Goal: Contribute content: Contribute content

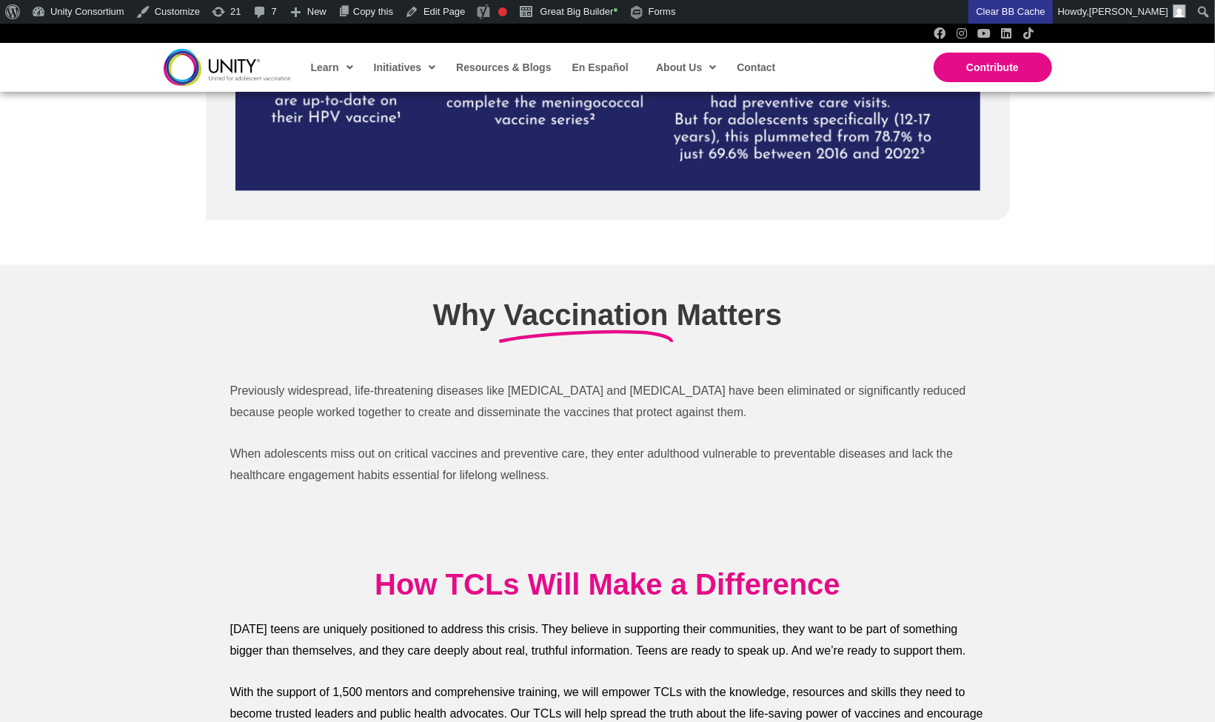
scroll to position [2533, 0]
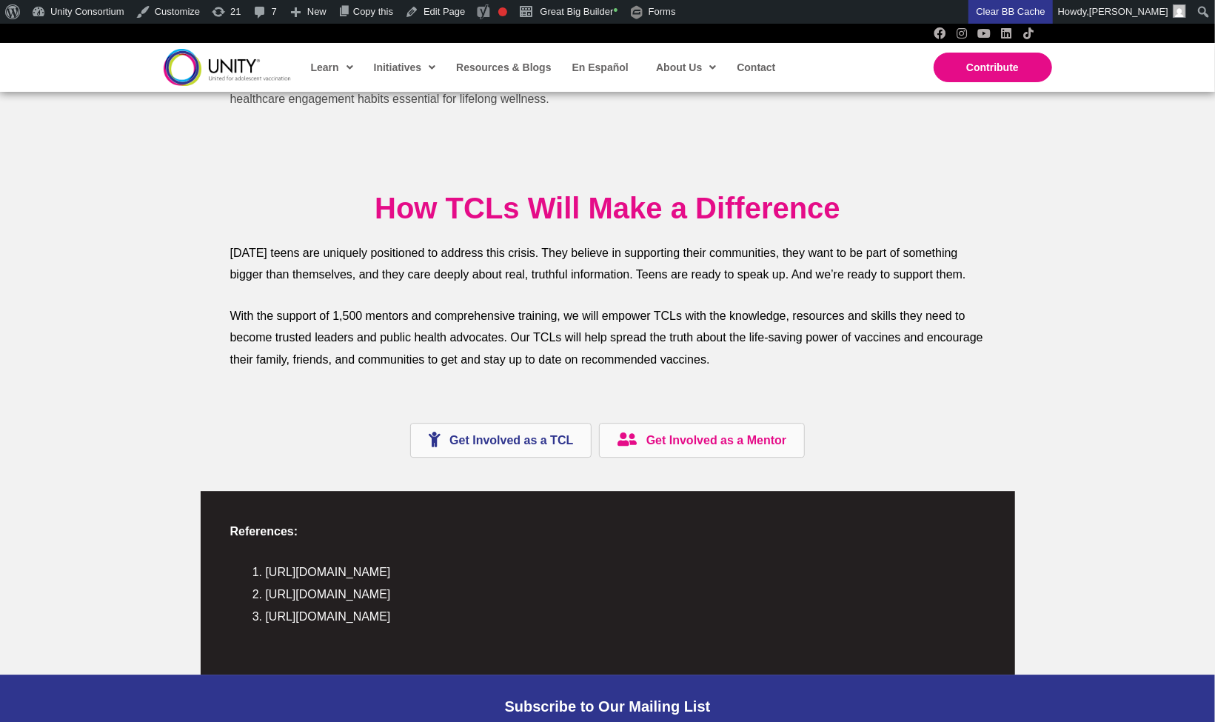
click at [657, 432] on link "Get Involved as a Mentor" at bounding box center [702, 440] width 206 height 35
click at [604, 7] on link "Great Big Builder •" at bounding box center [568, 12] width 110 height 24
click at [852, 101] on p "When adolescents miss out on critical vaccines and preventive care, they enter …" at bounding box center [607, 89] width 755 height 44
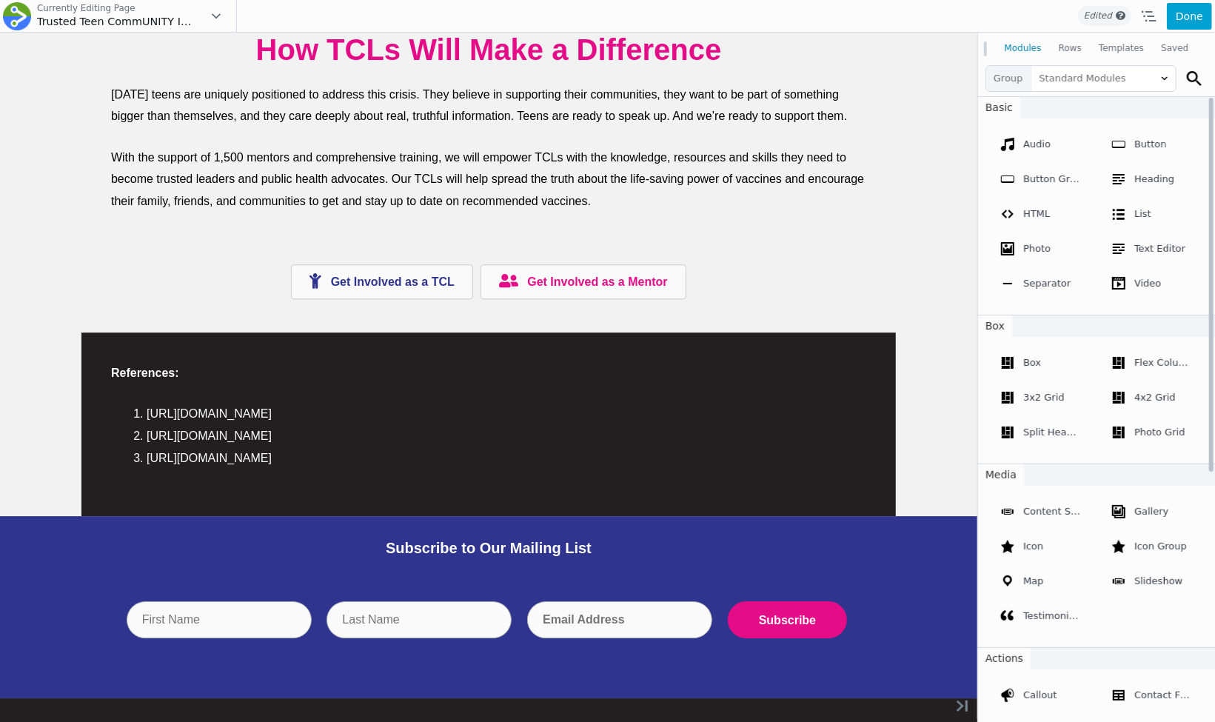
scroll to position [2585, 0]
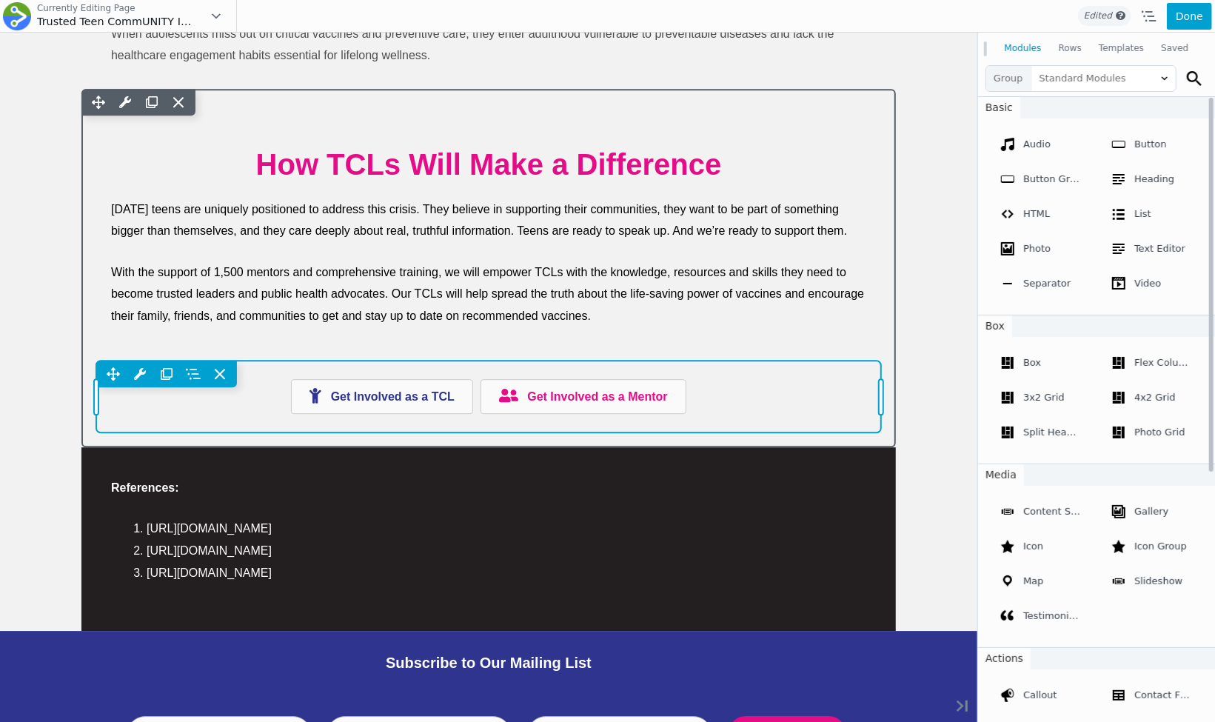
click at [545, 399] on div "Move Up Move Down Button Group Settings Copy Button Group Settings Paste Button…" at bounding box center [488, 396] width 785 height 72
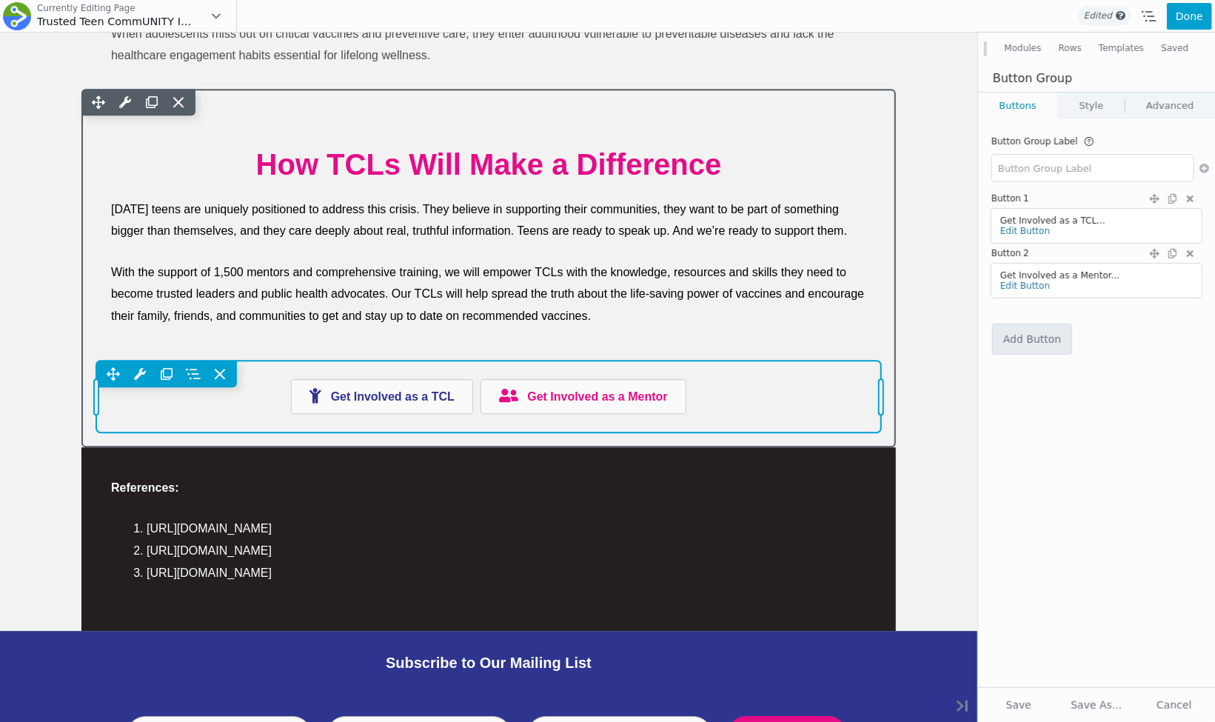
click at [614, 389] on div "Move Up Move Down Button Group Settings Copy Button Group Settings Paste Button…" at bounding box center [488, 396] width 785 height 72
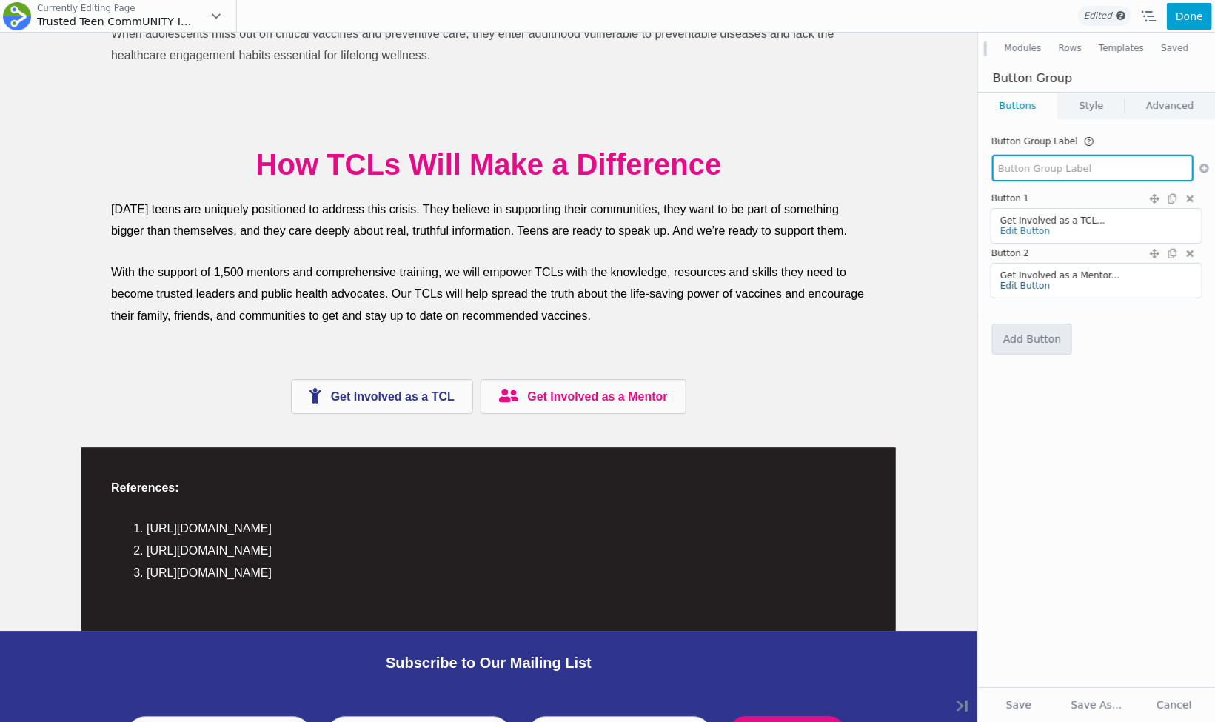
click at [1030, 283] on link "Edit Button" at bounding box center [1025, 286] width 50 height 10
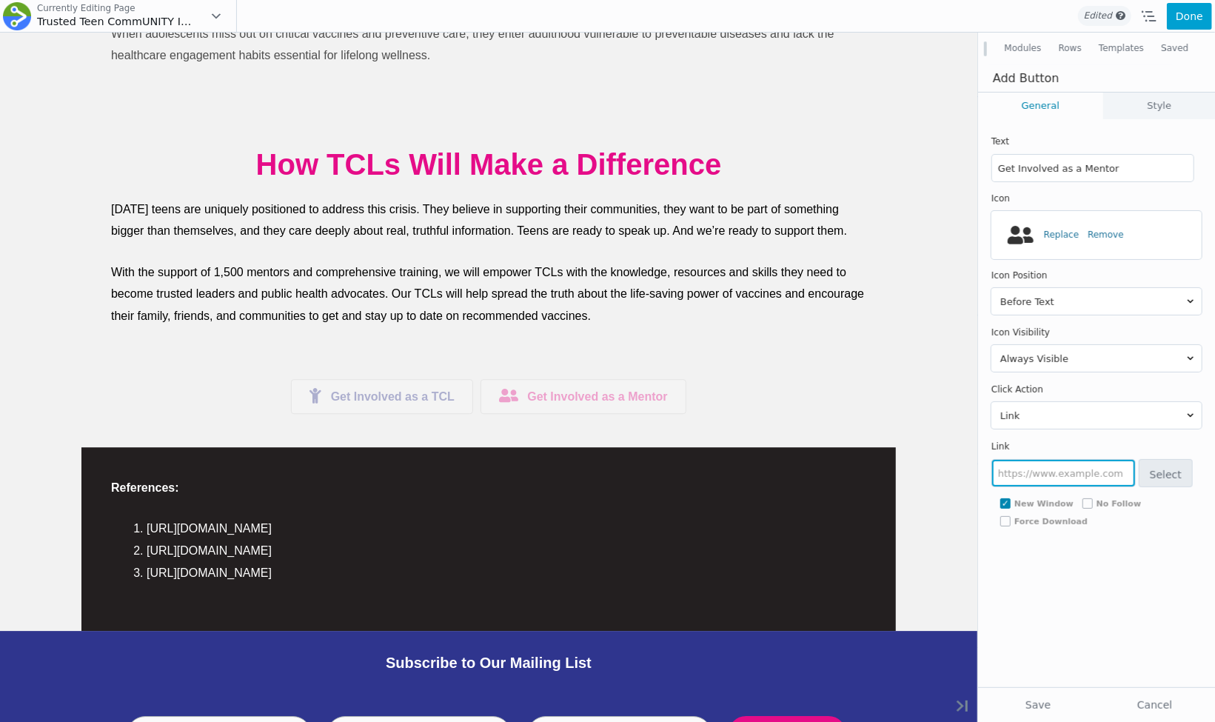
click at [1030, 465] on input "text" at bounding box center [1063, 473] width 143 height 27
paste input "https://docs.google.com/forms/d/e/1FAIpQLSf05rp84YqRhmCiDWmBfem9a_do1KzVB0QgV9W…"
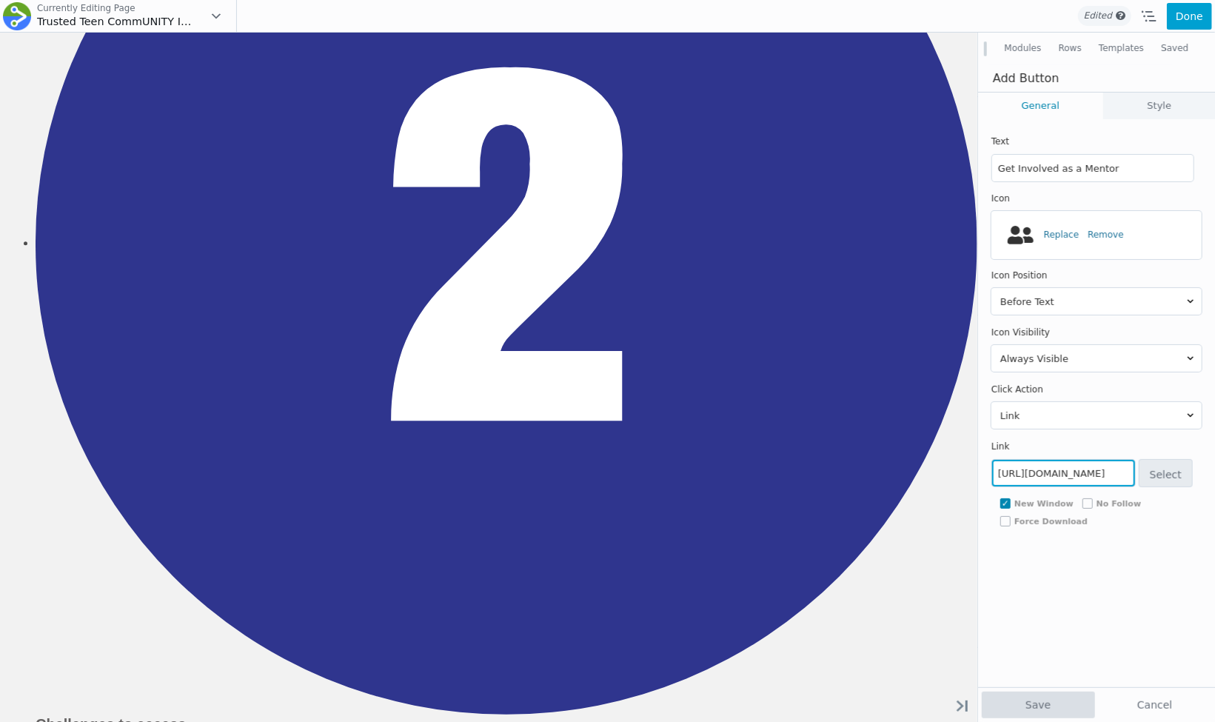
type input "https://docs.google.com/forms/d/e/1FAIpQLSf05rp84YqRhmCiDWmBfem9a_do1KzVB0QgV9W…"
click at [1038, 701] on button "Save" at bounding box center [1037, 704] width 113 height 27
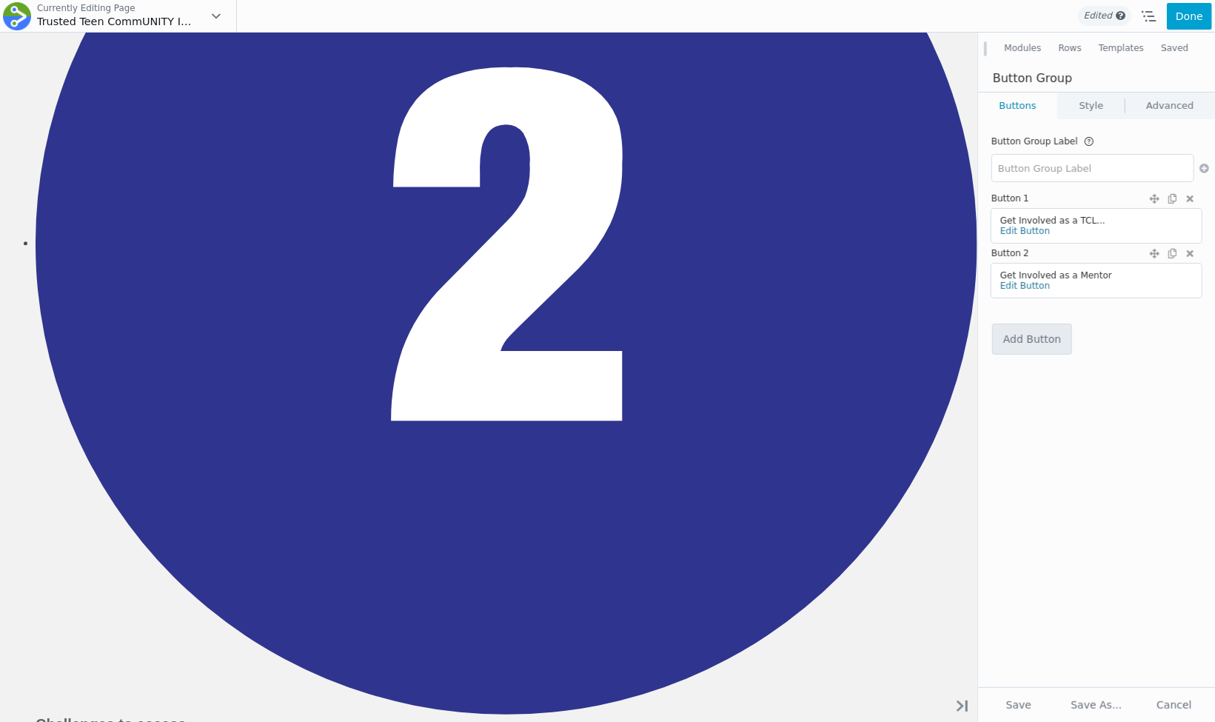
click at [1024, 235] on link "Edit Button" at bounding box center [1025, 231] width 50 height 10
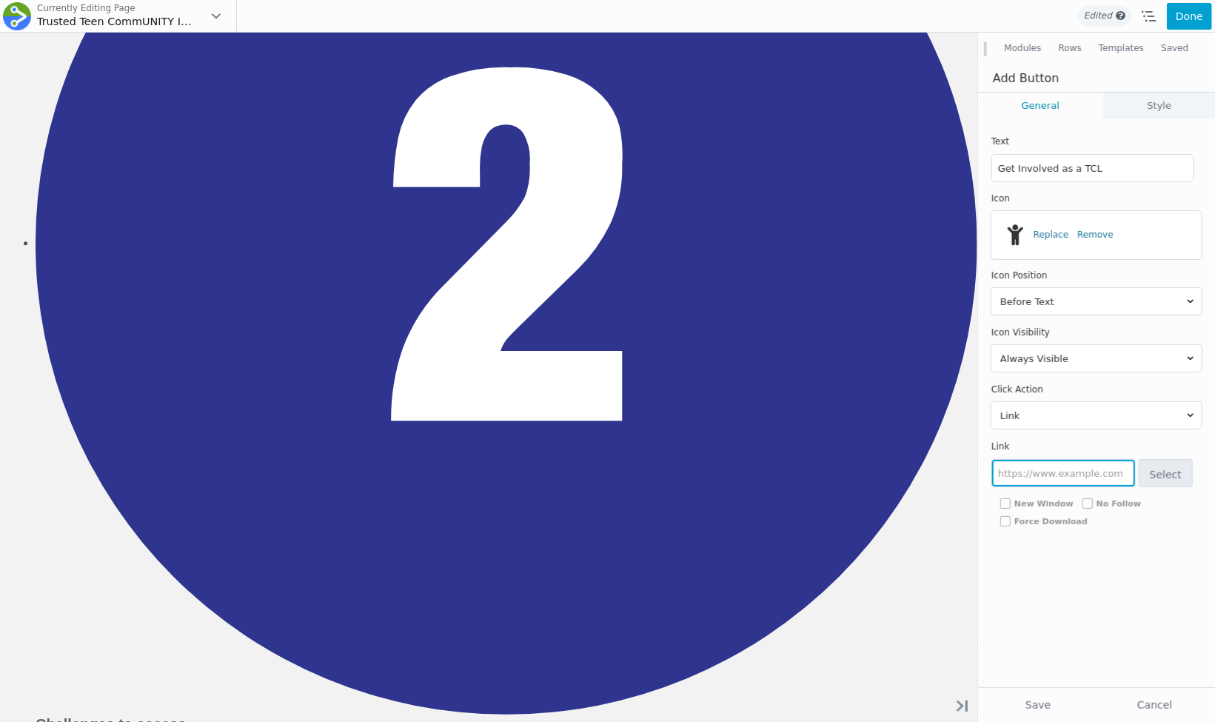
click at [1025, 476] on input "text" at bounding box center [1063, 473] width 143 height 27
paste input "https://docs.google.com/forms/d/e/1FAIpQLSev0yKD9Hj0LucQ8eNNNz6Q83JMNx-S0sMDnwa…"
type input "https://docs.google.com/forms/d/e/1FAIpQLSev0yKD9Hj0LucQ8eNNNz6Q83JMNx-S0sMDnwa…"
click at [1067, 613] on div "Text Get Involved as a TCL Icon Select Icon Replace Remove Icon Position Before…" at bounding box center [1096, 403] width 237 height 568
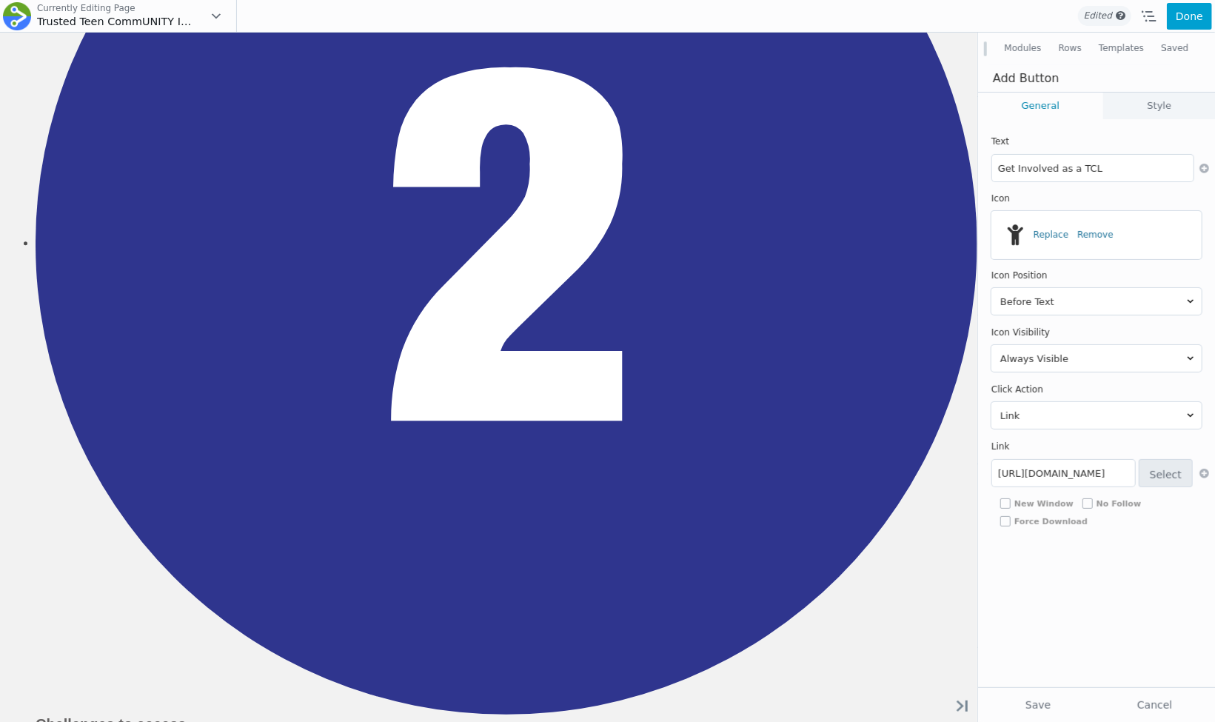
scroll to position [0, 0]
click at [1022, 695] on button "Save" at bounding box center [1037, 704] width 113 height 27
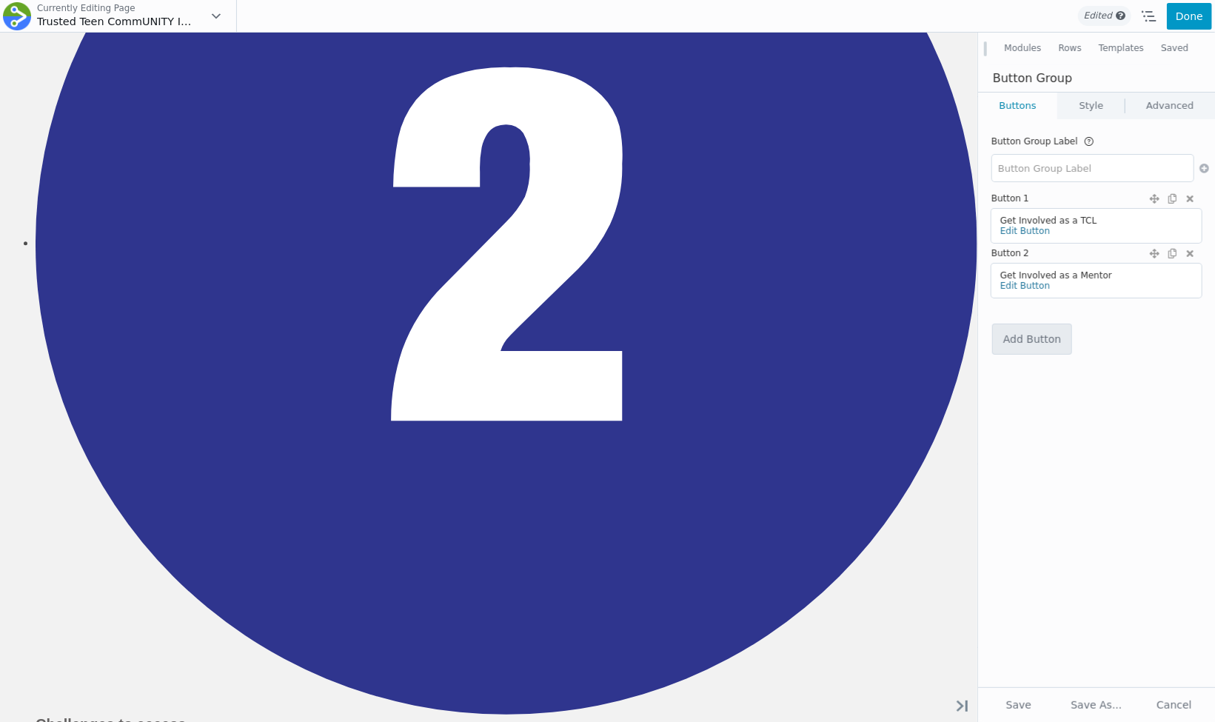
click at [1198, 21] on button "Done" at bounding box center [1188, 16] width 45 height 27
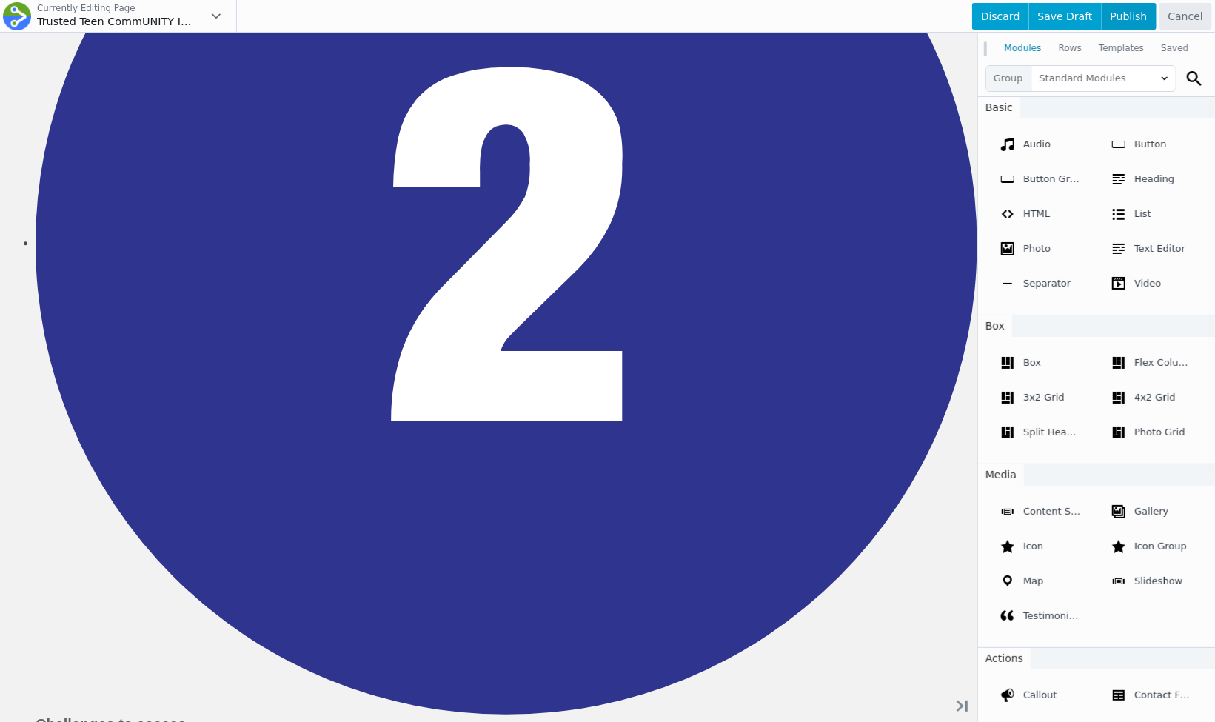
click at [1130, 22] on span "Publish" at bounding box center [1128, 16] width 55 height 27
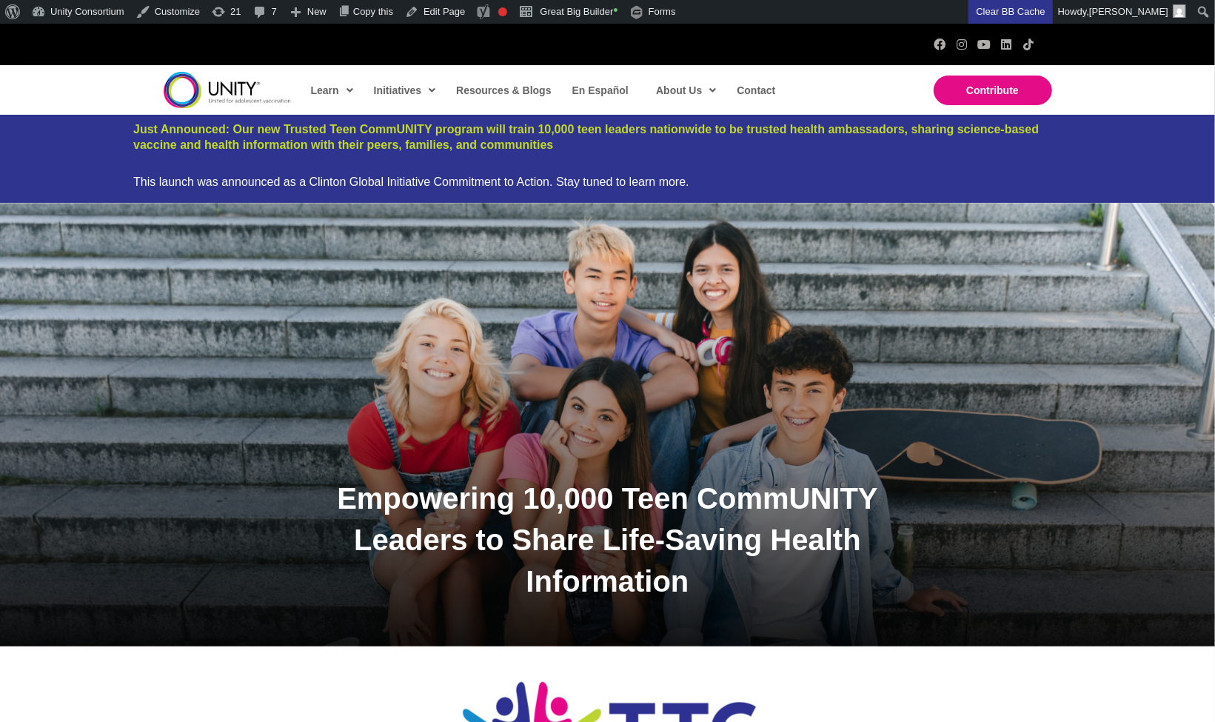
click at [613, 311] on div "Empowering 10,000 Teen CommUNITY Leaders to Share Life-Saving Health Information" at bounding box center [607, 424] width 1215 height 443
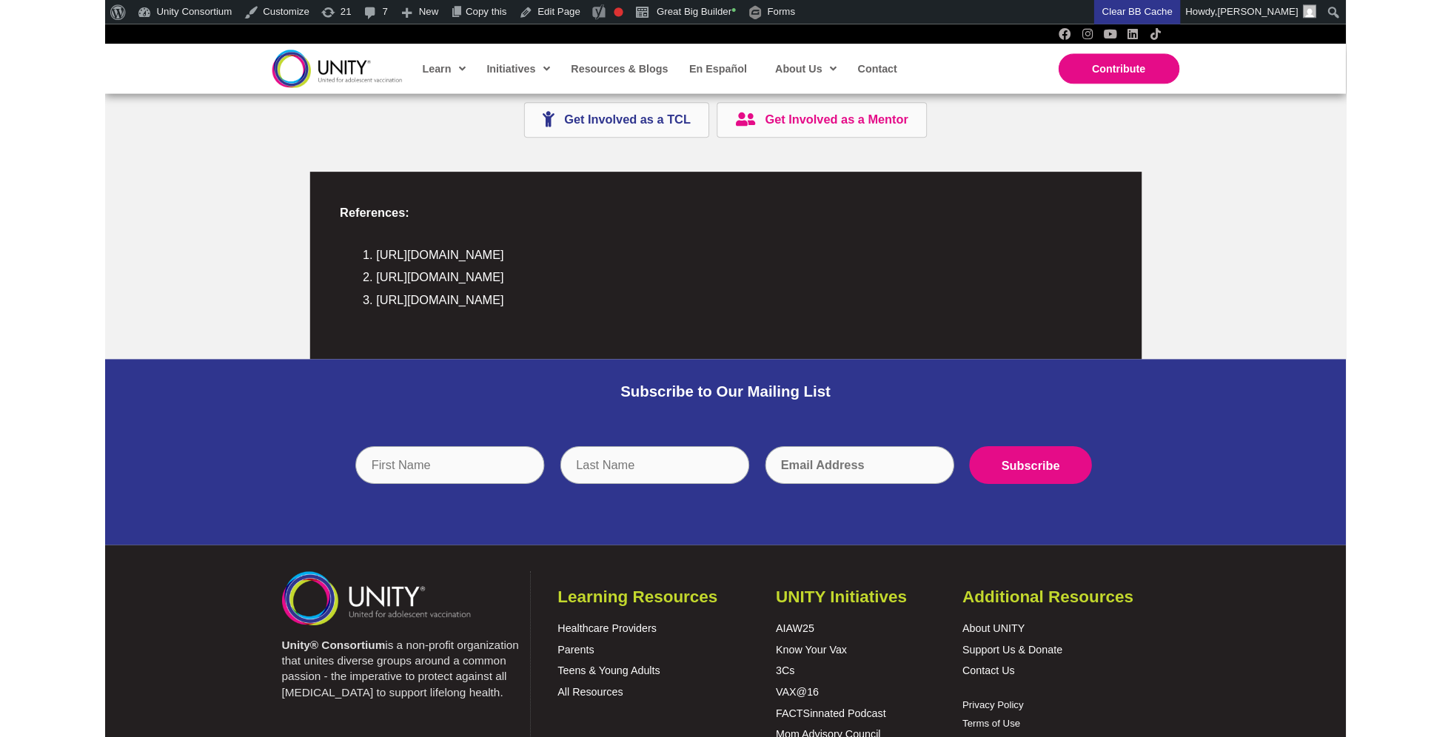
scroll to position [2835, 0]
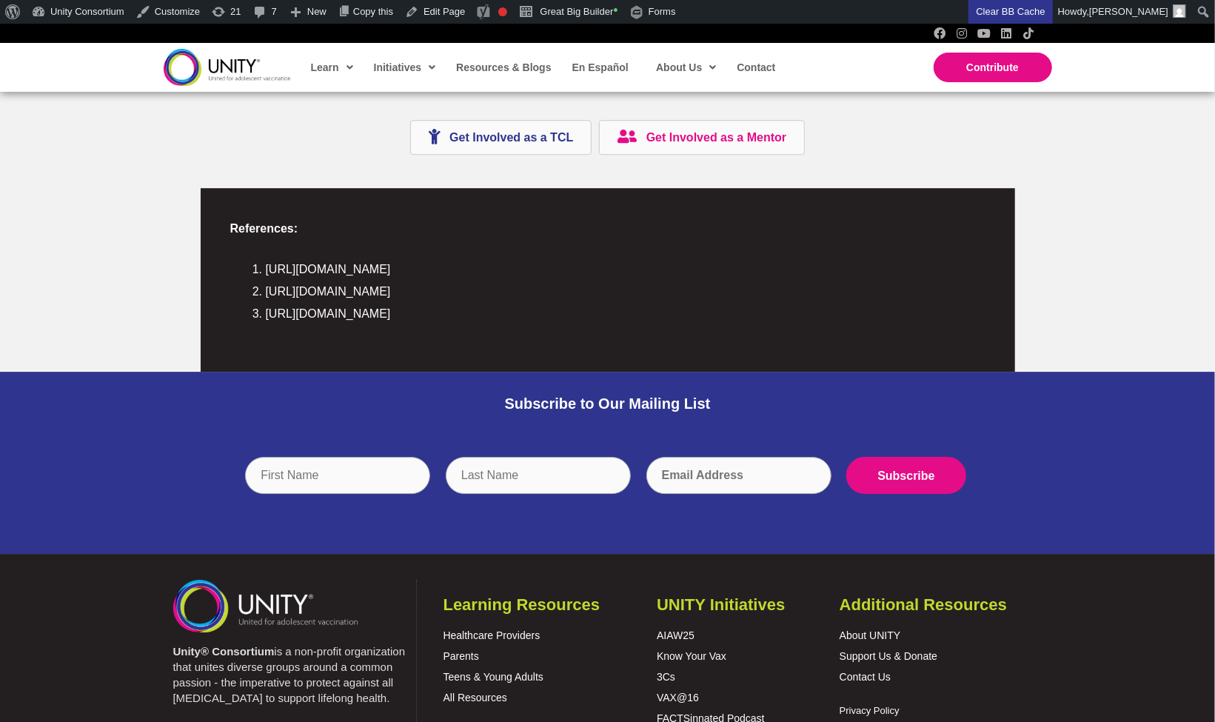
drag, startPoint x: 508, startPoint y: 338, endPoint x: 227, endPoint y: 227, distance: 302.4
click at [227, 227] on div "References: https://www.cdc.gov/teenvaxview/interactive/index.html https://pmc.…" at bounding box center [607, 280] width 785 height 154
copy div "References: https://www.cdc.gov/teenvaxview/interactive/index.html https://pmc.…"
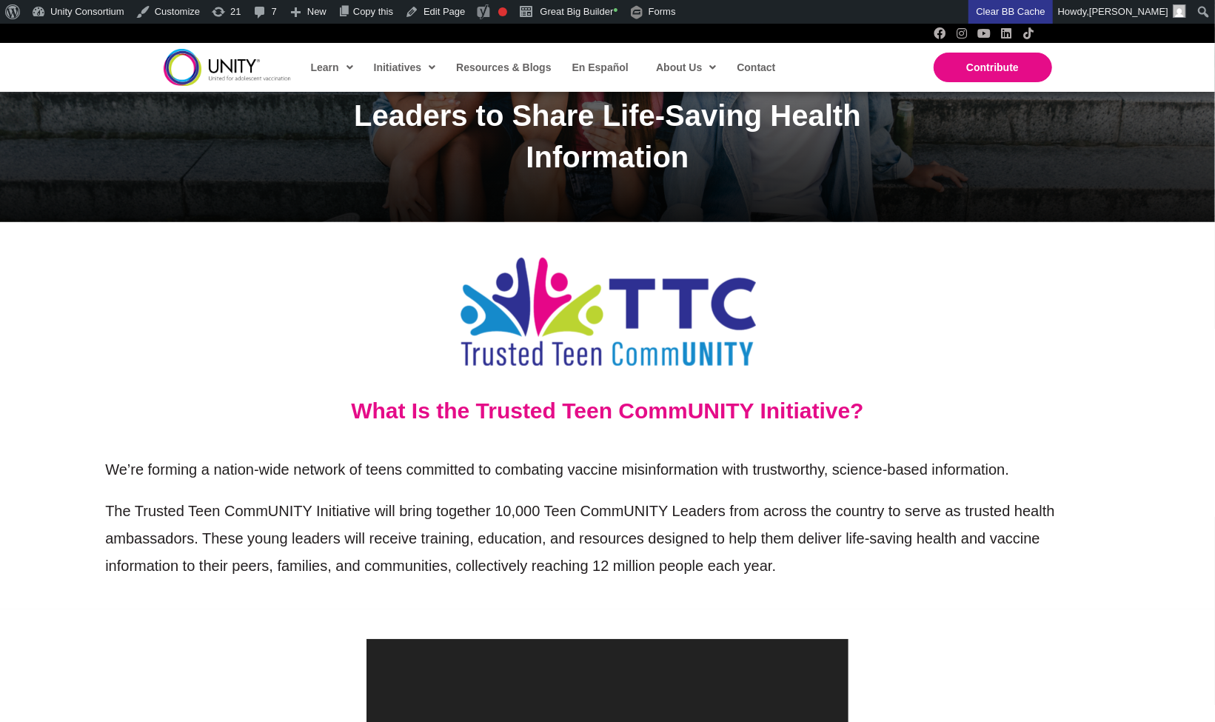
scroll to position [427, 0]
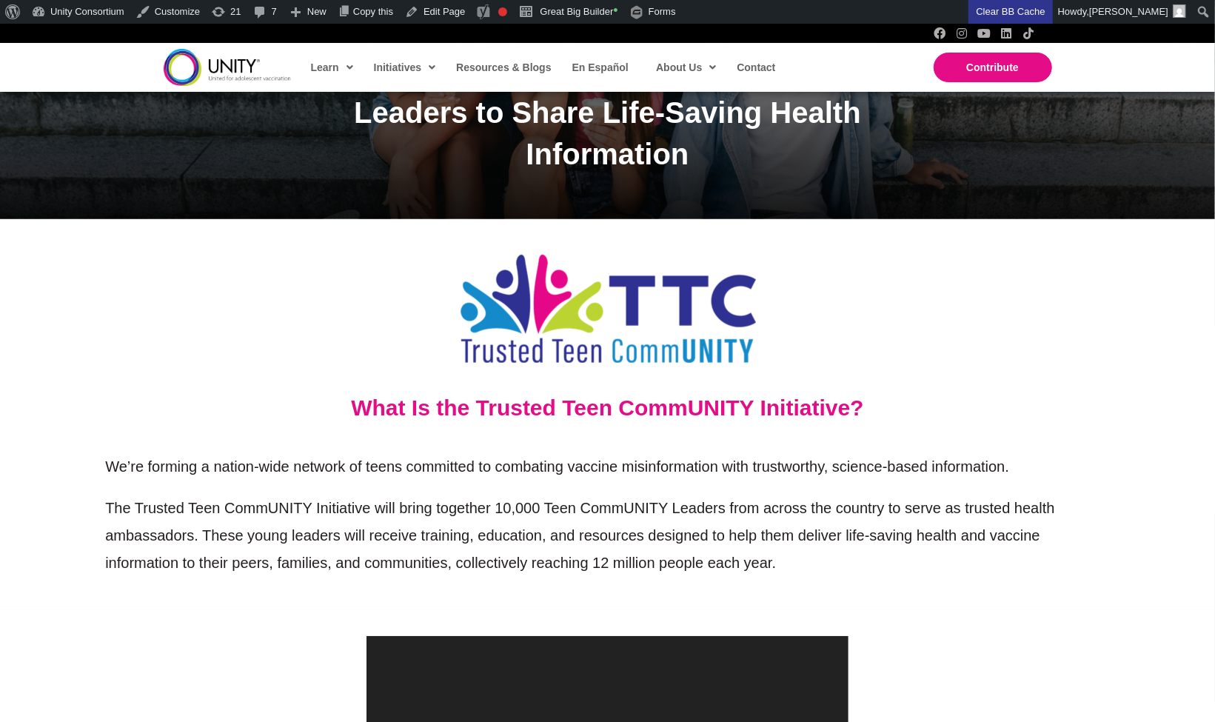
click at [628, 401] on span "What Is the Trusted Teen CommUNITY Initiative?" at bounding box center [607, 407] width 512 height 24
click at [602, 7] on link "Great Big Builder •" at bounding box center [568, 12] width 110 height 24
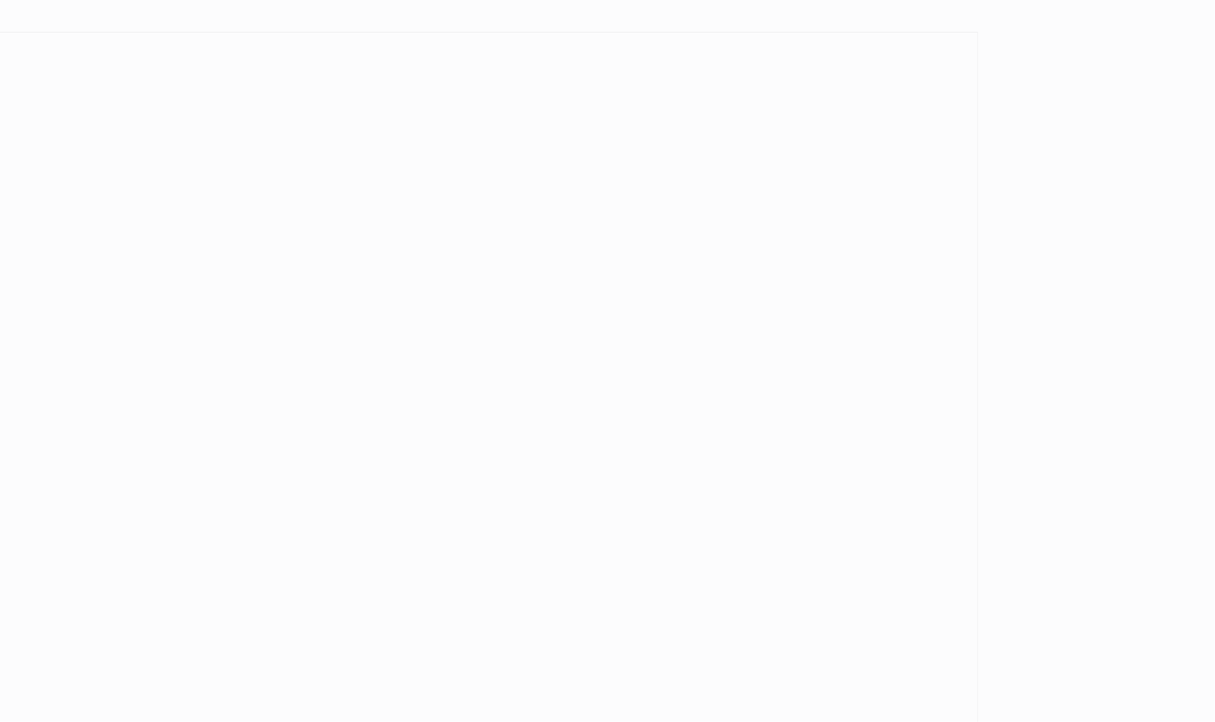
click at [753, 9] on html "Breakpoint Extra Large Large Medium Small 300 x 500 px 100% 75% 50% Fit to Wind…" at bounding box center [607, 361] width 1215 height 722
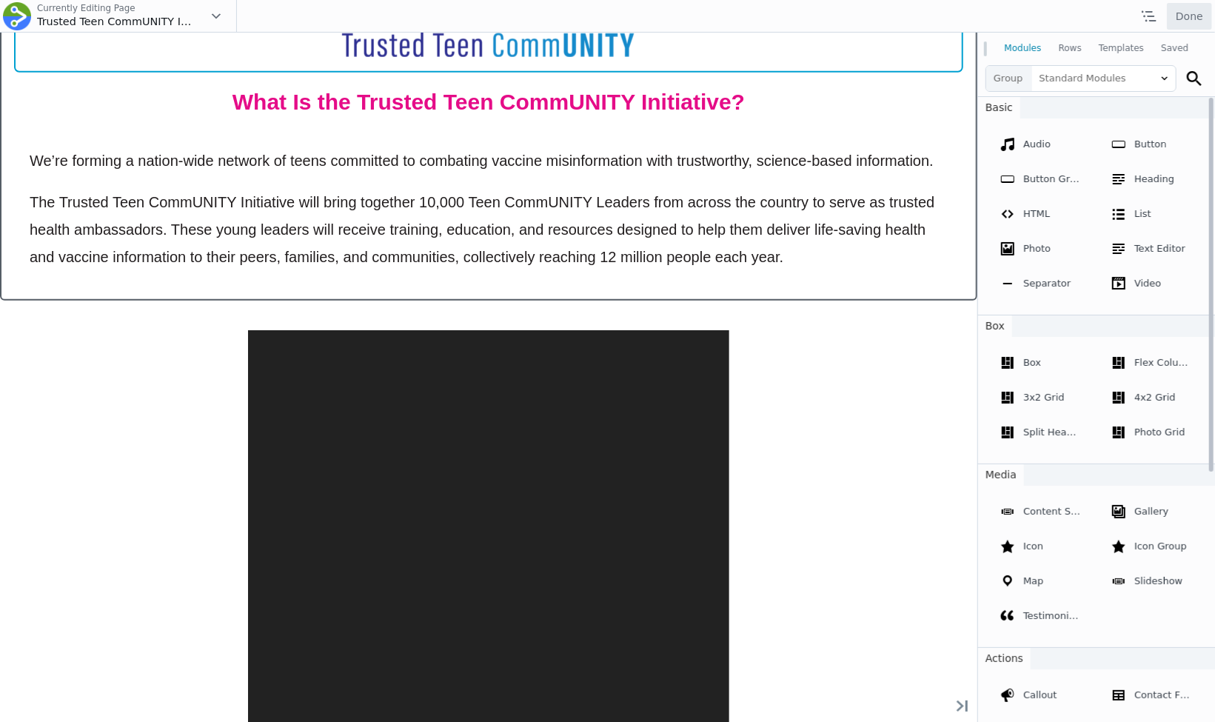
scroll to position [514, 0]
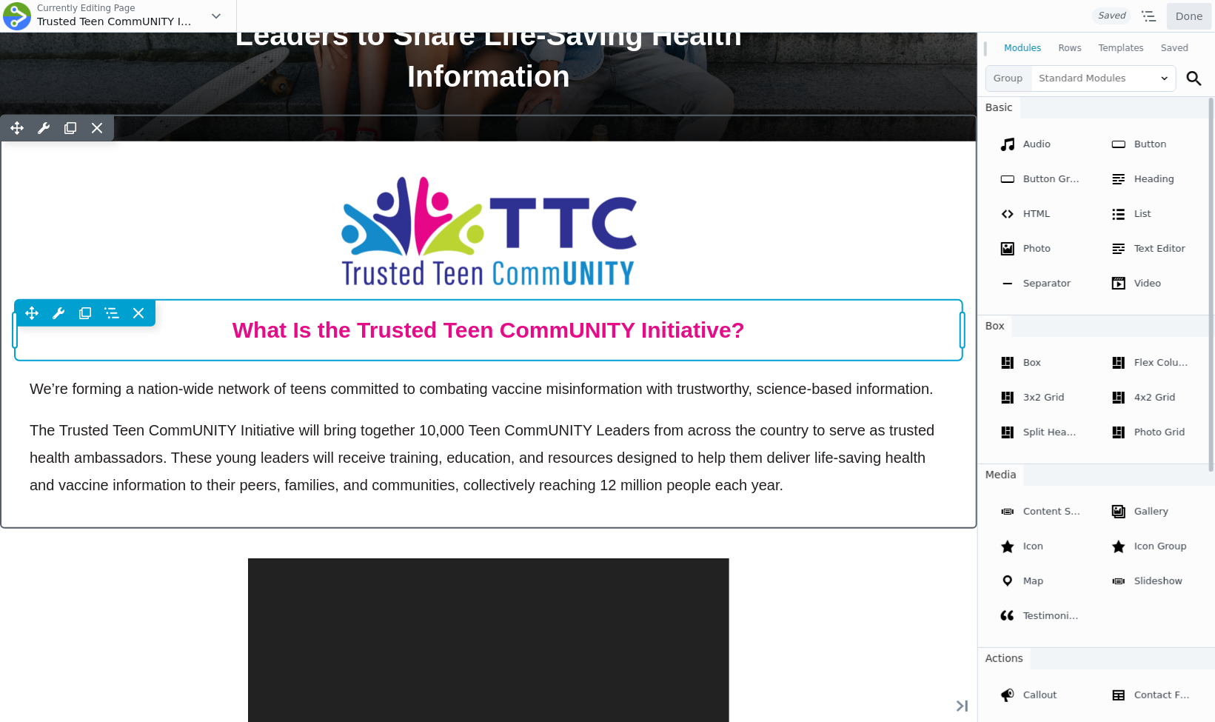
click at [404, 331] on div "Move Up Move Down Heading Settings Copy Heading Settings Paste Heading Settings…" at bounding box center [488, 329] width 947 height 61
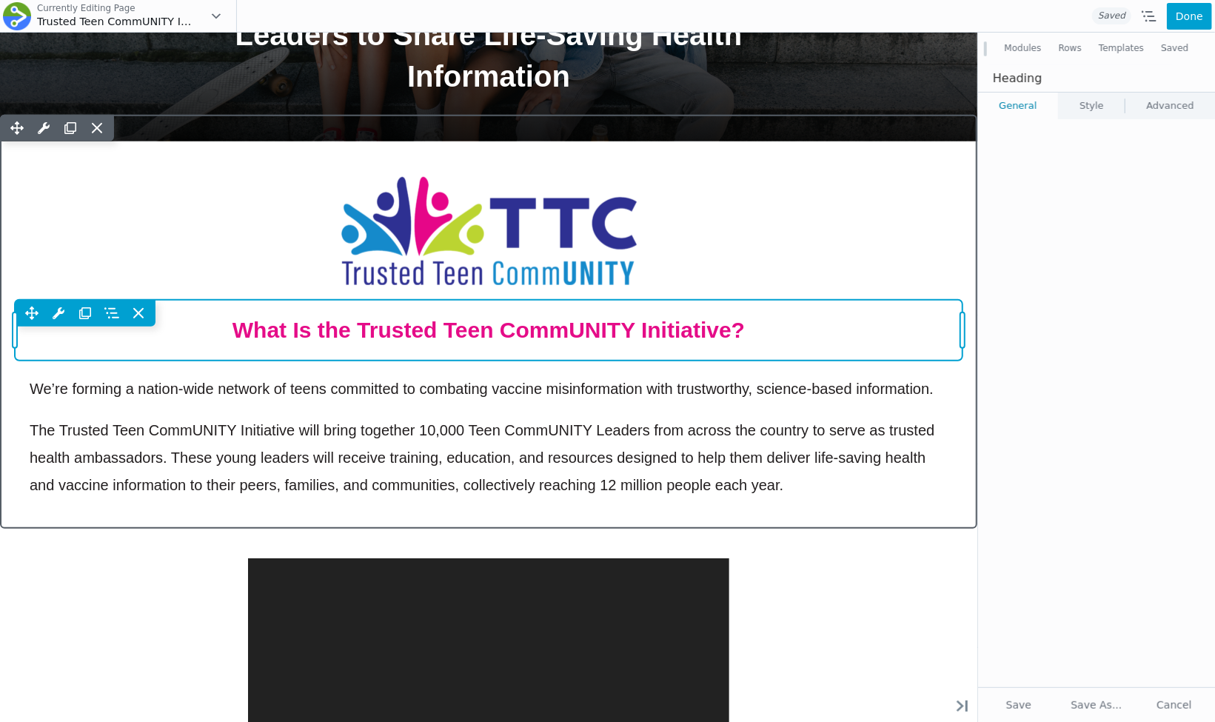
click at [404, 331] on span "What Is the Trusted Teen CommUNITY Initiative?" at bounding box center [488, 329] width 512 height 24
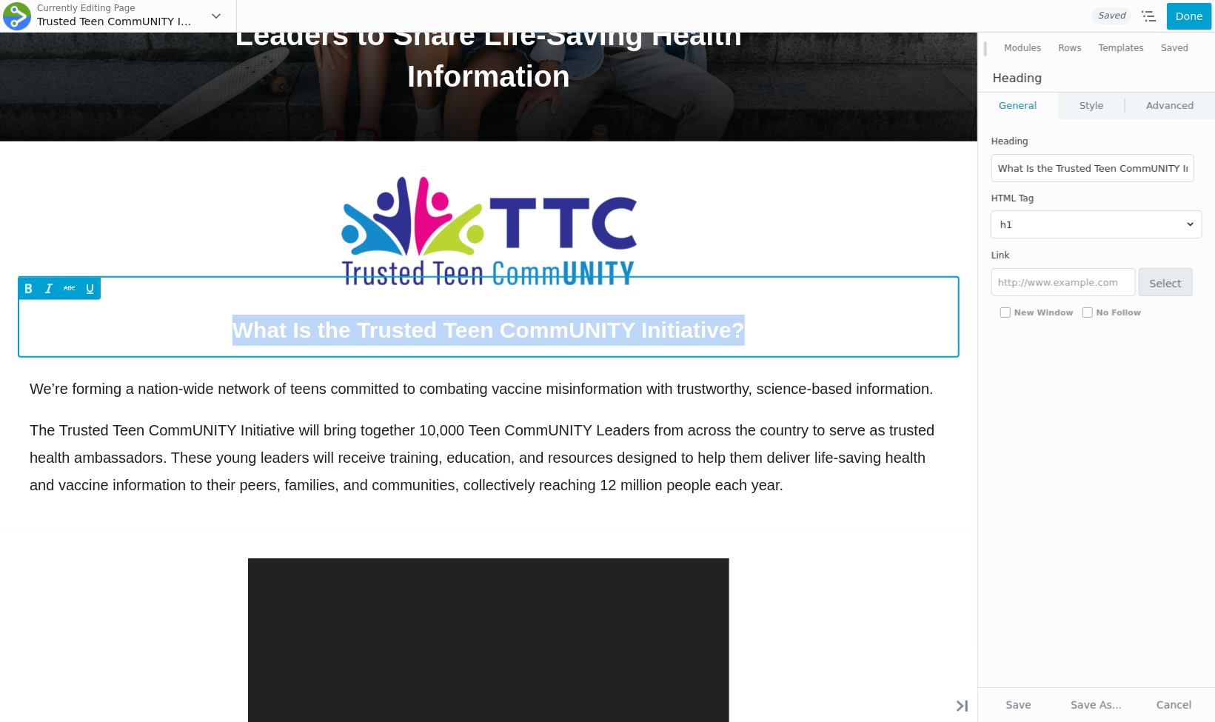
click at [404, 331] on span "What Is the Trusted Teen CommUNITY Initiative?" at bounding box center [489, 329] width 918 height 31
paste span
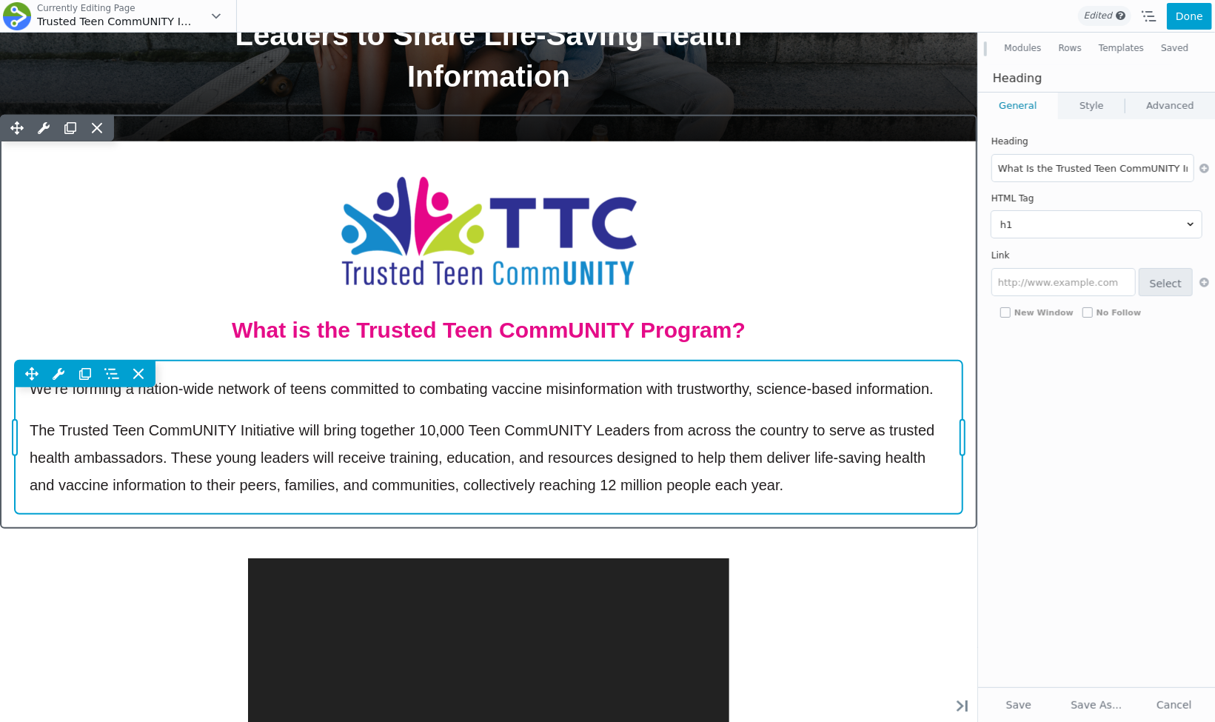
click at [499, 410] on div "Move Up Move Down Text Editor Settings Copy Text Editor Settings Paste Text Edi…" at bounding box center [488, 436] width 947 height 153
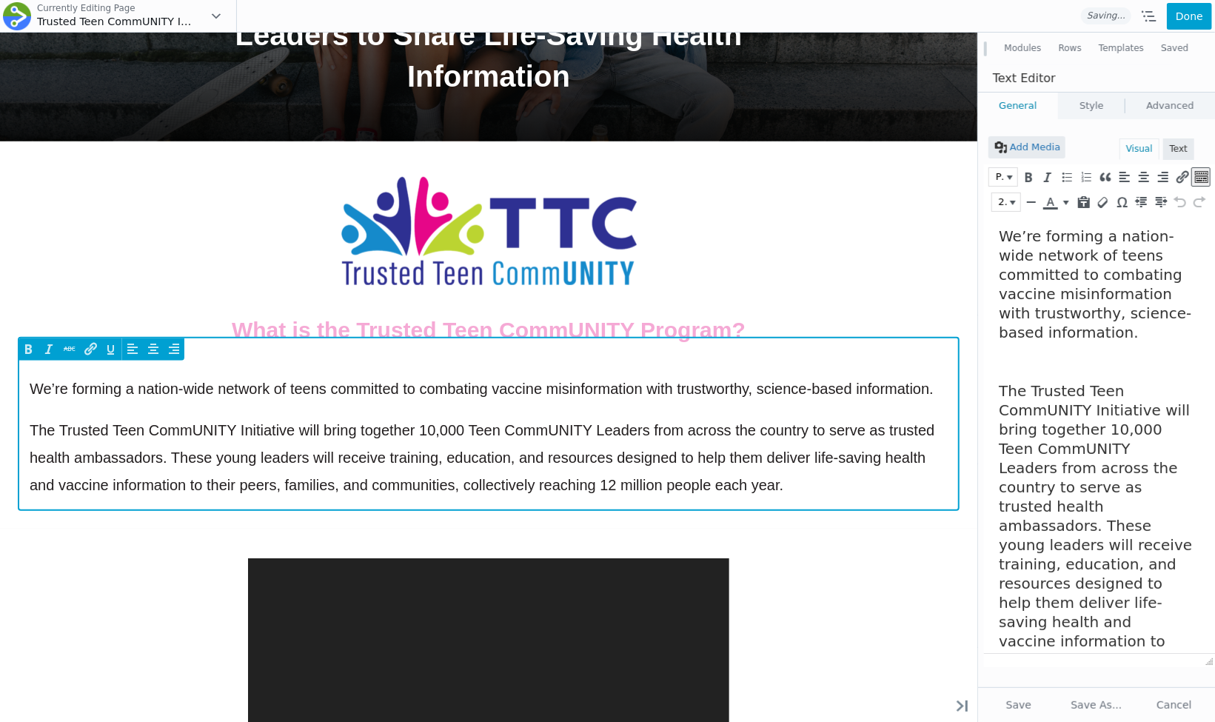
scroll to position [0, 0]
click at [726, 454] on span "The Trusted Teen CommUNITY Initiative will bring together 10,000 Teen CommUNITY…" at bounding box center [482, 456] width 904 height 71
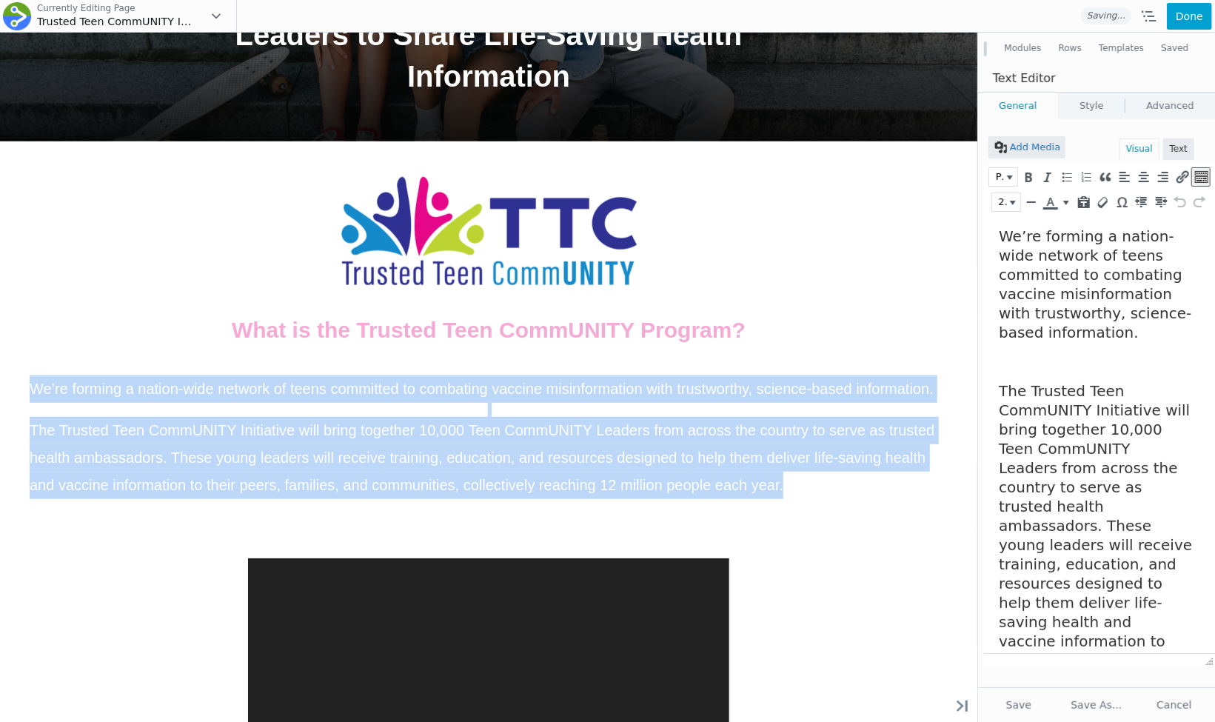
drag, startPoint x: 802, startPoint y: 482, endPoint x: -98, endPoint y: 350, distance: 909.6
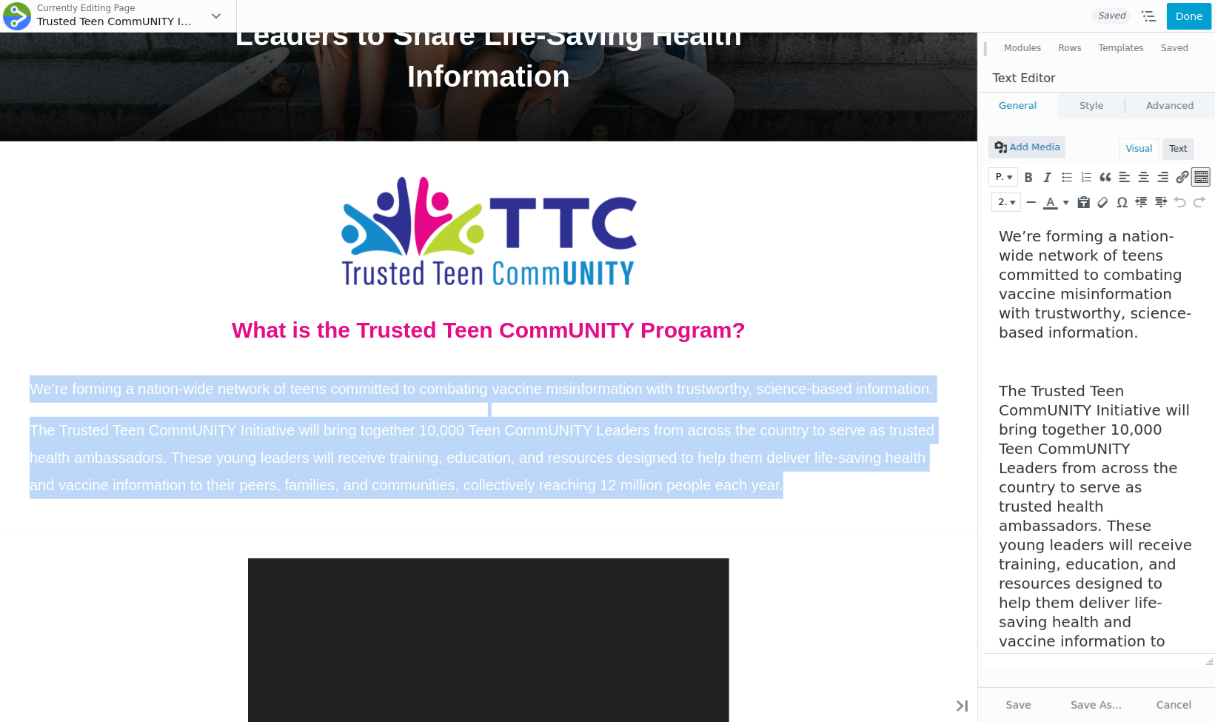
paste div
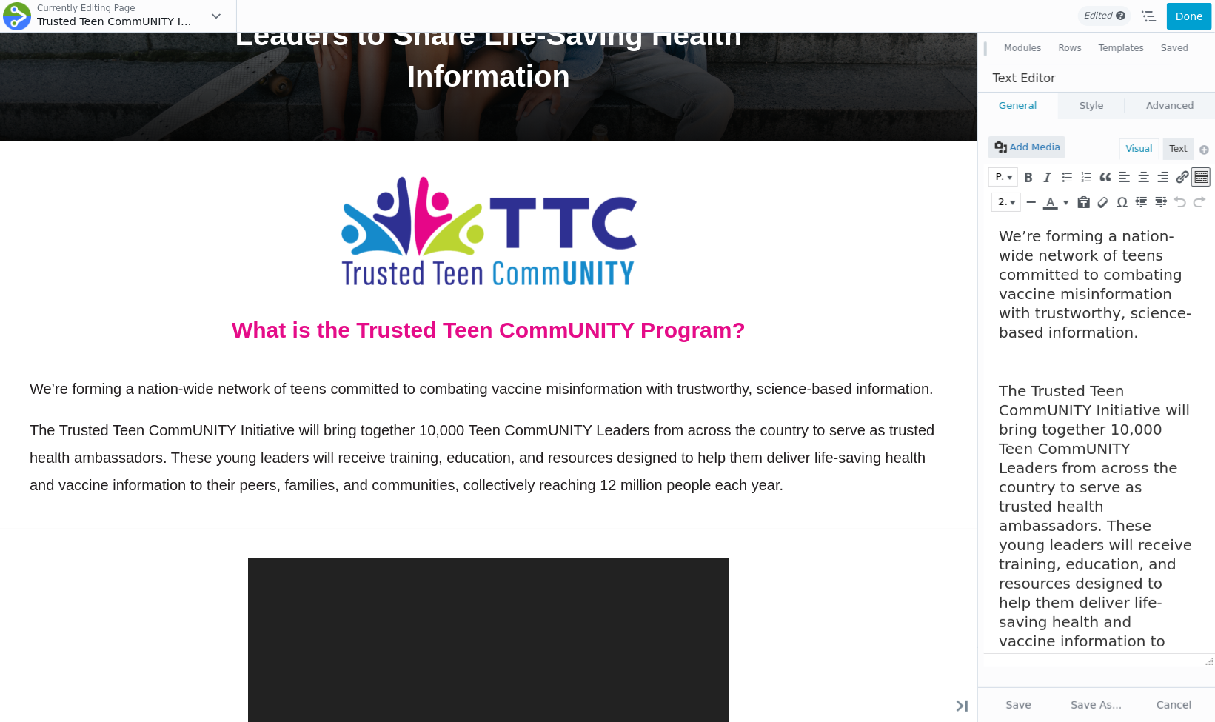
click at [1161, 636] on p "The Trusted Teen CommUNITY Initiative will bring together 10,000 Teen CommUNITY…" at bounding box center [1095, 553] width 194 height 346
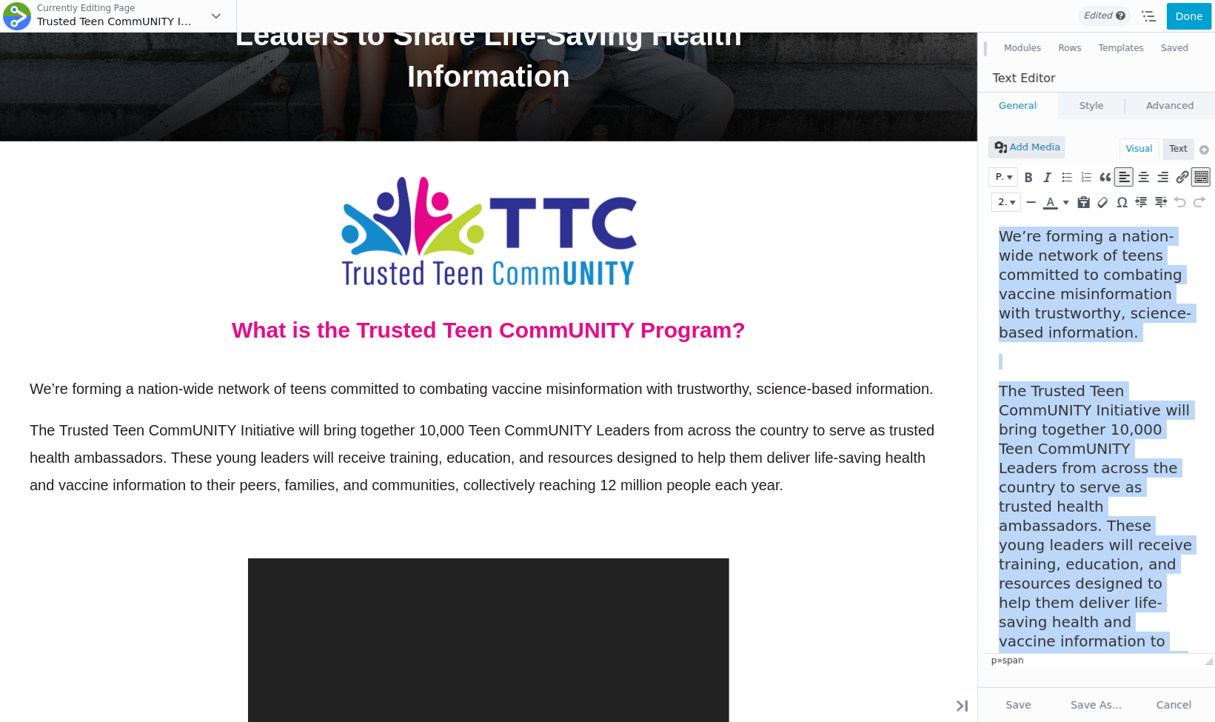
drag, startPoint x: 1163, startPoint y: 637, endPoint x: 958, endPoint y: 171, distance: 509.0
click at [983, 214] on html "We’re forming a nation-wide network of teens committed to combating vaccine mis…" at bounding box center [1098, 476] width 231 height 525
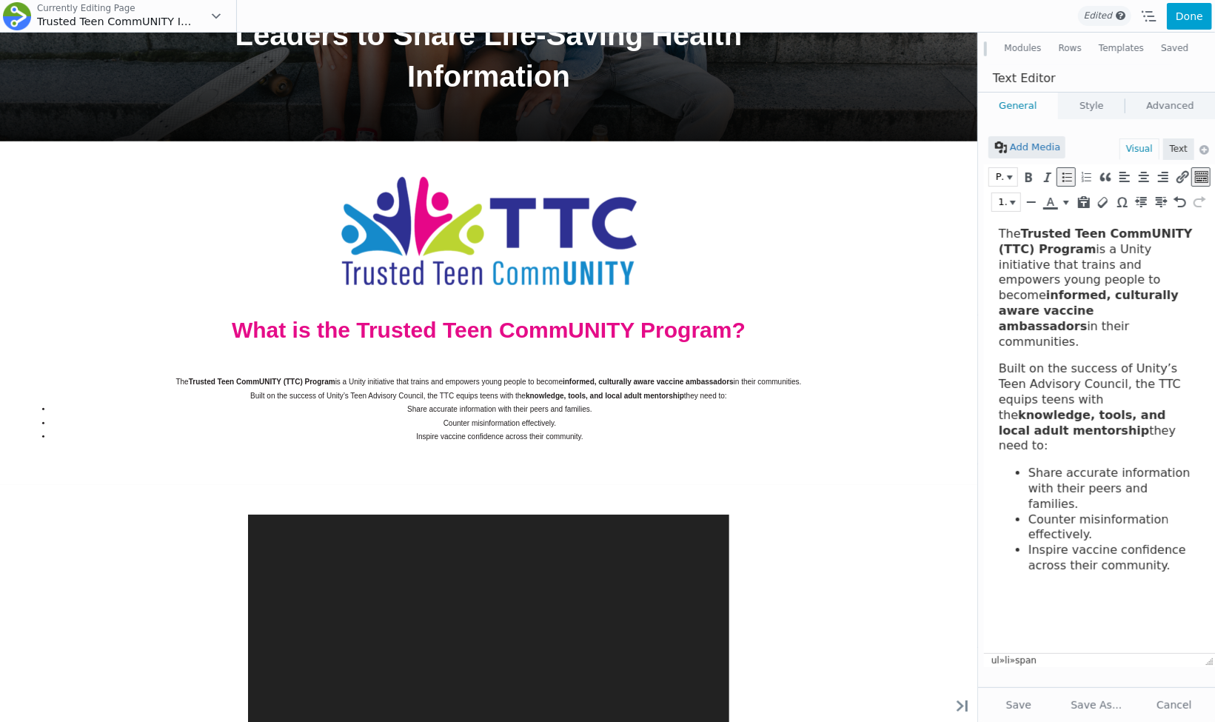
drag, startPoint x: 1166, startPoint y: 522, endPoint x: 958, endPoint y: 145, distance: 430.3
click at [983, 214] on html "The Trusted Teen CommUNITY (TTC) Program is a Unity initiative that trains and …" at bounding box center [1098, 399] width 231 height 371
click at [1167, 542] on li "Inspire vaccine confidence across their community." at bounding box center [1109, 557] width 164 height 31
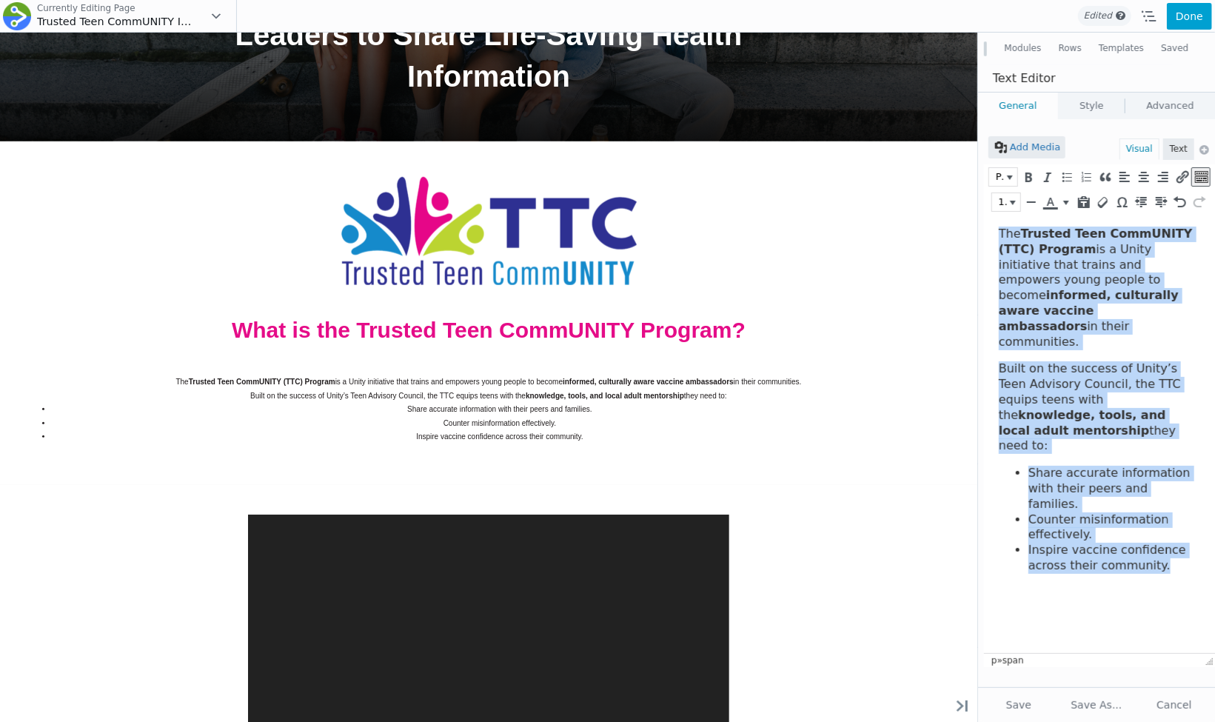
drag, startPoint x: 1188, startPoint y: 509, endPoint x: 990, endPoint y: 184, distance: 380.9
click at [990, 214] on html "The Trusted Teen CommUNITY (TTC) Program is a Unity initiative that trains and …" at bounding box center [1098, 399] width 231 height 371
click at [1001, 195] on span "16px" at bounding box center [1001, 202] width 11 height 15
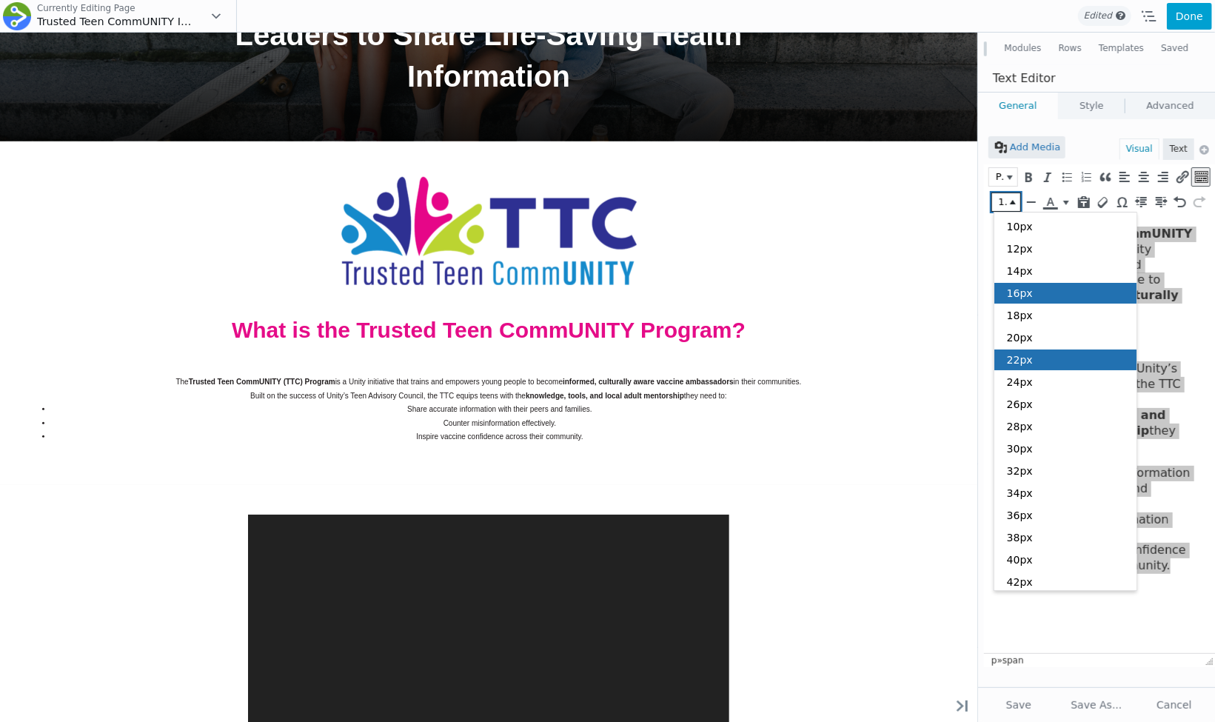
click at [1030, 353] on div "22px" at bounding box center [1065, 359] width 142 height 21
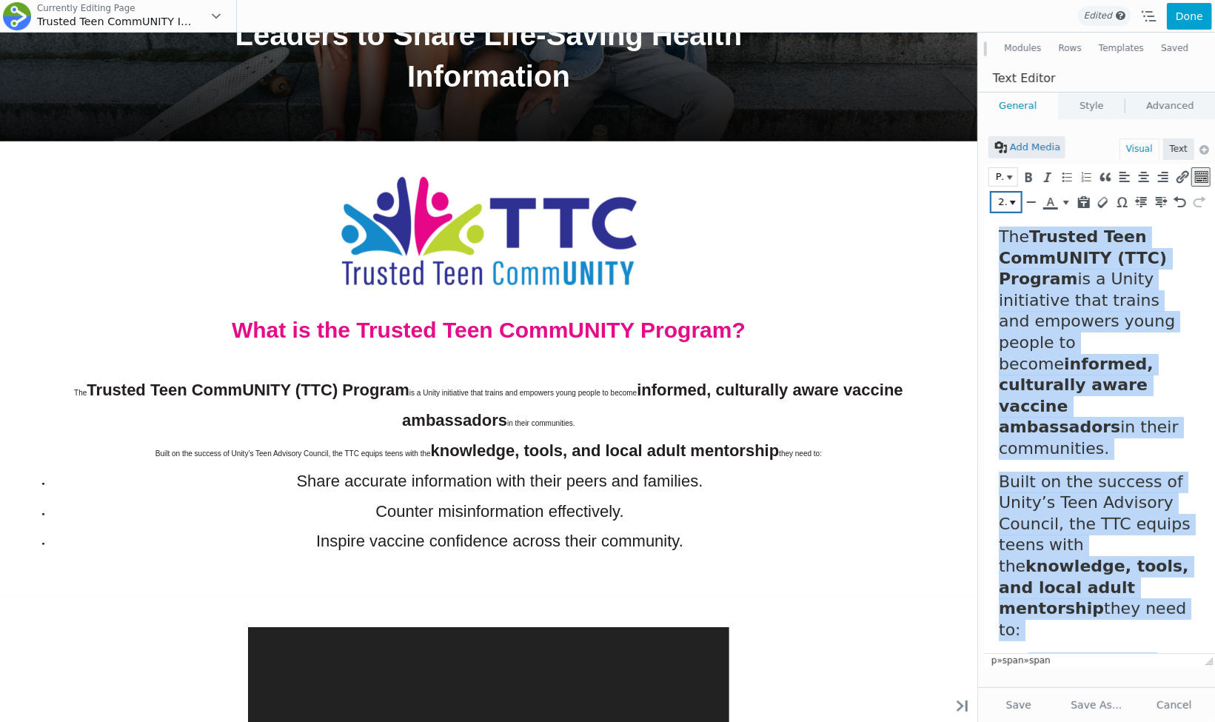
click at [1007, 204] on span "22px" at bounding box center [1001, 202] width 11 height 15
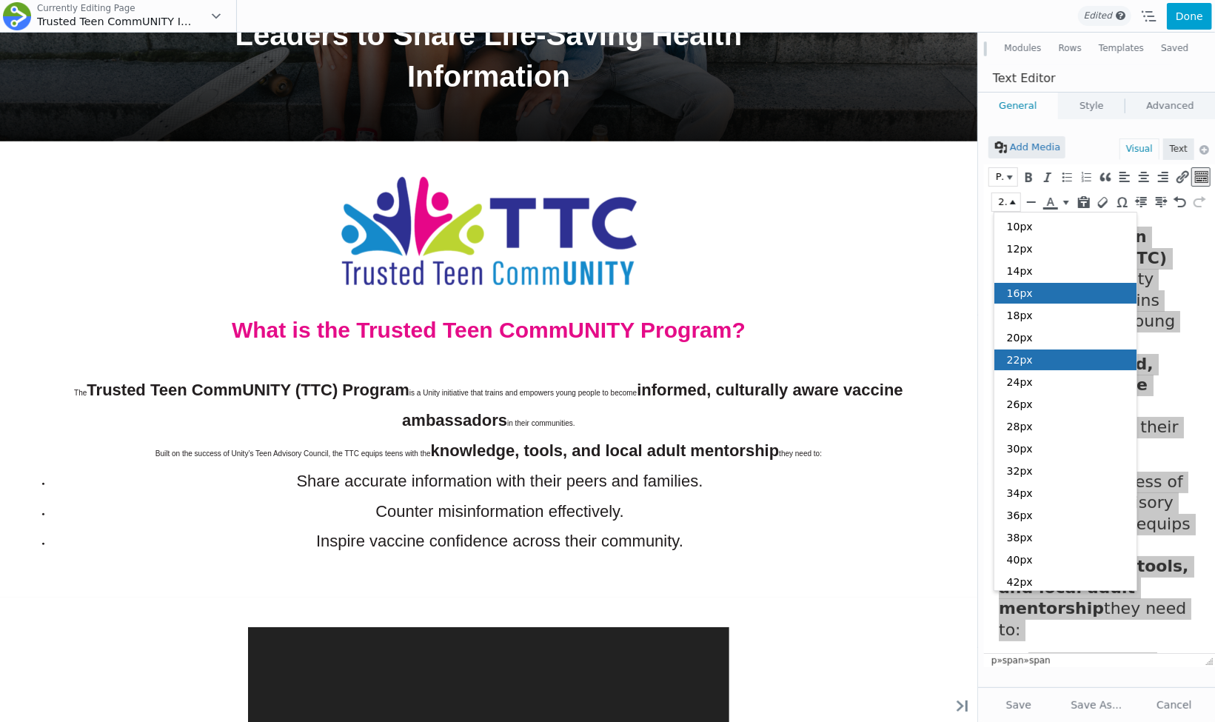
click at [1021, 288] on span "16px" at bounding box center [1020, 293] width 26 height 12
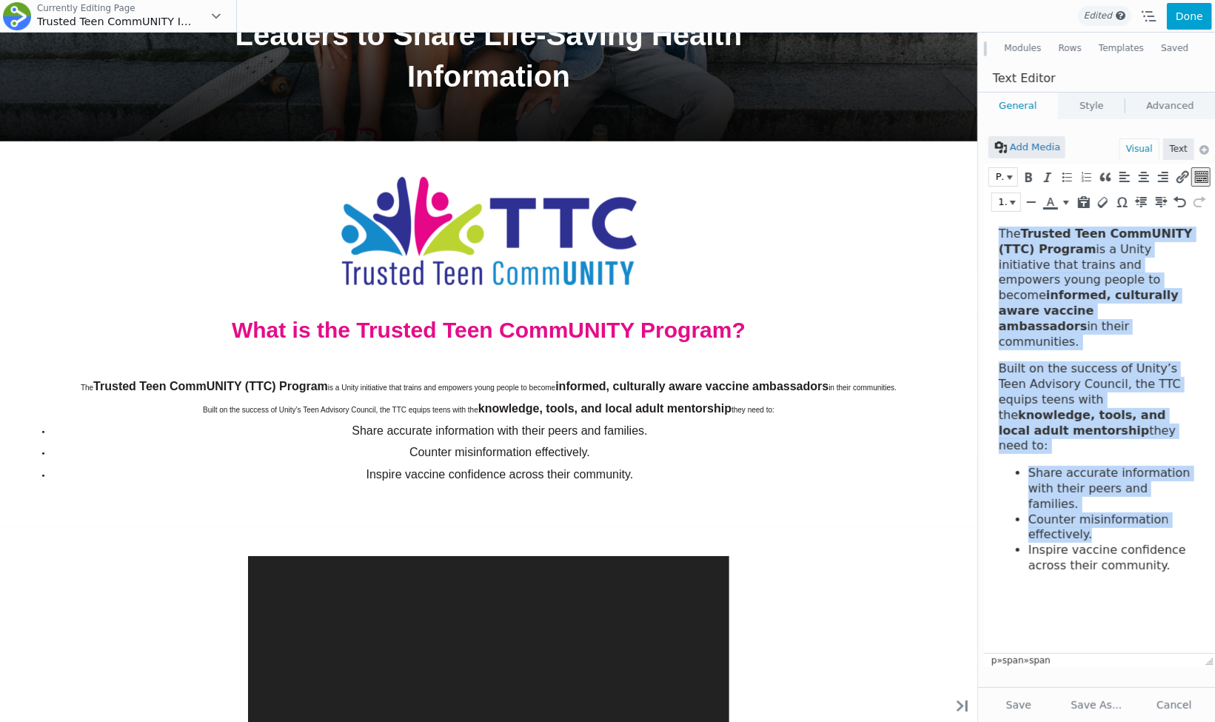
click at [1044, 410] on body "The Trusted Teen CommUNITY (TTC) Program is a Unity initiative that trains and …" at bounding box center [1095, 399] width 194 height 347
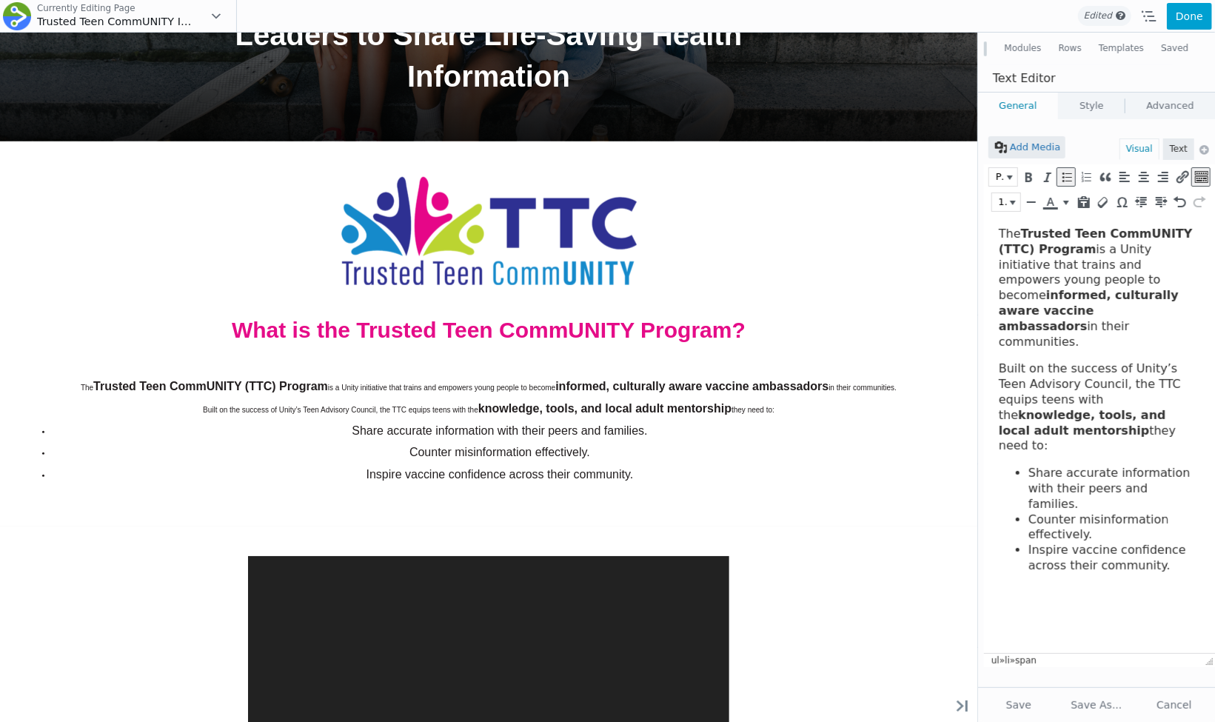
click at [1089, 266] on span "is a Unity initiative that trains and empowers young people to become" at bounding box center [1078, 271] width 161 height 60
click at [1095, 375] on p "Built on the success of Unity’s Teen Advisory Council, the TTC equips teens wit…" at bounding box center [1095, 406] width 194 height 93
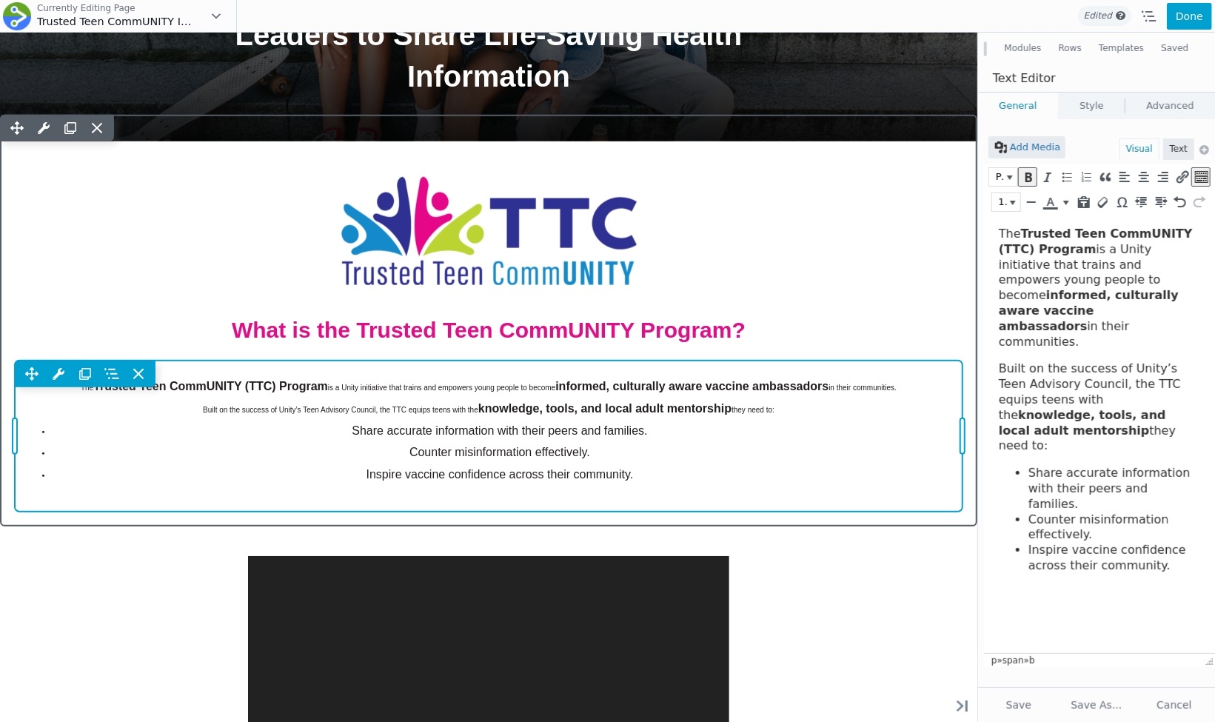
click at [577, 372] on div "Move Up Move Down Text Editor Settings Copy Text Editor Settings Paste Text Edi…" at bounding box center [488, 373] width 947 height 27
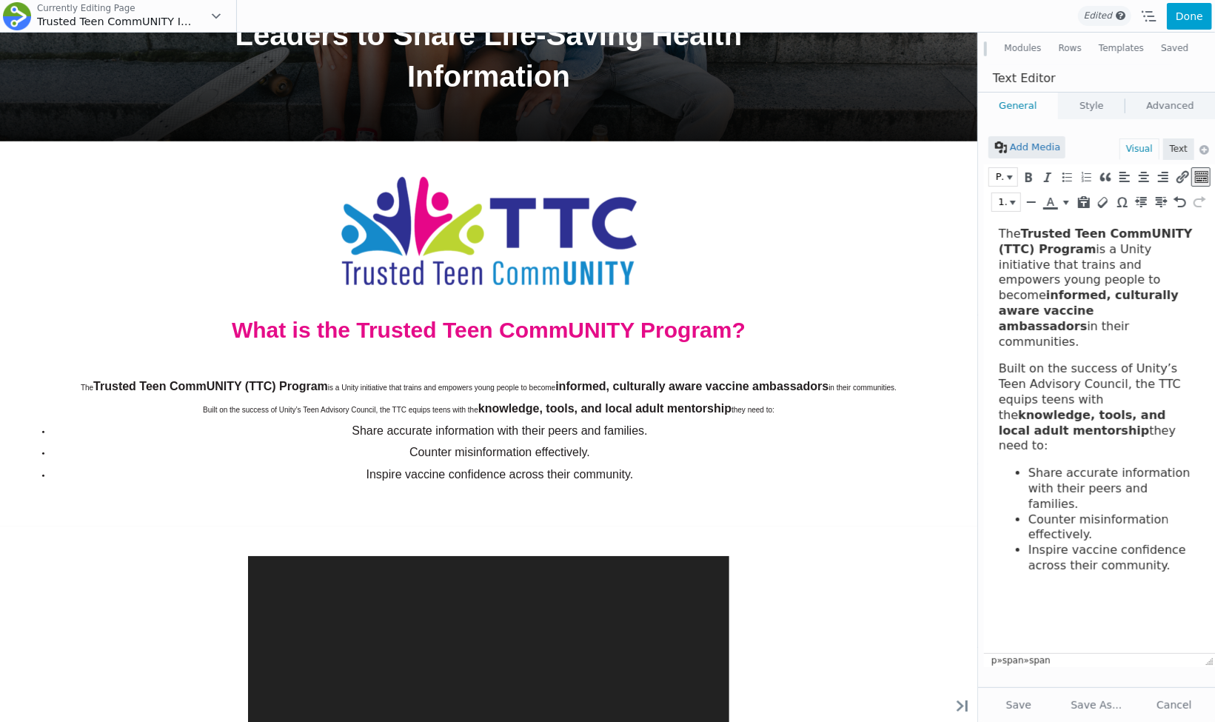
click at [1049, 409] on body "The Trusted Teen CommUNITY (TTC) Program is a Unity initiative that trains and …" at bounding box center [1095, 399] width 194 height 347
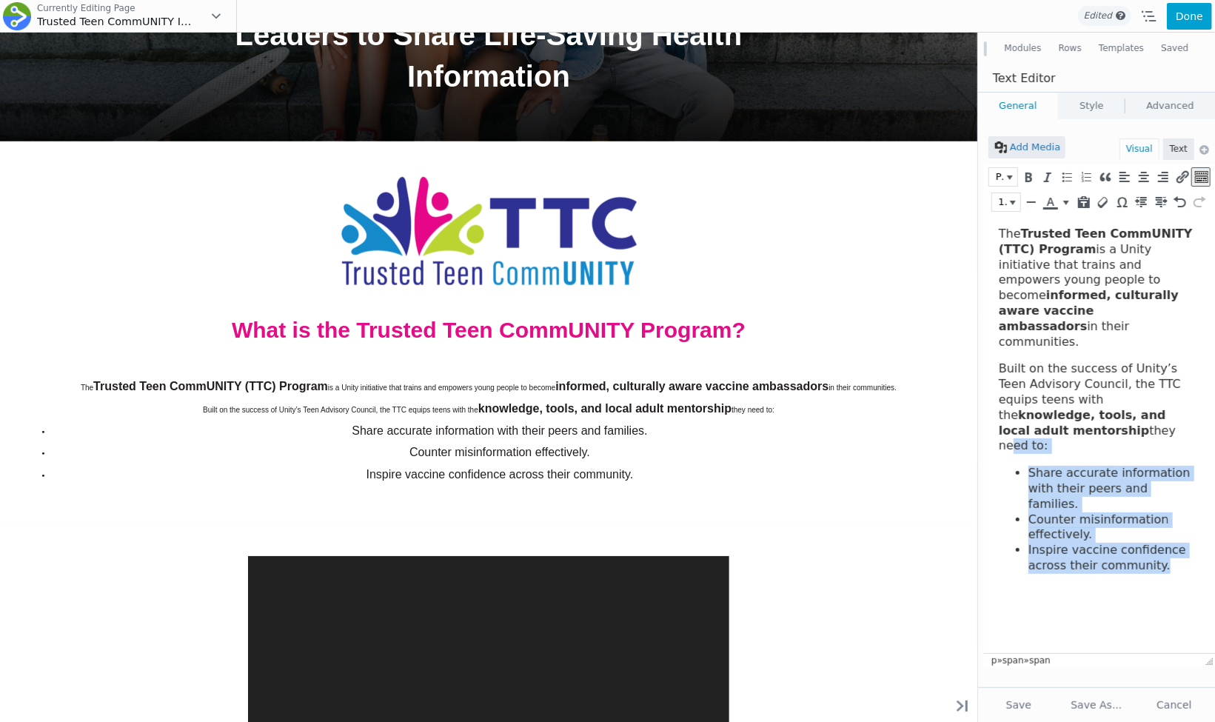
drag, startPoint x: 1166, startPoint y: 506, endPoint x: 940, endPoint y: 198, distance: 382.8
click at [983, 214] on html "The Trusted Teen CommUNITY (TTC) Program is a Unity initiative that trains and …" at bounding box center [1098, 399] width 231 height 371
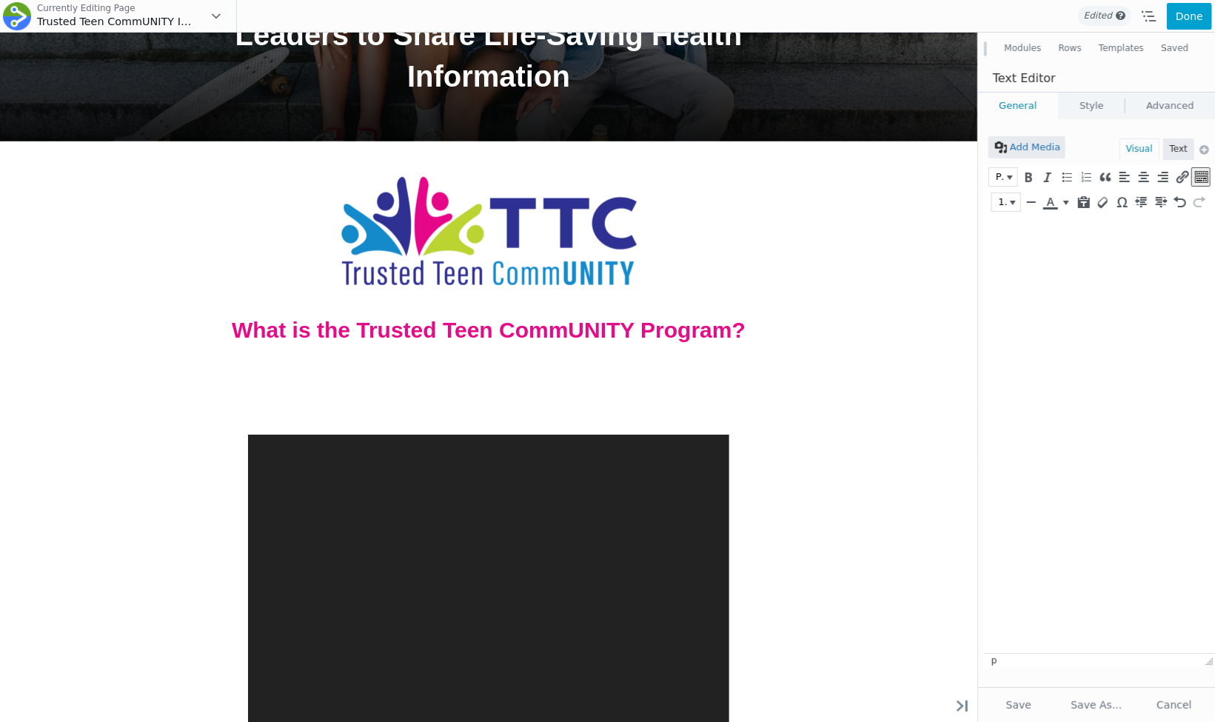
click at [1043, 253] on html at bounding box center [1098, 233] width 231 height 39
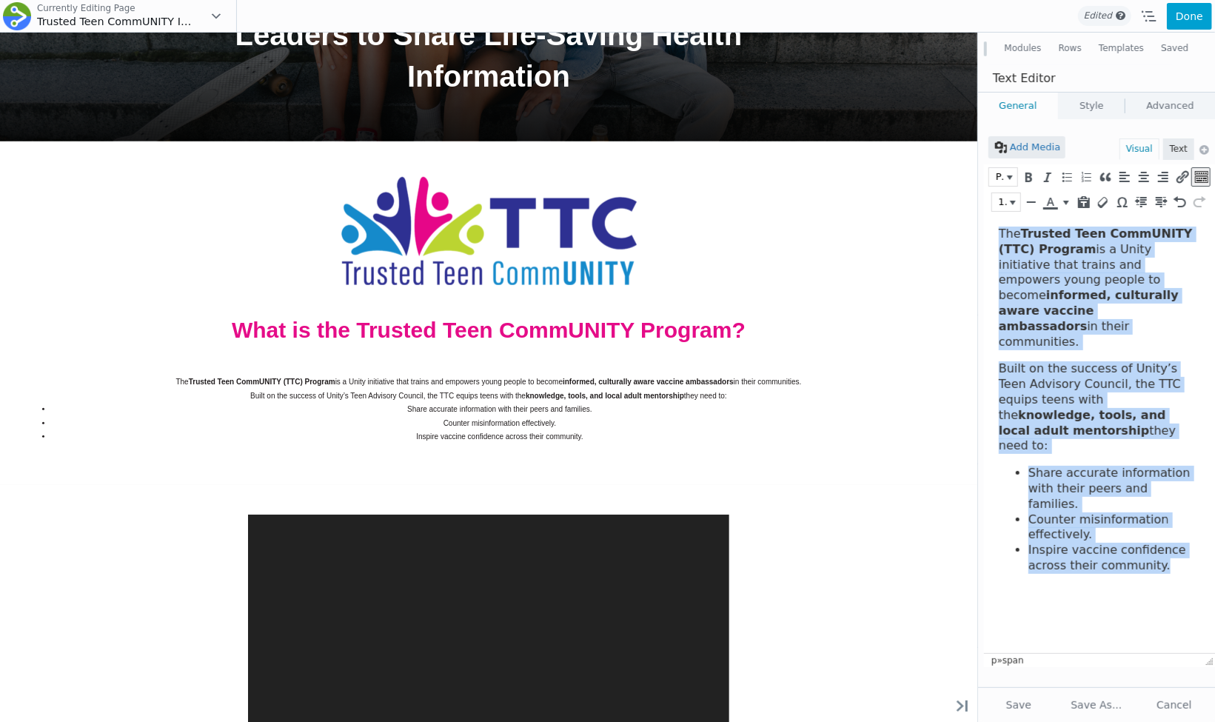
drag, startPoint x: 1177, startPoint y: 506, endPoint x: 956, endPoint y: 187, distance: 387.8
click at [983, 214] on html "The Trusted Teen CommUNITY (TTC) Program is a Unity initiative that trains and …" at bounding box center [1098, 399] width 231 height 371
click at [1004, 178] on span "Paragraph" at bounding box center [998, 176] width 11 height 15
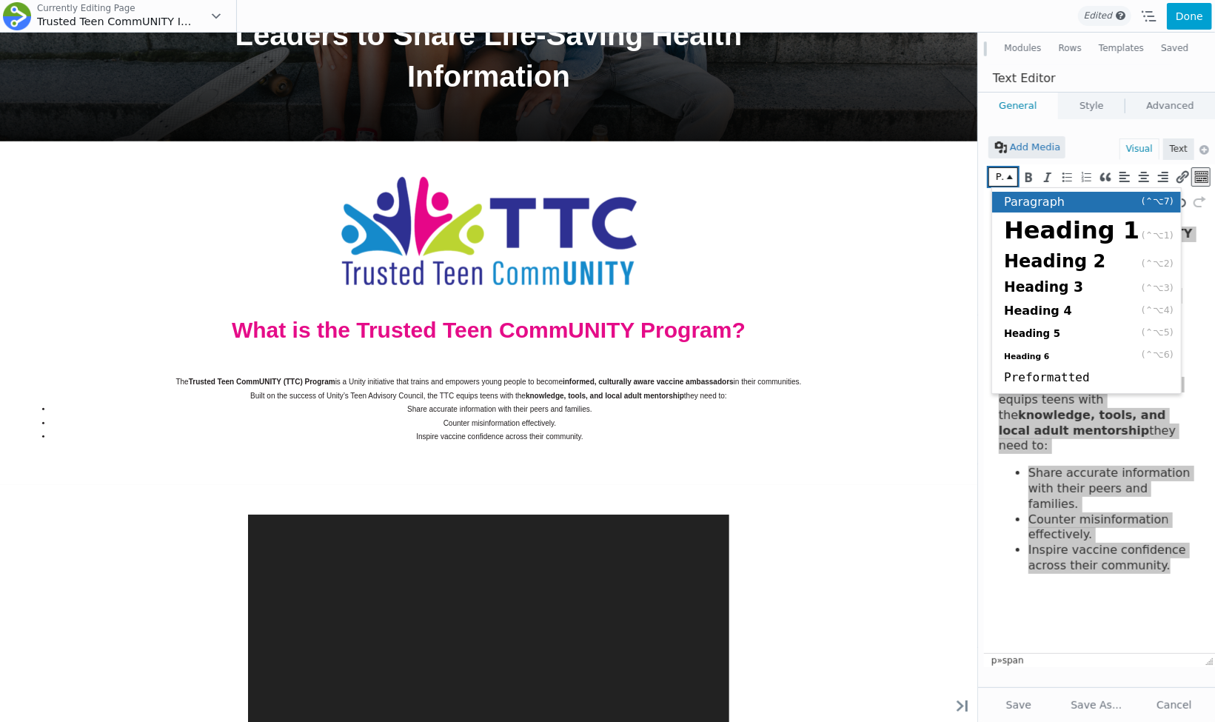
click at [1053, 200] on span "Paragraph" at bounding box center [1034, 202] width 61 height 14
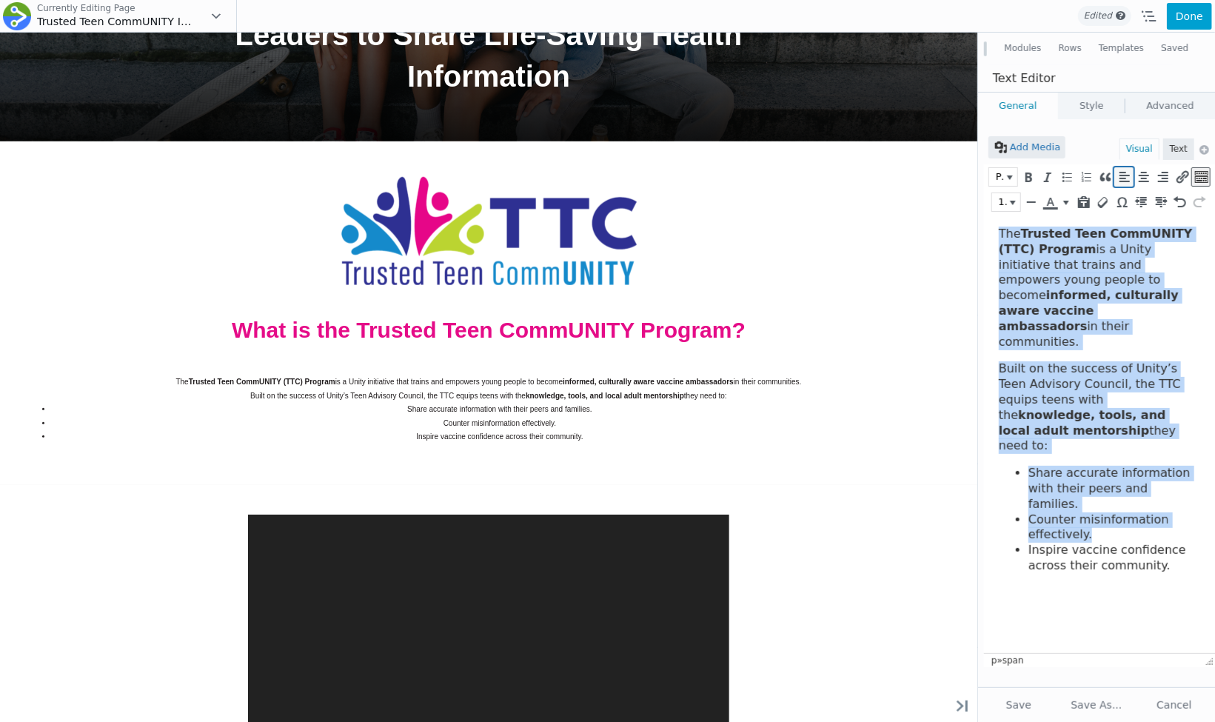
click at [1126, 180] on icon "Align left (⌃⌥L)" at bounding box center [1123, 176] width 13 height 15
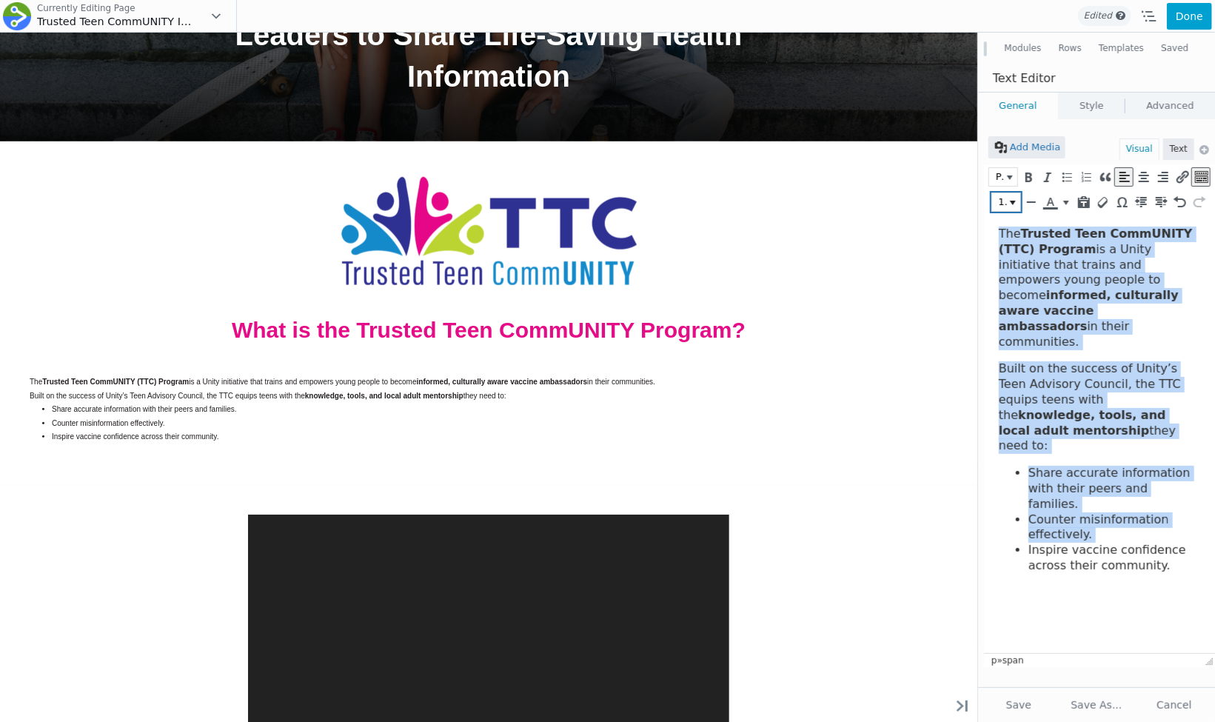
click at [1007, 202] on span "16px" at bounding box center [1001, 202] width 11 height 15
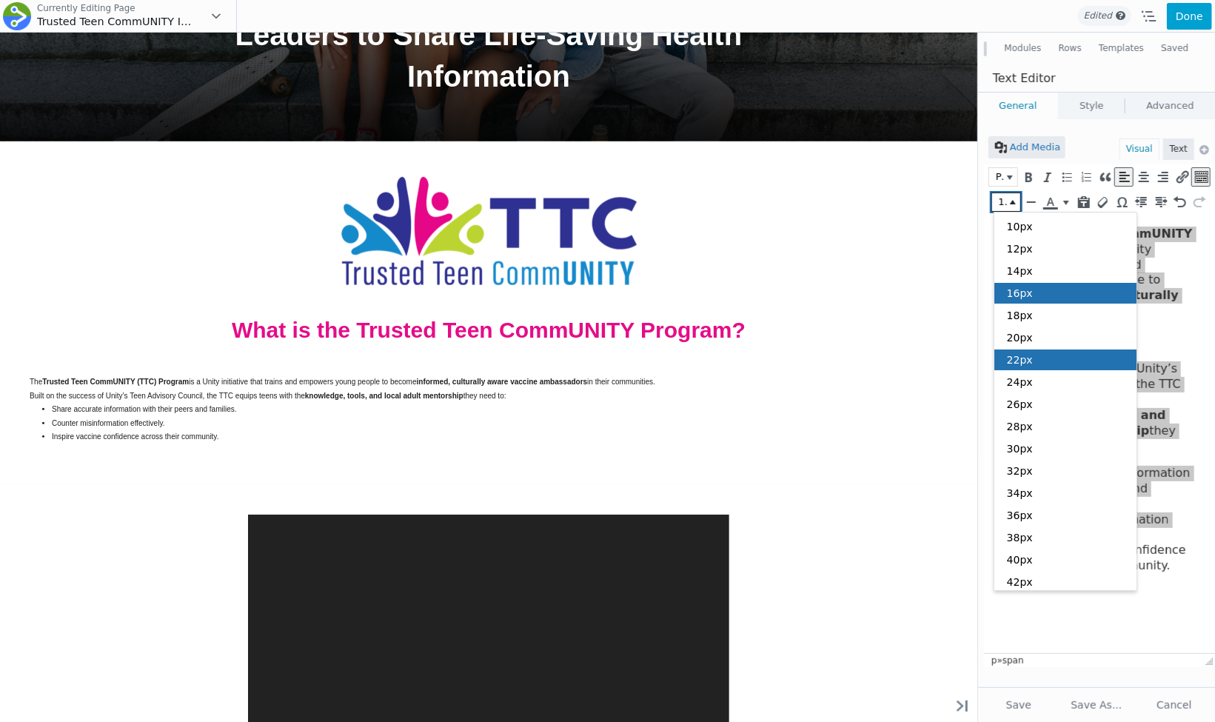
click at [1038, 349] on div "22px" at bounding box center [1065, 359] width 142 height 21
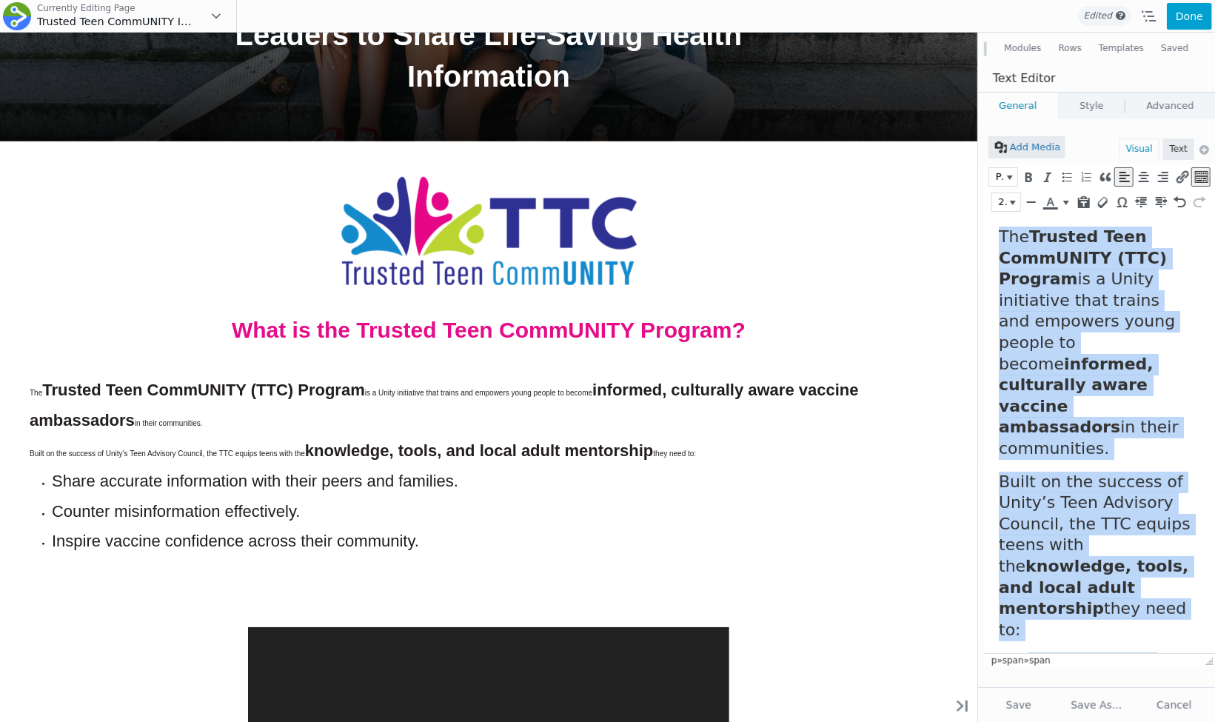
click at [1021, 234] on span "The" at bounding box center [1013, 235] width 30 height 19
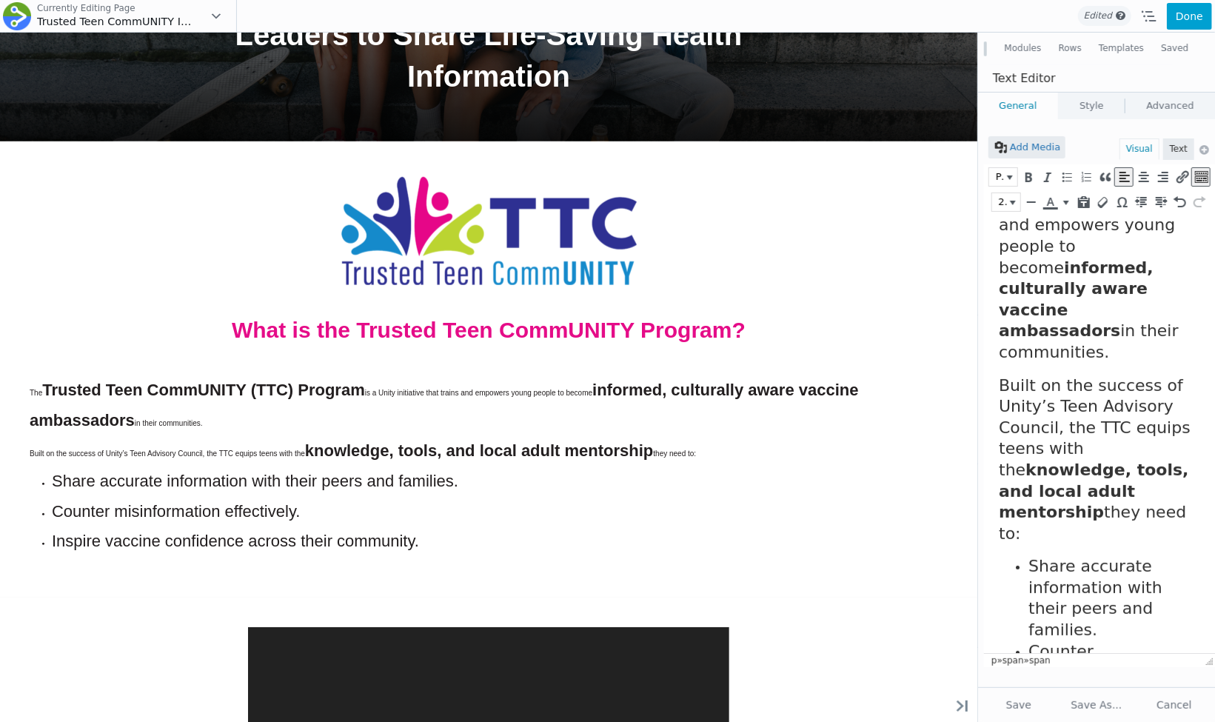
click at [1135, 703] on li "Inspire vaccine confidence across their community." at bounding box center [1109, 735] width 164 height 64
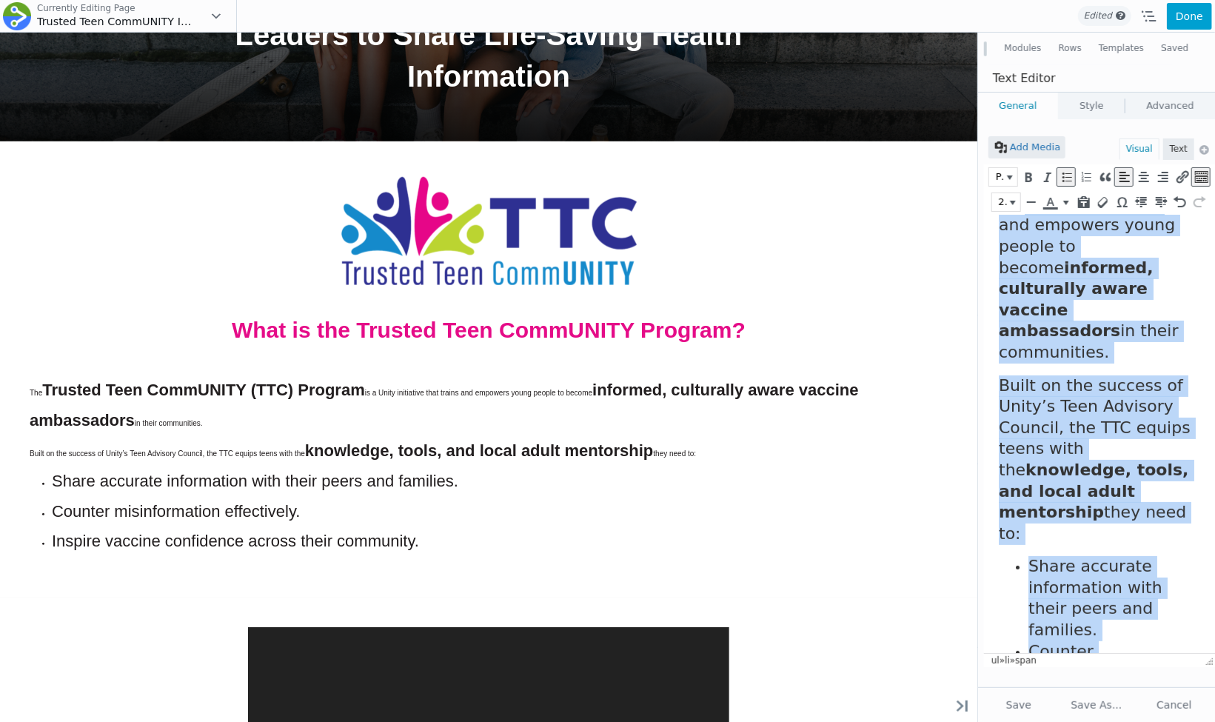
scroll to position [0, 0]
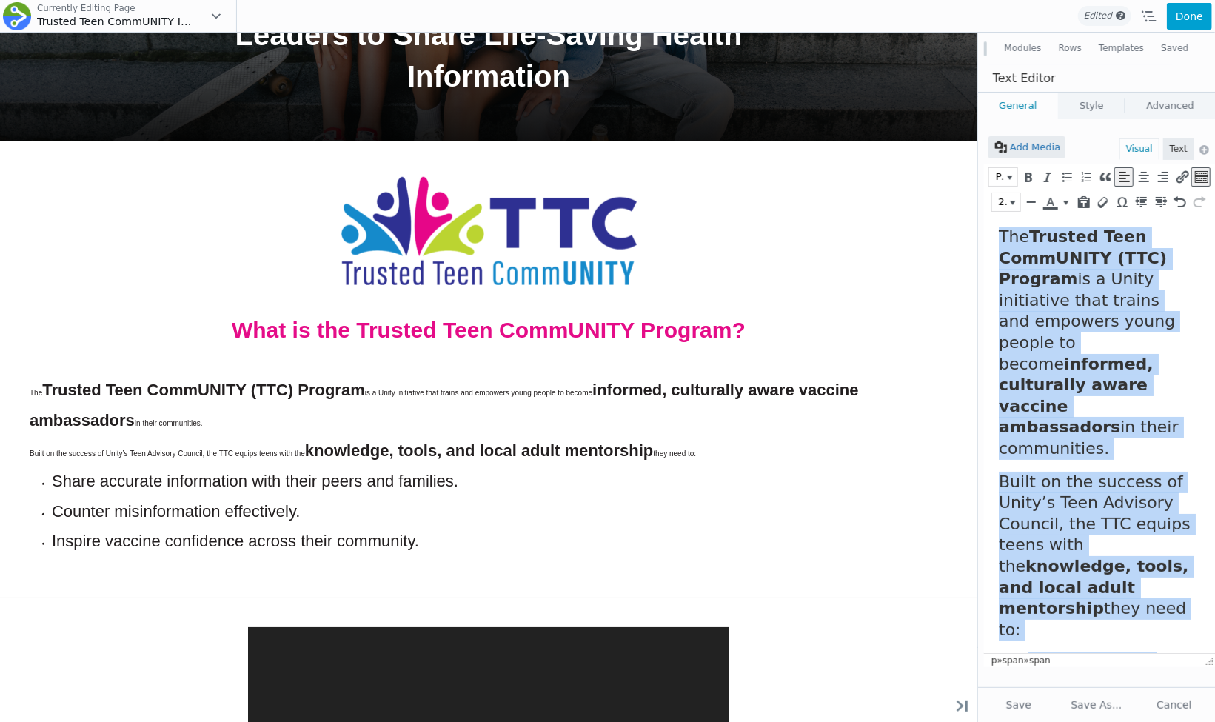
drag, startPoint x: 1135, startPoint y: 632, endPoint x: 1012, endPoint y: 144, distance: 503.2
click at [1012, 214] on html "The Trusted Teen CommUNITY (TTC) Program is a Unity initiative that trains and …" at bounding box center [1098, 544] width 231 height 661
click at [1031, 184] on button "Bold (⌘B)" at bounding box center [1027, 177] width 18 height 18
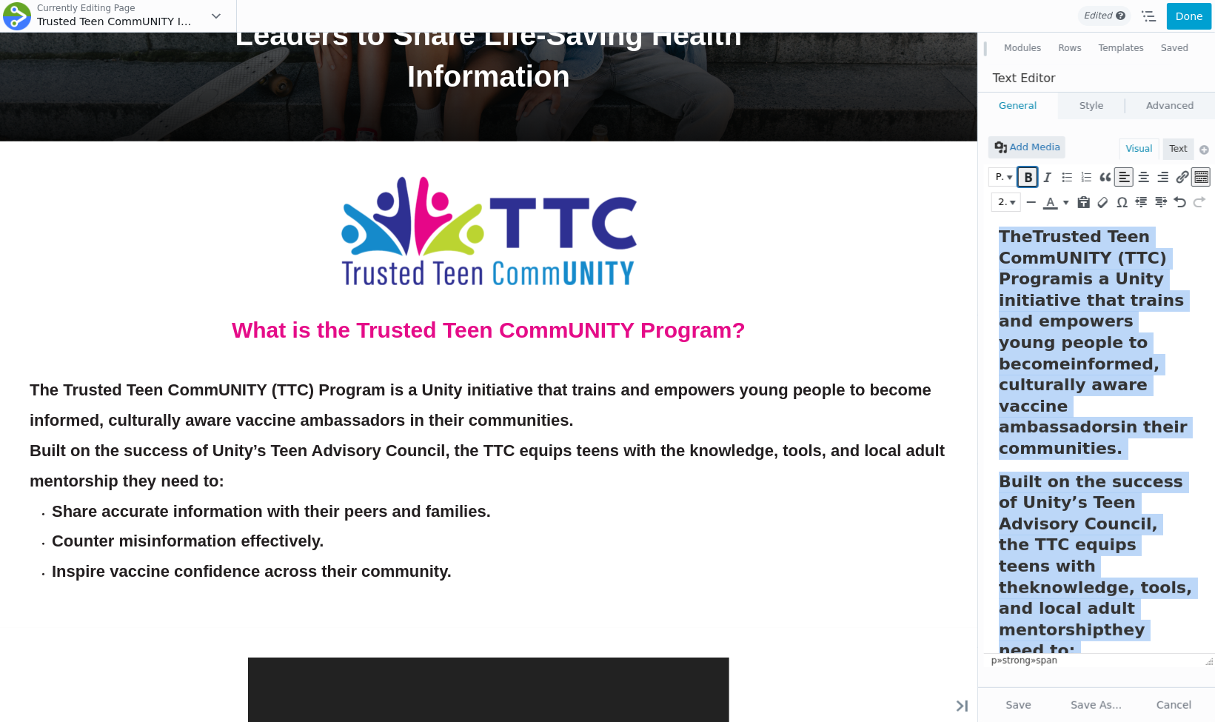
click at [1031, 178] on icon "Bold (⌘B)" at bounding box center [1027, 176] width 13 height 15
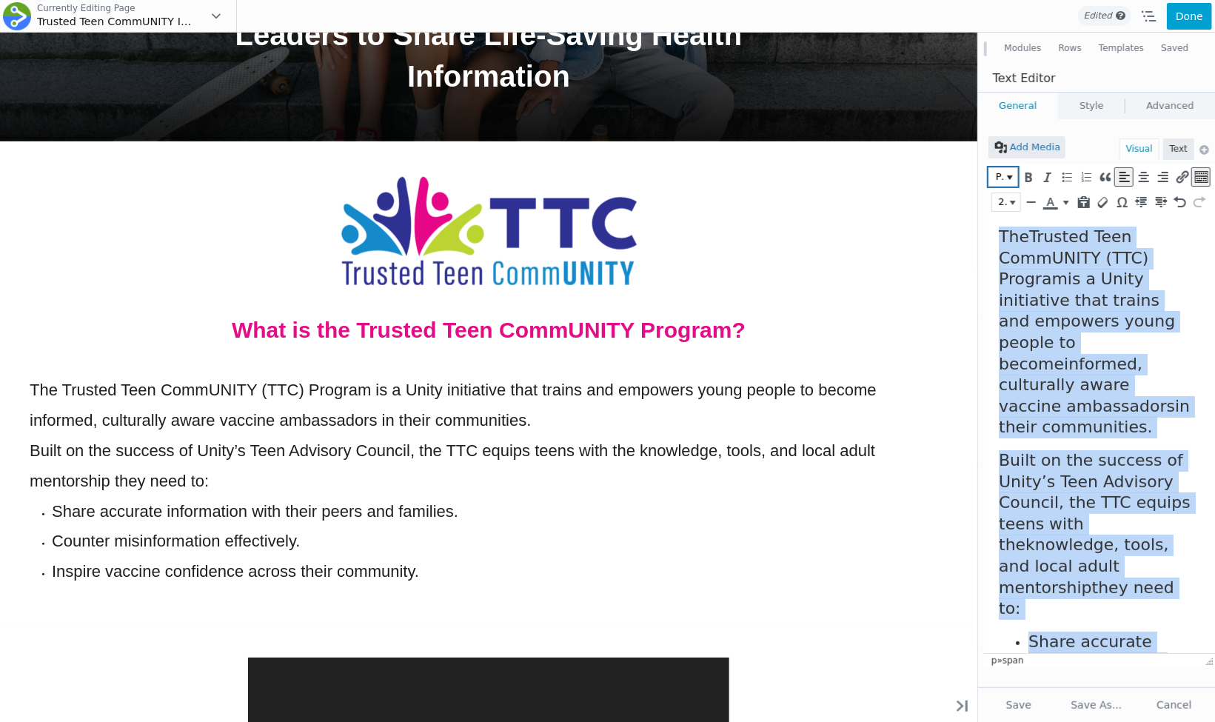
click at [1001, 173] on span "Paragraph" at bounding box center [998, 176] width 11 height 15
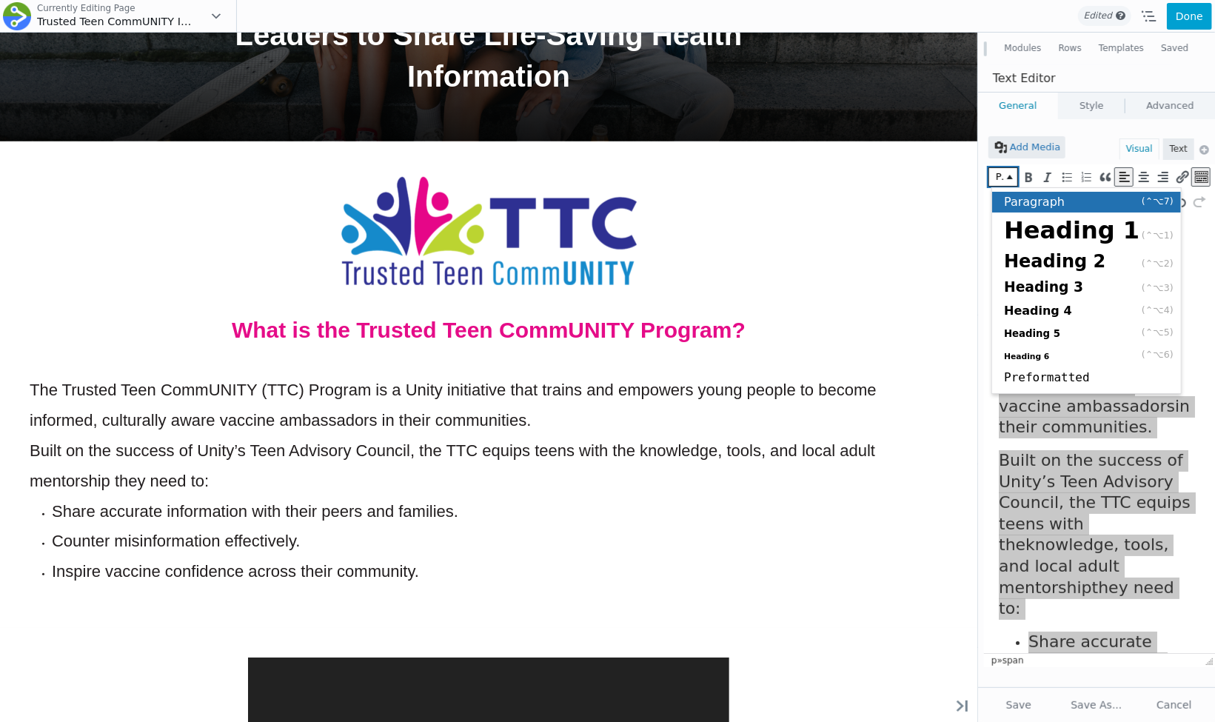
click at [1002, 173] on span "Paragraph" at bounding box center [998, 176] width 11 height 15
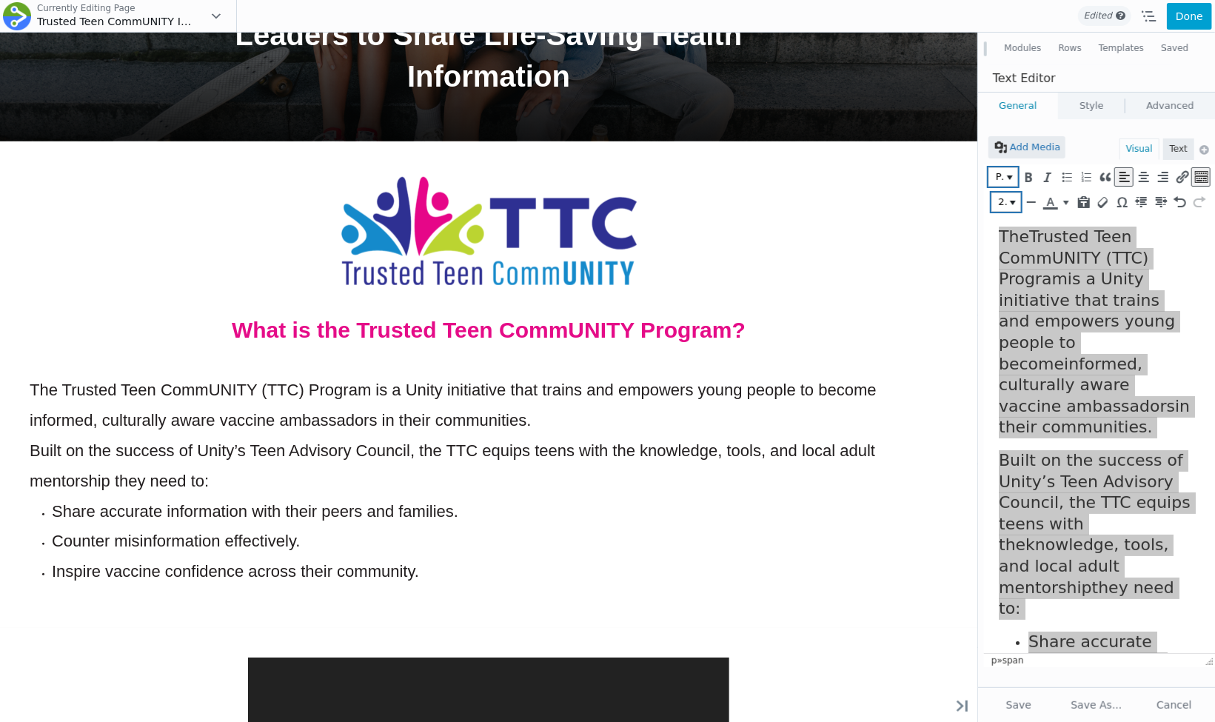
click at [1007, 204] on span "22px" at bounding box center [1001, 202] width 11 height 15
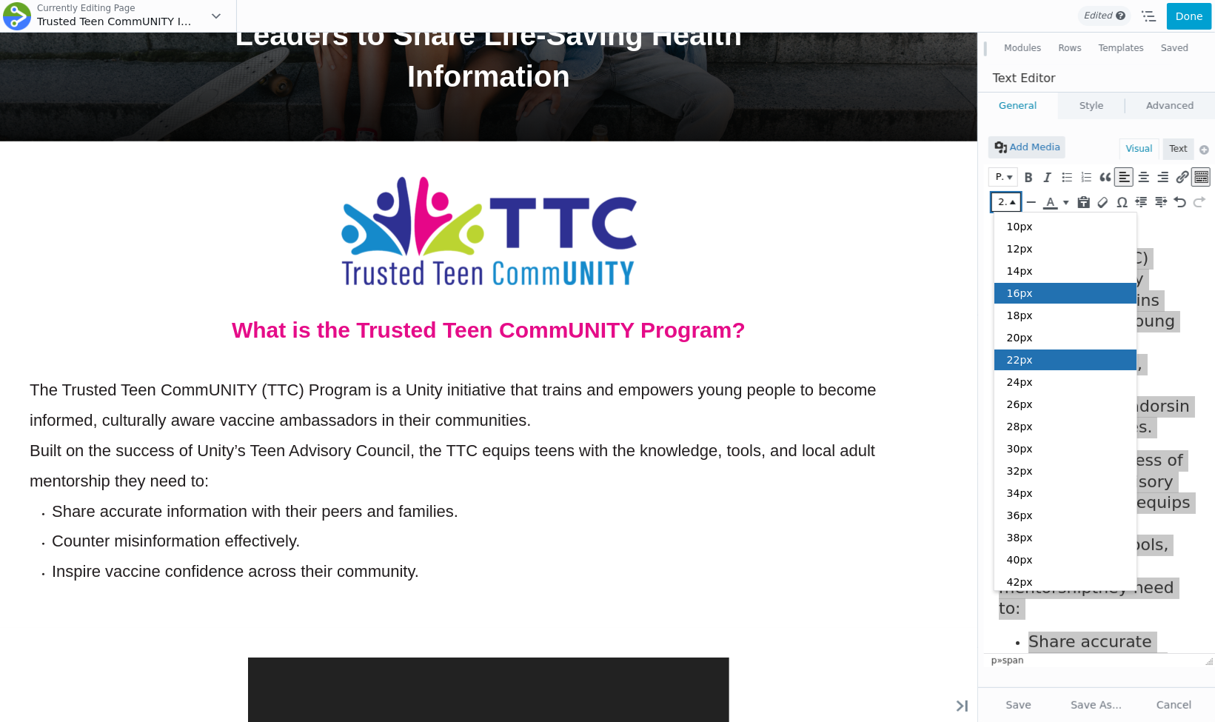
click at [1027, 283] on div "16px" at bounding box center [1065, 293] width 142 height 21
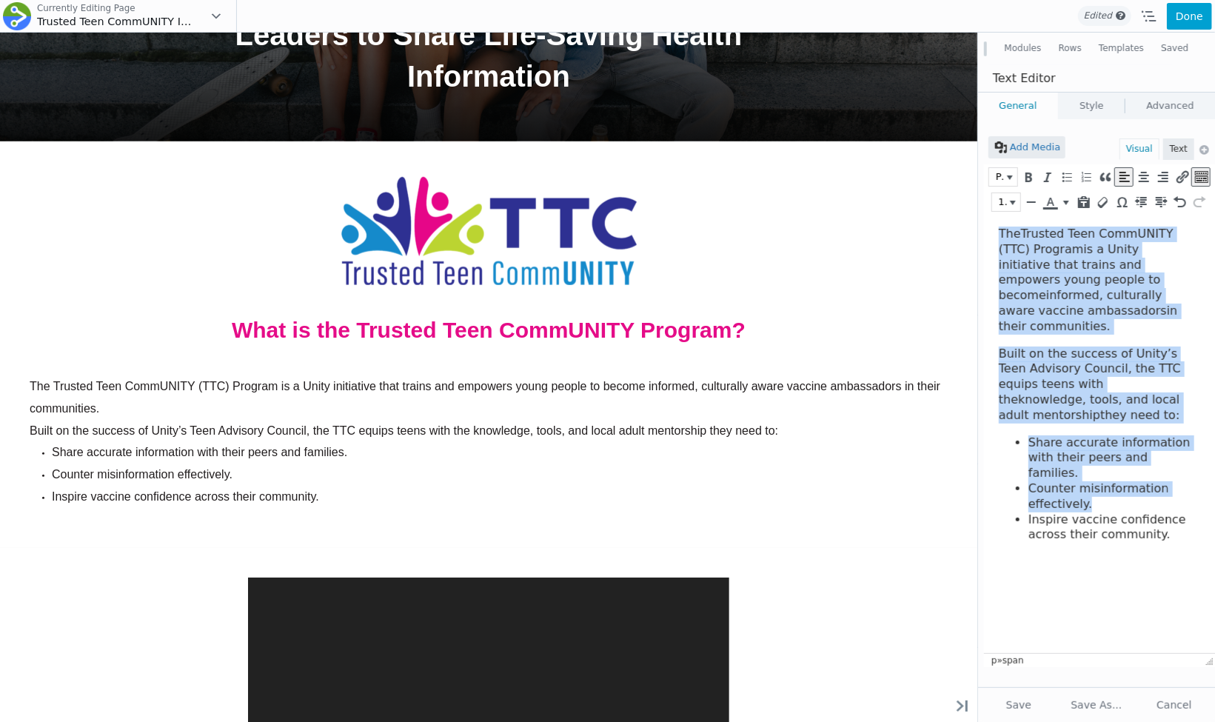
click at [1038, 294] on span "The Trusted Teen CommUNITY (TTC) Program is a Unity initiative that trains and …" at bounding box center [1087, 279] width 179 height 107
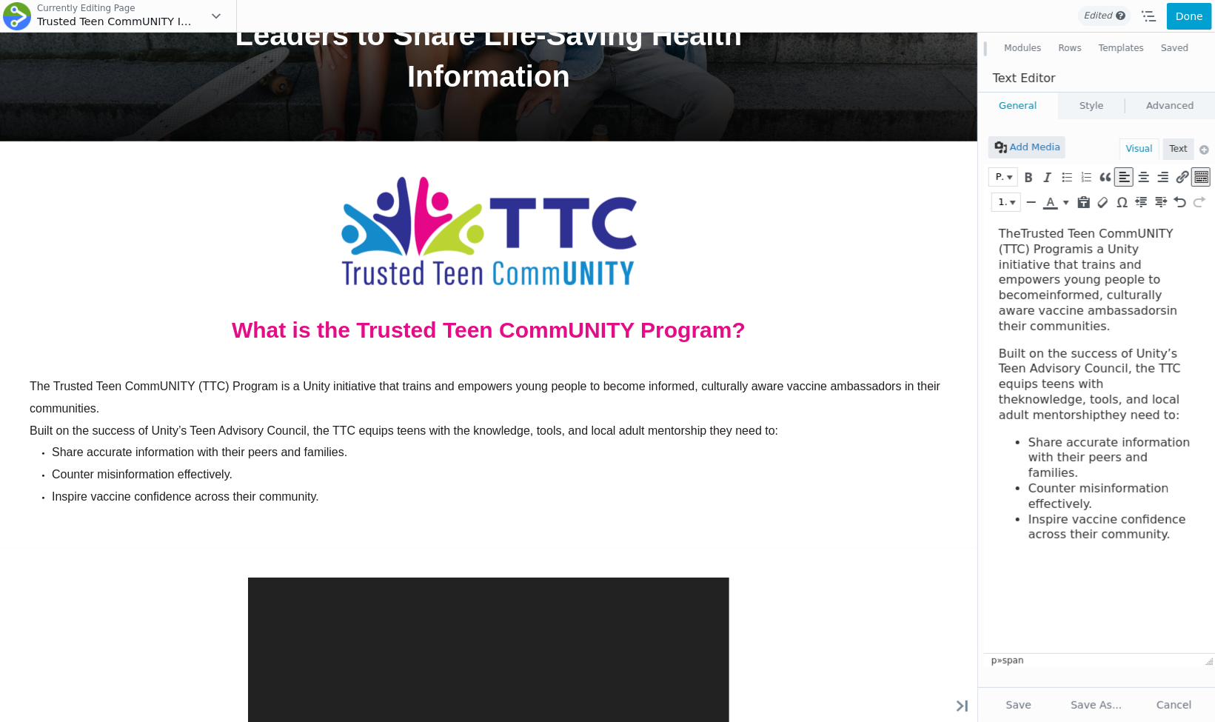
click at [1193, 314] on html "The Trusted Teen CommUNITY (TTC) Program is a Unity initiative that trains and …" at bounding box center [1098, 384] width 231 height 340
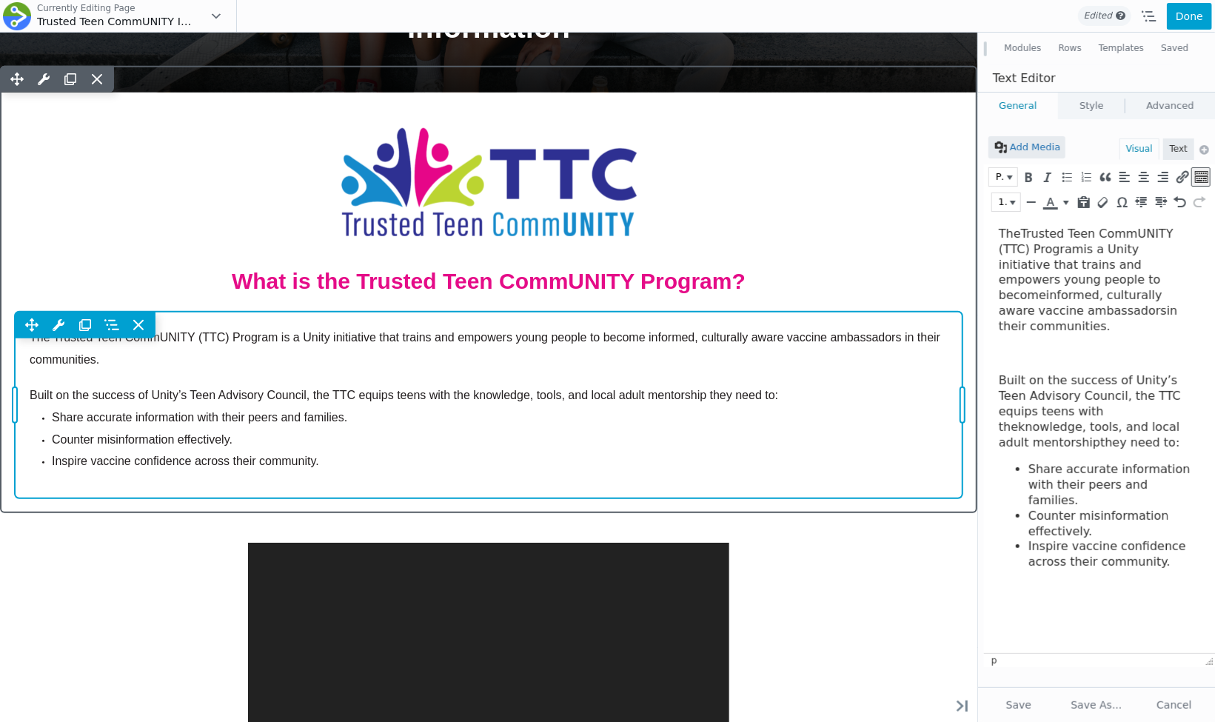
scroll to position [563, 0]
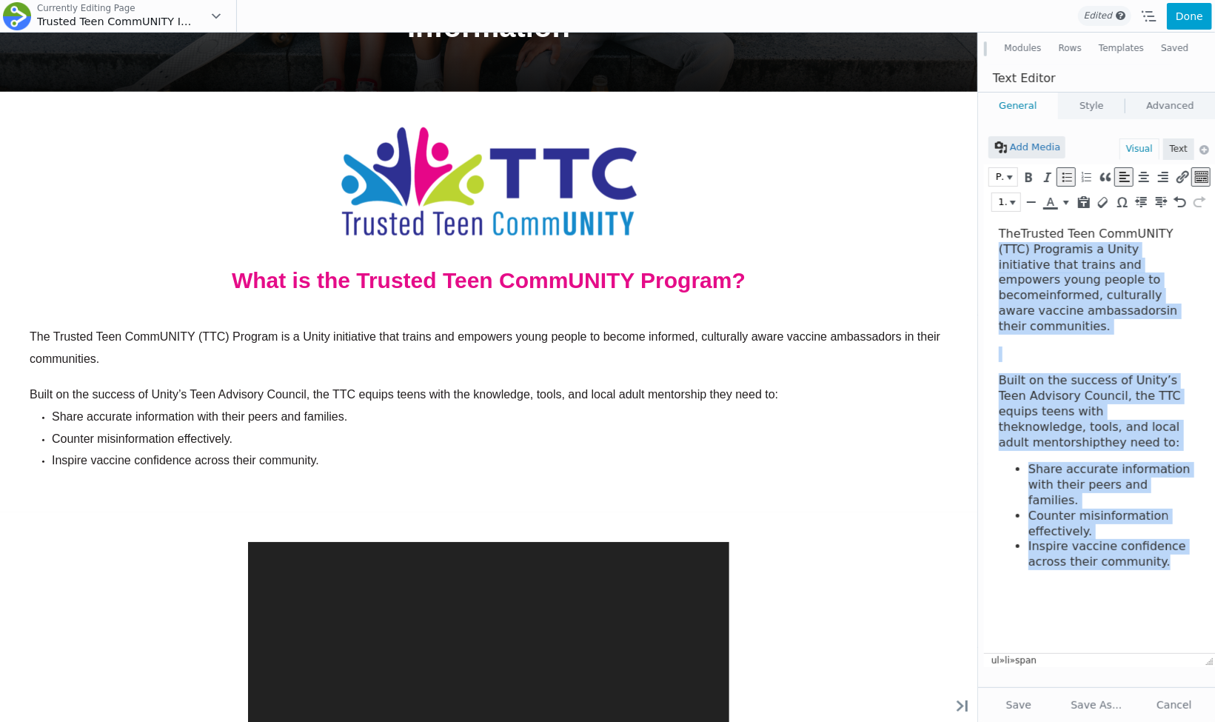
drag, startPoint x: 1163, startPoint y: 531, endPoint x: 972, endPoint y: 247, distance: 342.8
click at [983, 247] on html "The Trusted Teen CommUNITY (TTC) Program is a Unity initiative that trains and …" at bounding box center [1098, 397] width 231 height 367
click at [1007, 196] on span "16px" at bounding box center [1001, 202] width 11 height 15
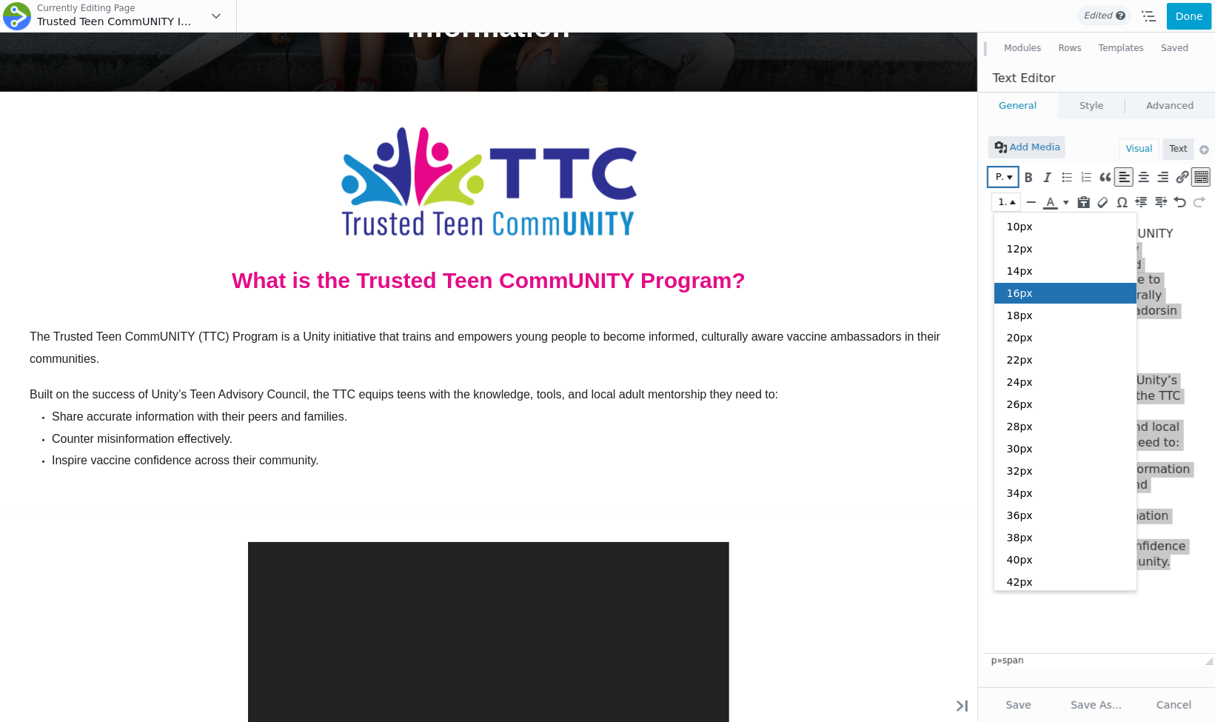
click at [1011, 175] on icon "button" at bounding box center [1010, 177] width 6 height 4
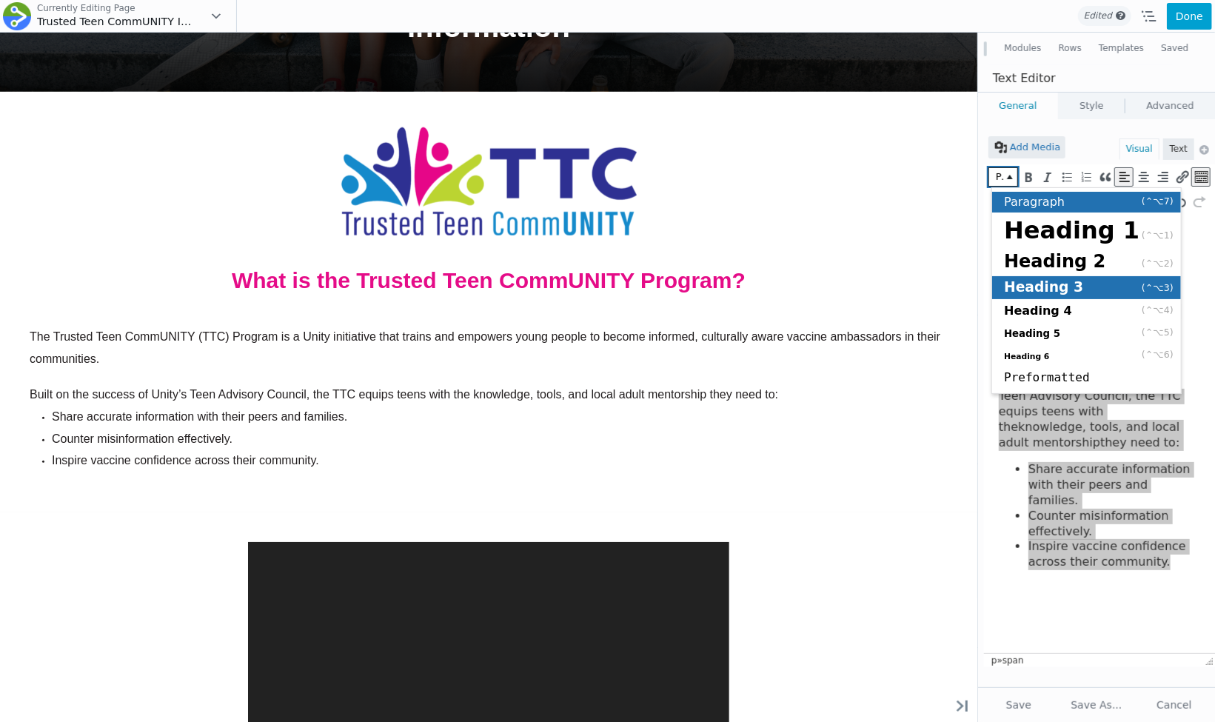
click at [1041, 292] on span "Heading 3" at bounding box center [1043, 287] width 79 height 16
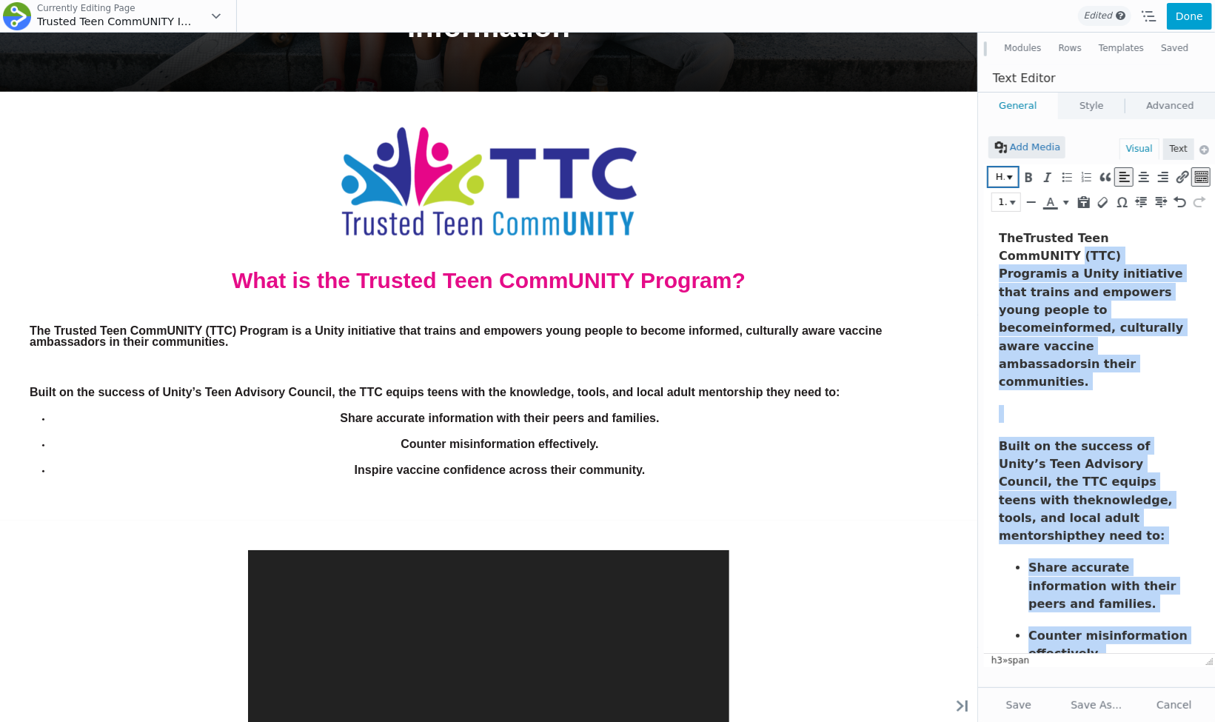
click at [1008, 174] on button "Heading 3" at bounding box center [1003, 177] width 28 height 18
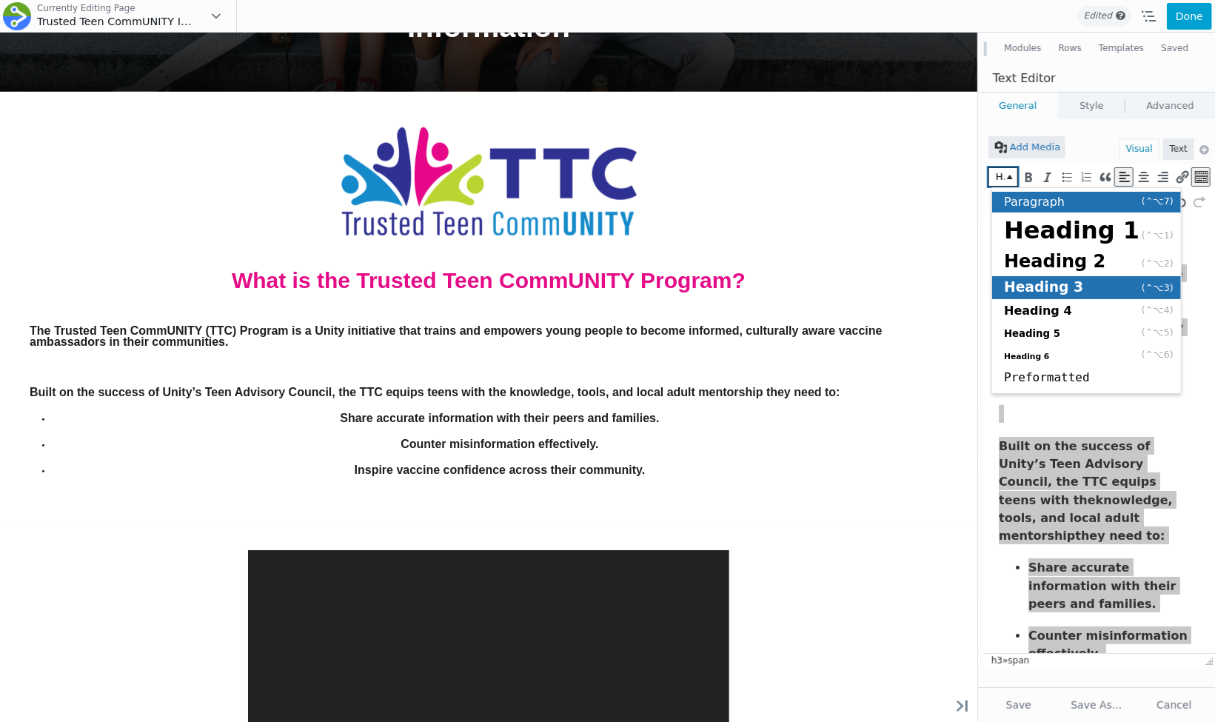
click at [1012, 196] on span "Paragraph" at bounding box center [1034, 202] width 61 height 14
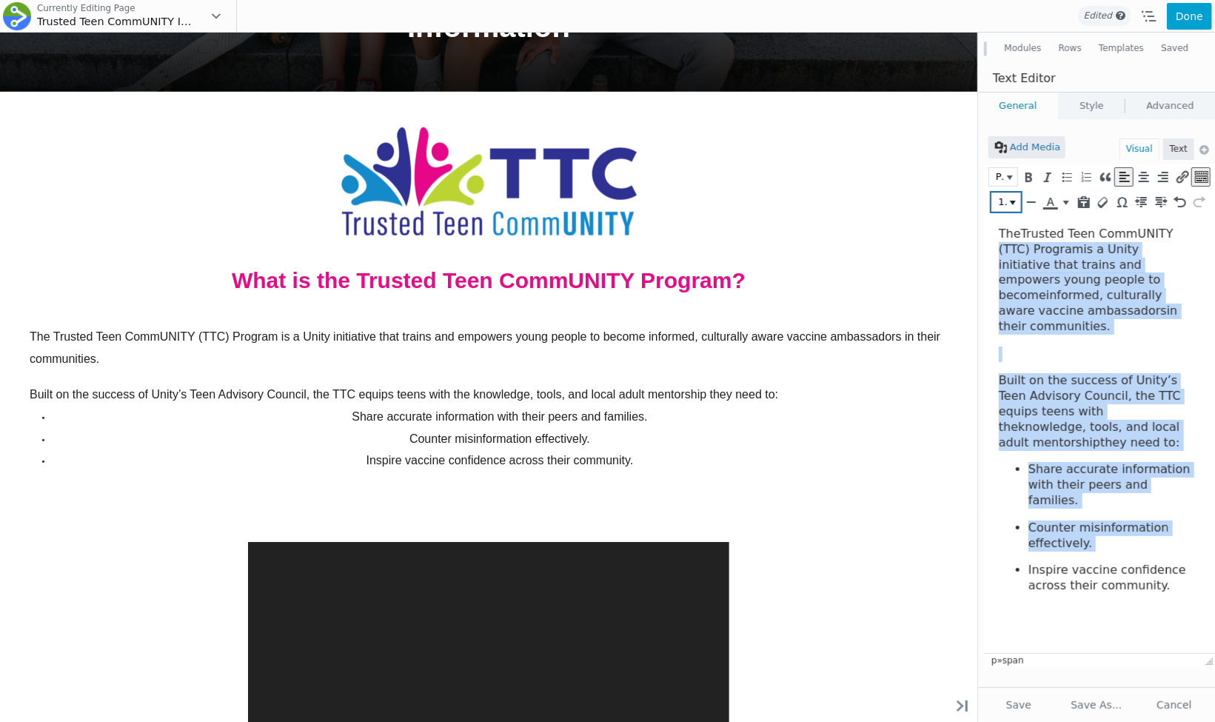
click at [1018, 198] on button "16px" at bounding box center [1006, 202] width 28 height 18
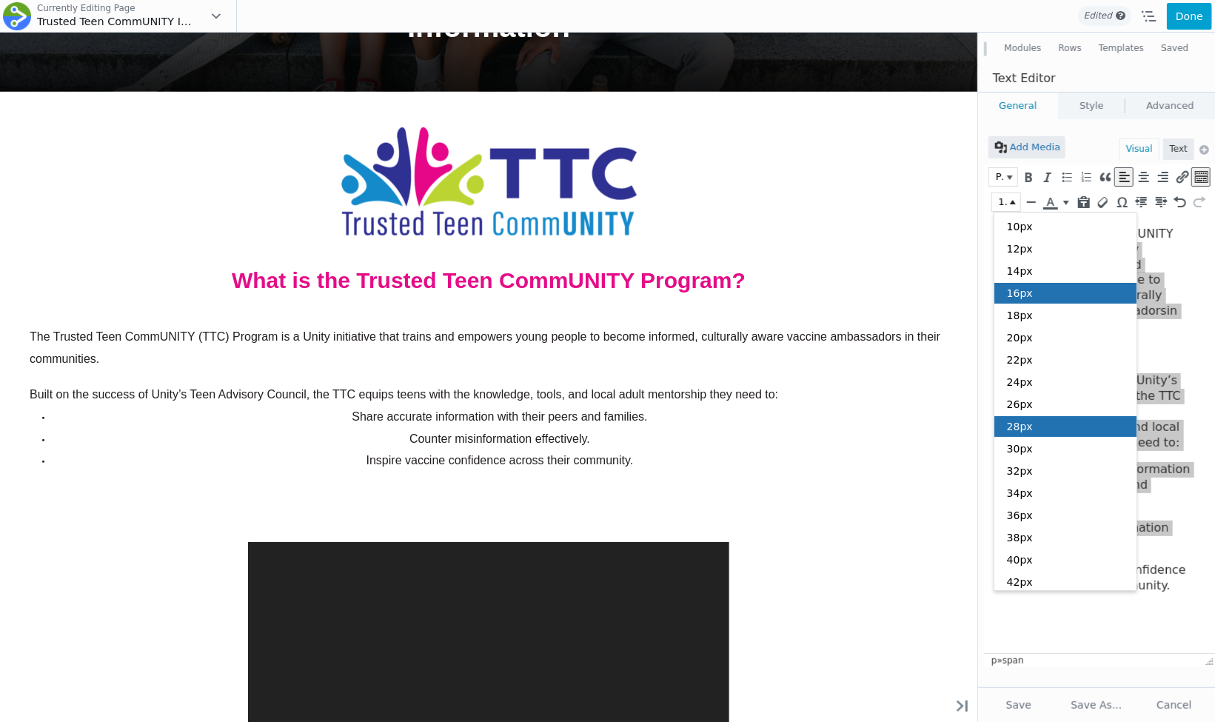
click at [1018, 426] on span "28px" at bounding box center [1020, 426] width 26 height 12
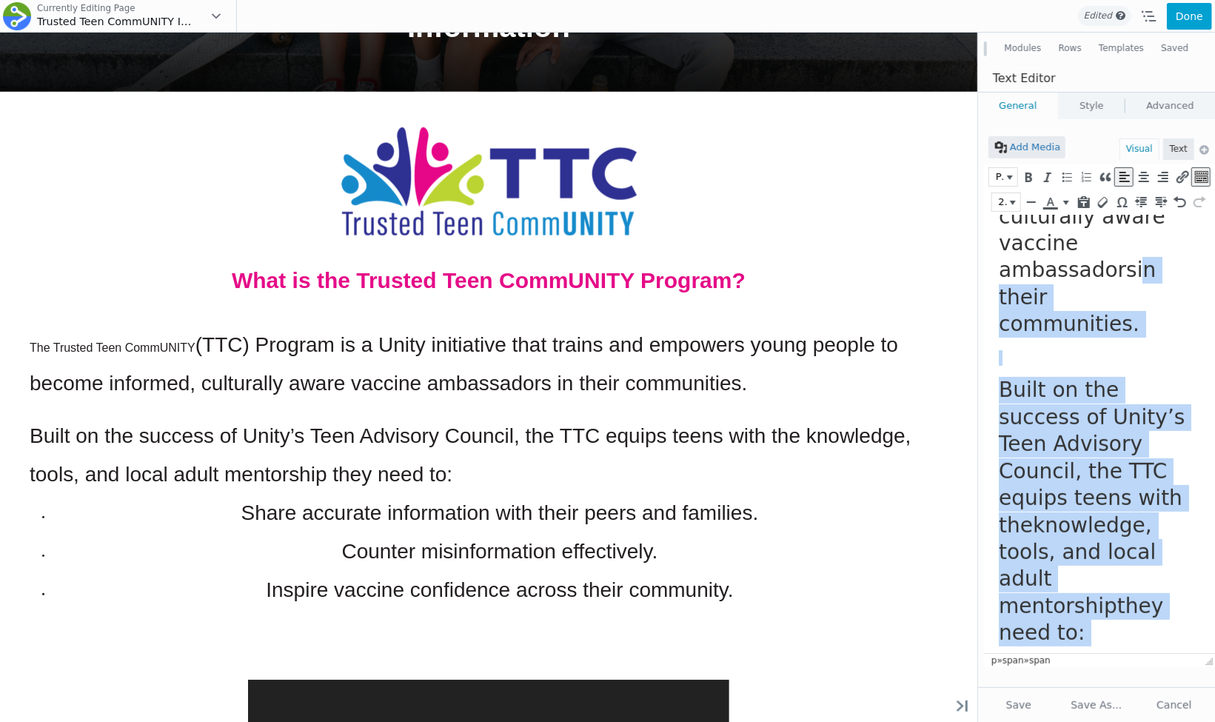
scroll to position [0, 0]
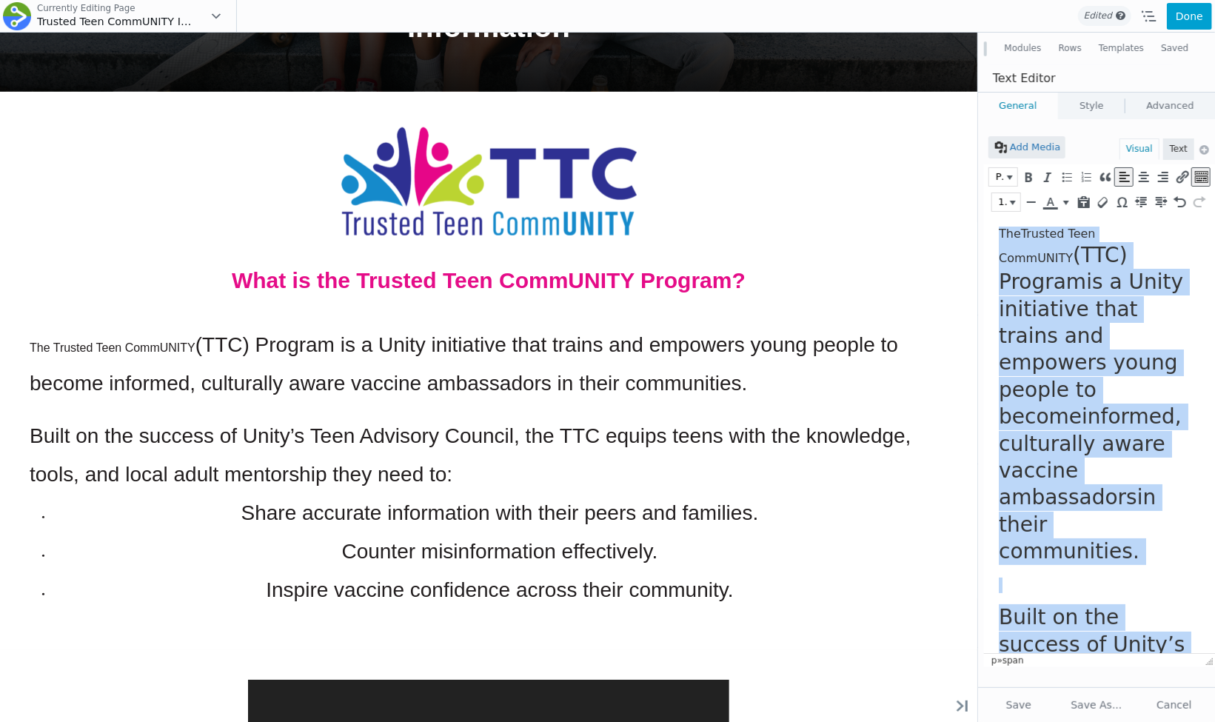
drag, startPoint x: 1180, startPoint y: 634, endPoint x: 989, endPoint y: 187, distance: 486.1
click at [989, 214] on html "The Trusted Teen CommUNITY (TTC) Program is a Unity initiative that trains and …" at bounding box center [1098, 715] width 231 height 1003
click at [1007, 198] on span "16px" at bounding box center [1001, 202] width 11 height 15
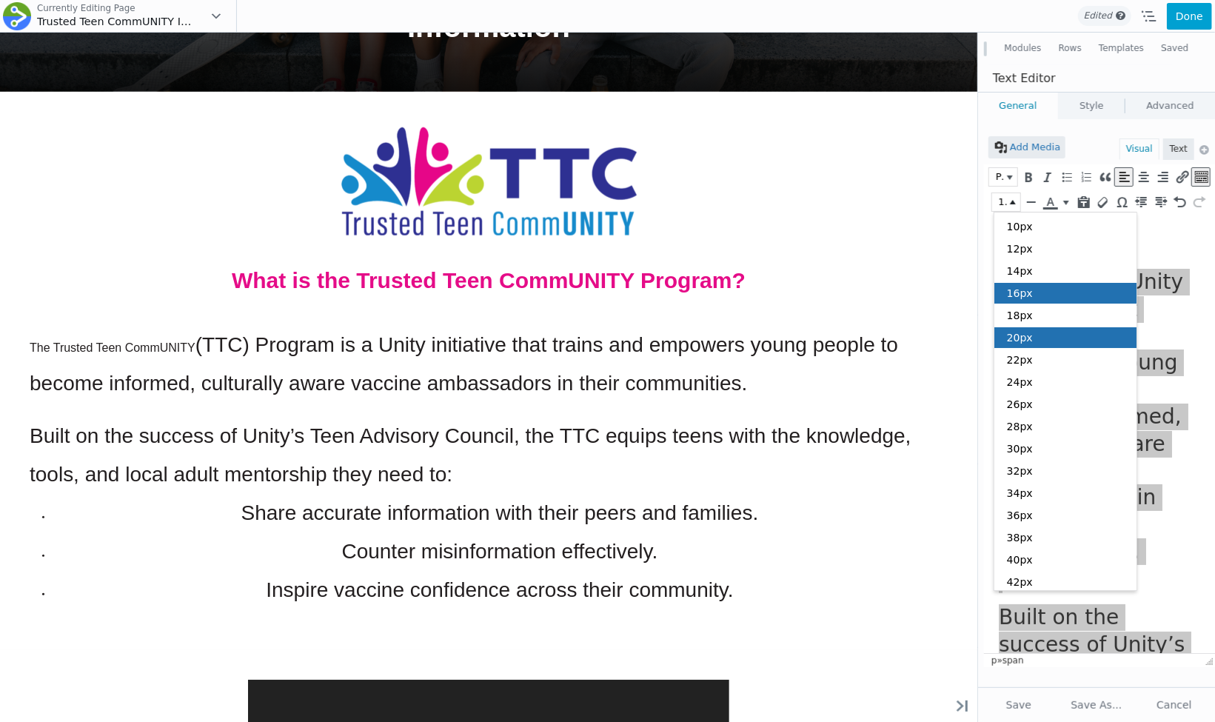
click at [1032, 339] on div "20px" at bounding box center [1065, 337] width 142 height 21
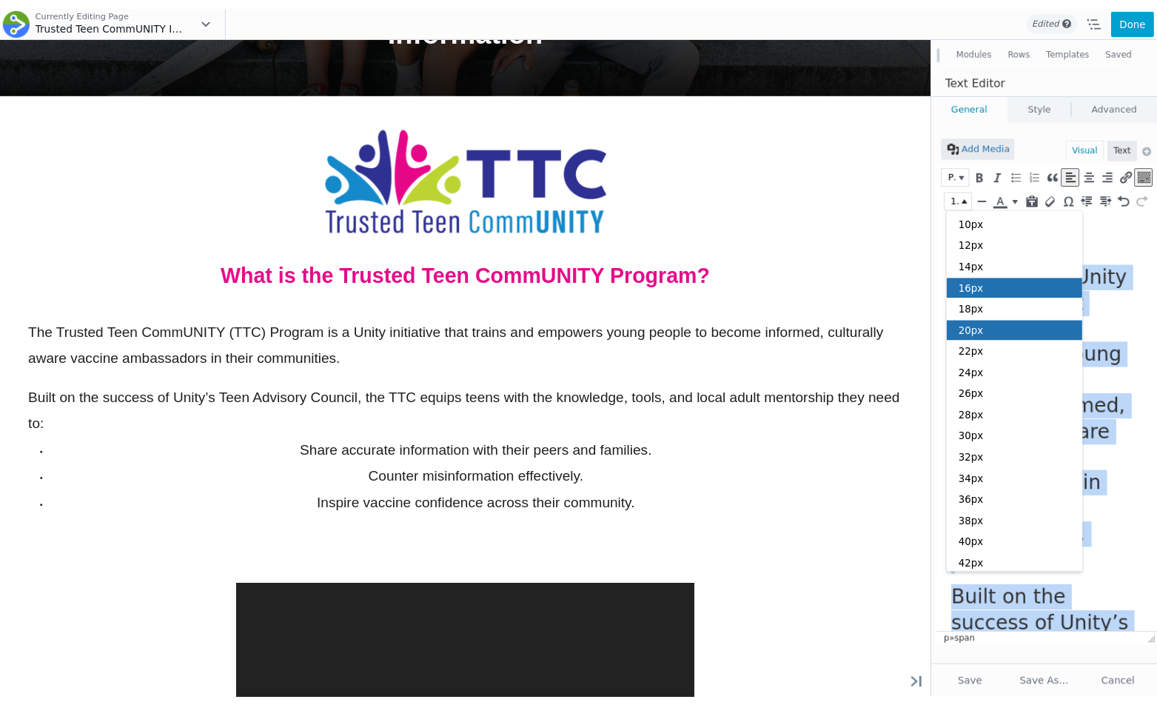
scroll to position [12, 0]
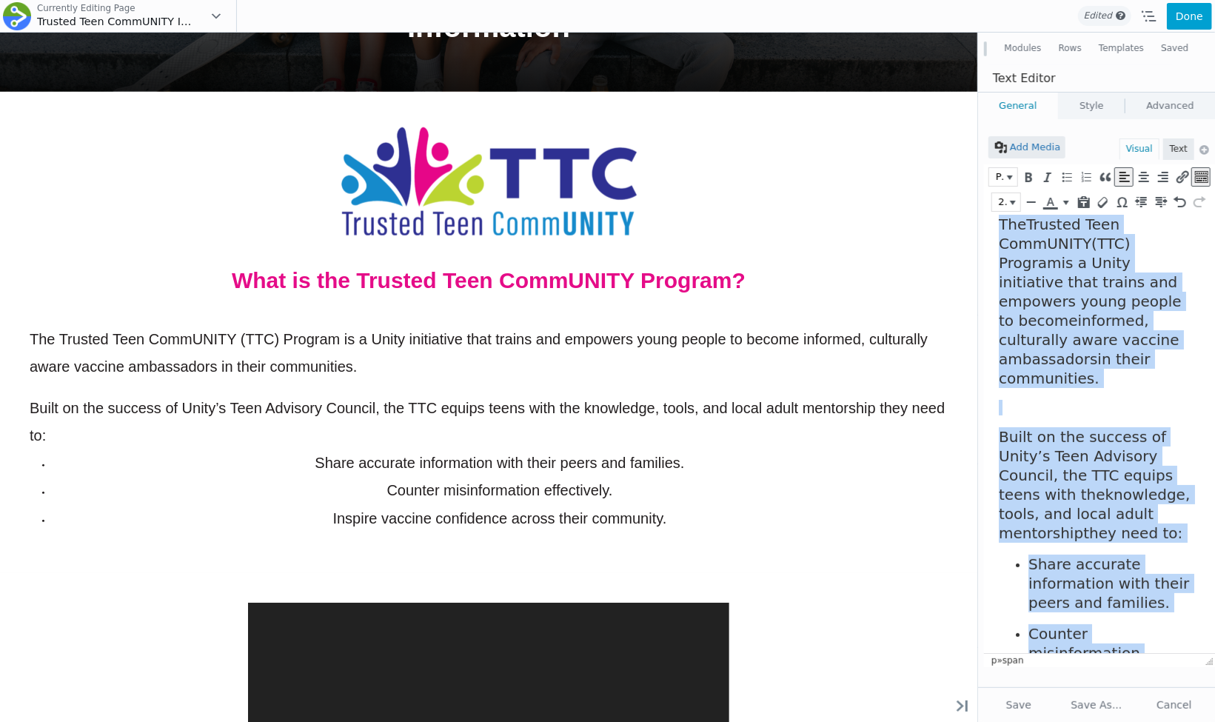
click at [1013, 432] on span "Built on the success of Unity’s Teen Advisory Council, the TTC equips teens wit…" at bounding box center [1093, 484] width 191 height 114
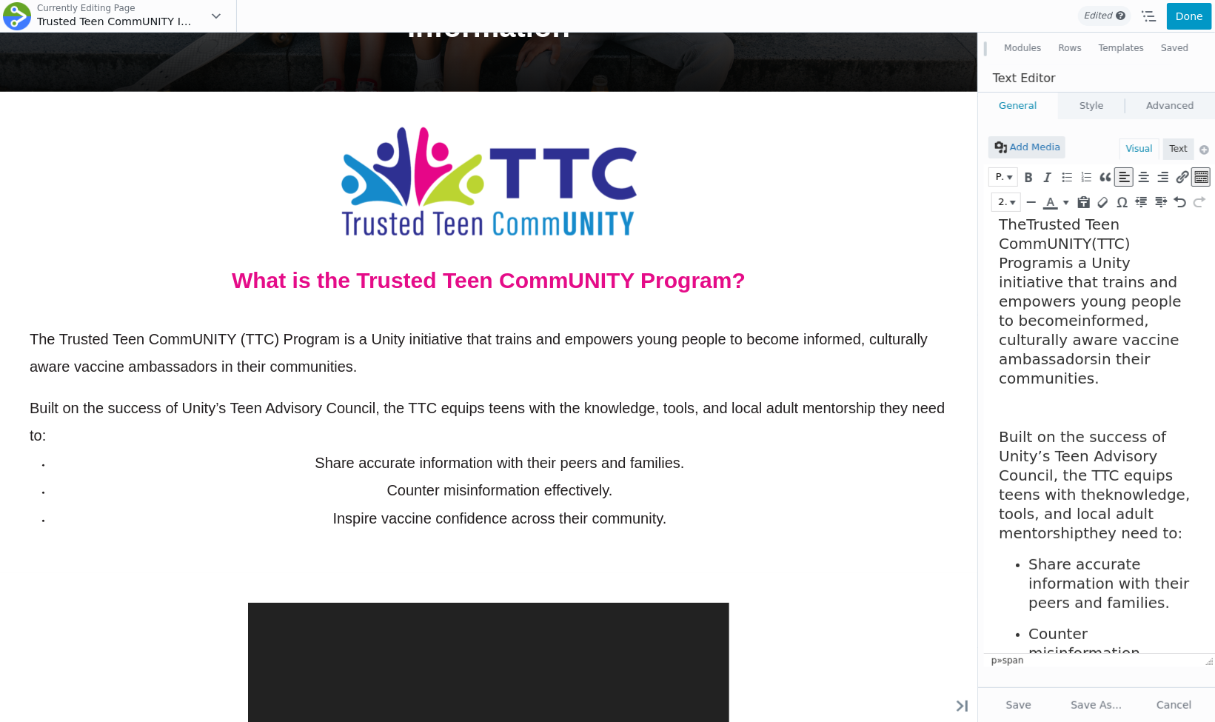
click at [1186, 10] on button "Done" at bounding box center [1188, 16] width 45 height 27
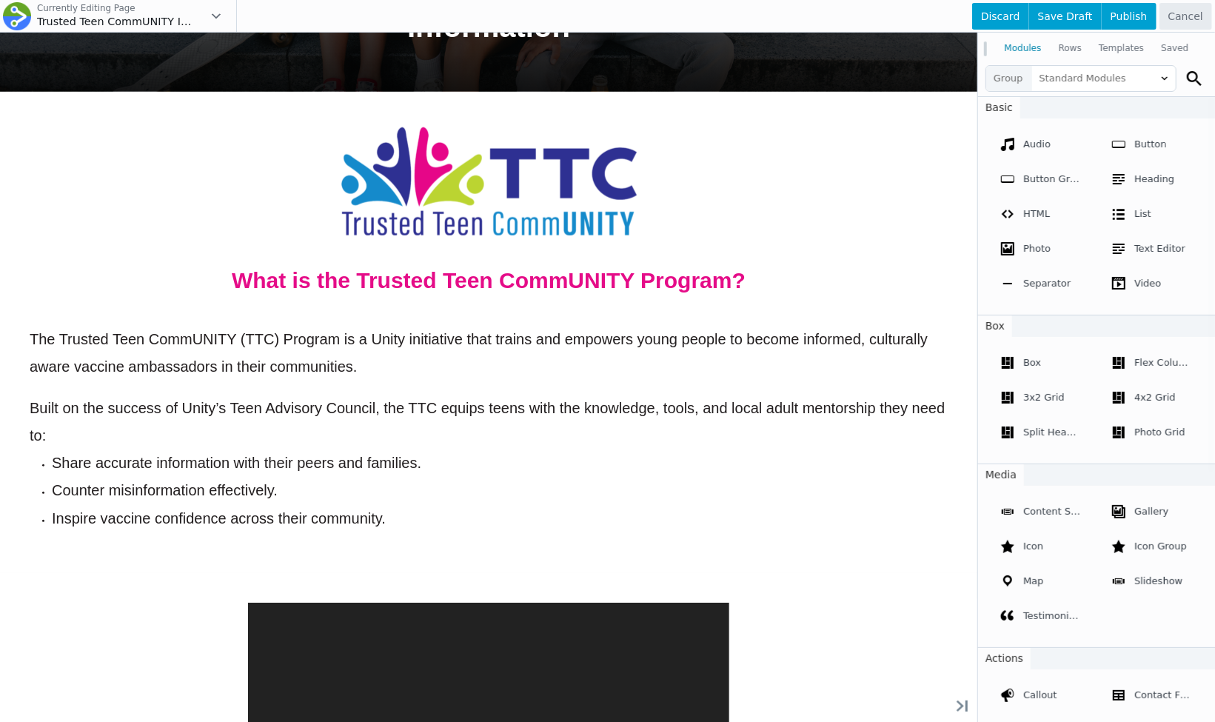
click at [256, 463] on div at bounding box center [607, 361] width 1215 height 722
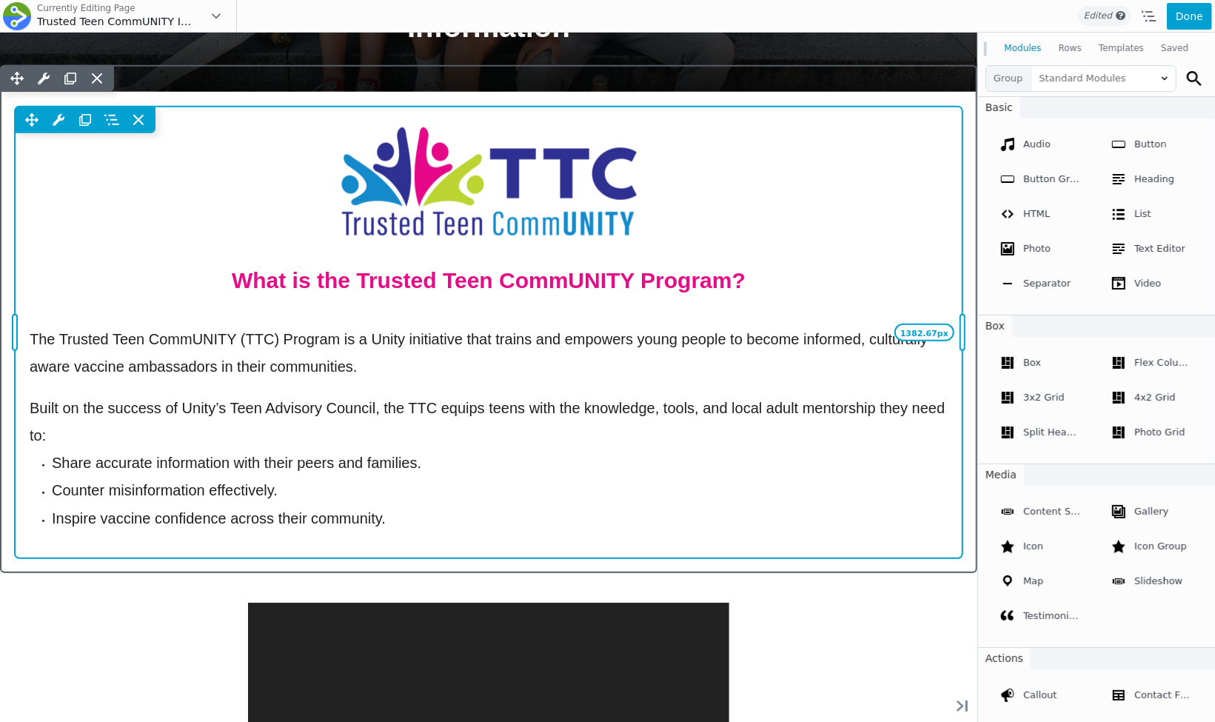
drag, startPoint x: 961, startPoint y: 431, endPoint x: 998, endPoint y: 433, distance: 37.8
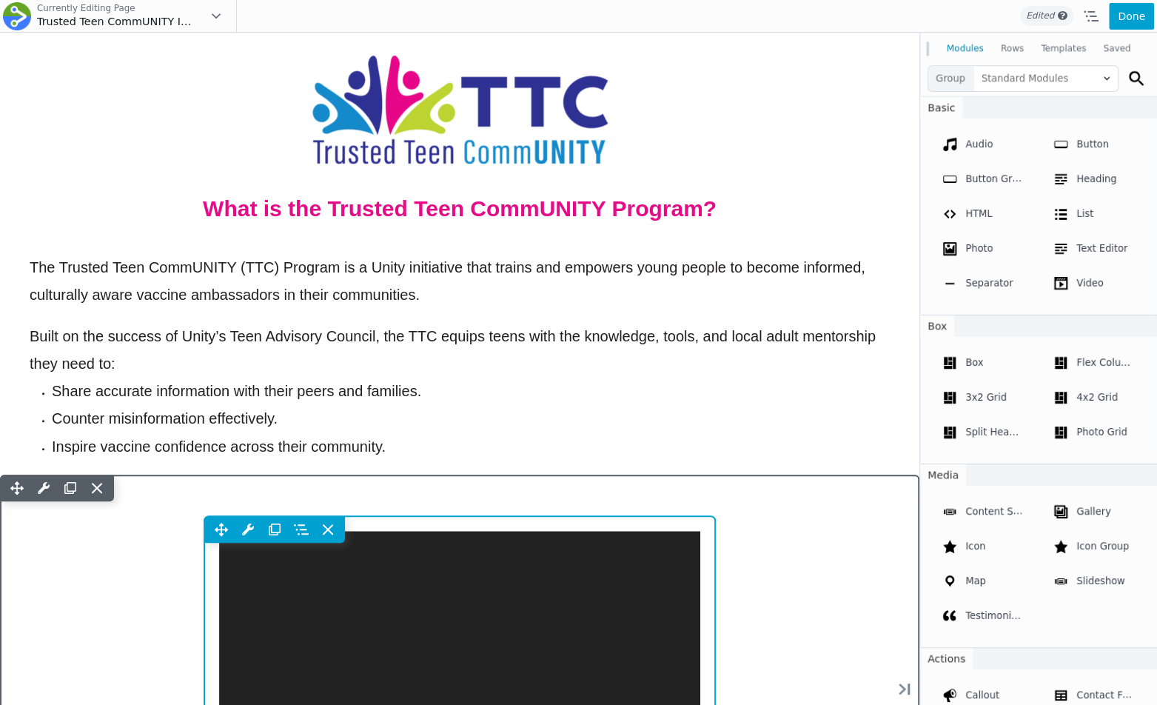
scroll to position [604, 0]
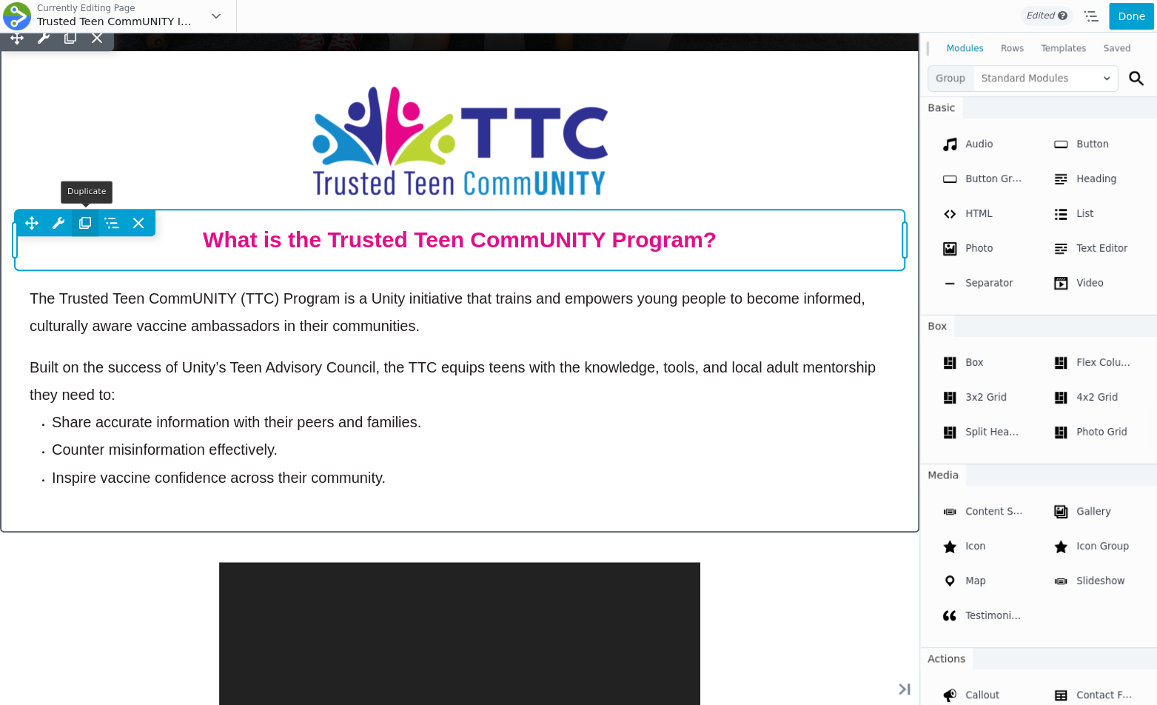
click at [78, 218] on icon at bounding box center [85, 222] width 27 height 27
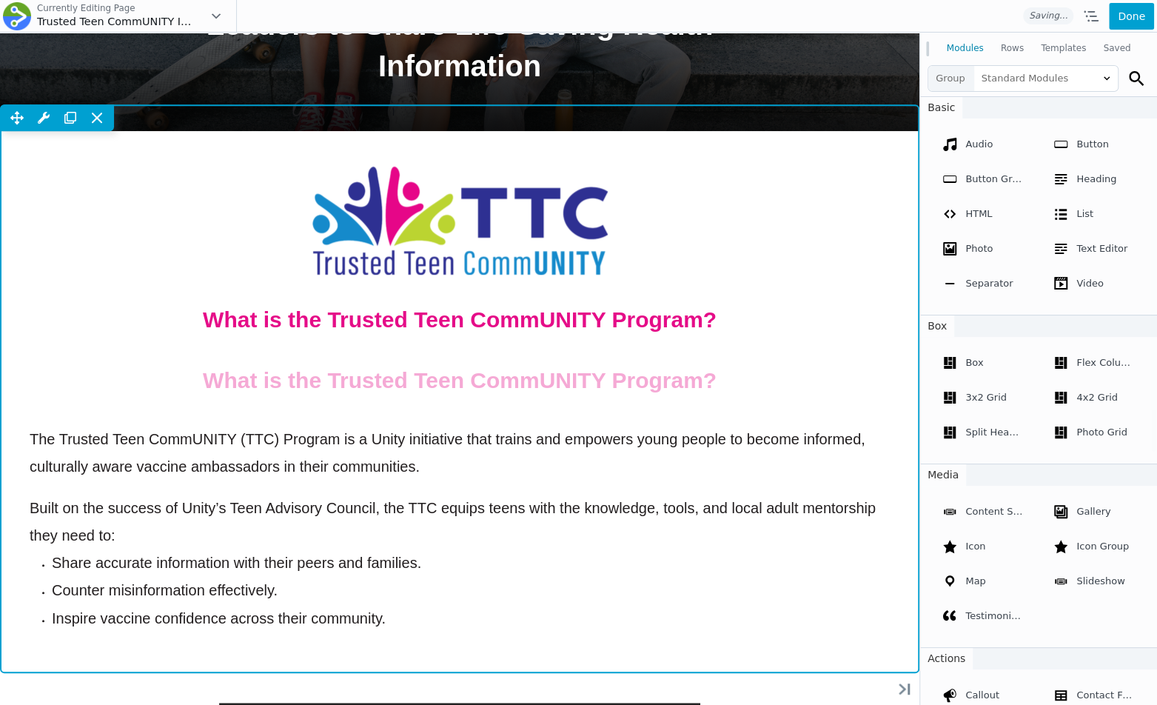
scroll to position [601, 0]
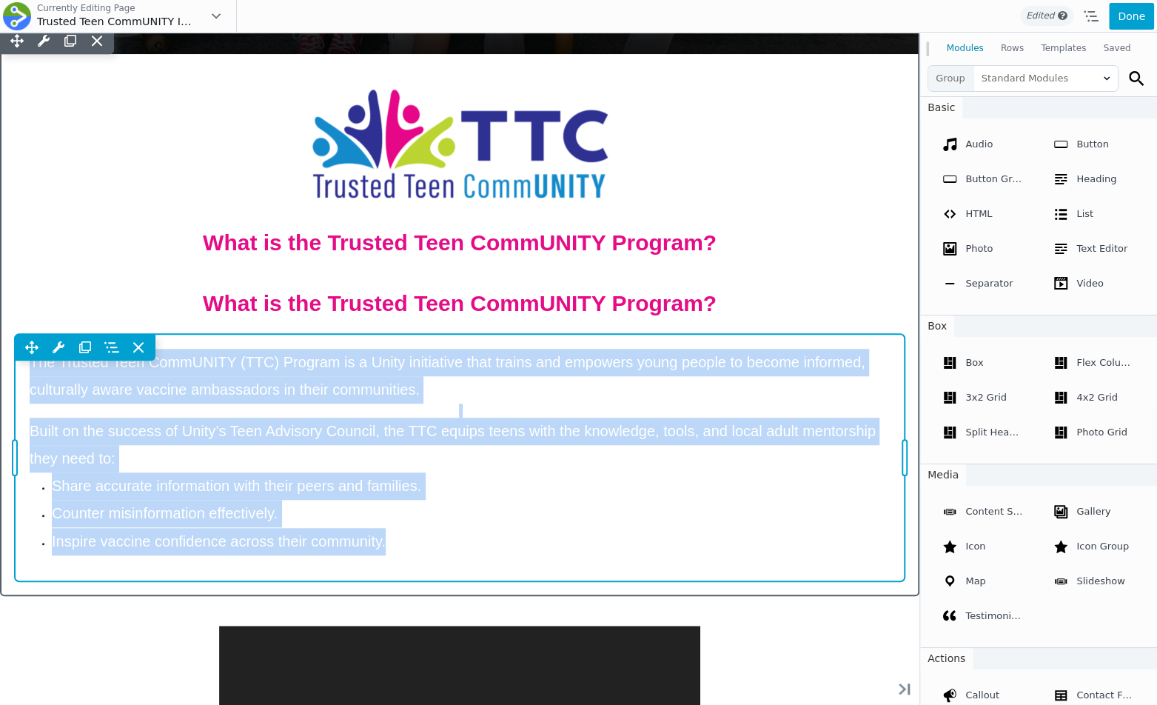
drag, startPoint x: 39, startPoint y: 287, endPoint x: 50, endPoint y: 572, distance: 285.1
click at [50, 568] on div "Move Up Move Down Text Editor Settings Copy Text Editor Settings Paste Text Edi…" at bounding box center [460, 457] width 890 height 247
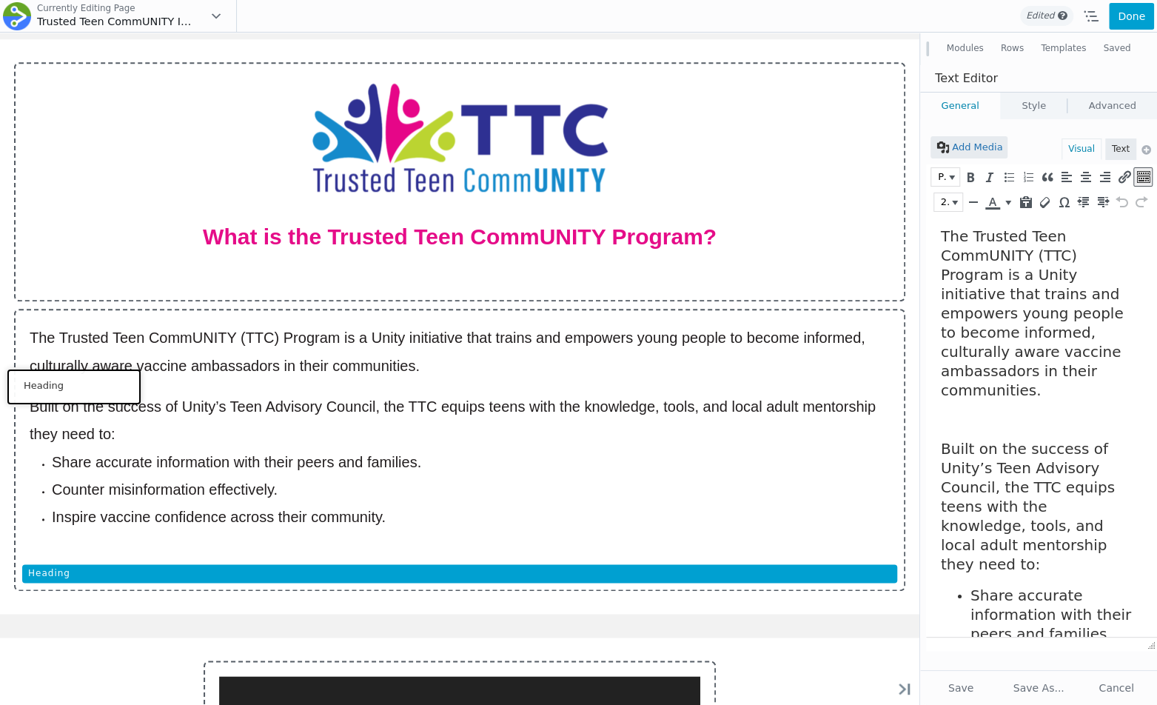
scroll to position [782, 0]
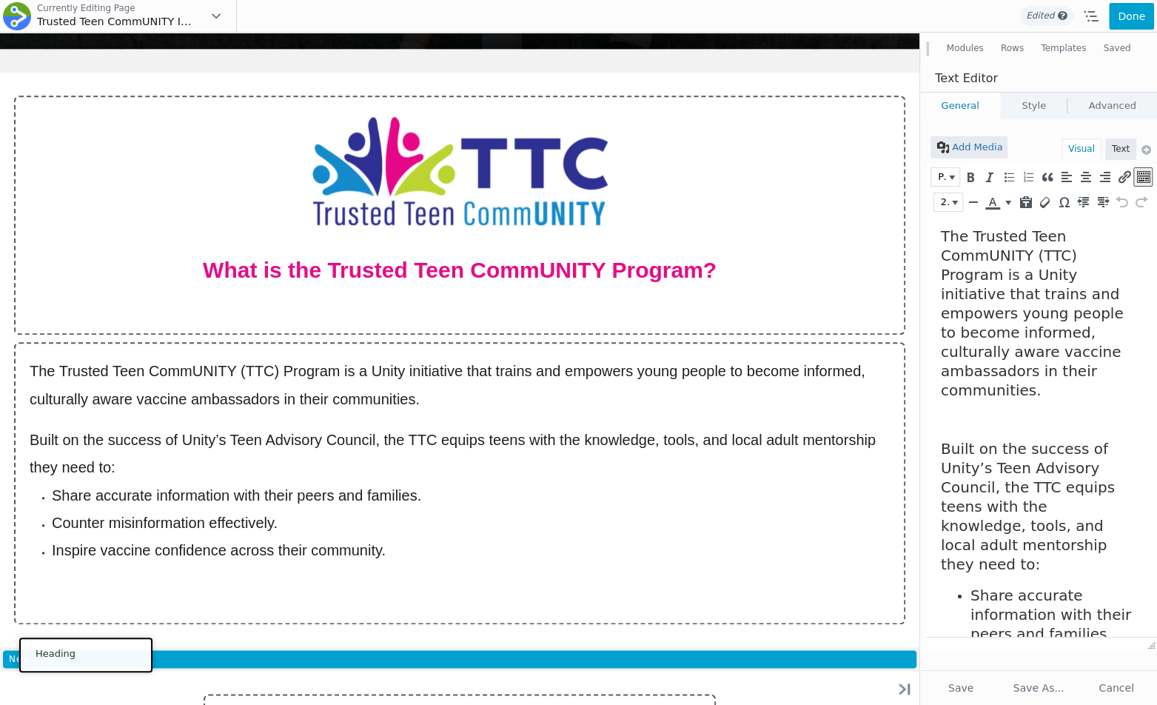
drag, startPoint x: 31, startPoint y: 227, endPoint x: 82, endPoint y: 652, distance: 427.9
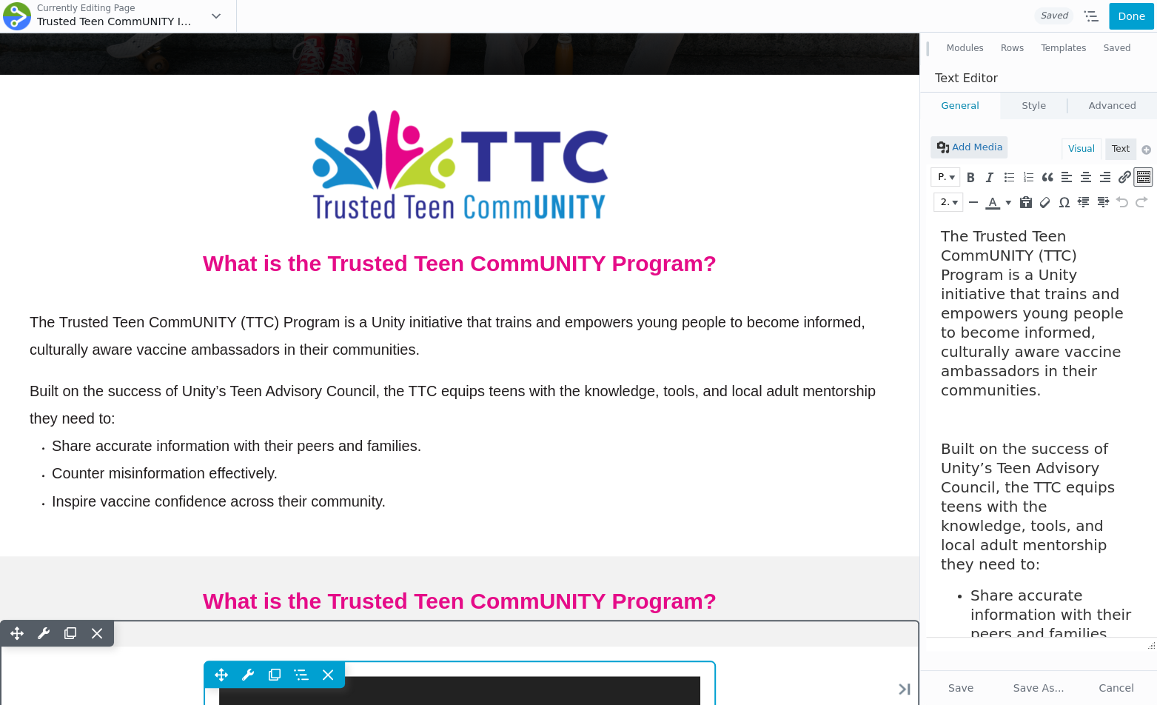
scroll to position [739, 0]
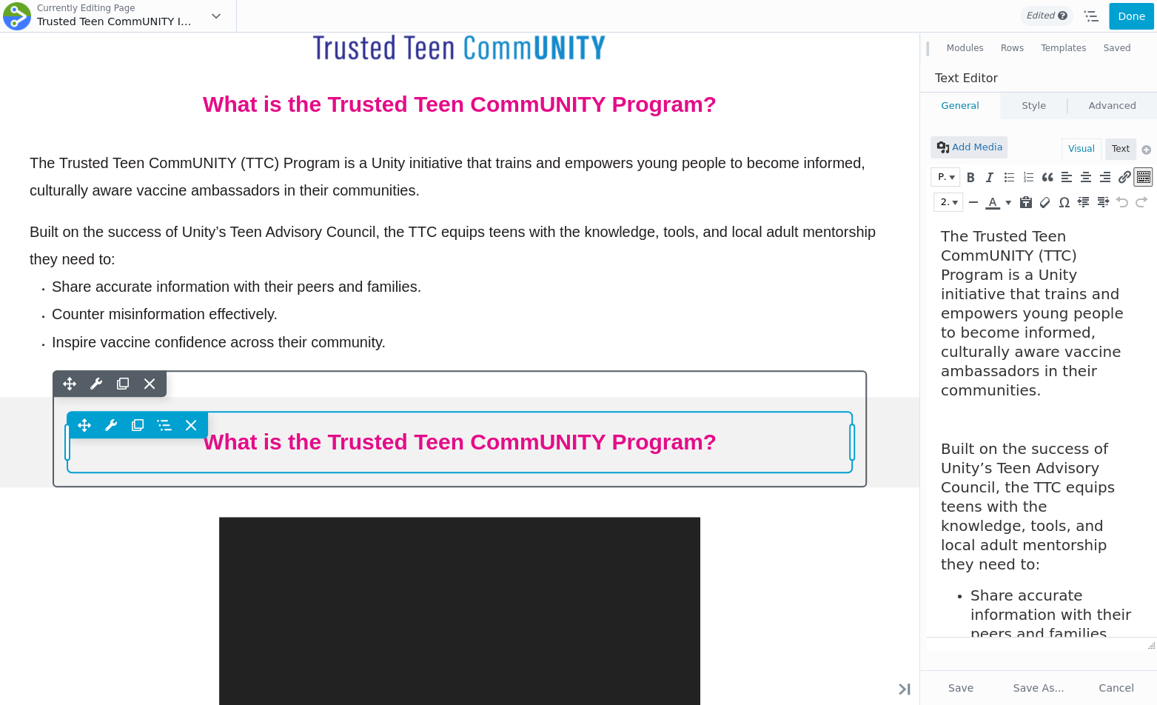
click at [432, 434] on div "Move Up Move Down Heading Settings Copy Heading Settings Paste Heading Settings…" at bounding box center [459, 425] width 785 height 27
click at [432, 434] on span "What is the Trusted Teen CommUNITY Program?" at bounding box center [460, 441] width 514 height 24
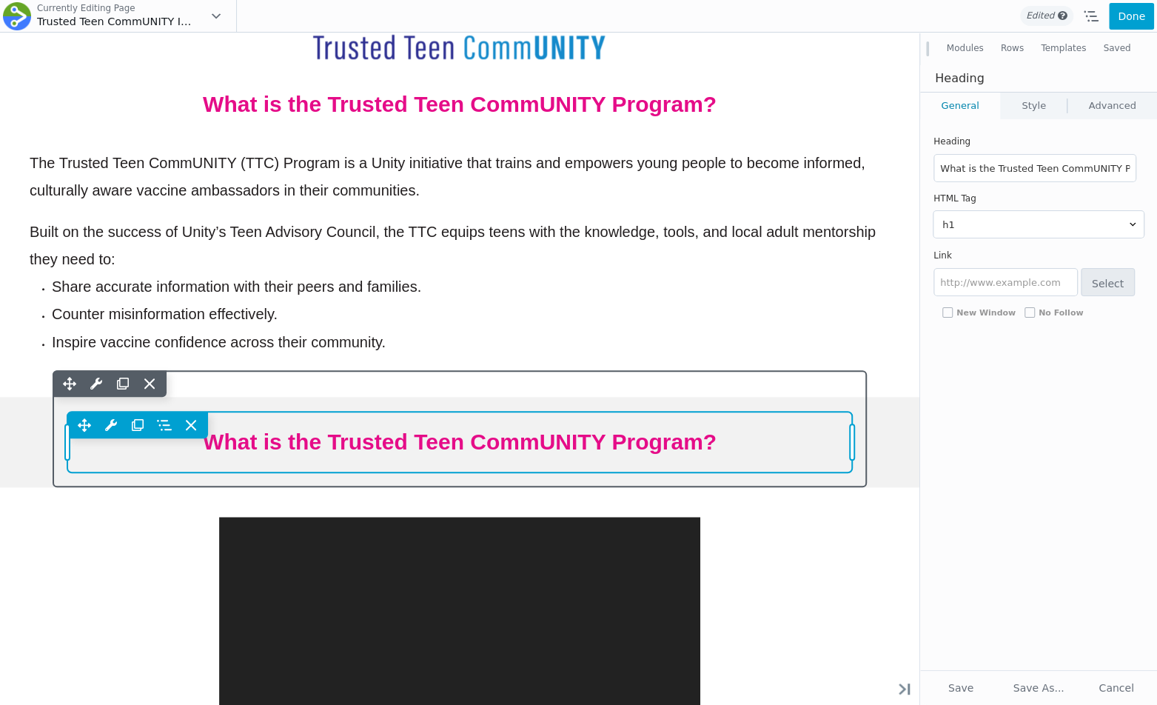
click at [432, 434] on span "What is the Trusted Teen CommUNITY Program?" at bounding box center [460, 441] width 514 height 24
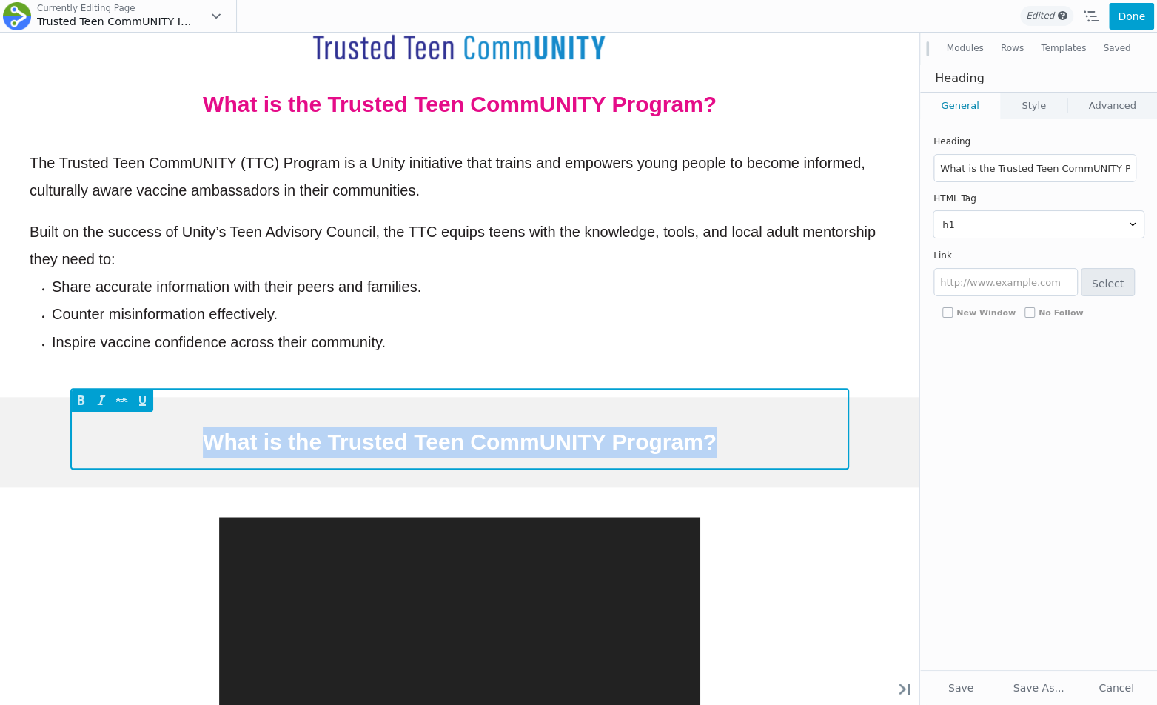
paste span
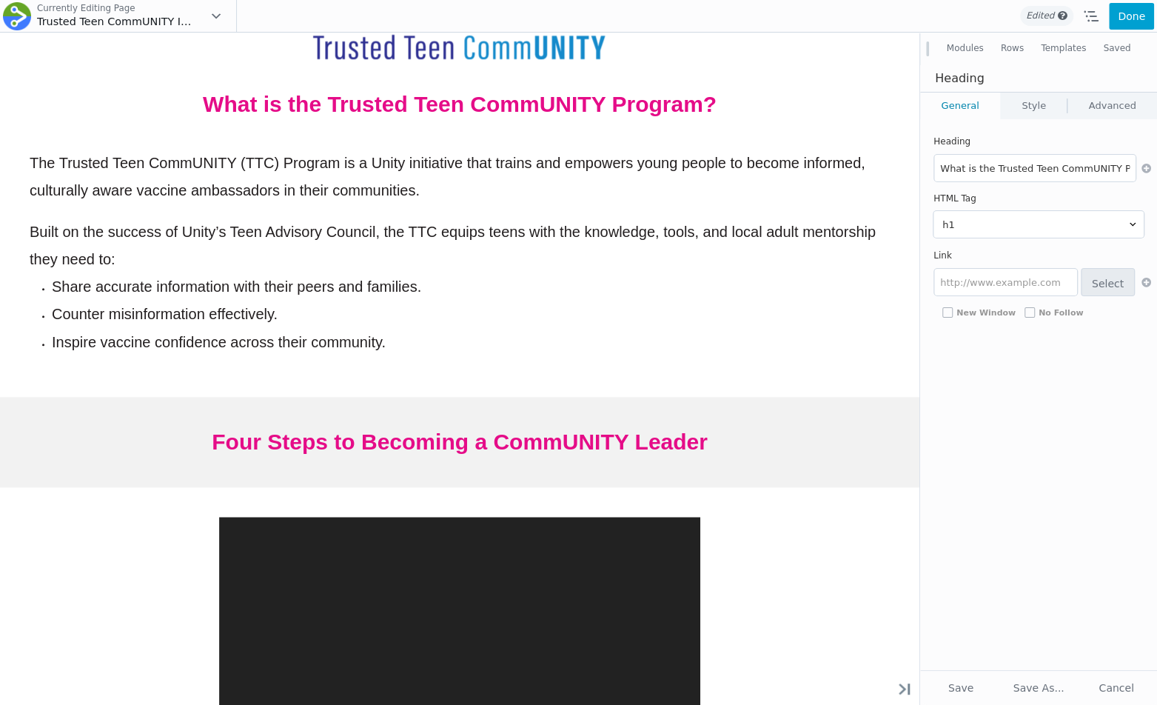
click at [973, 52] on button "Modules" at bounding box center [965, 49] width 54 height 27
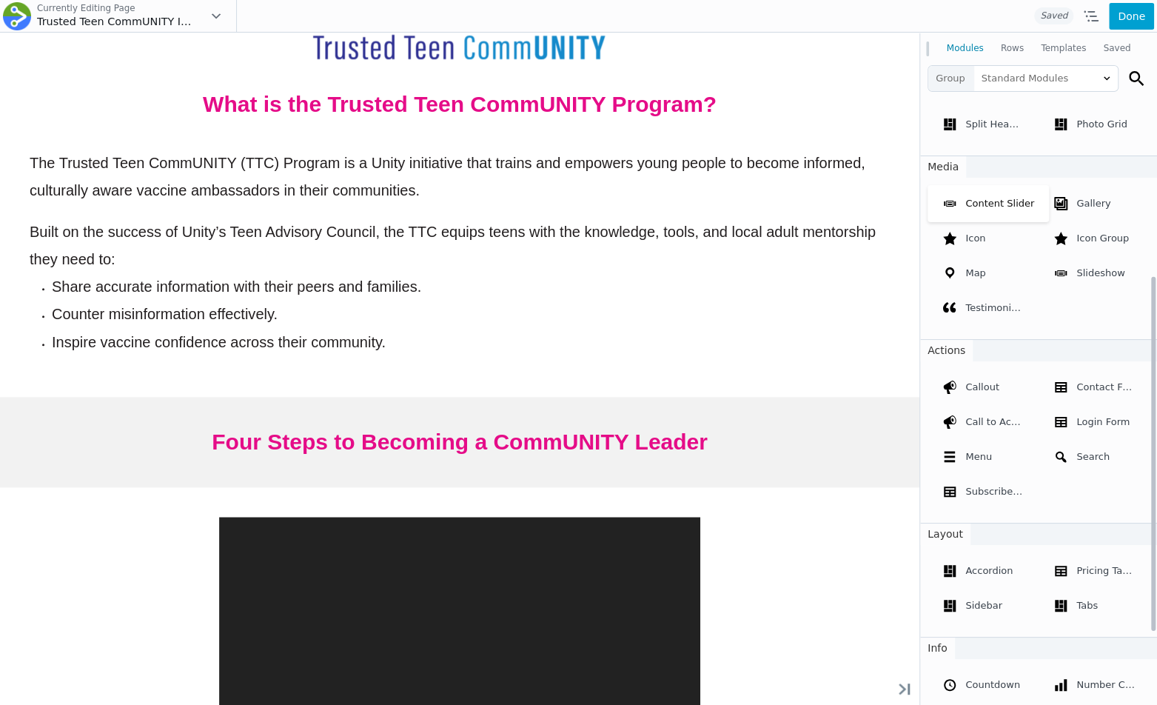
scroll to position [433, 0]
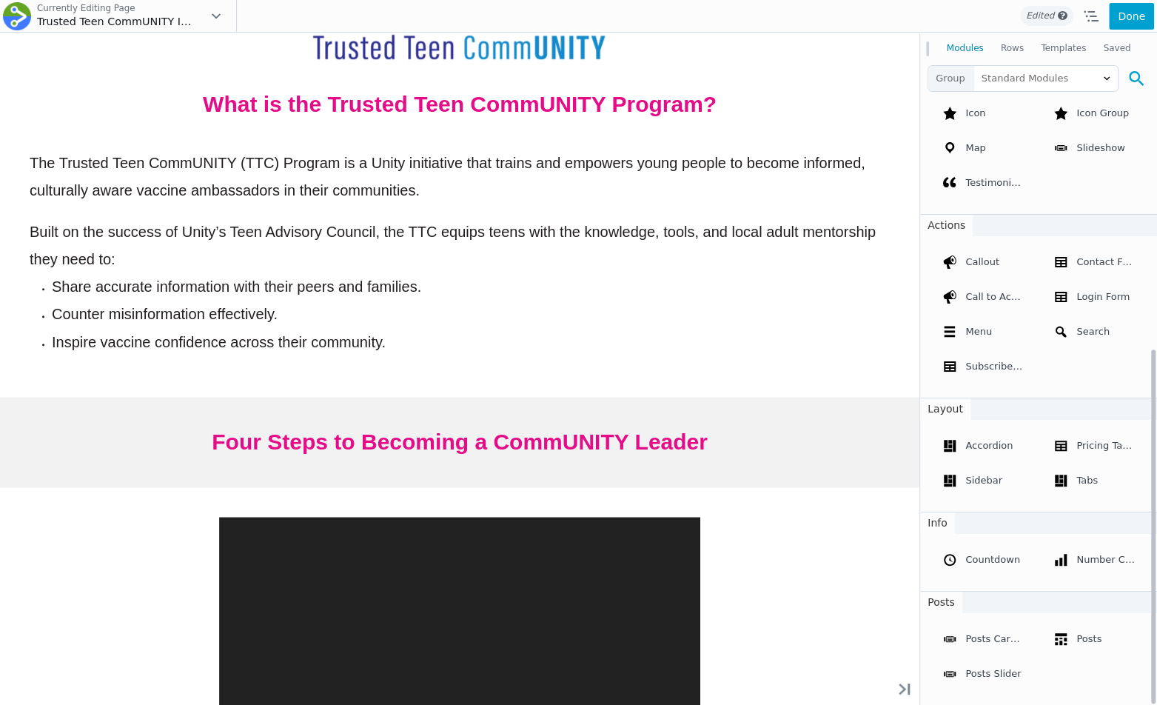
click at [1129, 71] on icon at bounding box center [1136, 78] width 15 height 15
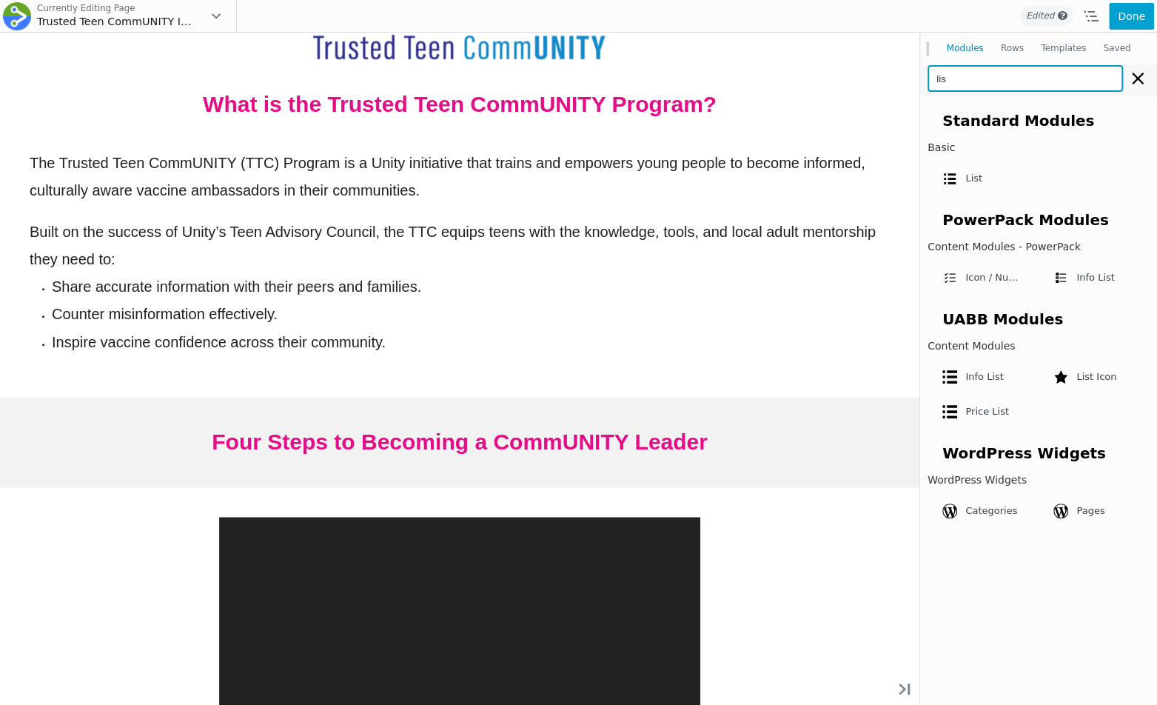
type input "list"
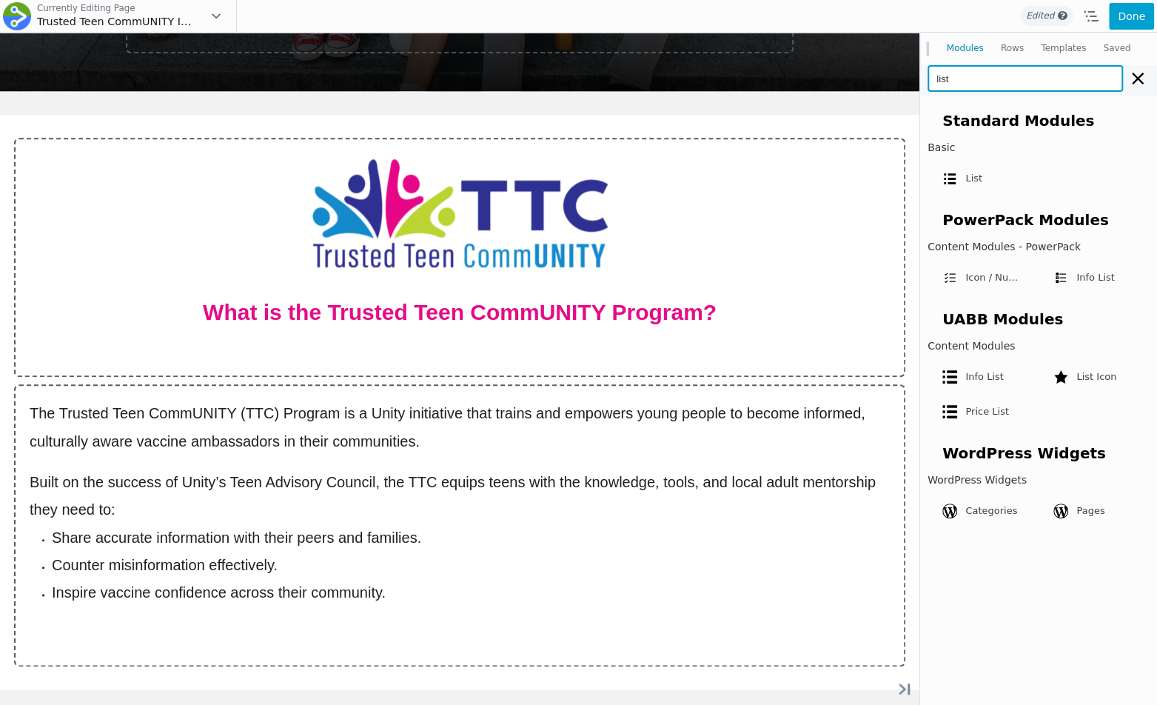
scroll to position [1044, 0]
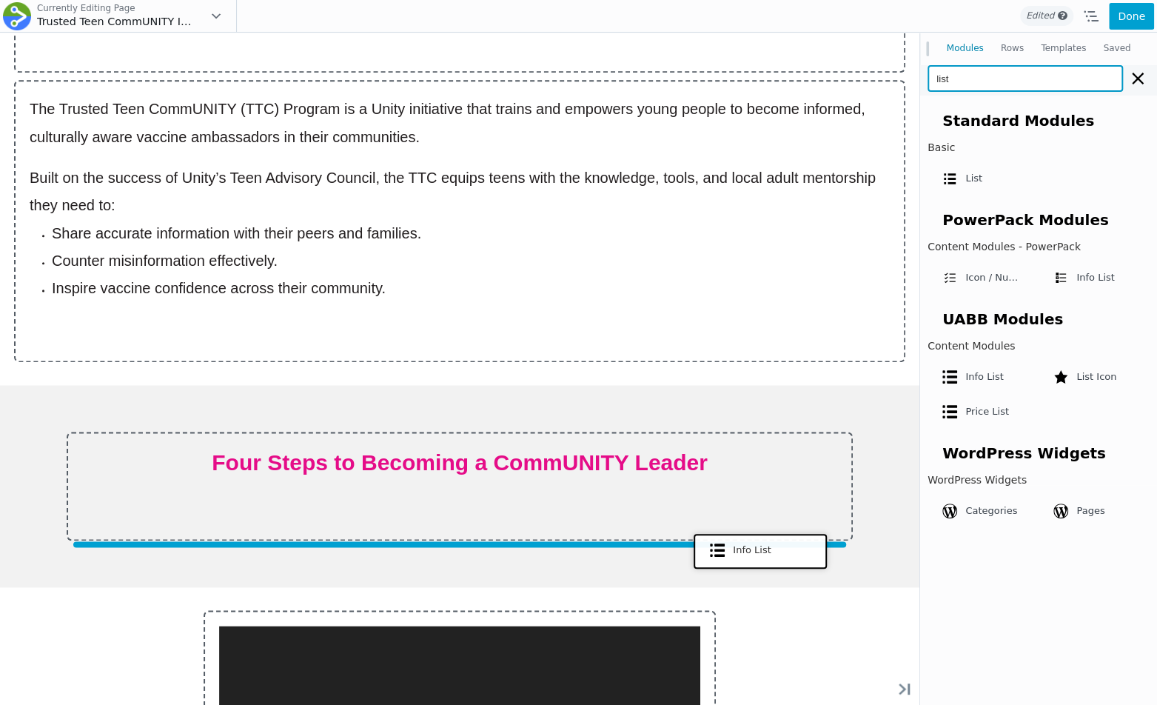
drag, startPoint x: 978, startPoint y: 410, endPoint x: 756, endPoint y: 548, distance: 261.2
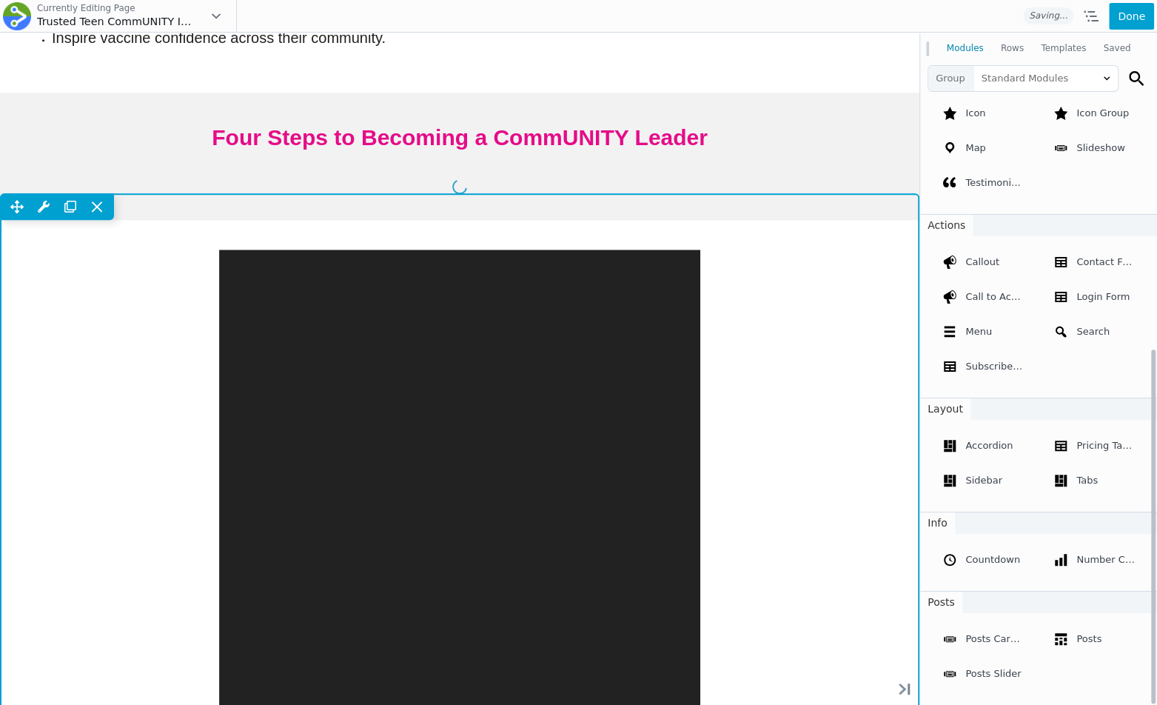
scroll to position [719, 0]
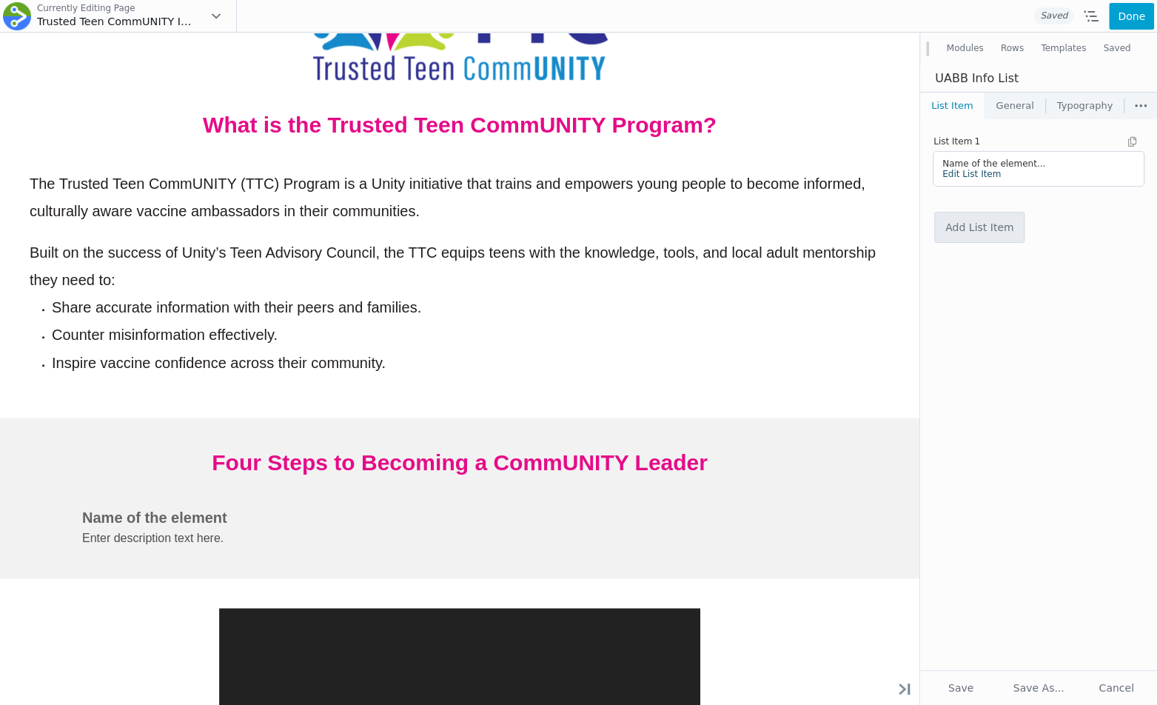
click at [971, 174] on link "Edit List Item" at bounding box center [971, 174] width 58 height 10
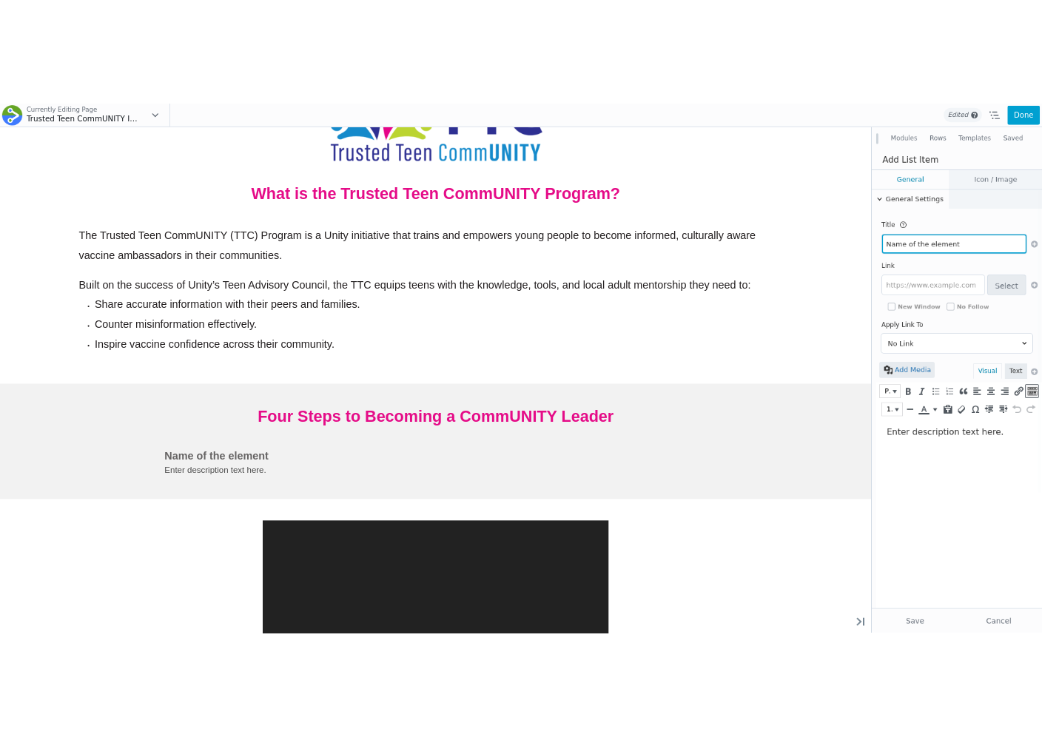
scroll to position [776, 0]
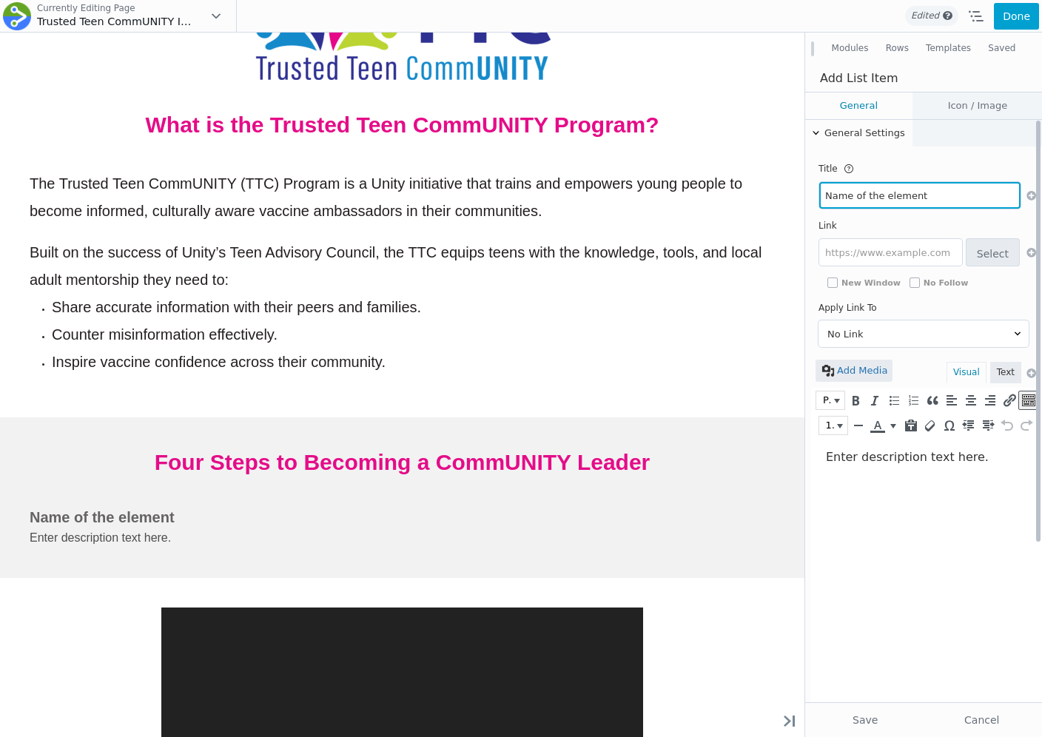
click at [858, 189] on input "Name of the element" at bounding box center [919, 195] width 201 height 27
type input "1. Engage"
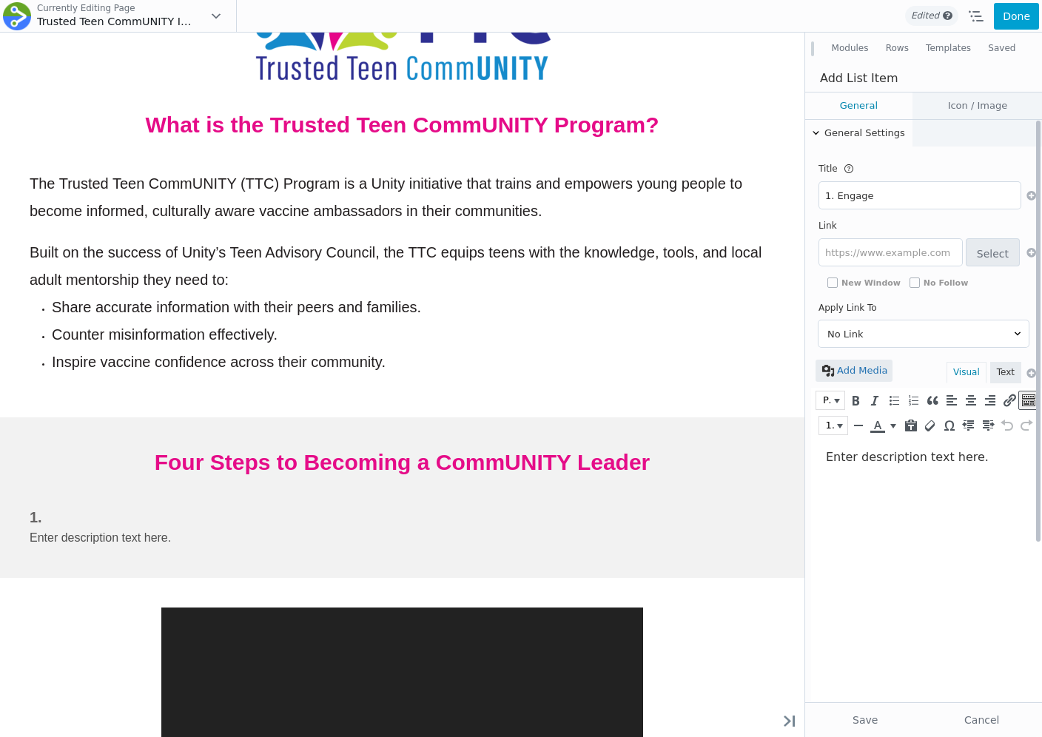
click at [846, 477] on html "Enter description text here." at bounding box center [926, 457] width 231 height 39
click at [990, 716] on button "Cancel" at bounding box center [982, 720] width 113 height 27
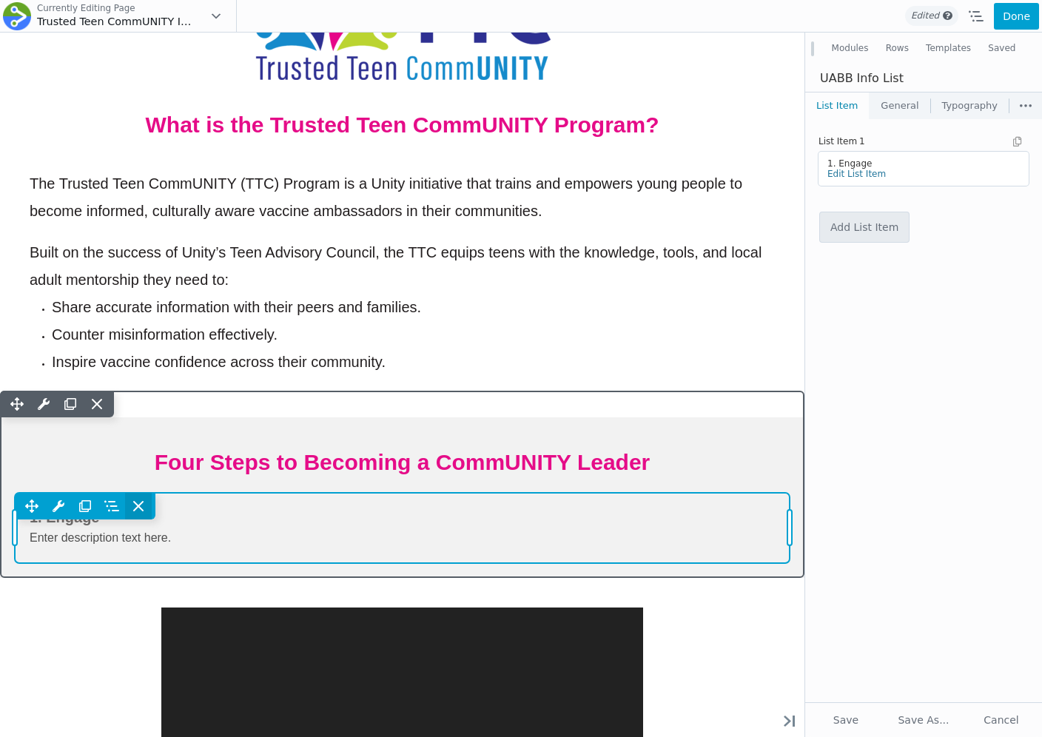
click at [144, 503] on icon at bounding box center [138, 506] width 15 height 15
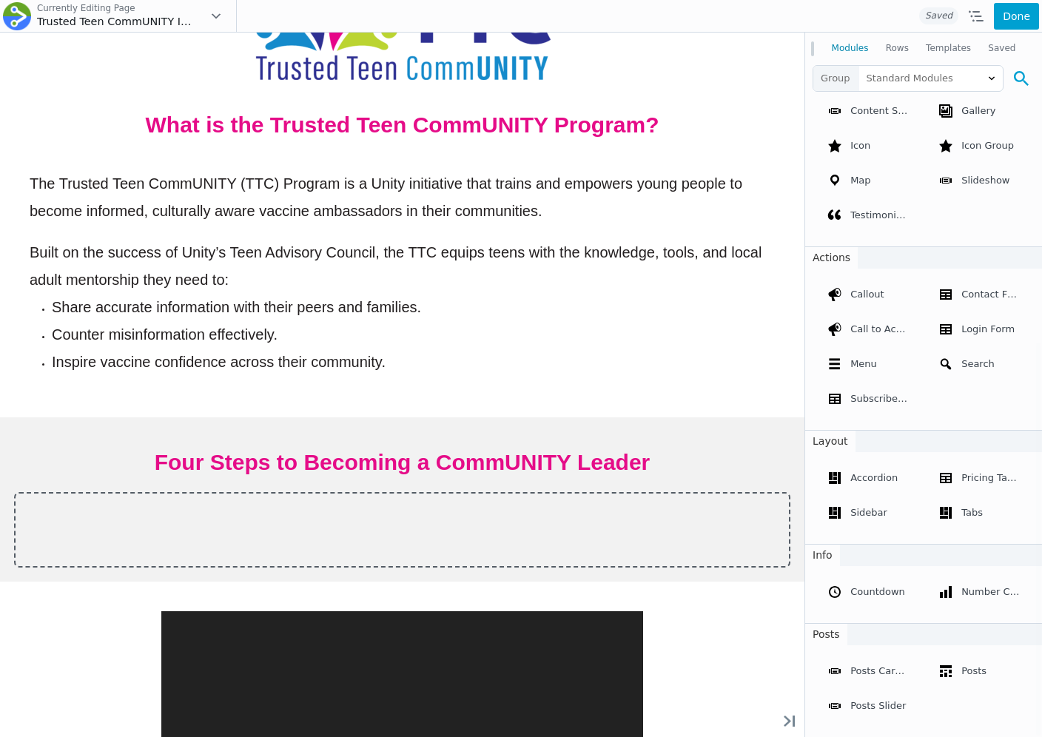
click at [1025, 78] on icon at bounding box center [1021, 78] width 15 height 15
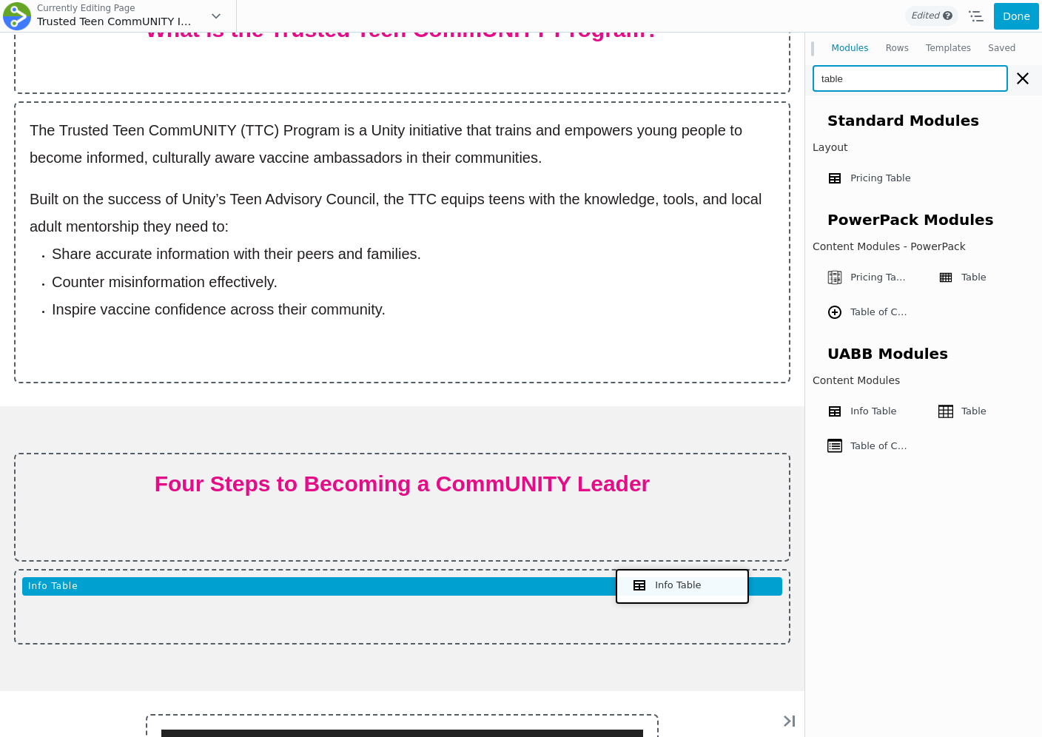
drag, startPoint x: 881, startPoint y: 443, endPoint x: 679, endPoint y: 584, distance: 246.8
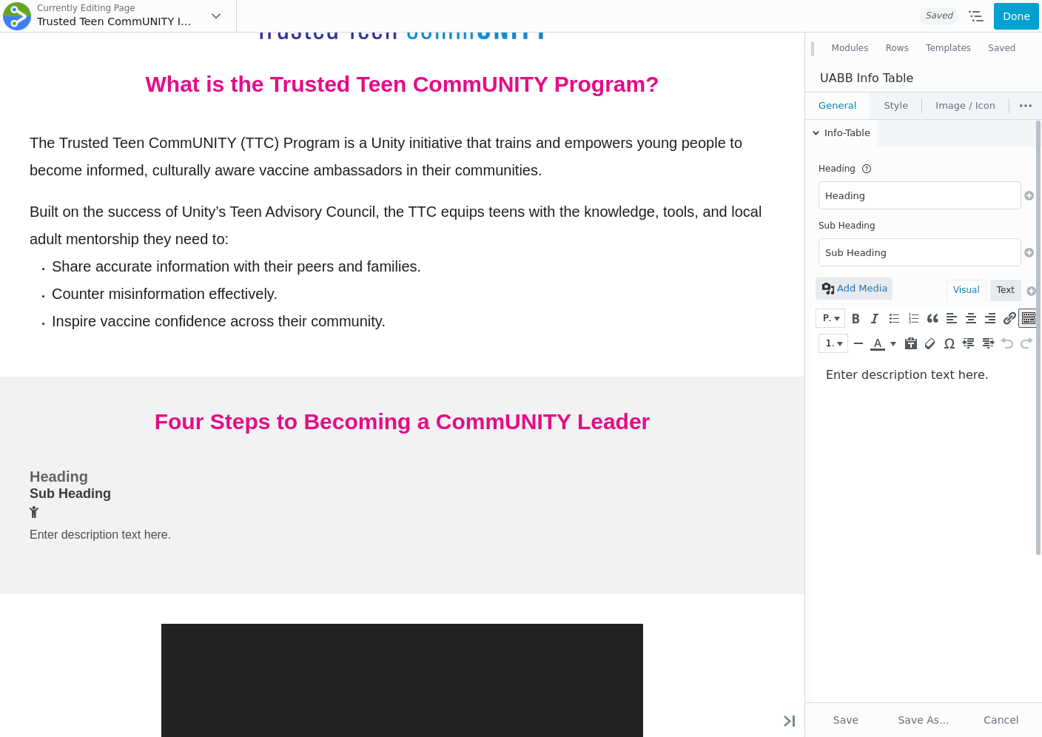
scroll to position [940, 0]
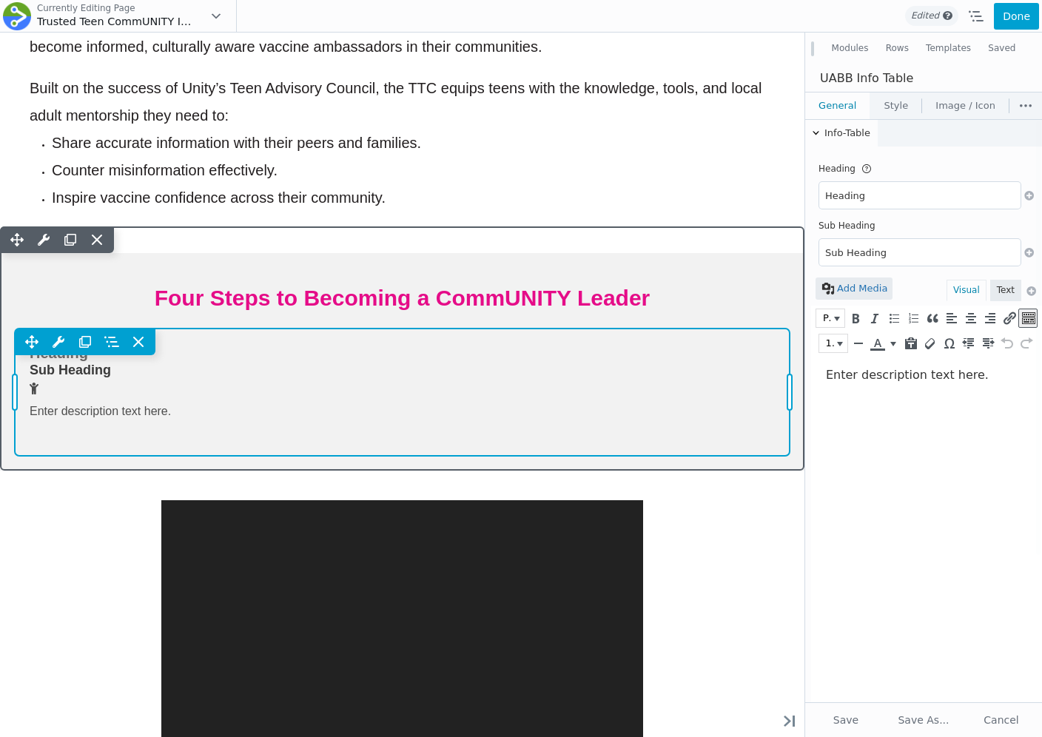
click at [642, 376] on div "Move Up Move Down Info Table Settings Copy Info Table Settings Paste Info Table…" at bounding box center [402, 393] width 775 height 128
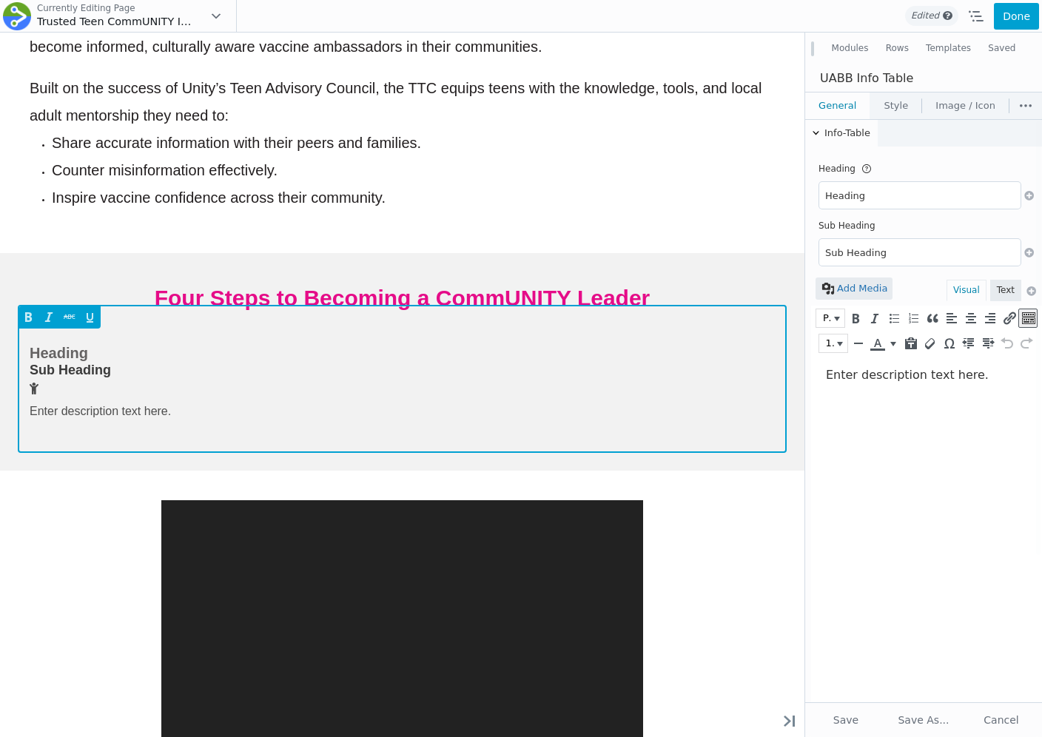
click at [440, 400] on div at bounding box center [402, 389] width 745 height 22
click at [446, 423] on p "Enter description text here." at bounding box center [402, 411] width 745 height 22
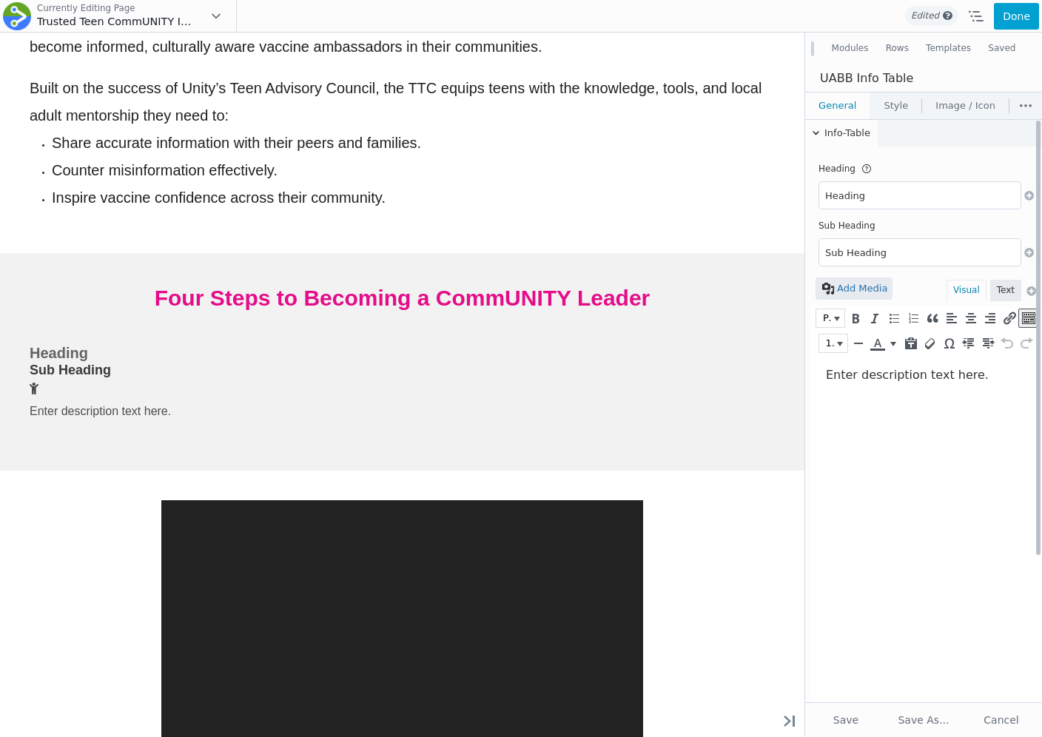
click at [811, 395] on html "Enter description text here." at bounding box center [926, 375] width 231 height 39
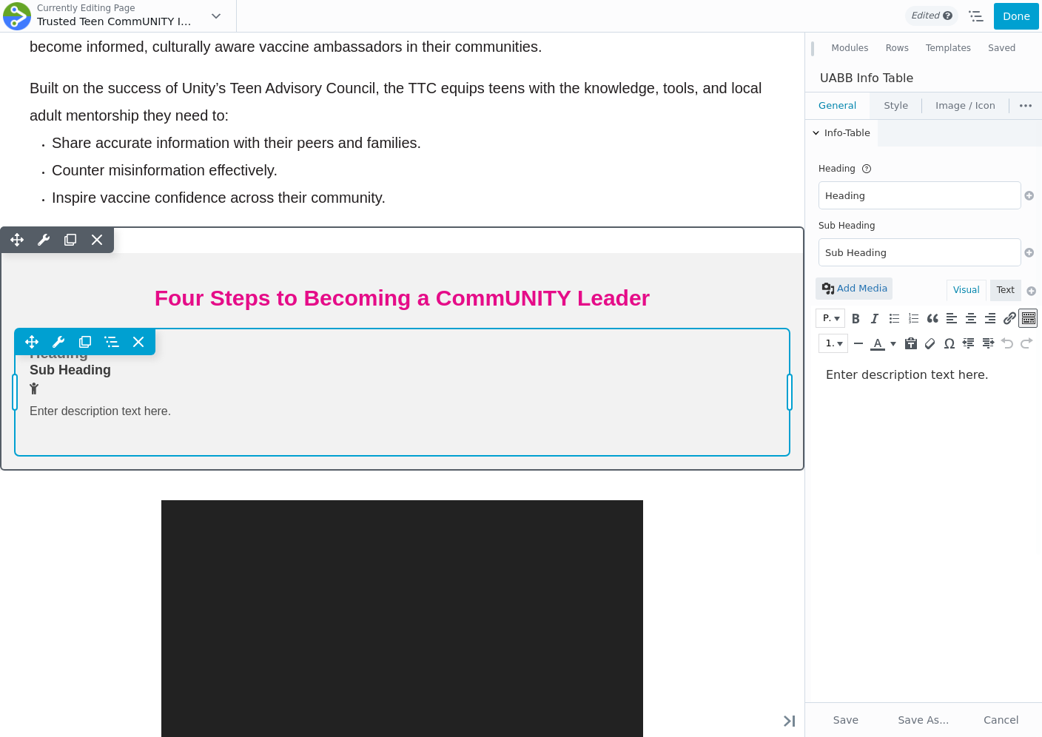
click at [656, 431] on div "Move Up Move Down Info Table Settings Copy Info Table Settings Paste Info Table…" at bounding box center [402, 393] width 775 height 128
click at [145, 349] on icon at bounding box center [138, 342] width 15 height 15
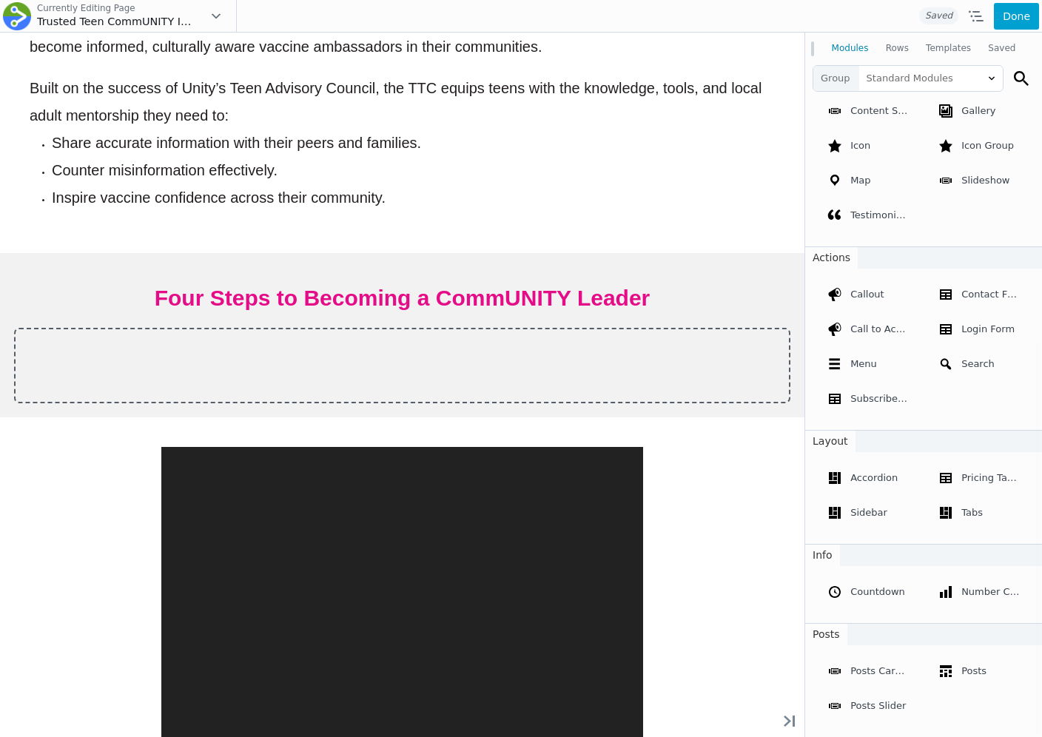
click at [908, 50] on button "Rows" at bounding box center [897, 49] width 40 height 27
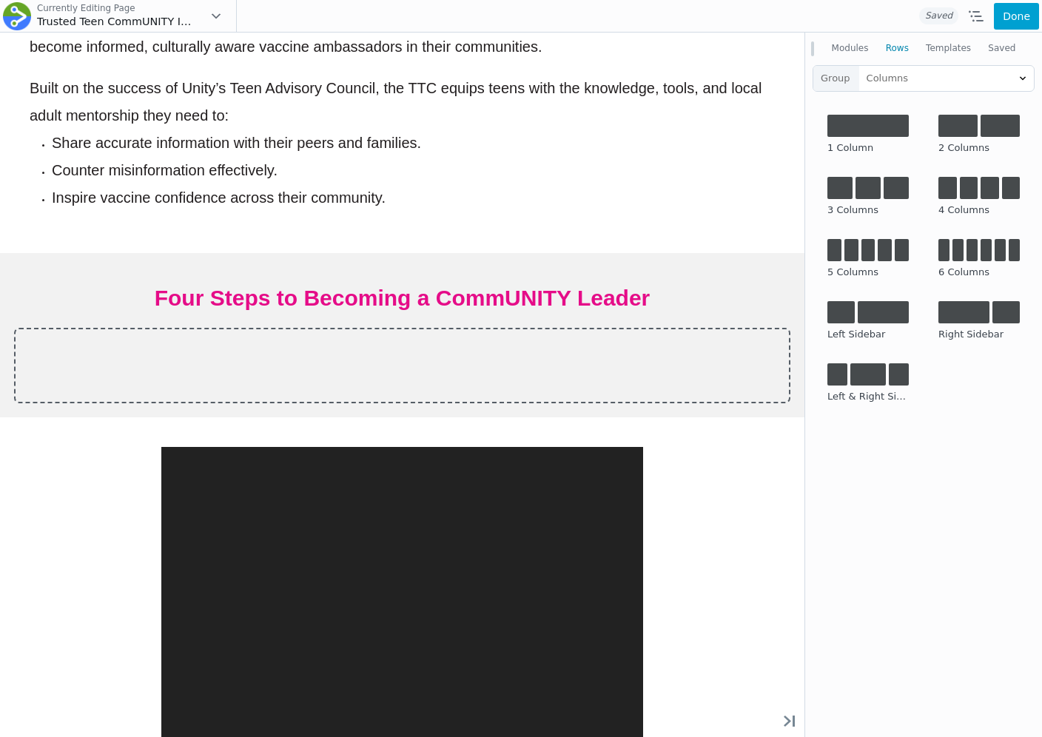
click at [853, 47] on button "Modules" at bounding box center [850, 49] width 54 height 27
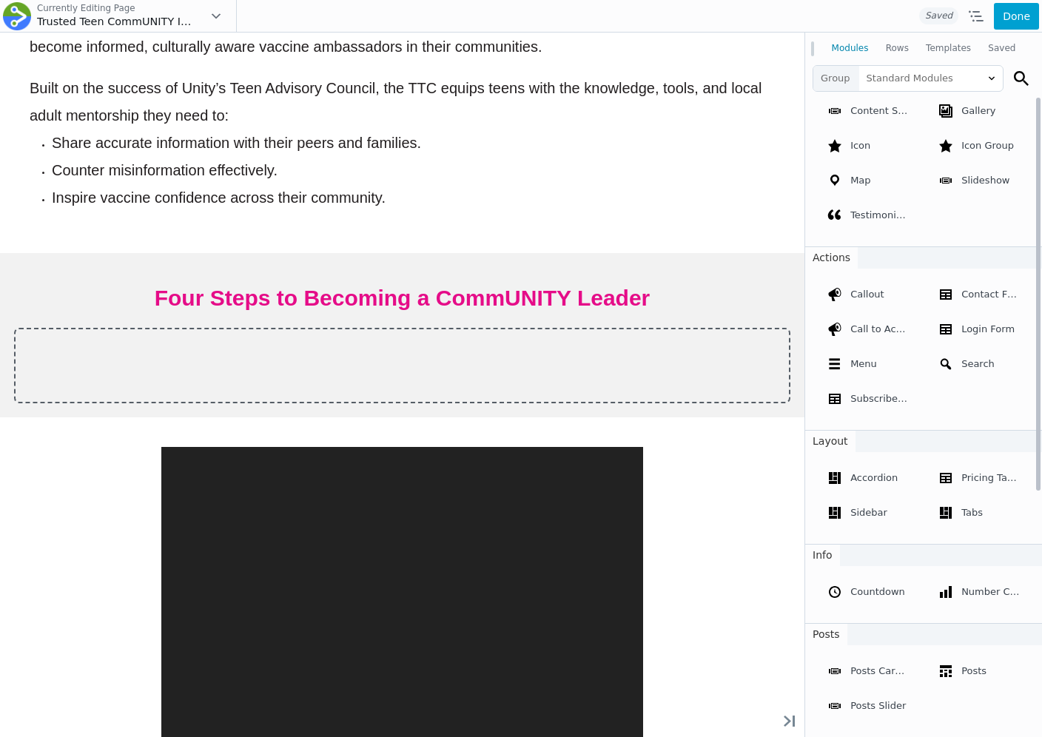
scroll to position [0, 0]
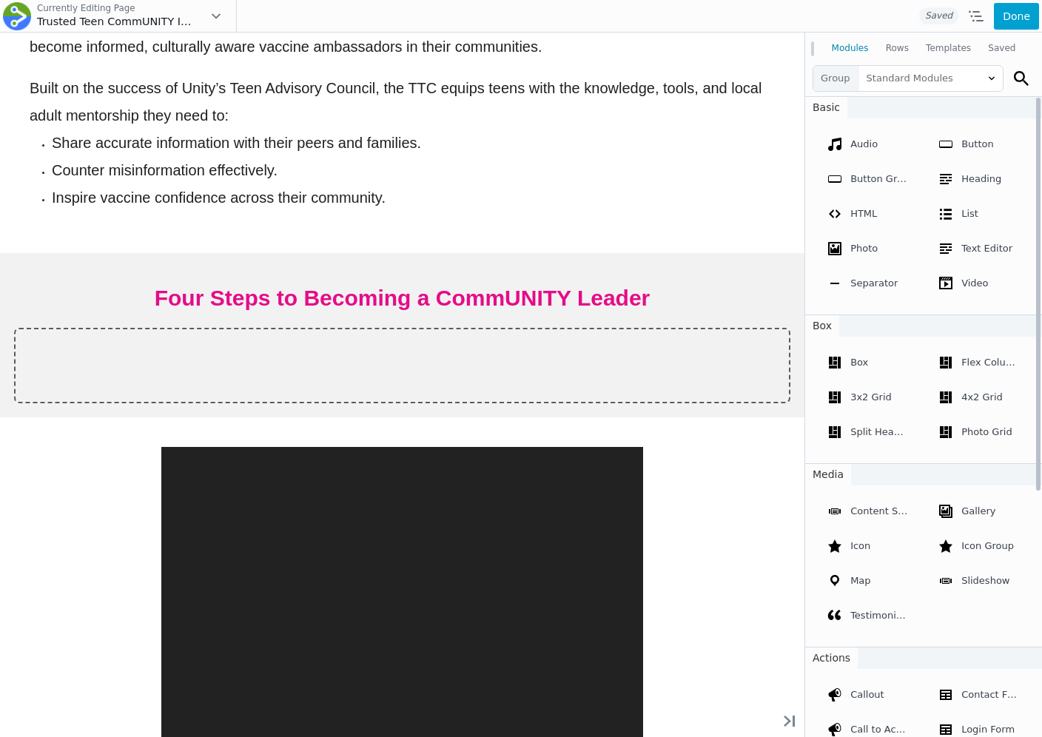
click at [881, 48] on button "Rows" at bounding box center [897, 49] width 40 height 27
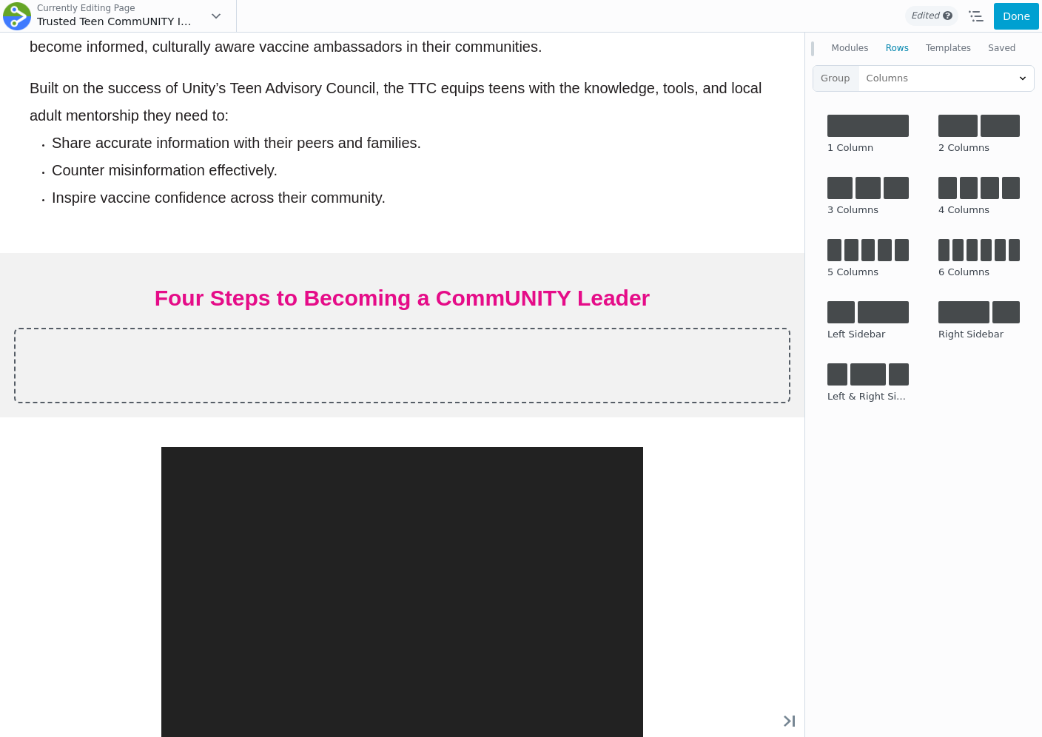
click at [842, 50] on button "Modules" at bounding box center [850, 49] width 54 height 27
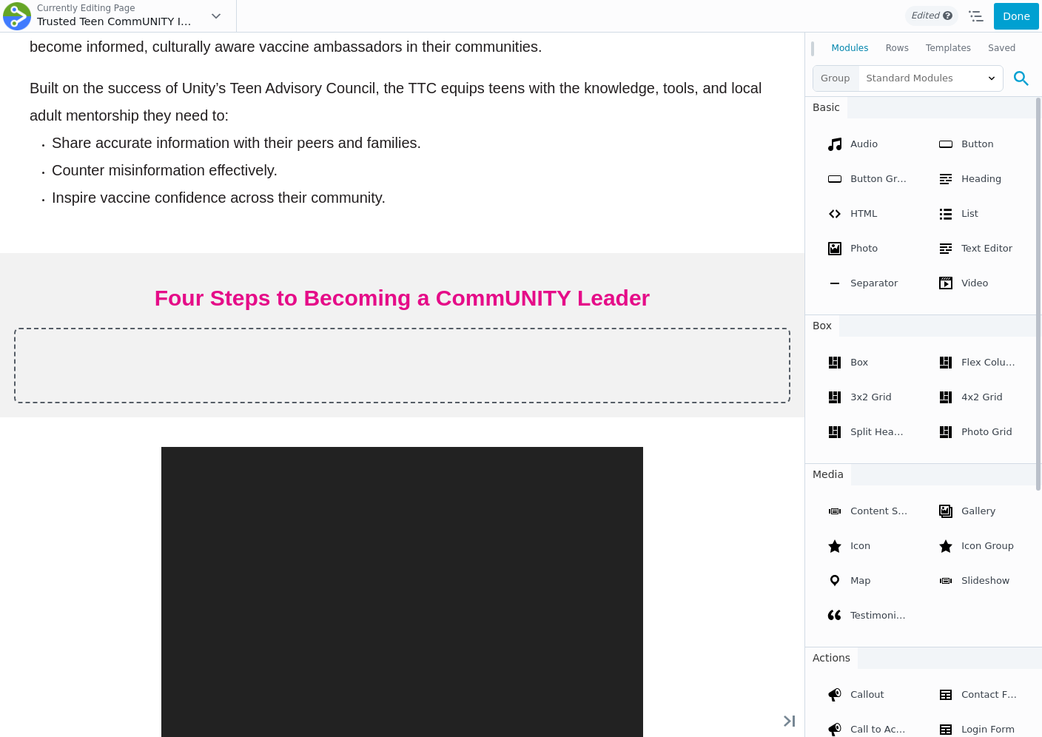
click at [1015, 73] on icon at bounding box center [1021, 78] width 15 height 15
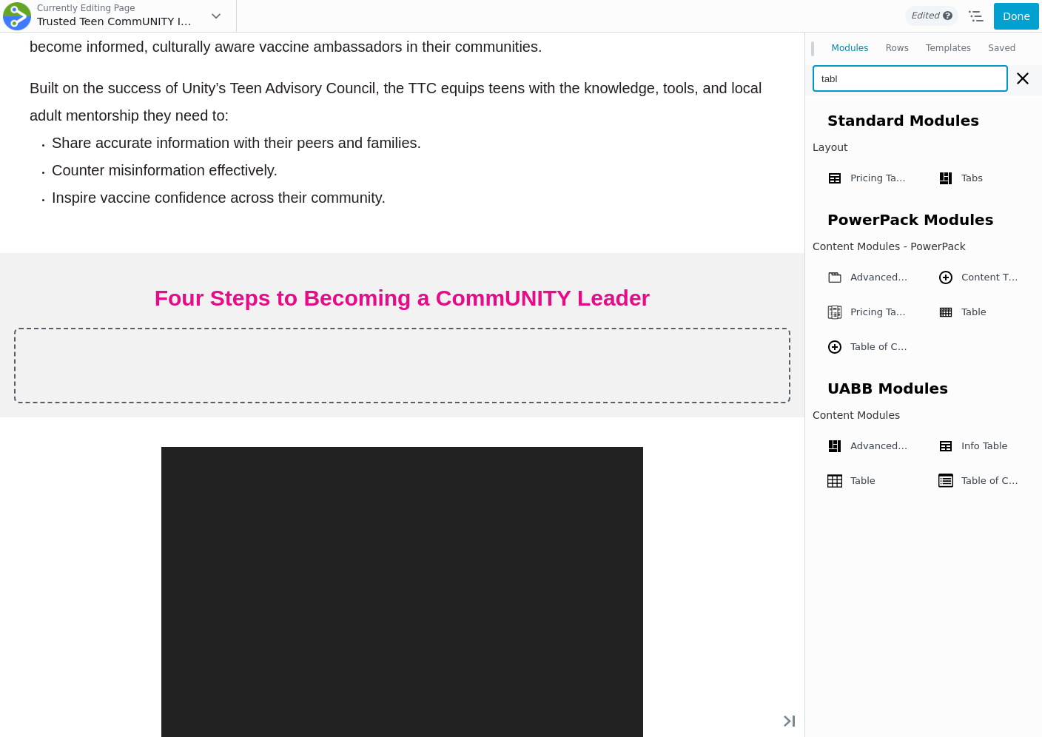
type input "table"
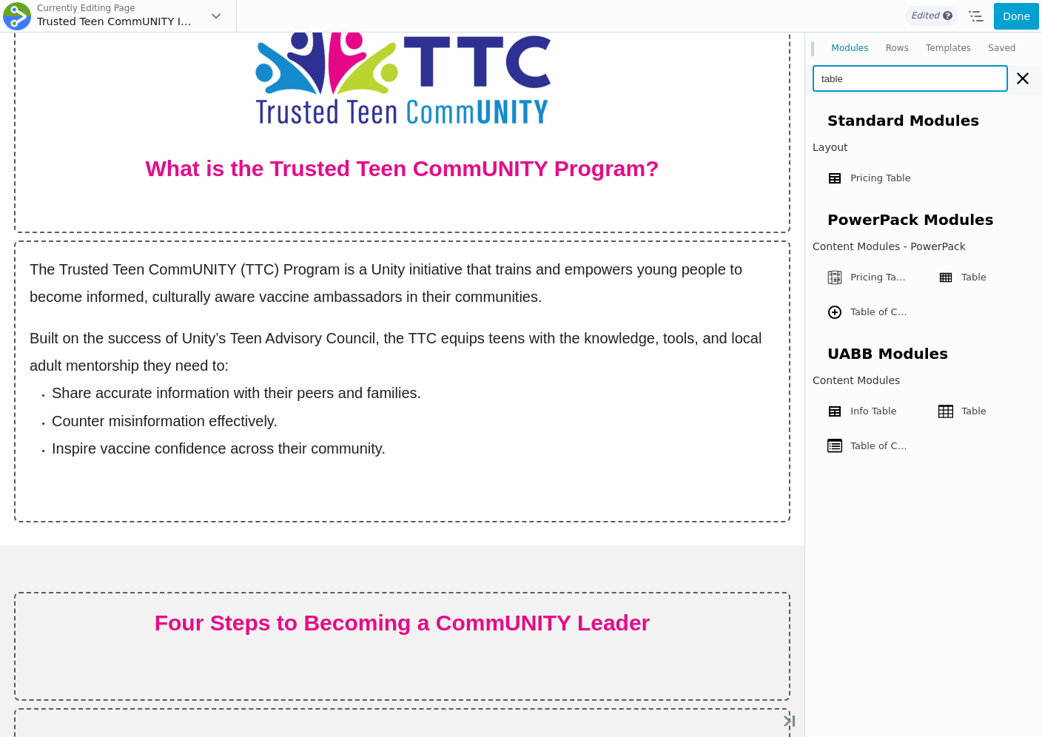
scroll to position [1243, 0]
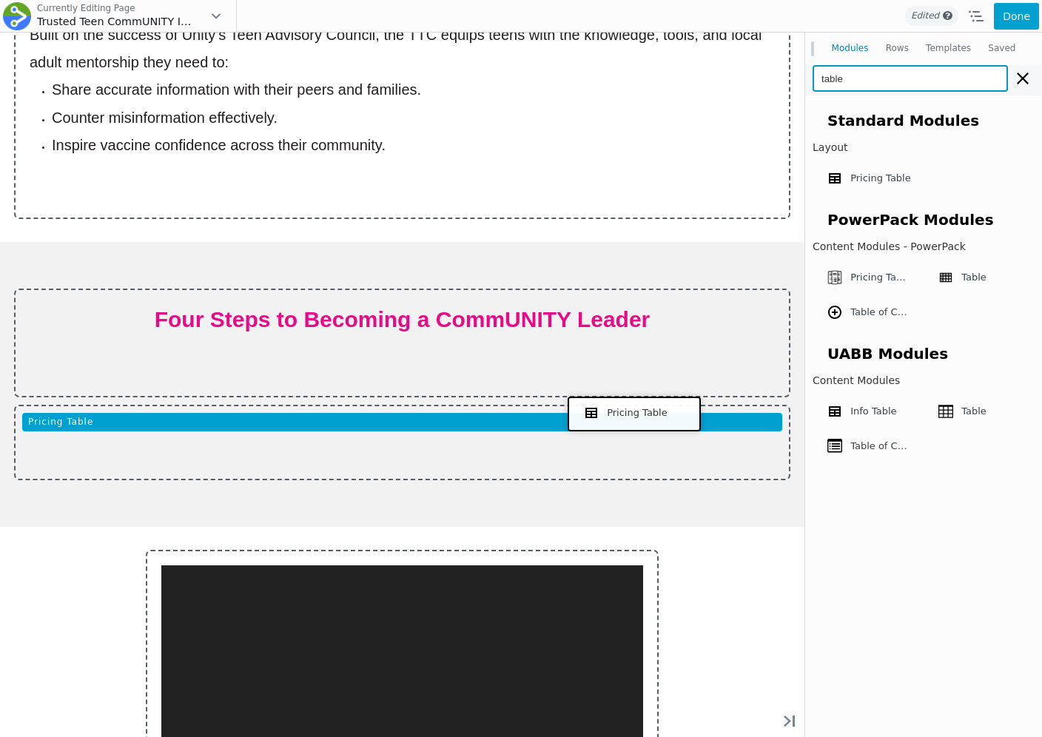
drag, startPoint x: 894, startPoint y: 206, endPoint x: 631, endPoint y: 412, distance: 334.3
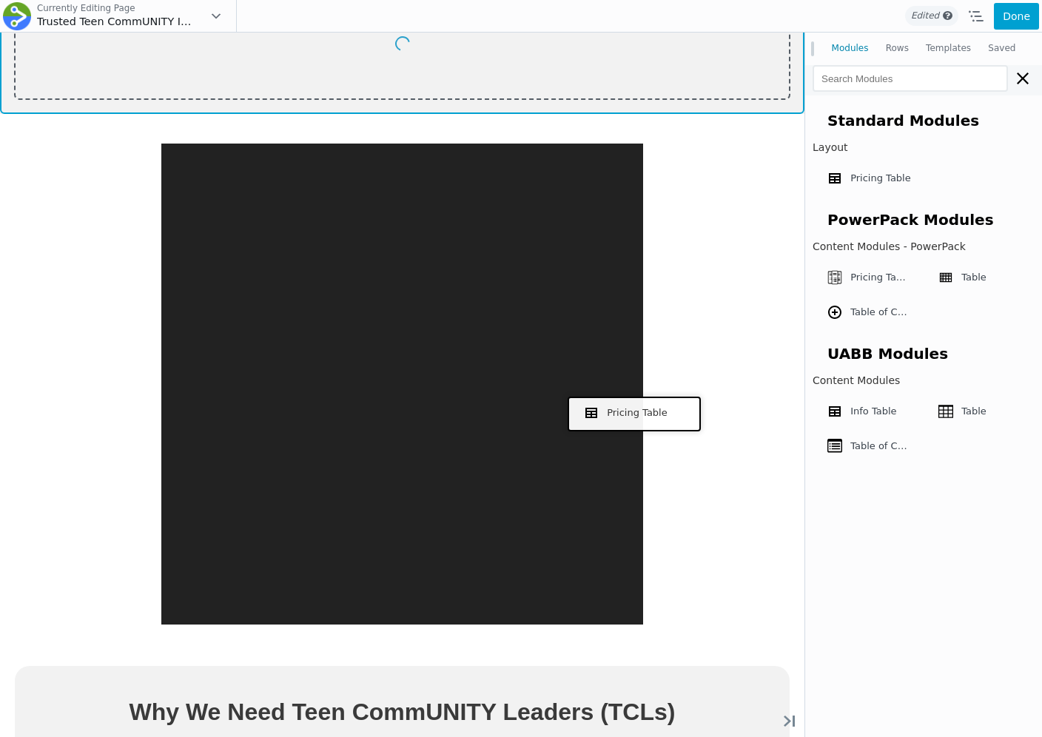
scroll to position [863, 0]
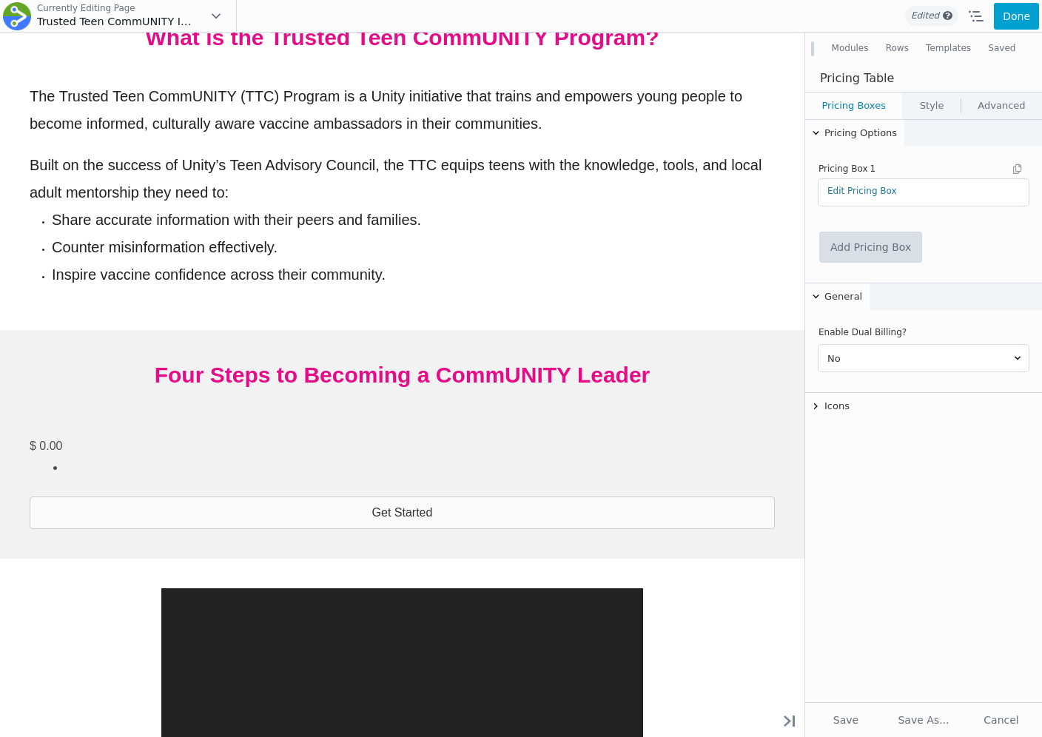
click at [866, 244] on link "Add Pricing Box" at bounding box center [870, 247] width 101 height 30
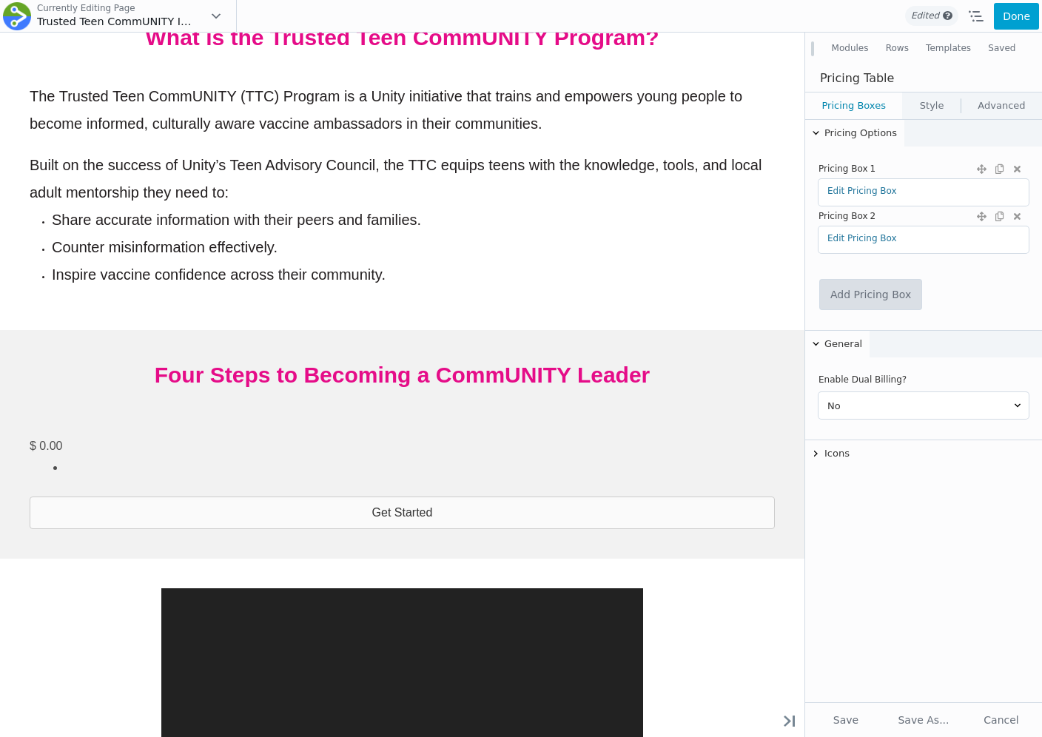
click at [852, 300] on link "Add Pricing Box" at bounding box center [870, 295] width 101 height 30
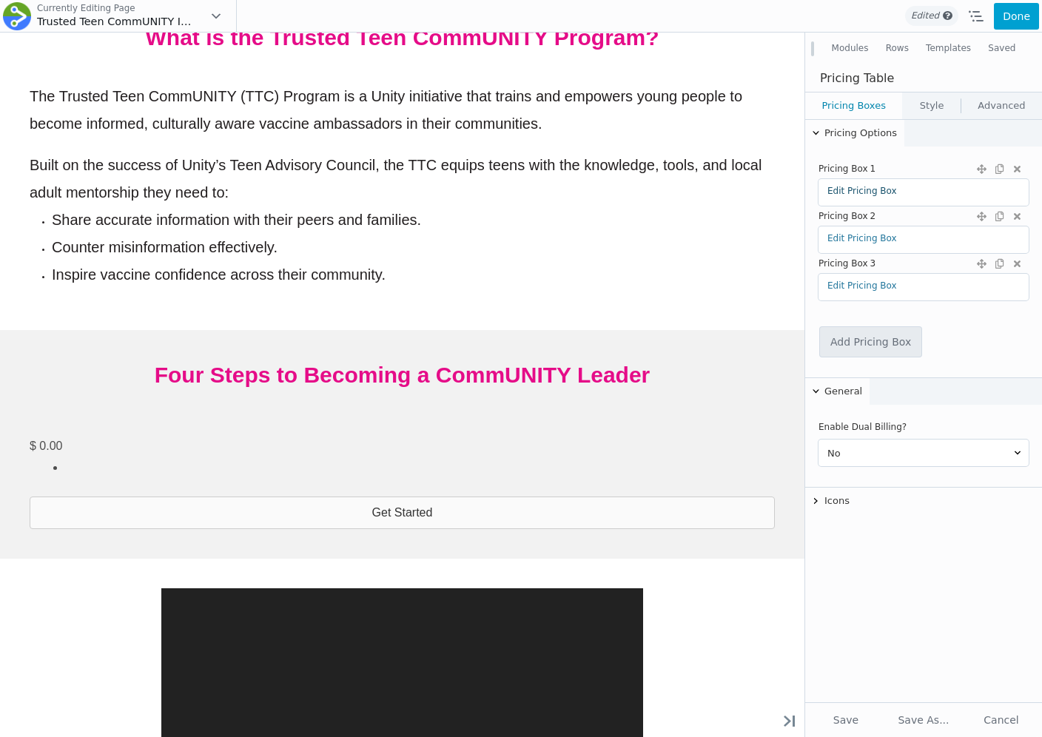
click at [853, 193] on link "Edit Pricing Box" at bounding box center [862, 191] width 70 height 10
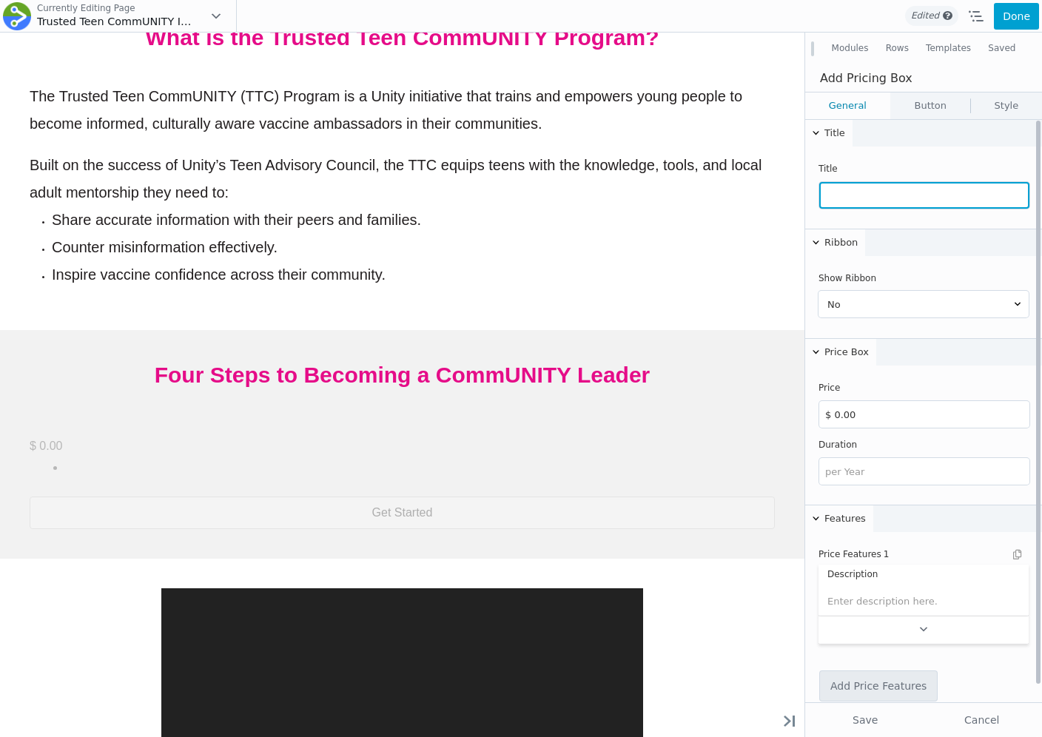
click at [847, 188] on input "text" at bounding box center [924, 195] width 210 height 27
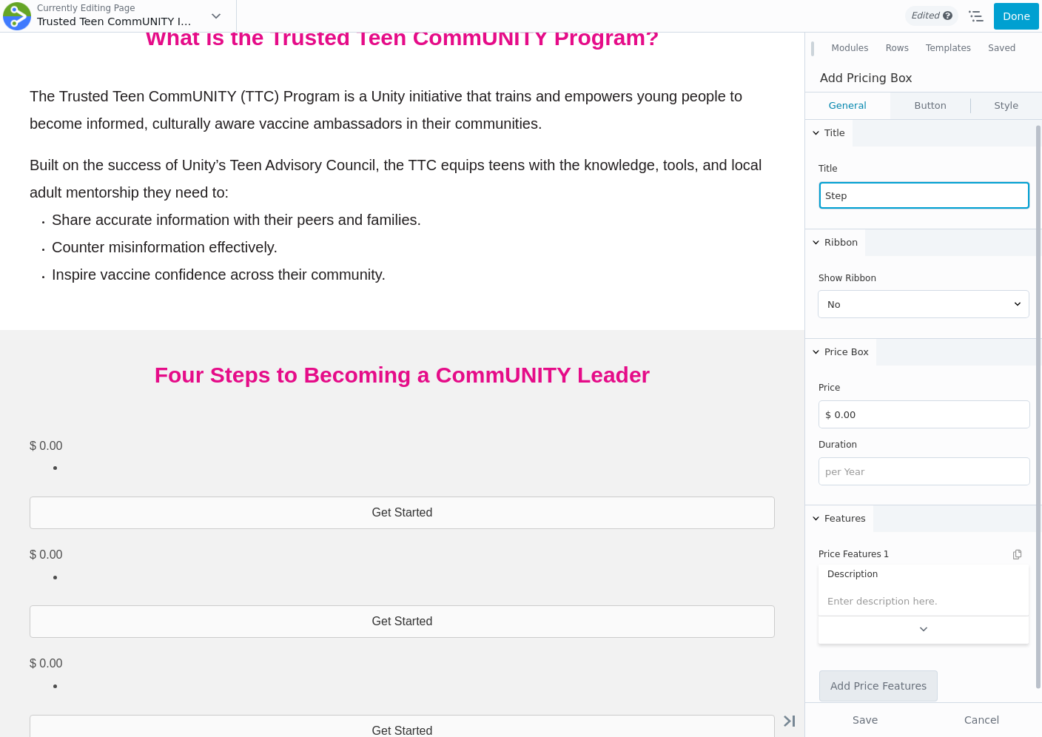
scroll to position [18, 0]
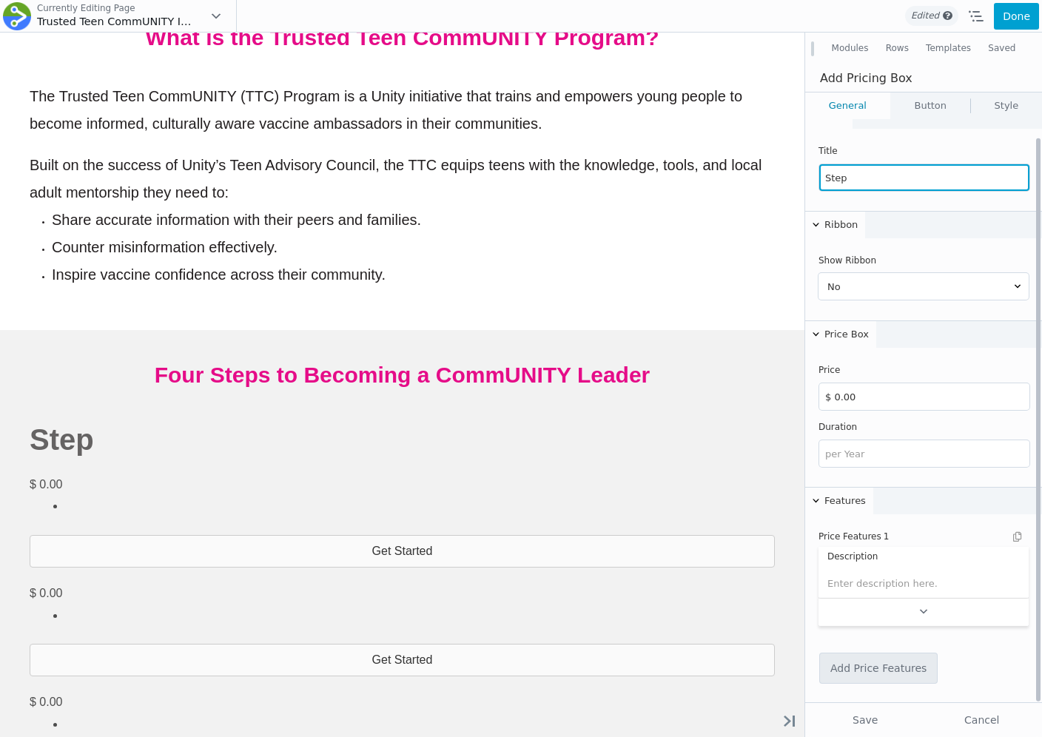
type input "Step"
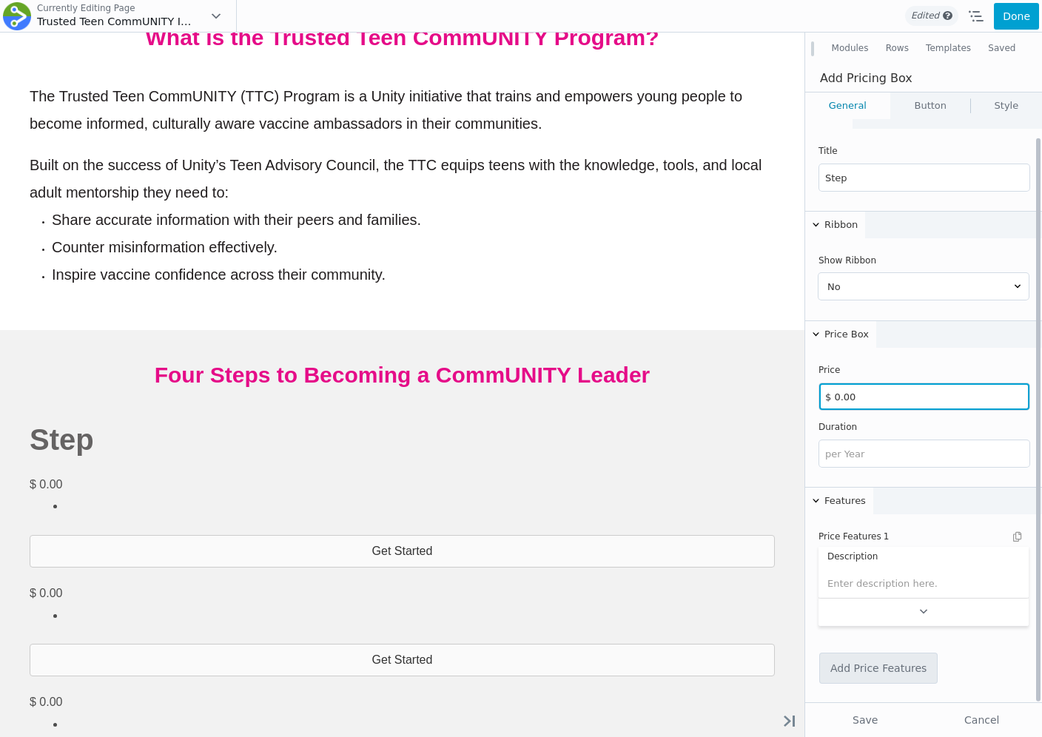
click at [853, 391] on input "$ 0.00" at bounding box center [924, 396] width 210 height 27
type input "A"
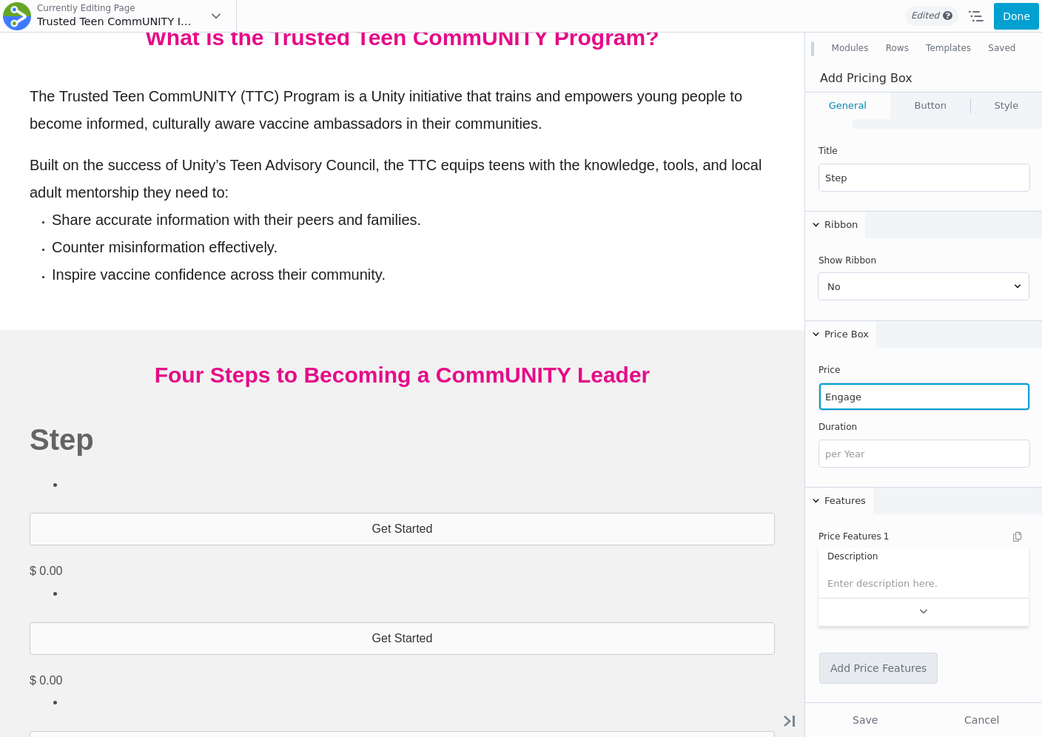
type input "Engage"
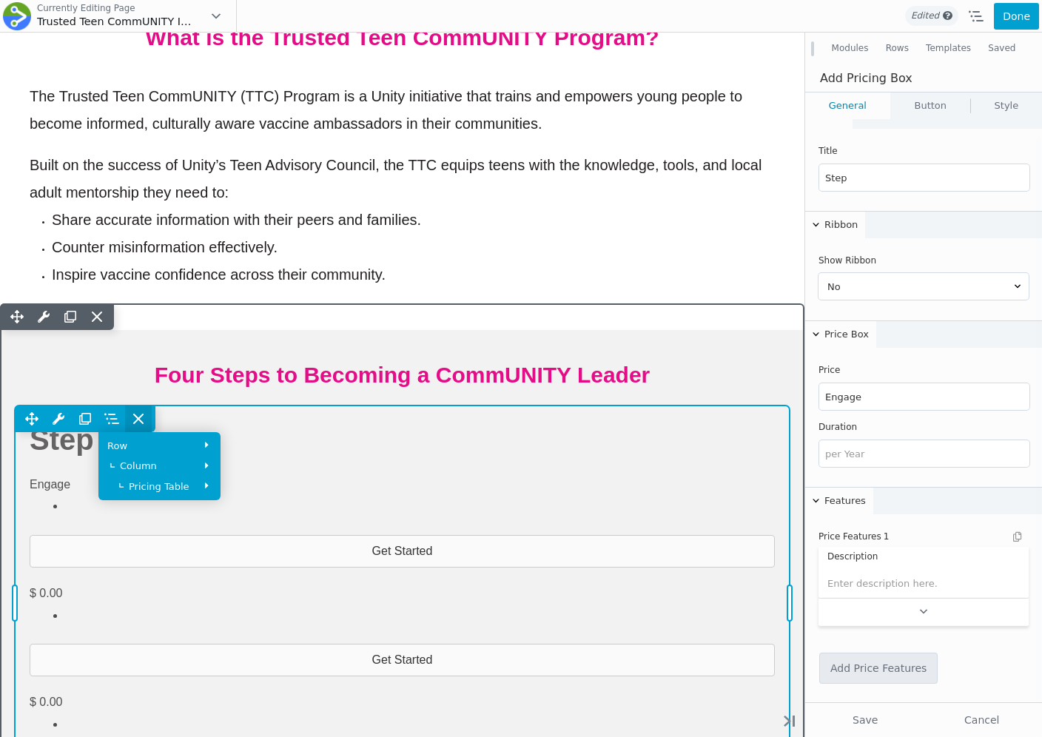
click at [137, 416] on icon at bounding box center [138, 419] width 15 height 15
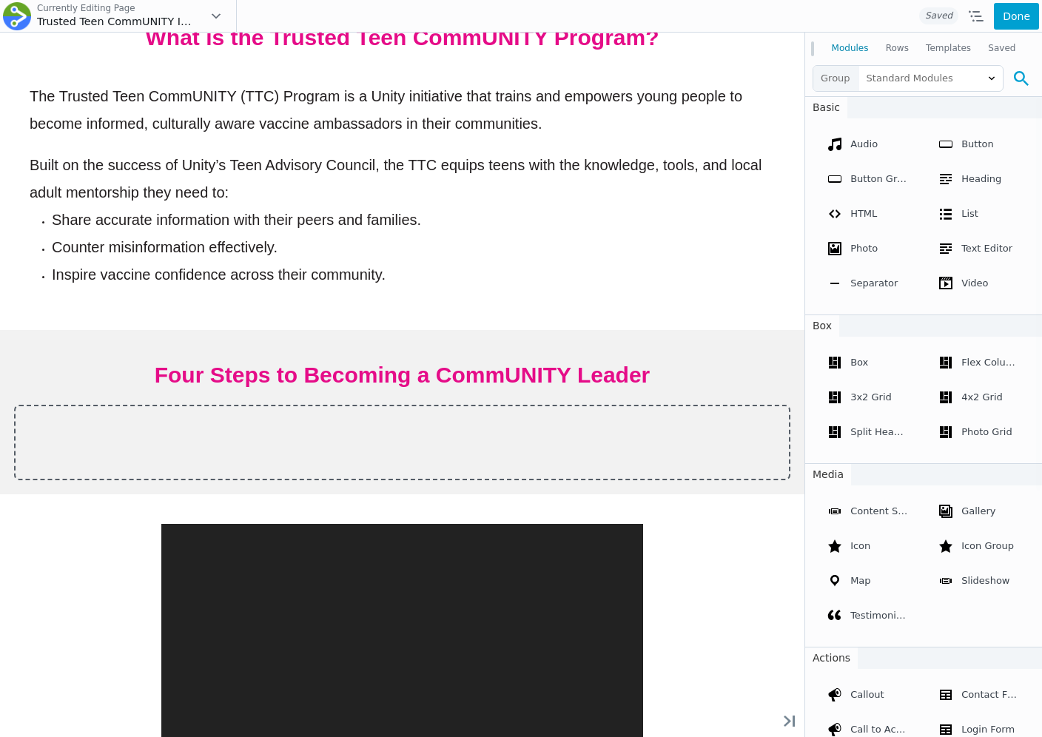
click at [1025, 72] on icon at bounding box center [1021, 78] width 15 height 15
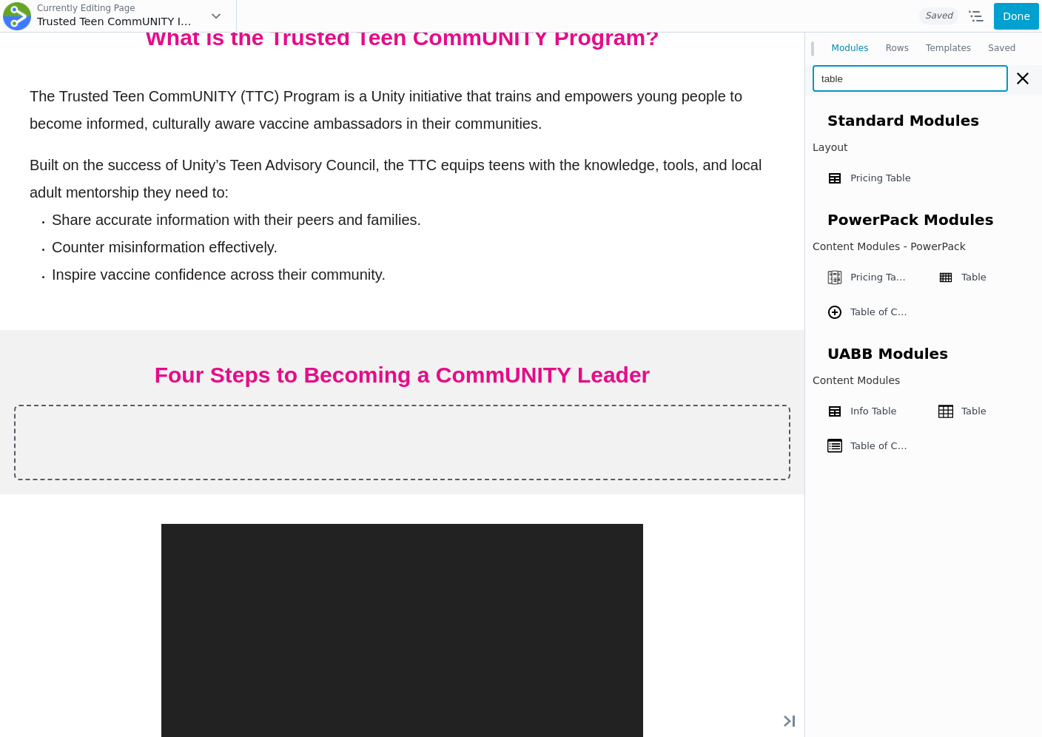
type input "table"
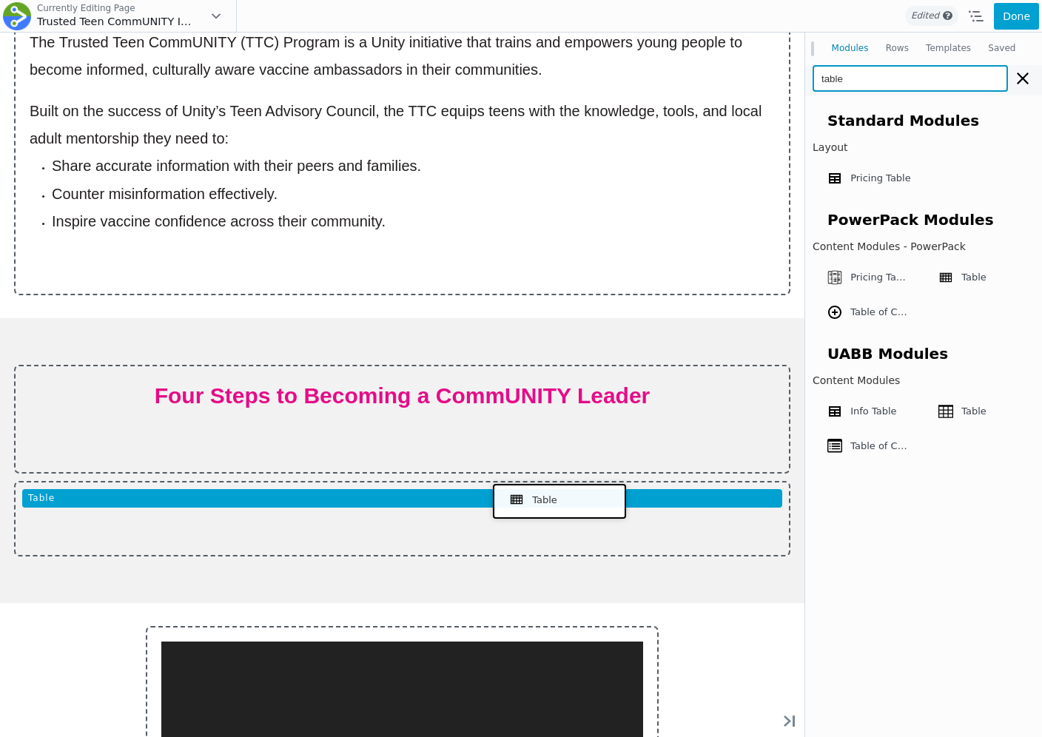
drag, startPoint x: 975, startPoint y: 308, endPoint x: 556, endPoint y: 499, distance: 460.4
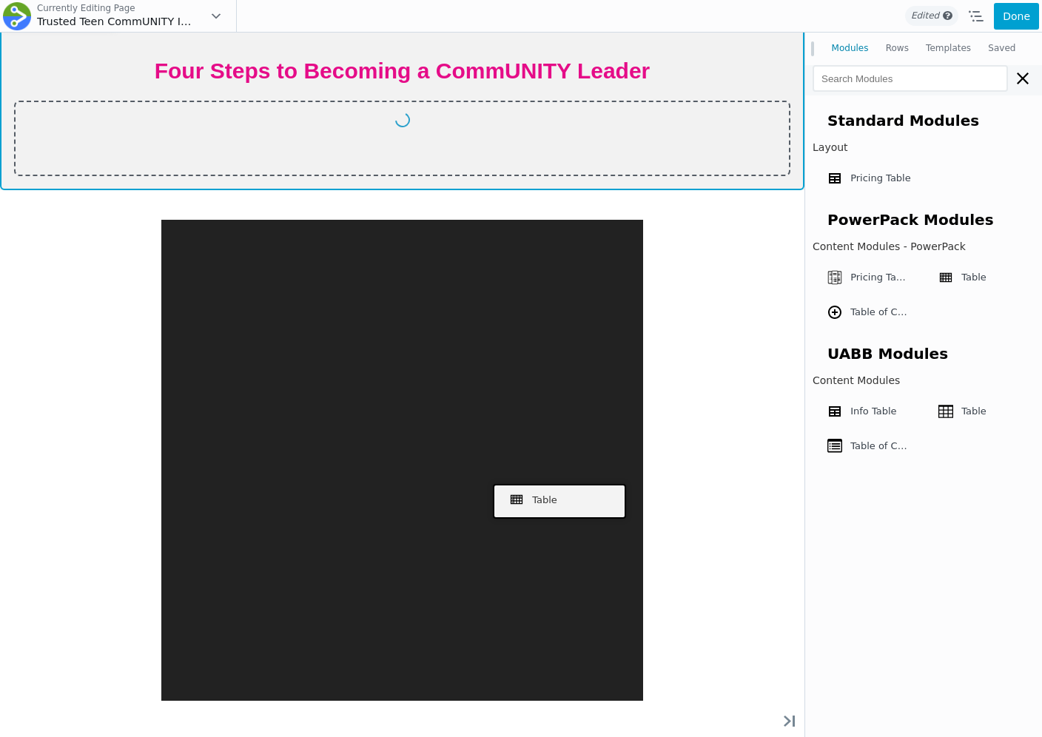
scroll to position [787, 0]
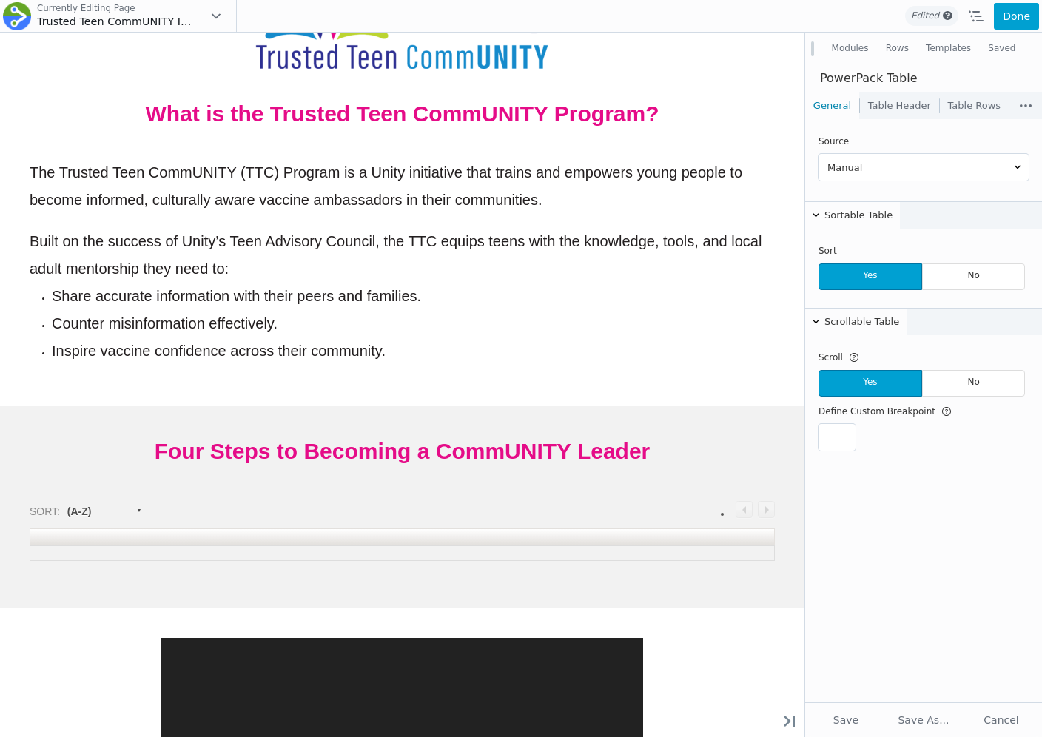
click at [894, 101] on link "Table Header" at bounding box center [899, 106] width 79 height 27
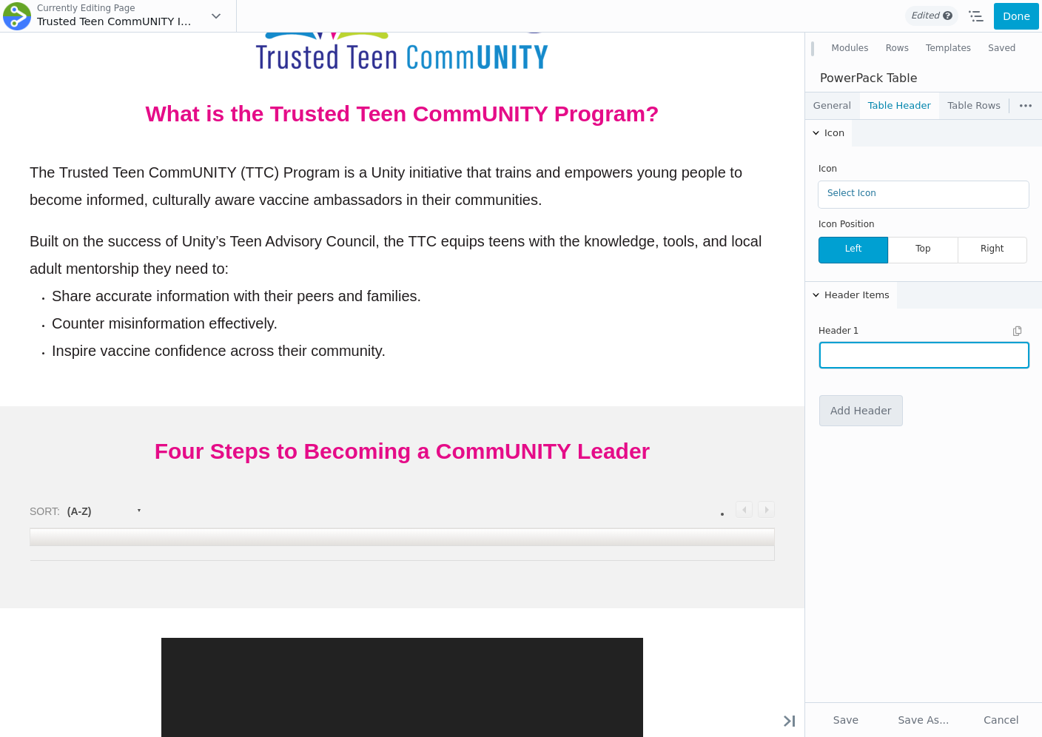
click at [864, 358] on input "text" at bounding box center [924, 355] width 210 height 27
paste input "We've designed a simple, four-step process to recruit, train, and support our T…"
type input "We've designed a simple, four-step process to recruit, train, and support our T…"
click at [853, 408] on link "Add Header" at bounding box center [861, 411] width 82 height 30
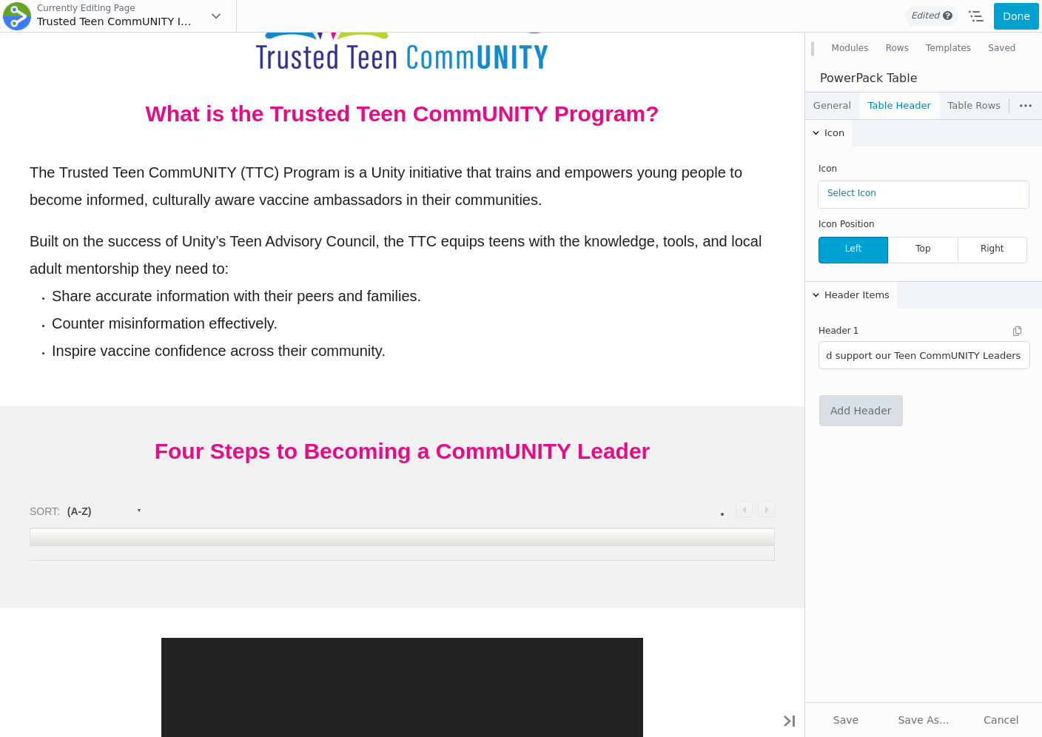
scroll to position [0, 0]
click at [853, 548] on div "Source Manual CSV Import Dynamic (Post) ACF Repeater ACF Relationship Field Upl…" at bounding box center [923, 410] width 237 height 583
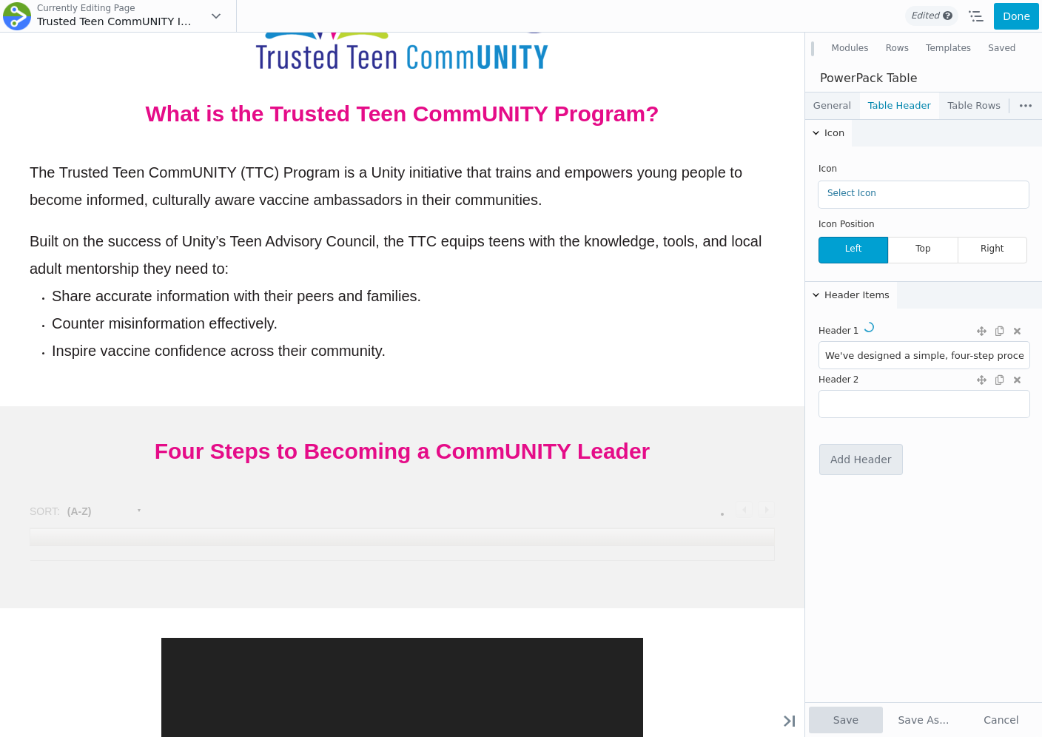
click at [836, 711] on button "Save" at bounding box center [846, 720] width 74 height 27
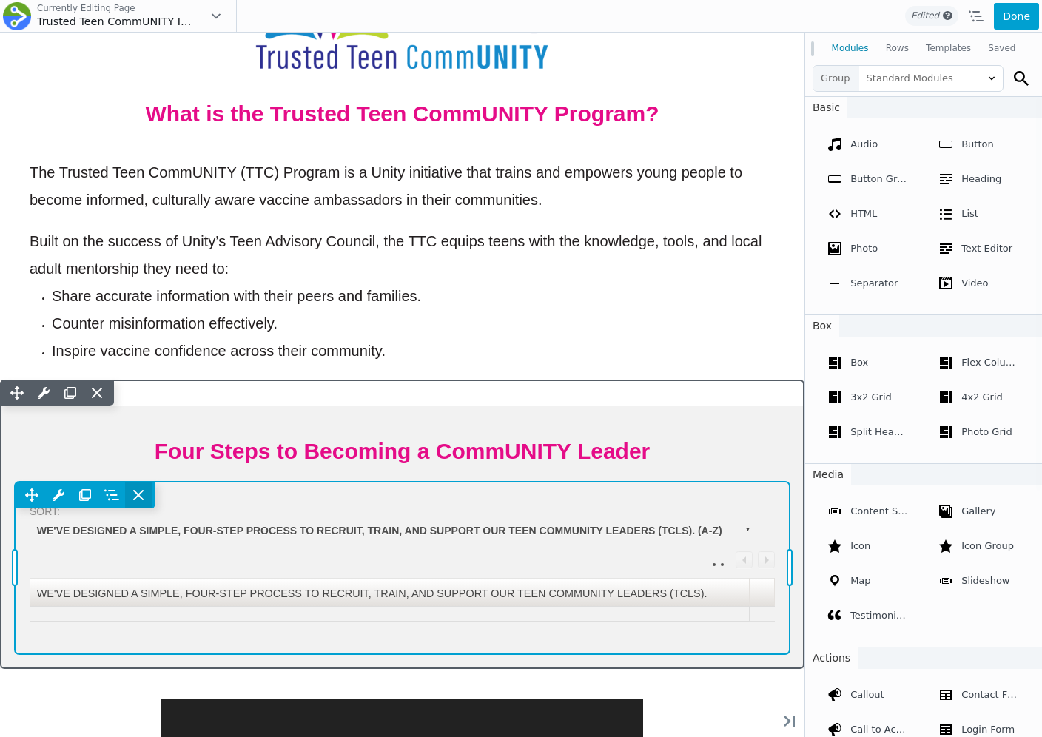
click at [142, 488] on icon at bounding box center [138, 495] width 15 height 15
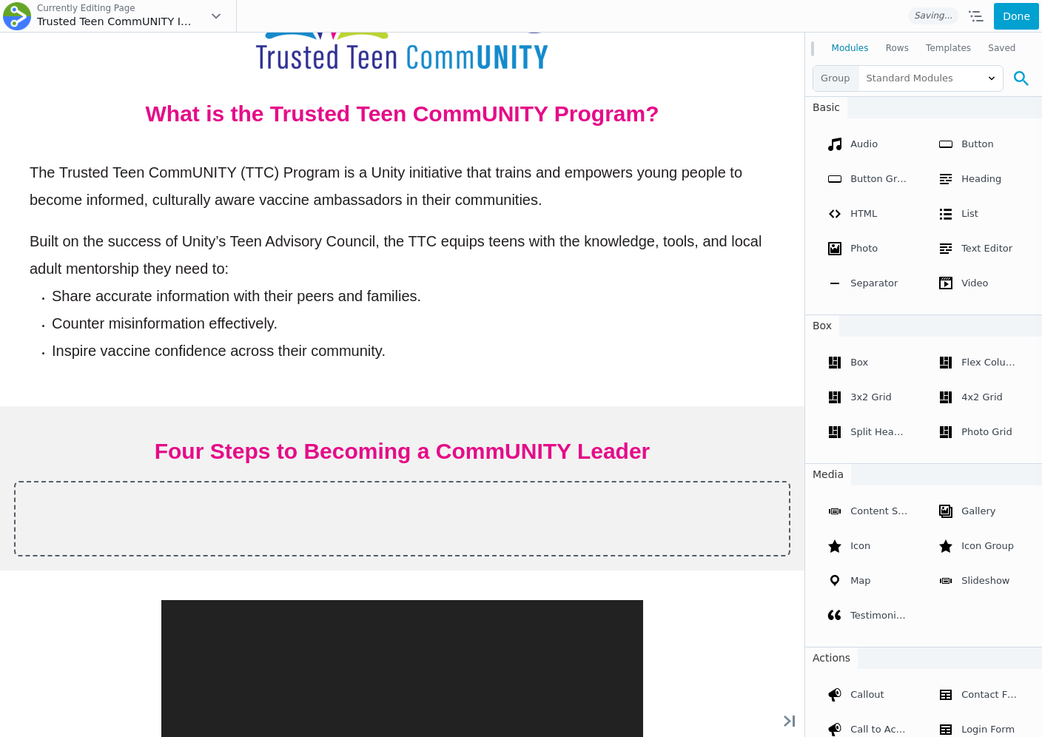
click at [1027, 80] on icon at bounding box center [1021, 78] width 15 height 15
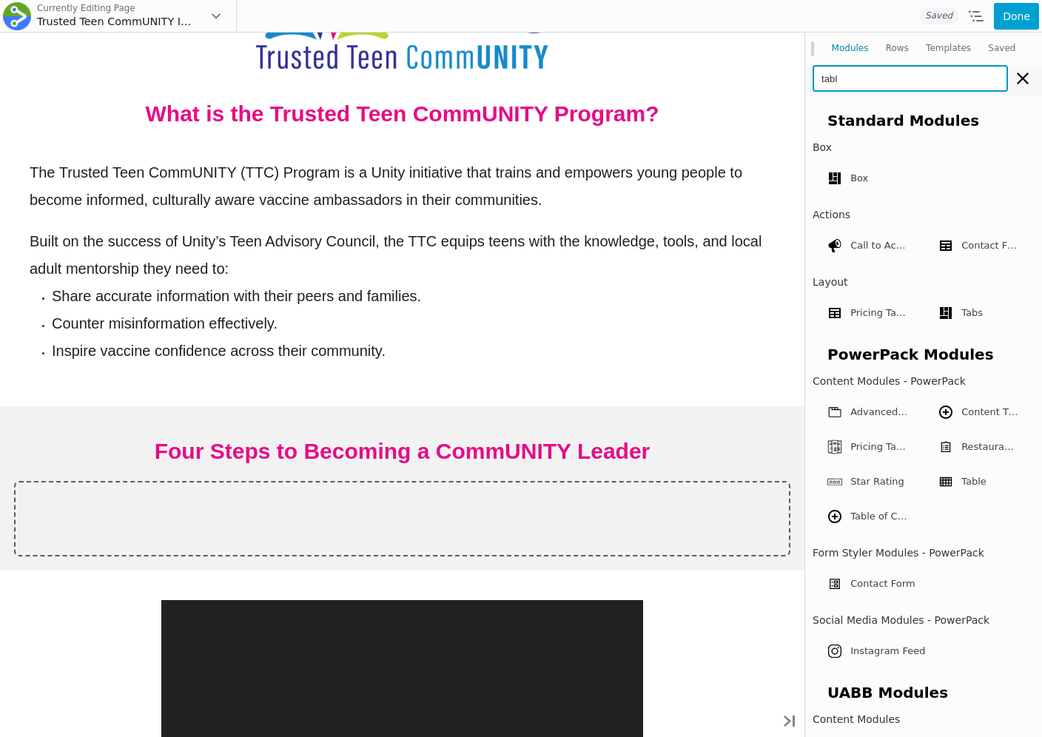
type input "table"
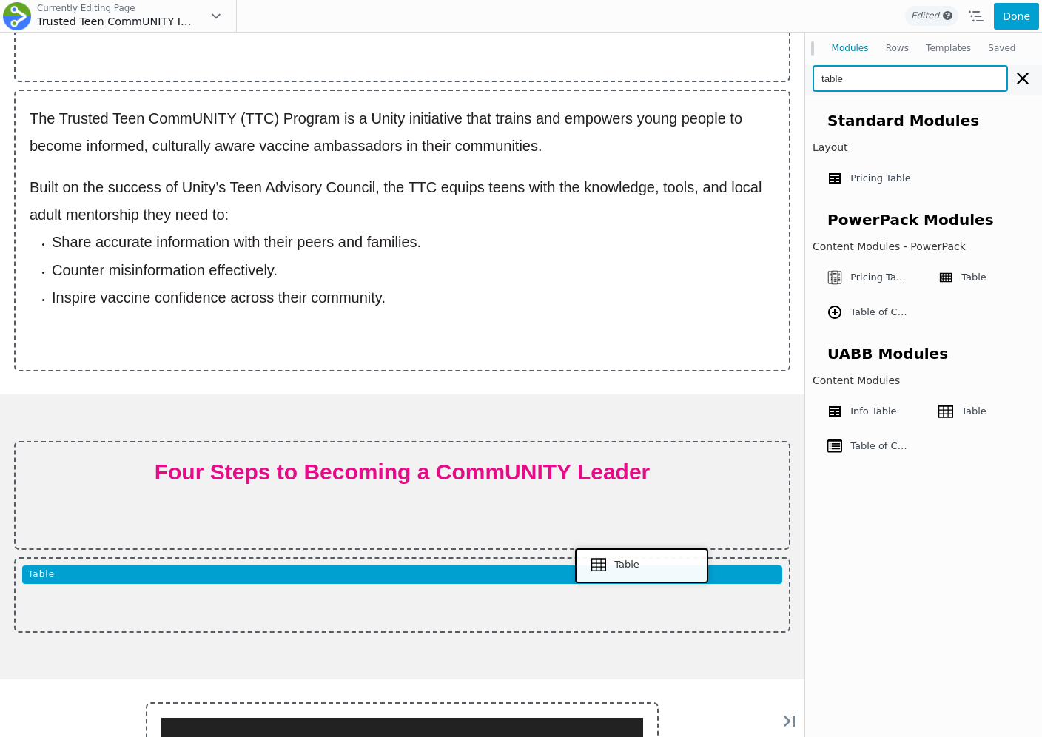
drag, startPoint x: 962, startPoint y: 440, endPoint x: 638, endPoint y: 563, distance: 346.9
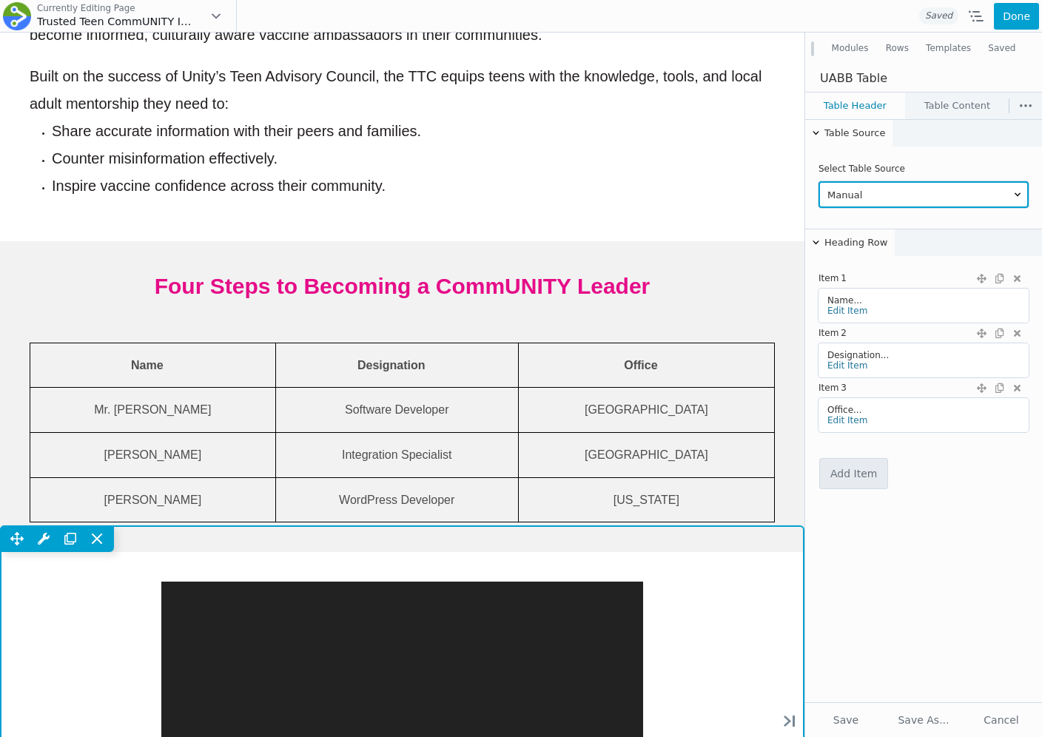
scroll to position [950, 0]
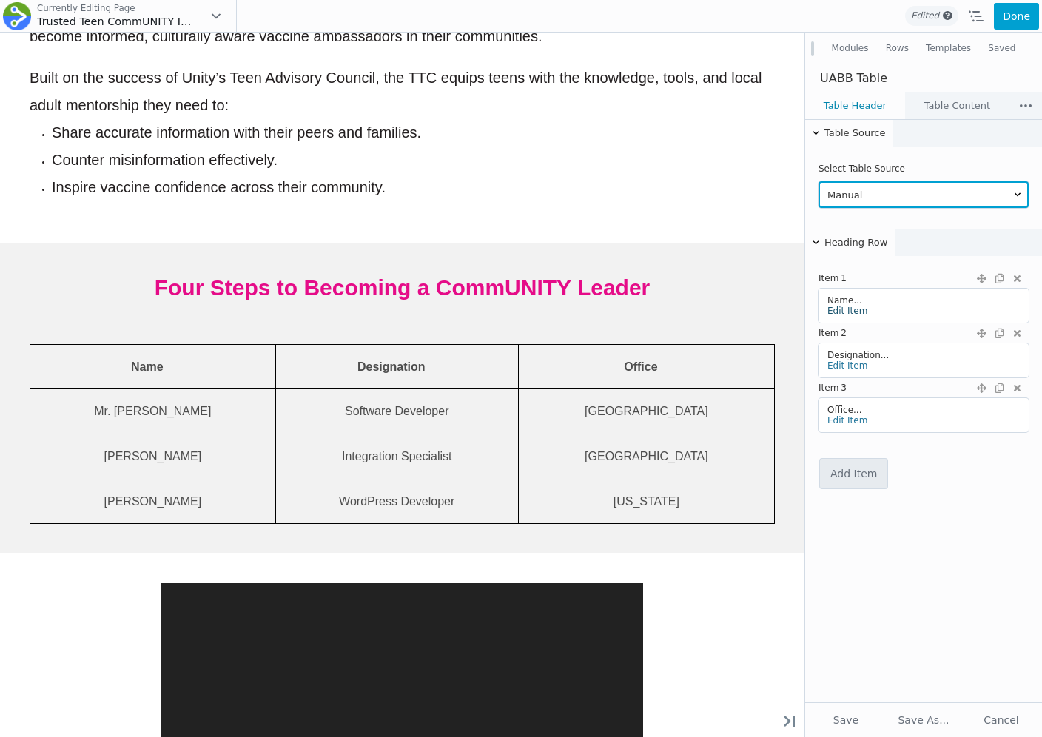
click at [848, 312] on link "Edit Item" at bounding box center [847, 311] width 40 height 10
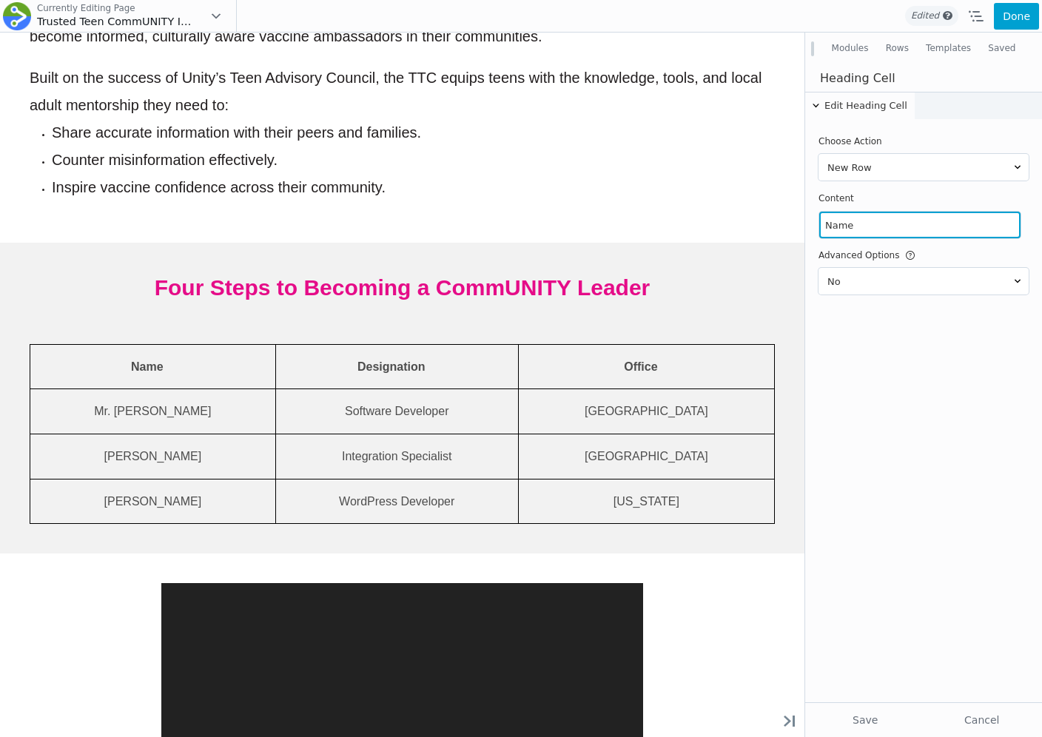
click at [861, 225] on input "Name" at bounding box center [919, 225] width 201 height 27
type input "Step"
click at [861, 557] on div "Edit Heading Cell Choose Action New Row New Cell Content Step Advanced Options …" at bounding box center [923, 397] width 237 height 611
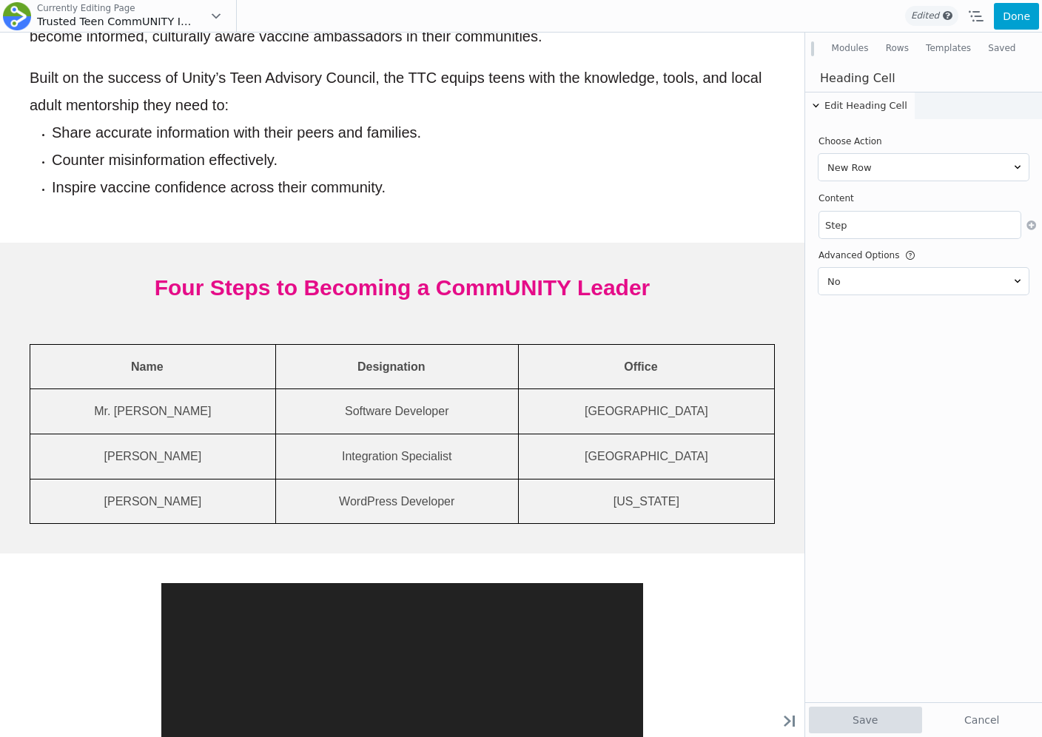
click at [842, 713] on button "Save" at bounding box center [865, 720] width 113 height 27
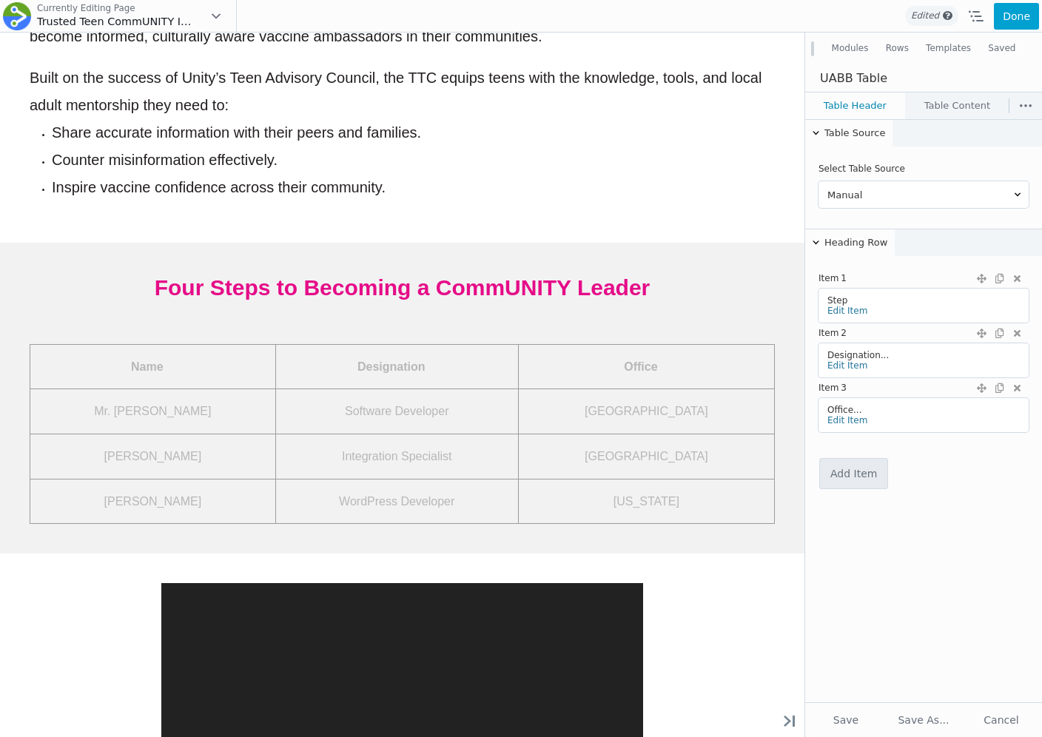
click at [836, 371] on div "Designation... Edit Item" at bounding box center [924, 360] width 210 height 34
click at [842, 361] on link "Edit Item" at bounding box center [847, 365] width 40 height 10
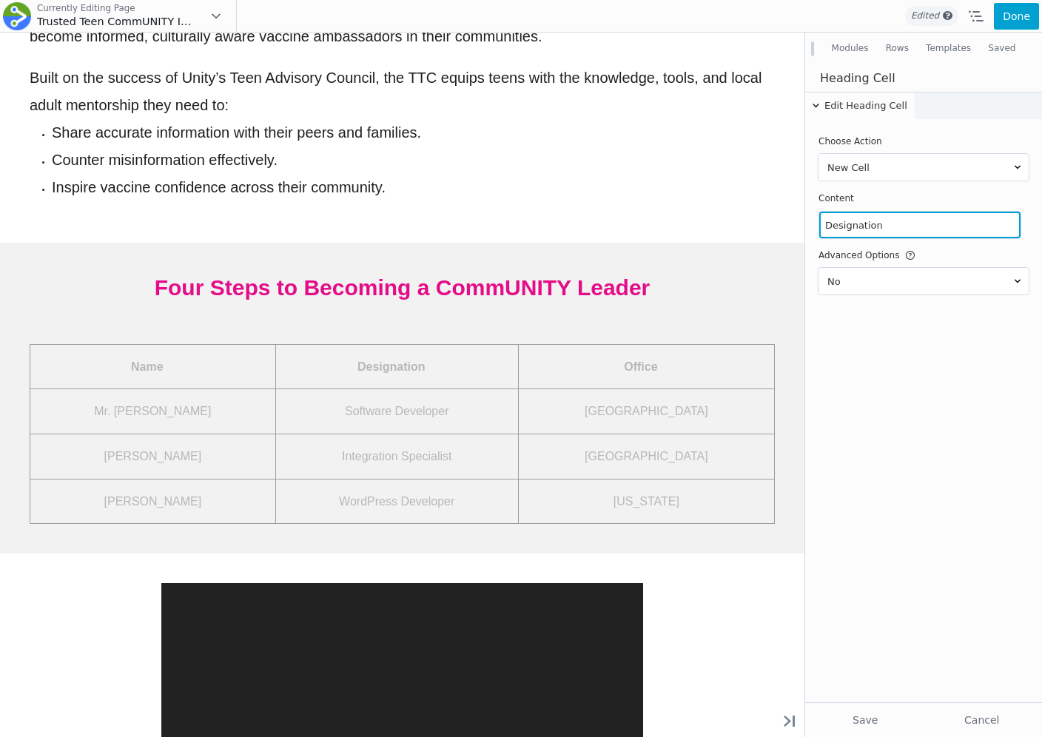
click at [856, 223] on input "Designation" at bounding box center [919, 225] width 201 height 27
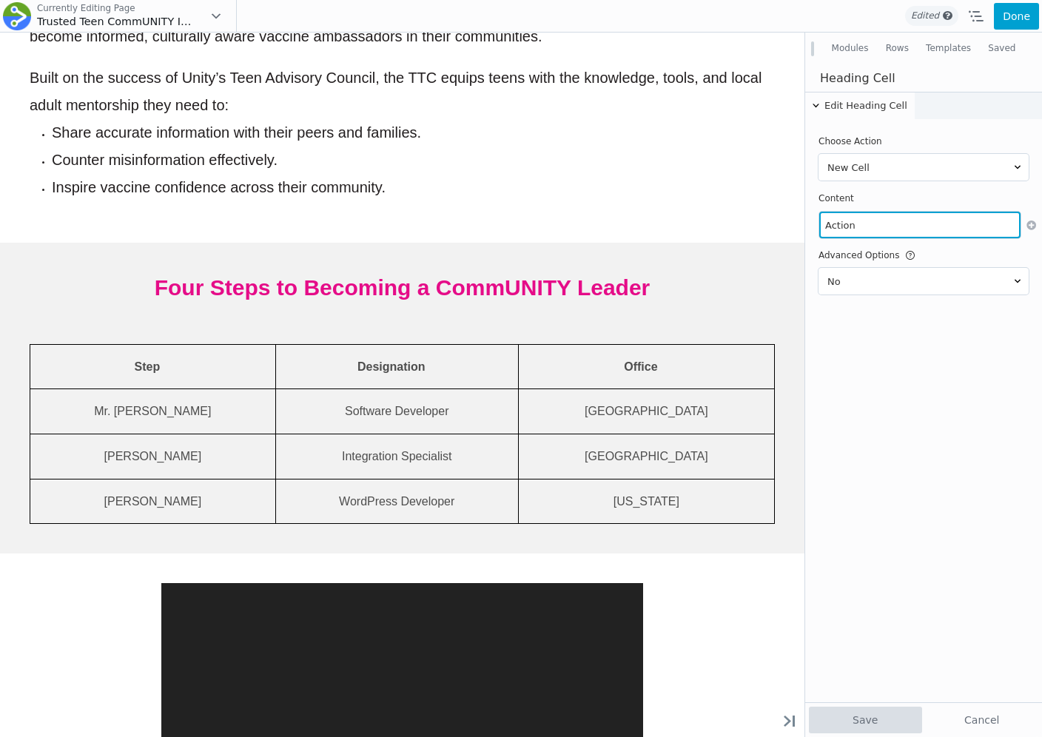
type input "Action"
click at [842, 709] on button "Save" at bounding box center [865, 720] width 113 height 27
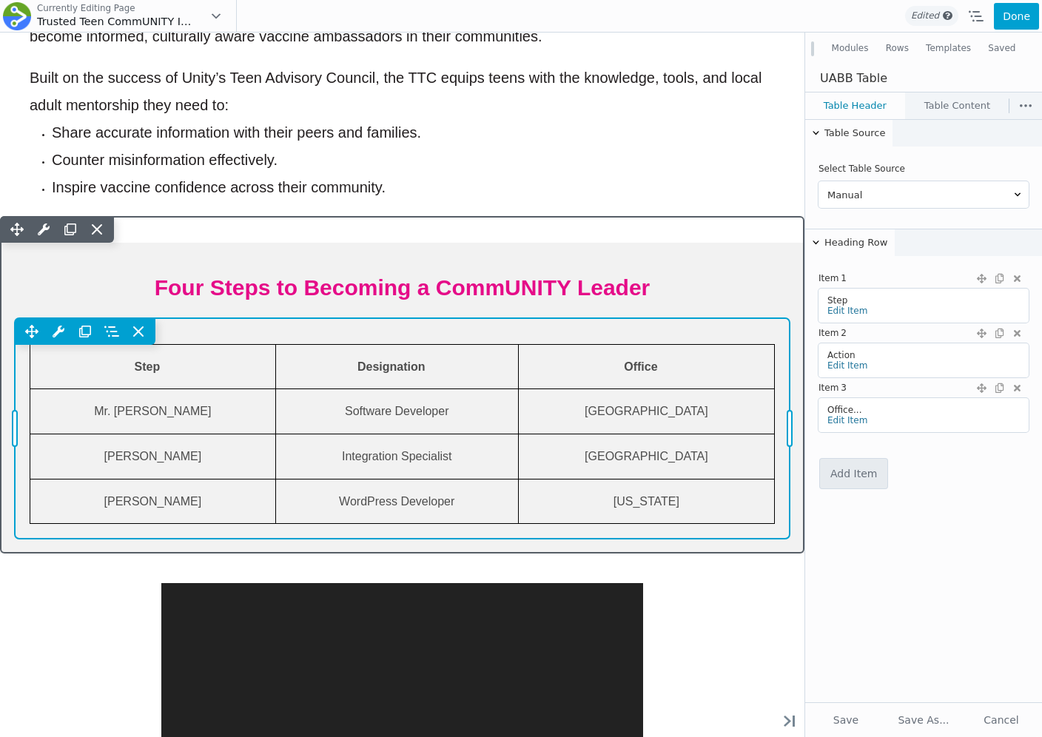
click at [708, 350] on div "Move Up Move Down Table Settings Copy Table Settings Paste Table Settings Row R…" at bounding box center [402, 428] width 775 height 221
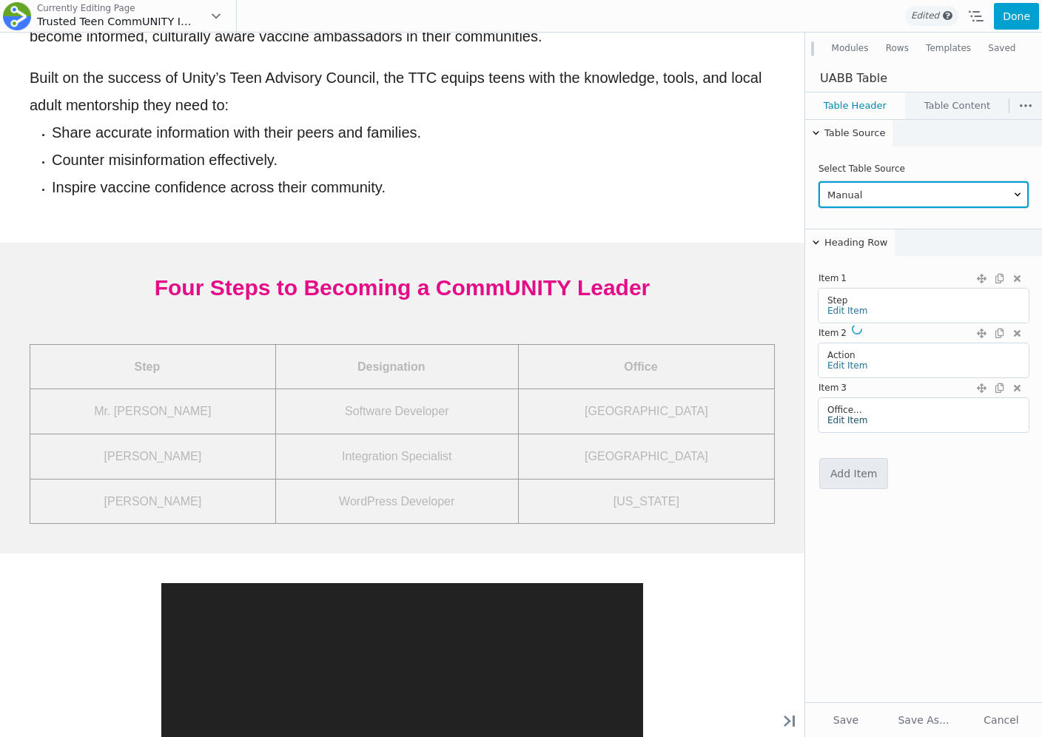
click at [844, 416] on link "Edit Item" at bounding box center [847, 420] width 40 height 10
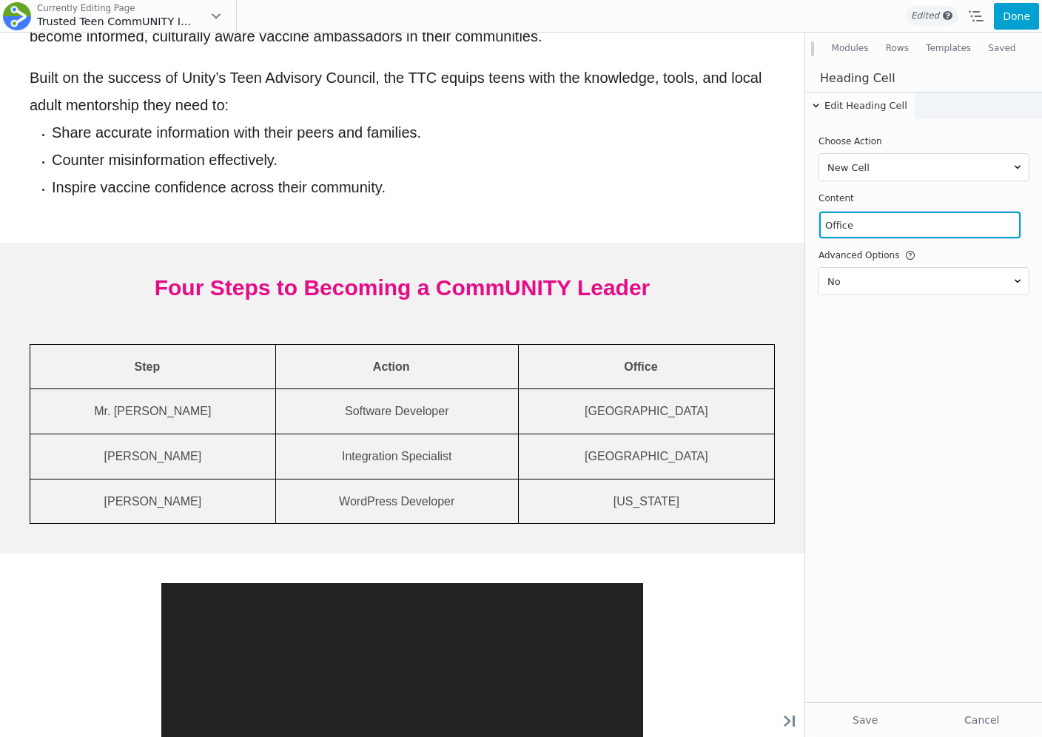
click at [854, 225] on input "Office" at bounding box center [919, 225] width 201 height 27
type input "Focus"
click at [856, 711] on button "Save" at bounding box center [865, 720] width 113 height 27
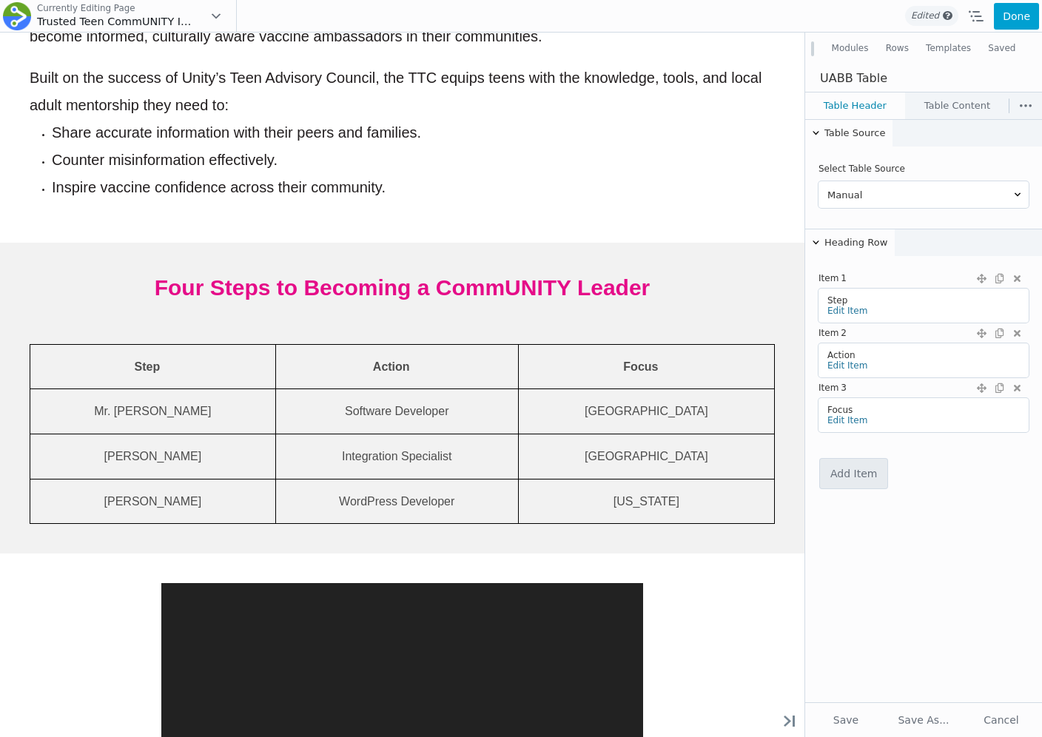
click at [930, 104] on link "Table Content" at bounding box center [957, 106] width 103 height 27
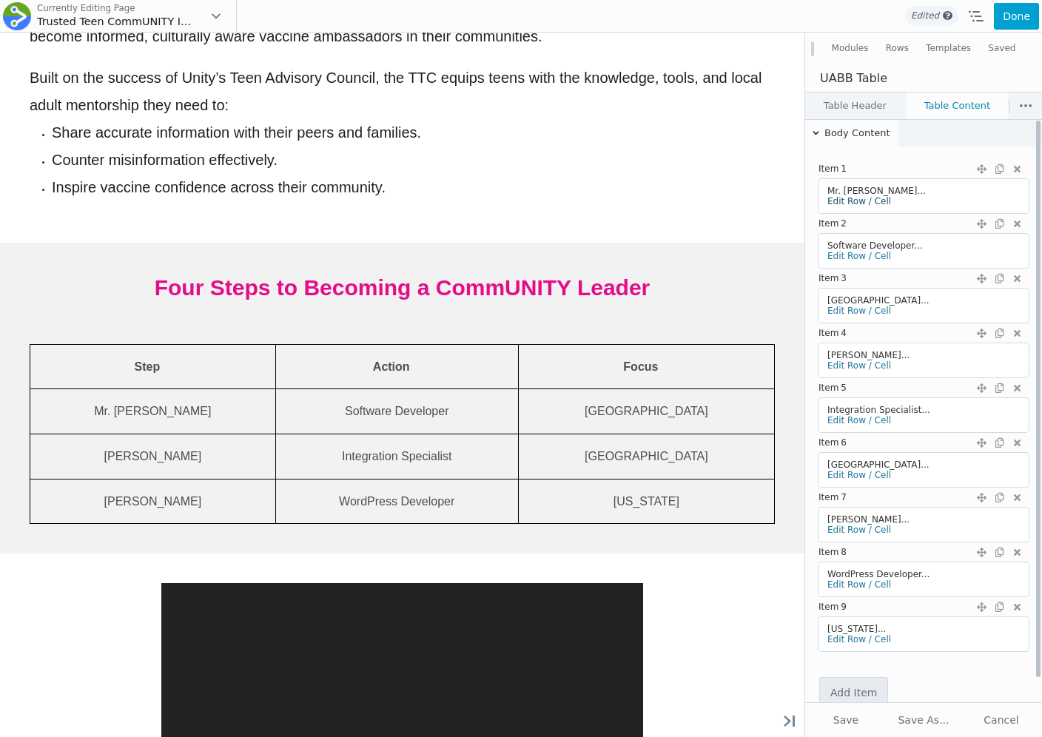
click at [838, 198] on link "Edit Row / Cell" at bounding box center [859, 201] width 64 height 10
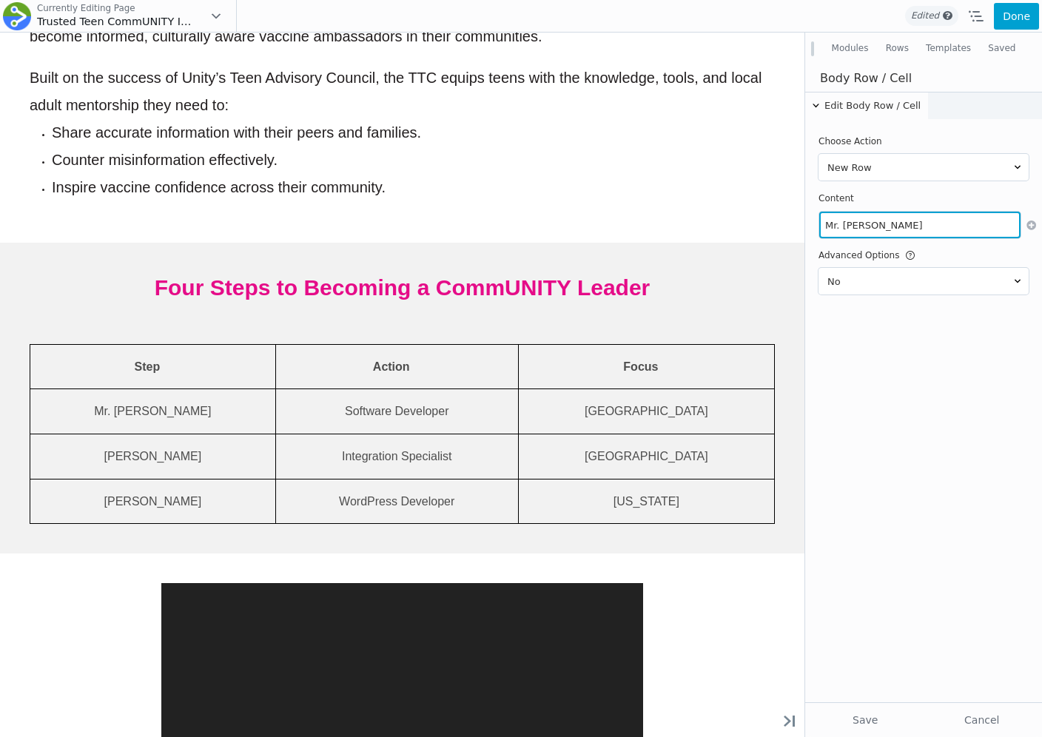
click at [870, 231] on input "Mr. John Doe" at bounding box center [919, 225] width 201 height 27
paste input "Engag"
type input "Engage"
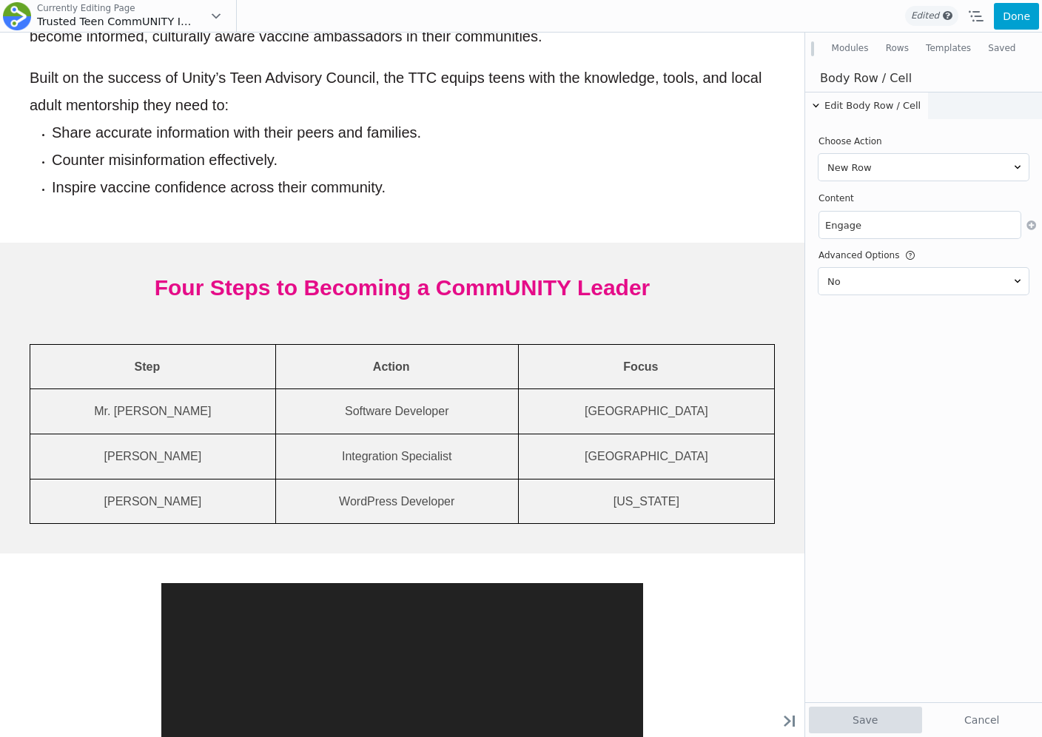
click at [844, 716] on button "Save" at bounding box center [865, 720] width 113 height 27
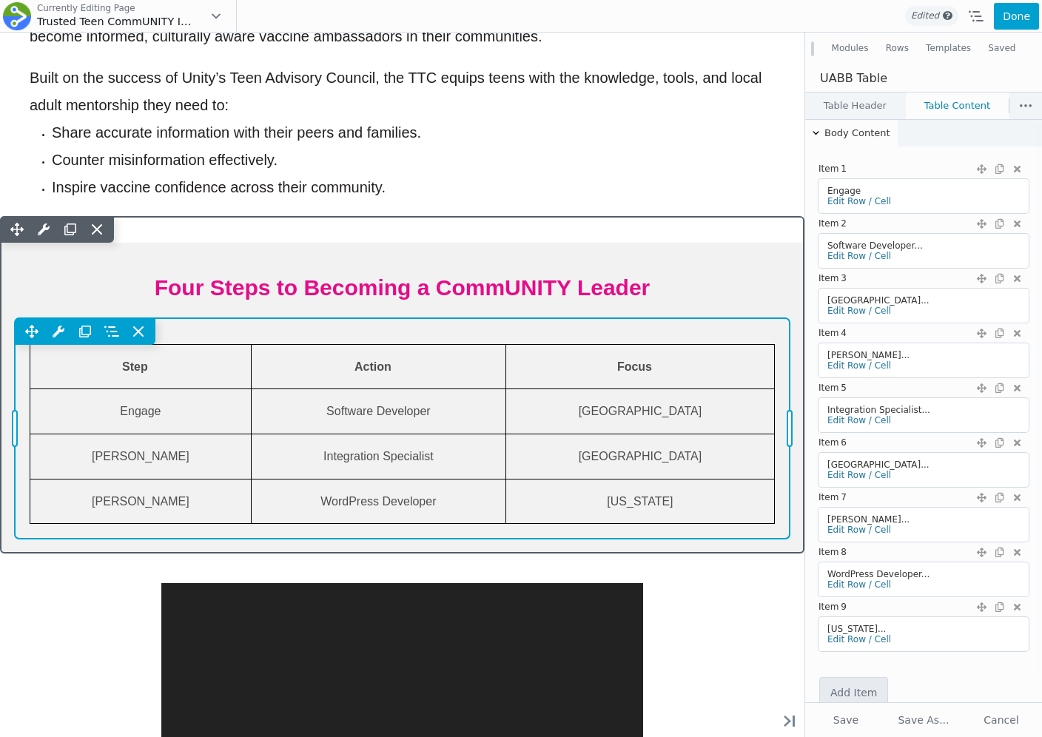
click at [483, 411] on div "Move Up Move Down Table Settings Copy Table Settings Paste Table Settings Row R…" at bounding box center [402, 428] width 775 height 221
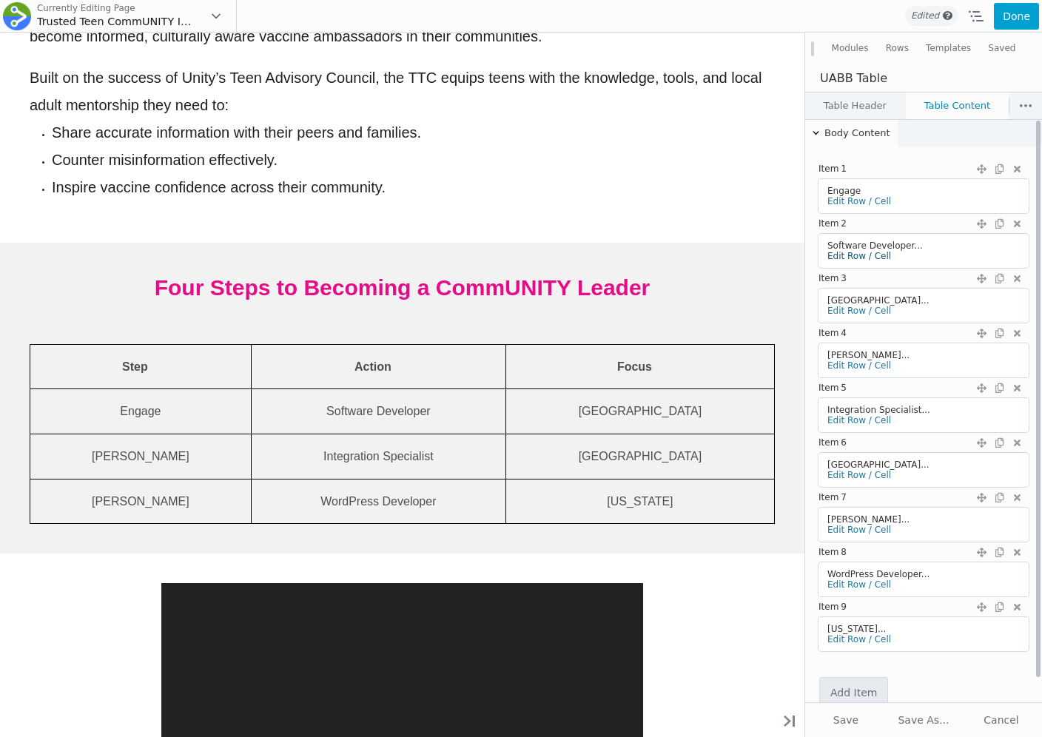
click at [846, 252] on link "Edit Row / Cell" at bounding box center [859, 256] width 64 height 10
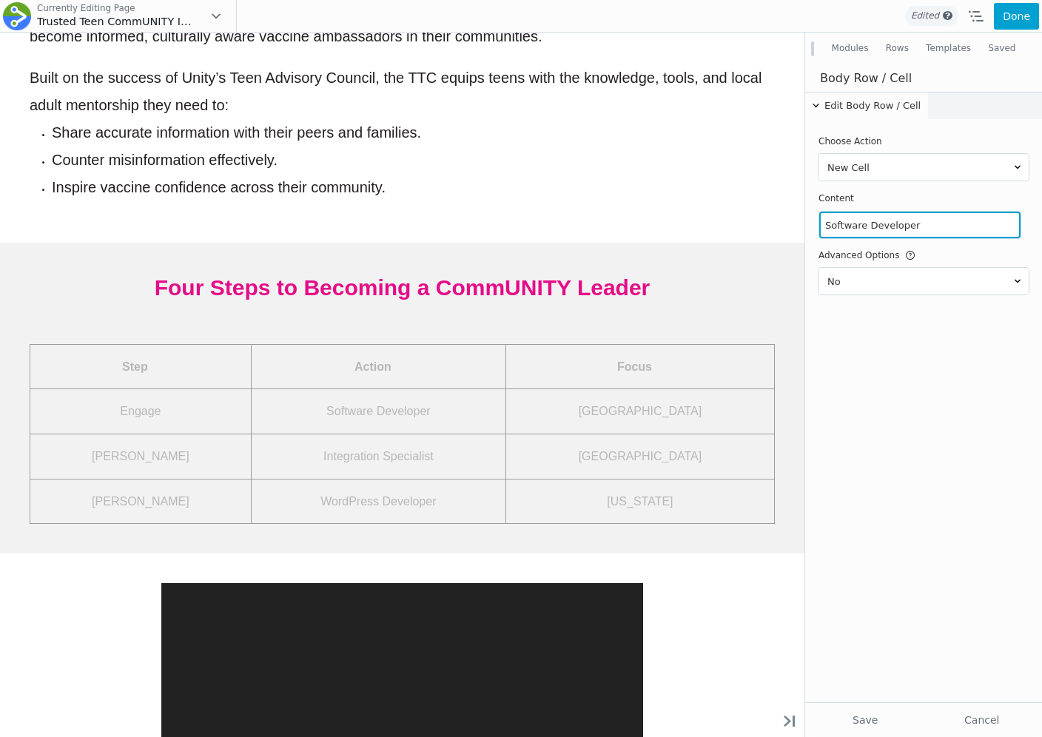
click at [865, 220] on input "Software Developer" at bounding box center [919, 225] width 201 height 27
paste input "We recruit 10,000 diverse TCLs across the country."
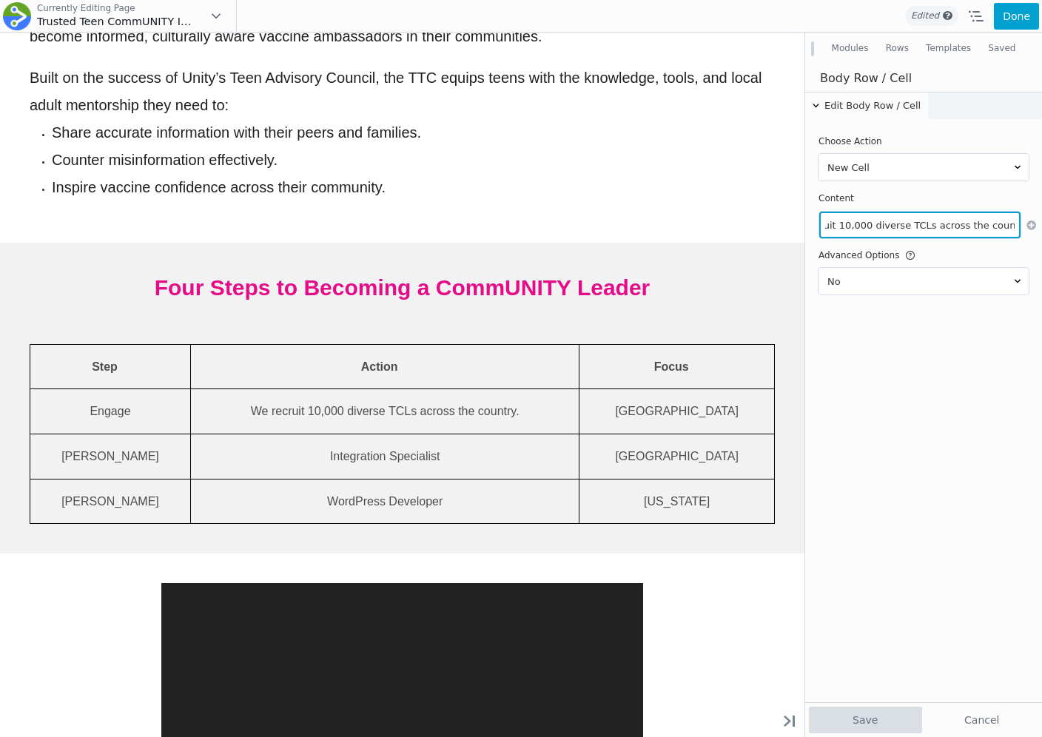
type input "We recruit 10,000 diverse TCLs across the country."
click at [856, 719] on button "Save" at bounding box center [865, 720] width 113 height 27
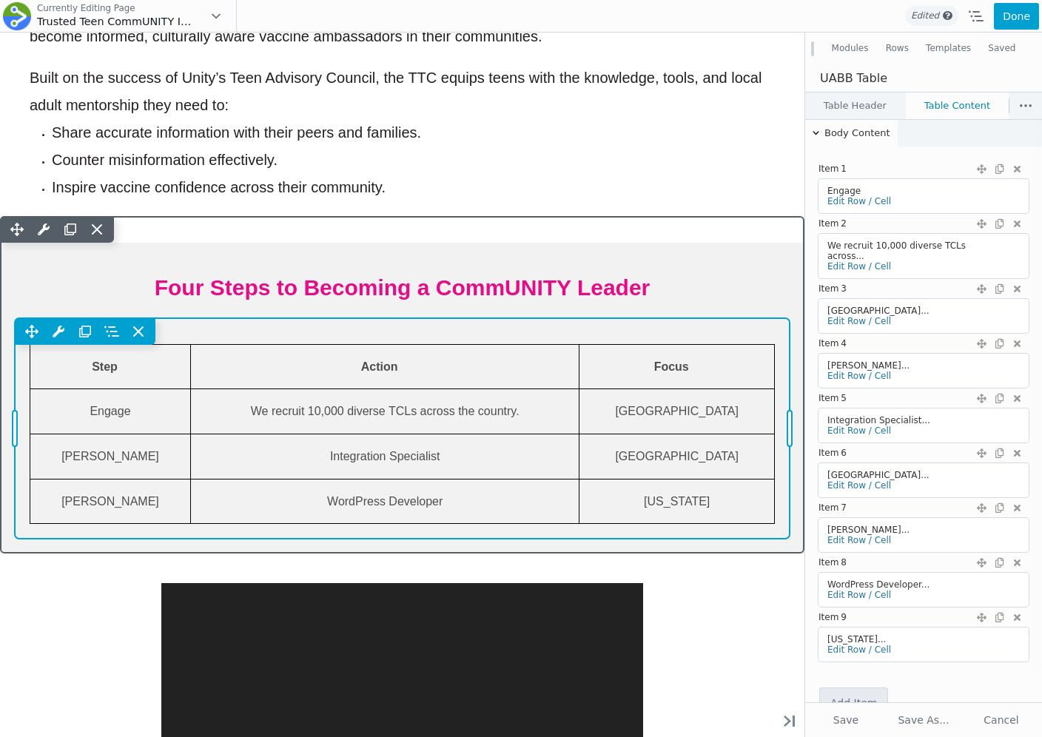
click at [719, 417] on div "Move Up Move Down Table Settings Copy Table Settings Paste Table Settings Row R…" at bounding box center [402, 428] width 775 height 221
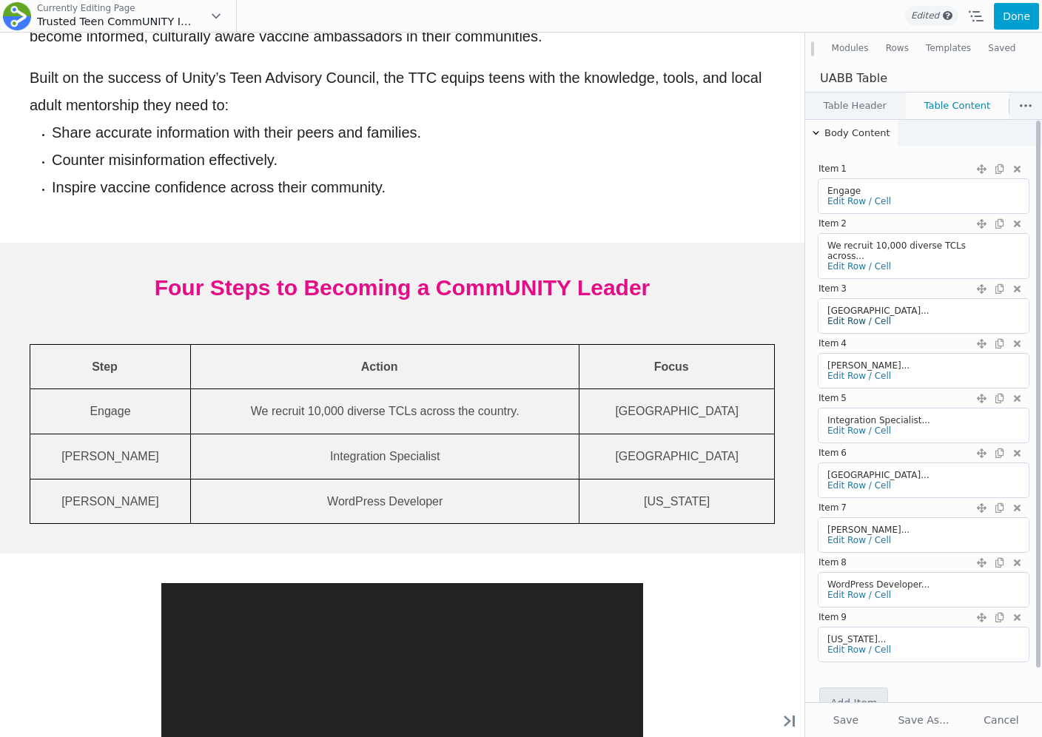
click at [856, 320] on link "Edit Row / Cell" at bounding box center [859, 321] width 64 height 10
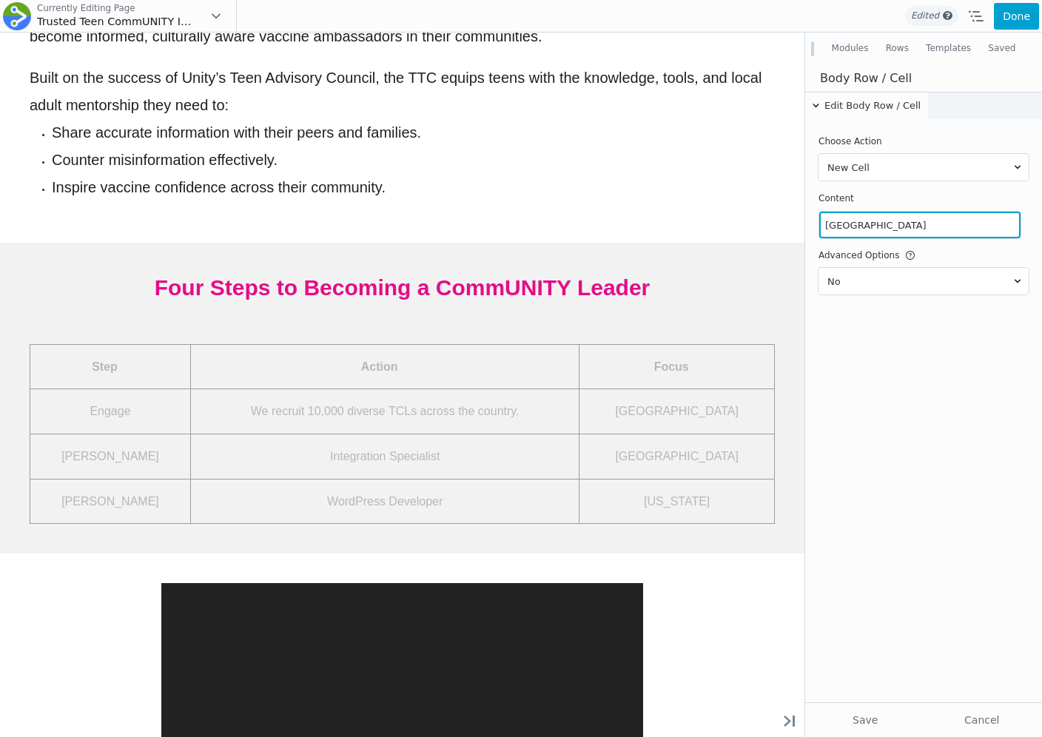
click at [867, 232] on input "Tokyo" at bounding box center [919, 225] width 201 height 27
paste input "We will work with local adult mentors in communities nationwide to recruit, sup…"
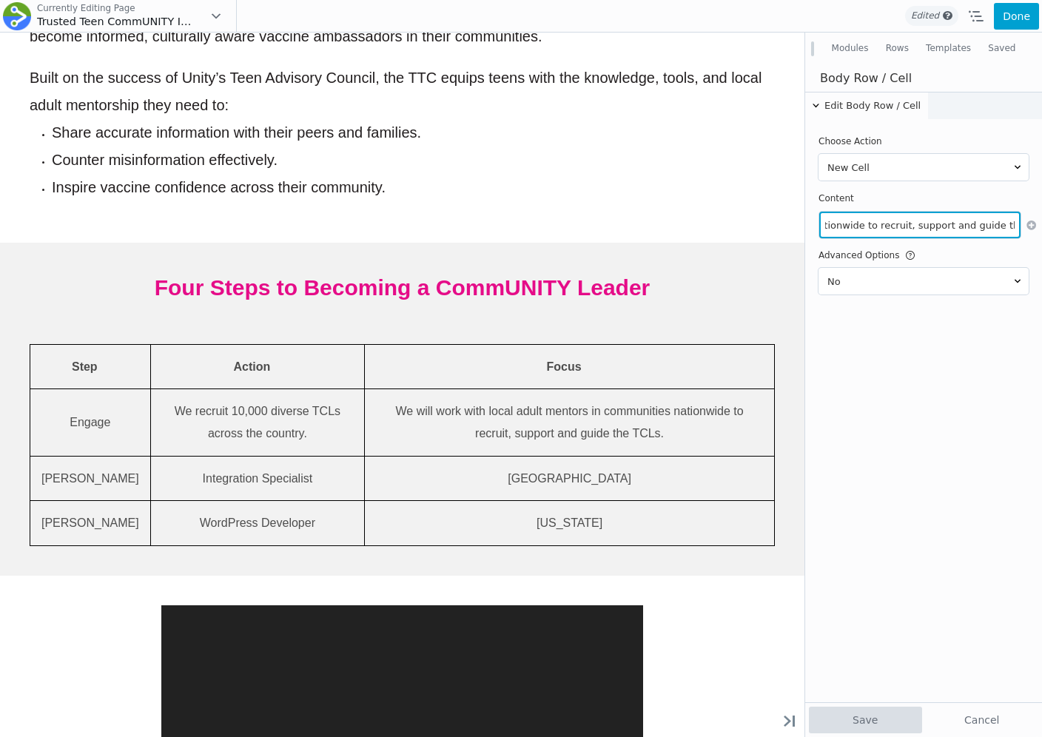
type input "We will work with local adult mentors in communities nationwide to recruit, sup…"
click at [864, 720] on button "Save" at bounding box center [865, 720] width 113 height 27
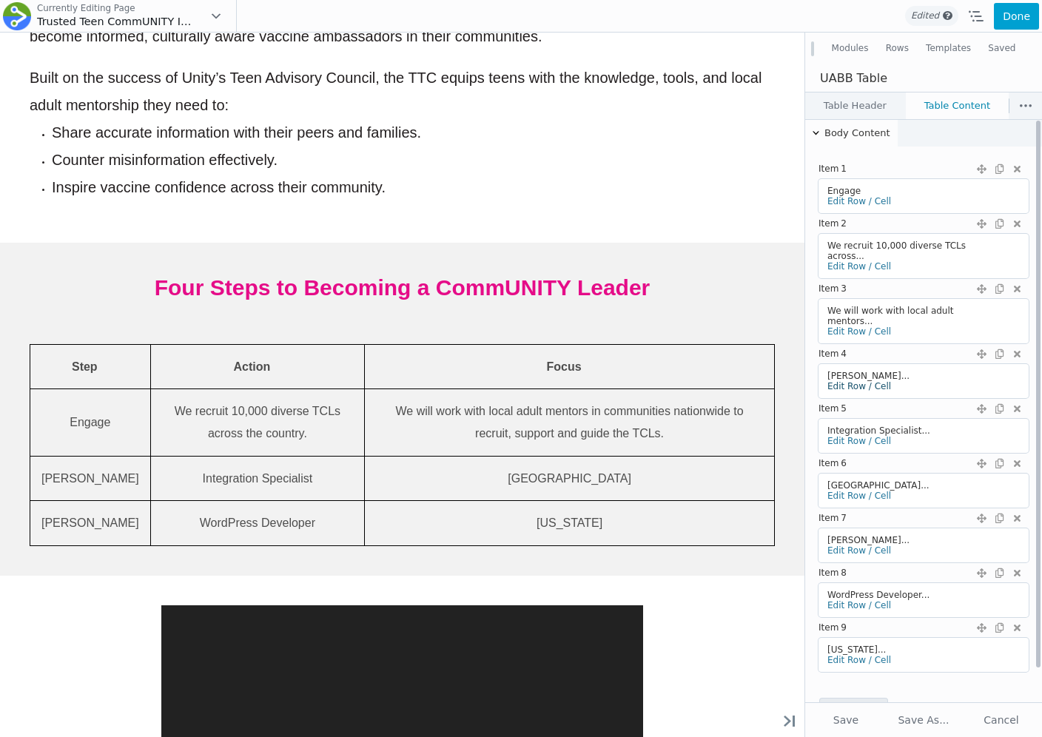
click at [849, 381] on link "Edit Row / Cell" at bounding box center [859, 386] width 64 height 10
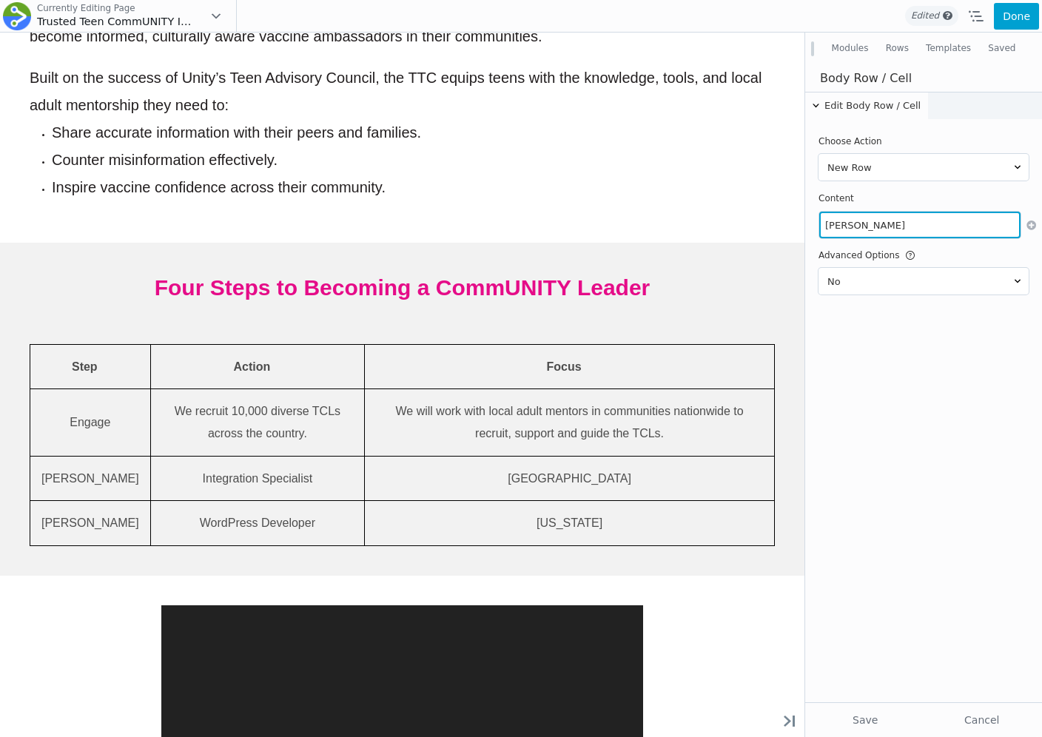
click at [868, 232] on input "Ms. Cara Wagner" at bounding box center [919, 225] width 201 height 27
paste input "Educate"
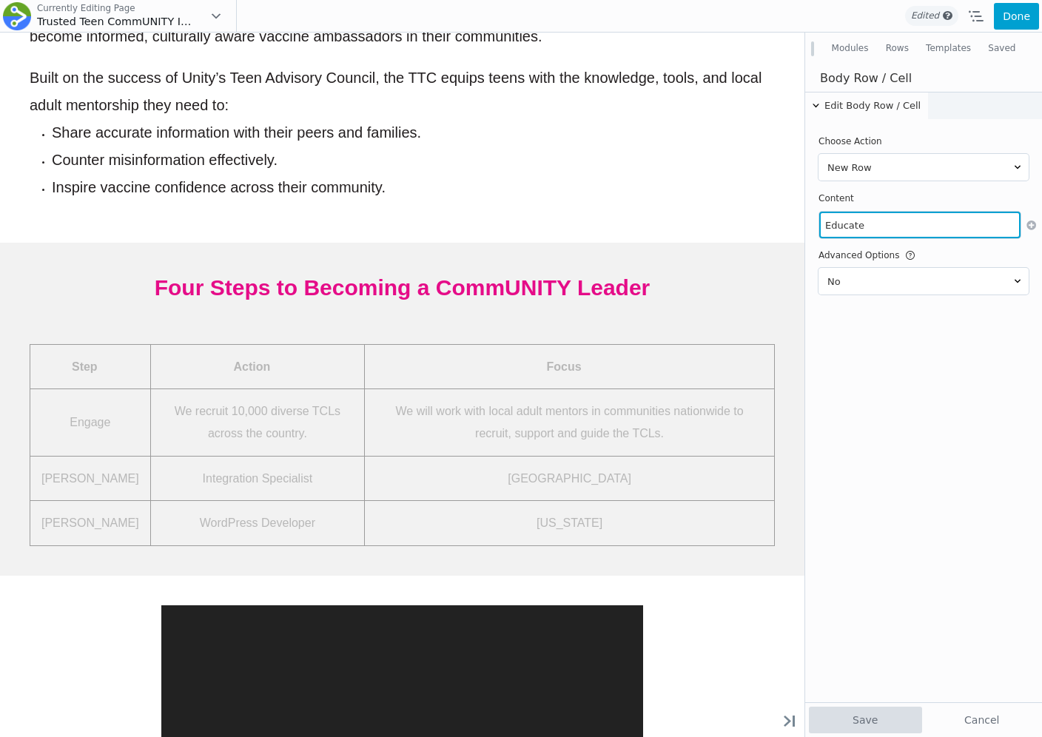
type input "Educate"
click at [850, 711] on button "Save" at bounding box center [865, 720] width 113 height 27
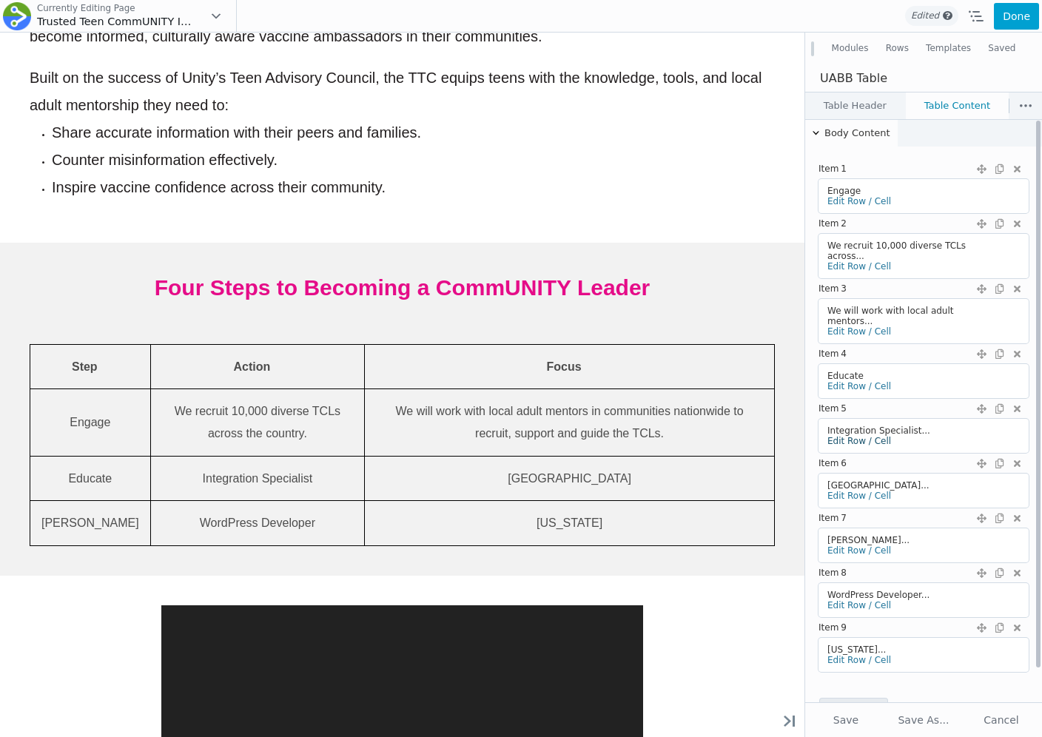
click at [849, 436] on link "Edit Row / Cell" at bounding box center [859, 441] width 64 height 10
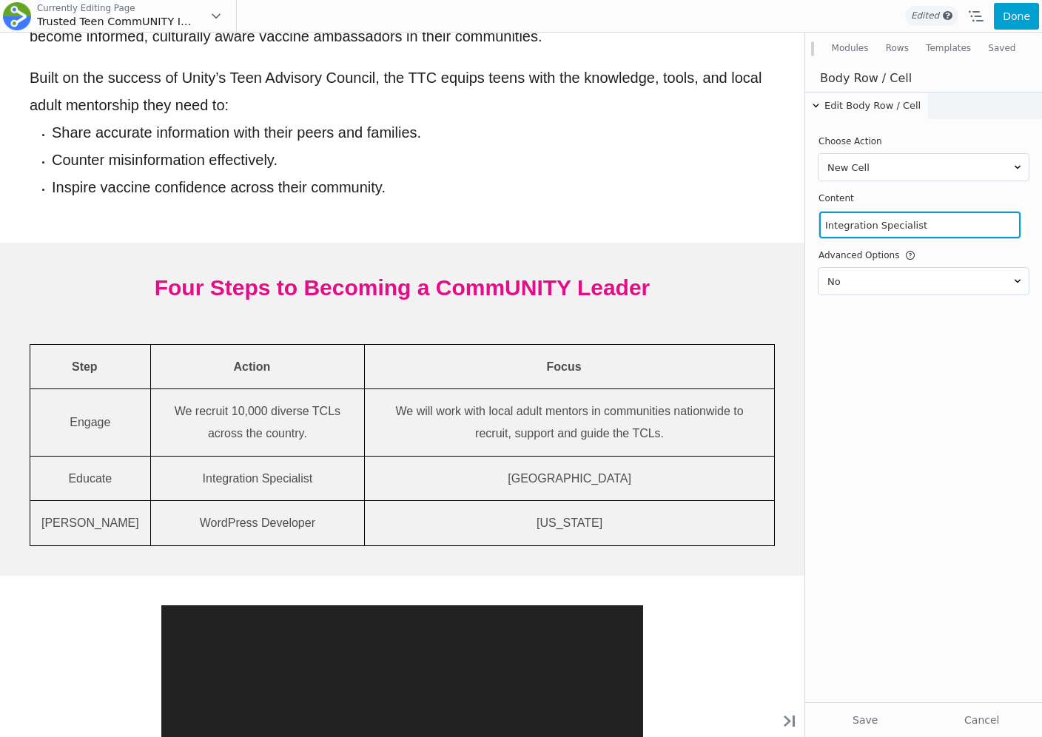
click at [880, 220] on input "Integration Specialist" at bounding box center [919, 225] width 201 height 27
paste input "TCLs participate in Unity-designed webinars and training sessions."
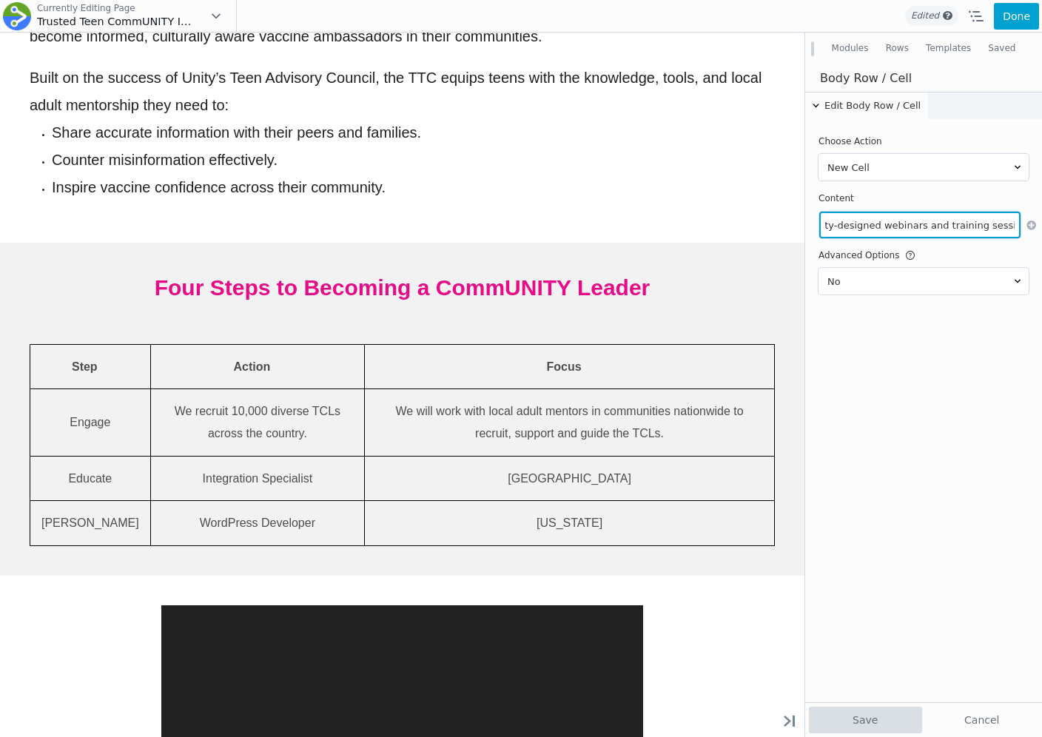
type input "TCLs participate in Unity-designed webinars and training sessions."
click at [862, 716] on button "Save" at bounding box center [865, 720] width 113 height 27
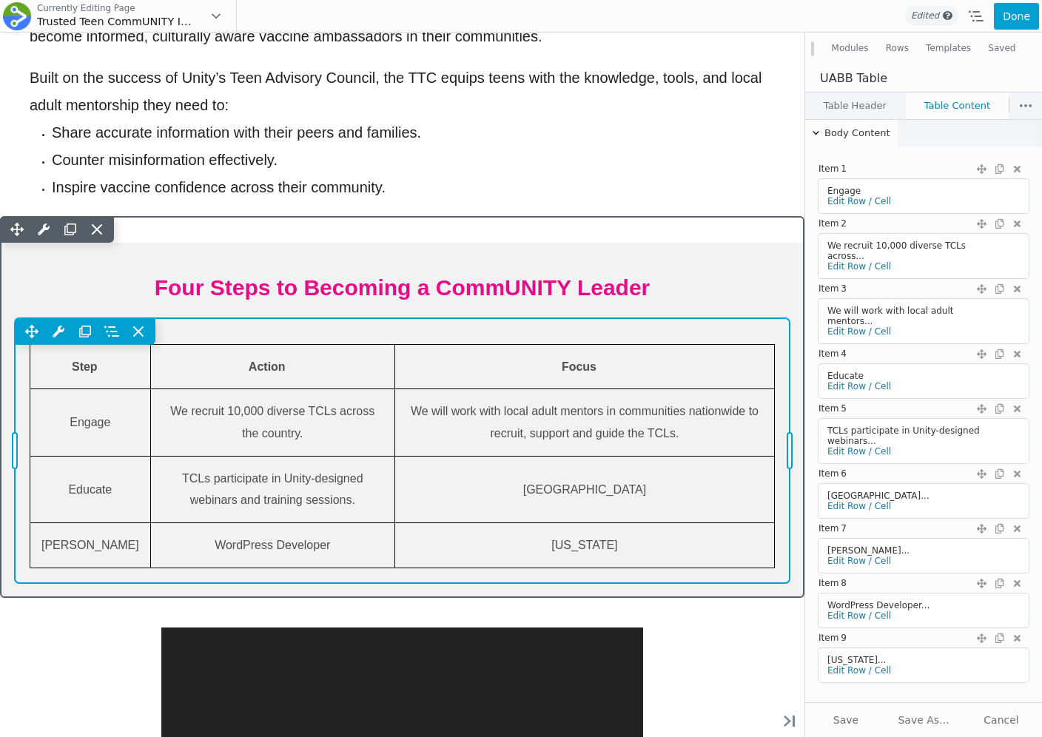
click at [674, 488] on div "Move Up Move Down Table Settings Copy Table Settings Paste Table Settings Row R…" at bounding box center [402, 450] width 775 height 265
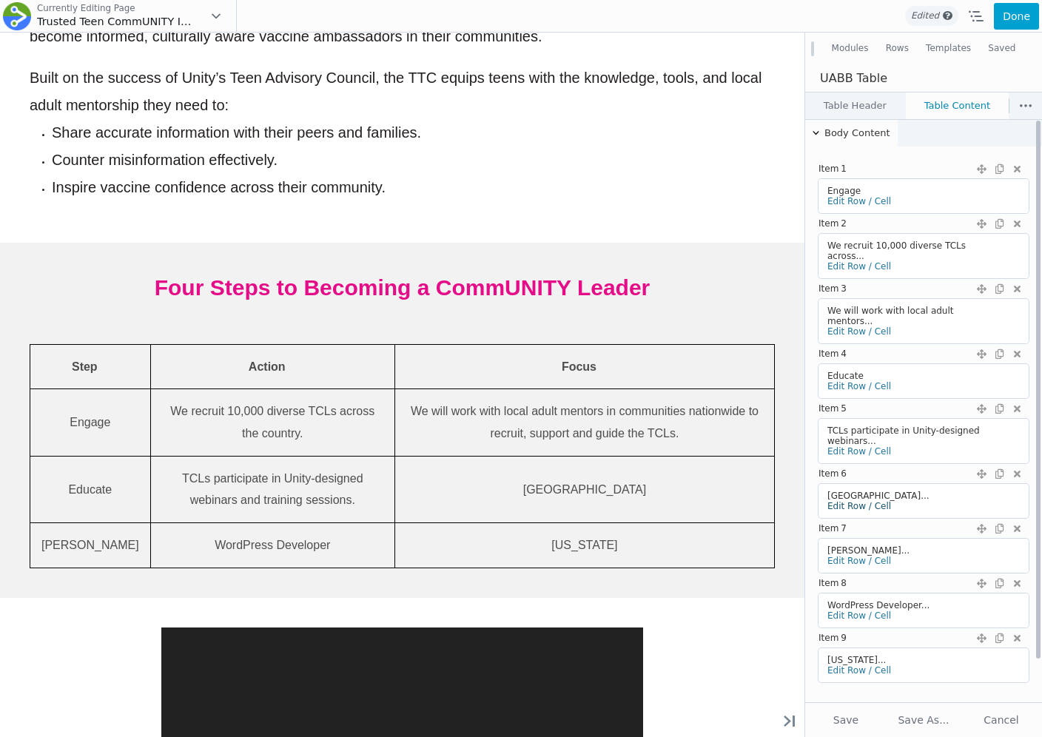
click at [839, 501] on link "Edit Row / Cell" at bounding box center [859, 506] width 64 height 10
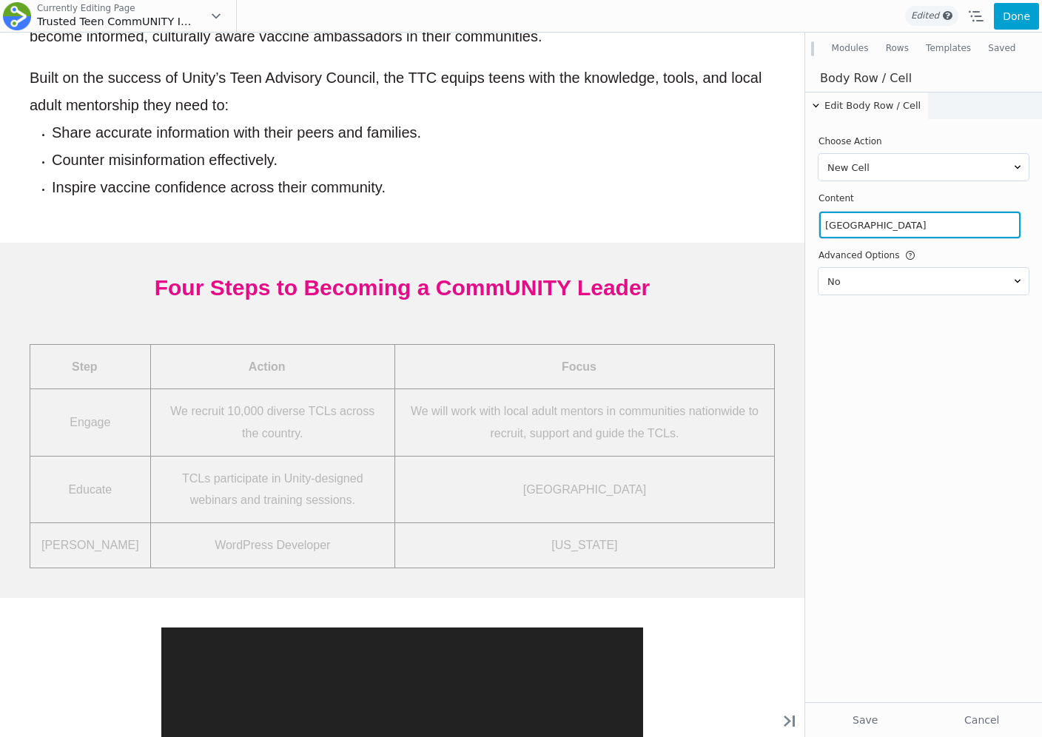
click at [859, 222] on input "London" at bounding box center [919, 225] width 201 height 27
paste input "They learn vaccine science, communication skills, community engagement strategi…"
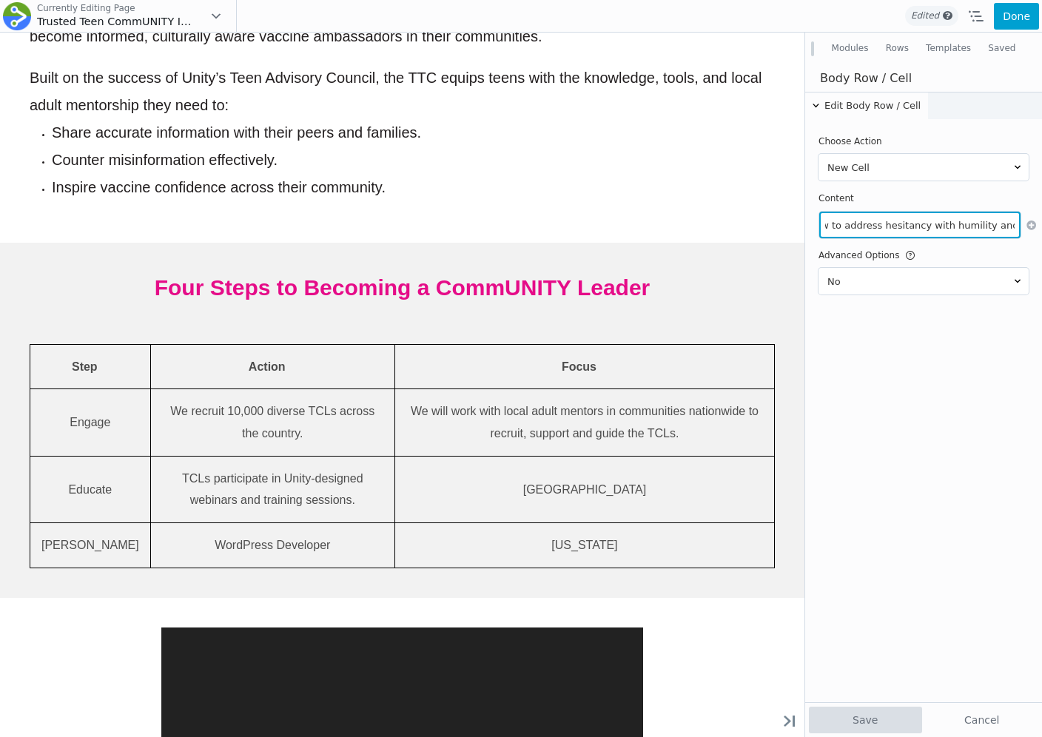
type input "They learn vaccine science, communication skills, community engagement strategi…"
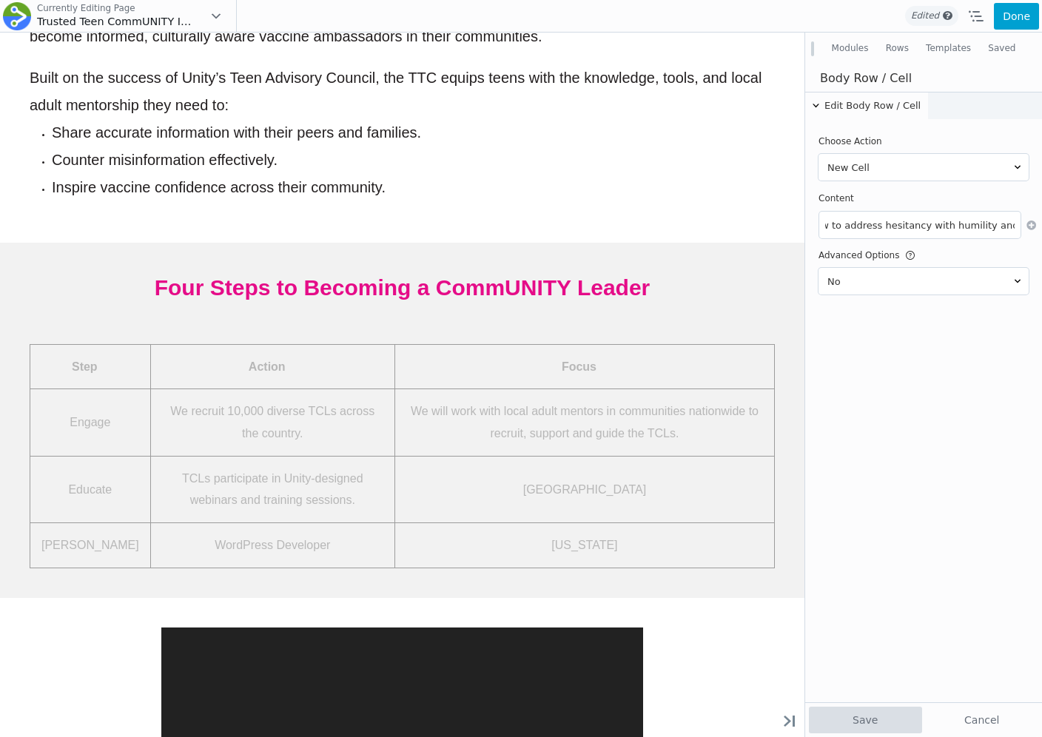
click at [848, 719] on button "Save" at bounding box center [865, 720] width 113 height 27
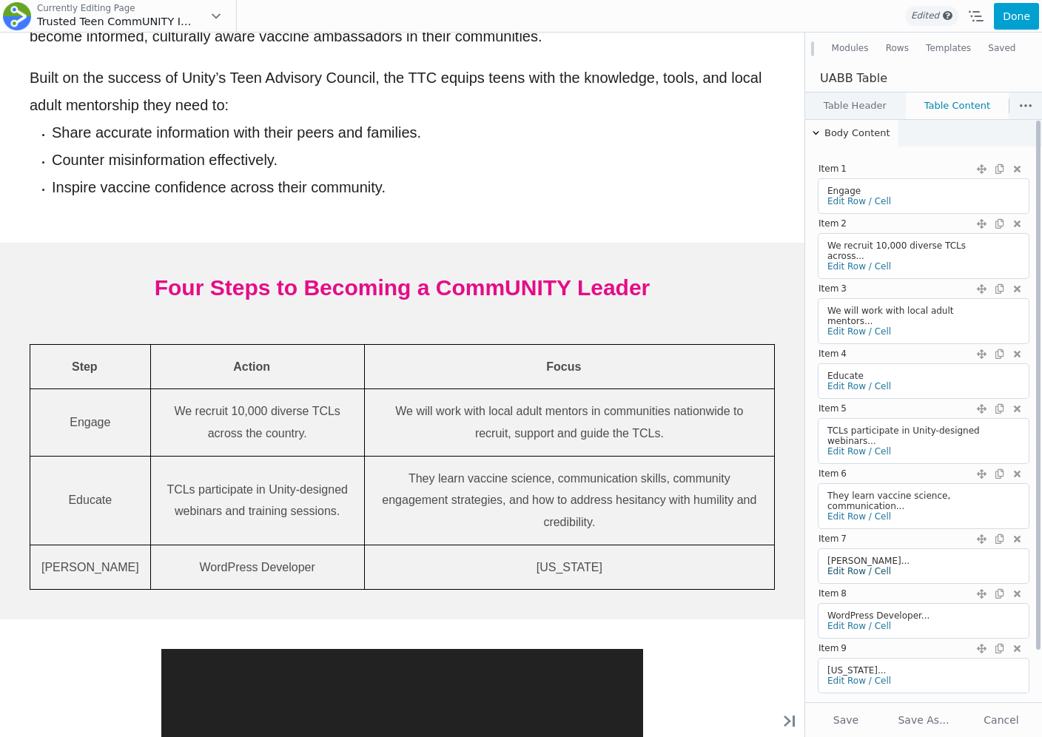
click at [847, 566] on link "Edit Row / Cell" at bounding box center [859, 571] width 64 height 10
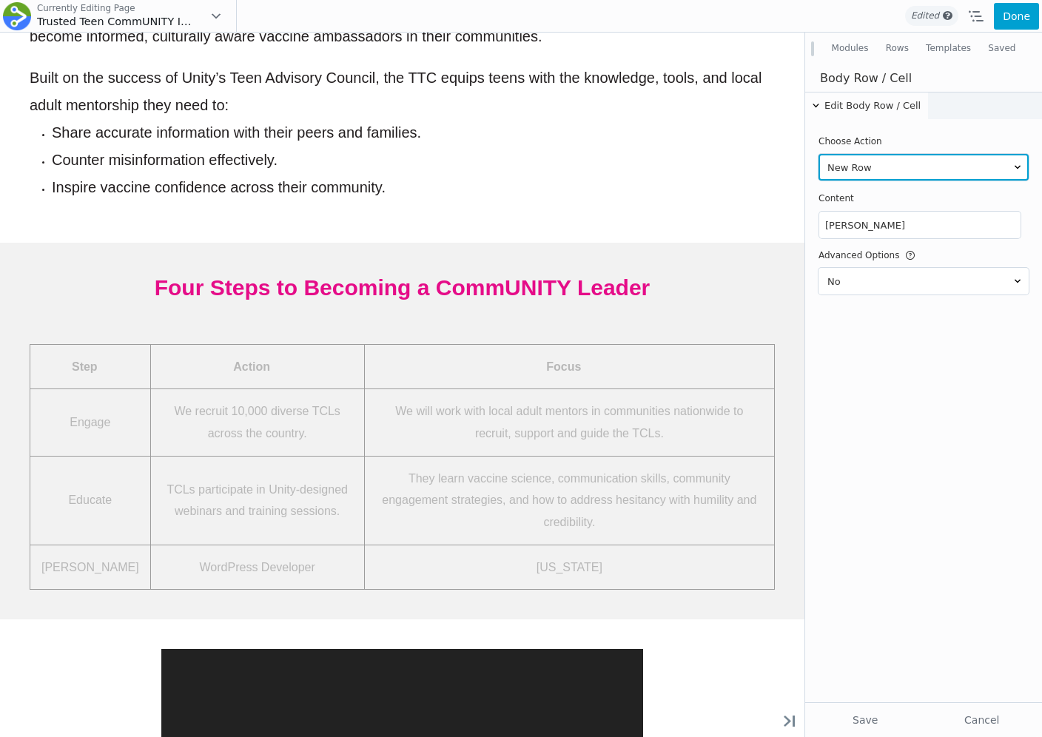
click at [851, 167] on select "New Row New Cell" at bounding box center [924, 167] width 210 height 27
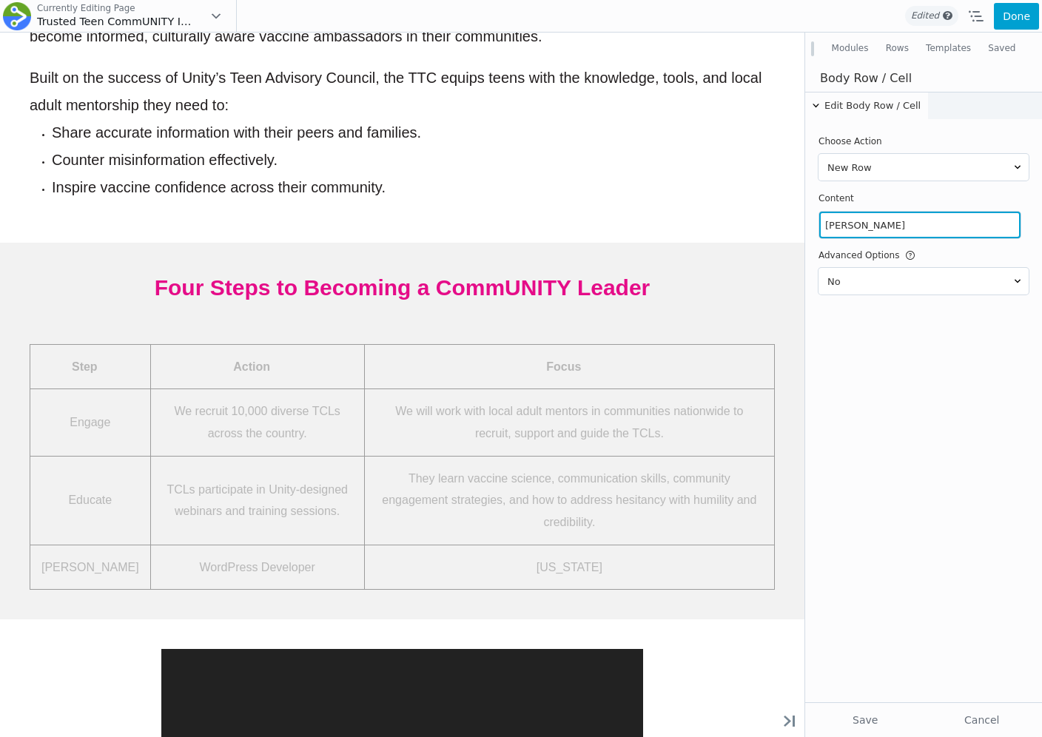
click at [853, 222] on input "Mr. Bruno Stevens" at bounding box center [919, 225] width 201 height 27
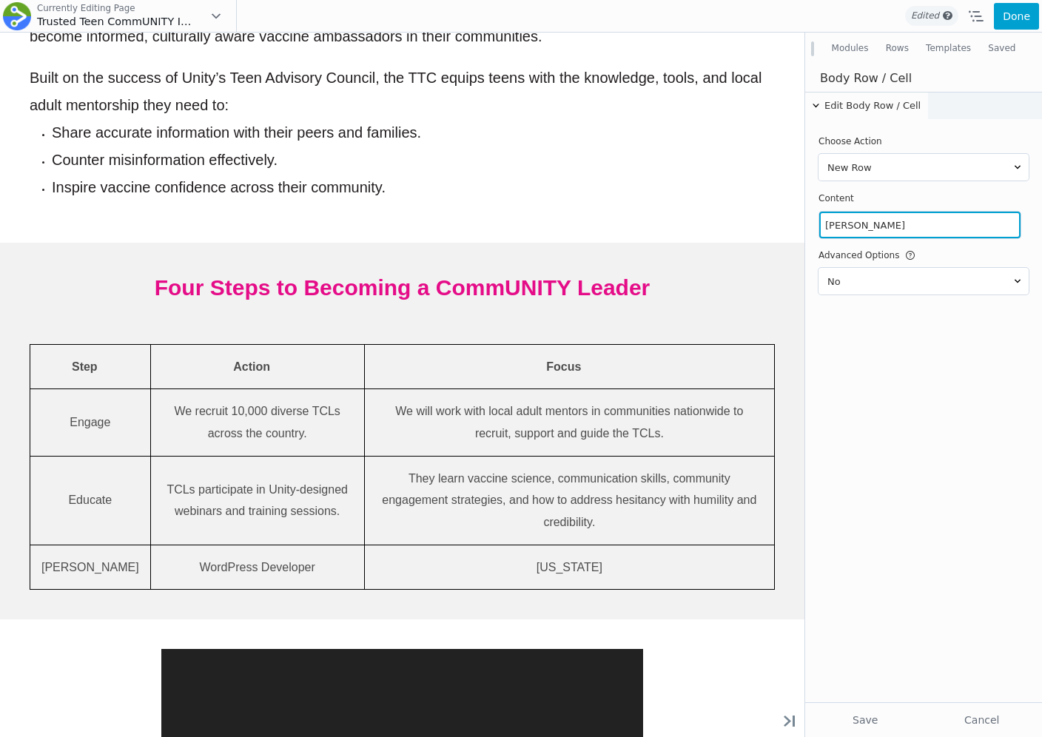
paste input "Empower"
type input "Empower"
click at [854, 721] on button "Save" at bounding box center [865, 720] width 113 height 27
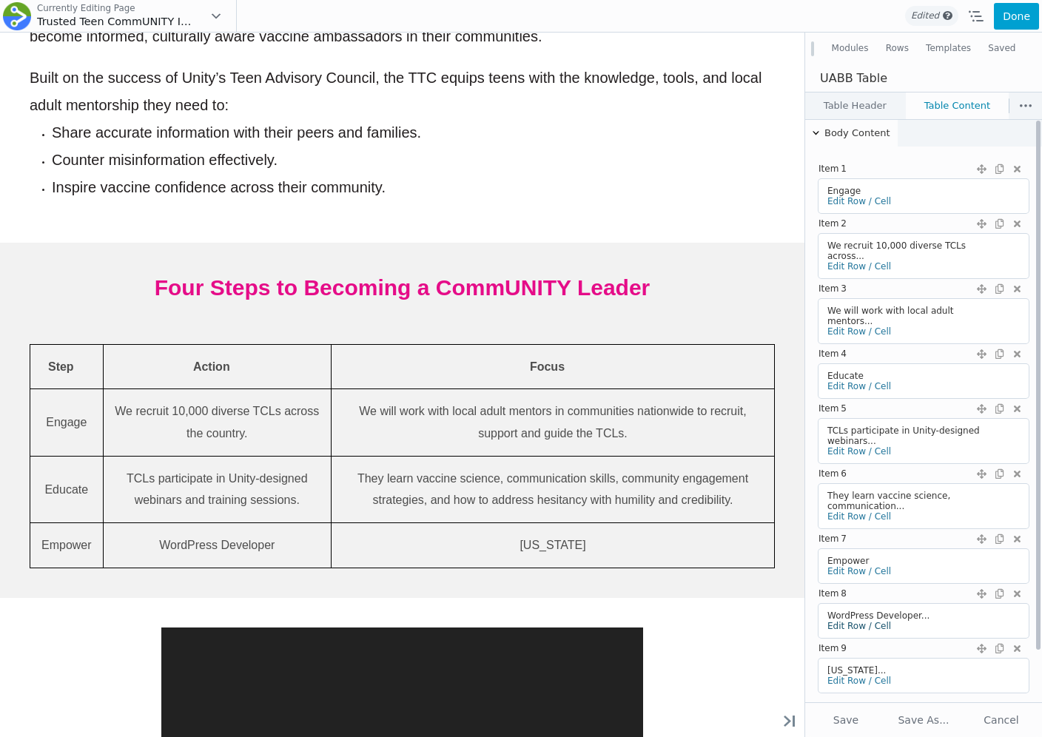
click at [845, 621] on link "Edit Row / Cell" at bounding box center [859, 626] width 64 height 10
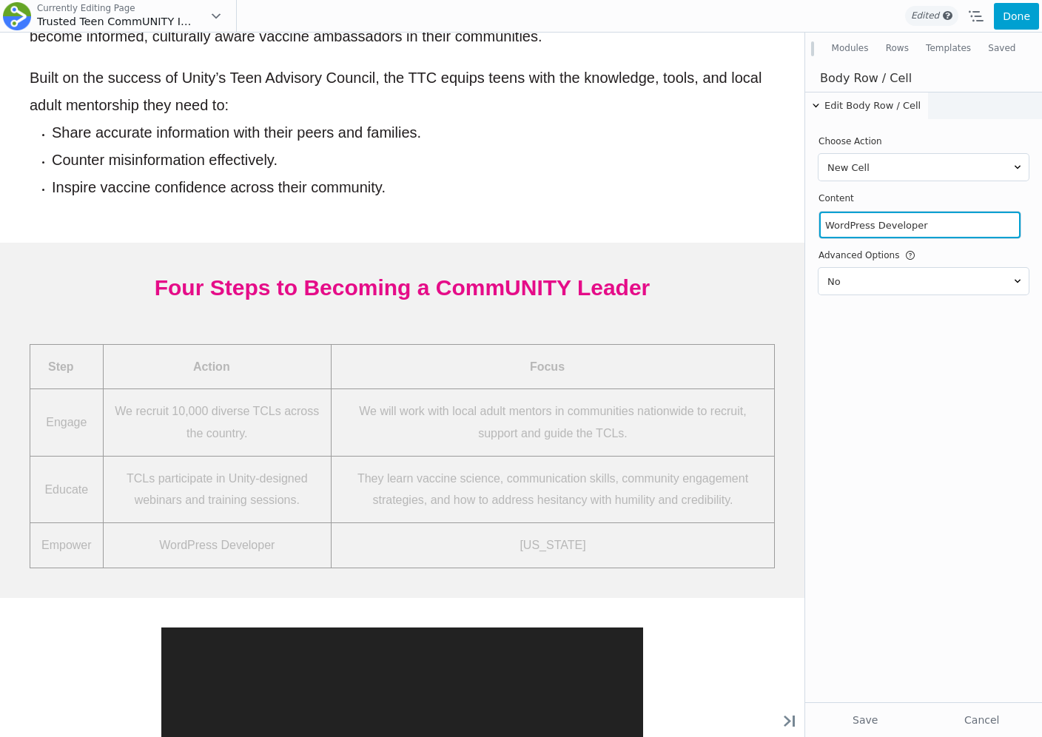
click at [859, 238] on input "WordPress Developer" at bounding box center [919, 225] width 201 height 27
paste input "TCLs receive a communications toolkit and ongoing mentorship."
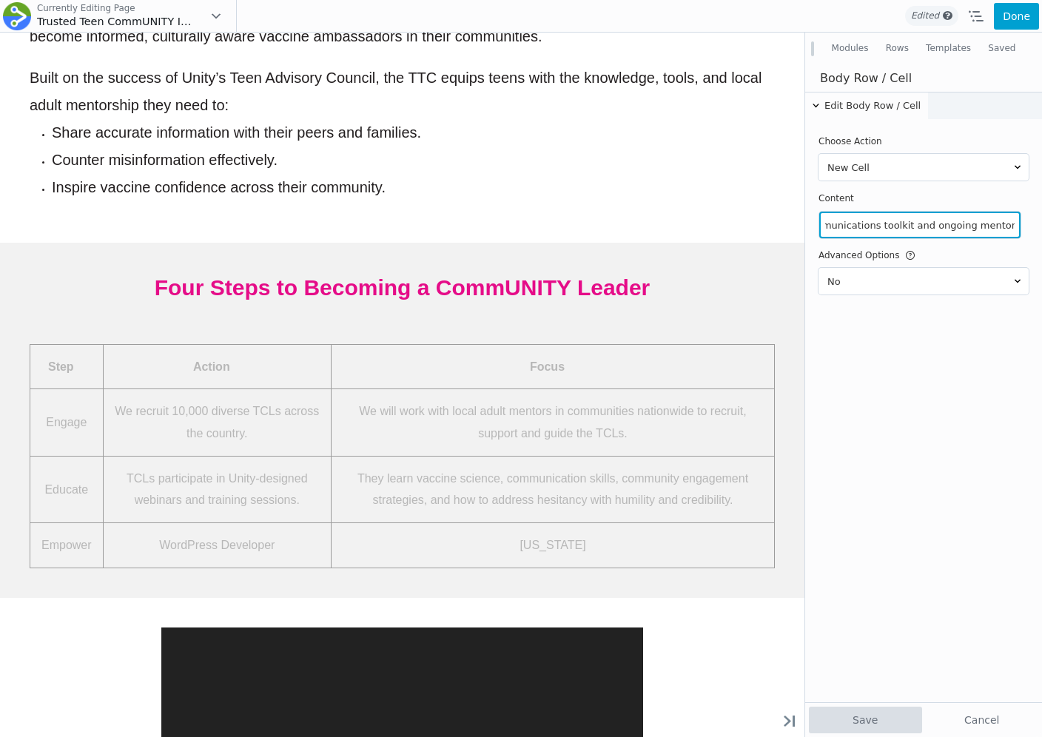
type input "TCLs receive a communications toolkit and ongoing mentorship."
click at [853, 721] on button "Save" at bounding box center [865, 720] width 113 height 27
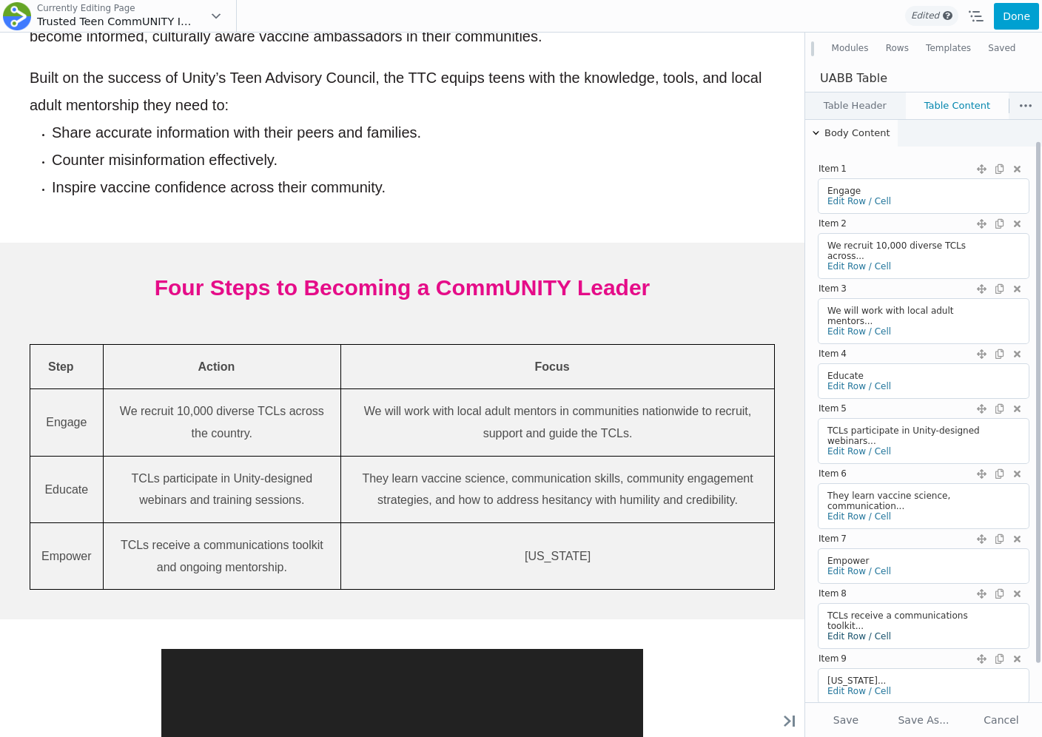
scroll to position [51, 0]
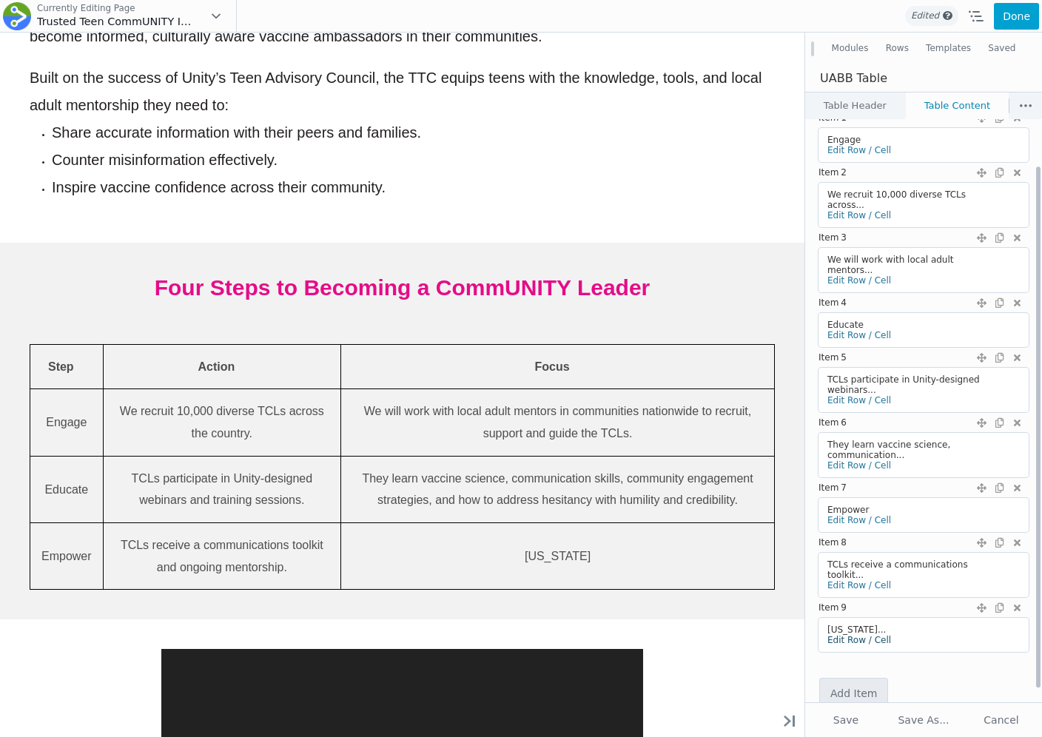
click at [852, 635] on link "Edit Row / Cell" at bounding box center [859, 640] width 64 height 10
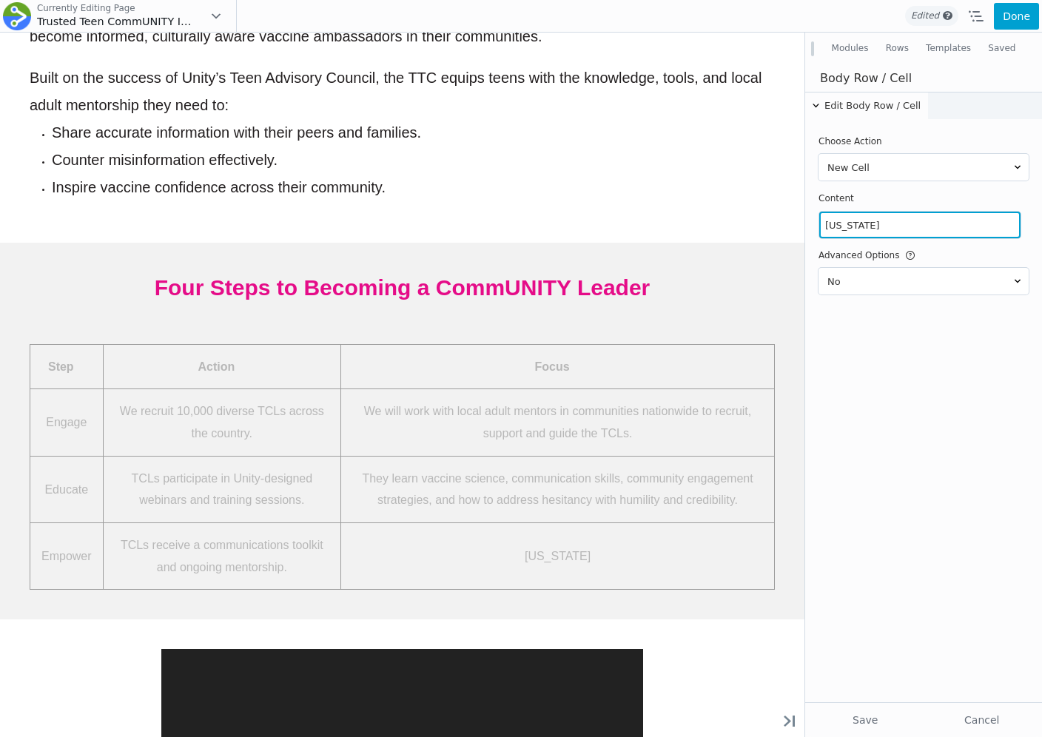
click at [871, 225] on input "New York" at bounding box center [919, 225] width 201 height 27
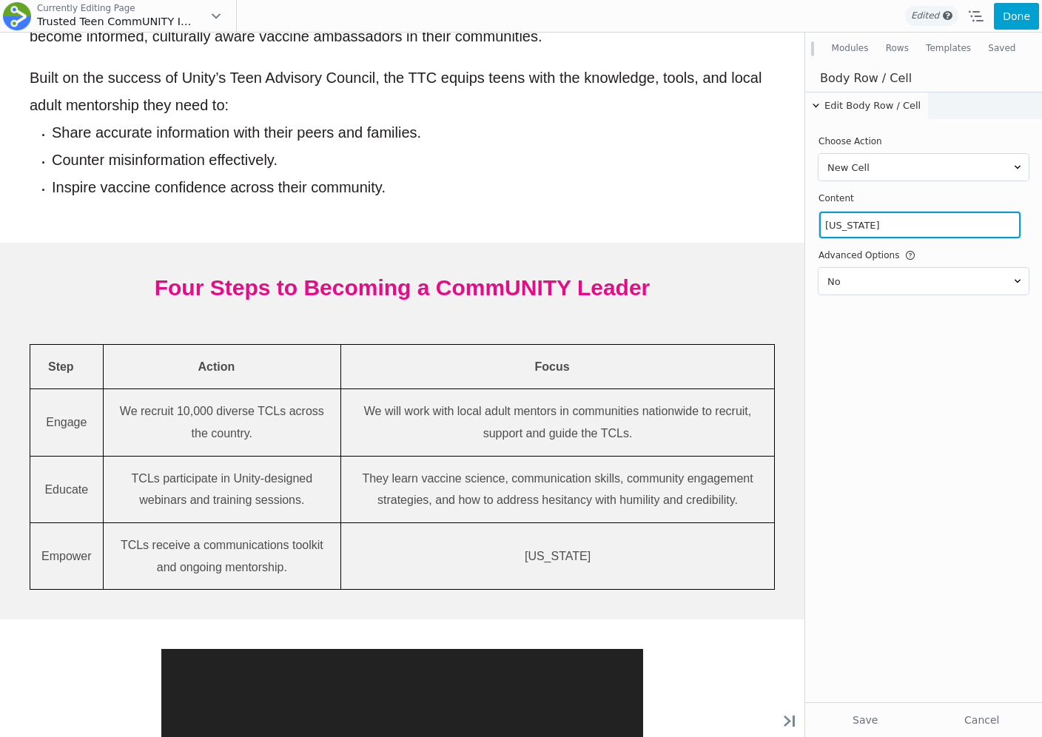
click at [871, 225] on input "New York" at bounding box center [919, 225] width 201 height 27
paste input "They lead or participate in local events, speak at schools and community center…"
type input "They lead or participate in local events, speak at schools and community center…"
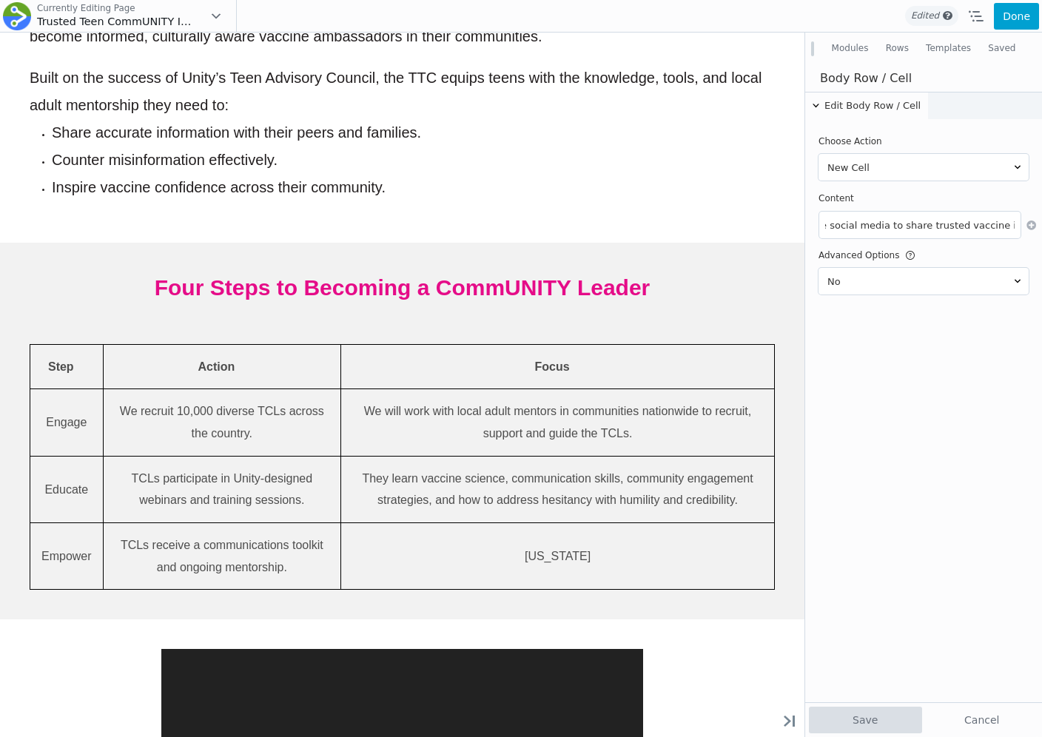
click at [852, 720] on button "Save" at bounding box center [865, 720] width 113 height 27
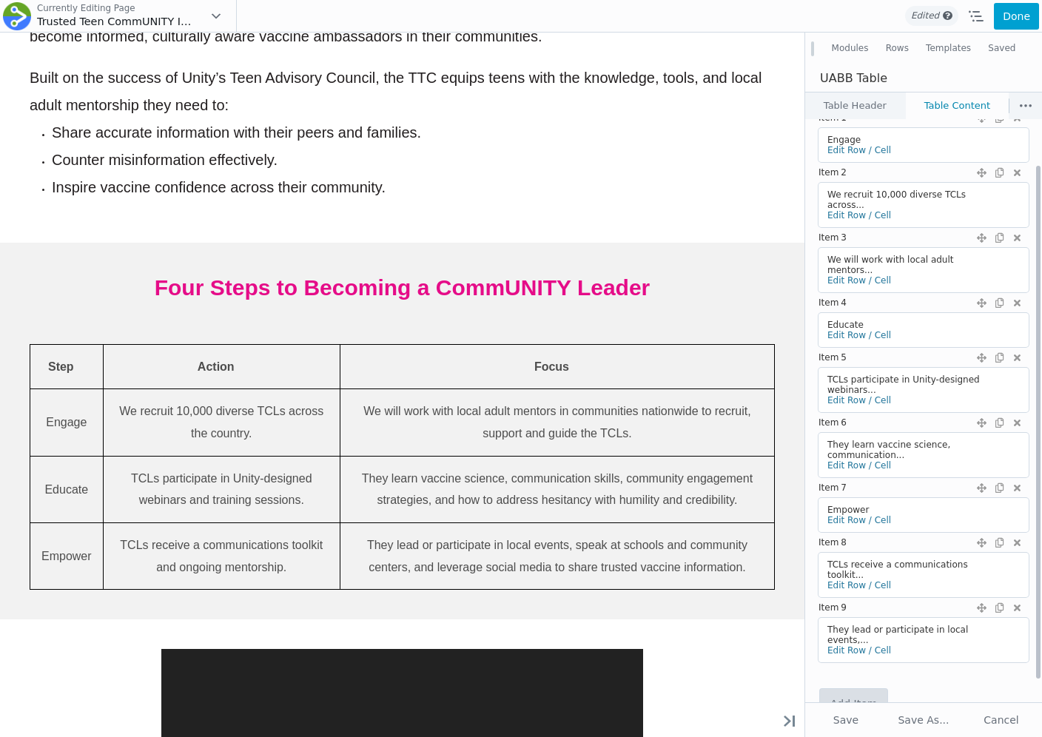
click at [859, 689] on link "Add Item" at bounding box center [853, 704] width 67 height 30
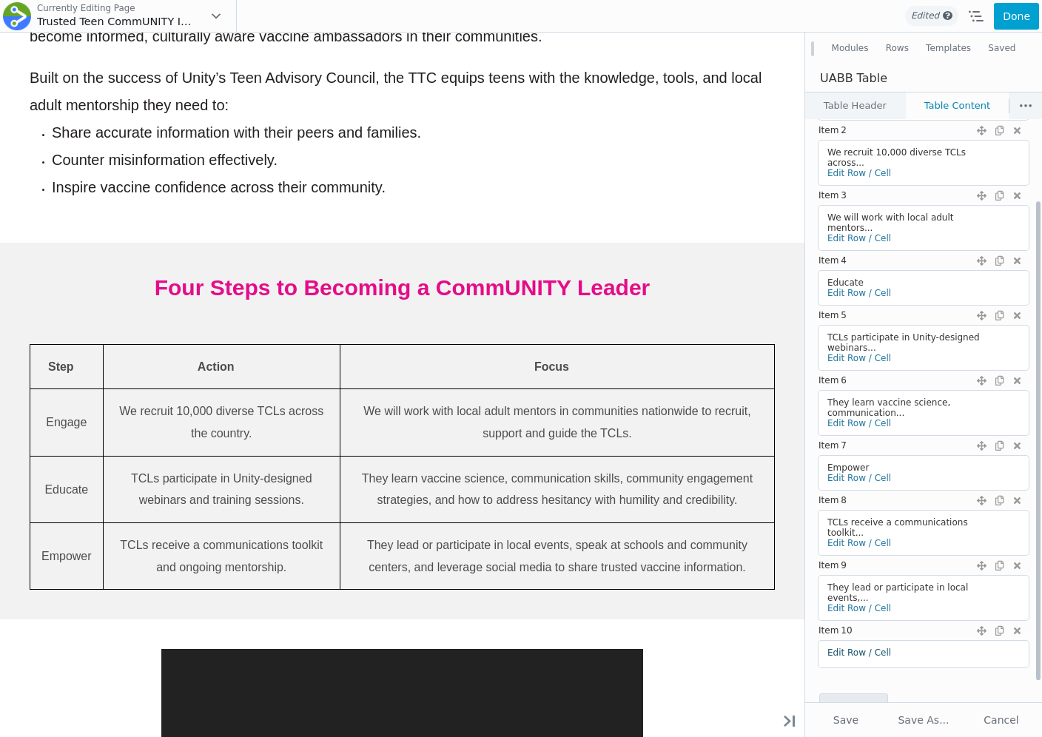
scroll to position [124, 0]
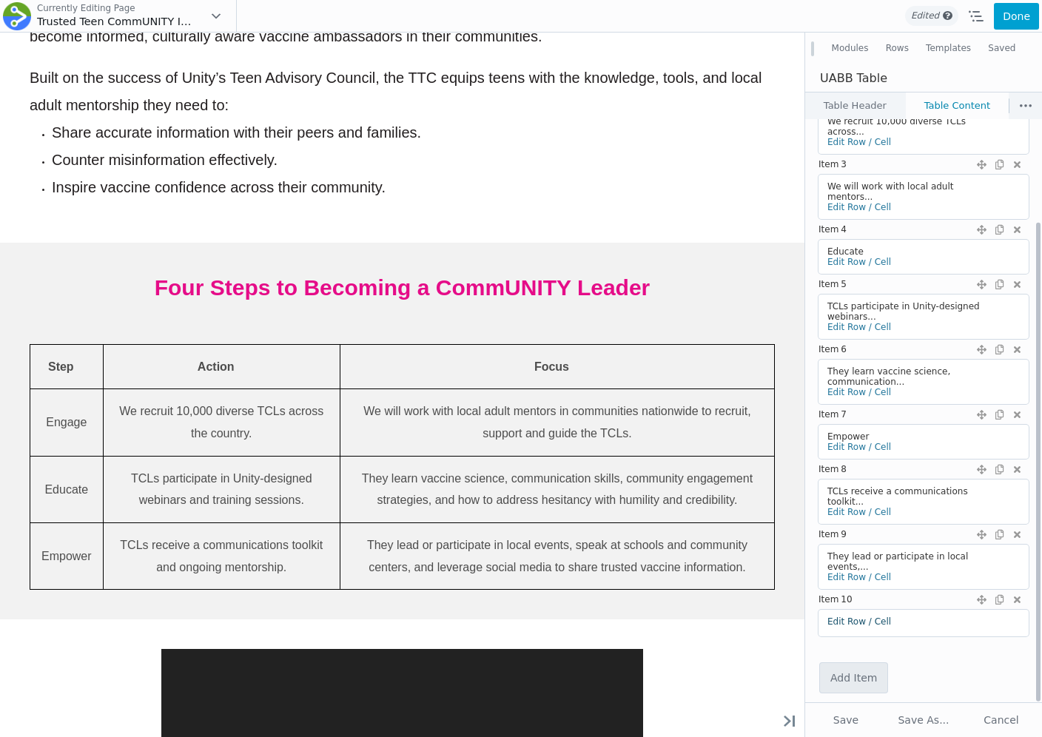
click at [831, 617] on link "Edit Row / Cell" at bounding box center [859, 622] width 64 height 10
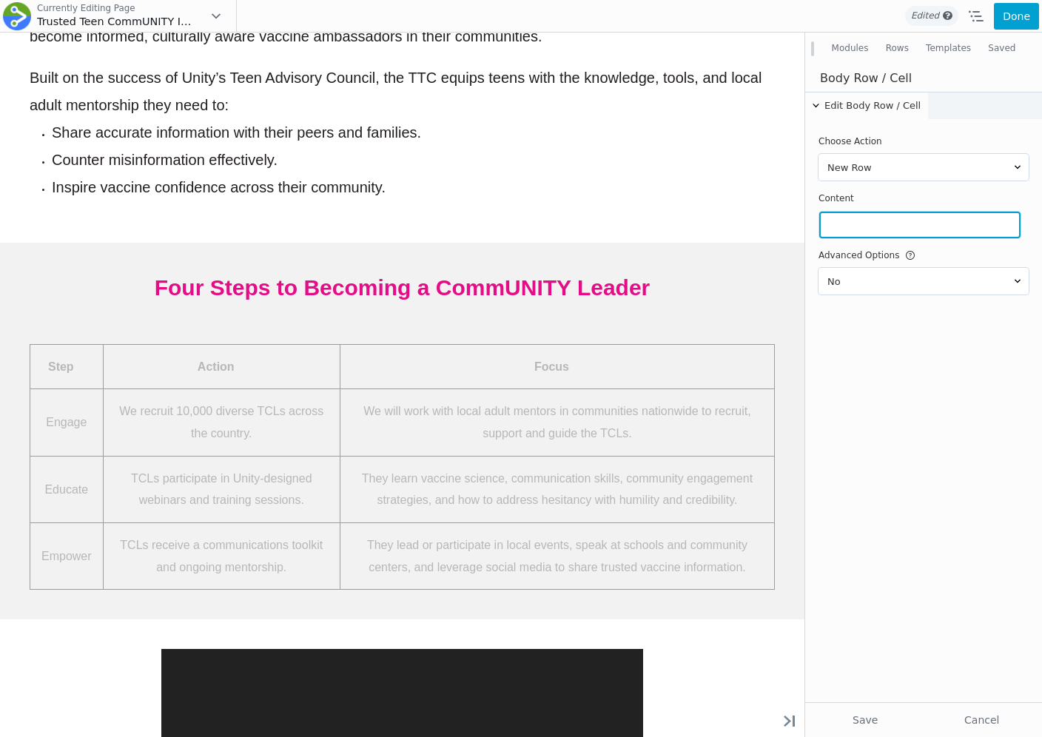
click at [848, 231] on input "text" at bounding box center [919, 225] width 201 height 27
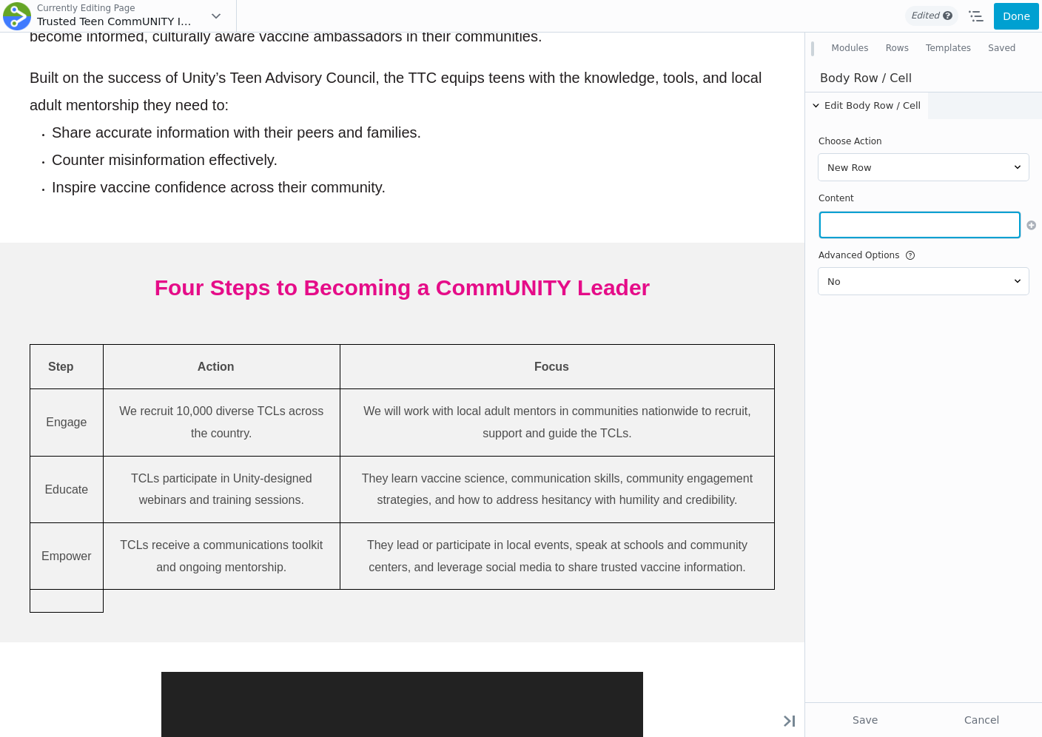
paste input "Recognize"
type input "Recognize"
click at [839, 709] on button "Save" at bounding box center [865, 720] width 113 height 27
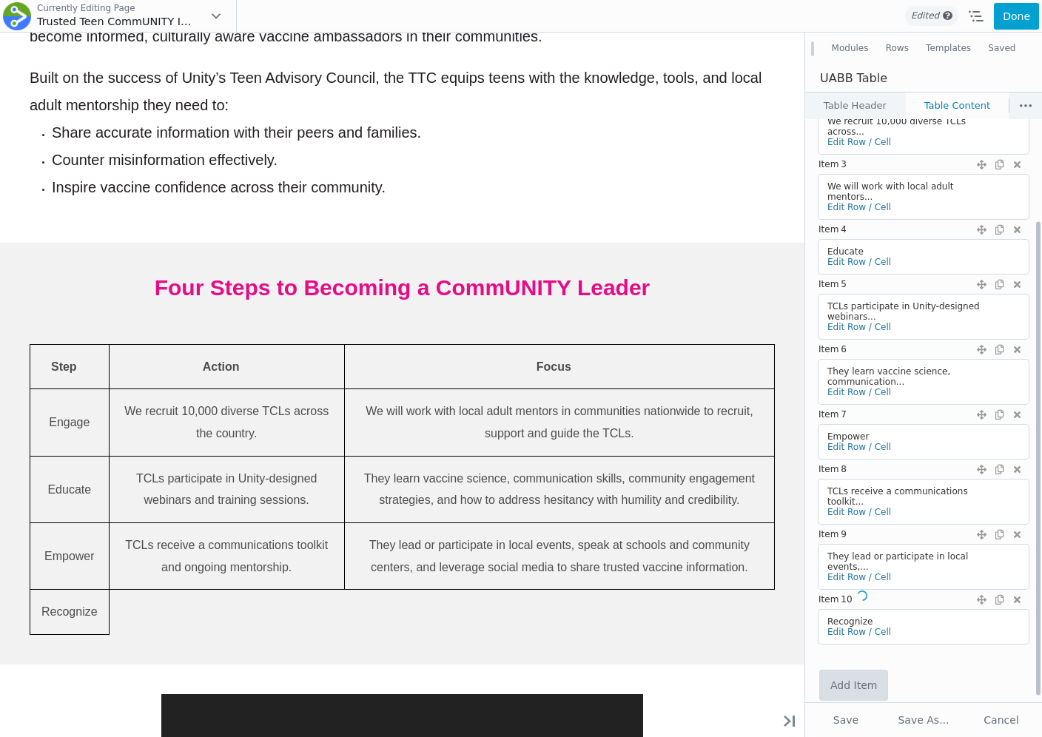
click at [858, 673] on link "Add Item" at bounding box center [853, 686] width 67 height 30
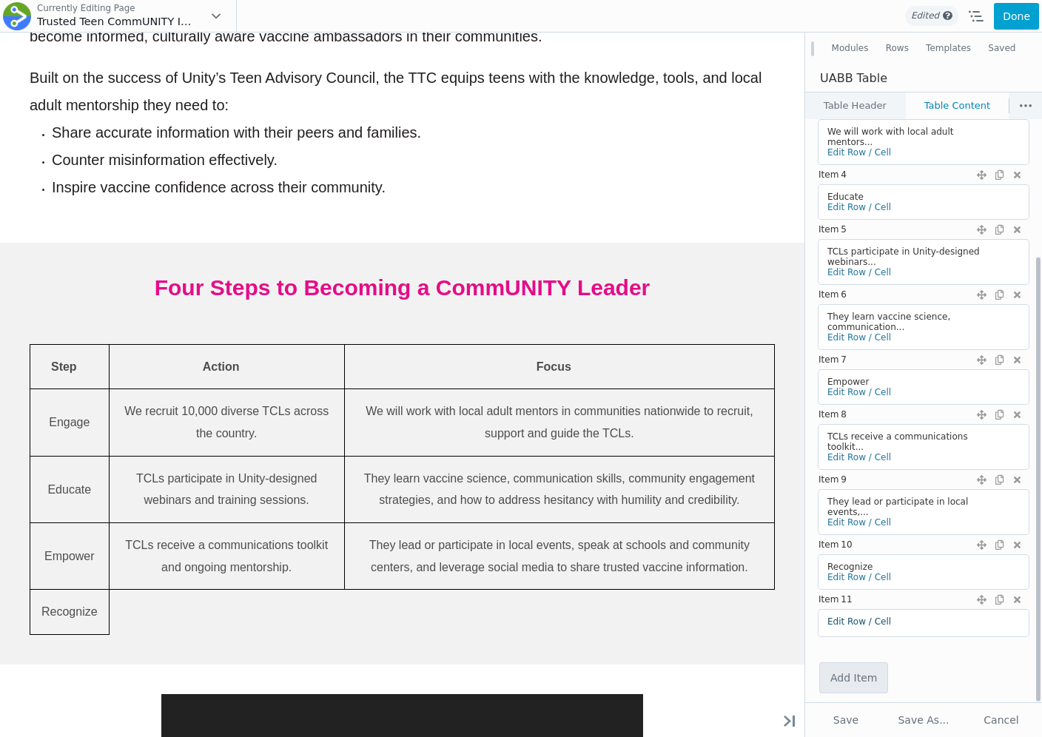
click at [847, 617] on link "Edit Row / Cell" at bounding box center [859, 622] width 64 height 10
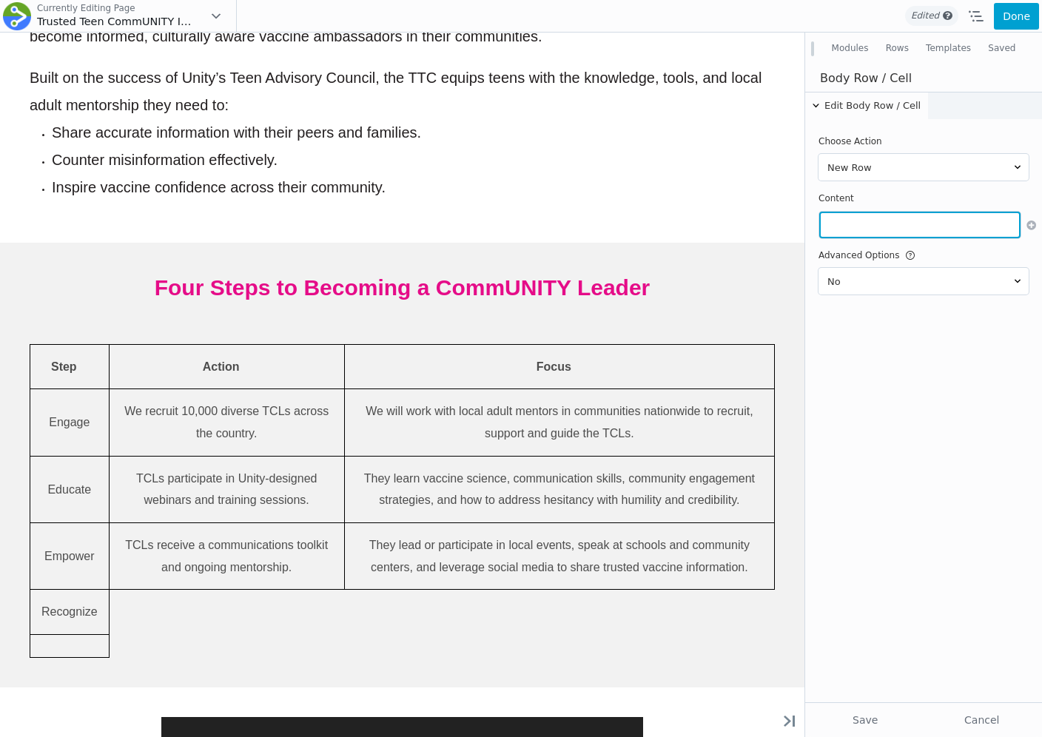
click at [853, 233] on input "text" at bounding box center [919, 225] width 201 height 27
paste input "Participants receive rewards and professional recognition."
type input "Participants receive rewards and professional recognition."
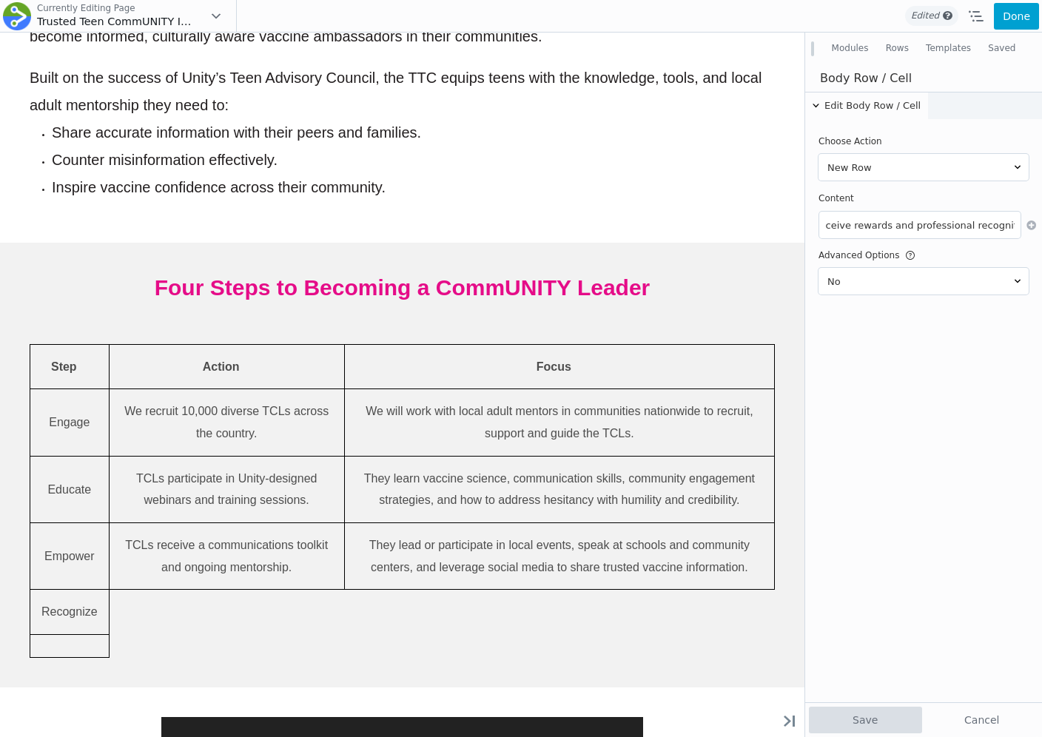
scroll to position [0, 0]
click at [858, 710] on button "Save" at bounding box center [865, 720] width 113 height 27
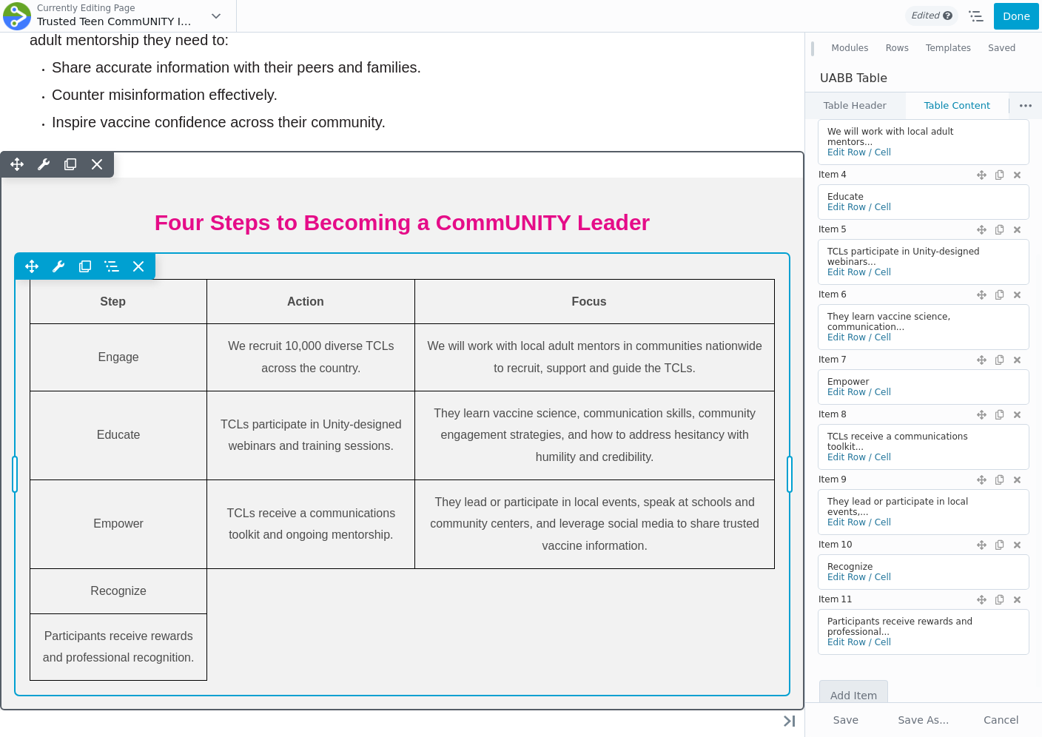
scroll to position [1024, 0]
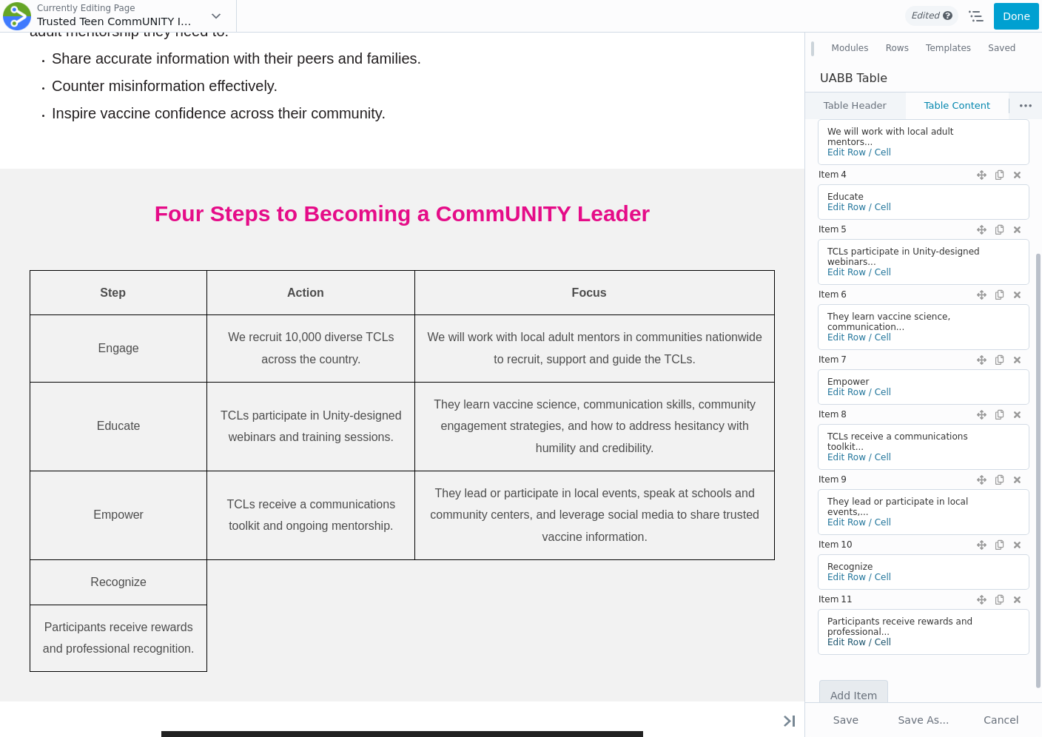
click at [849, 637] on link "Edit Row / Cell" at bounding box center [859, 642] width 64 height 10
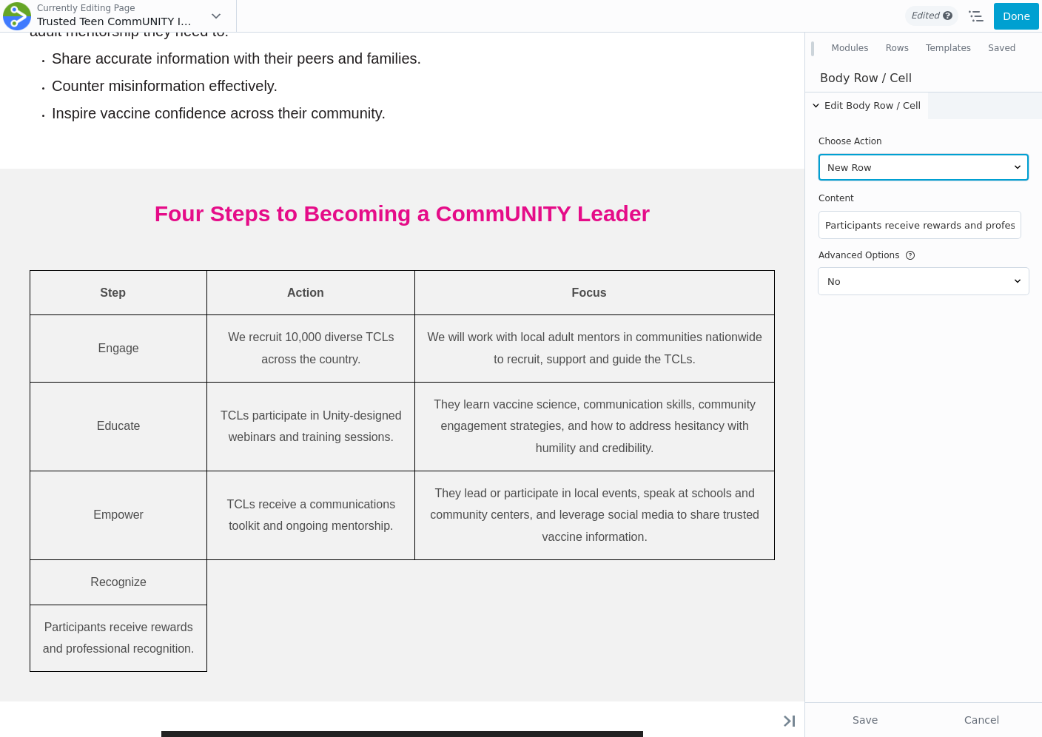
click at [881, 169] on select "New Row New Cell" at bounding box center [924, 167] width 210 height 27
select select "cell"
click at [819, 154] on select "New Row New Cell" at bounding box center [924, 167] width 210 height 27
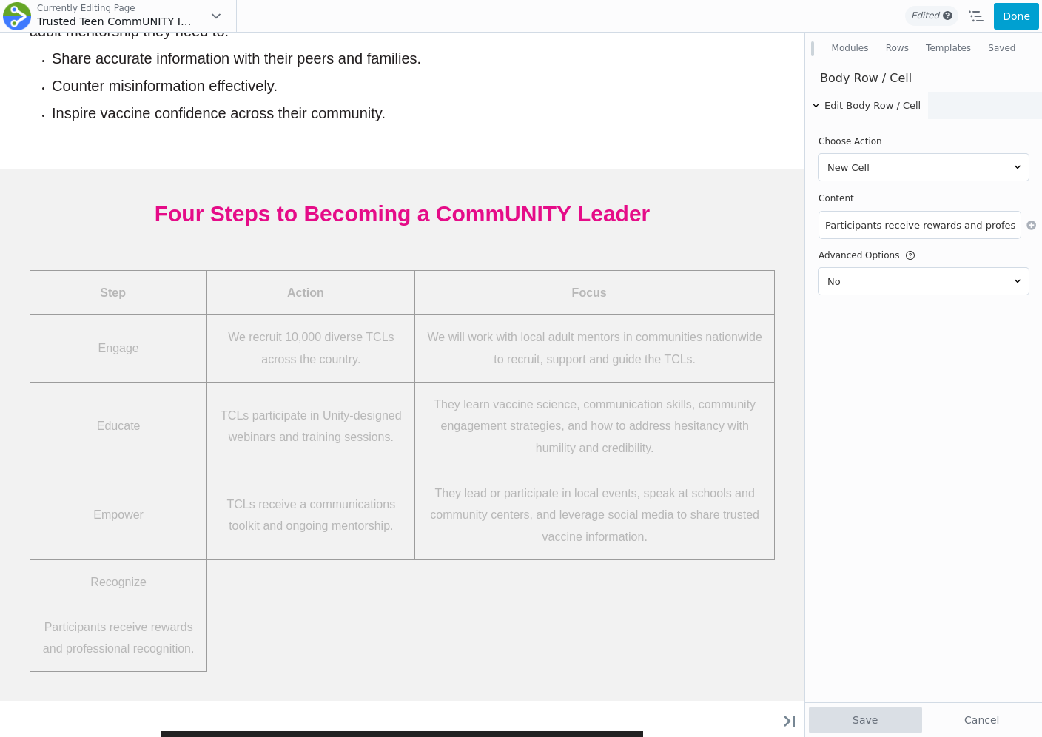
click at [857, 710] on button "Save" at bounding box center [865, 720] width 113 height 27
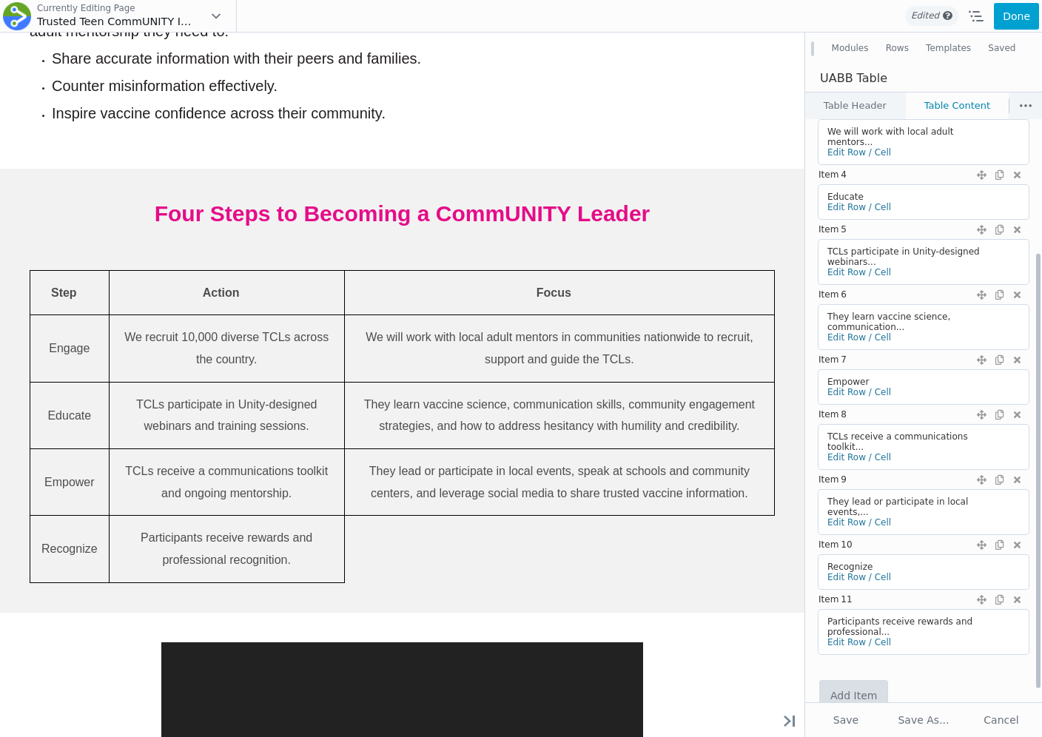
click at [846, 681] on link "Add Item" at bounding box center [853, 696] width 67 height 30
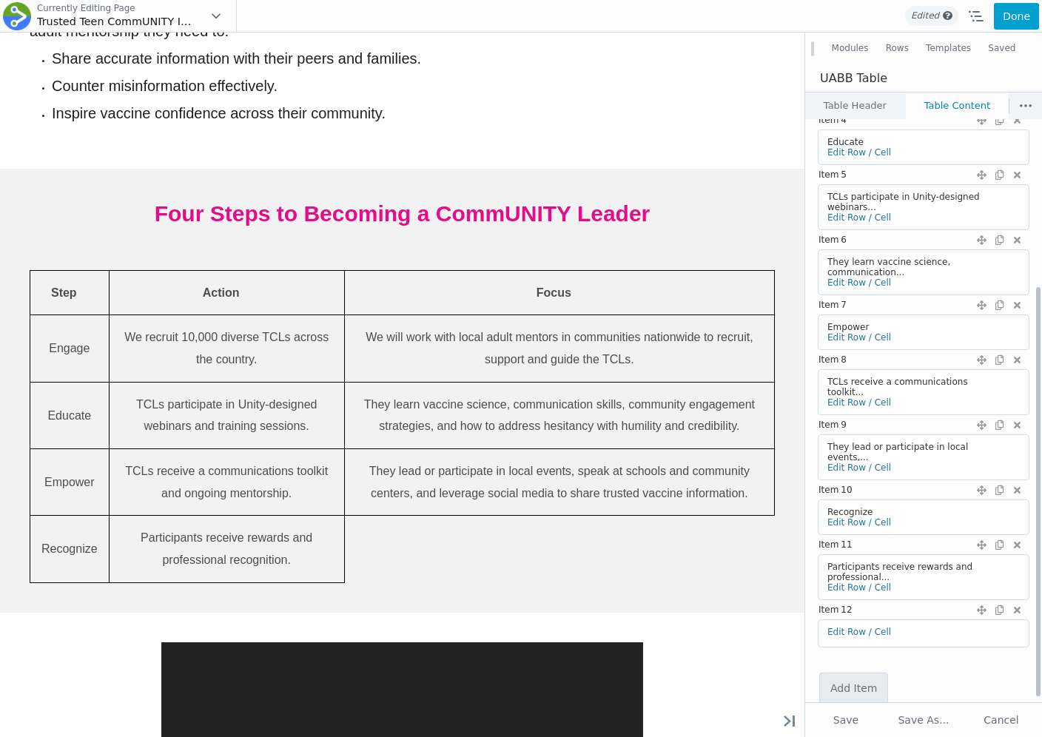
scroll to position [237, 0]
click at [847, 624] on link "Edit Row / Cell" at bounding box center [859, 629] width 64 height 10
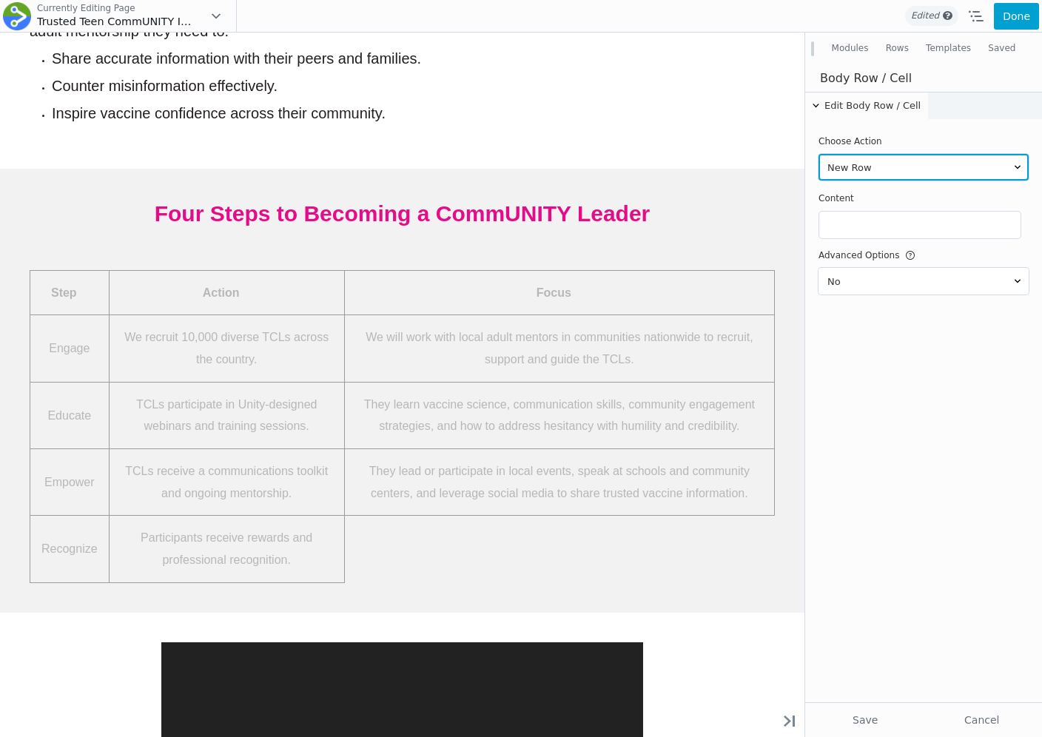
click at [856, 154] on select "New Row New Cell" at bounding box center [924, 167] width 210 height 27
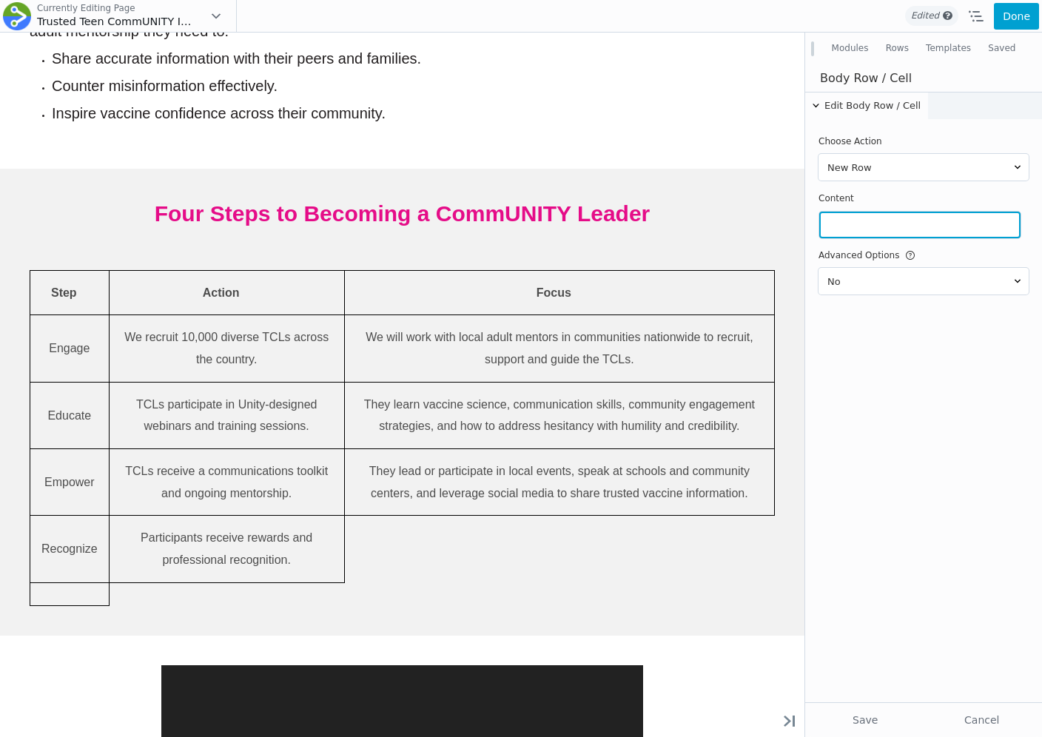
click at [856, 220] on input "text" at bounding box center [919, 225] width 201 height 27
paste input "This includes community service hours, official certification, and small honora…"
type input "This includes community service hours, official certification, and small honora…"
click at [869, 483] on div "Edit Body Row / Cell Choose Action New Row New Cell Content This includes commu…" at bounding box center [923, 397] width 237 height 611
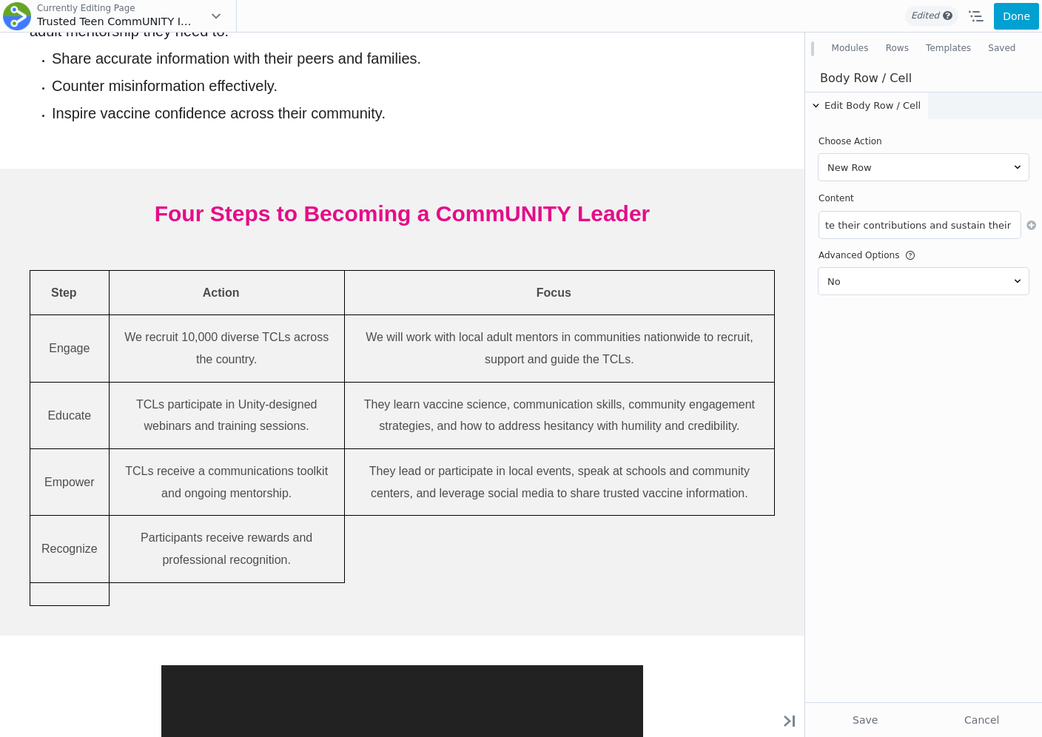
scroll to position [0, 0]
click at [853, 721] on button "Save" at bounding box center [865, 720] width 113 height 27
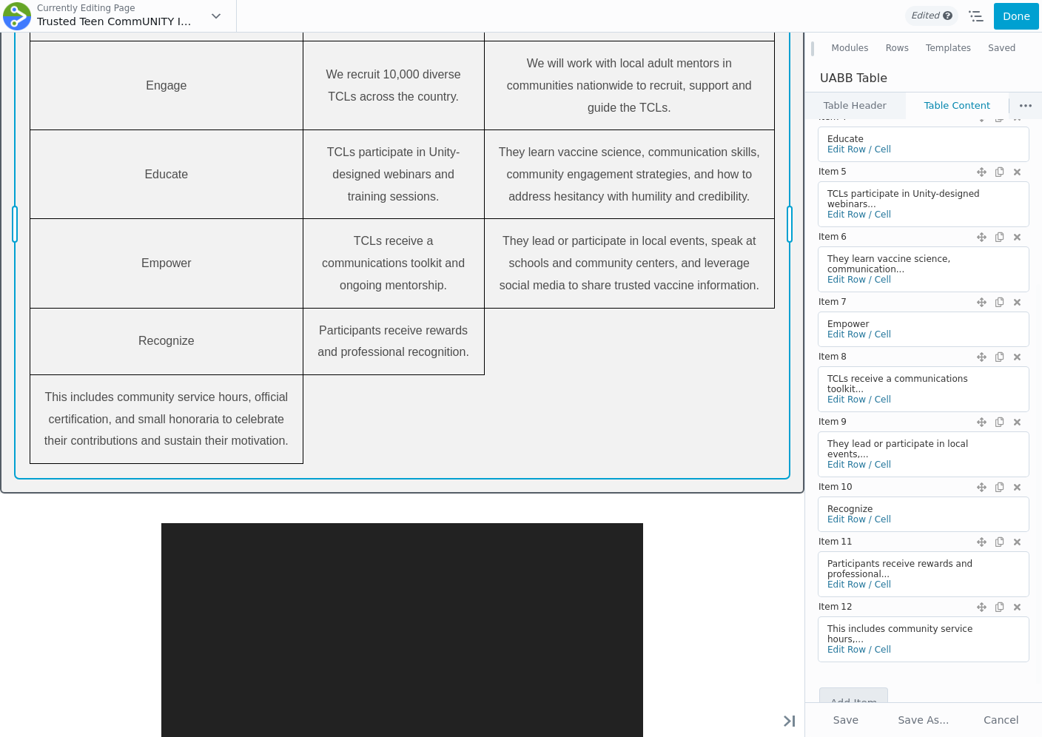
scroll to position [1232, 0]
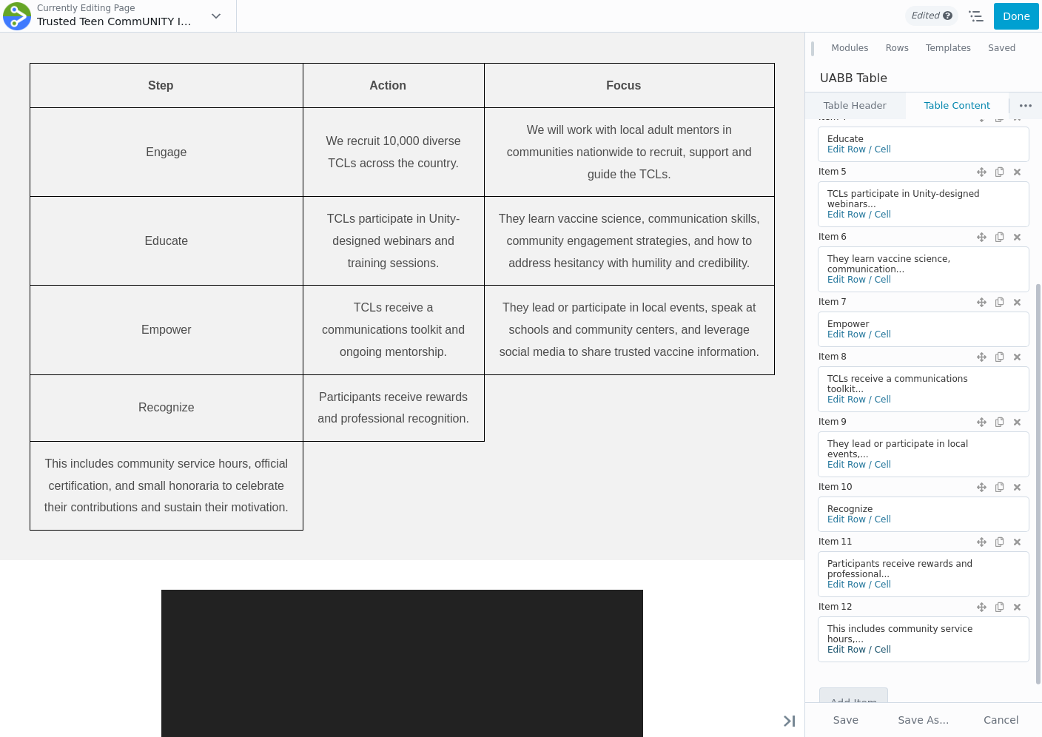
click at [839, 645] on link "Edit Row / Cell" at bounding box center [859, 650] width 64 height 10
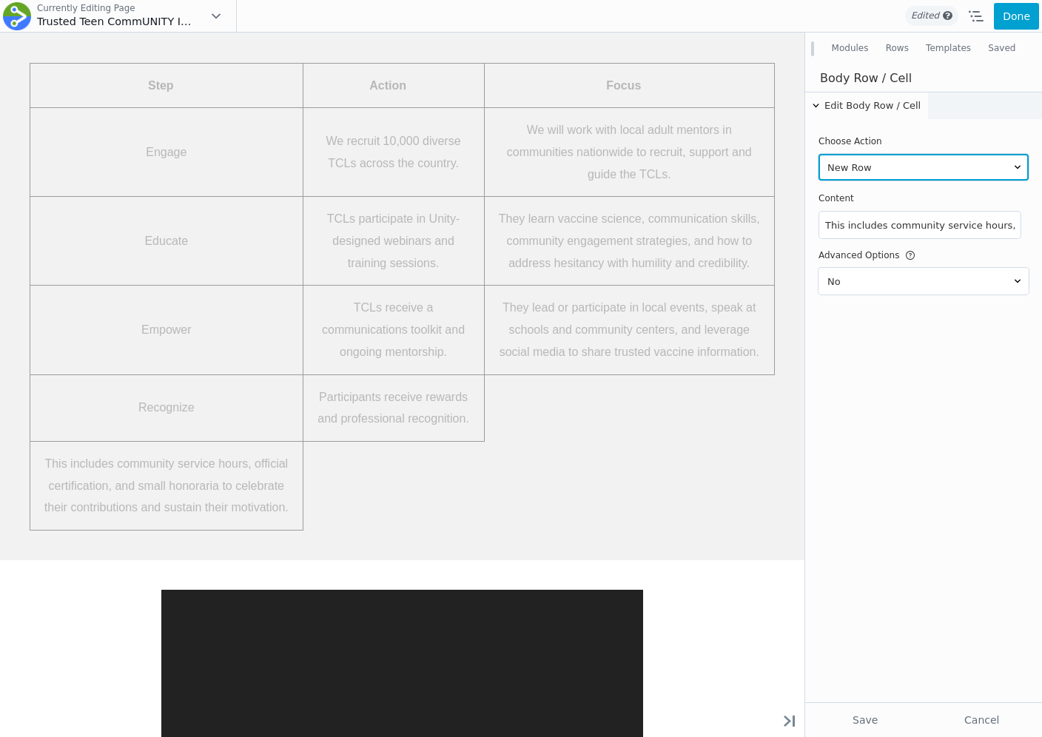
click at [884, 169] on select "New Row New Cell" at bounding box center [924, 167] width 210 height 27
select select "cell"
click at [819, 154] on select "New Row New Cell" at bounding box center [924, 167] width 210 height 27
click at [845, 715] on button "Save" at bounding box center [865, 720] width 113 height 27
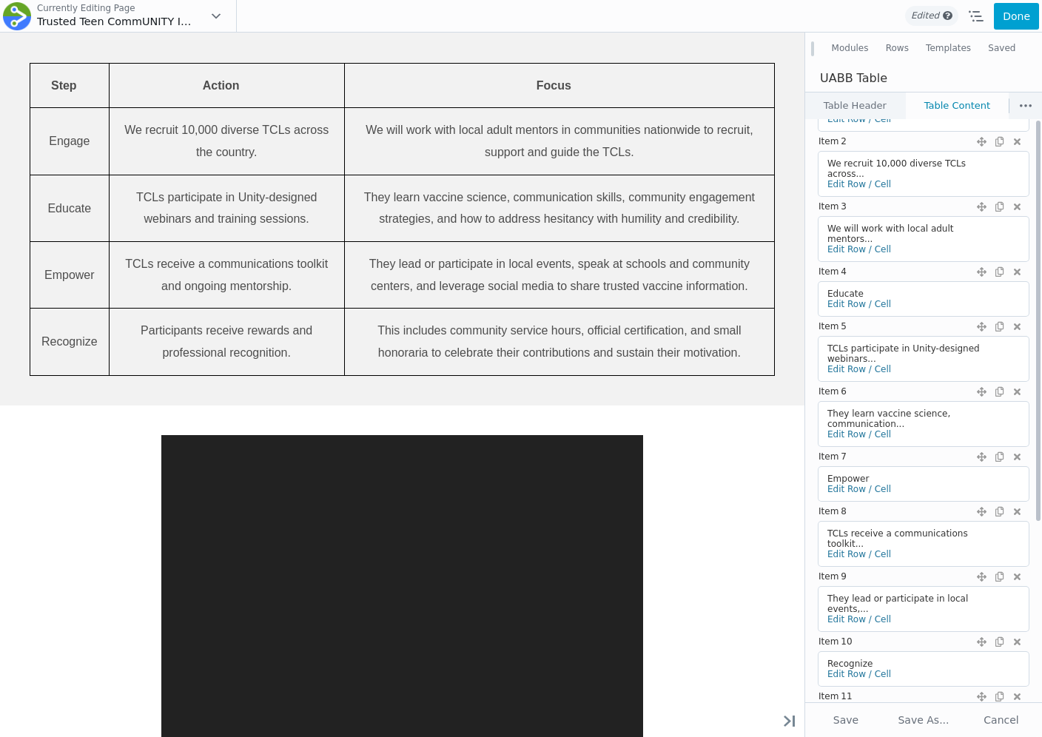
scroll to position [0, 0]
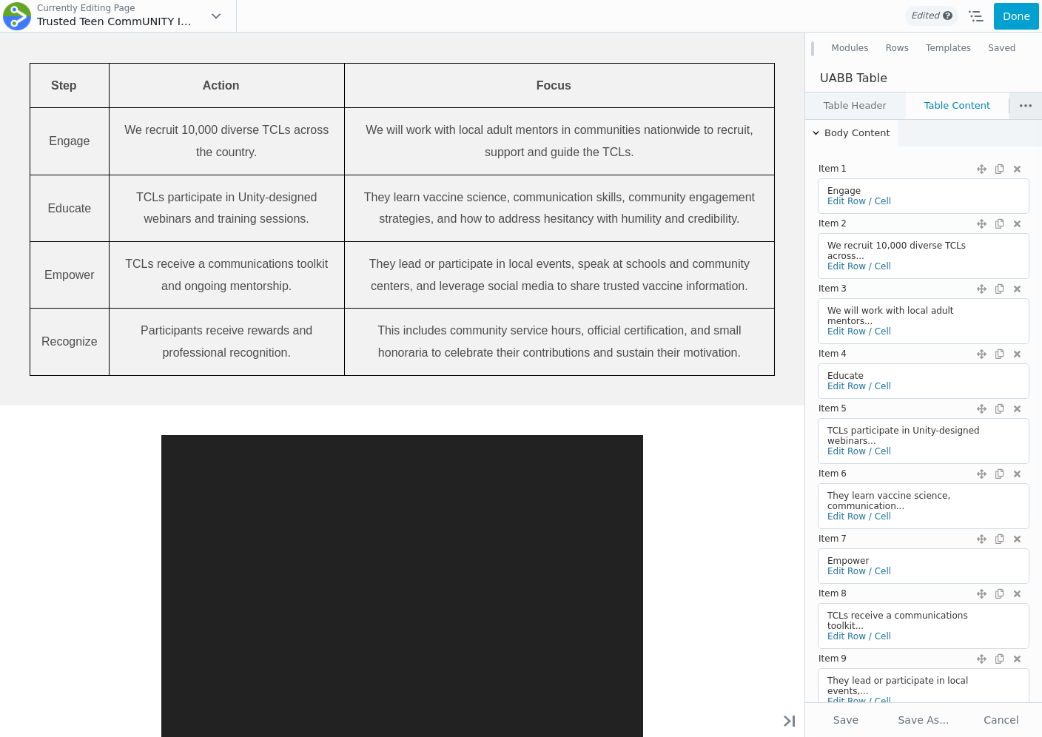
click at [1016, 108] on button at bounding box center [1026, 106] width 33 height 27
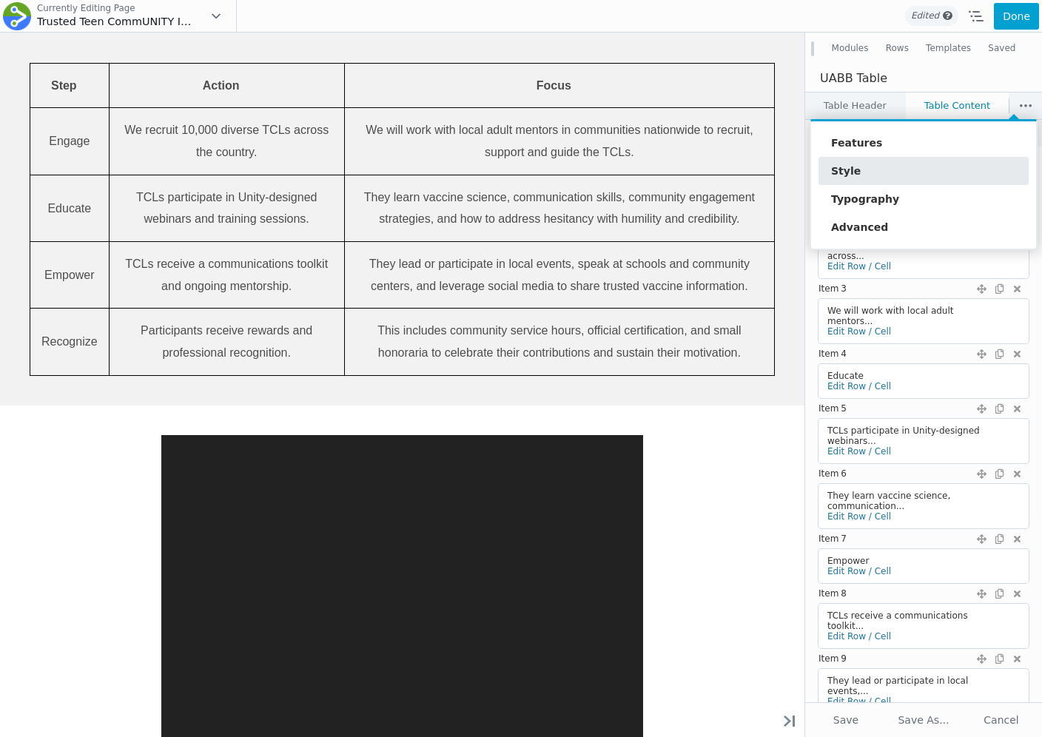
click at [886, 172] on link "Style" at bounding box center [924, 171] width 210 height 28
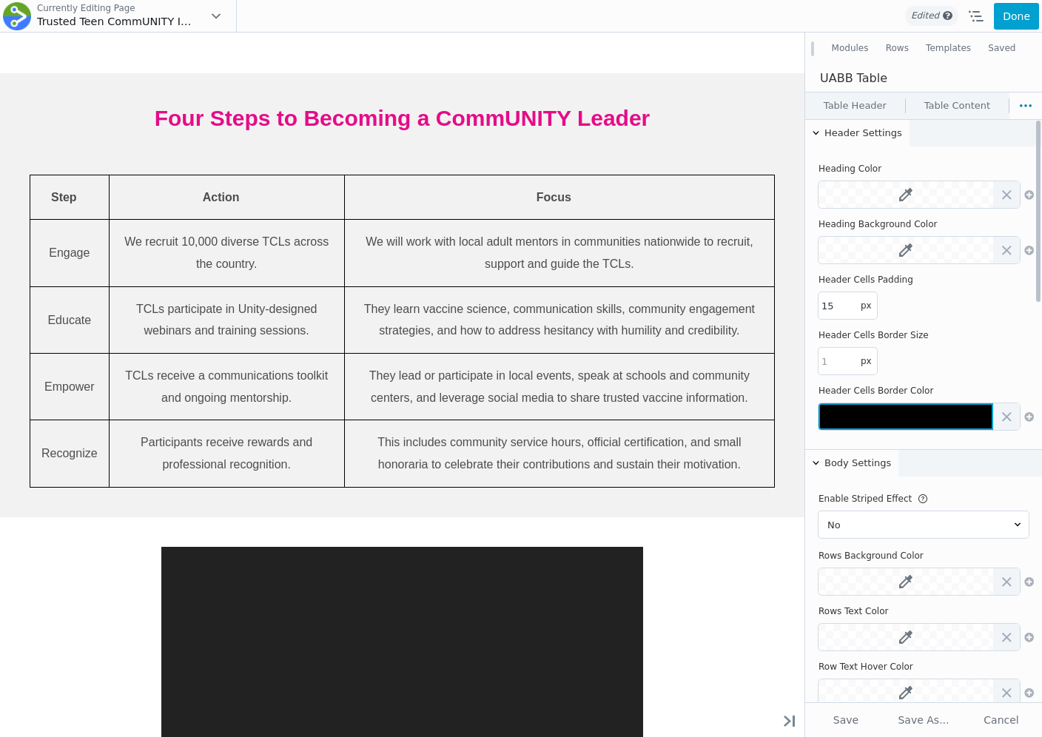
click at [863, 426] on button at bounding box center [906, 416] width 175 height 27
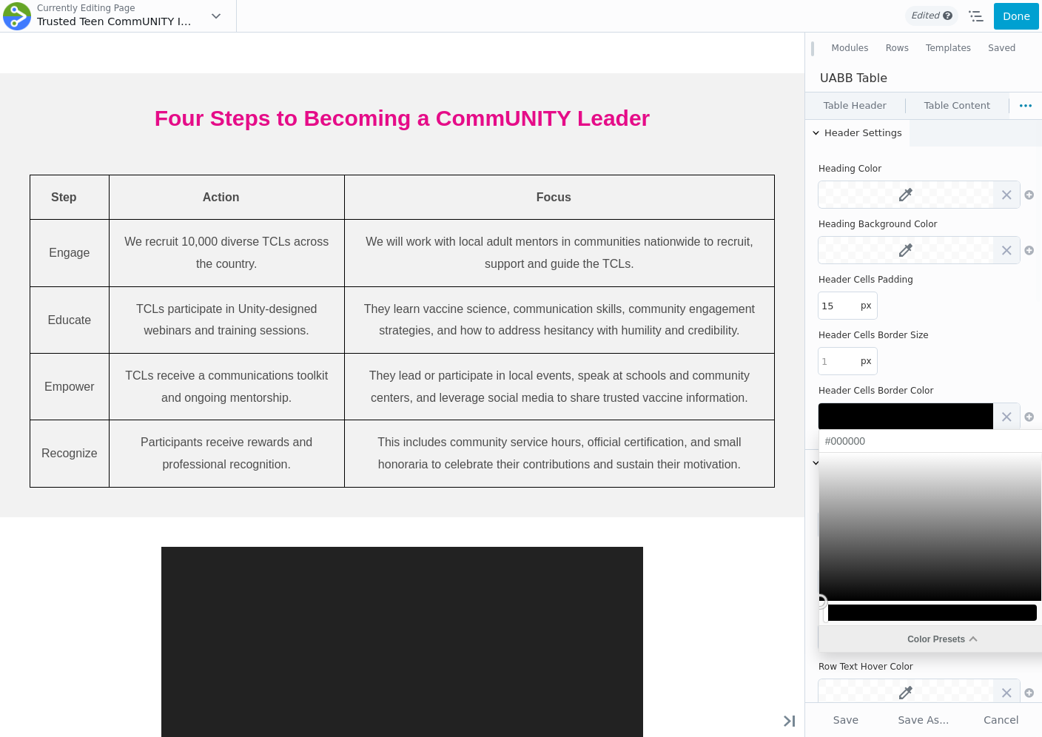
click at [860, 630] on div "Color Presets" at bounding box center [942, 639] width 246 height 26
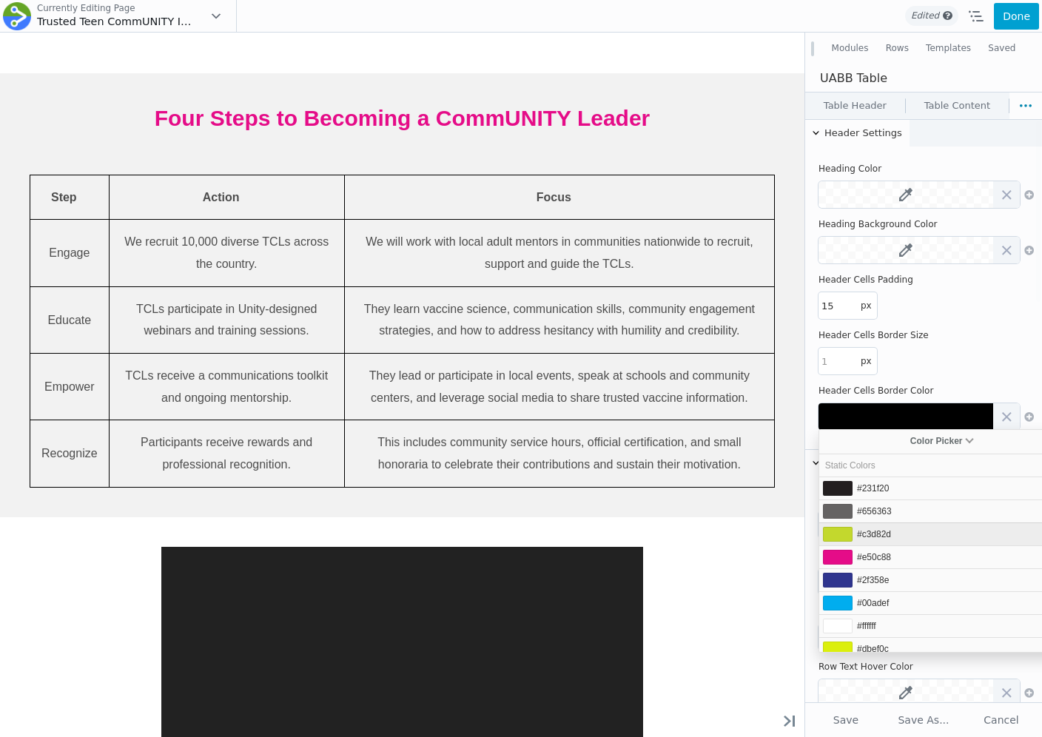
click at [865, 534] on span "#c3d82d" at bounding box center [874, 534] width 34 height 10
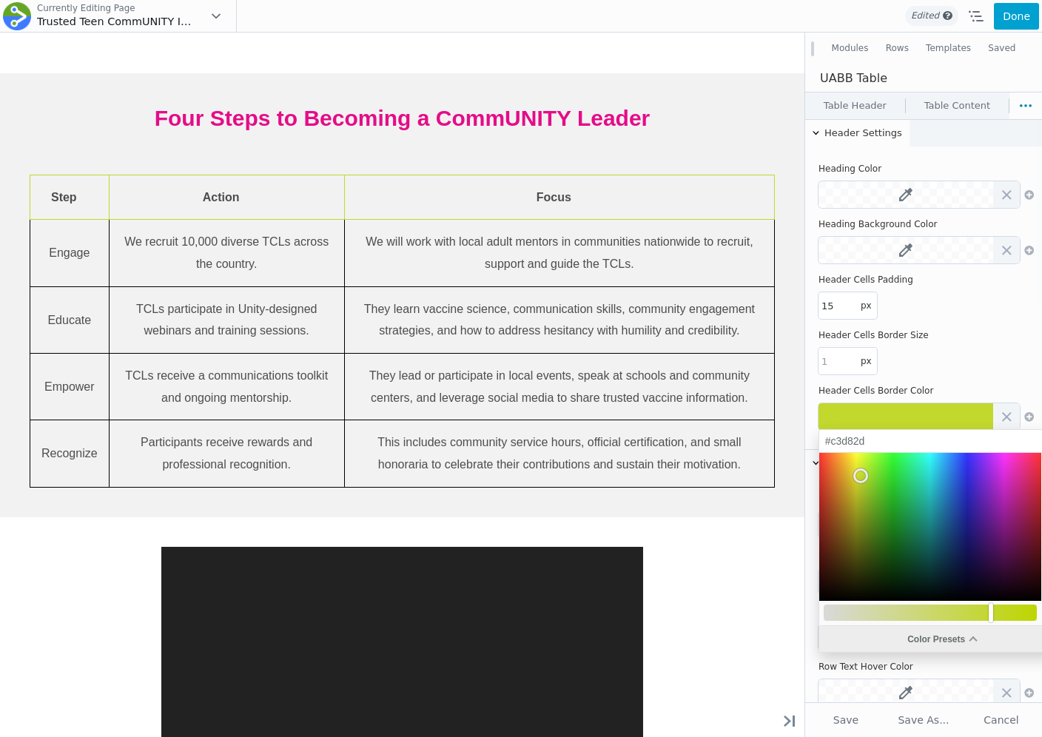
click at [891, 626] on div "Color Presets" at bounding box center [942, 639] width 246 height 26
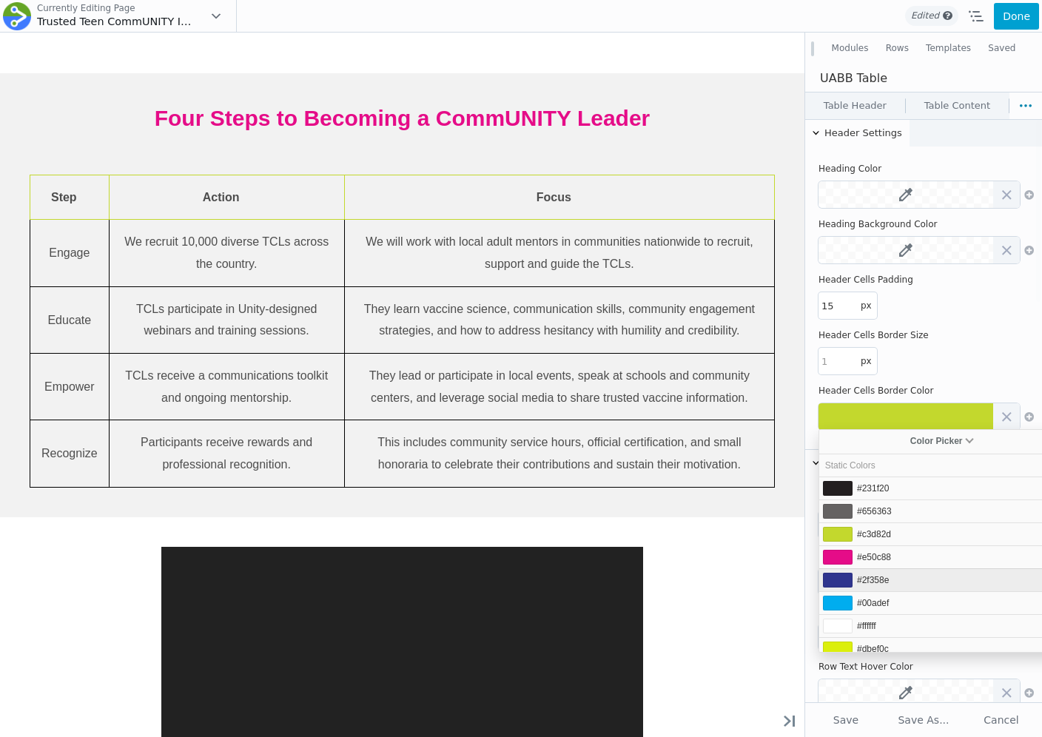
click at [877, 571] on li "#2f358e" at bounding box center [942, 579] width 246 height 23
type input "#2f358e"
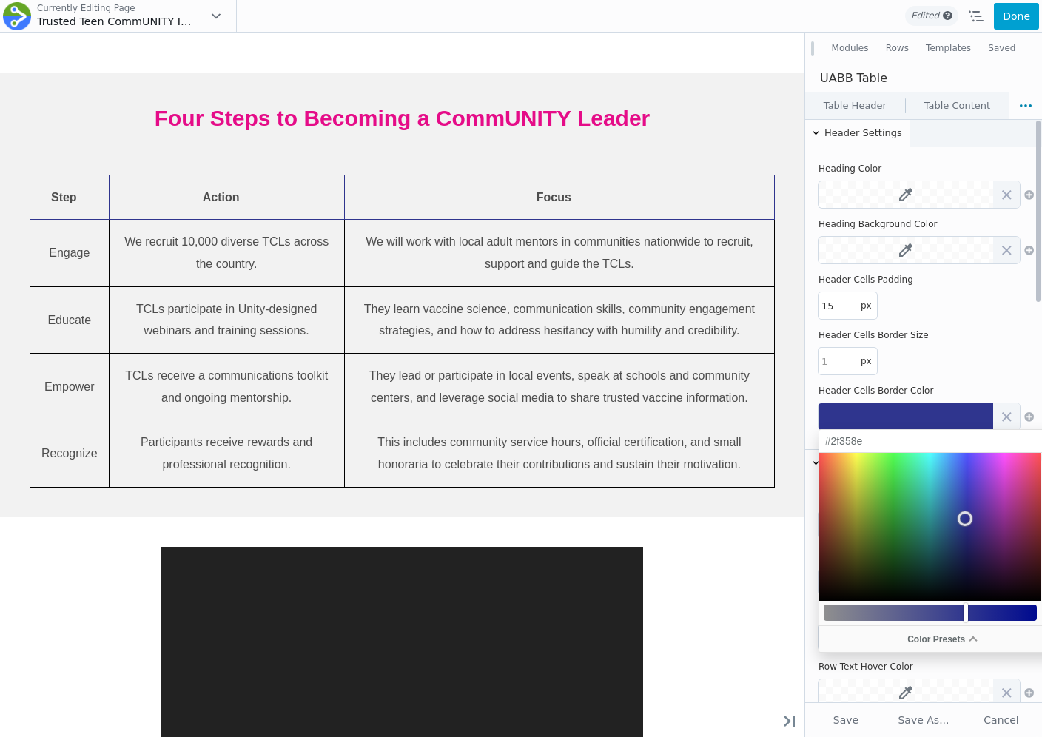
click at [945, 369] on div "px" at bounding box center [924, 361] width 210 height 27
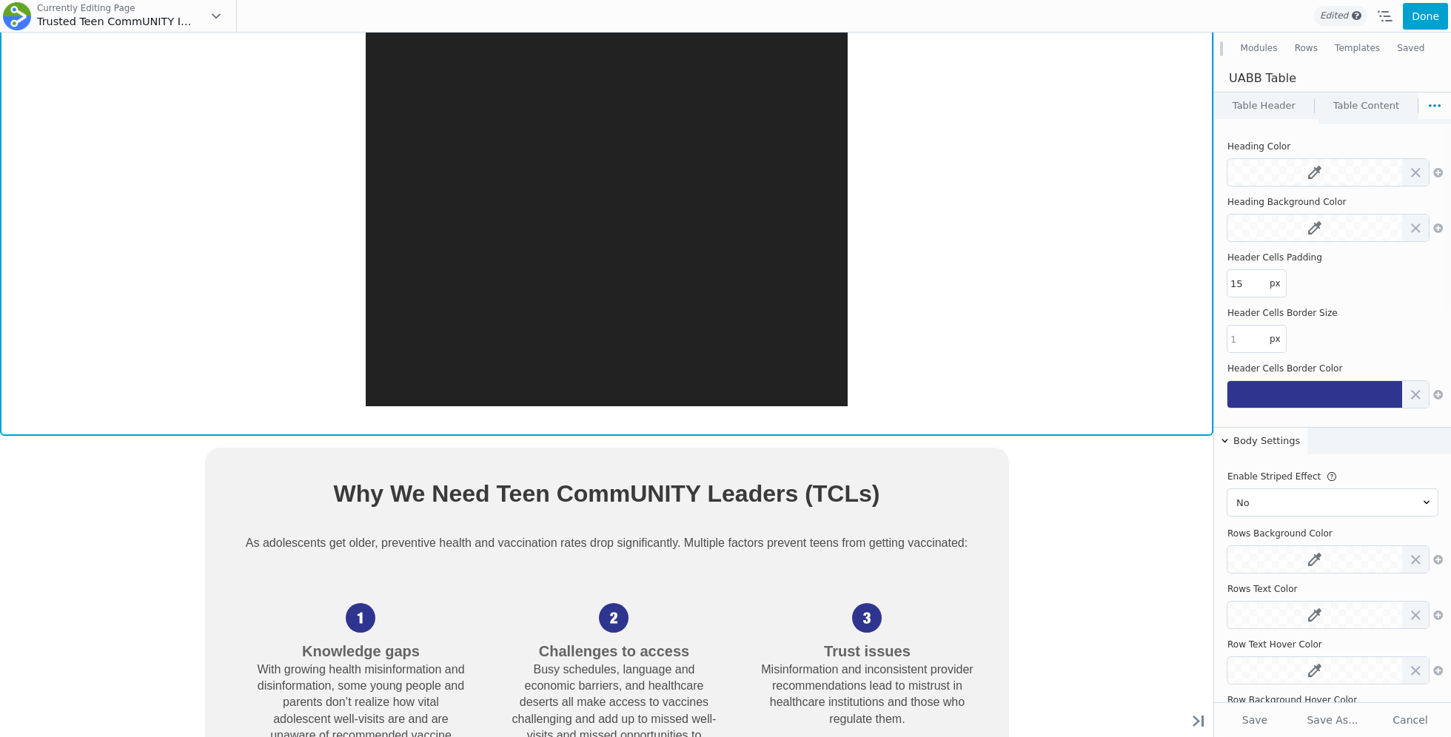
scroll to position [1875, 0]
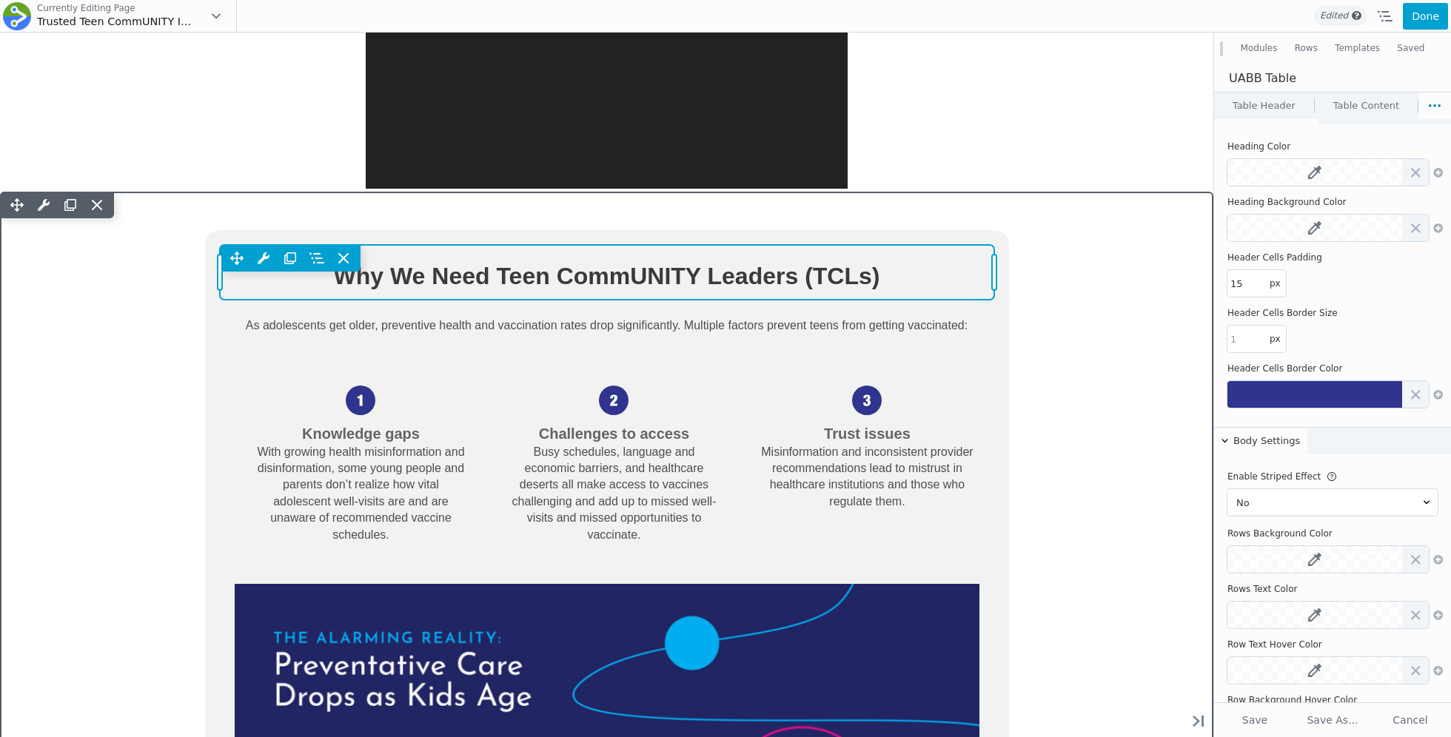
click at [667, 264] on div "Move Up Move Down Heading Settings Copy Heading Settings Paste Heading Settings…" at bounding box center [607, 258] width 774 height 27
click at [667, 264] on span "Why We Need Teen CommUNITY Leaders (TCLs)" at bounding box center [607, 276] width 546 height 27
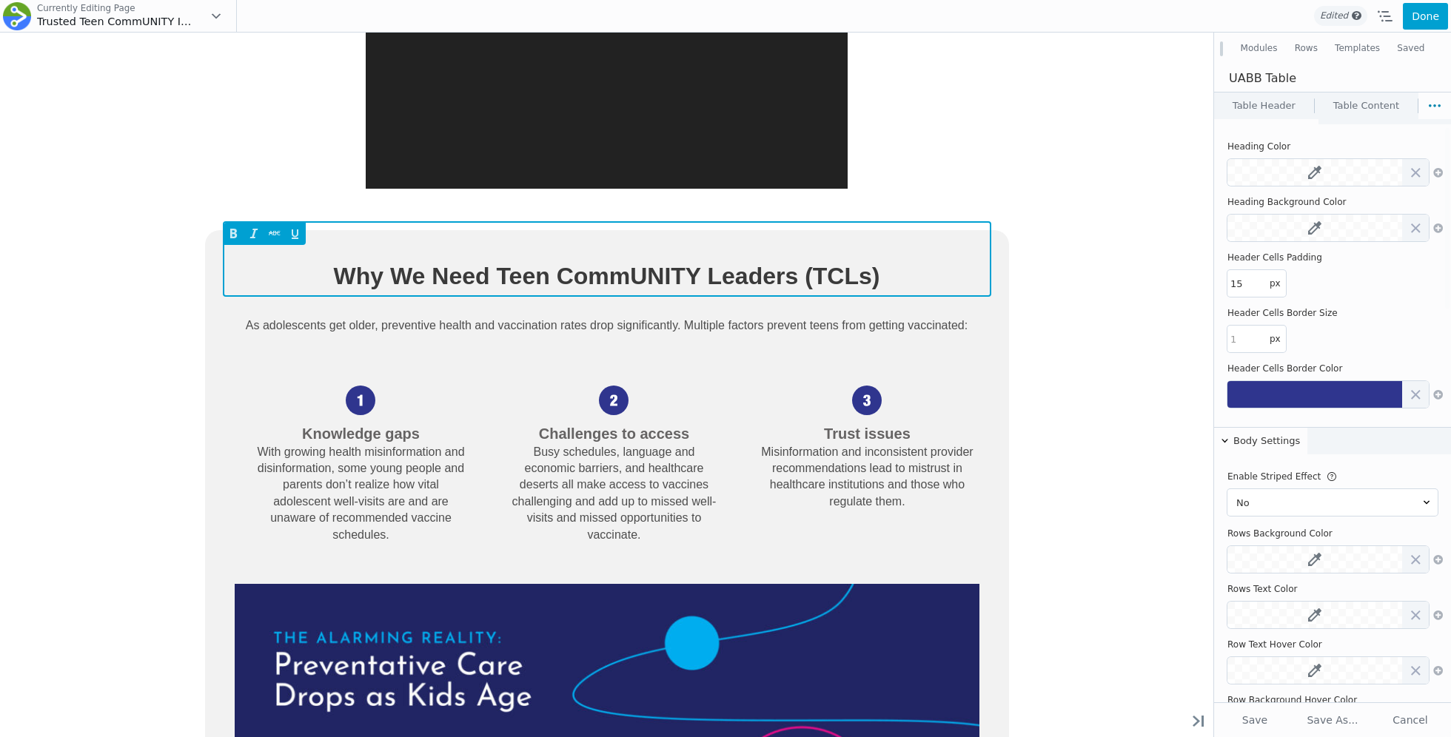
click at [667, 264] on span "Why We Need Teen CommUNITY Leaders (TCLs)" at bounding box center [607, 276] width 745 height 33
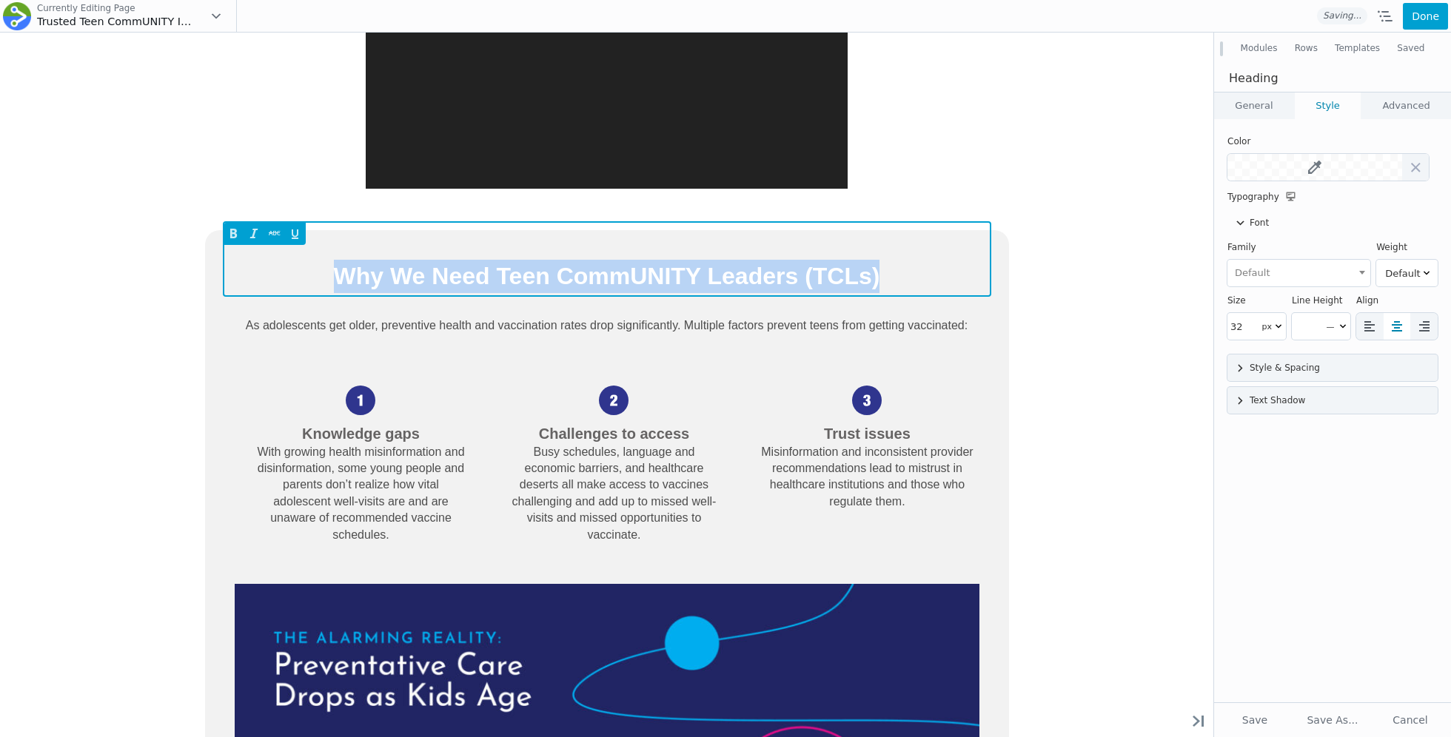
paste span
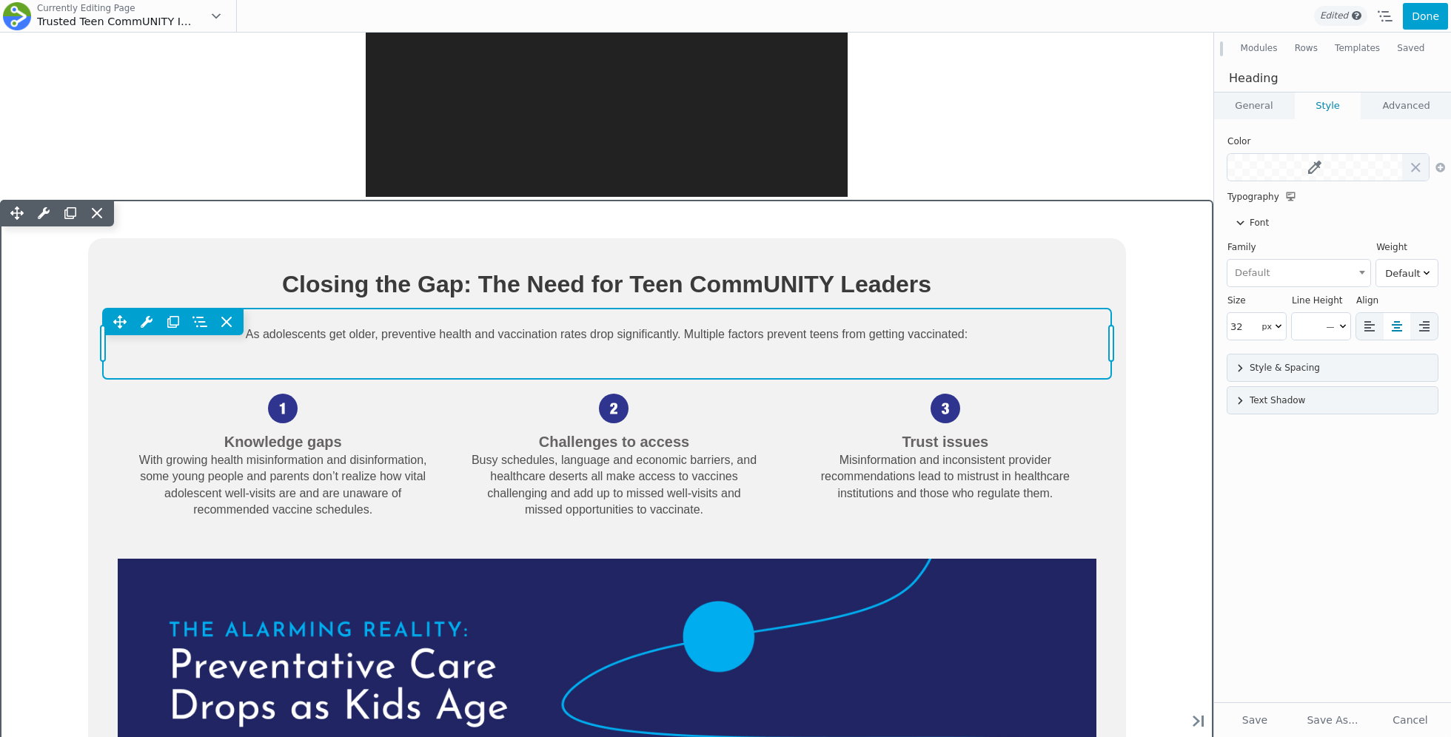
click at [648, 318] on div "Move Up Move Down Text Editor Settings Copy Text Editor Settings Paste Text Edi…" at bounding box center [607, 322] width 1008 height 27
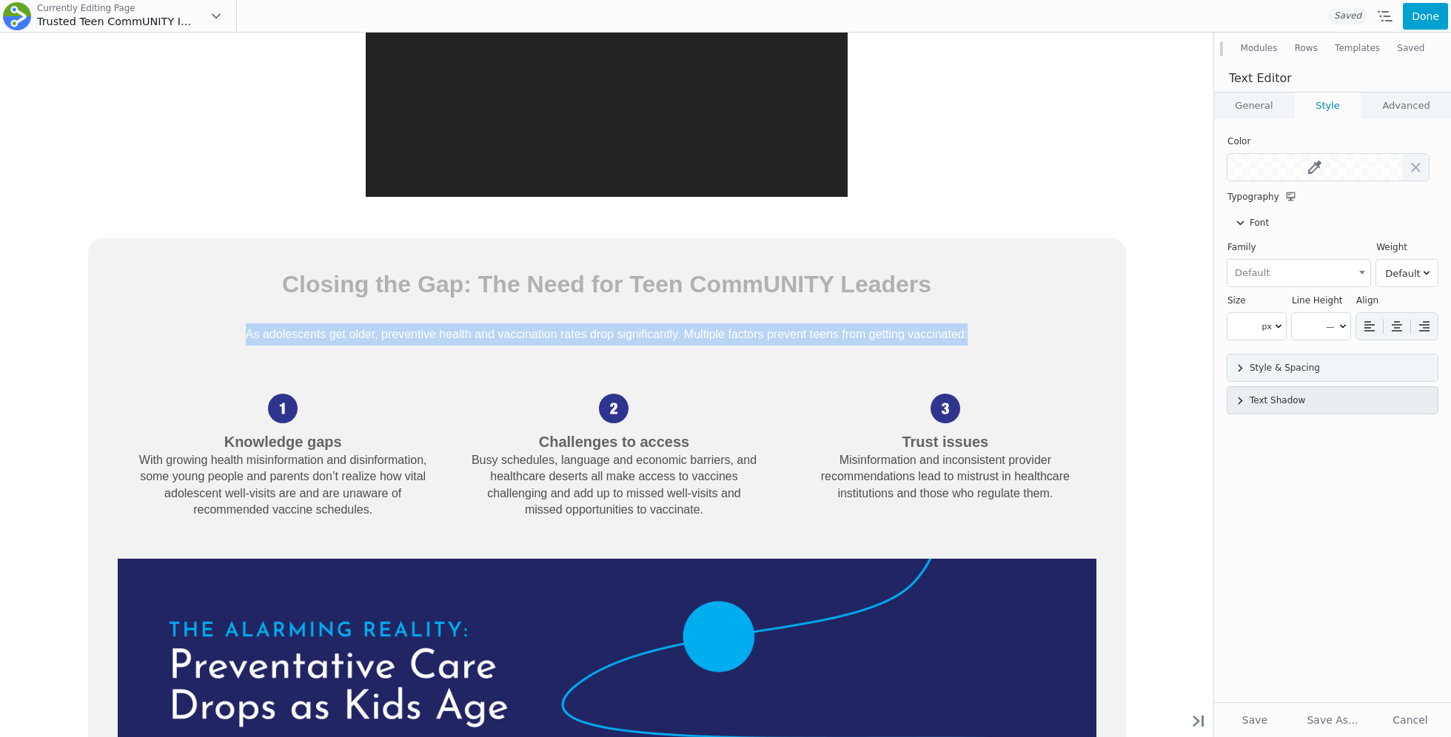
scroll to position [0, 0]
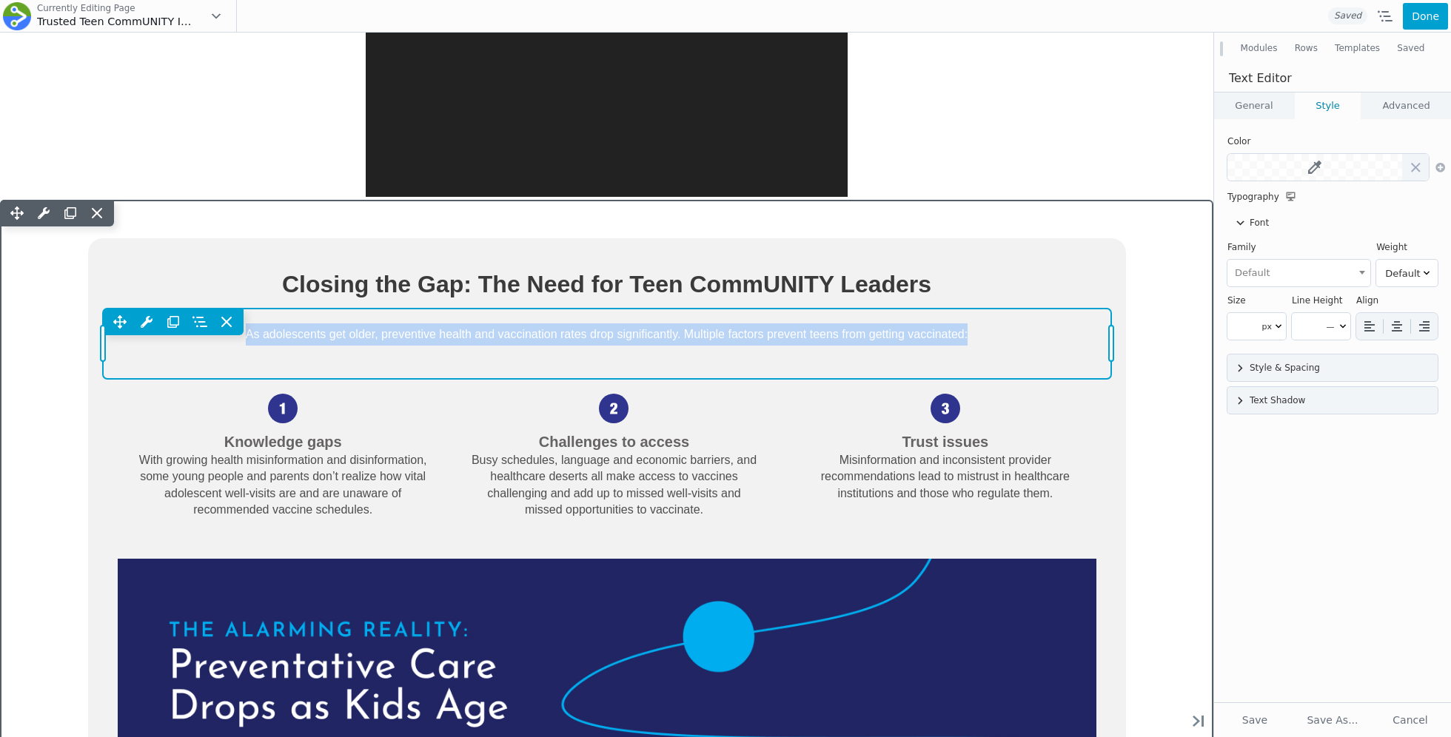
paste div
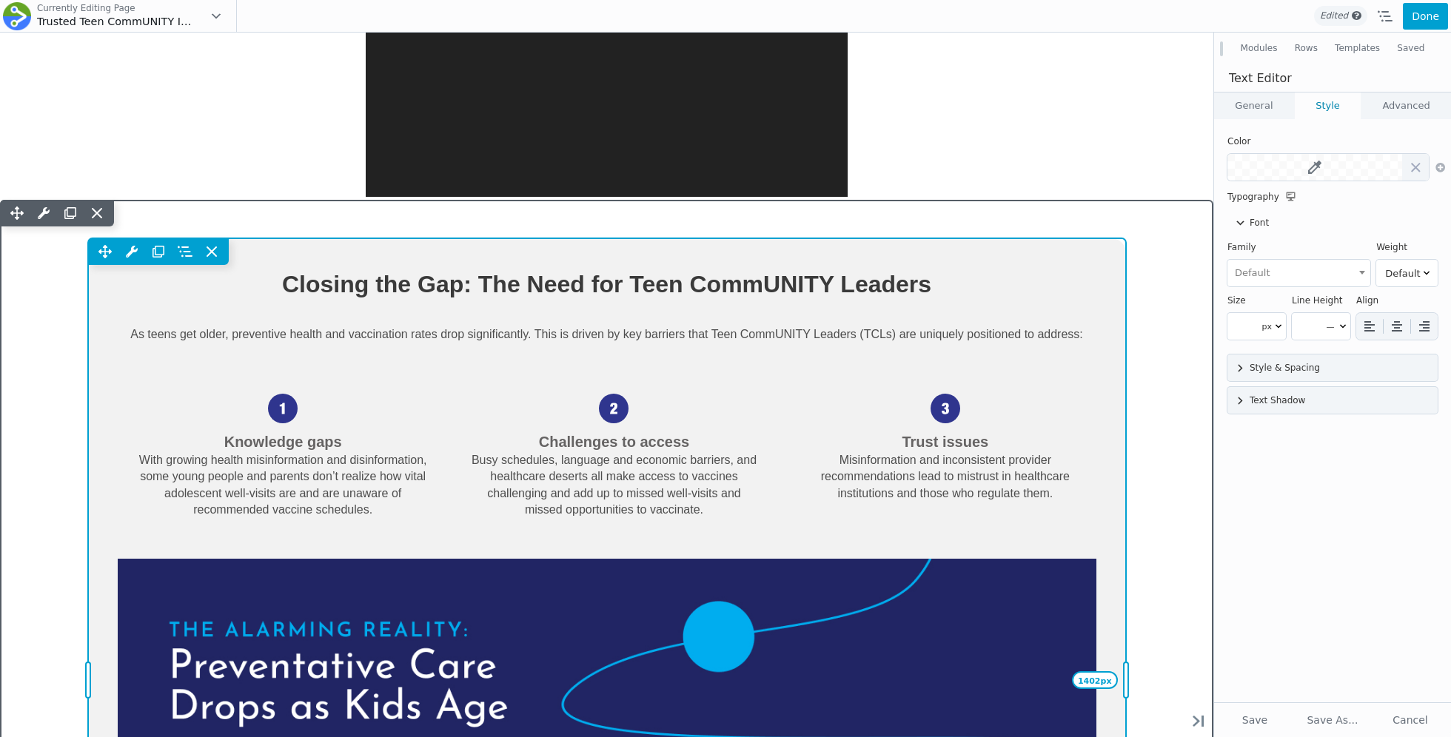
drag, startPoint x: 990, startPoint y: 340, endPoint x: 1107, endPoint y: 340, distance: 116.9
click at [1107, 340] on div "Move Up Move Down Text Editor Settings Copy Text Editor Settings Paste Text Edi…" at bounding box center [607, 680] width 1038 height 884
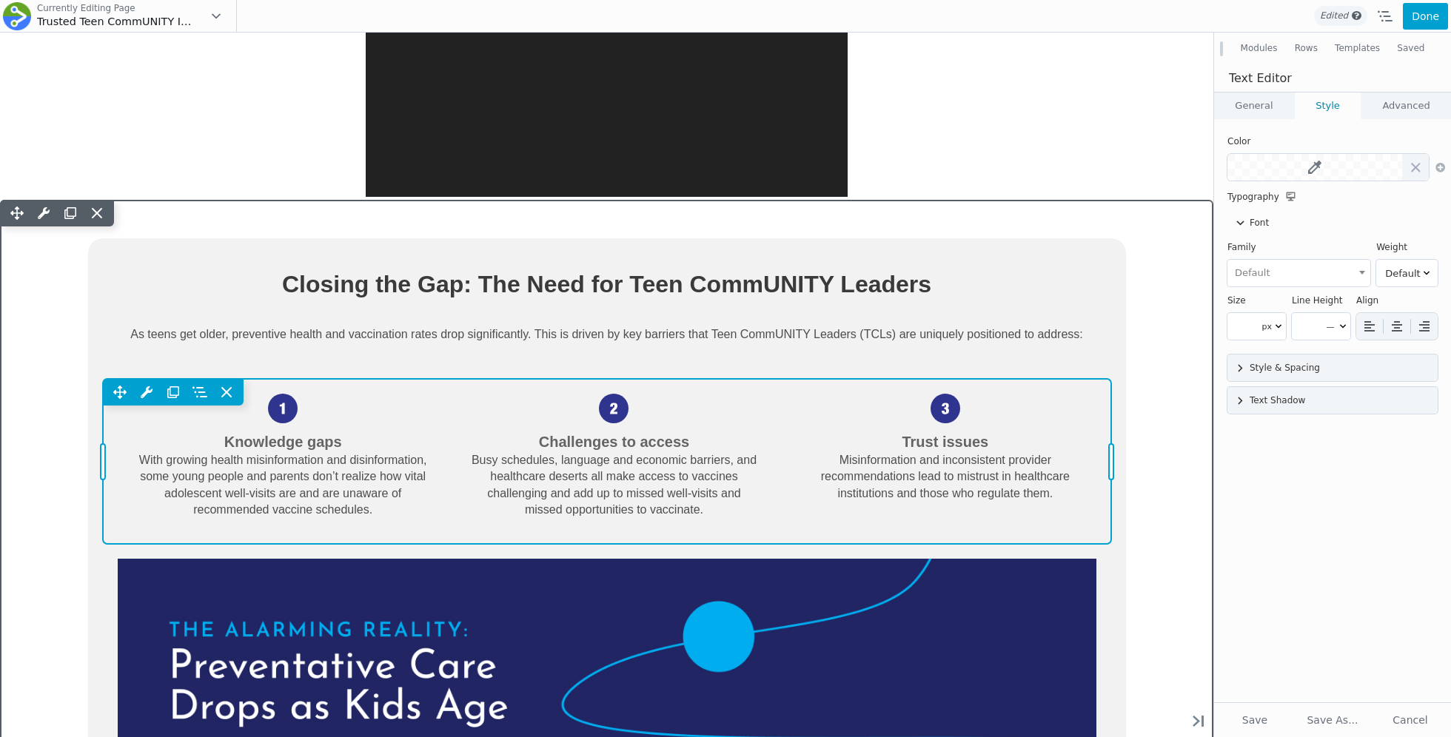
click at [317, 425] on div "Move Up Move Down Info List Settings Copy Info List Settings Paste Info List Se…" at bounding box center [607, 462] width 1008 height 166
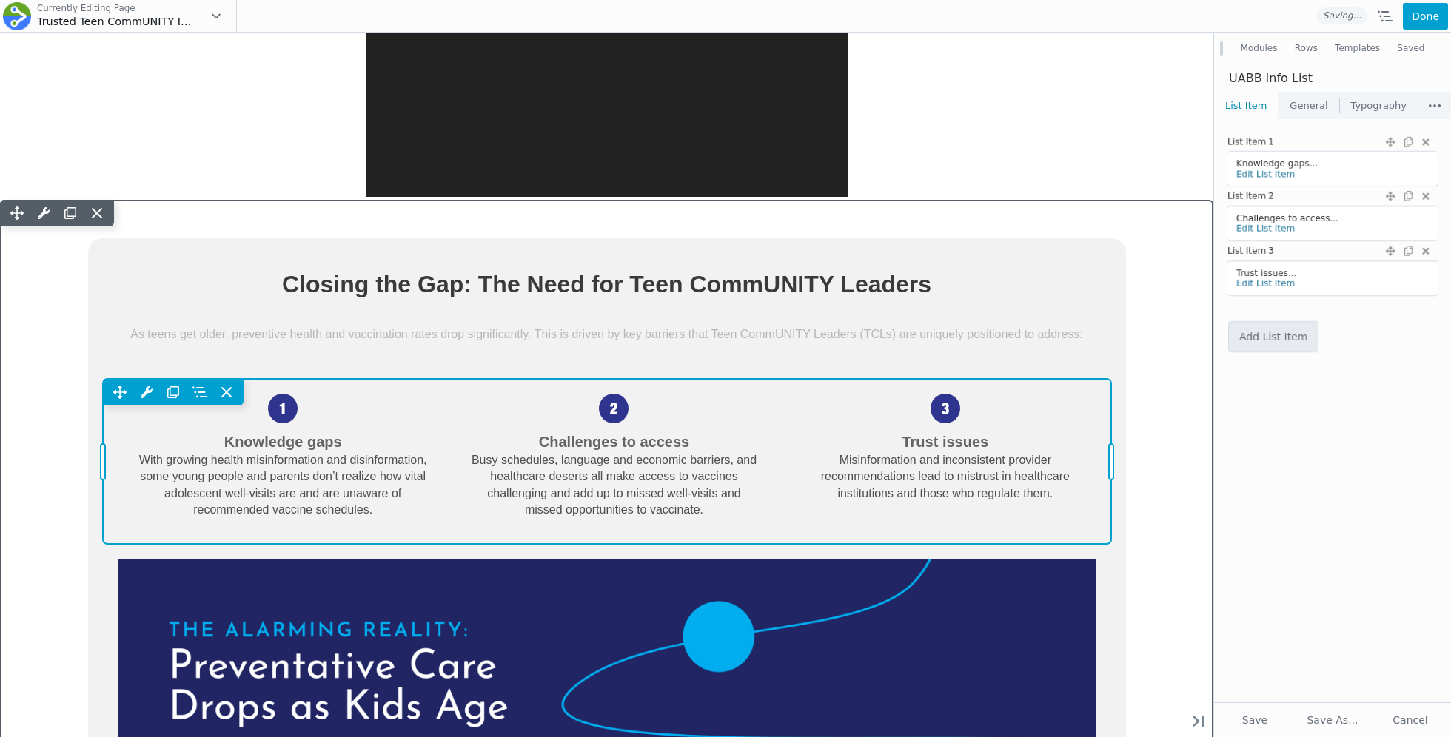
click at [292, 434] on div "Move Up Move Down Info List Settings Copy Info List Settings Paste Info List Se…" at bounding box center [607, 462] width 1008 height 166
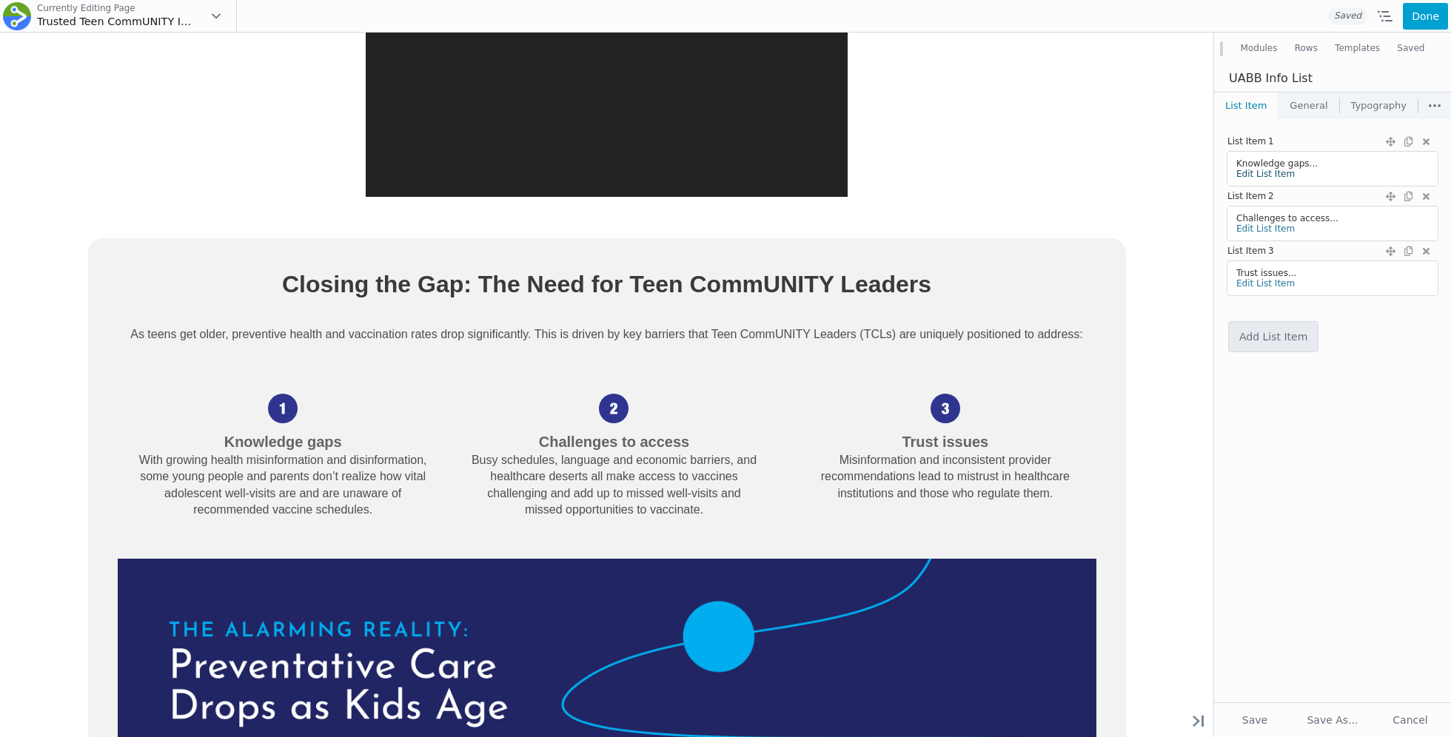
click at [1274, 175] on link "Edit List Item" at bounding box center [1265, 174] width 58 height 10
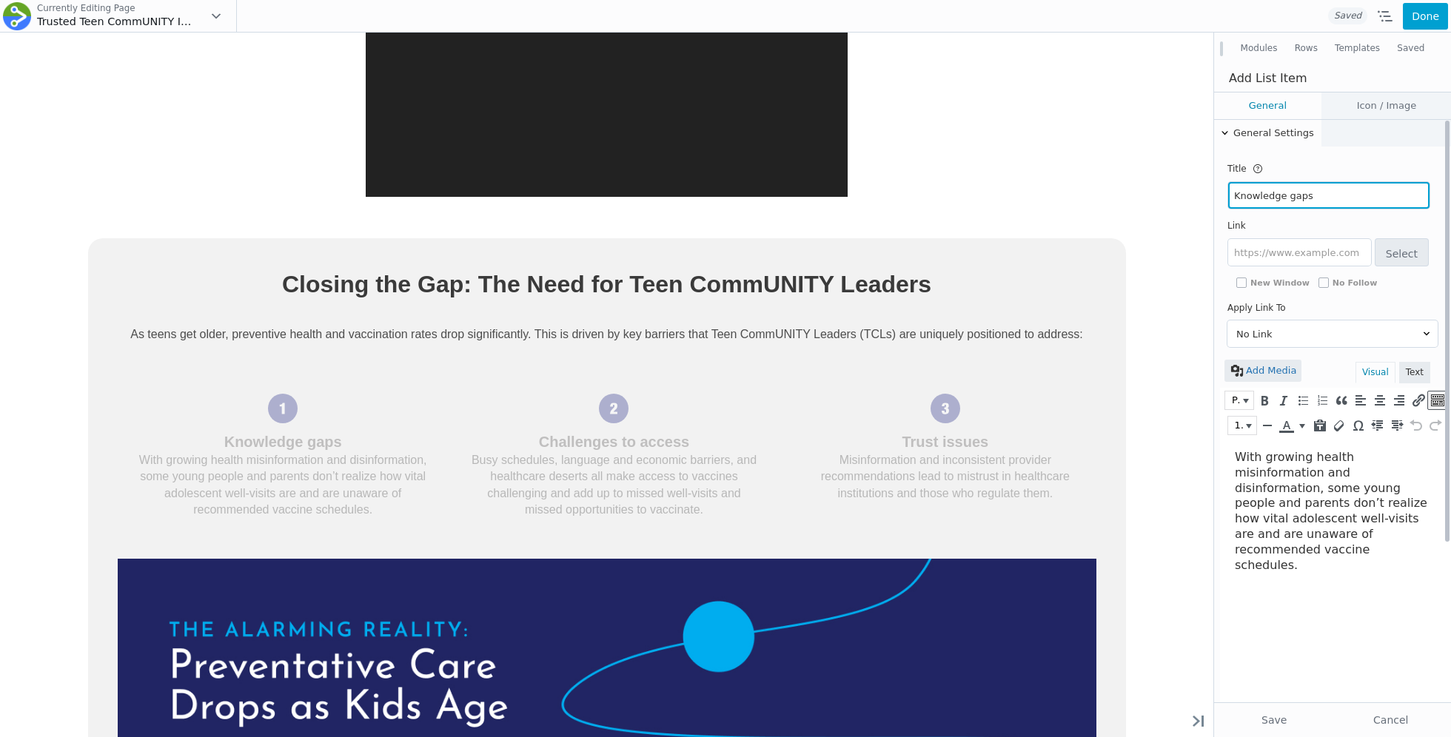
click at [1262, 193] on input "Knowledge gaps" at bounding box center [1328, 195] width 201 height 27
paste input "Misinformation & Knowledge G"
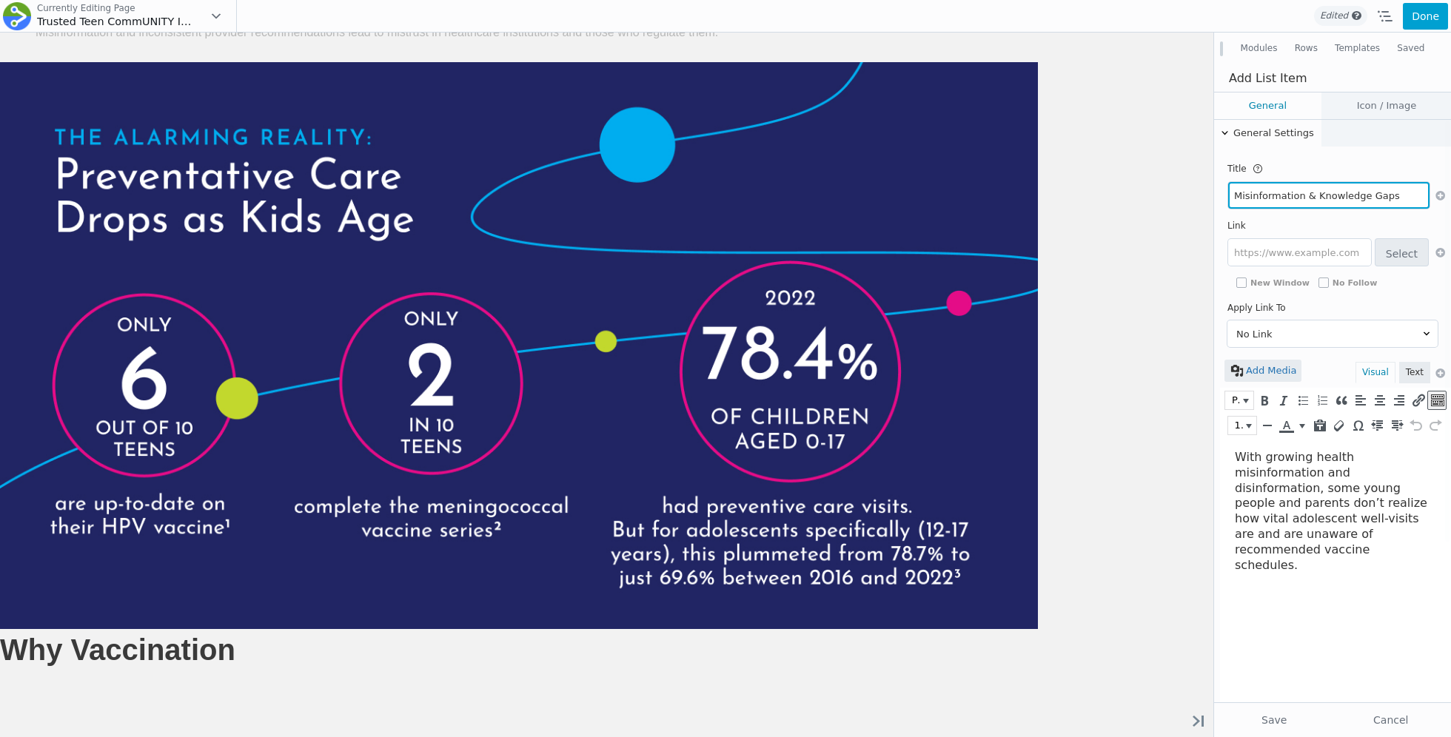
type input "Misinformation & Knowledge Gaps"
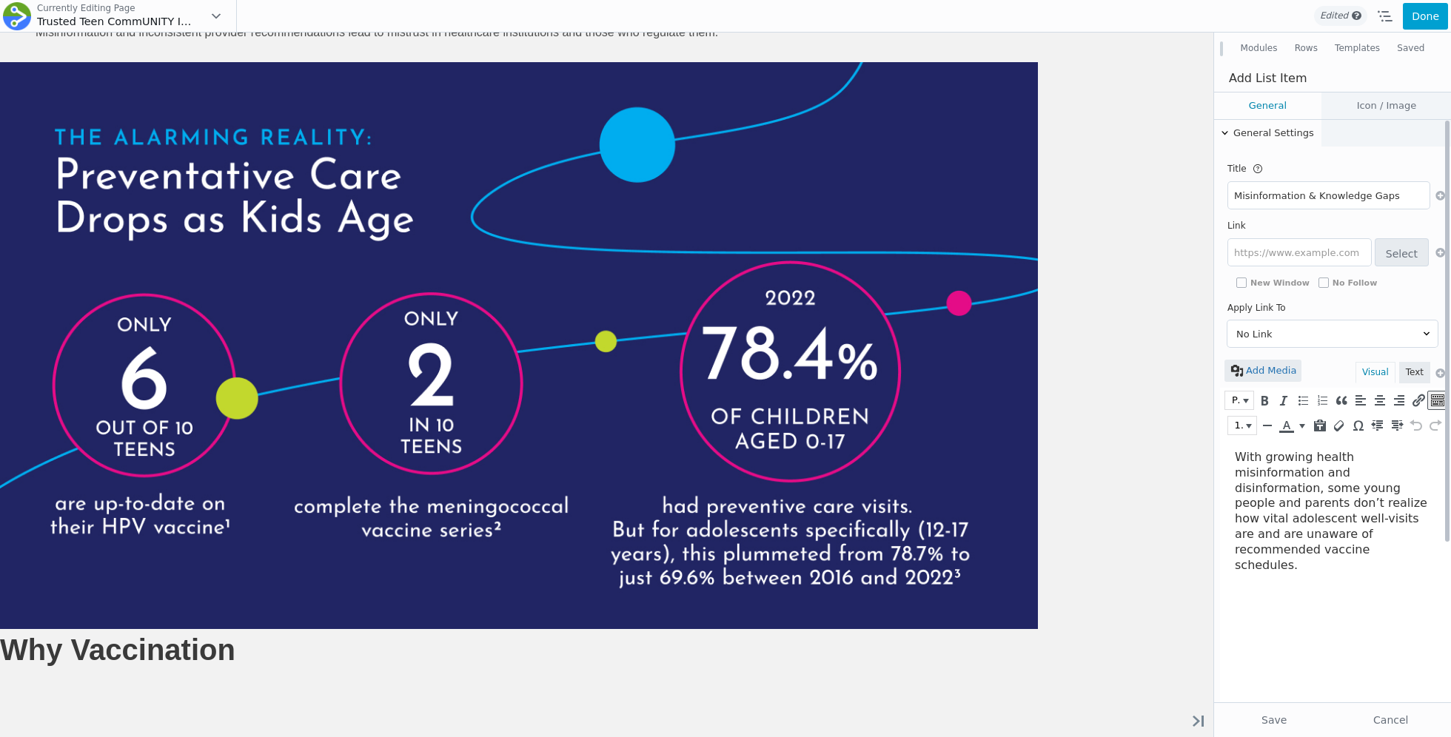
click at [1265, 469] on p "With growing health misinformation and disinformation, some young people and pa…" at bounding box center [1332, 511] width 194 height 123
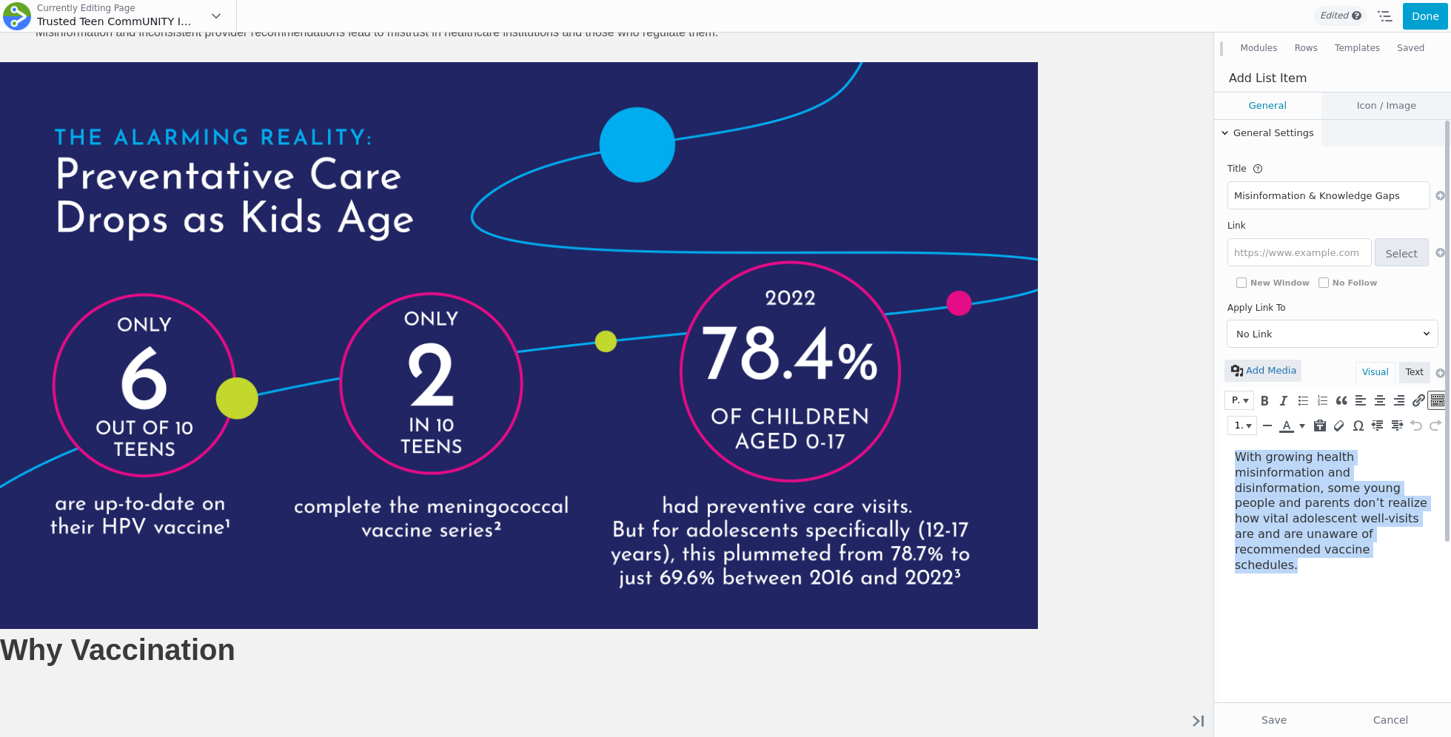
click at [1265, 469] on p "With growing health misinformation and disinformation, some young people and pa…" at bounding box center [1332, 511] width 194 height 123
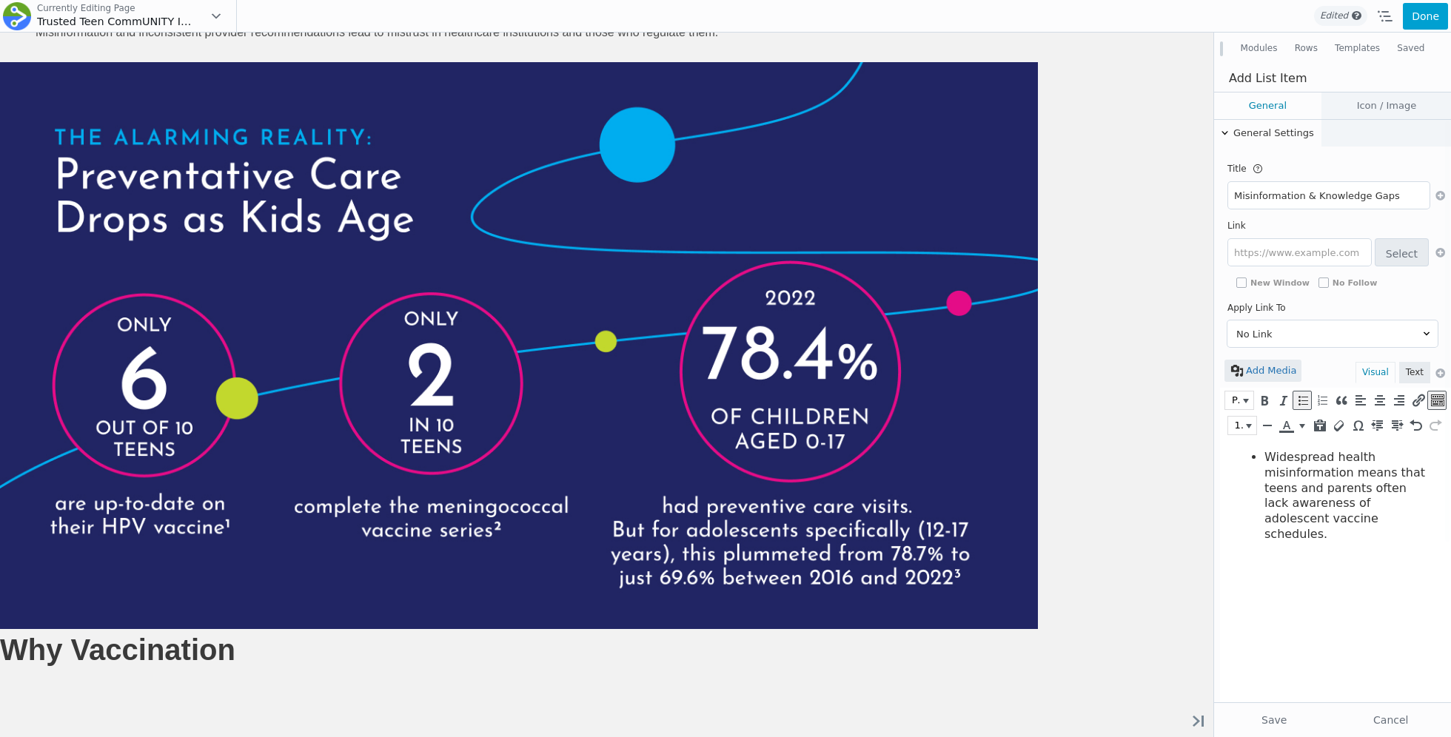
click at [1268, 457] on span "Widespread health misinformation means that teens and parents often lack awaren…" at bounding box center [1344, 495] width 161 height 91
click at [1271, 716] on button "Save" at bounding box center [1273, 720] width 113 height 27
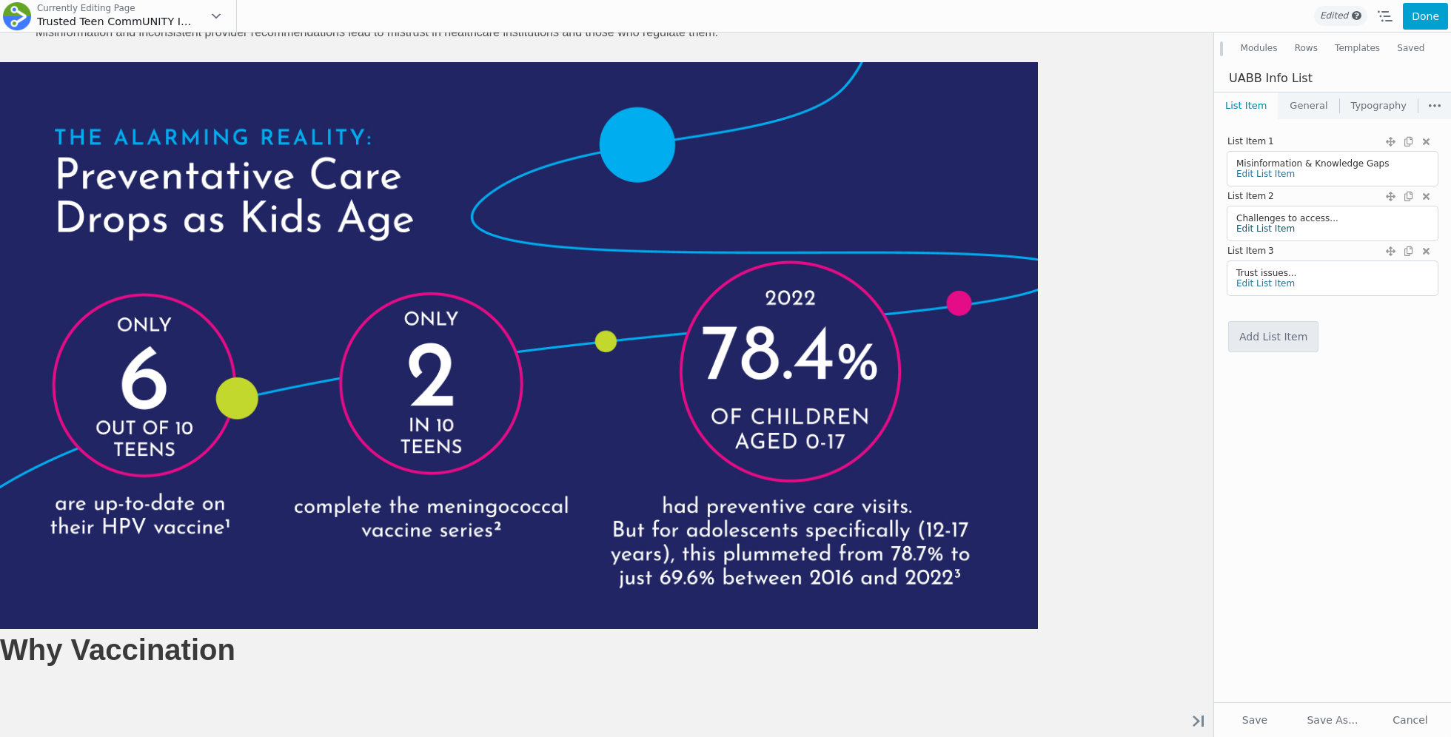
click at [1272, 229] on link "Edit List Item" at bounding box center [1265, 229] width 58 height 10
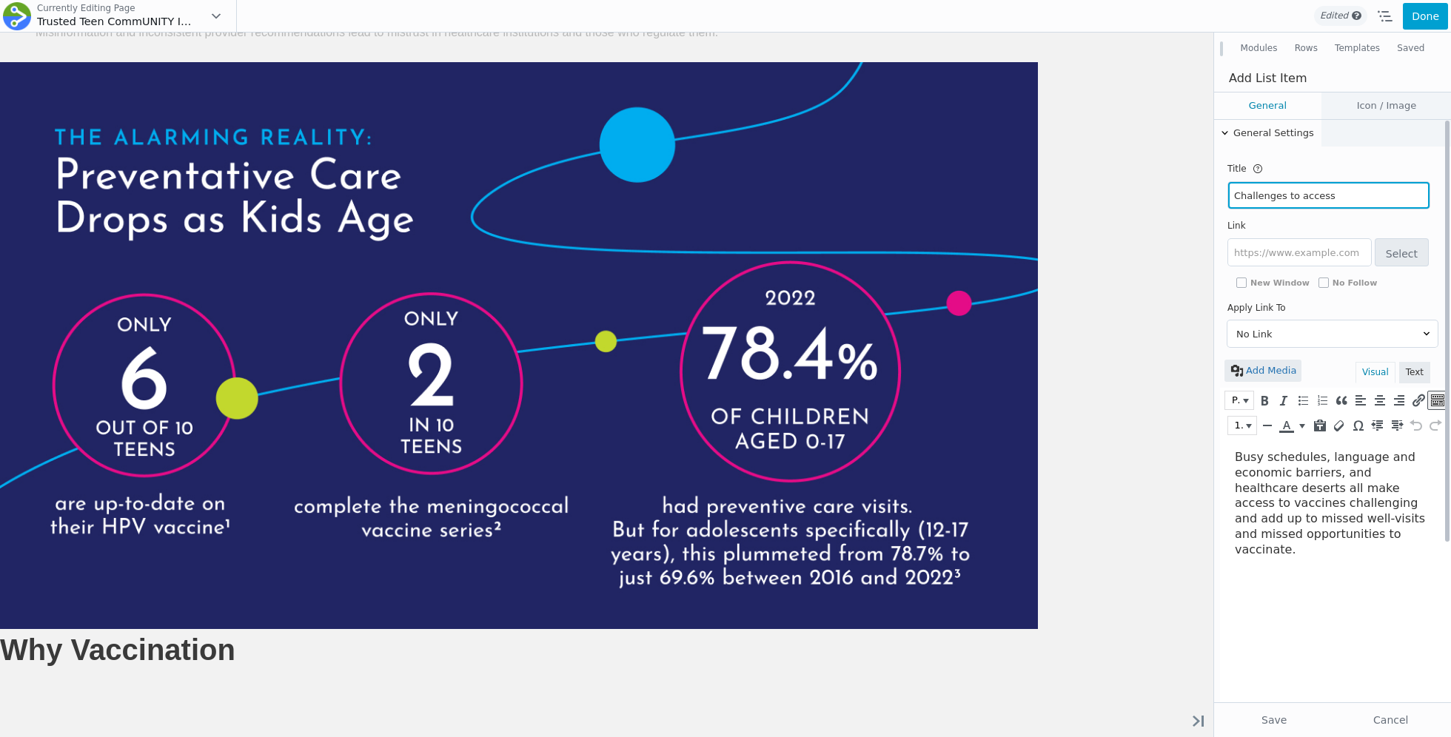
click at [1283, 204] on input "Challenges to access" at bounding box center [1328, 195] width 201 height 27
paste input "Barriers to A"
type input "Barriers to Access"
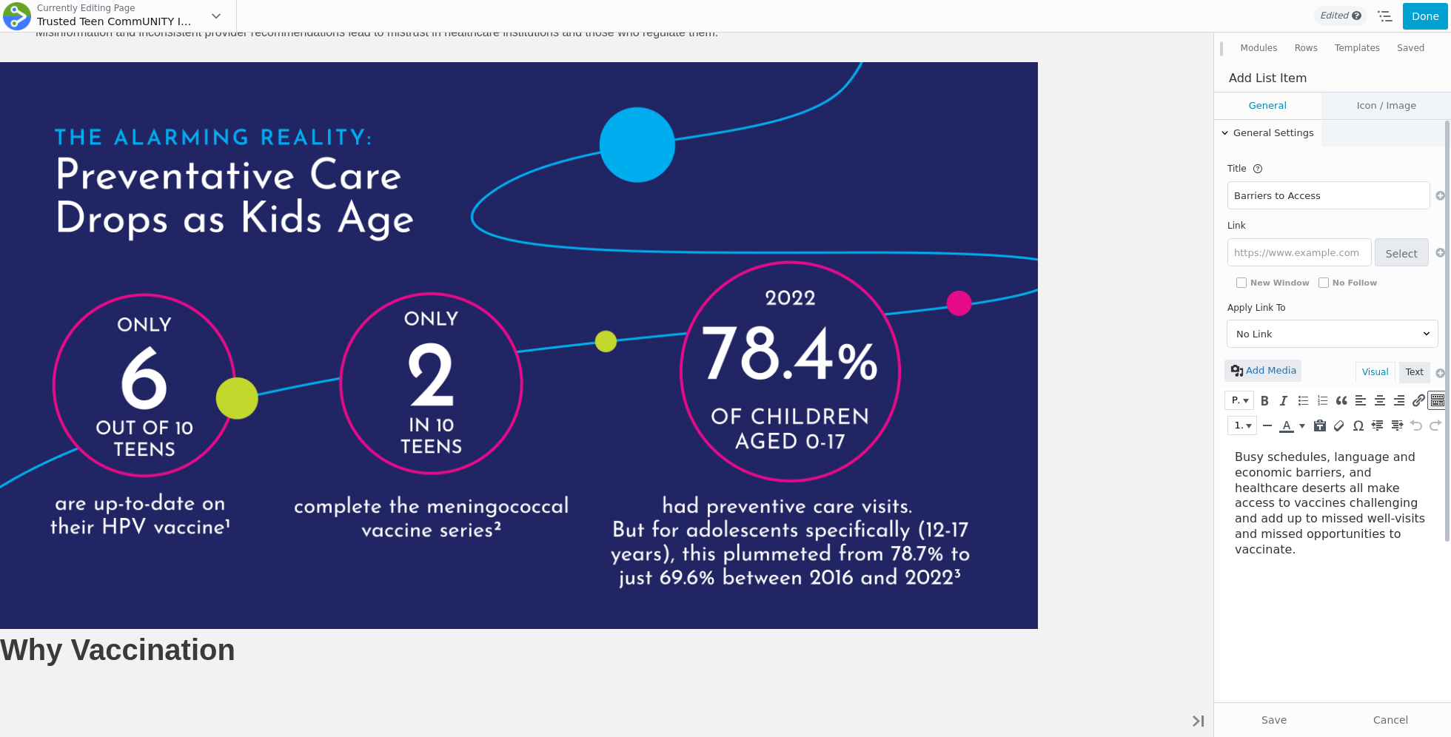
click at [1279, 495] on p "Busy schedules, language and economic barriers, and healthcare deserts all make…" at bounding box center [1332, 504] width 194 height 108
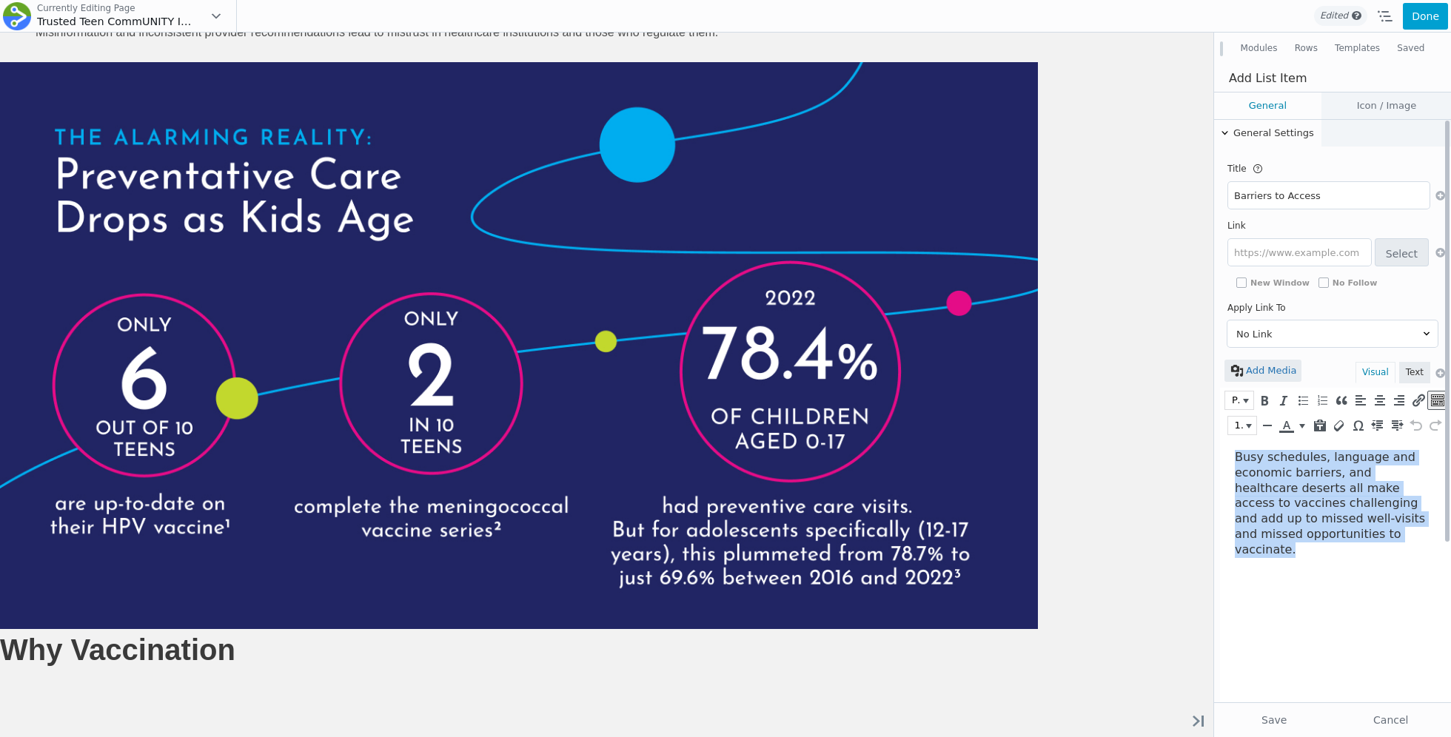
click at [1279, 495] on p "Busy schedules, language and economic barriers, and healthcare deserts all make…" at bounding box center [1332, 504] width 194 height 108
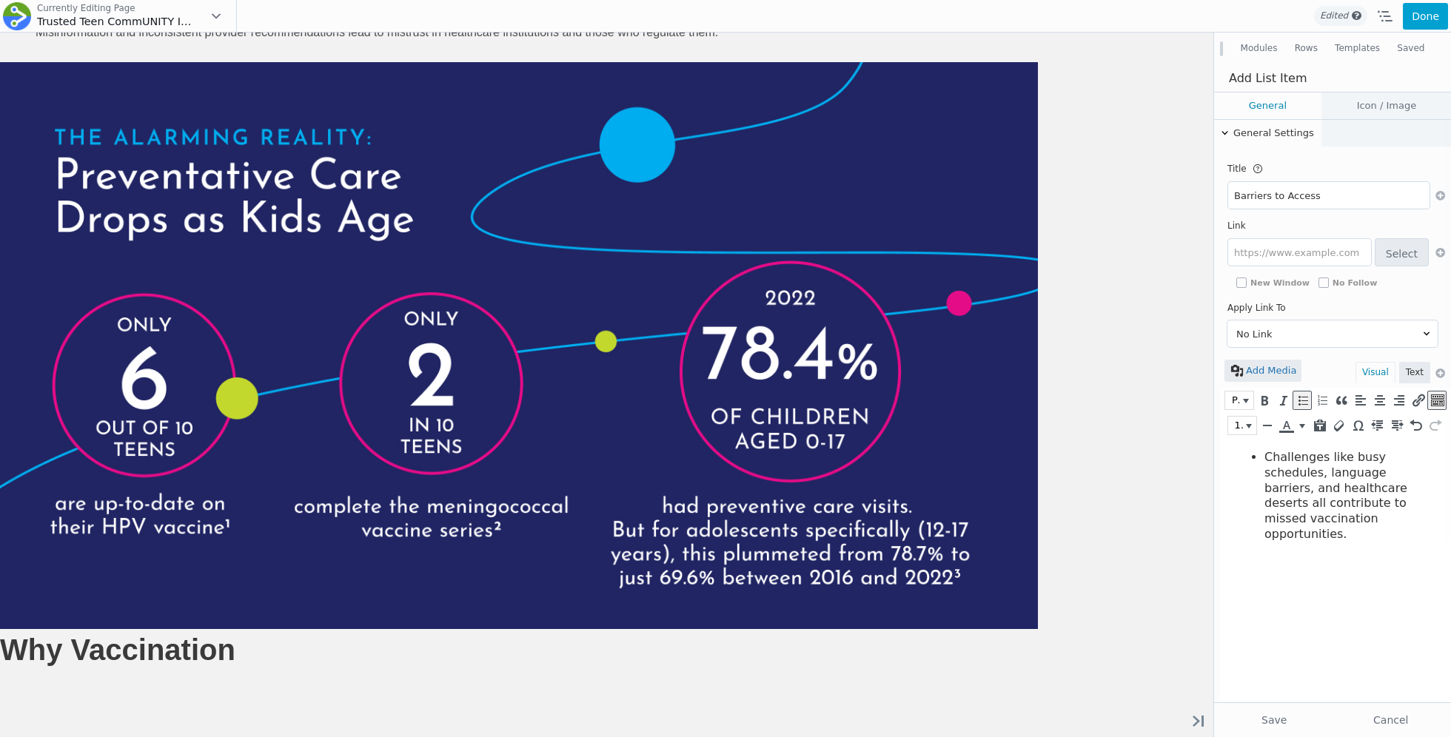
click at [1264, 455] on span "Challenges like busy schedules, language barriers, and healthcare deserts all c…" at bounding box center [1335, 495] width 143 height 91
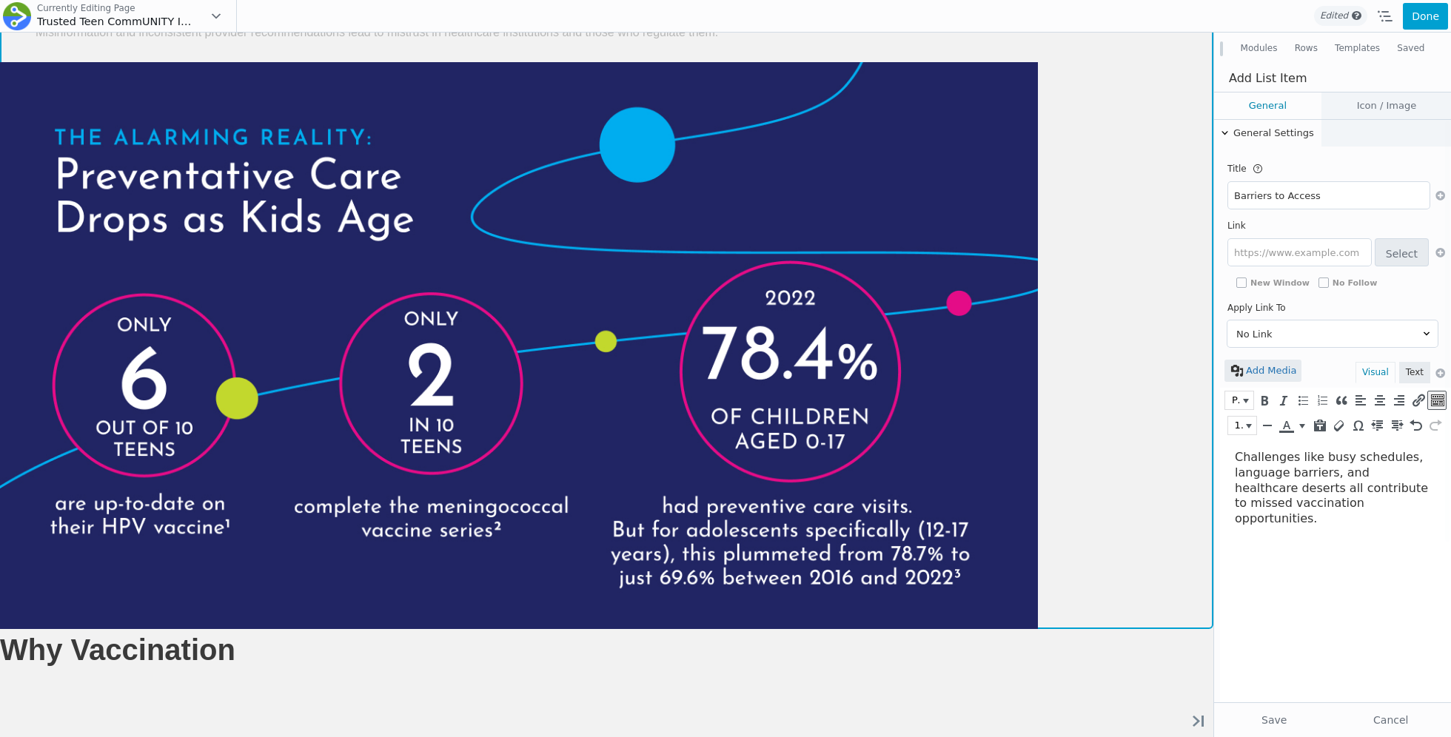
click at [718, 38] on span "Misinformation and inconsistent provider recommendations lead to mistrust in he…" at bounding box center [377, 32] width 682 height 13
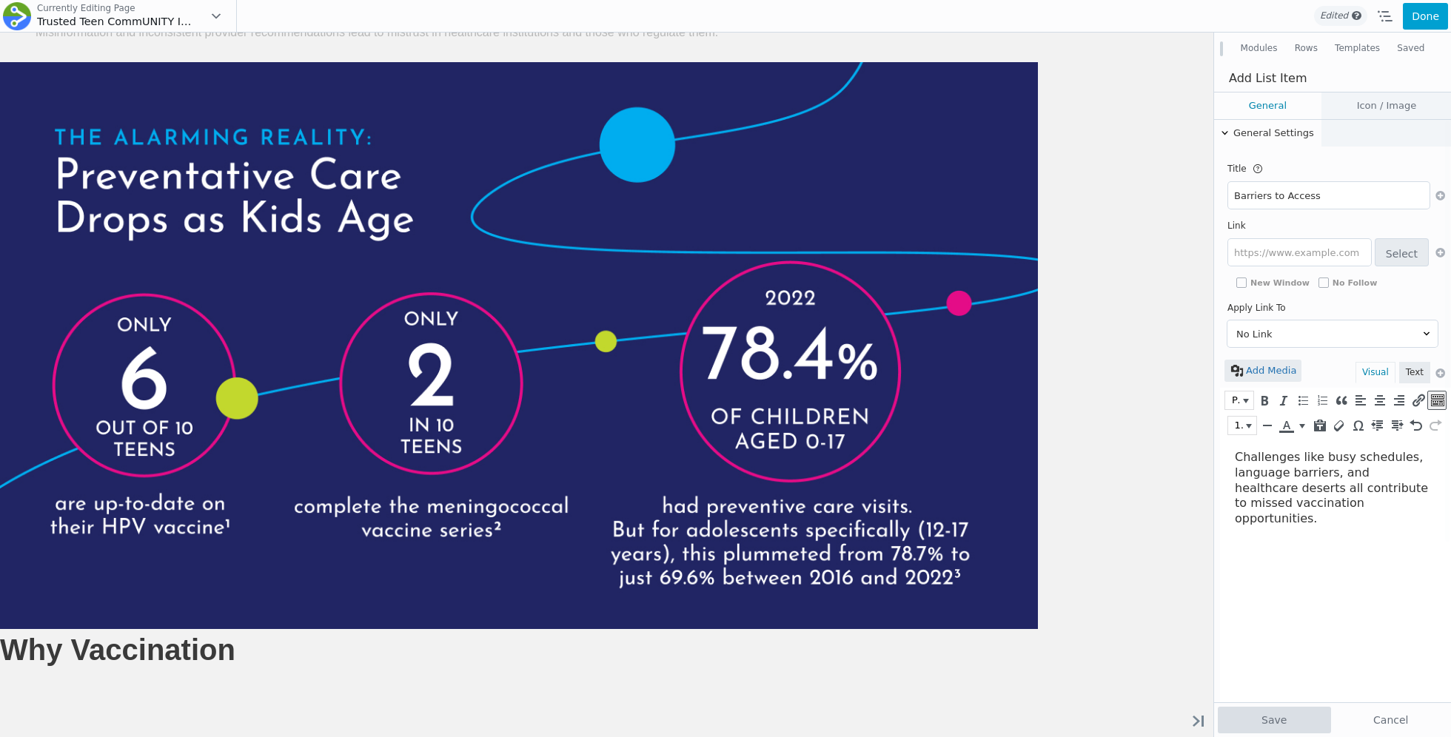
click at [1255, 722] on button "Save" at bounding box center [1273, 720] width 113 height 27
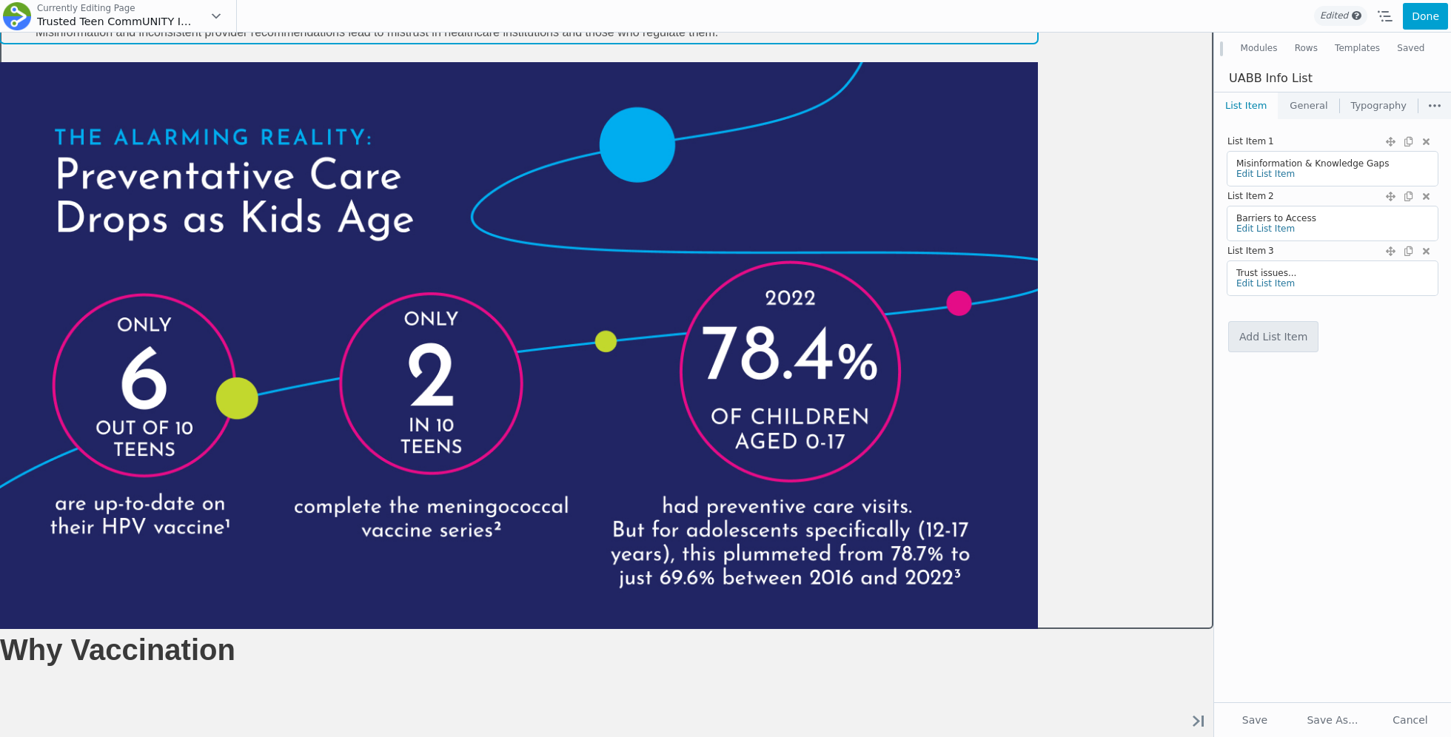
click at [718, 38] on span "Misinformation and inconsistent provider recommendations lead to mistrust in he…" at bounding box center [377, 32] width 682 height 13
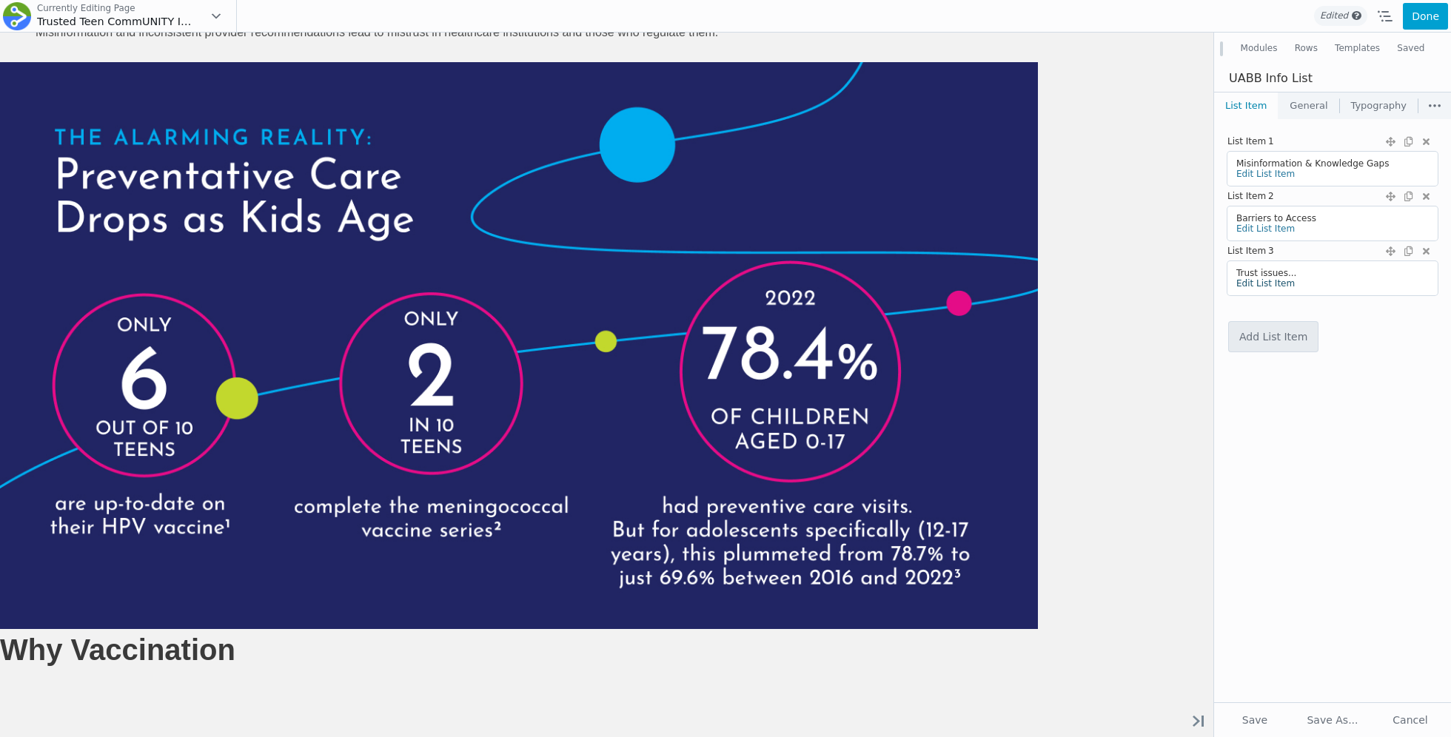
click at [1238, 286] on link "Edit List Item" at bounding box center [1265, 283] width 58 height 10
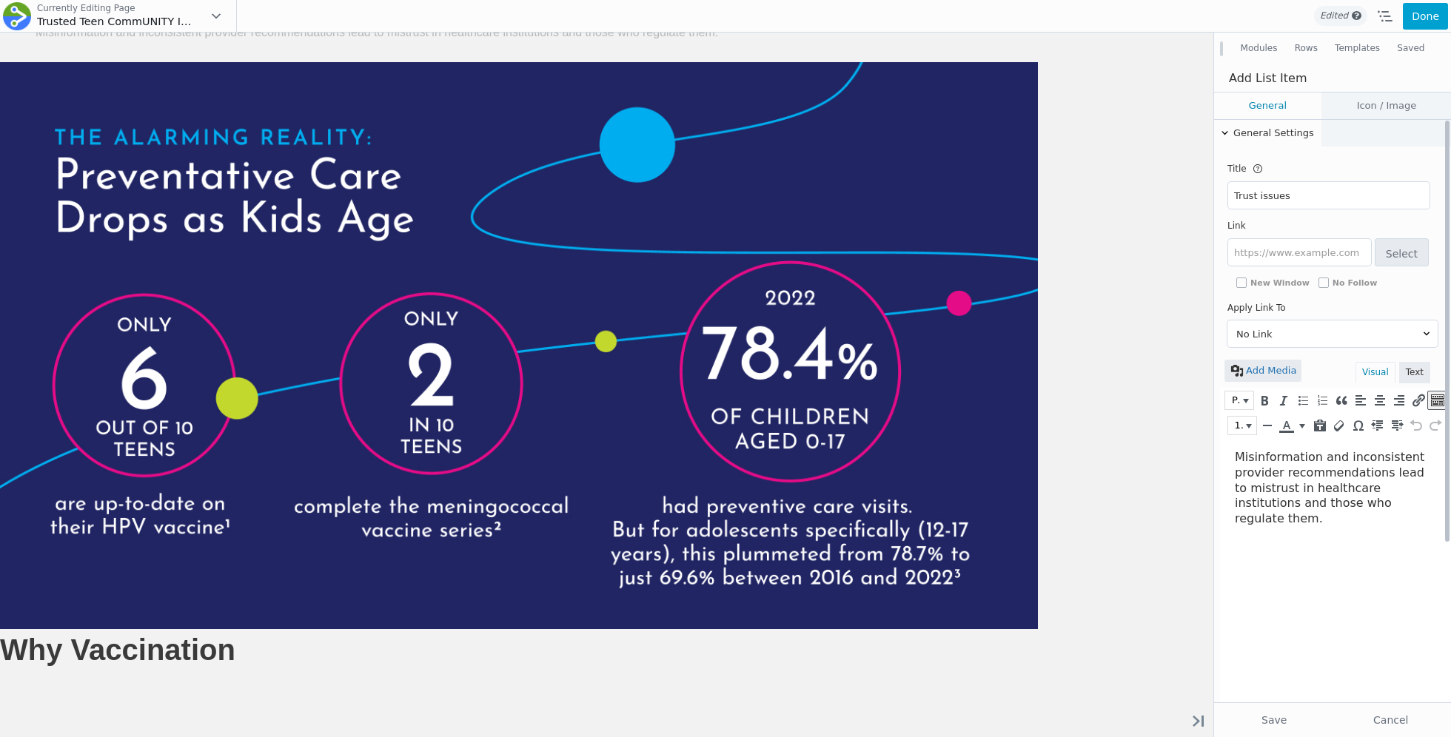
click at [1240, 470] on span "Misinformation and inconsistent provider recommendations lead to mistrust in he…" at bounding box center [1329, 487] width 189 height 75
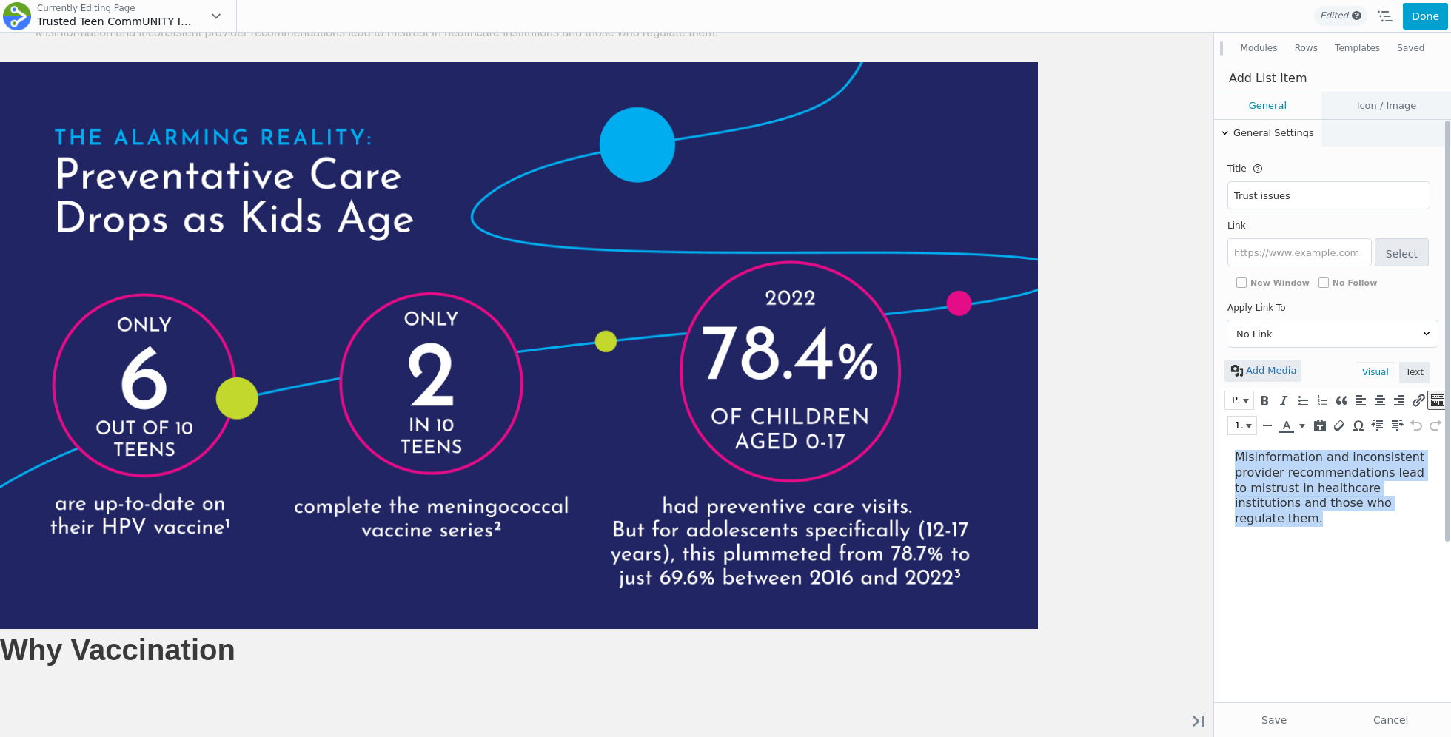
click at [1240, 470] on span "Misinformation and inconsistent provider recommendations lead to mistrust in he…" at bounding box center [1329, 487] width 189 height 75
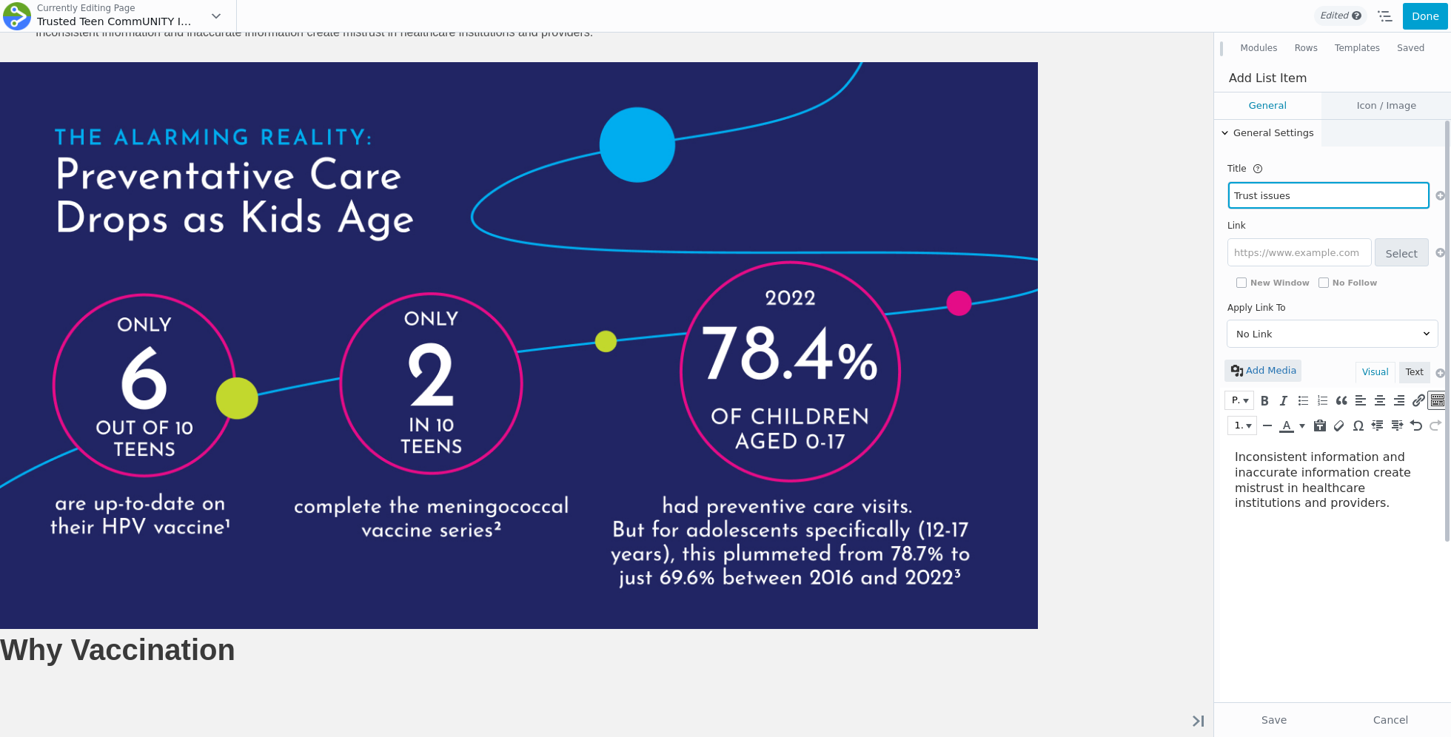
click at [1266, 201] on input "Trust issues" at bounding box center [1328, 195] width 201 height 27
click at [1266, 201] on input "Trust Erosion of Trust" at bounding box center [1328, 195] width 201 height 27
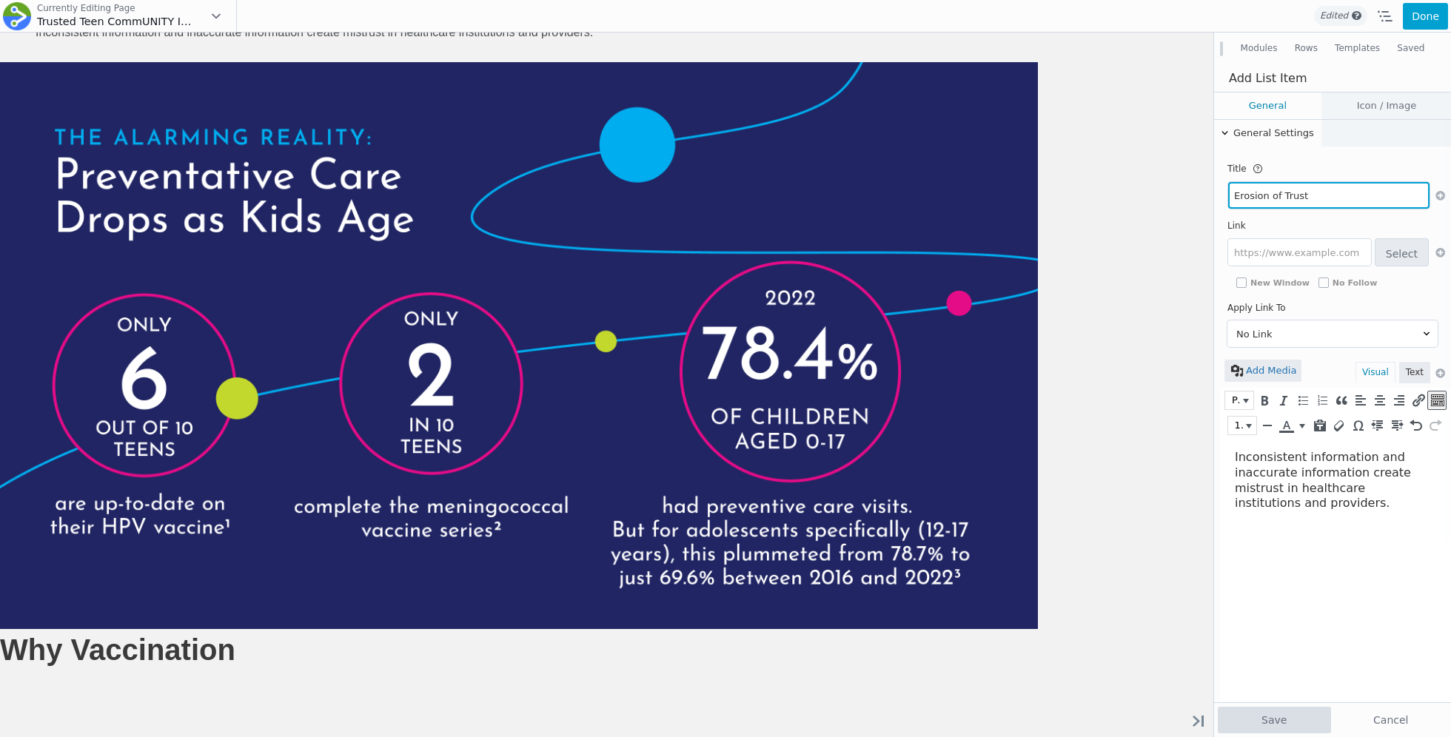
type input "Erosion of Trust"
click at [1263, 713] on button "Save" at bounding box center [1273, 720] width 113 height 27
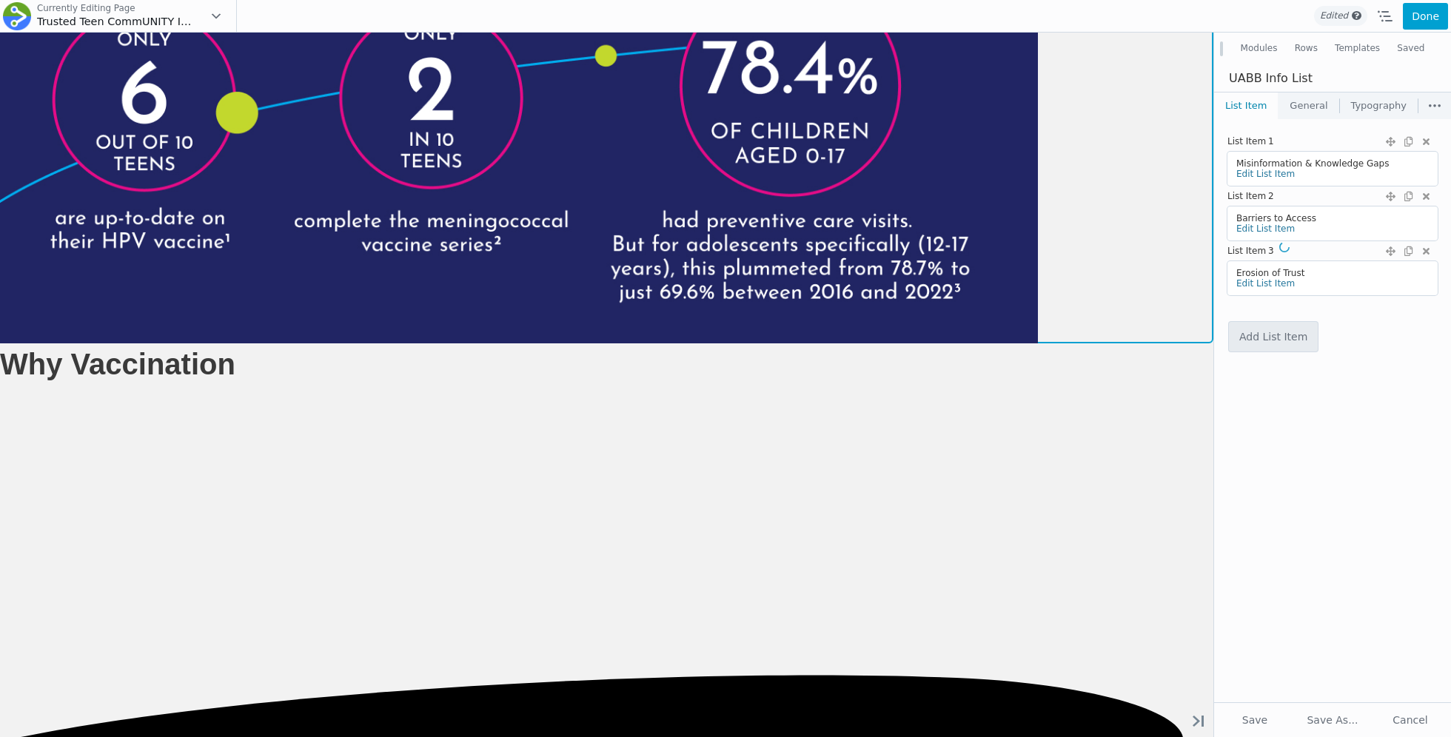
scroll to position [2268, 0]
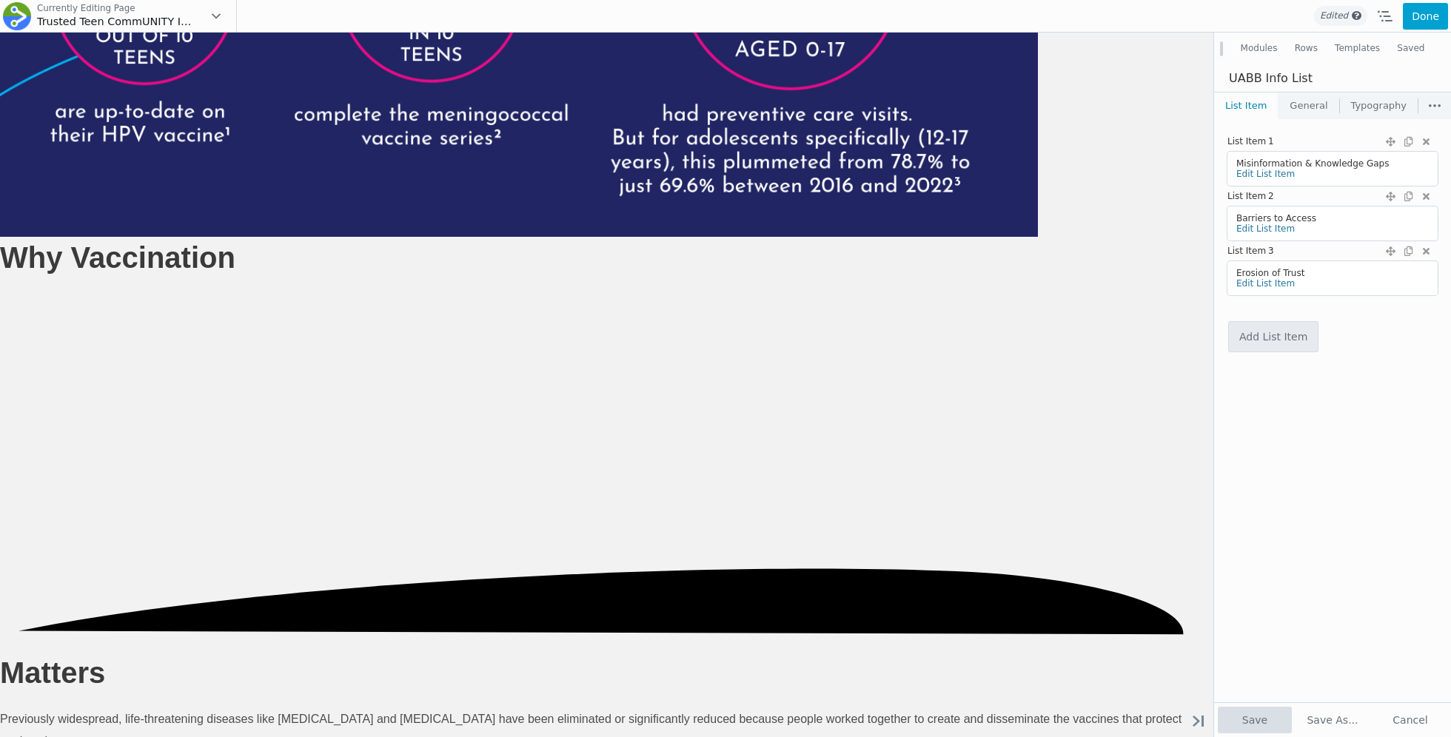
click at [1237, 719] on button "Save" at bounding box center [1254, 720] width 74 height 27
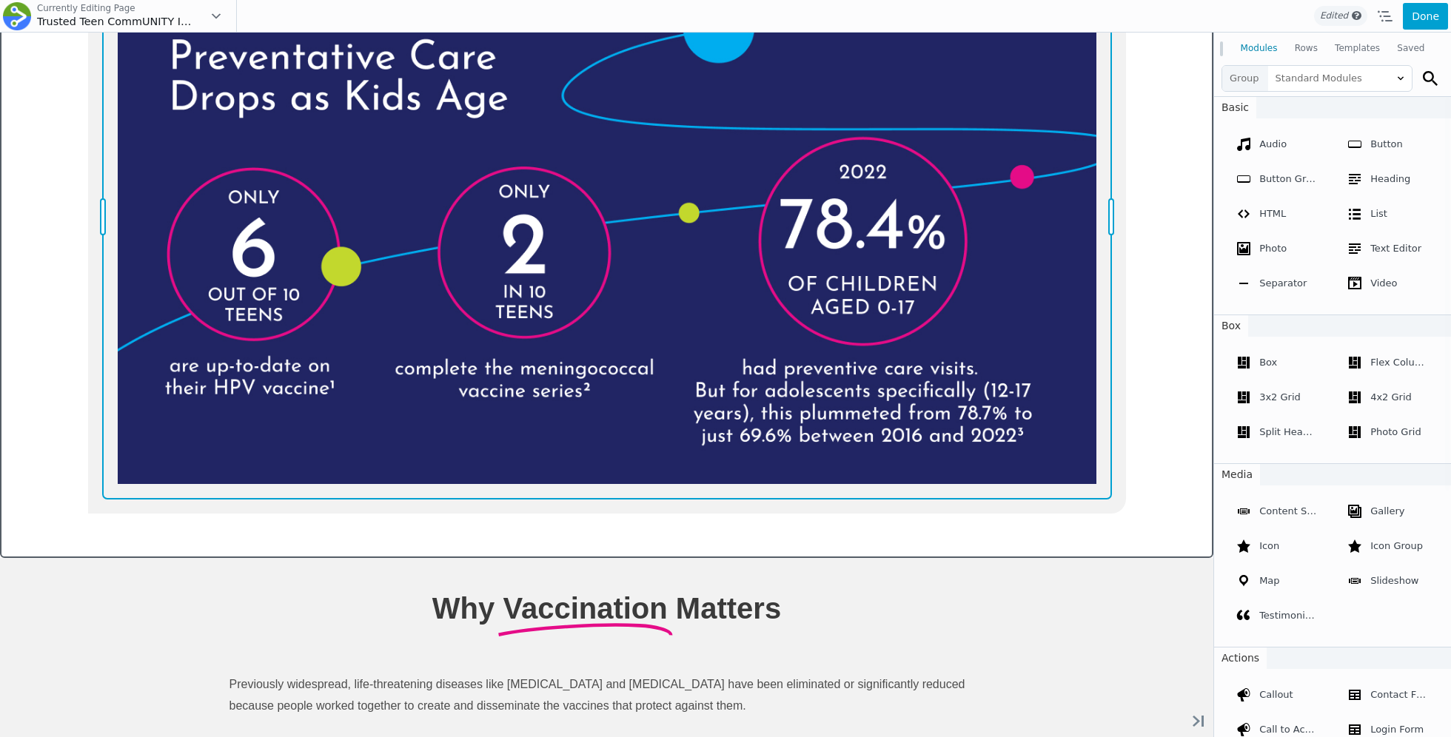
scroll to position [2636, 0]
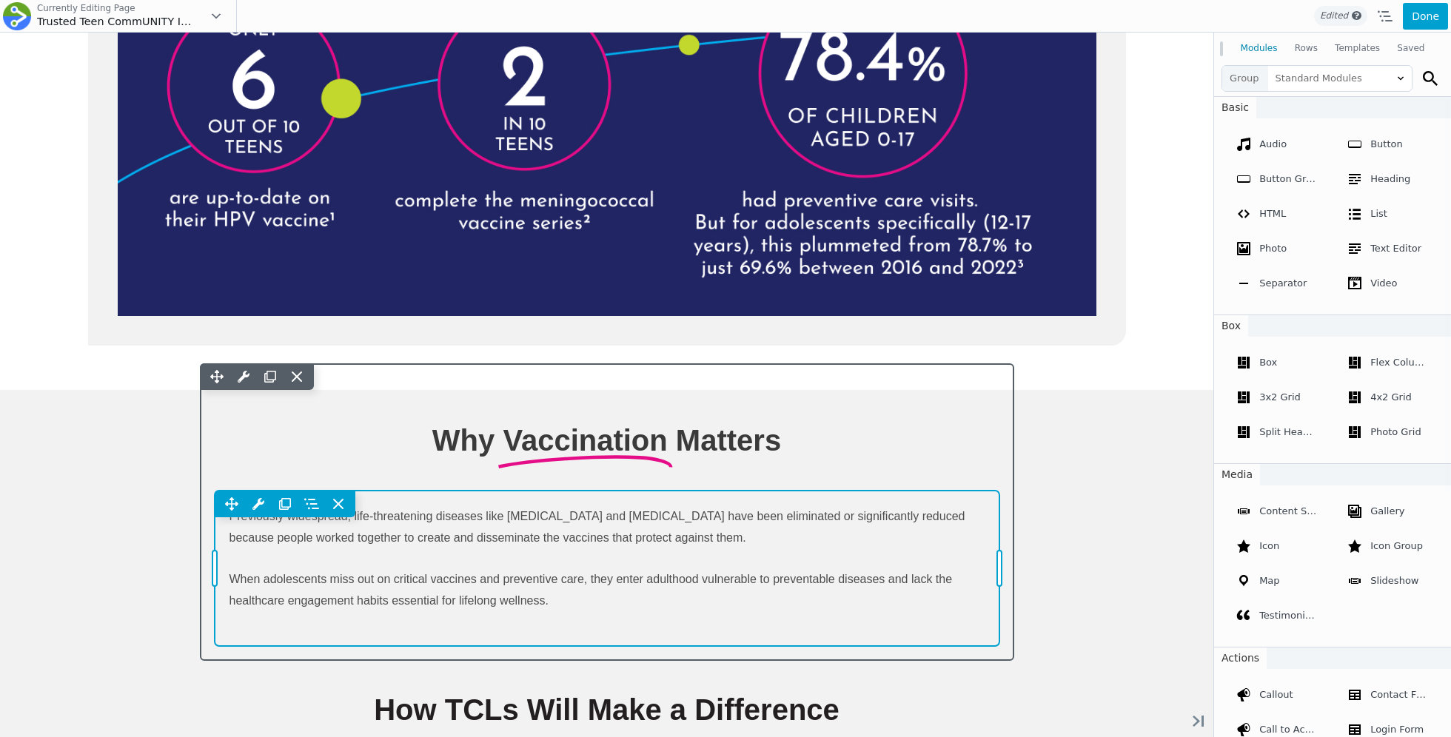
click at [722, 551] on div "Move Up Move Down Text Editor Settings Copy Text Editor Settings Paste Text Edi…" at bounding box center [607, 568] width 785 height 155
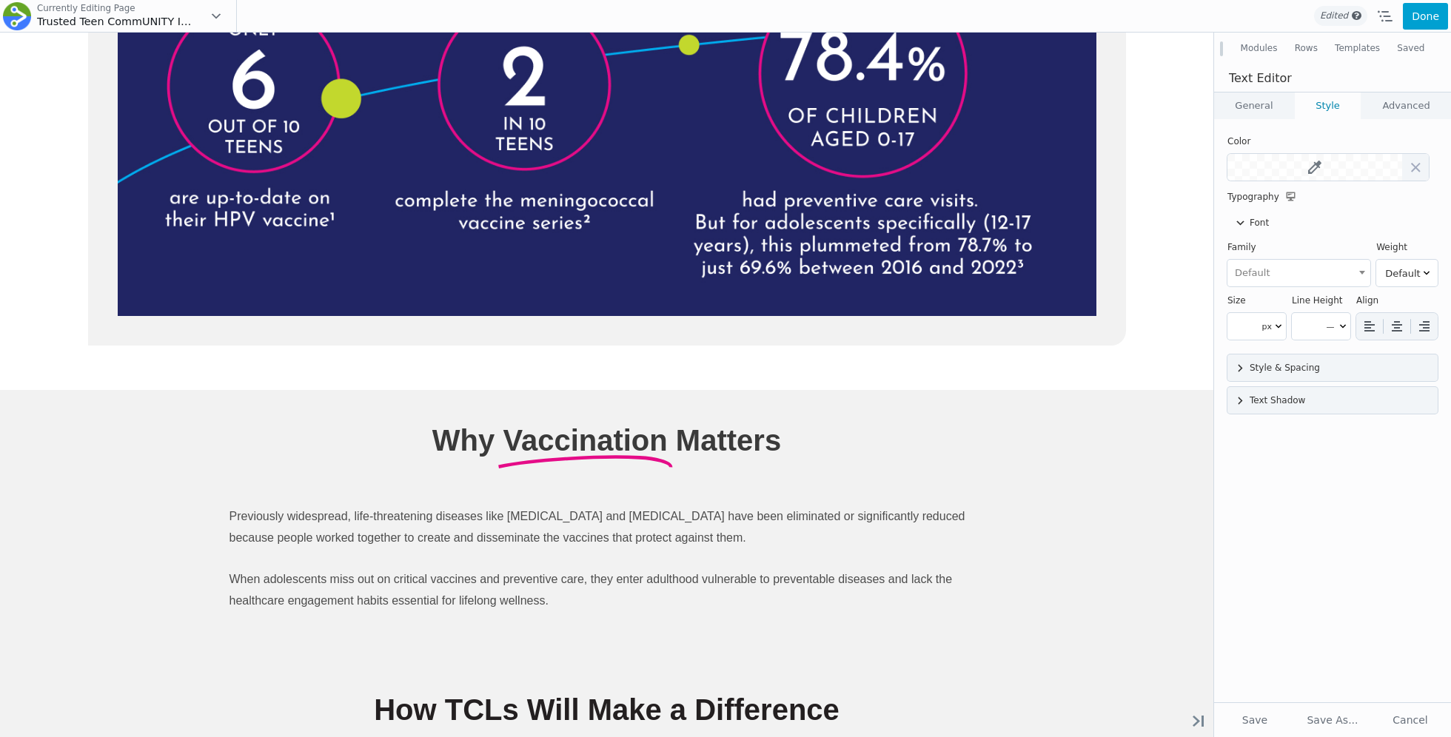
scroll to position [0, 0]
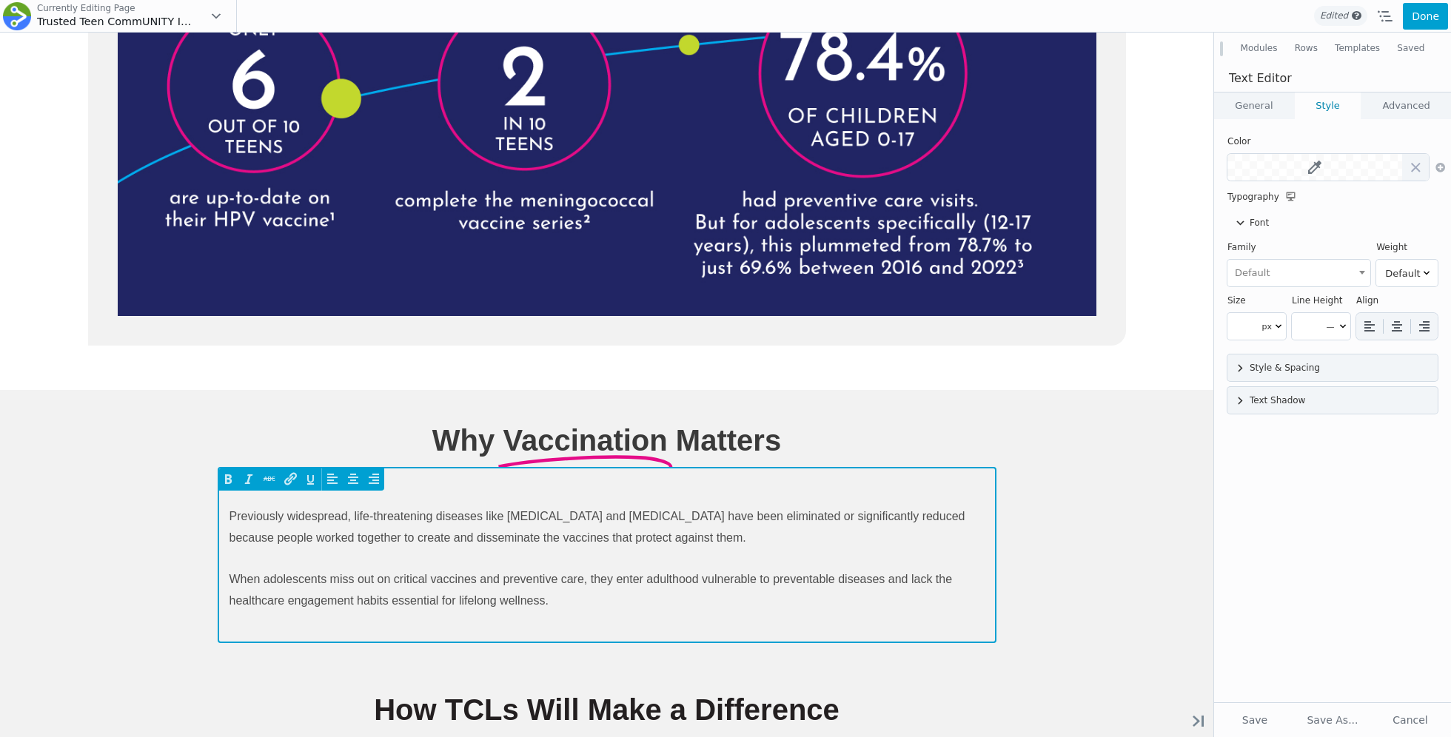
click at [824, 574] on span "When adolescents miss out on critical vaccines and preventive care, they enter …" at bounding box center [590, 590] width 723 height 35
click at [592, 604] on div "Previously widespread, life-threatening diseases like smallpox and polio have b…" at bounding box center [606, 569] width 755 height 126
click at [608, 581] on p "When adolescents miss out on critical vaccines and preventive care, they enter …" at bounding box center [606, 590] width 755 height 44
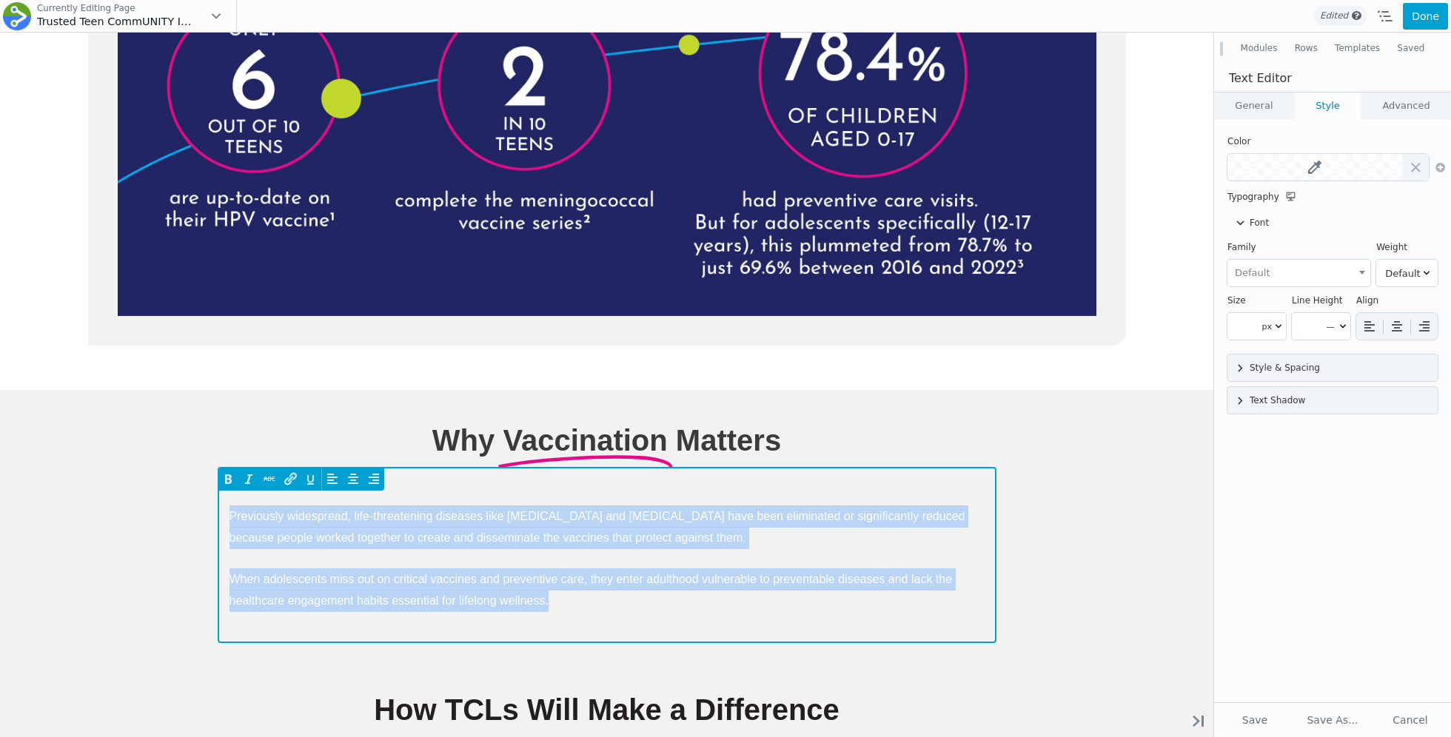
drag, startPoint x: 567, startPoint y: 597, endPoint x: 229, endPoint y: 499, distance: 351.4
click at [229, 506] on div "Previously widespread, life-threatening diseases like smallpox and polio have b…" at bounding box center [606, 559] width 755 height 107
paste div
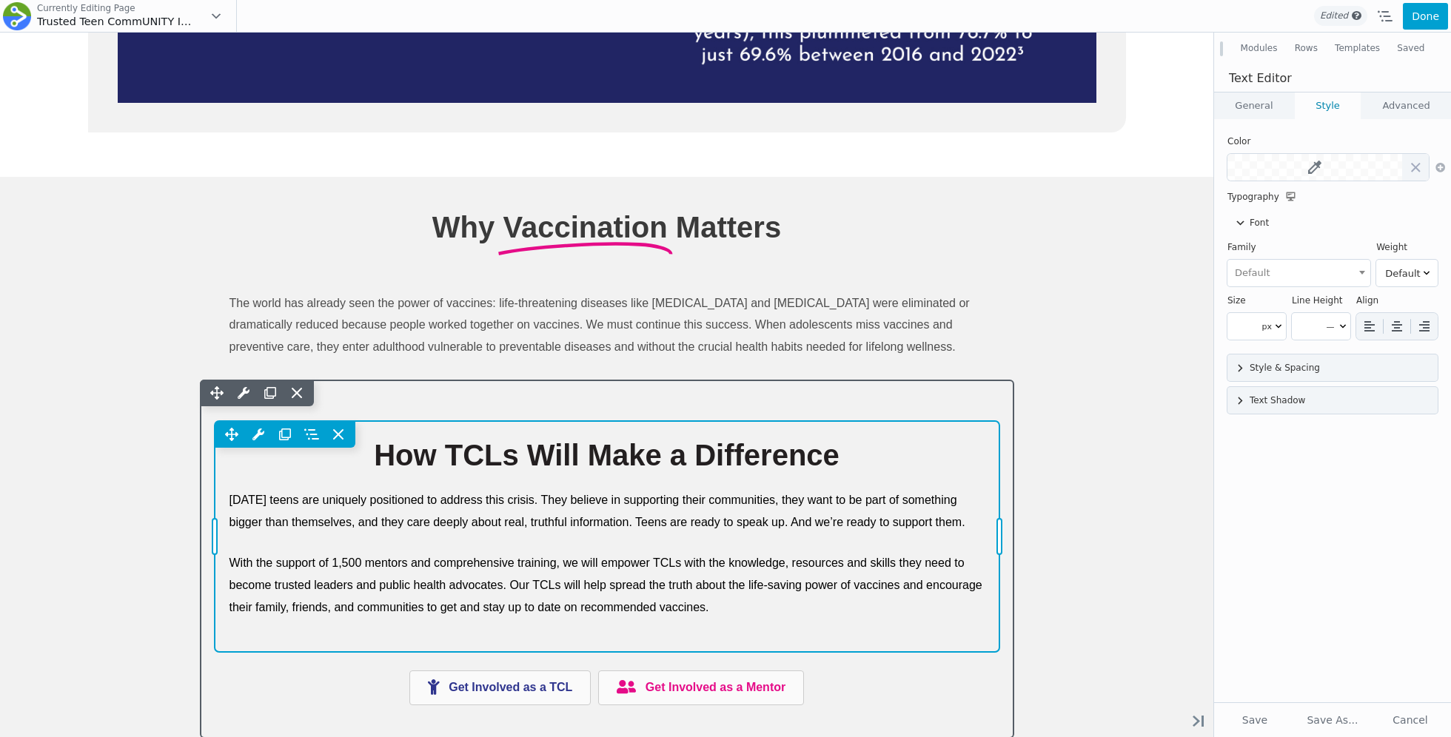
scroll to position [2947, 0]
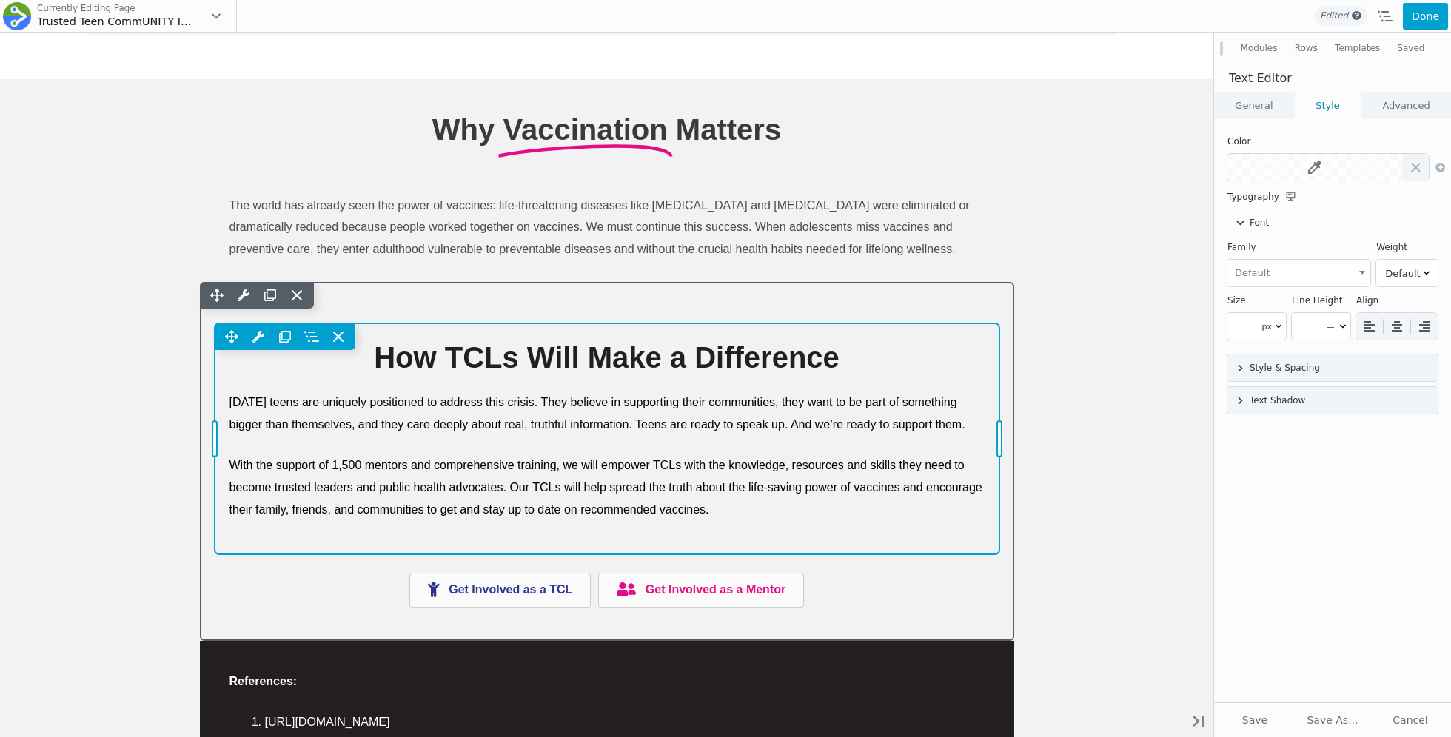
click at [709, 451] on div "Move Up Move Down Text Editor Settings Copy Text Editor Settings Paste Text Edi…" at bounding box center [607, 438] width 785 height 231
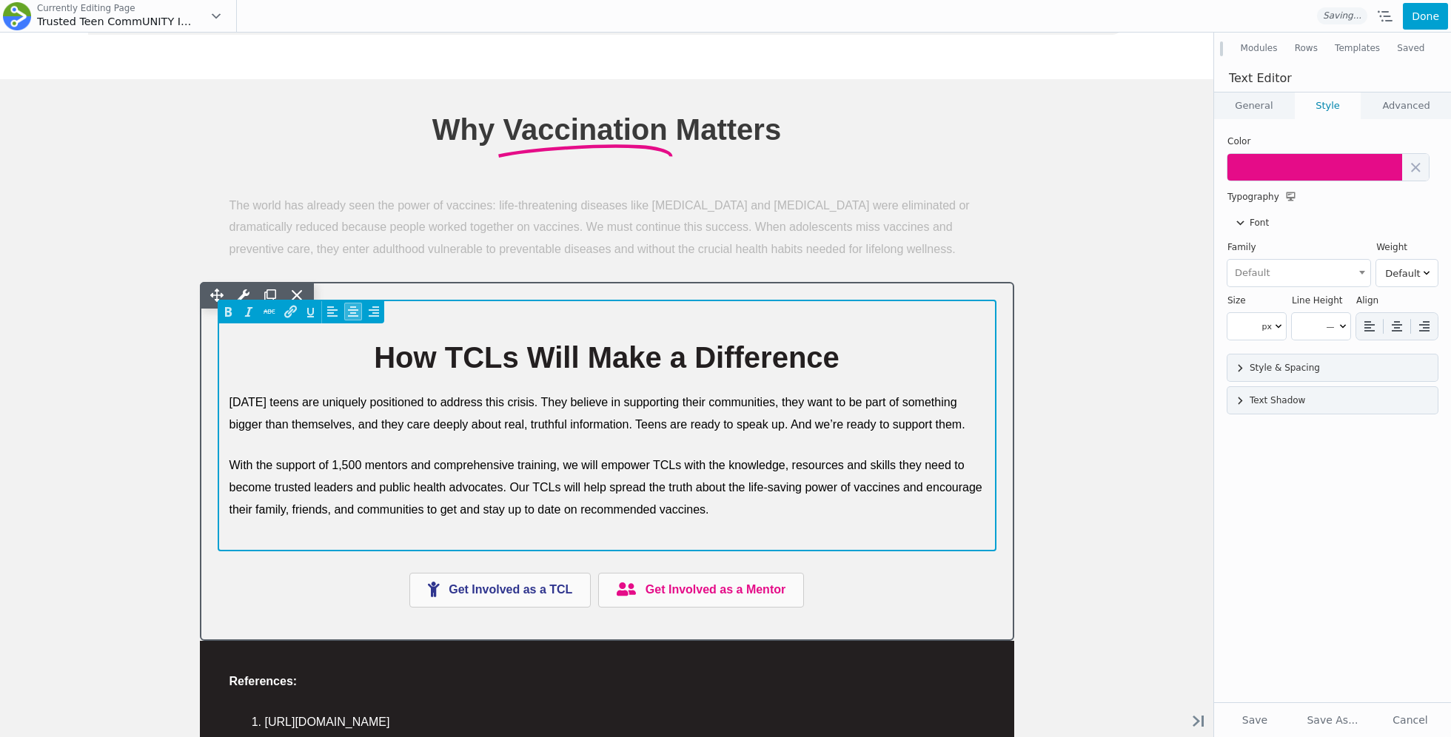
scroll to position [0, 0]
click at [729, 502] on p "With the support of 1,500 mentors and comprehensive training, we will empower T…" at bounding box center [606, 487] width 755 height 66
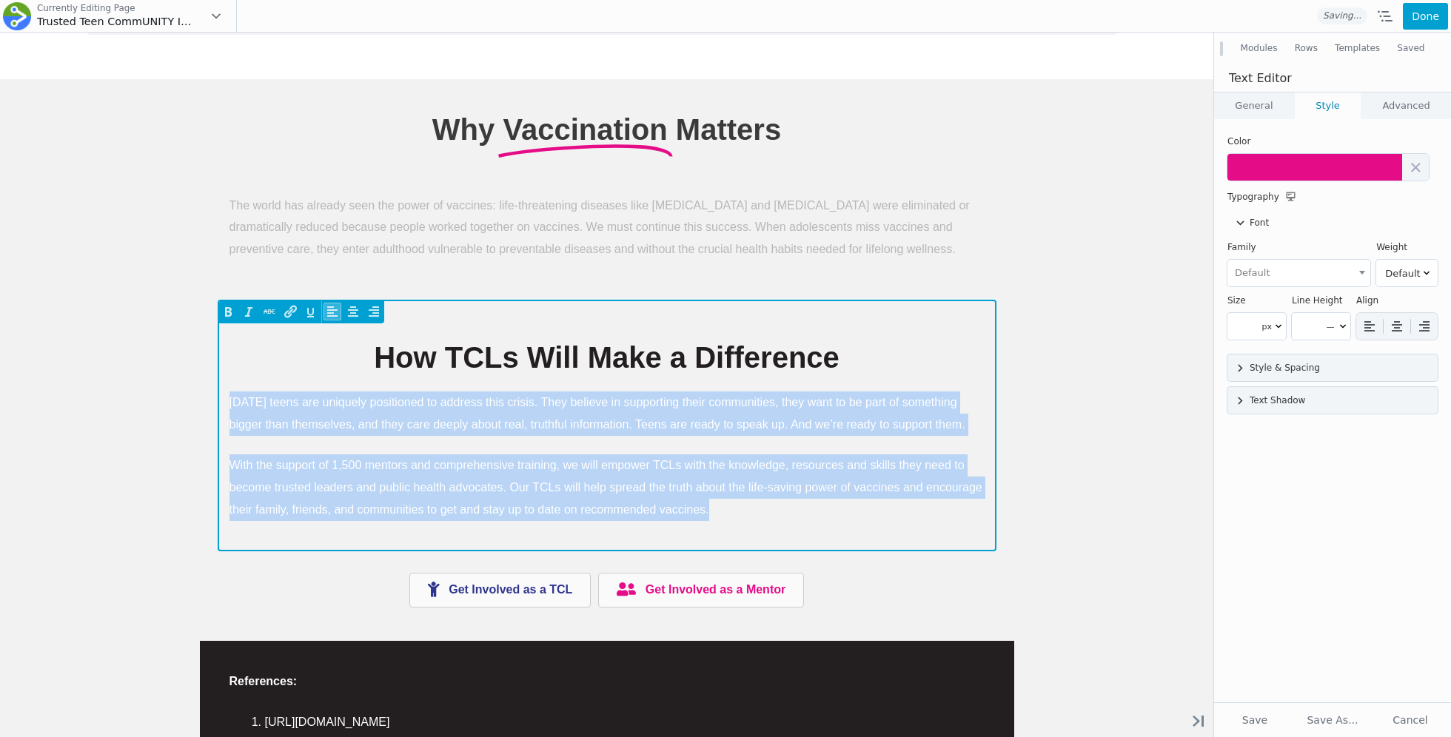
drag, startPoint x: 750, startPoint y: 502, endPoint x: 235, endPoint y: 377, distance: 529.4
click at [235, 377] on div "How TCLs Will Make a Difference Today's teens are uniquely positioned to addres…" at bounding box center [606, 429] width 755 height 182
paste div
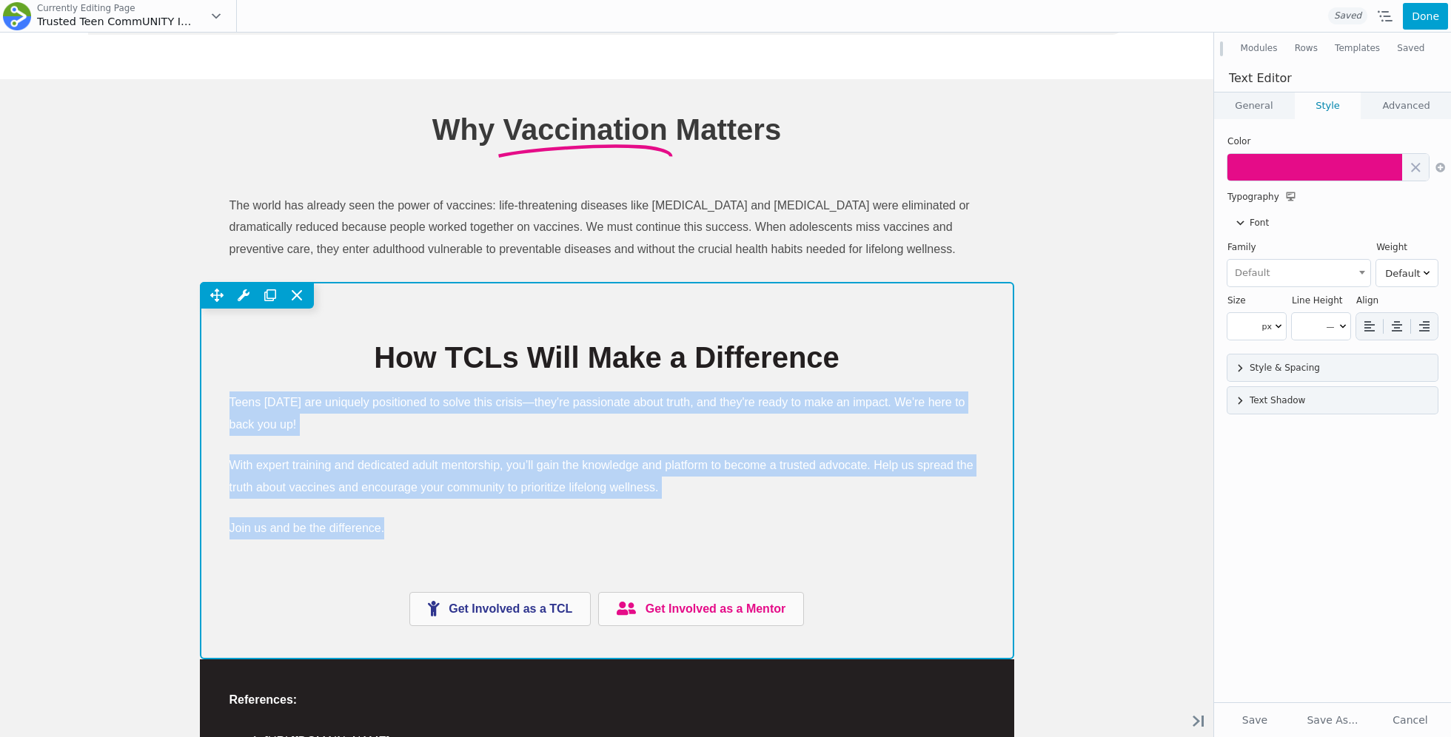
drag, startPoint x: 405, startPoint y: 524, endPoint x: 199, endPoint y: 398, distance: 241.2
click at [200, 398] on div "How TCLs Will Make a Difference Teens today are uniquely positioned to solve th…" at bounding box center [607, 484] width 814 height 351
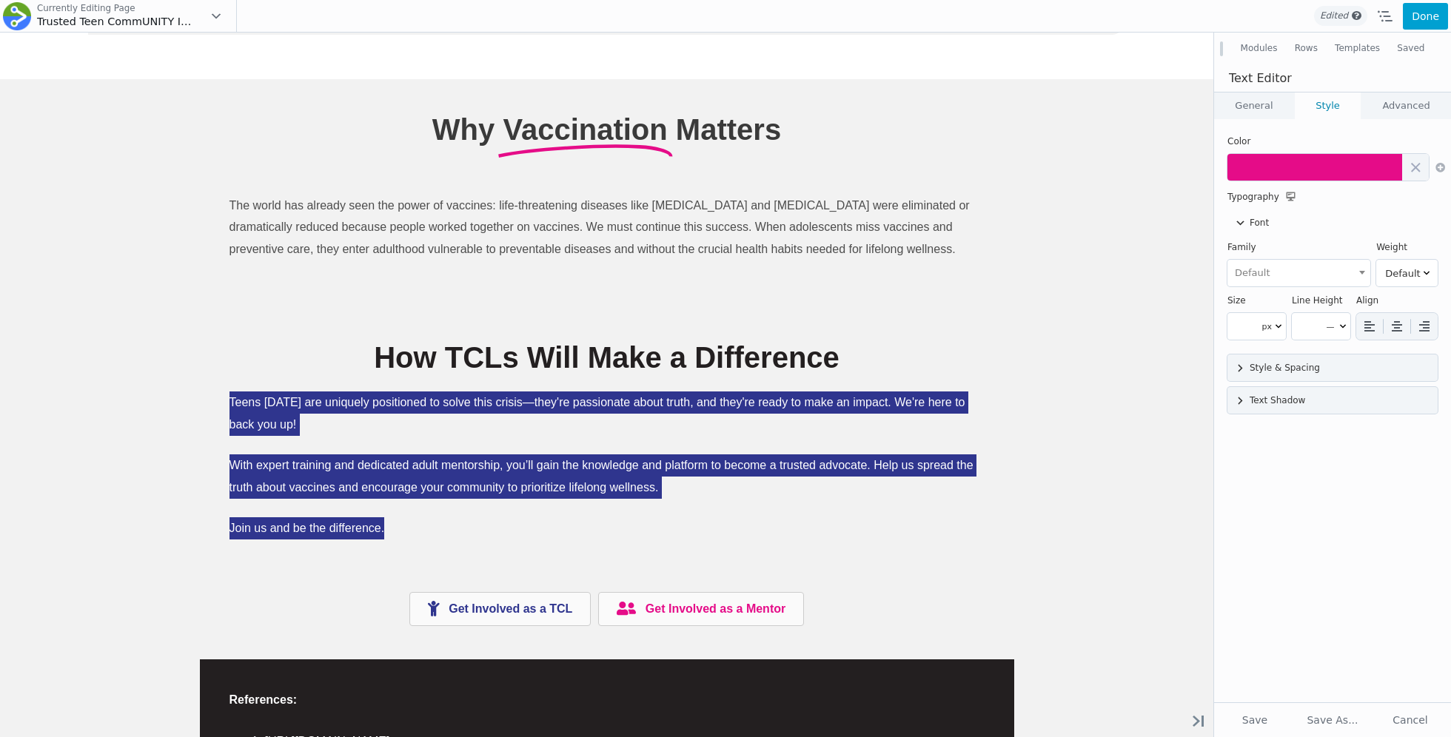
click at [1277, 184] on td at bounding box center [1332, 168] width 210 height 36
click at [1278, 177] on button at bounding box center [1314, 167] width 175 height 27
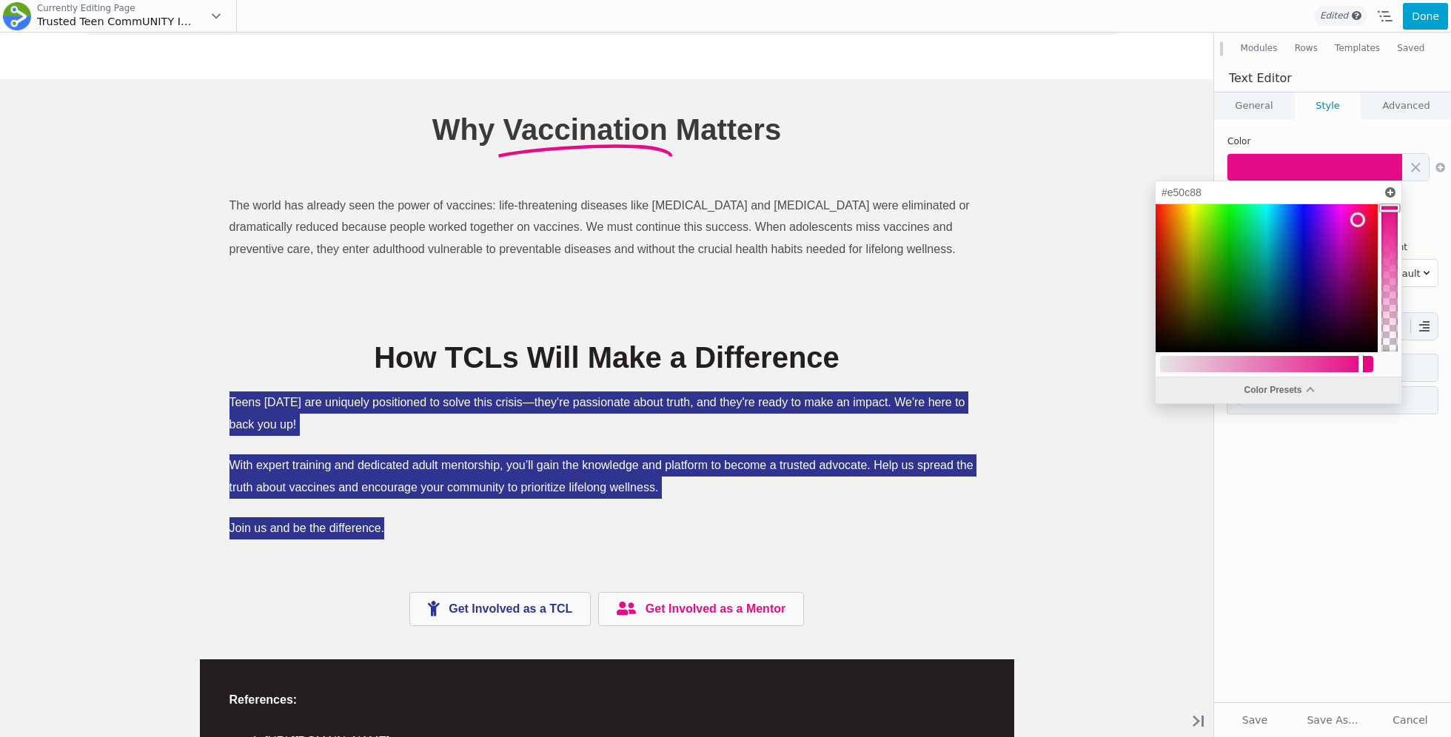
click at [1232, 396] on div "Color Presets" at bounding box center [1278, 390] width 246 height 26
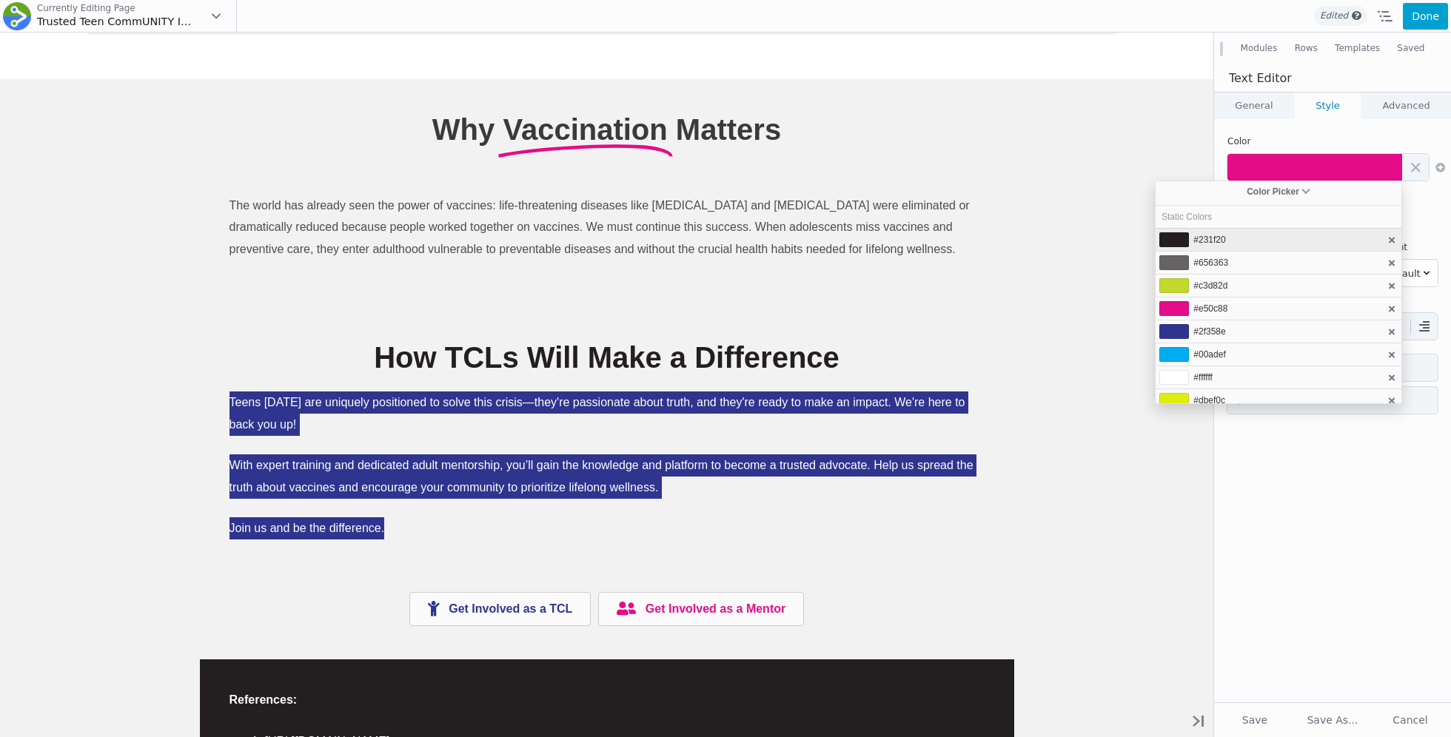
click at [1219, 238] on span "#231f20" at bounding box center [1209, 240] width 32 height 10
type input "#231f20"
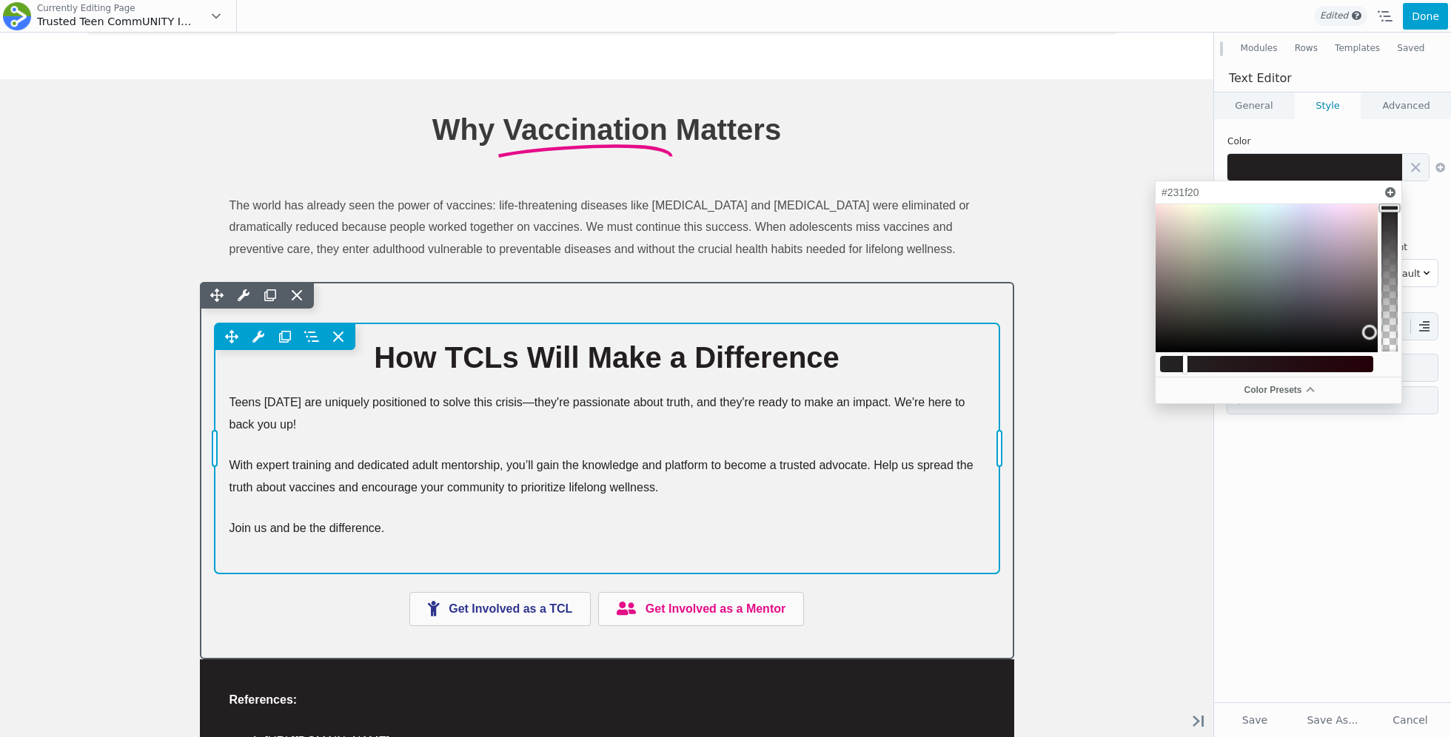
click at [950, 441] on div "Move Up Move Down Text Editor Settings Copy Text Editor Settings Paste Text Edi…" at bounding box center [607, 447] width 785 height 249
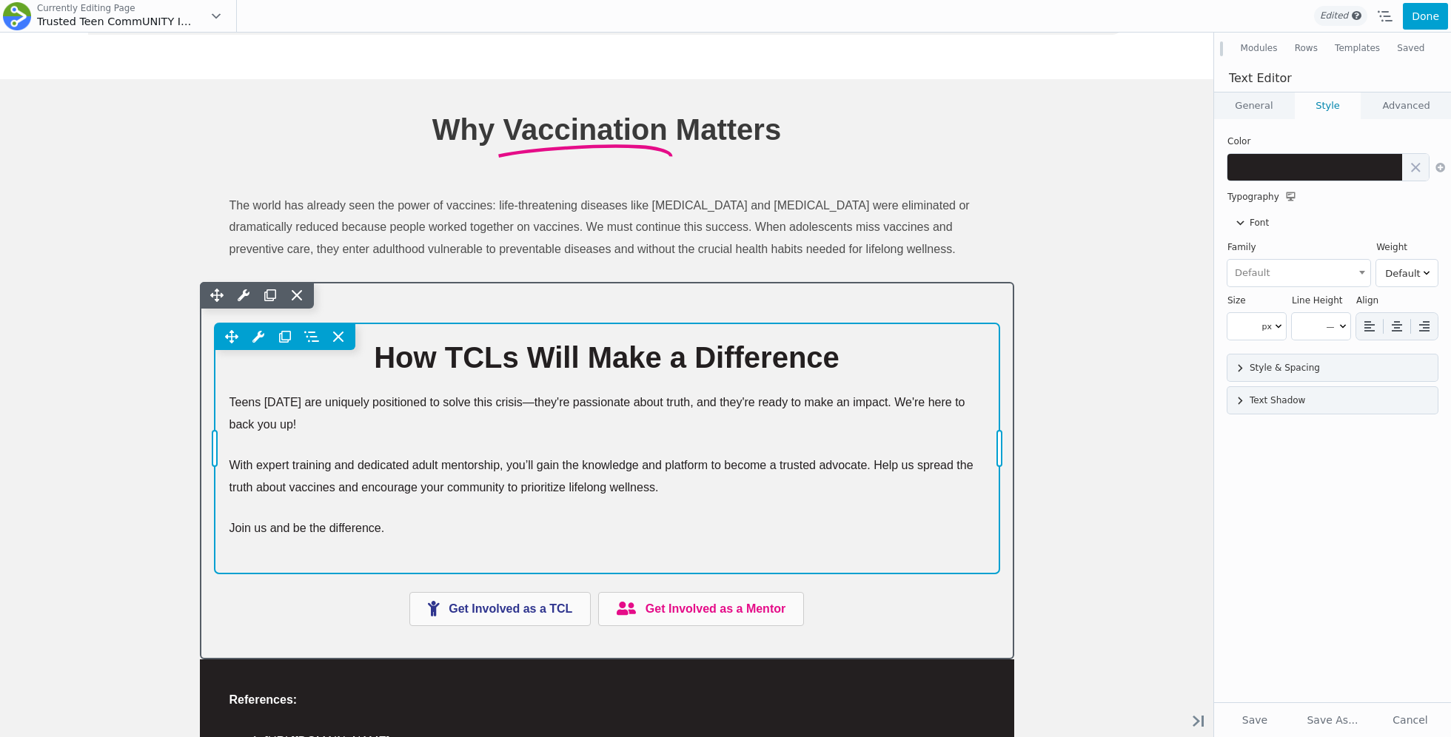
click at [972, 511] on div "Move Up Move Down Text Editor Settings Copy Text Editor Settings Paste Text Edi…" at bounding box center [607, 447] width 785 height 249
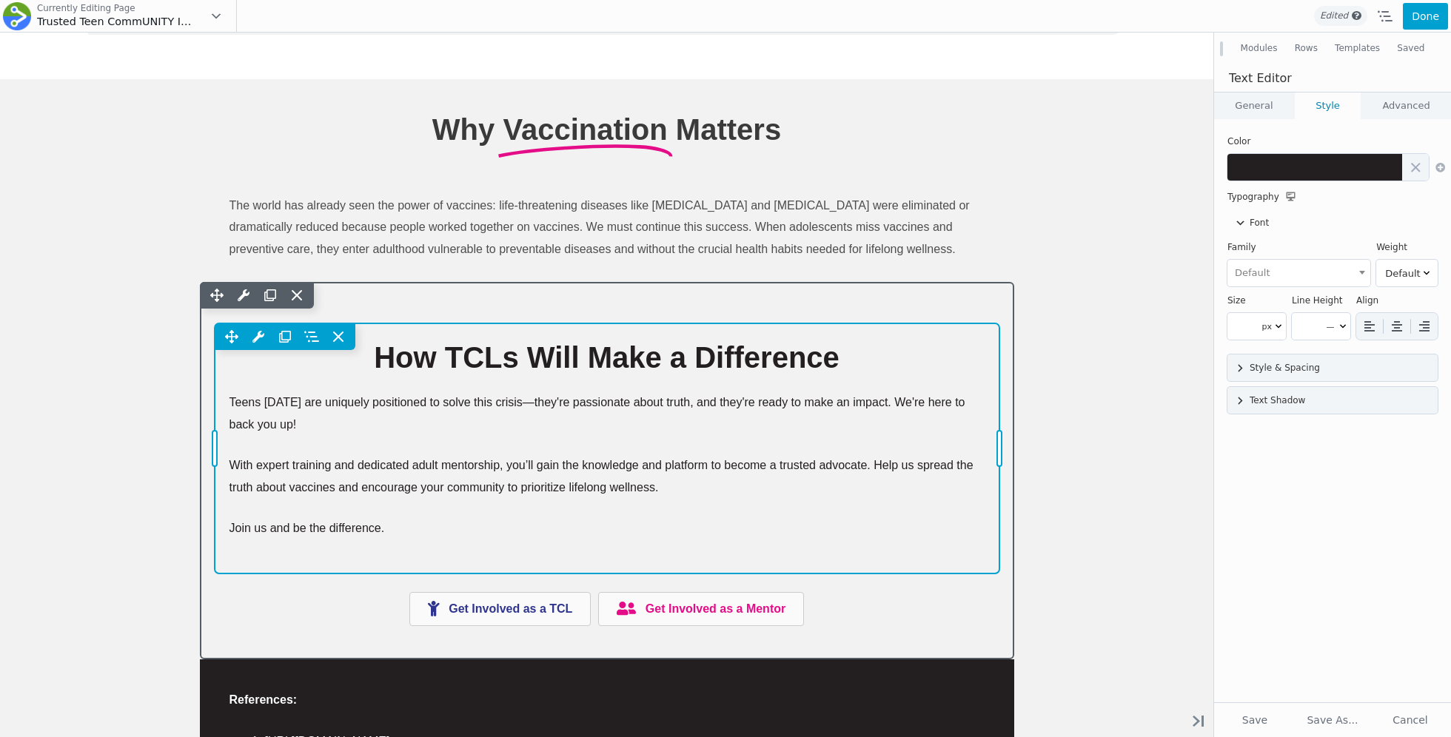
click at [931, 506] on div "Move Up Move Down Text Editor Settings Copy Text Editor Settings Paste Text Edi…" at bounding box center [607, 447] width 785 height 249
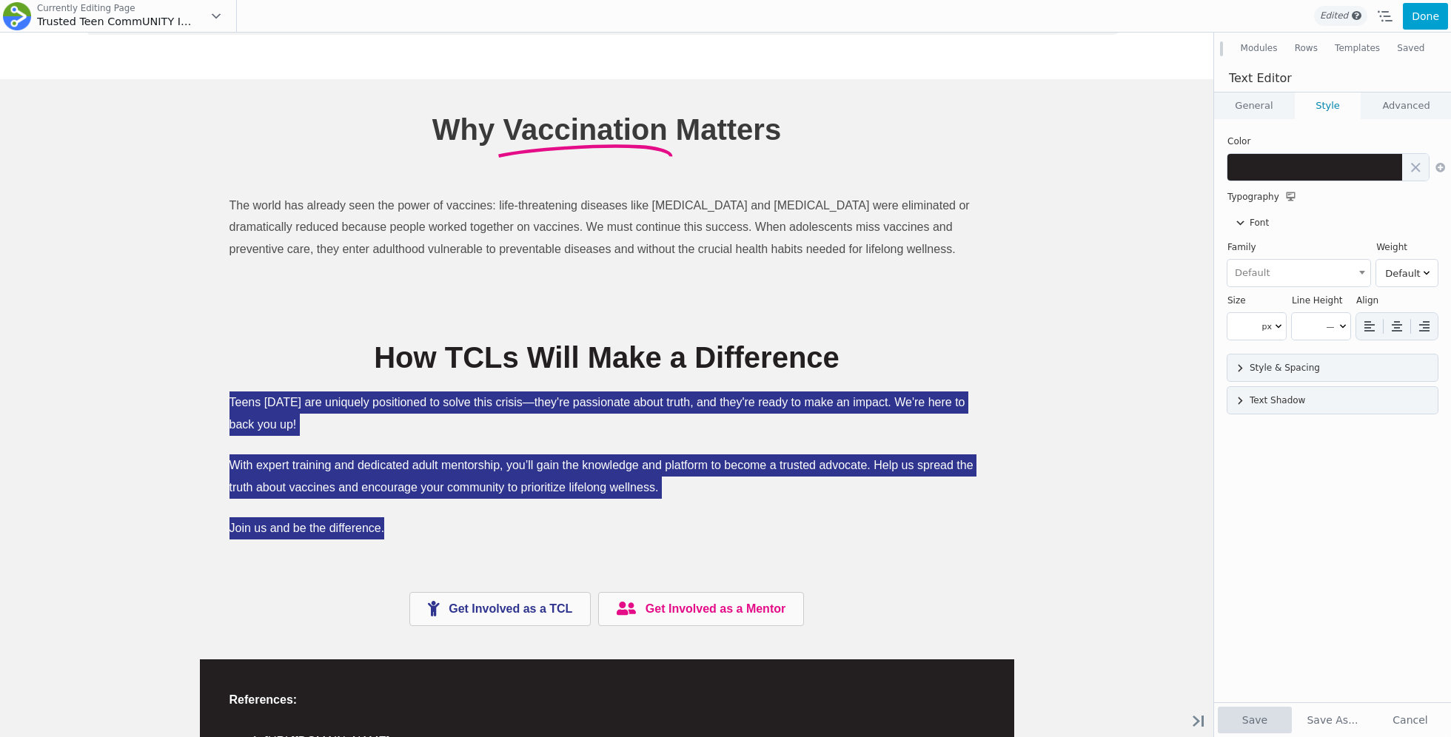
click at [1237, 713] on button "Save" at bounding box center [1254, 720] width 74 height 27
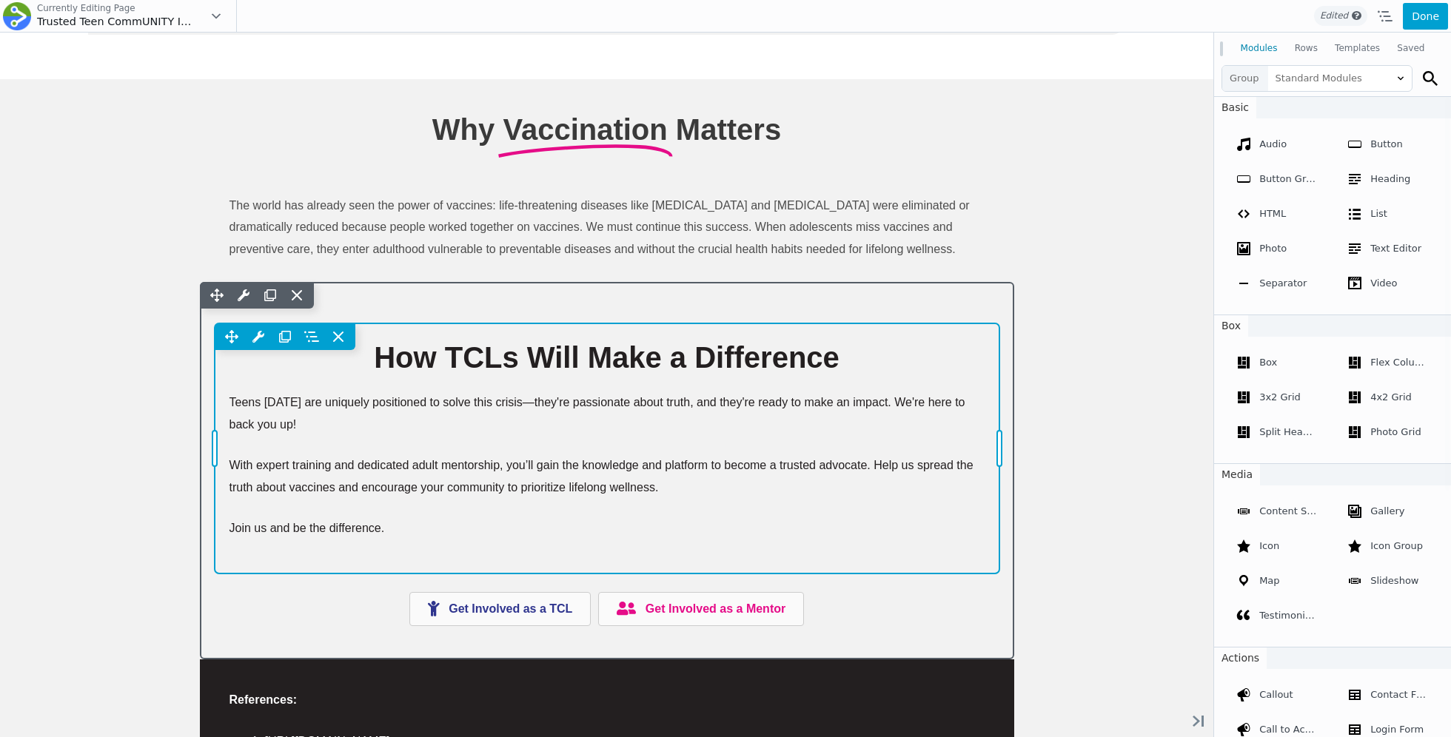
click at [559, 544] on div "Move Up Move Down Text Editor Settings Copy Text Editor Settings Paste Text Edi…" at bounding box center [607, 447] width 785 height 249
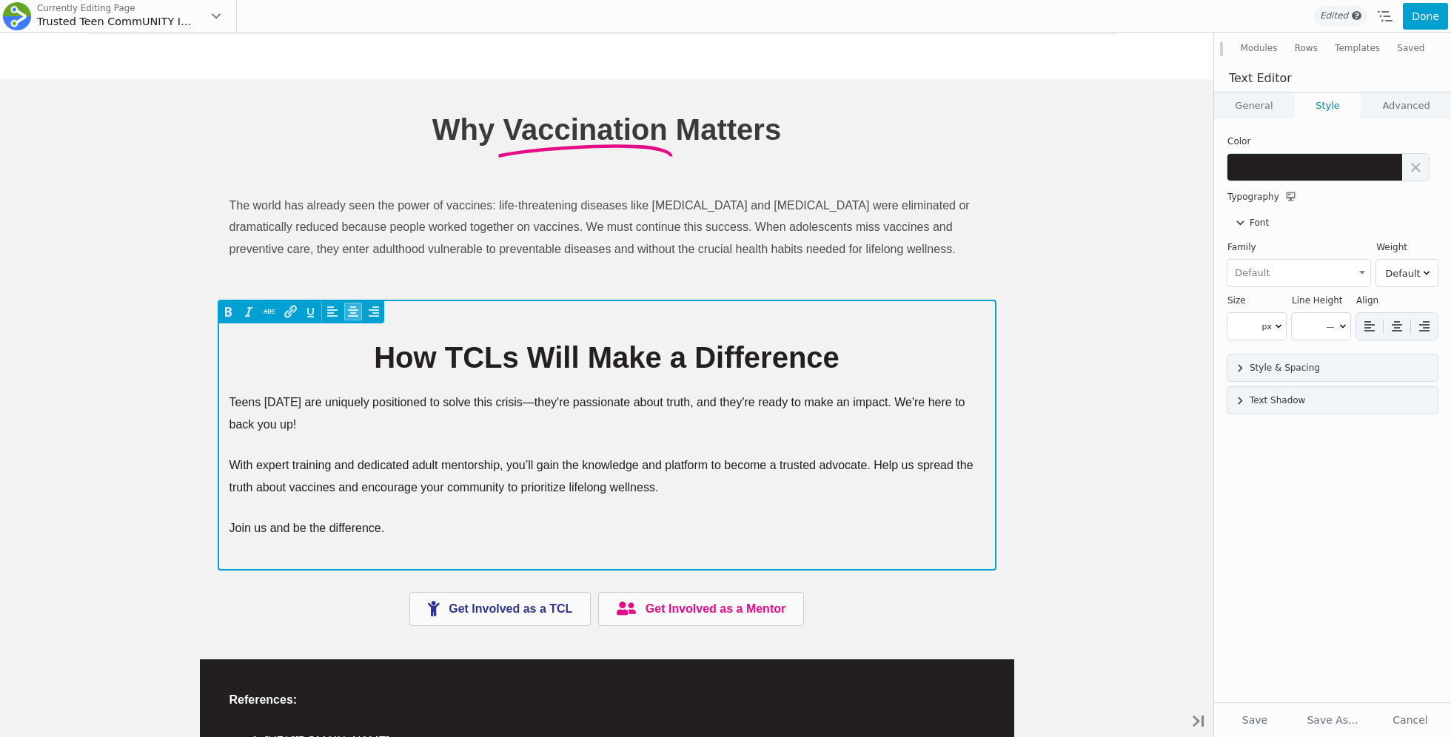
click at [512, 542] on div "How TCLs Will Make a Difference Teens today are uniquely positioned to solve th…" at bounding box center [606, 448] width 755 height 220
click at [506, 523] on p "Join us and be the difference." at bounding box center [606, 528] width 755 height 22
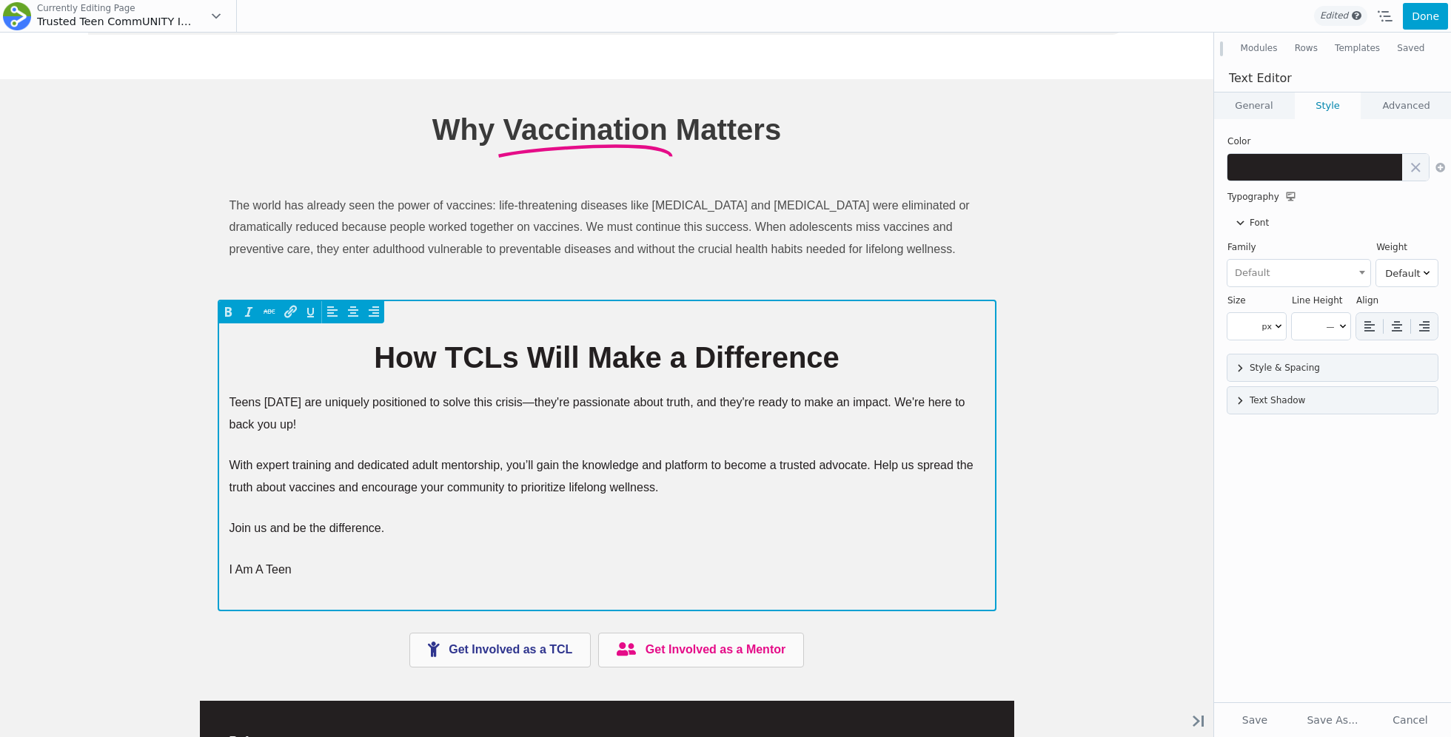
click at [468, 559] on p "I Am A Teen" at bounding box center [606, 570] width 755 height 22
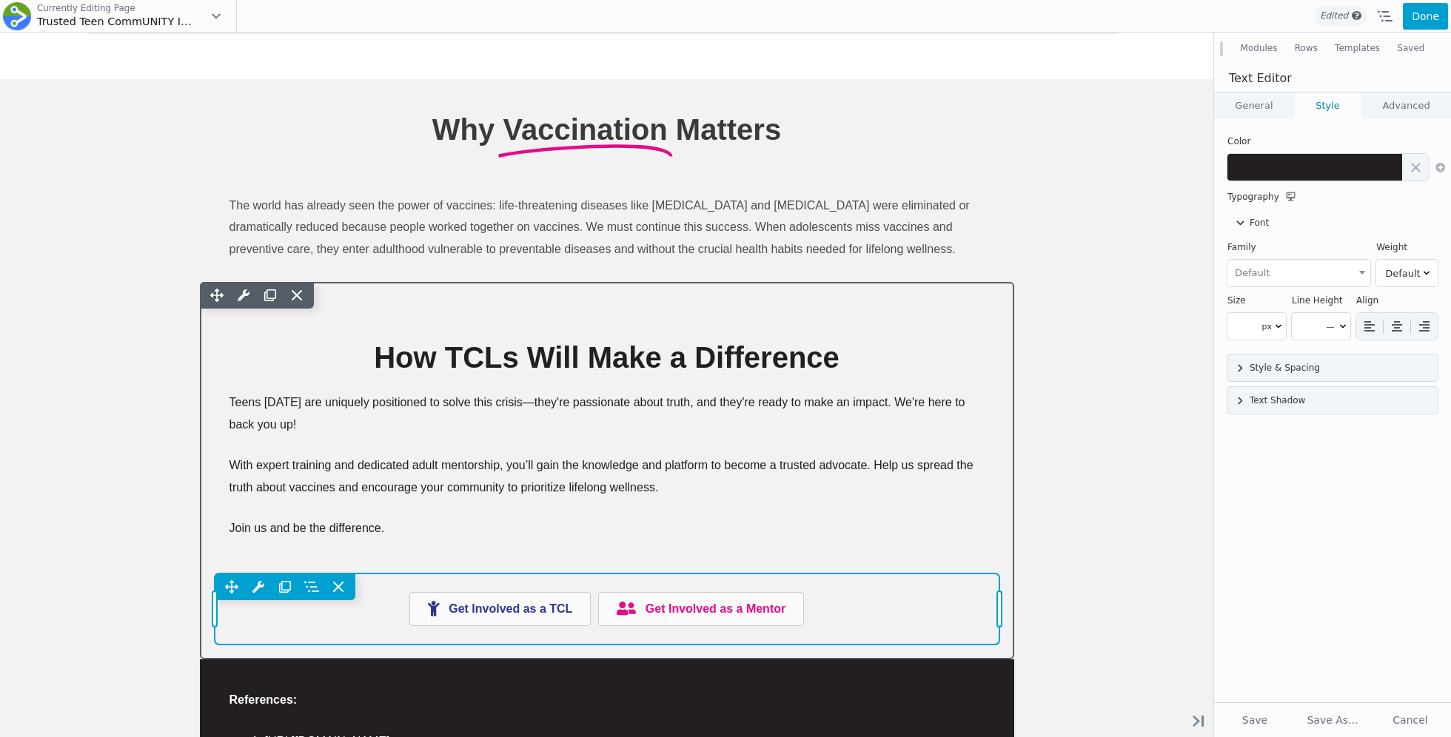
click at [412, 574] on div "Move Up Move Down Button Group Settings Copy Button Group Settings Paste Button…" at bounding box center [607, 587] width 785 height 27
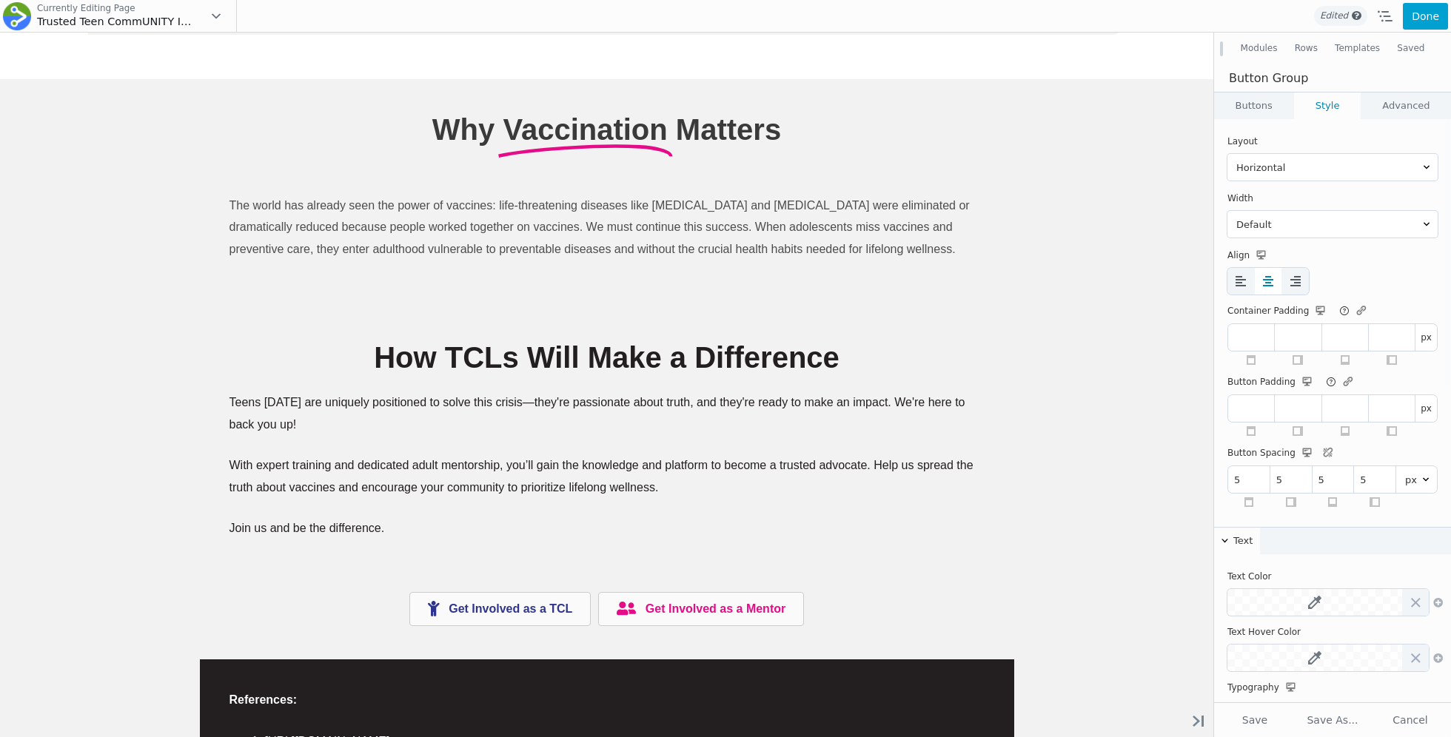
click at [1266, 110] on link "Buttons" at bounding box center [1253, 106] width 79 height 27
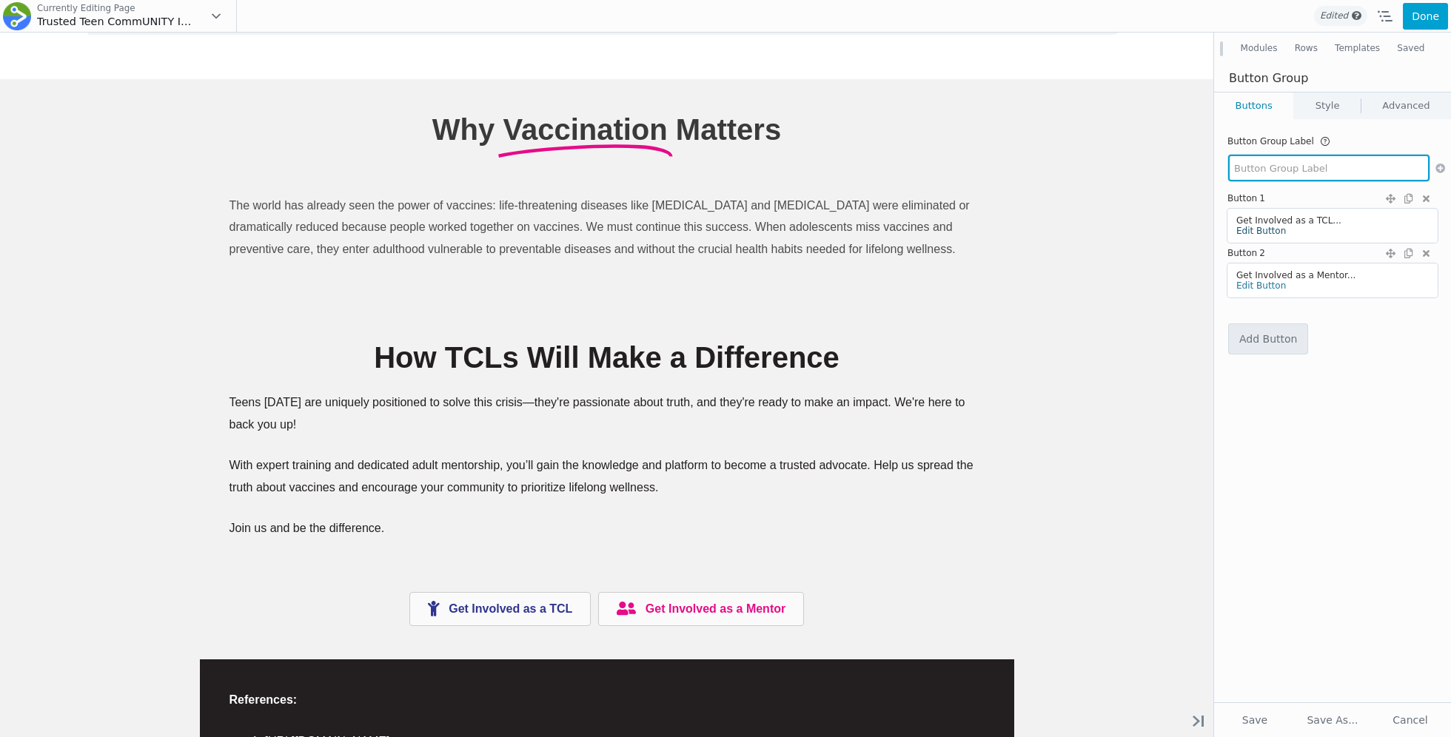
click at [1253, 229] on link "Edit Button" at bounding box center [1261, 231] width 50 height 10
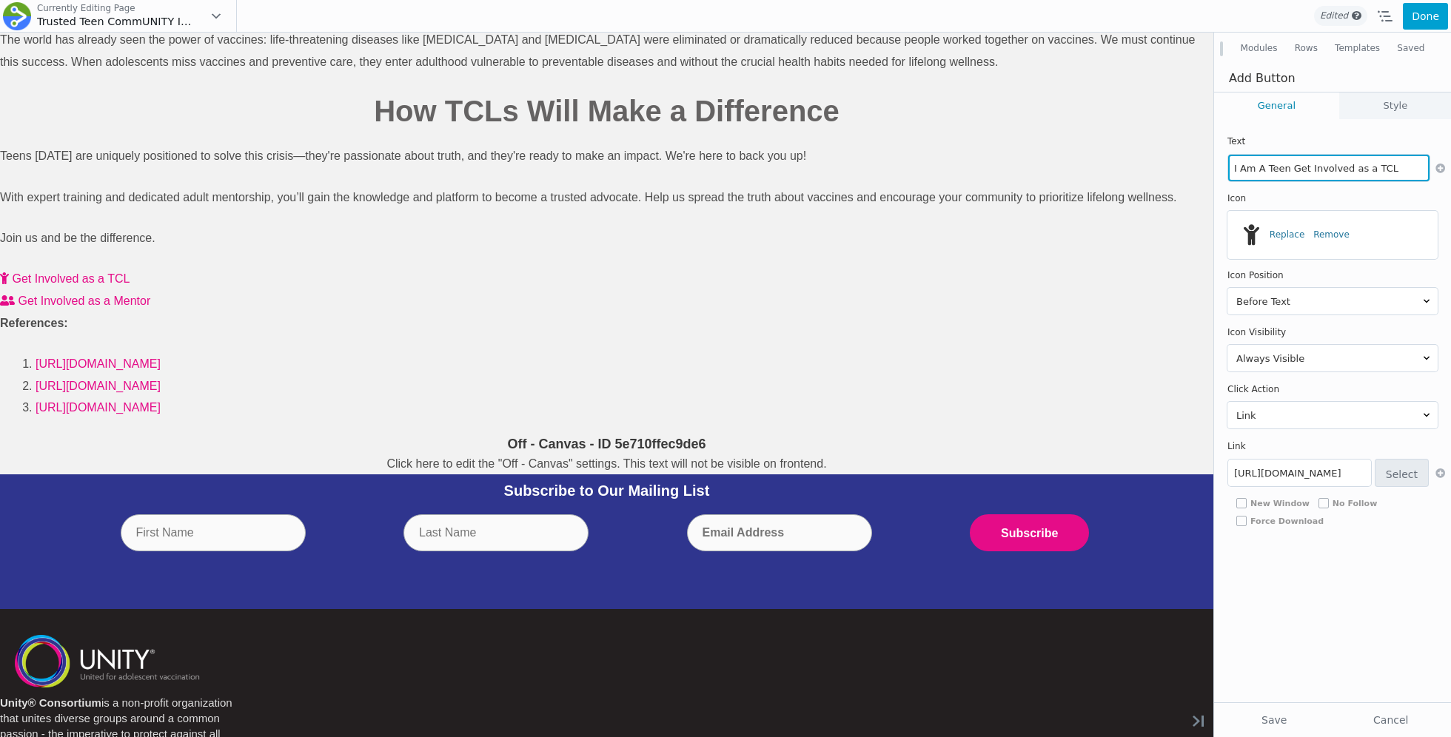
click button at bounding box center [0, 0] width 0 height 0
click at [1286, 167] on input "I Am A Teen Get Involved as a TCL" at bounding box center [1328, 168] width 201 height 27
paste input "’m a Teen:"
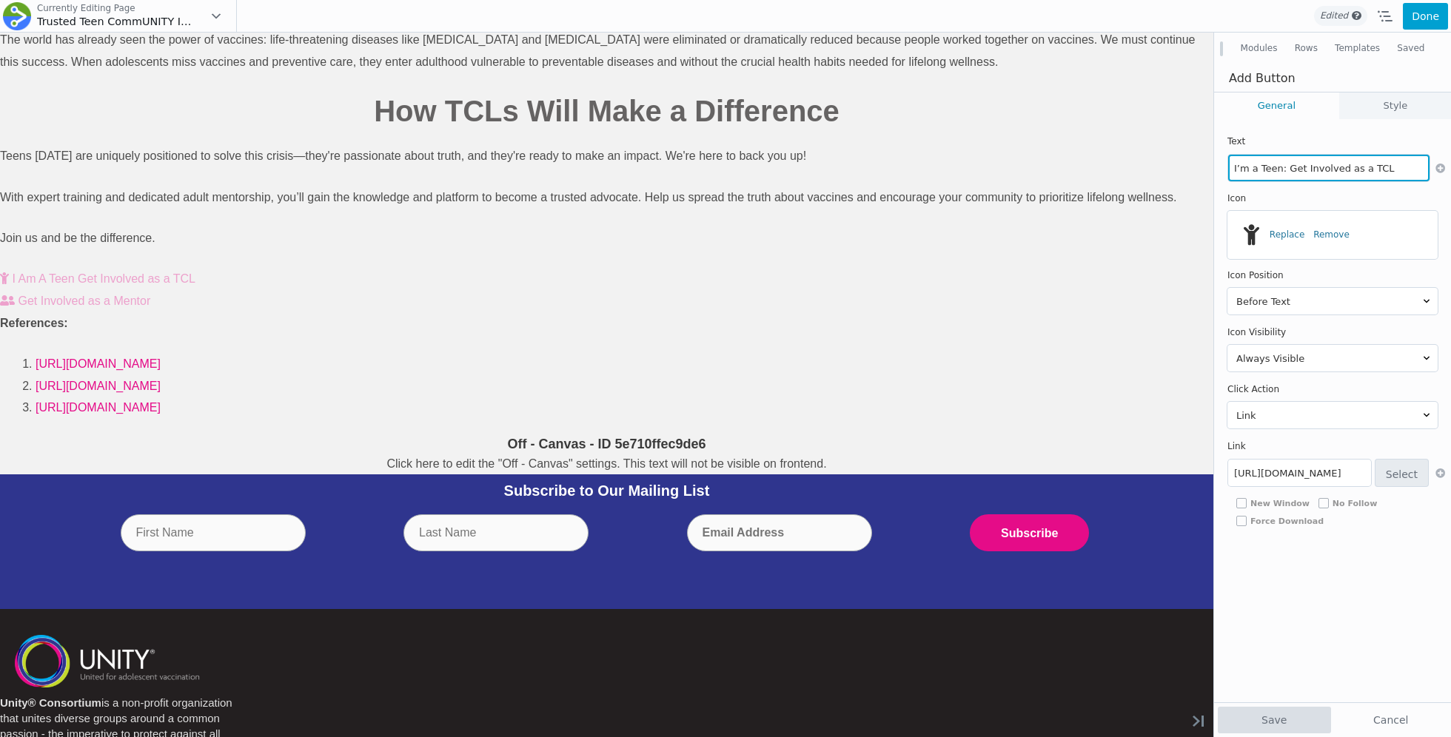
type input "I’m a Teen: Get Involved as a TCL"
click at [1260, 711] on button "Save" at bounding box center [1273, 720] width 113 height 27
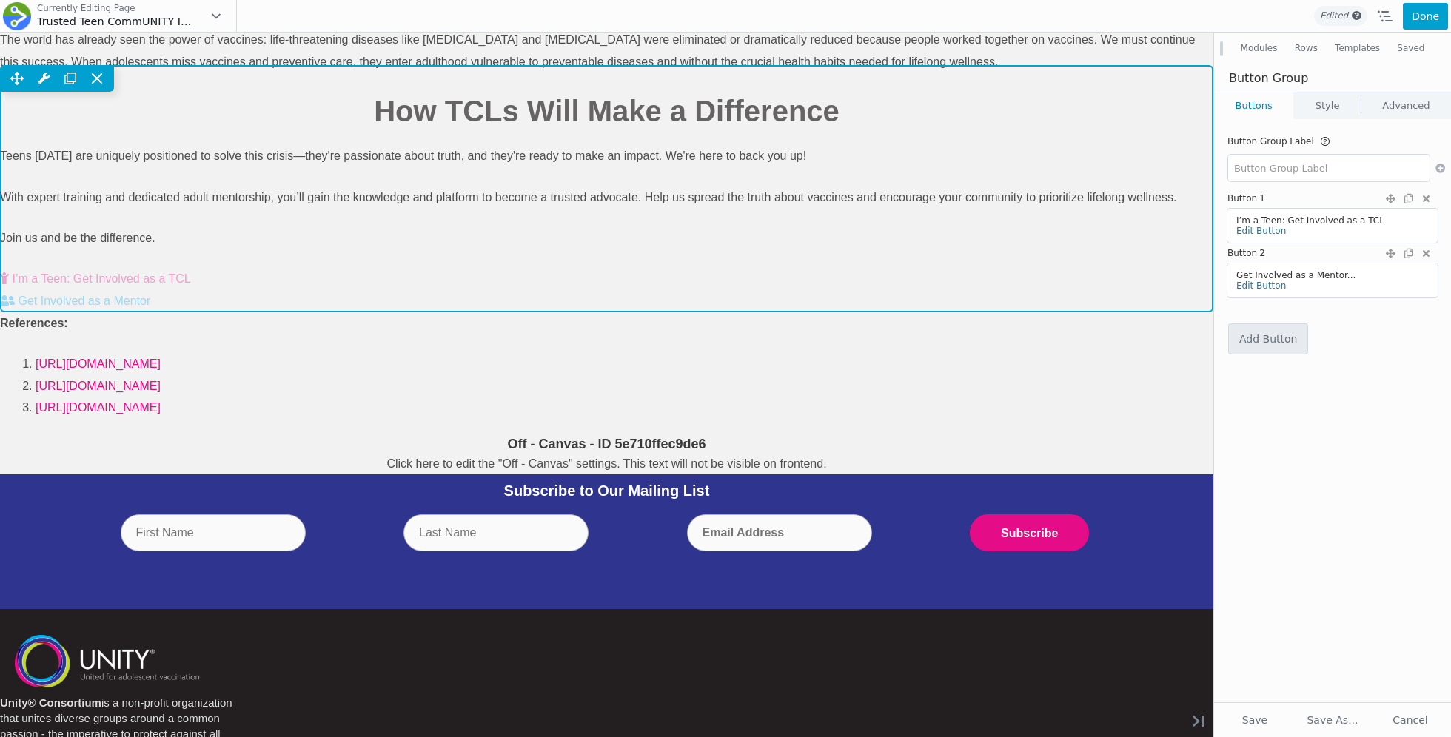
click at [150, 307] on span "Get Involved as a Mentor" at bounding box center [84, 301] width 132 height 13
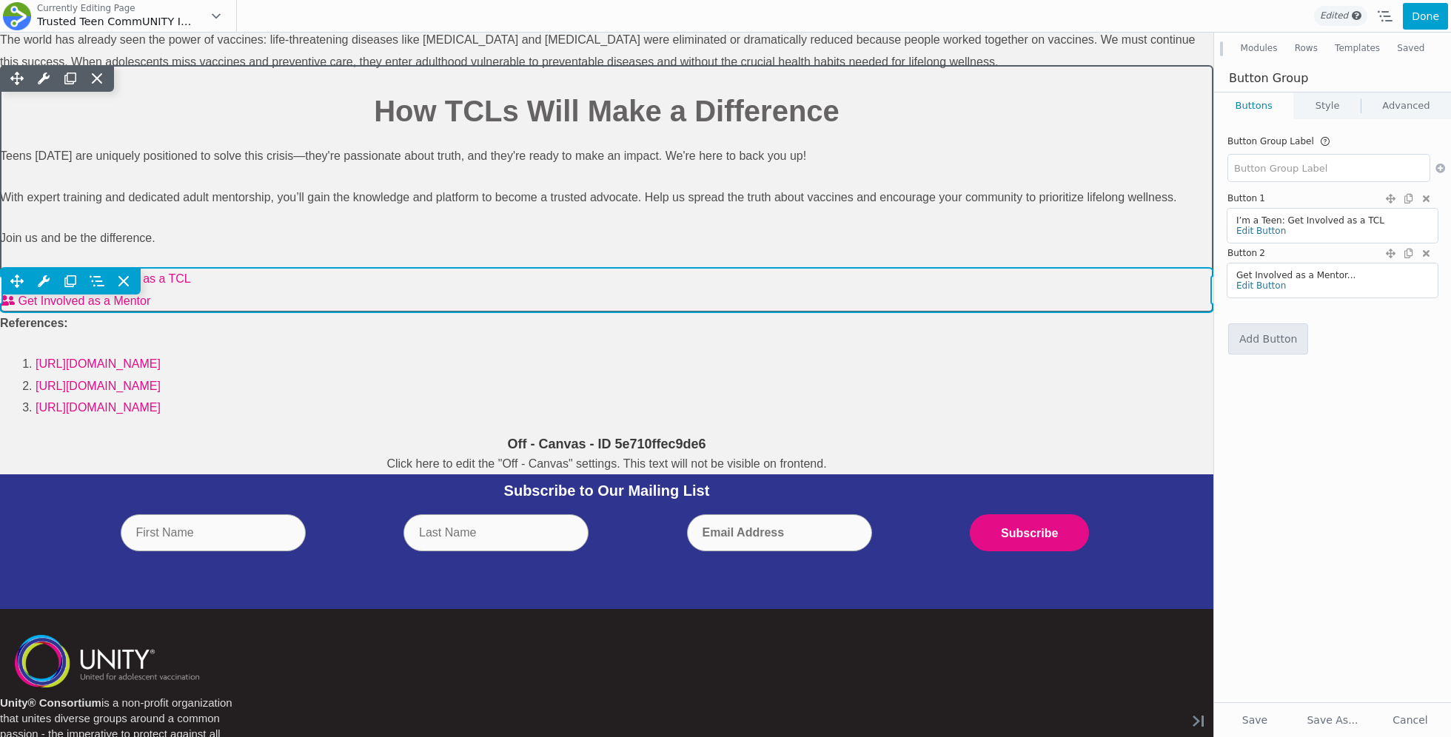
click at [779, 312] on div "Move Up Move Down Button Group Settings Copy Button Group Settings Paste Button…" at bounding box center [606, 290] width 1213 height 44
click at [762, 312] on div "Move Up Move Down Button Group Settings Copy Button Group Settings Paste Button…" at bounding box center [606, 290] width 1213 height 44
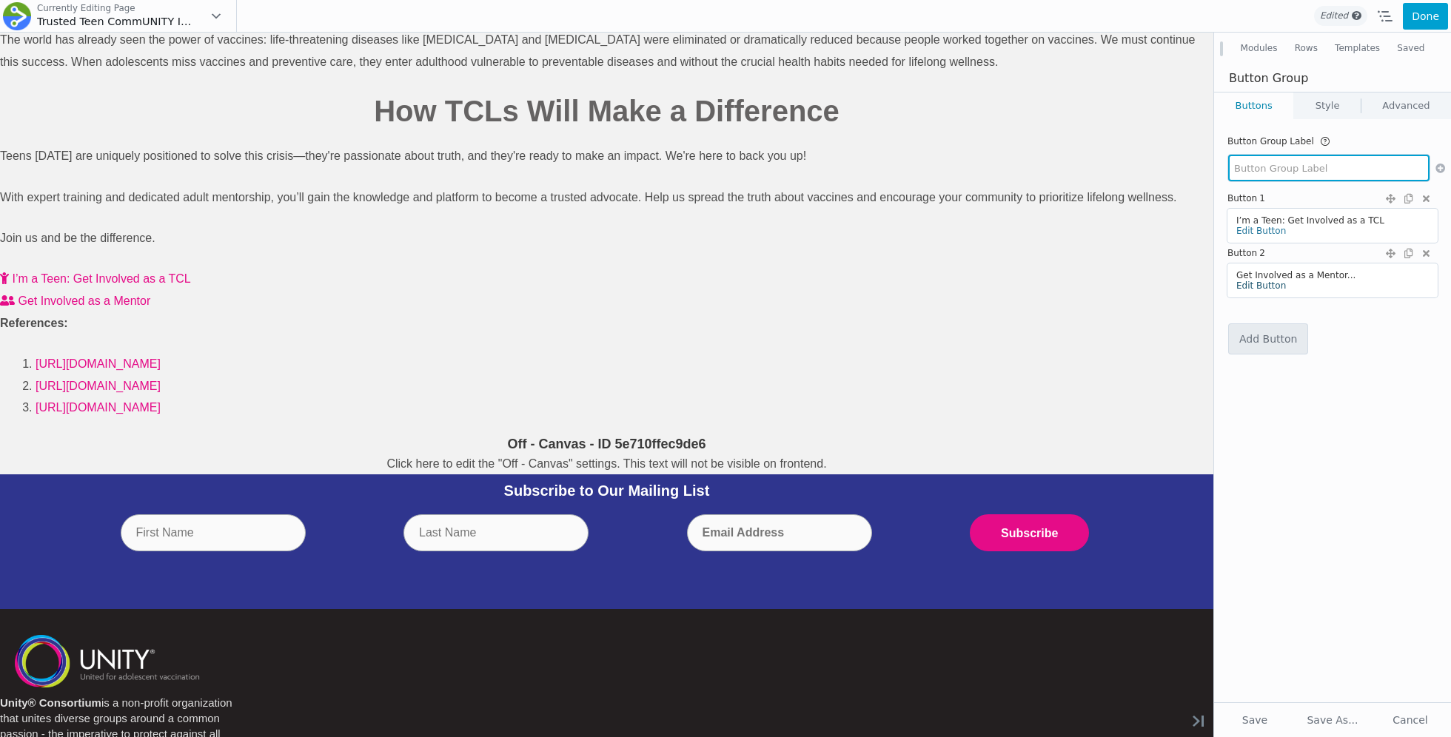
click at [1257, 289] on link "Edit Button" at bounding box center [1261, 286] width 50 height 10
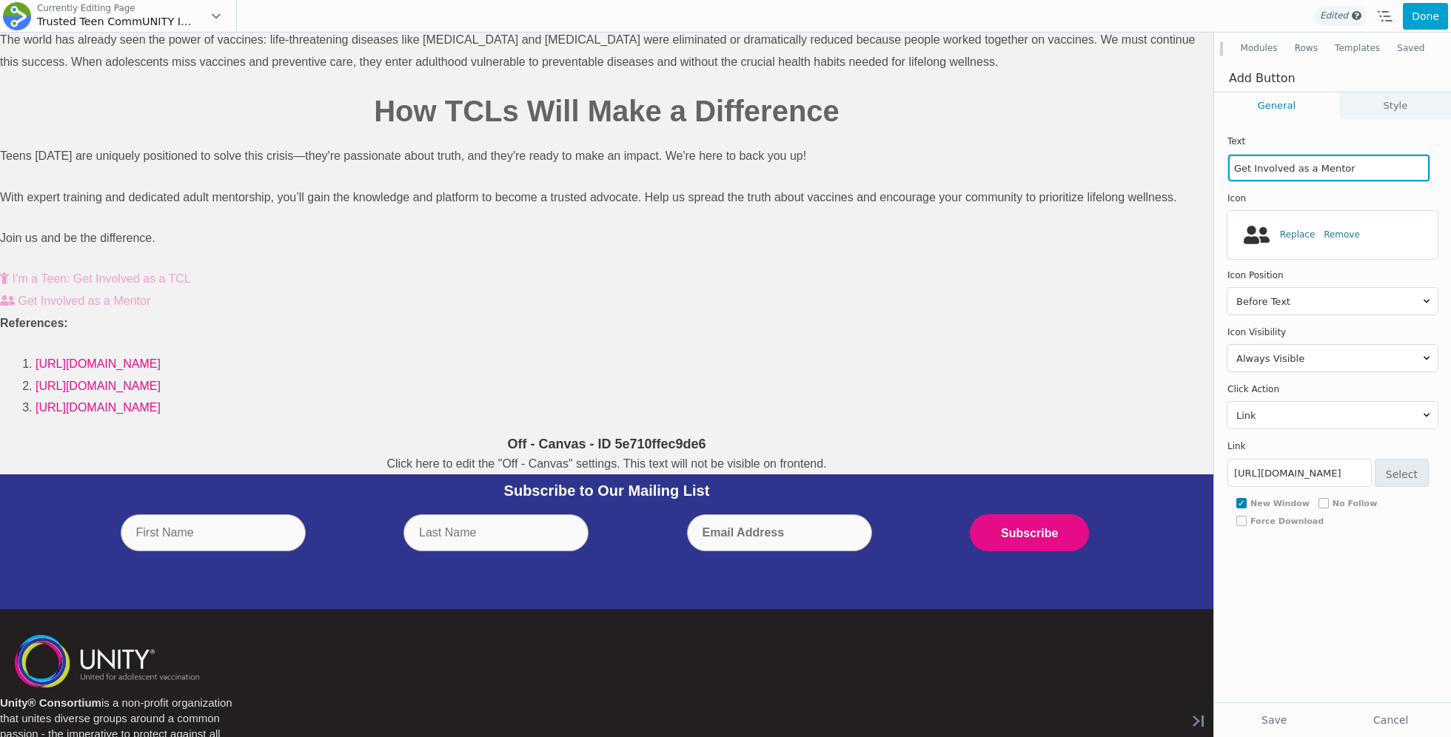
click at [1268, 163] on input "Get Involved as a Mentor" at bounding box center [1328, 168] width 201 height 27
paste input "I am an Adult"
drag, startPoint x: 1306, startPoint y: 199, endPoint x: 1085, endPoint y: 173, distance: 222.1
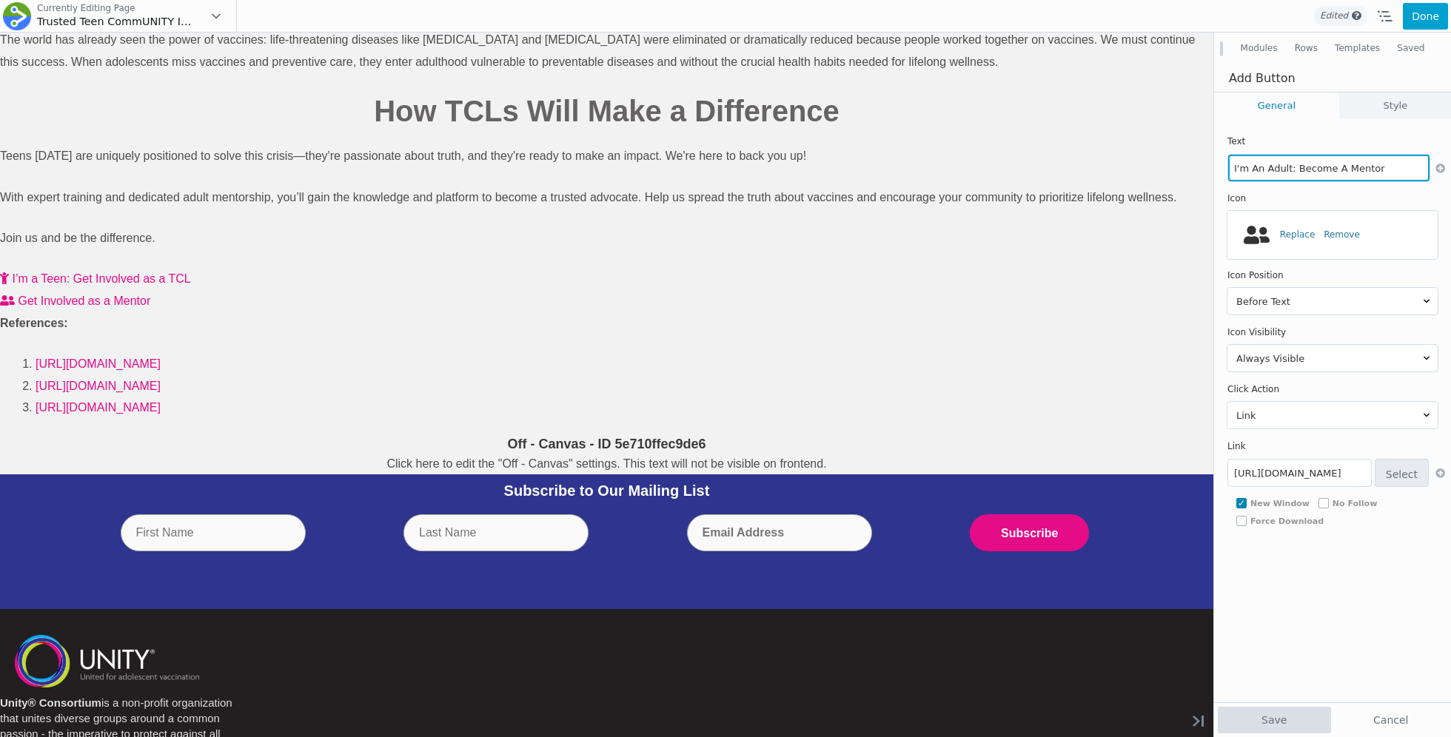
type input "I'm An Adult: Become A Mentor"
click at [1275, 712] on button "Save" at bounding box center [1273, 720] width 113 height 27
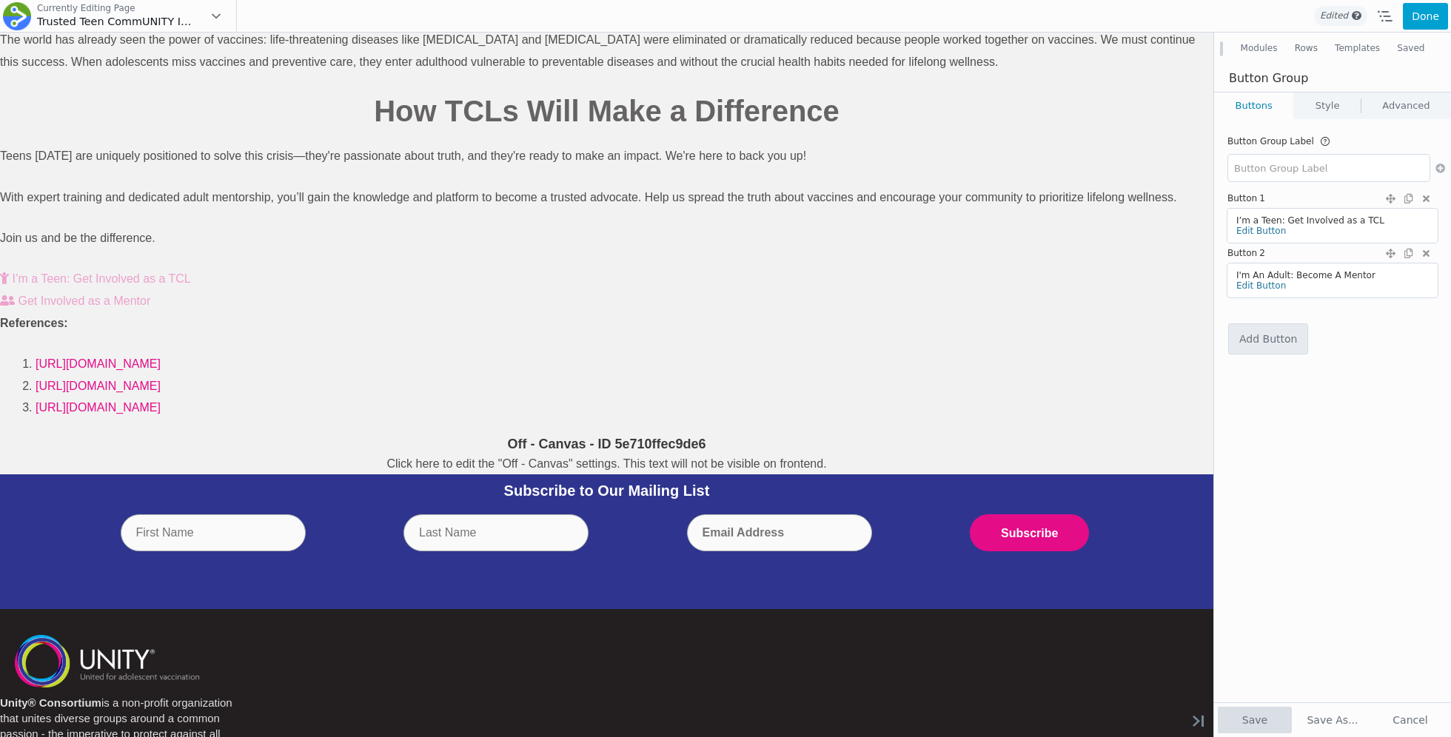
click at [1256, 723] on button "Save" at bounding box center [1254, 720] width 74 height 27
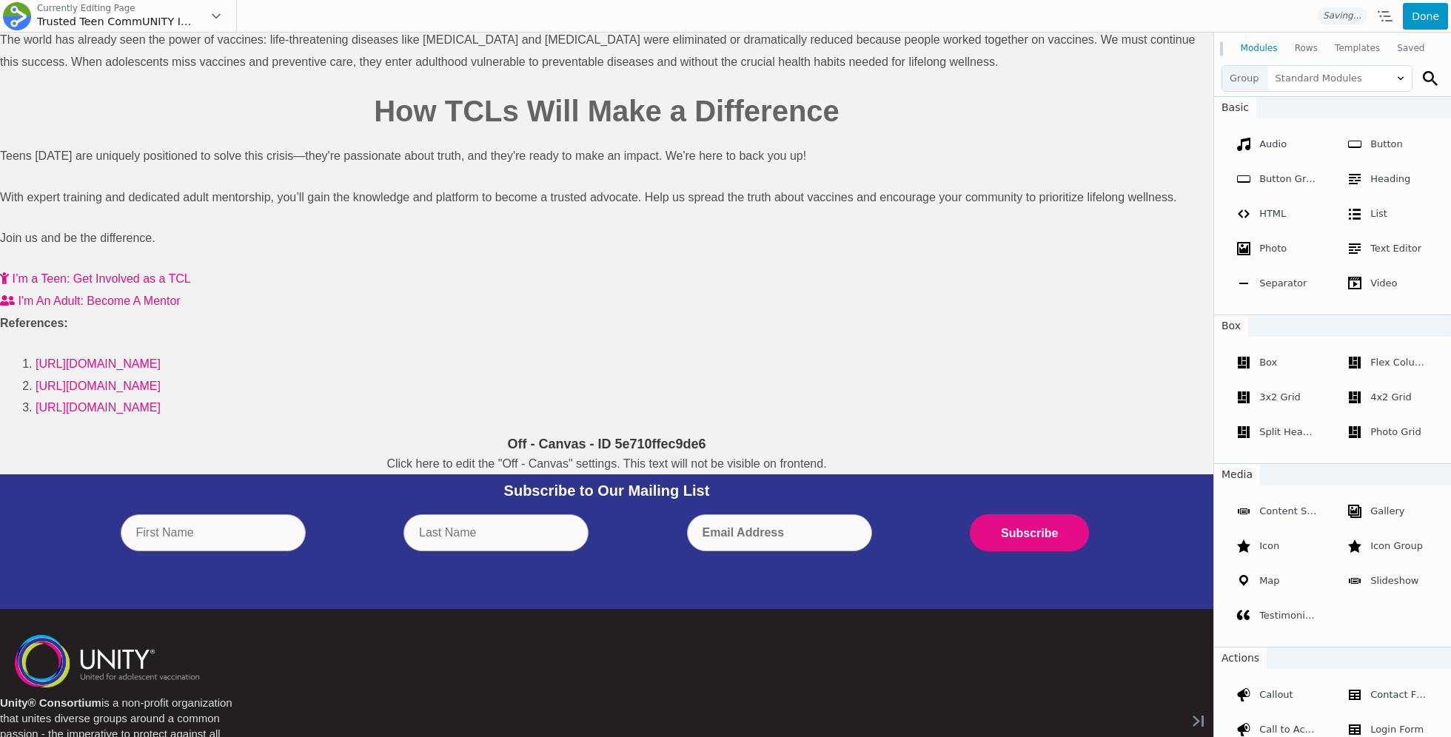
click at [1423, 21] on button "Done" at bounding box center [1425, 16] width 45 height 27
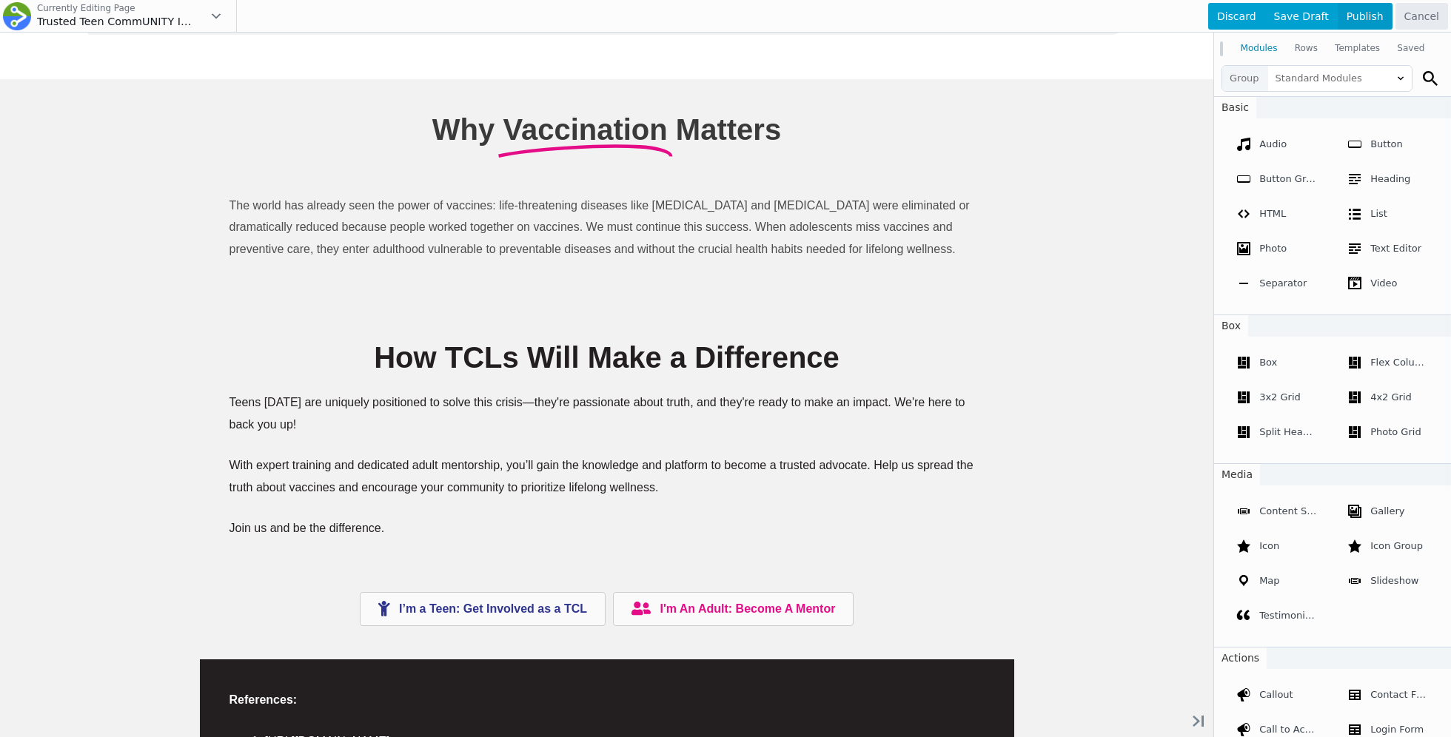
click at [1374, 20] on span "Publish" at bounding box center [1364, 16] width 55 height 27
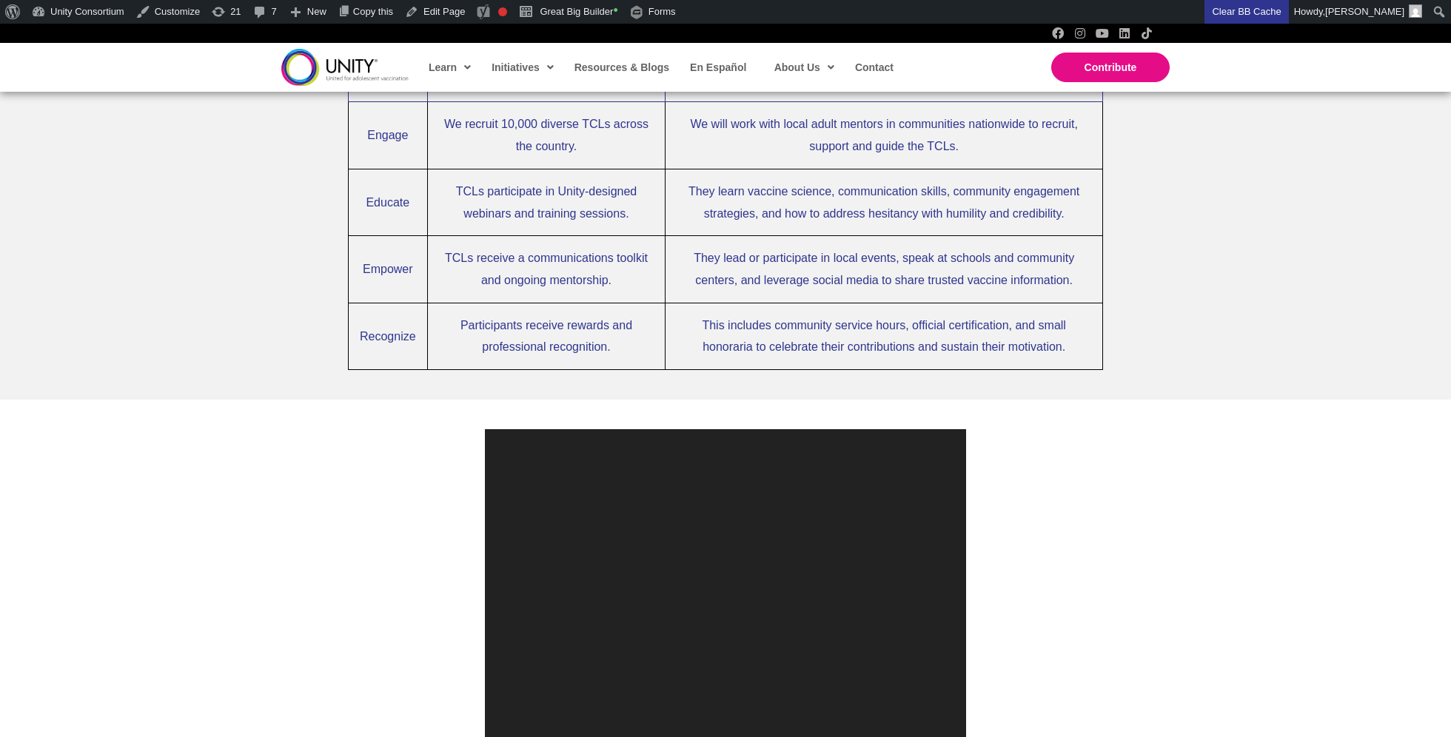
scroll to position [1156, 0]
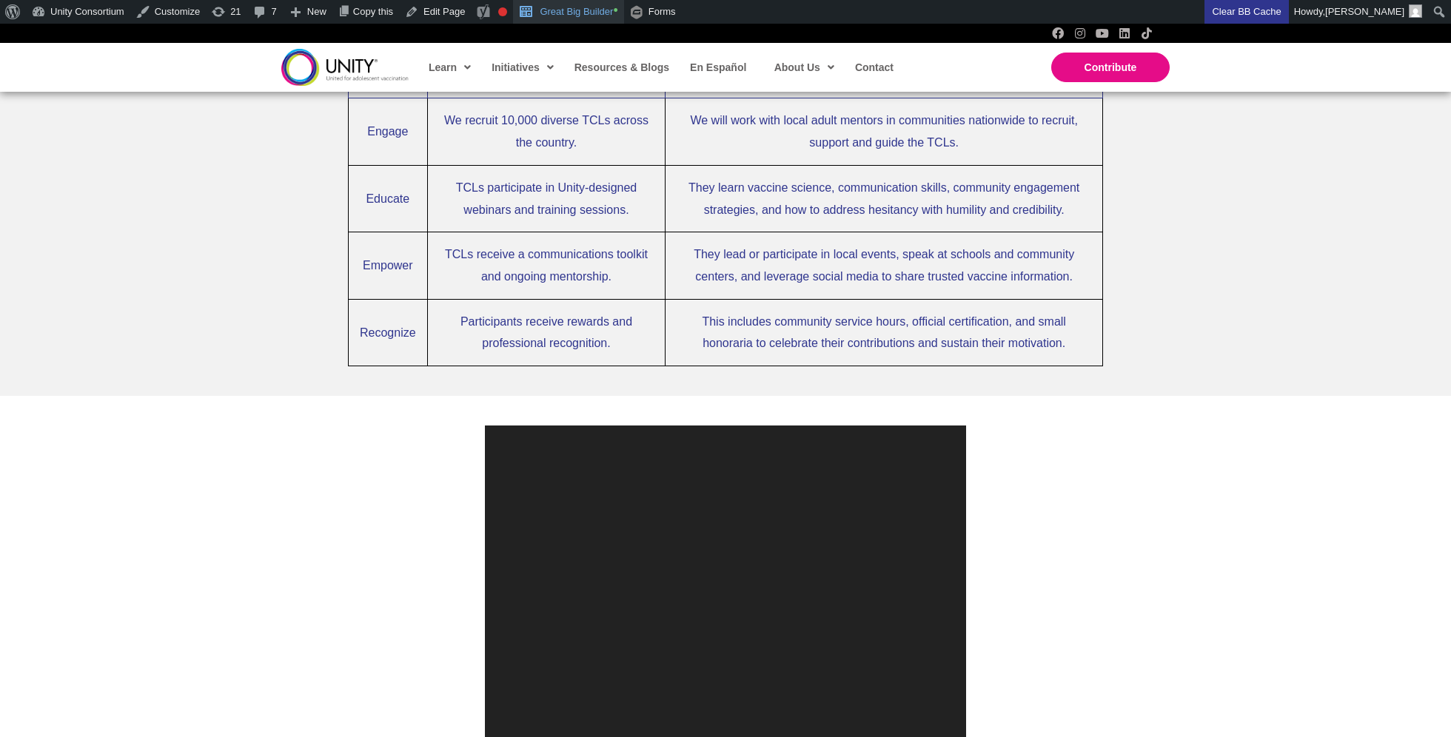
click at [613, 8] on link "Great Big Builder •" at bounding box center [568, 12] width 110 height 24
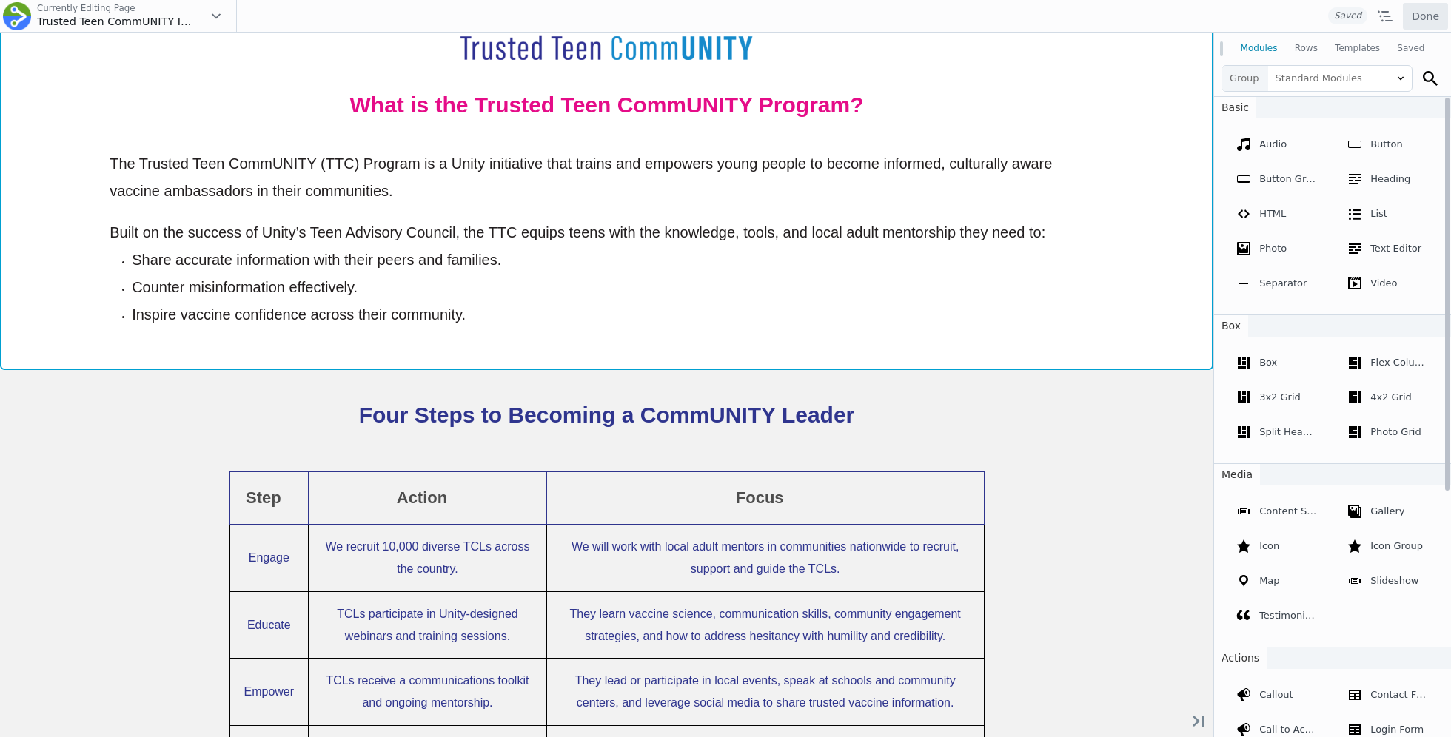
scroll to position [863, 0]
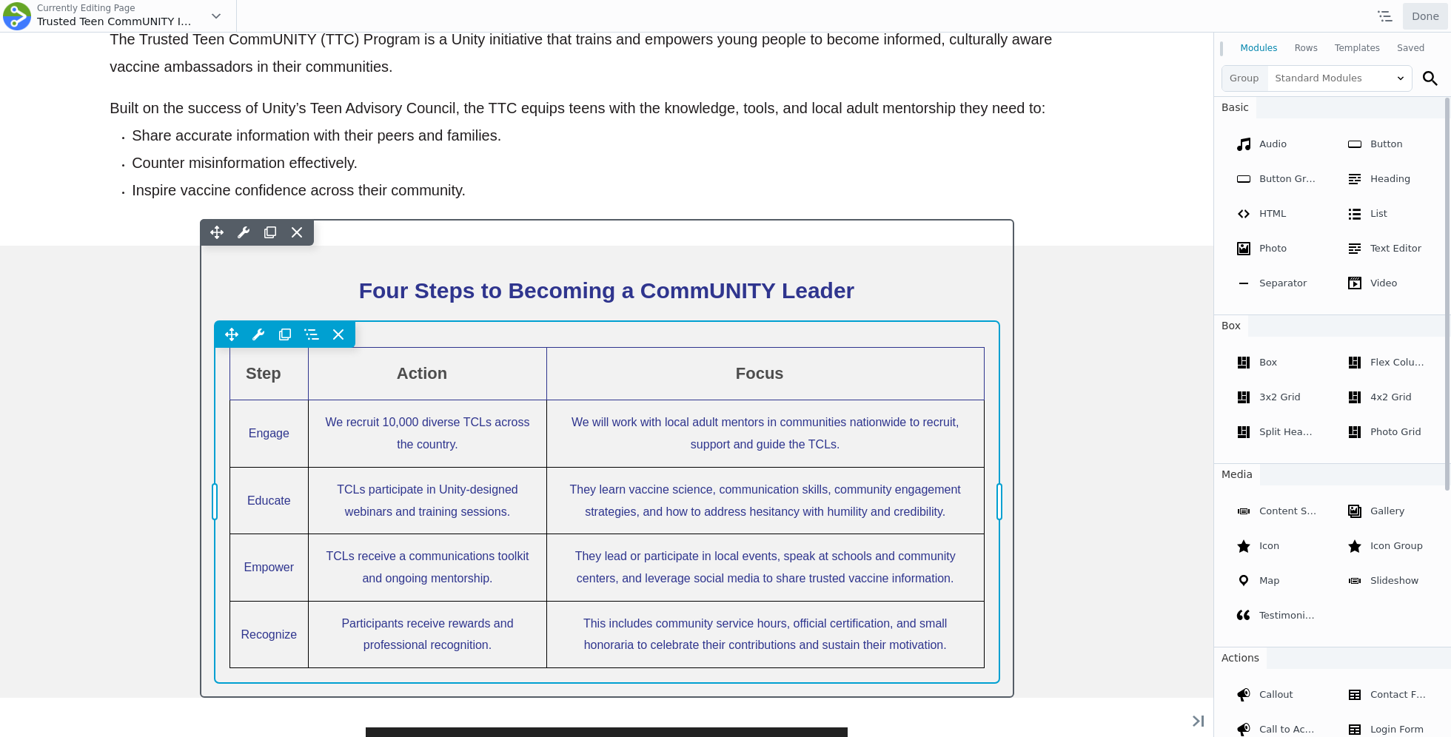
click at [303, 437] on div "Move Up Move Down Table Settings Copy Table Settings Paste Table Settings Row R…" at bounding box center [607, 502] width 785 height 362
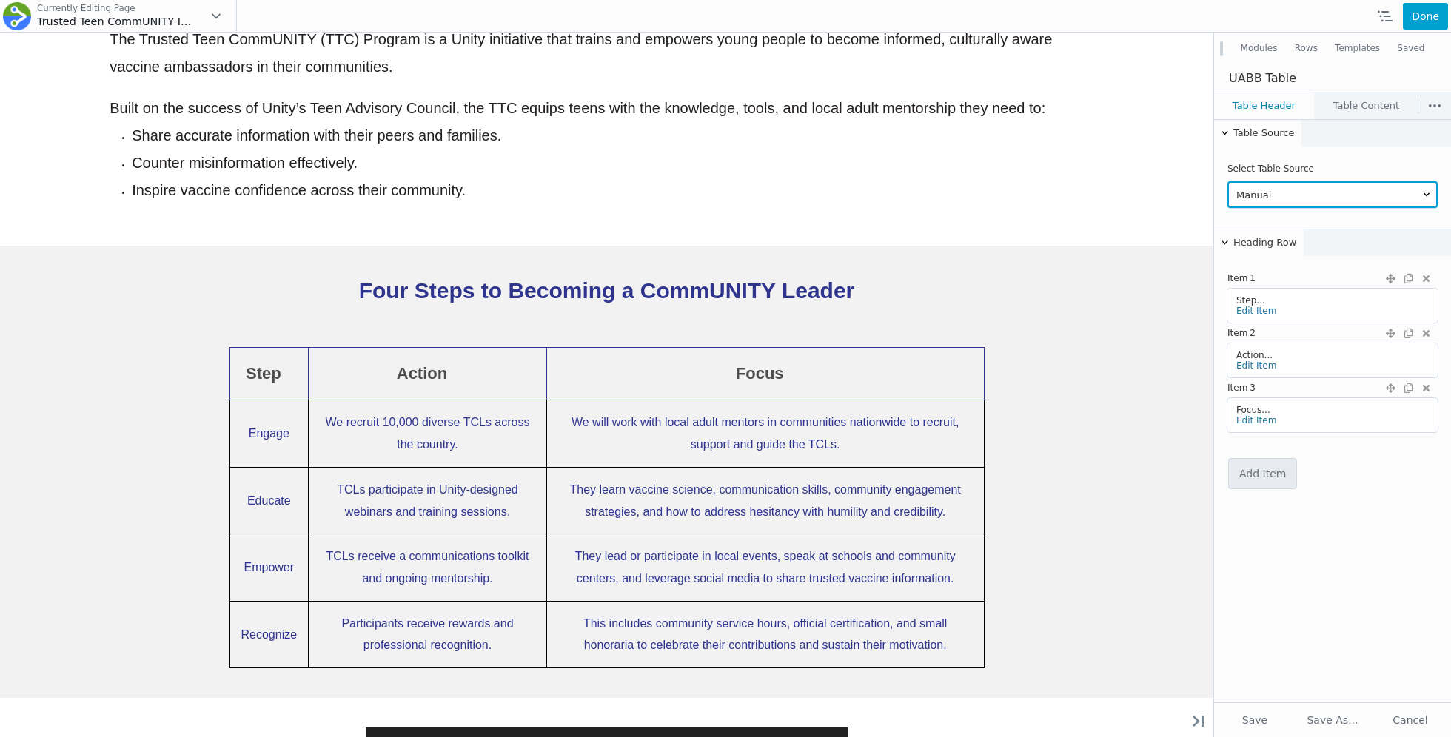
click at [1283, 195] on select "Manual CSV File" at bounding box center [1332, 194] width 210 height 27
click at [1227, 181] on select "Manual CSV File" at bounding box center [1332, 194] width 210 height 27
click at [1367, 95] on link "Table Content" at bounding box center [1365, 106] width 103 height 27
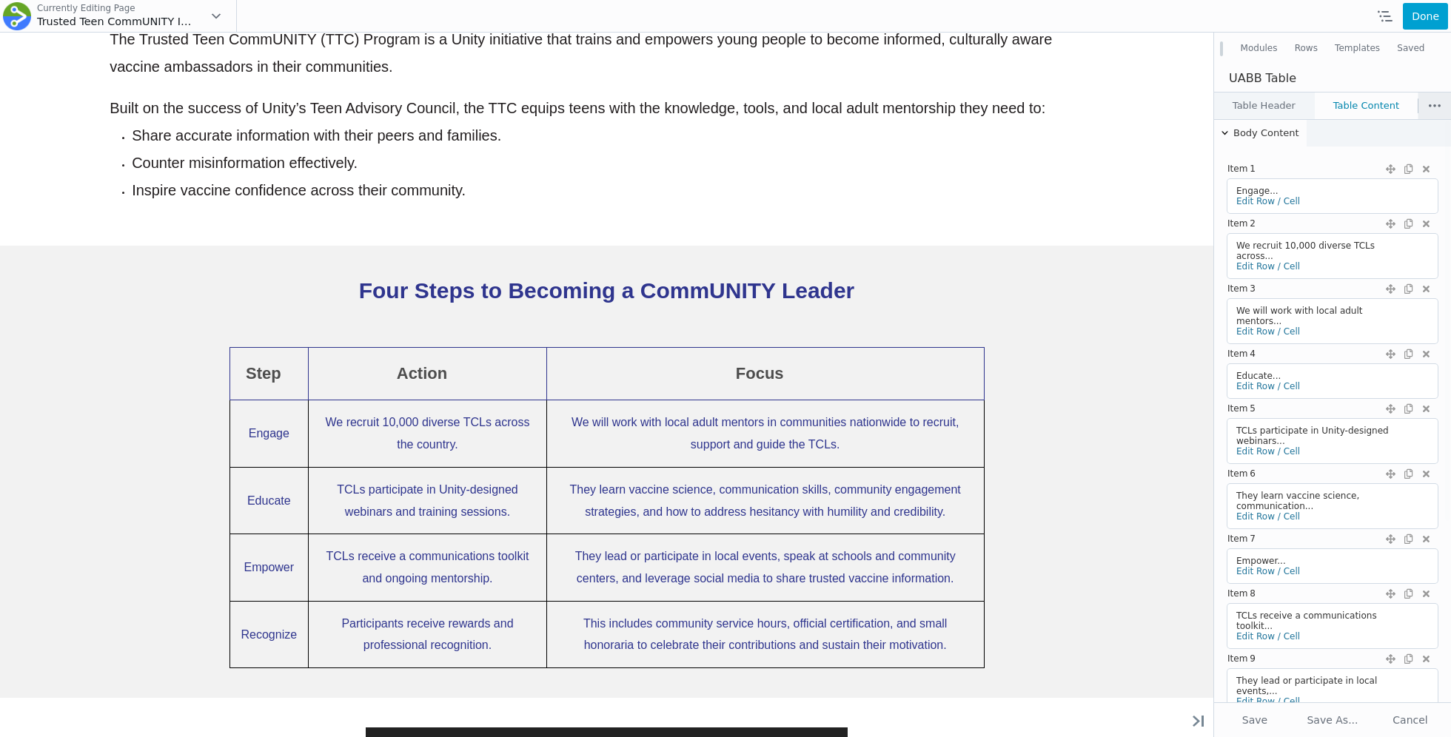
click at [1428, 104] on icon at bounding box center [1434, 105] width 12 height 3
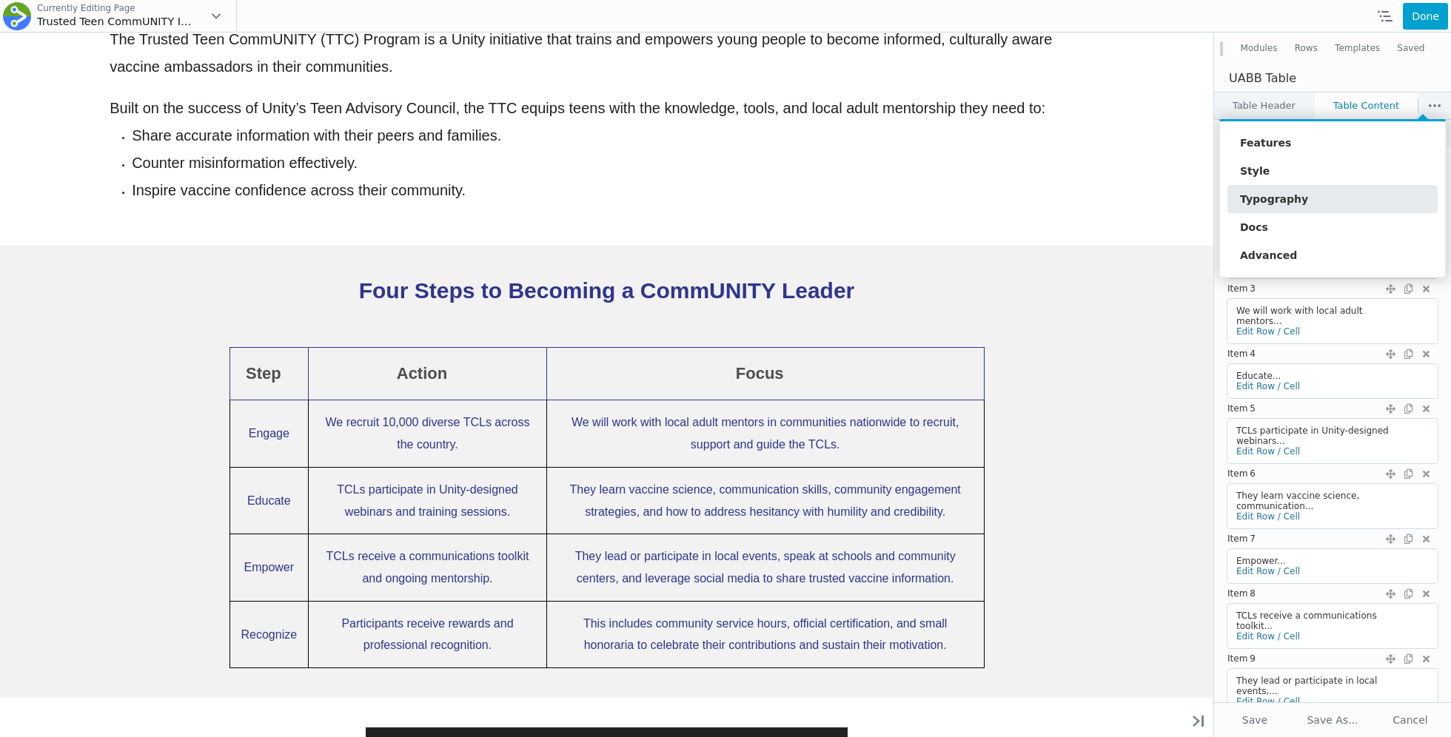
click at [1287, 193] on link "Typography" at bounding box center [1332, 199] width 210 height 28
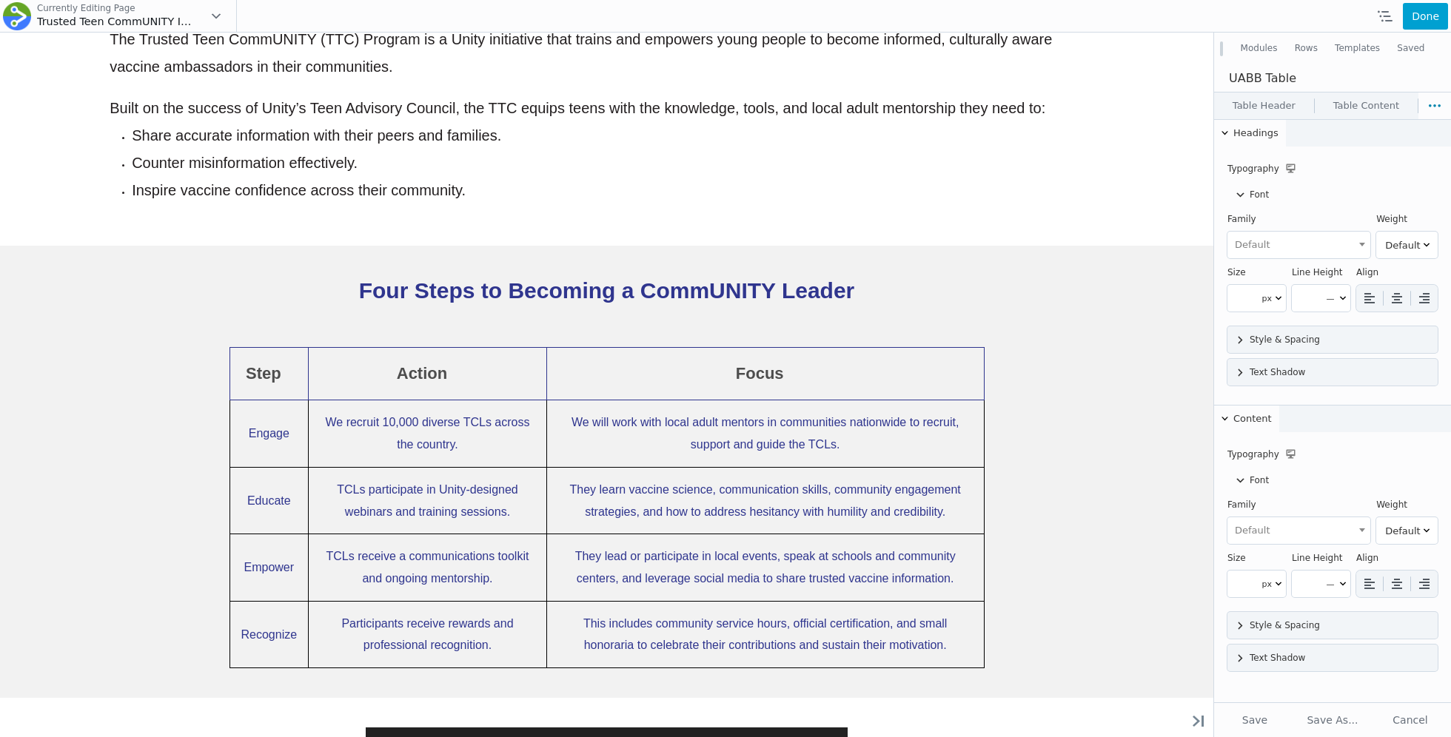
click at [1249, 242] on span "Default" at bounding box center [1299, 245] width 140 height 24
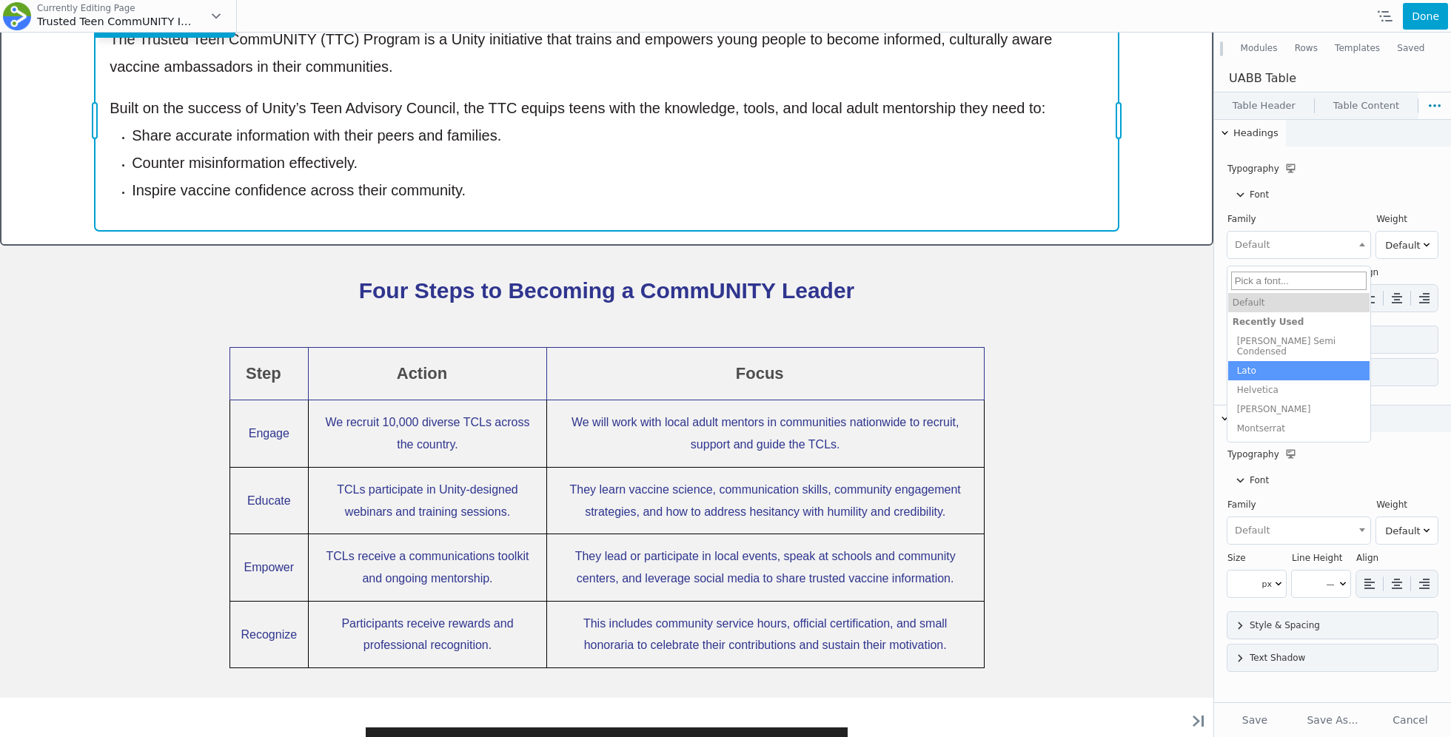
click at [913, 99] on div "Move Up Move Down Text Editor Settings Copy Text Editor Settings Paste Text Edi…" at bounding box center [607, 120] width 1024 height 219
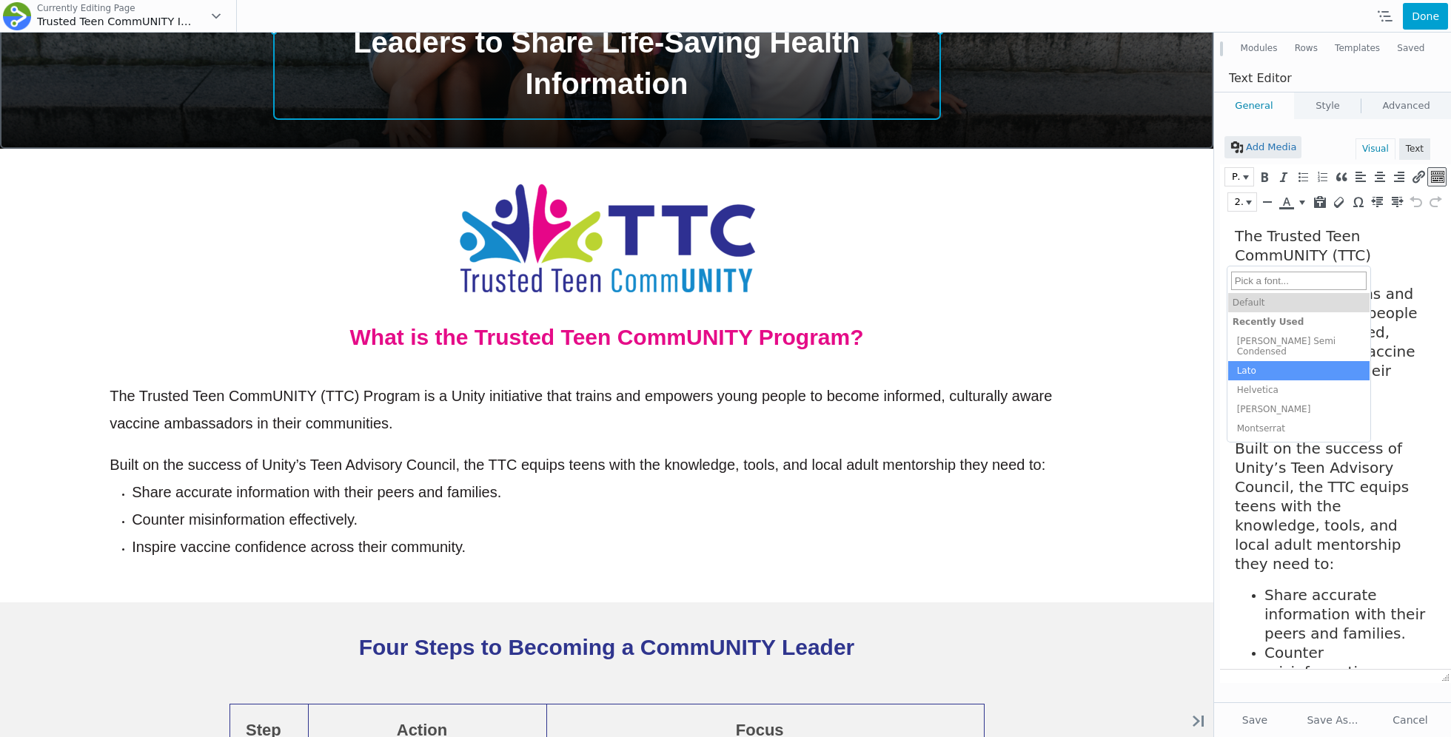
scroll to position [0, 0]
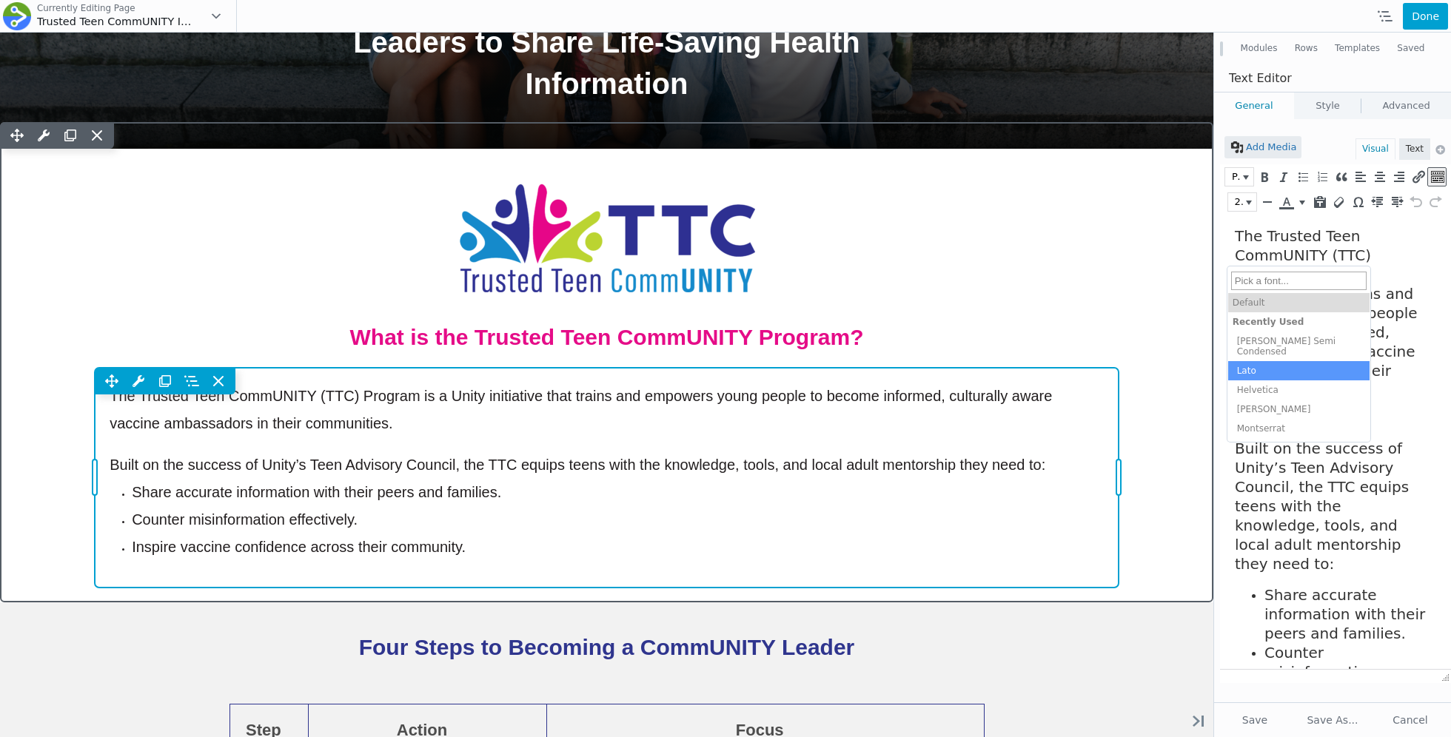
click at [881, 412] on p "The Trusted Teen CommUNITY (TTC) Program is a Unity initiative that trains and …" at bounding box center [607, 410] width 994 height 55
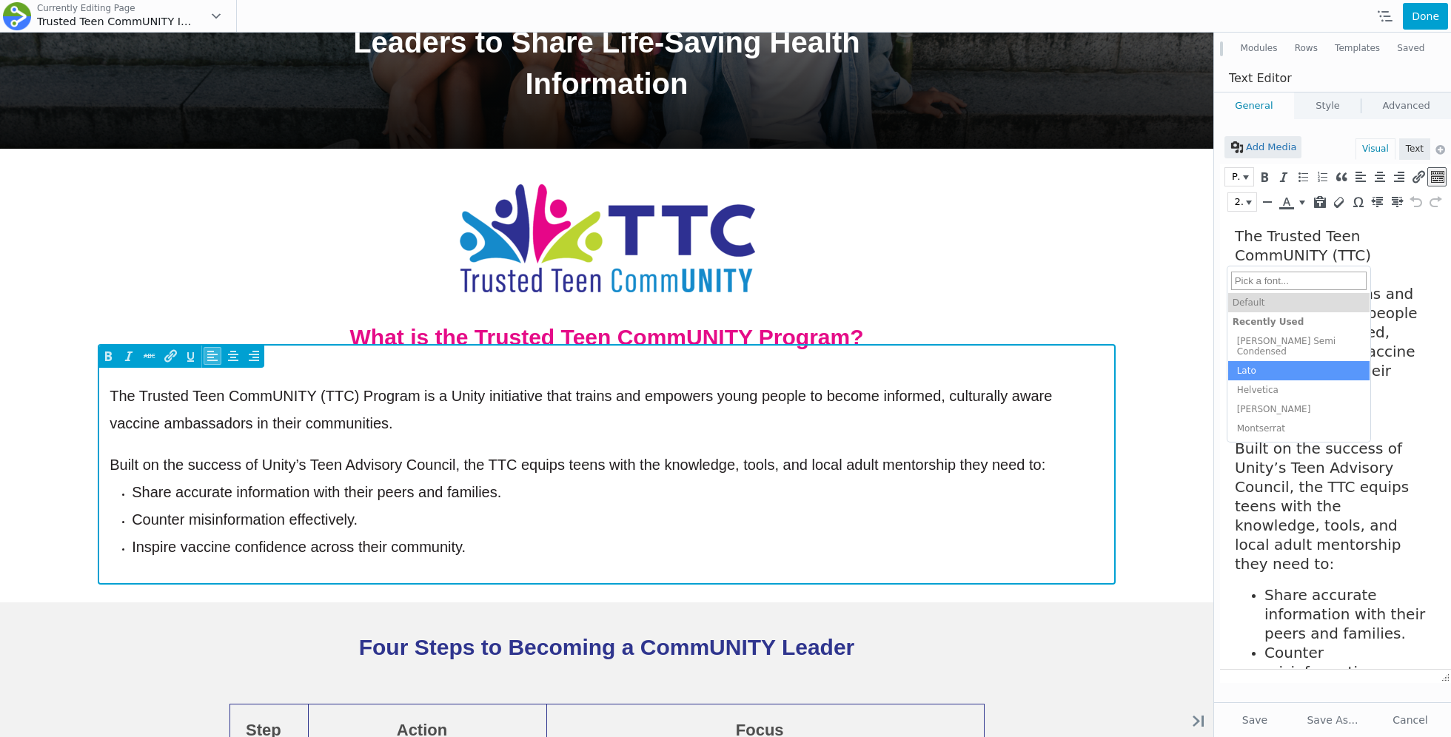
click at [884, 400] on span "The Trusted Teen CommUNITY (TTC) Program is a Unity initiative that trains and …" at bounding box center [581, 410] width 942 height 44
click at [886, 388] on span "The Trusted Teen CommUNITY (TTC) Program is a Unity initiative that trains and …" at bounding box center [581, 410] width 942 height 44
click at [902, 459] on span "Built on the success of Unity’s Teen Advisory Council, the TTC equips teens wit…" at bounding box center [578, 465] width 936 height 16
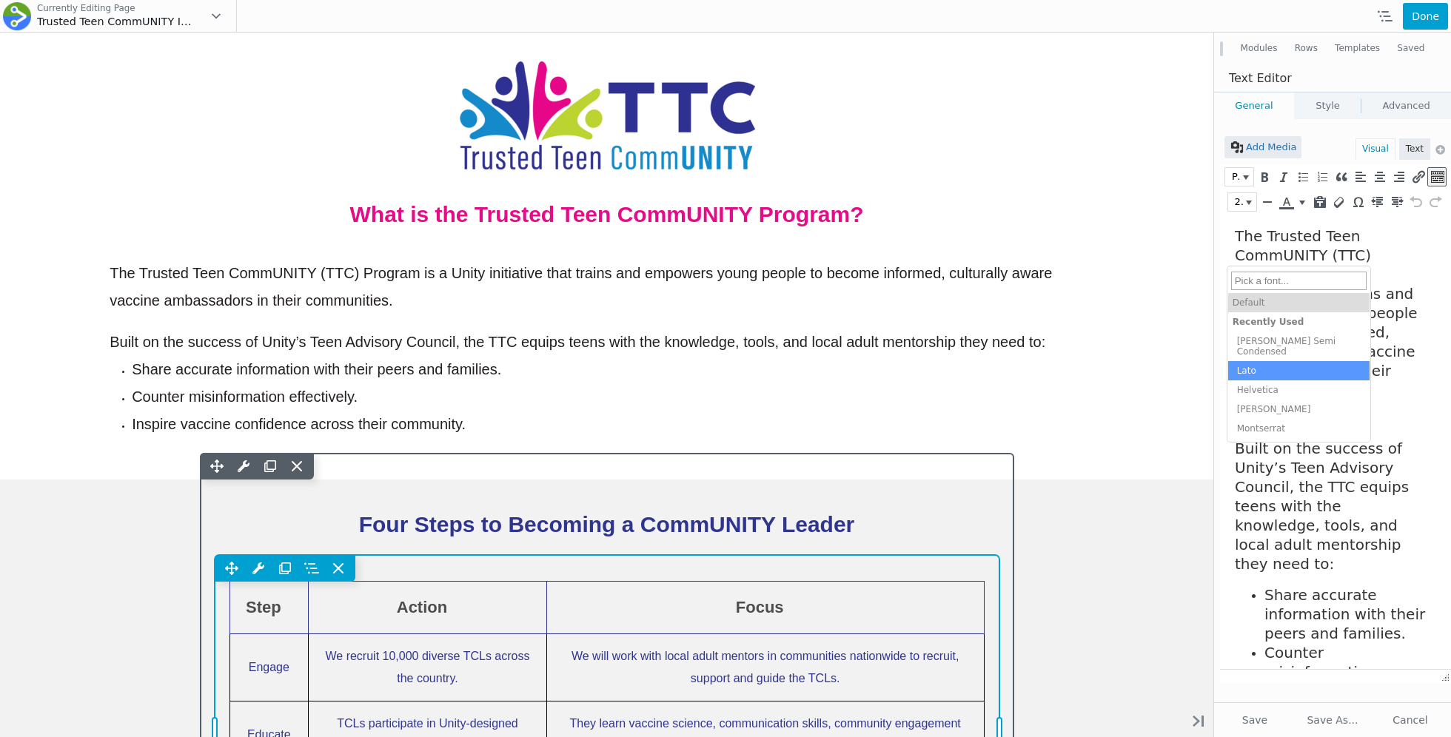
scroll to position [719, 0]
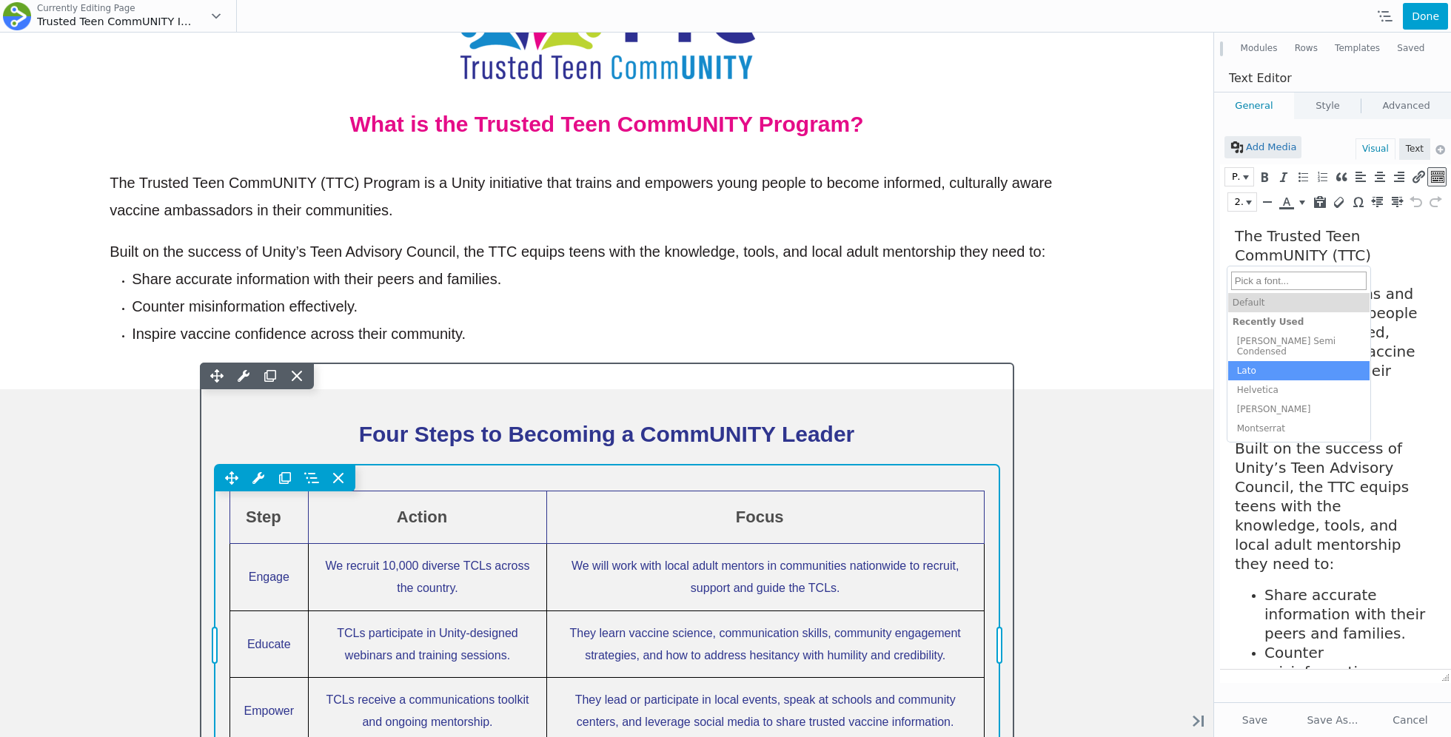
click at [817, 606] on div "Move Up Move Down Table Settings Copy Table Settings Paste Table Settings Row R…" at bounding box center [607, 646] width 785 height 362
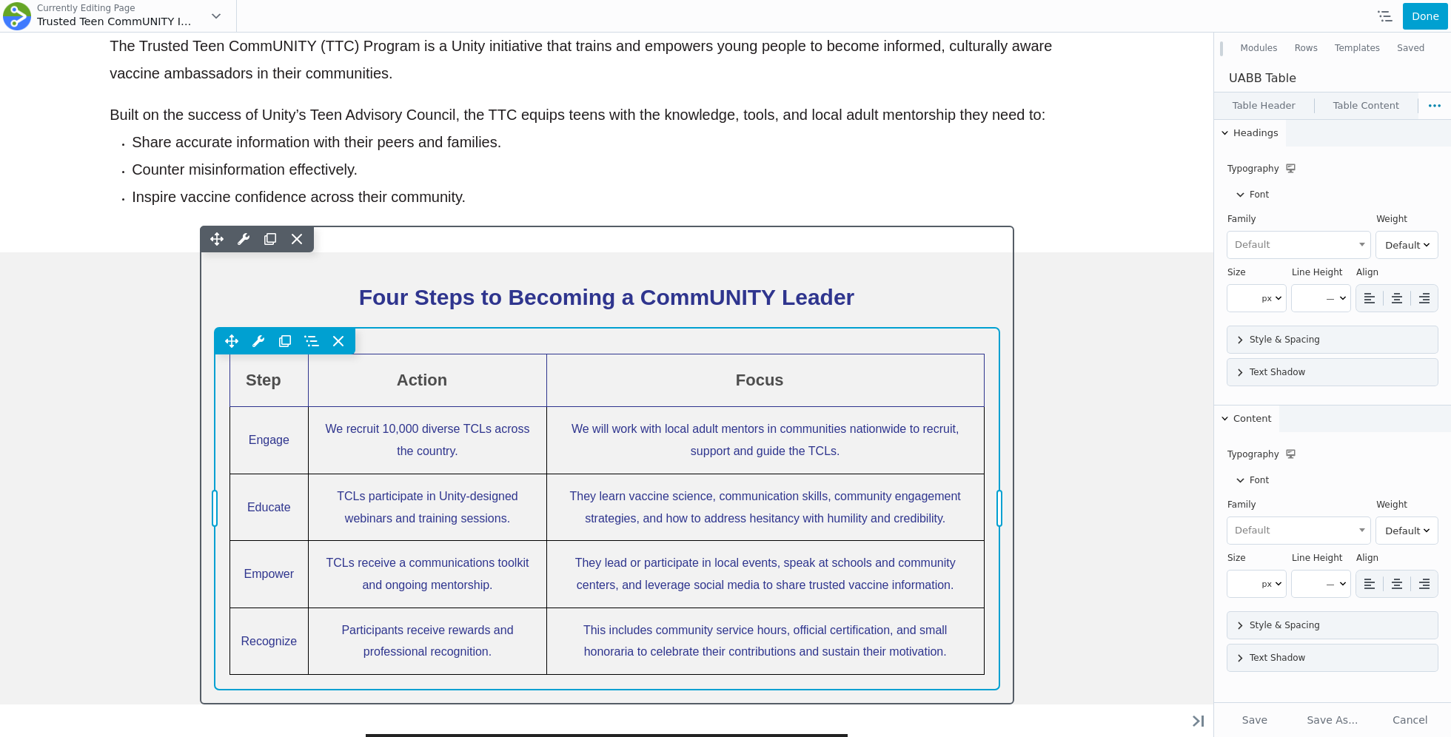
scroll to position [863, 0]
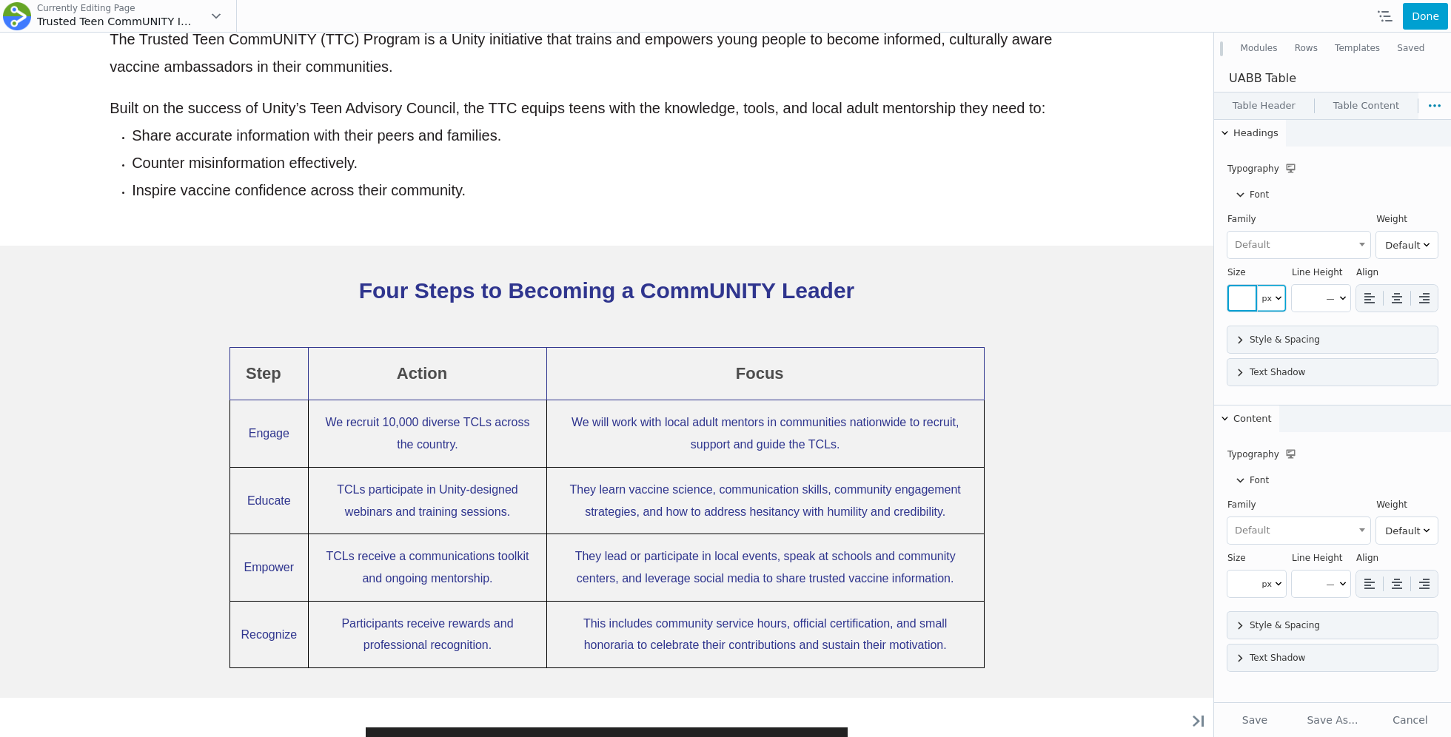
click at [1251, 306] on input "number" at bounding box center [1242, 298] width 30 height 27
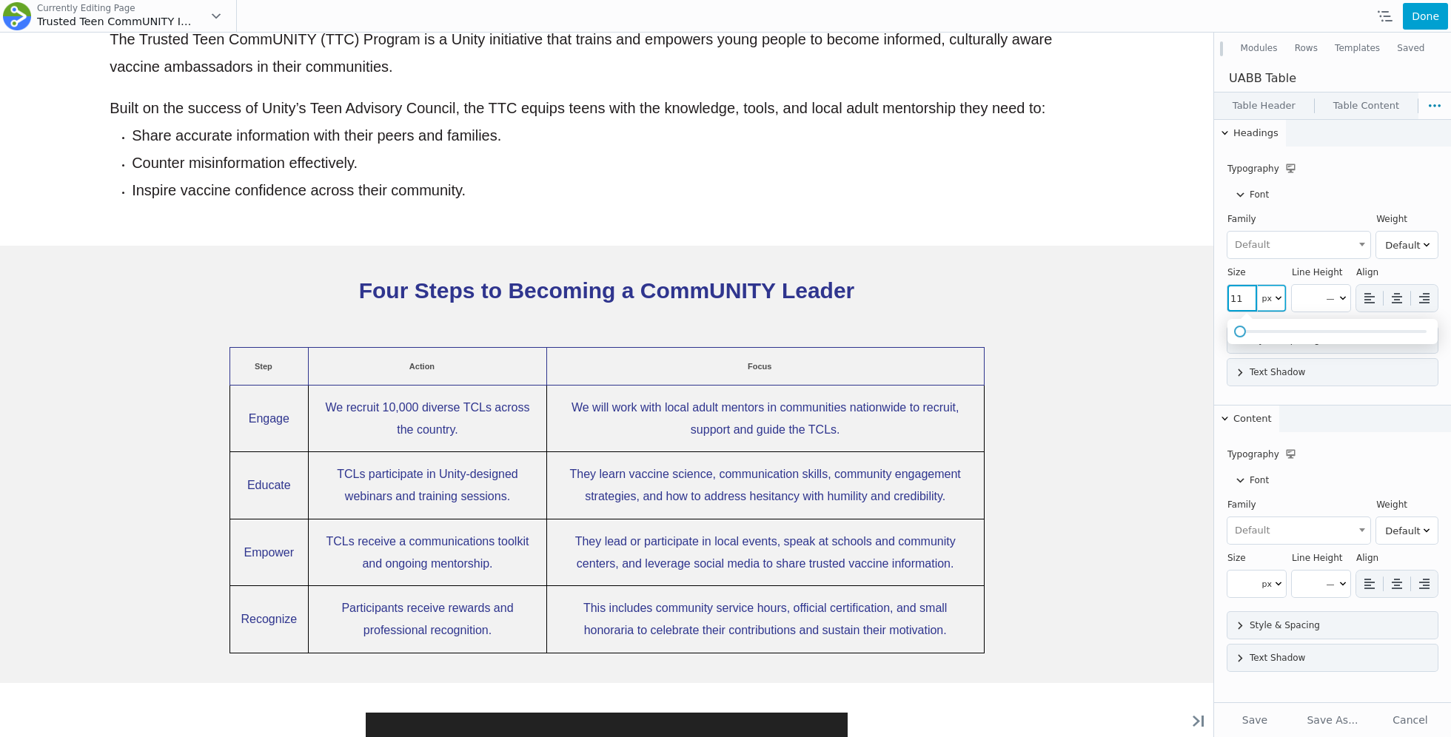
click at [1242, 329] on span at bounding box center [1240, 332] width 12 height 12
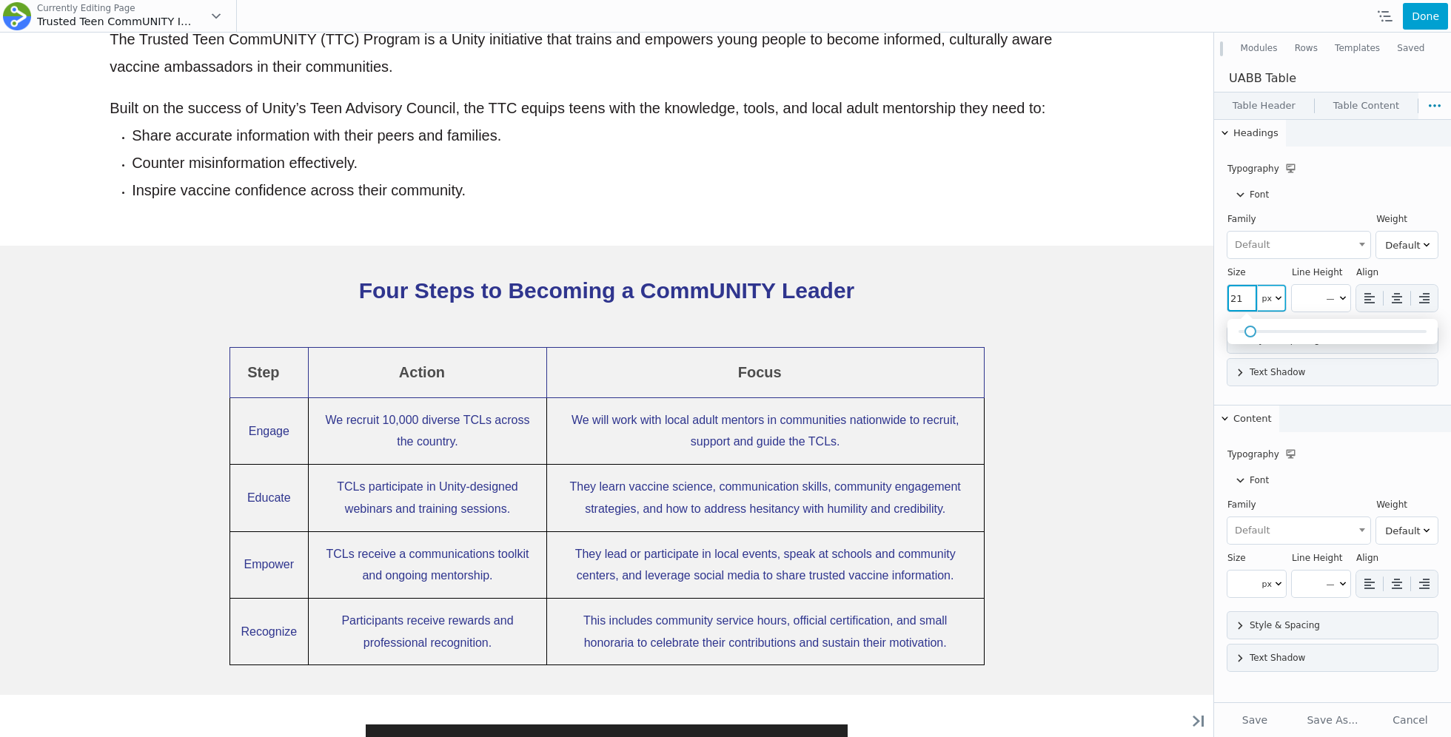
type input "22"
drag, startPoint x: 1242, startPoint y: 330, endPoint x: 1254, endPoint y: 331, distance: 11.9
click at [1254, 331] on span at bounding box center [1251, 332] width 12 height 12
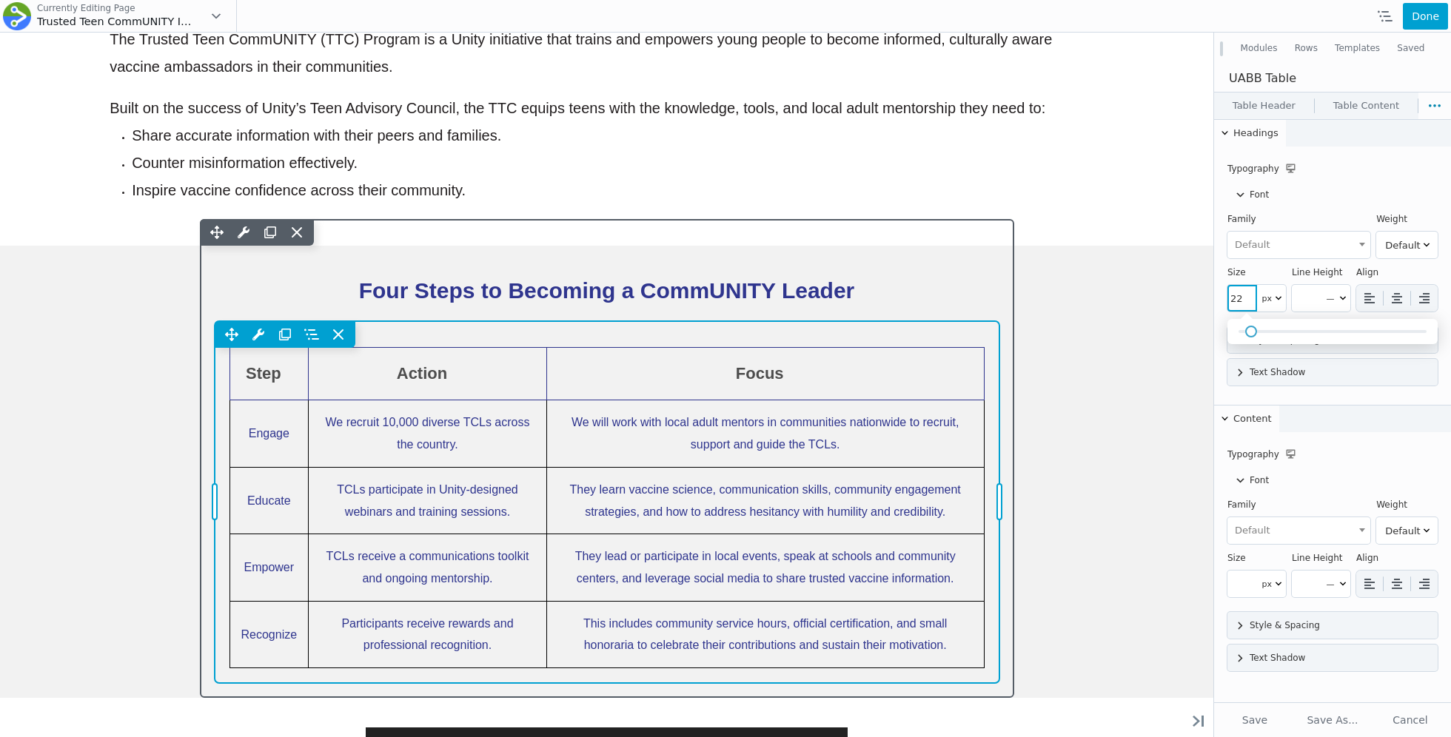
click at [974, 383] on div "Move Up Move Down Table Settings Copy Table Settings Paste Table Settings Row R…" at bounding box center [607, 502] width 785 height 362
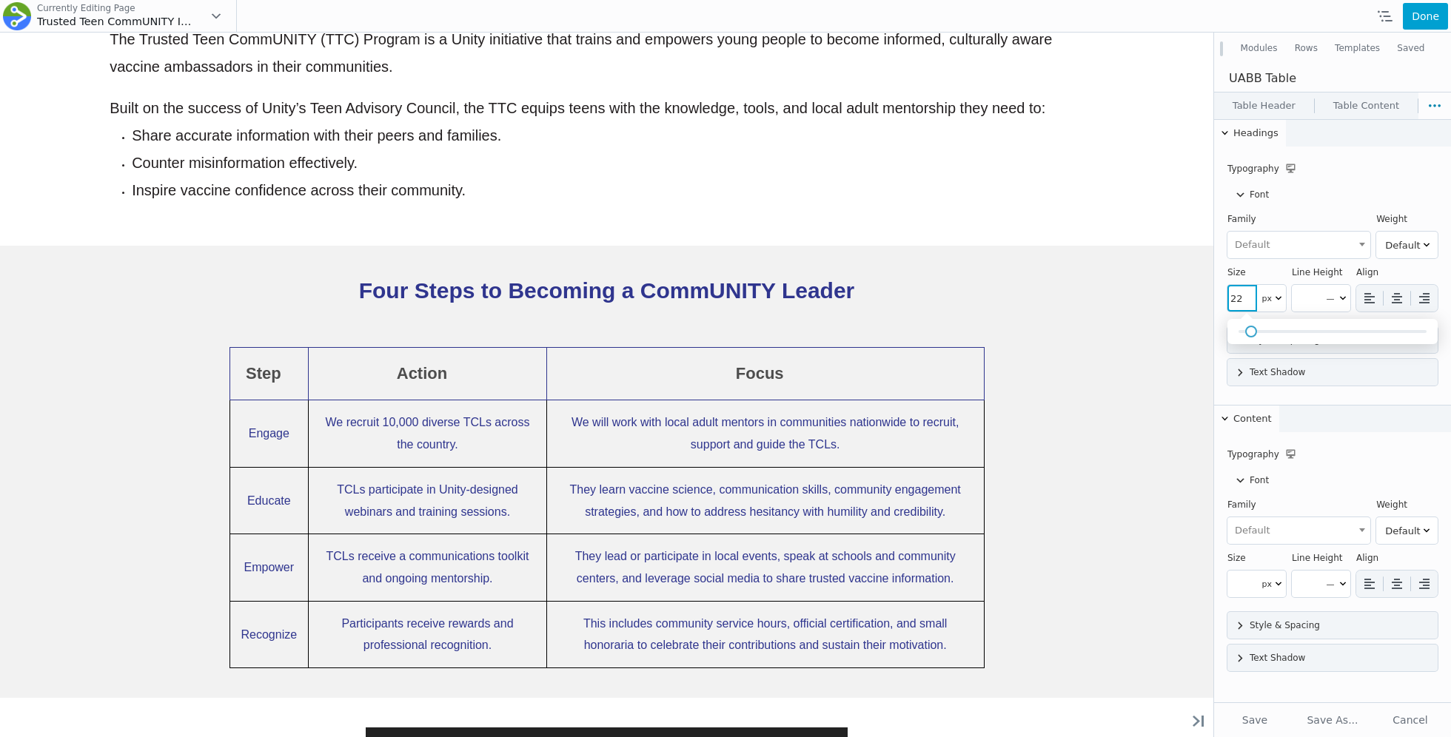
click at [1305, 212] on div "Font Family Default [PERSON_NAME] Semi Condensed Lato Helvetica Josefin Sans Mo…" at bounding box center [1332, 253] width 210 height 145
click at [1397, 246] on select "Default Thin Extra-Light Light Normal Medium Semi-Bold Bold Extra-Bold Ultra-Bo…" at bounding box center [1406, 245] width 61 height 27
select select "700"
click at [1376, 232] on select "Default Thin Extra-Light Light Normal Medium Semi-Bold Bold Extra-Bold Ultra-Bo…" at bounding box center [1406, 245] width 61 height 27
click at [1252, 716] on button "Save" at bounding box center [1254, 720] width 74 height 27
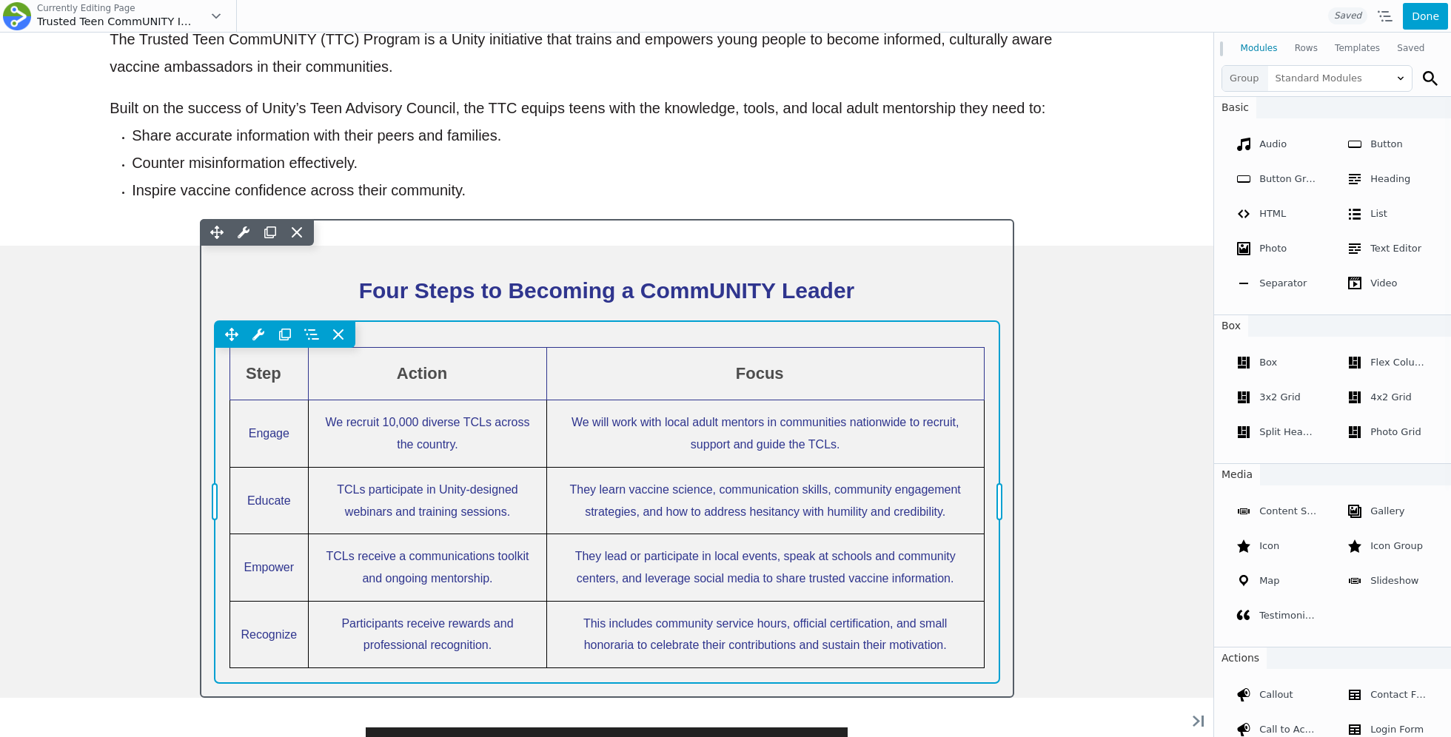
click at [886, 425] on div "Move Up Move Down Table Settings Copy Table Settings Paste Table Settings Row R…" at bounding box center [607, 502] width 785 height 362
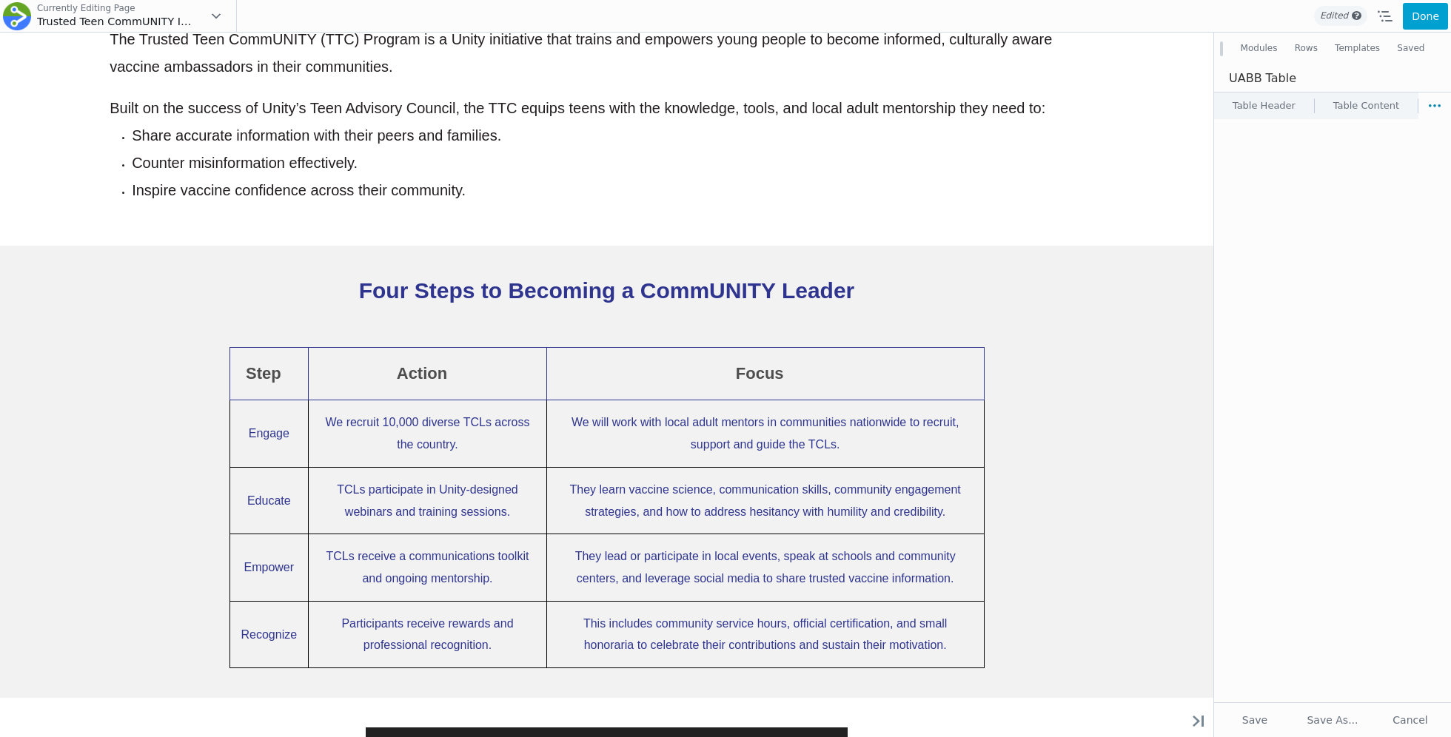
select select "700"
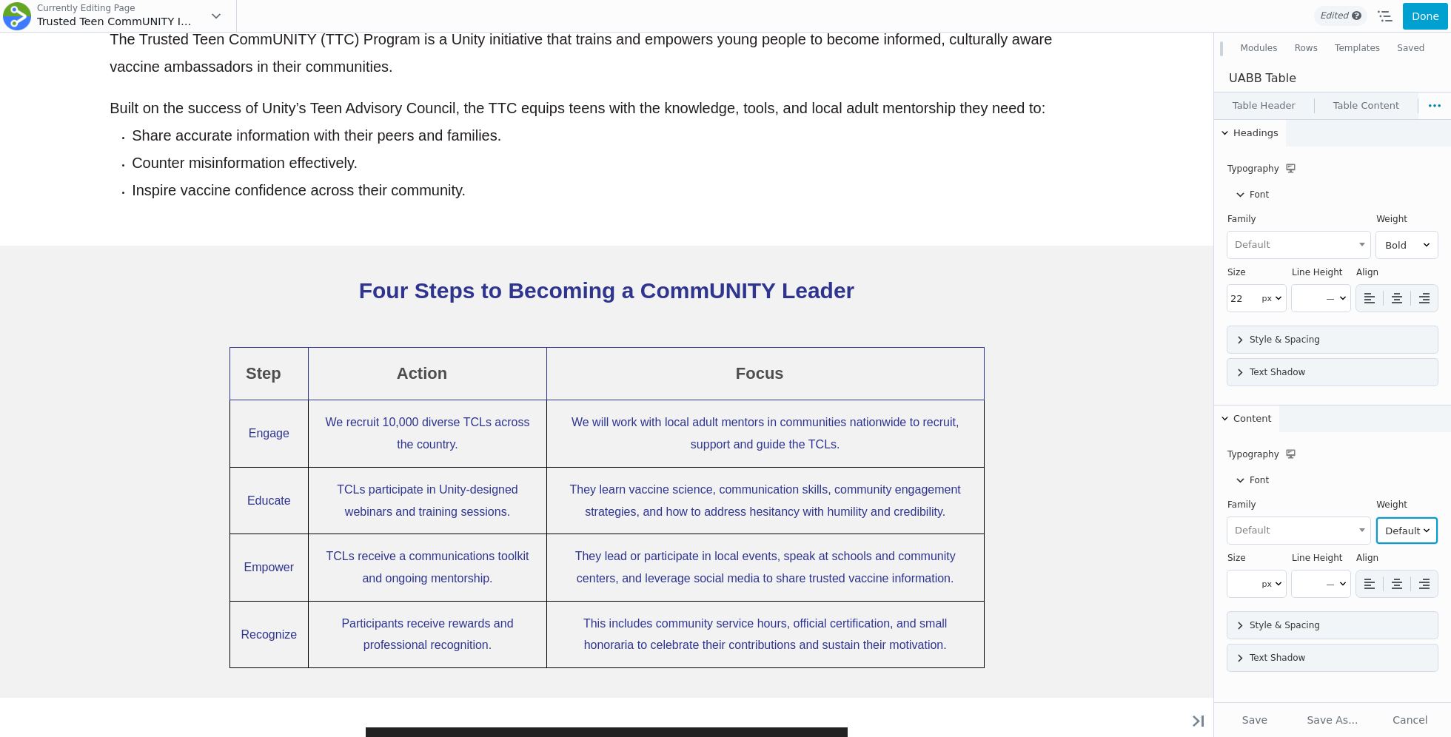
click at [1397, 528] on select "Default Thin Extra-Light Light Normal Medium Semi-Bold Bold Extra-Bold Ultra-Bo…" at bounding box center [1406, 530] width 61 height 27
select select "400"
click at [1376, 517] on select "Default Thin Extra-Light Light Normal Medium Semi-Bold Bold Extra-Bold Ultra-Bo…" at bounding box center [1406, 530] width 61 height 27
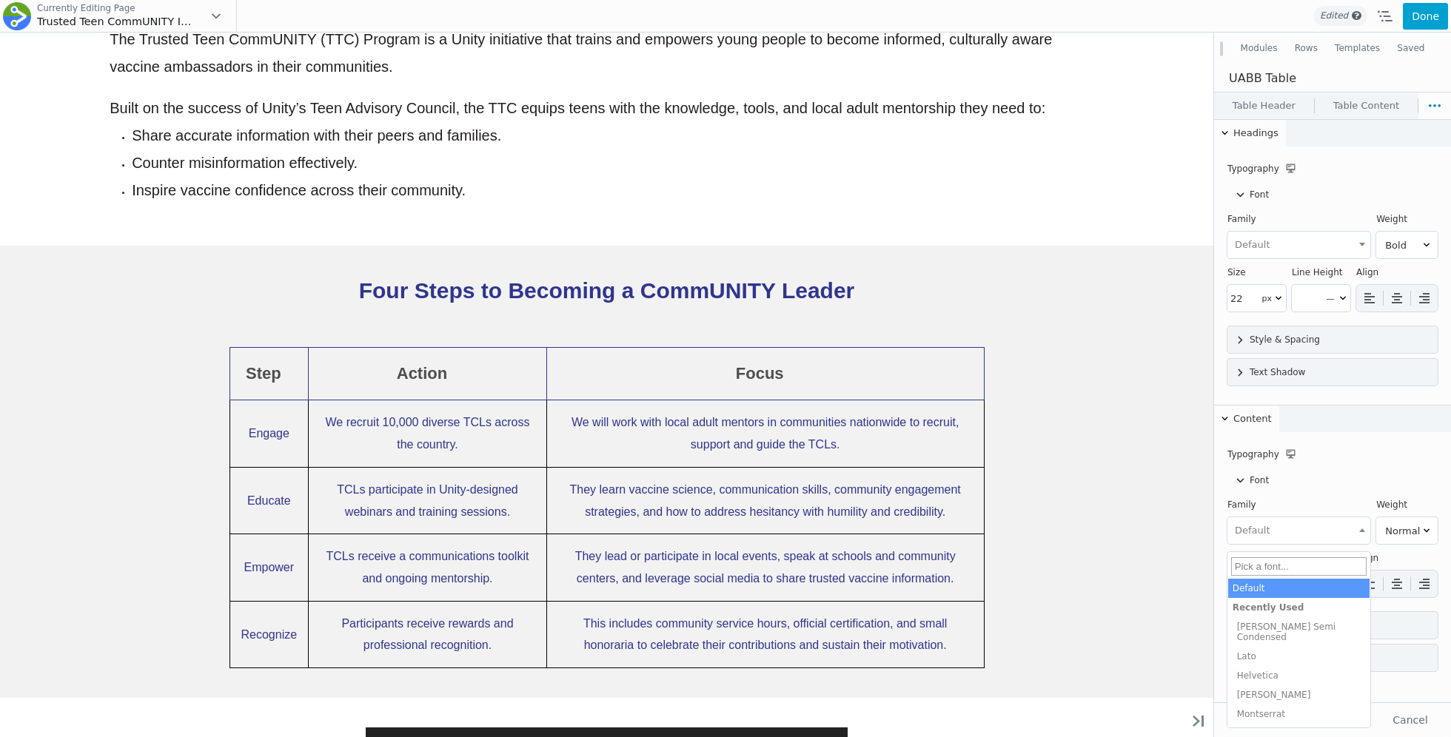
click at [1274, 533] on span "Default" at bounding box center [1299, 531] width 140 height 24
click at [1274, 538] on span "Default" at bounding box center [1299, 531] width 140 height 24
click at [1256, 473] on div "Font" at bounding box center [1332, 480] width 210 height 27
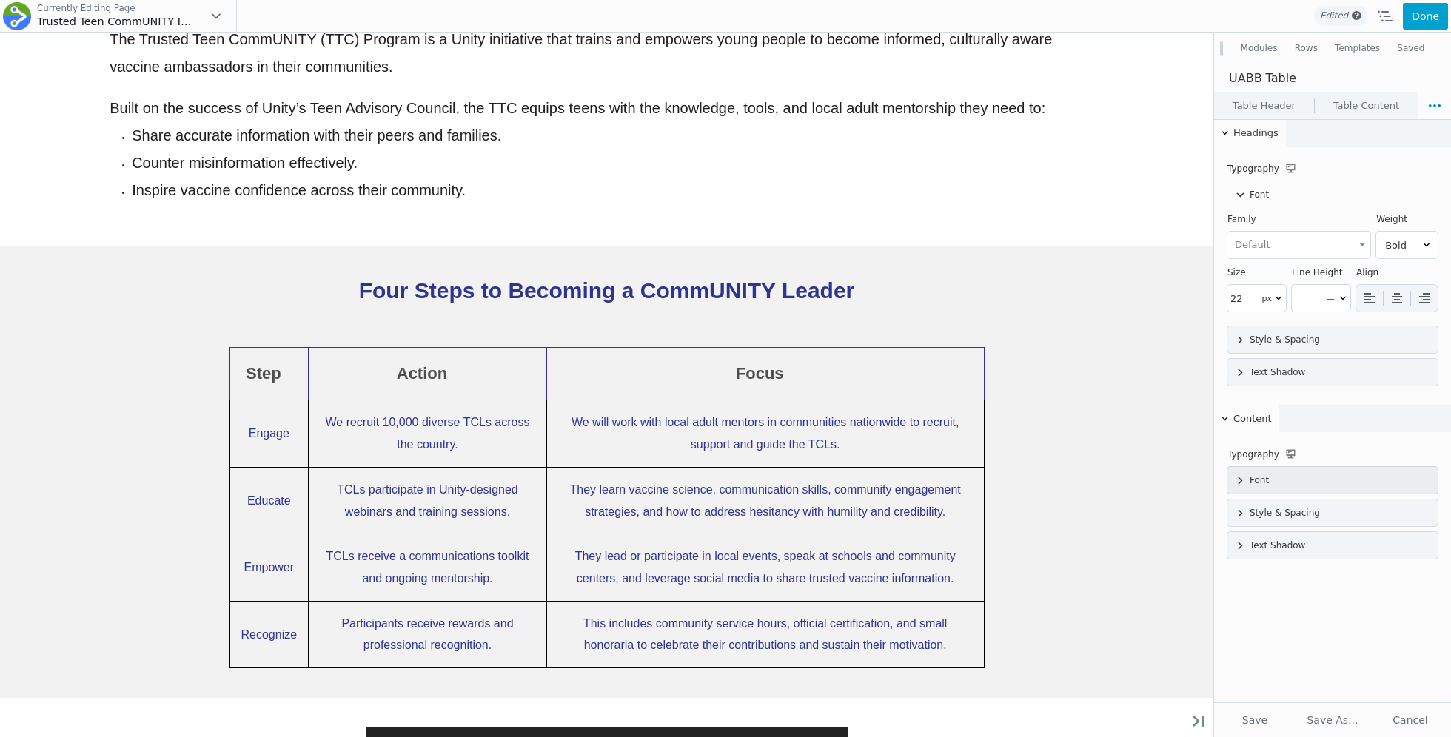
click at [1256, 474] on div "Font" at bounding box center [1332, 480] width 210 height 27
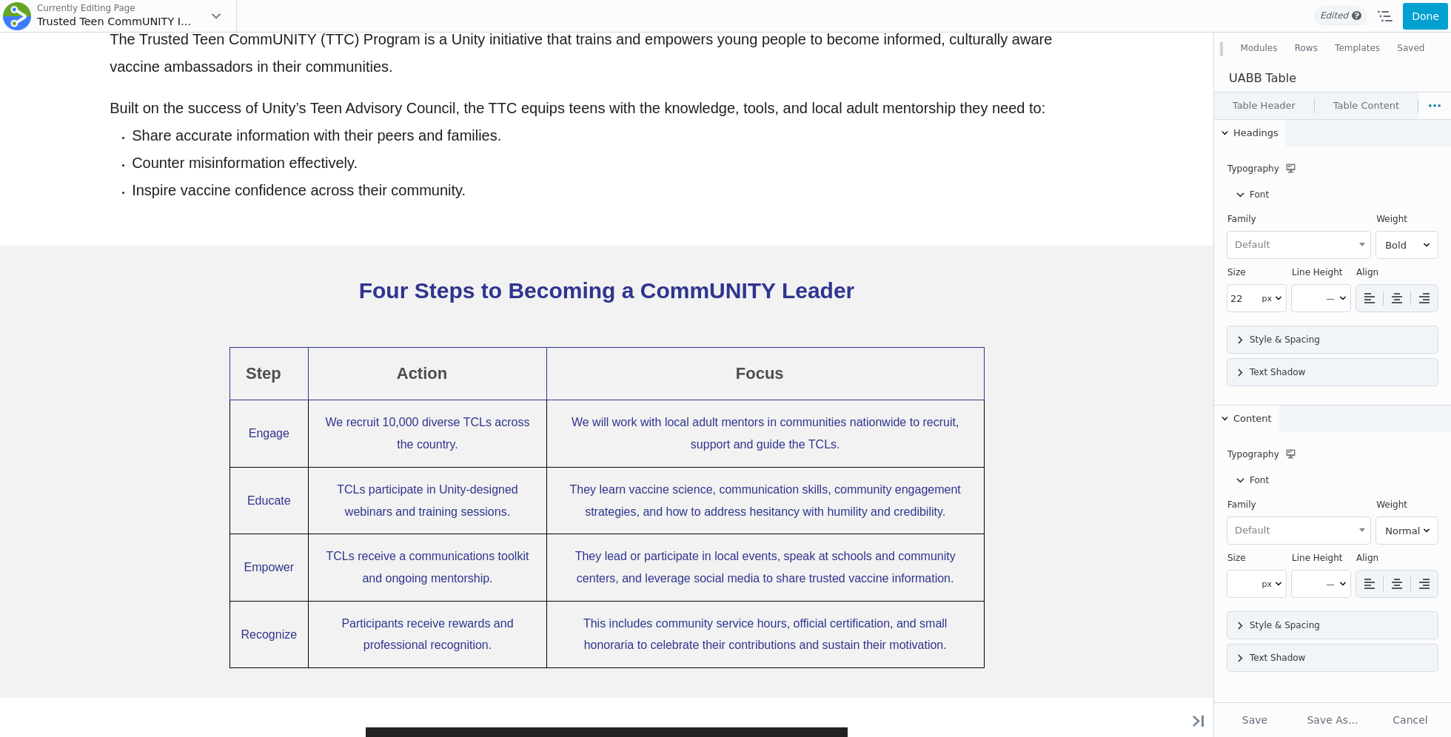
click at [1257, 474] on div "Font" at bounding box center [1332, 480] width 210 height 27
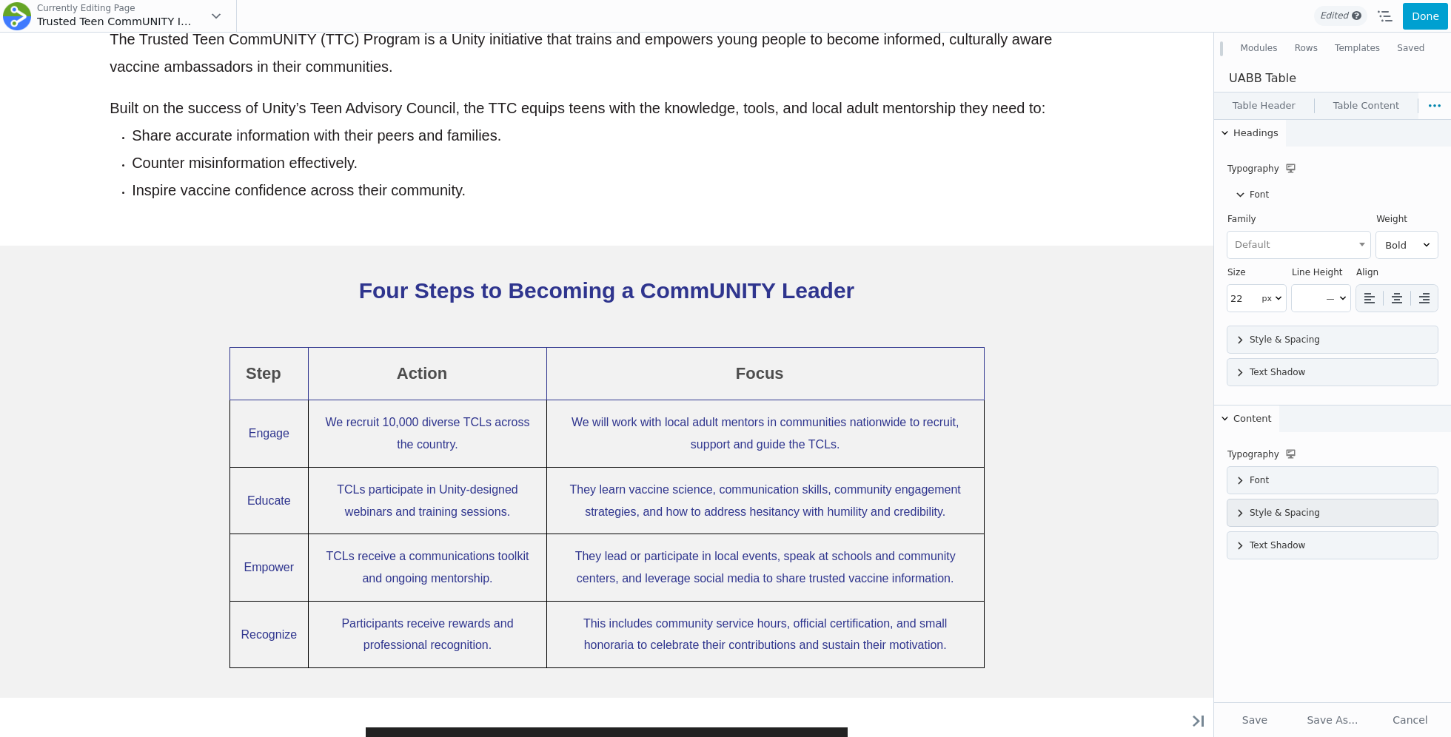
click at [1249, 505] on div "Style & Spacing" at bounding box center [1332, 513] width 210 height 27
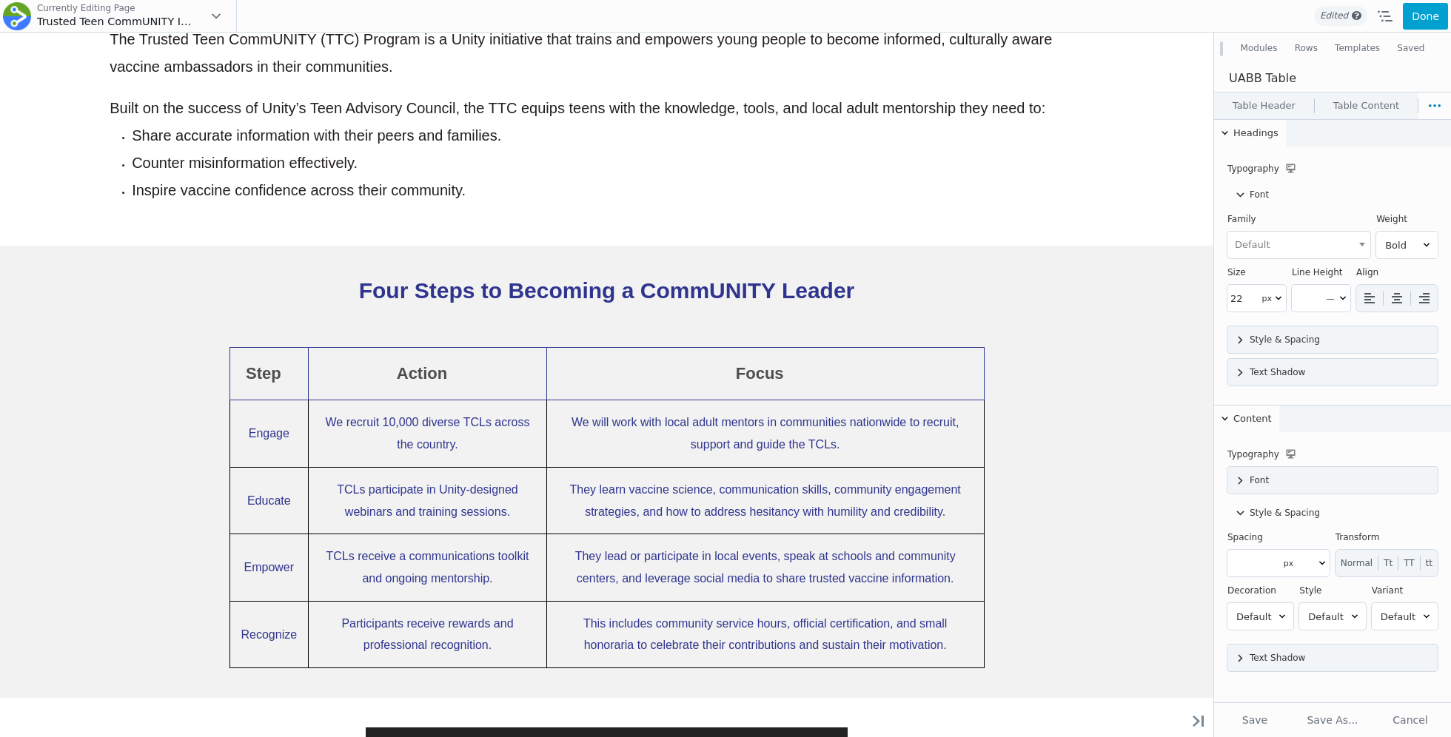
click at [1334, 102] on link "Table Content" at bounding box center [1365, 106] width 103 height 27
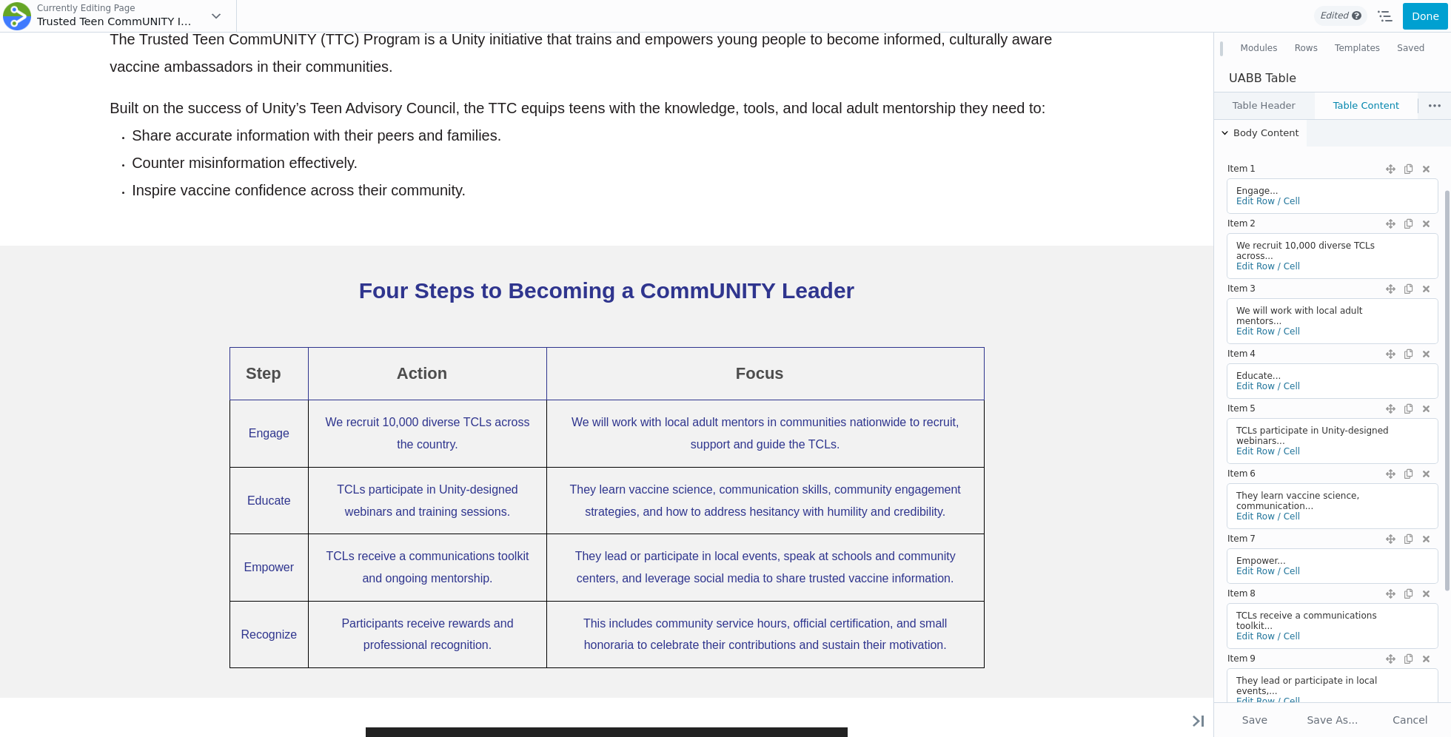
scroll to position [262, 0]
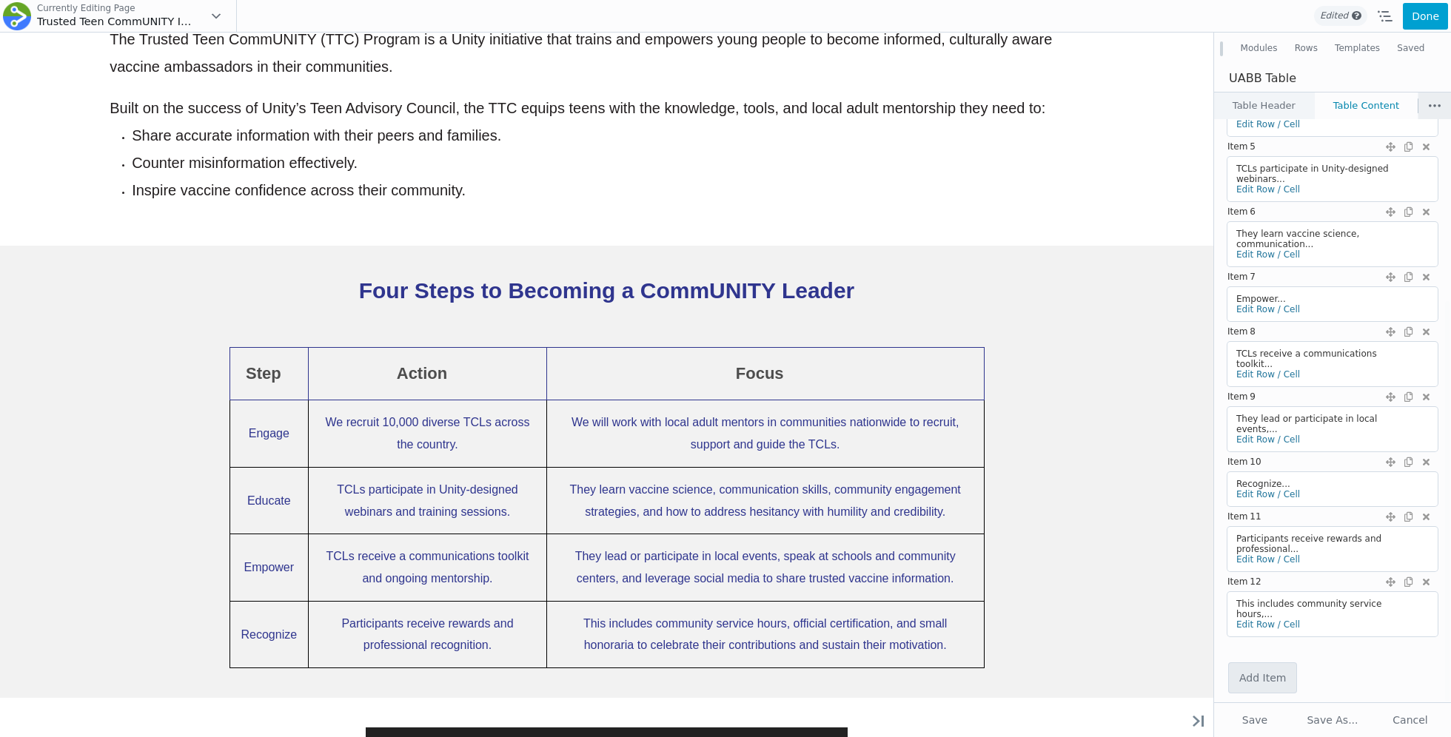
click at [1422, 102] on button at bounding box center [1434, 106] width 33 height 27
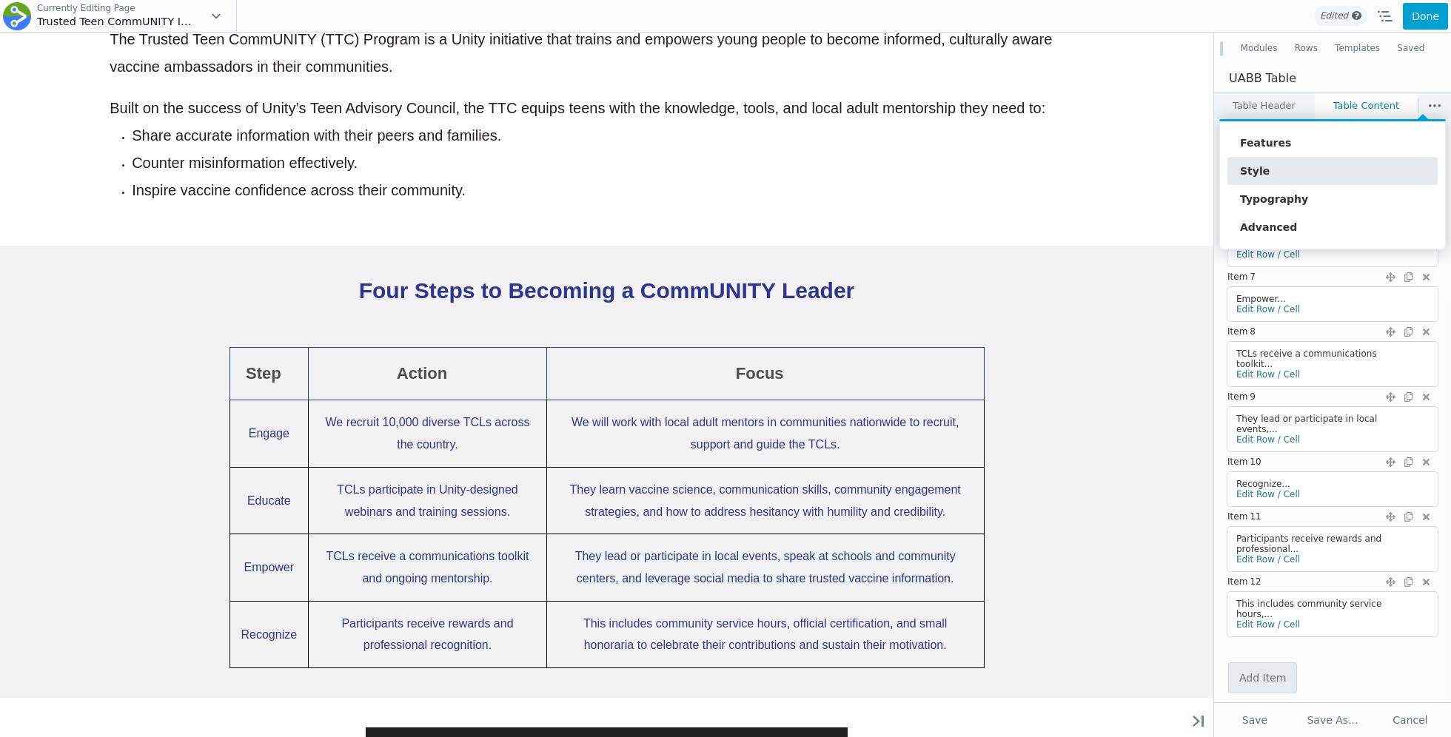
click at [1323, 157] on link "Style" at bounding box center [1332, 171] width 210 height 28
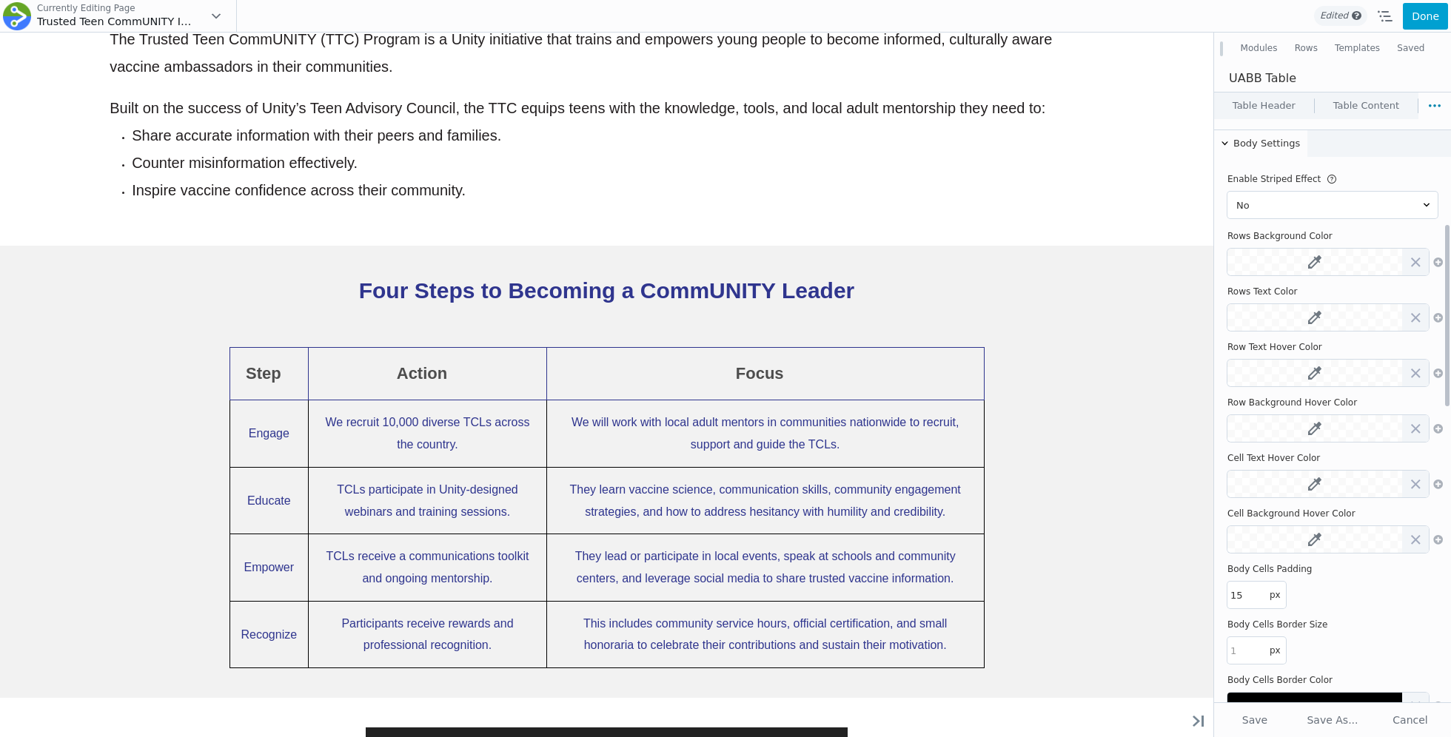
scroll to position [339, 0]
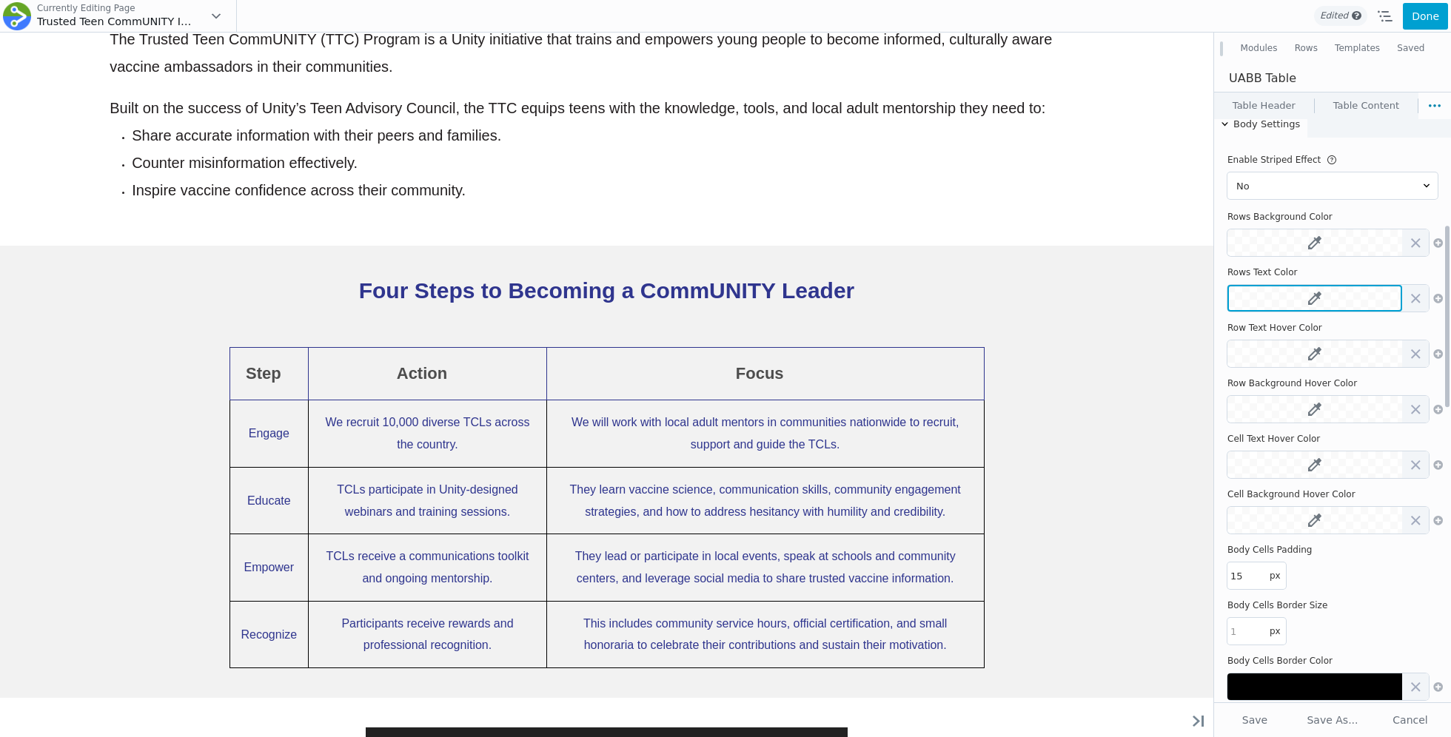
click at [1315, 297] on icon at bounding box center [1314, 298] width 13 height 13
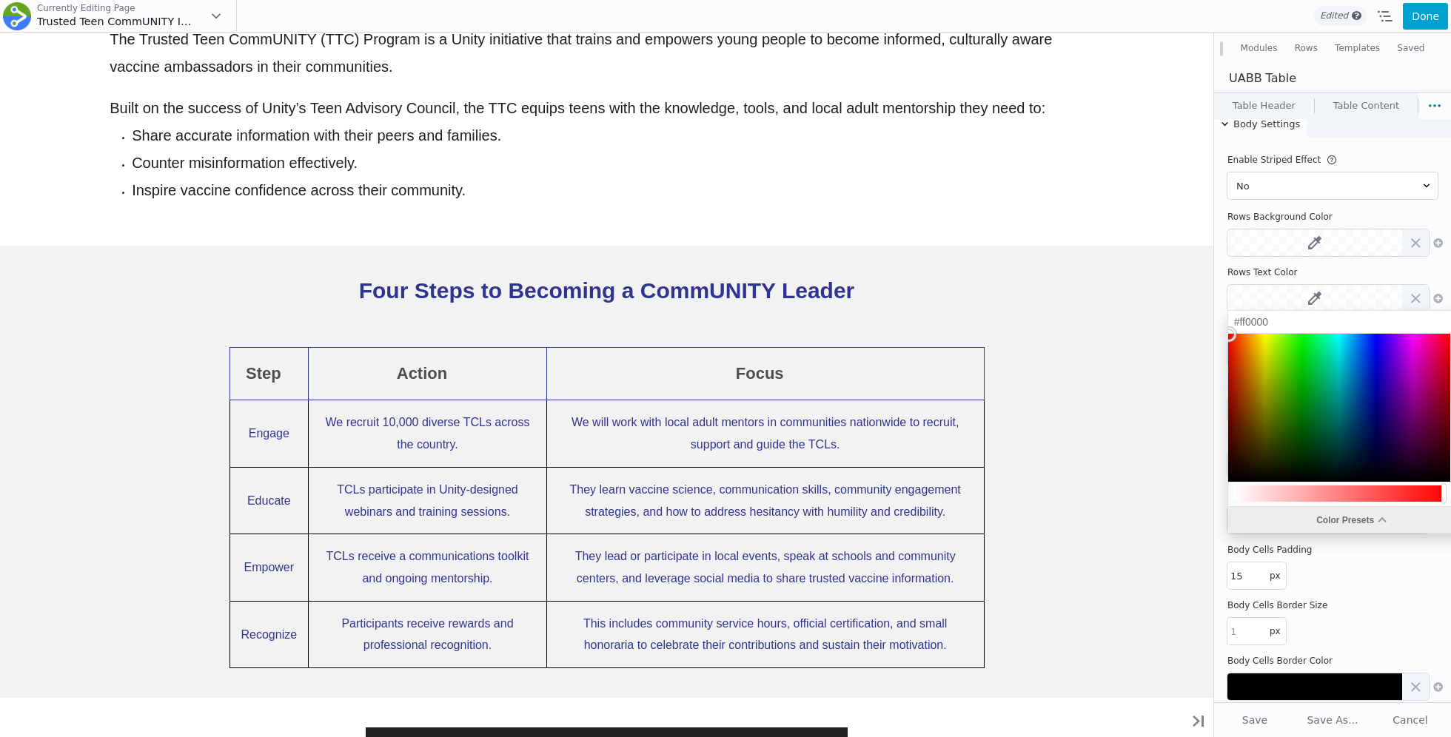
click at [1289, 517] on div "Color Presets" at bounding box center [1351, 520] width 246 height 26
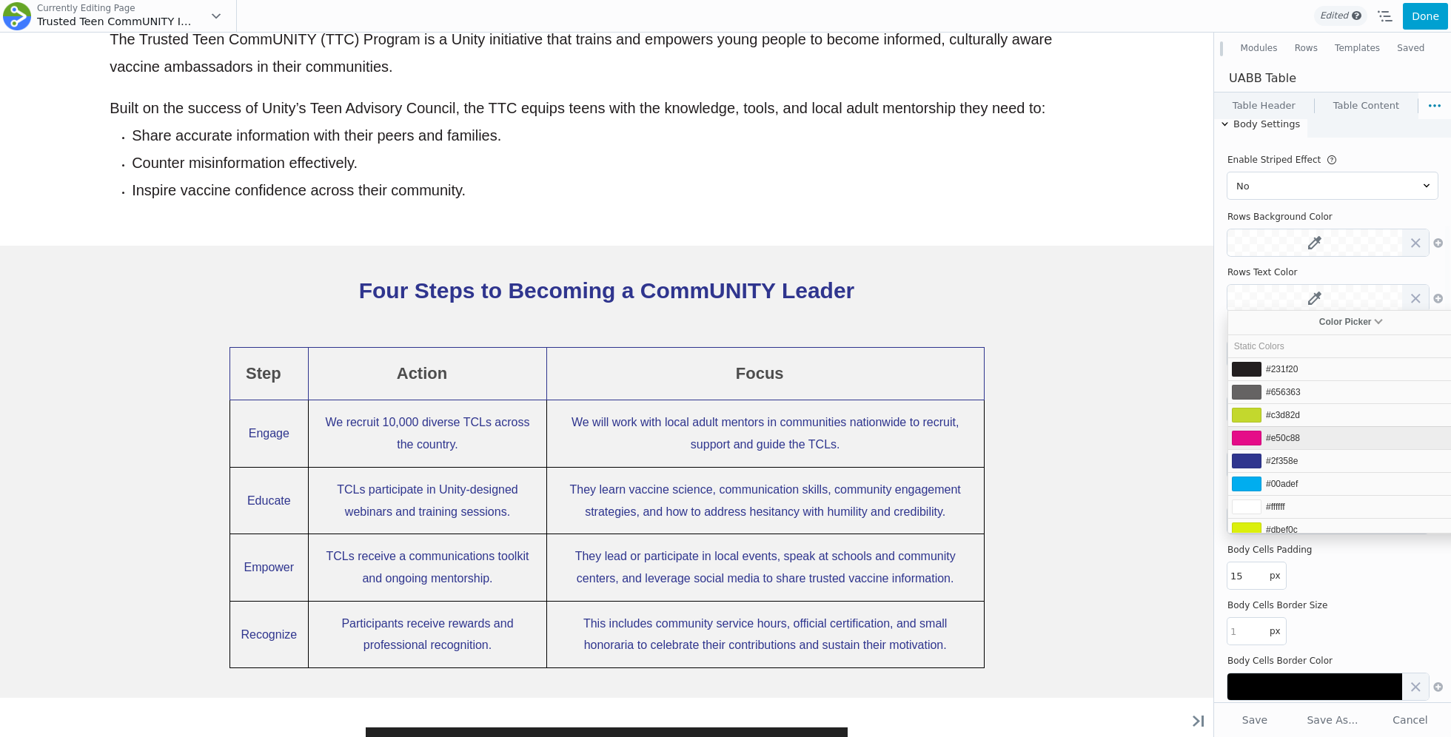
click at [1283, 435] on span "#e50c88" at bounding box center [1283, 438] width 34 height 10
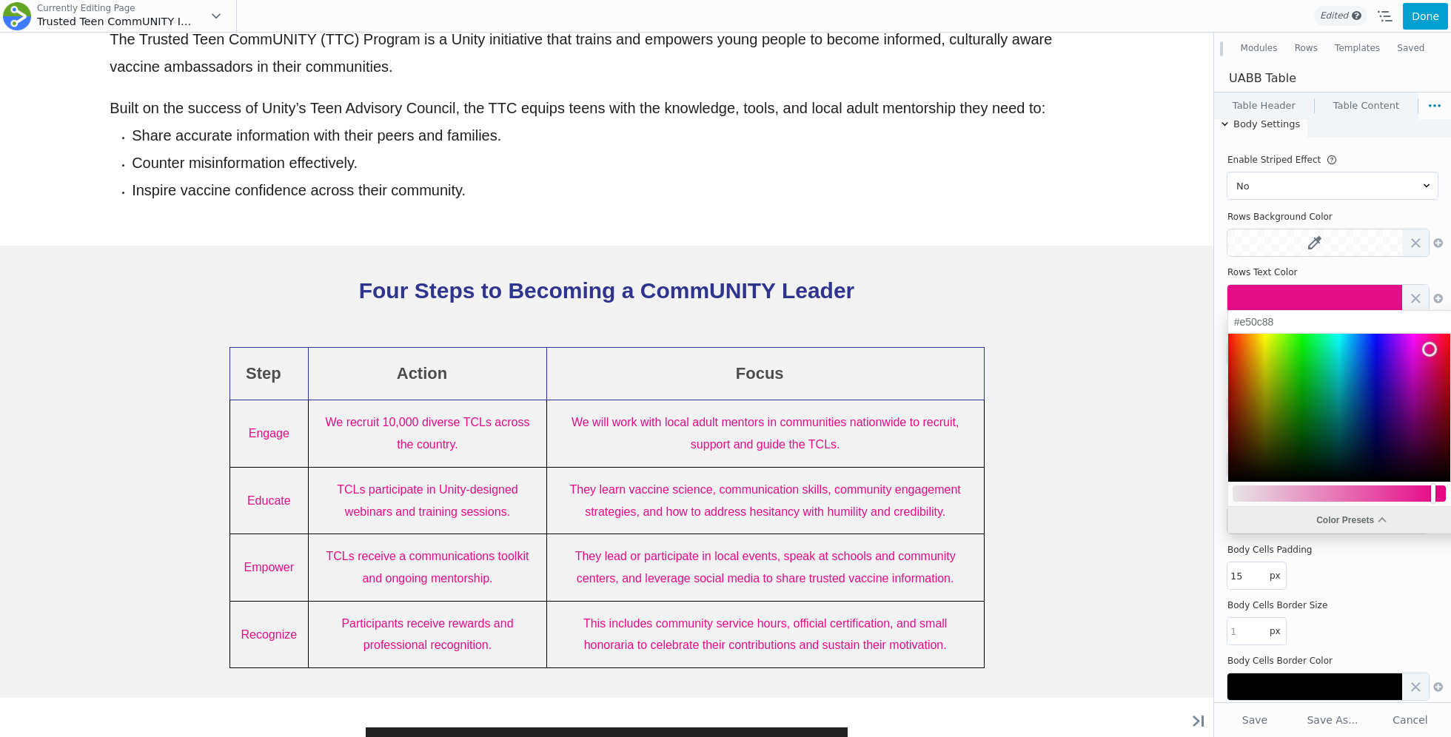
click at [1283, 515] on div "Color Presets" at bounding box center [1351, 520] width 246 height 26
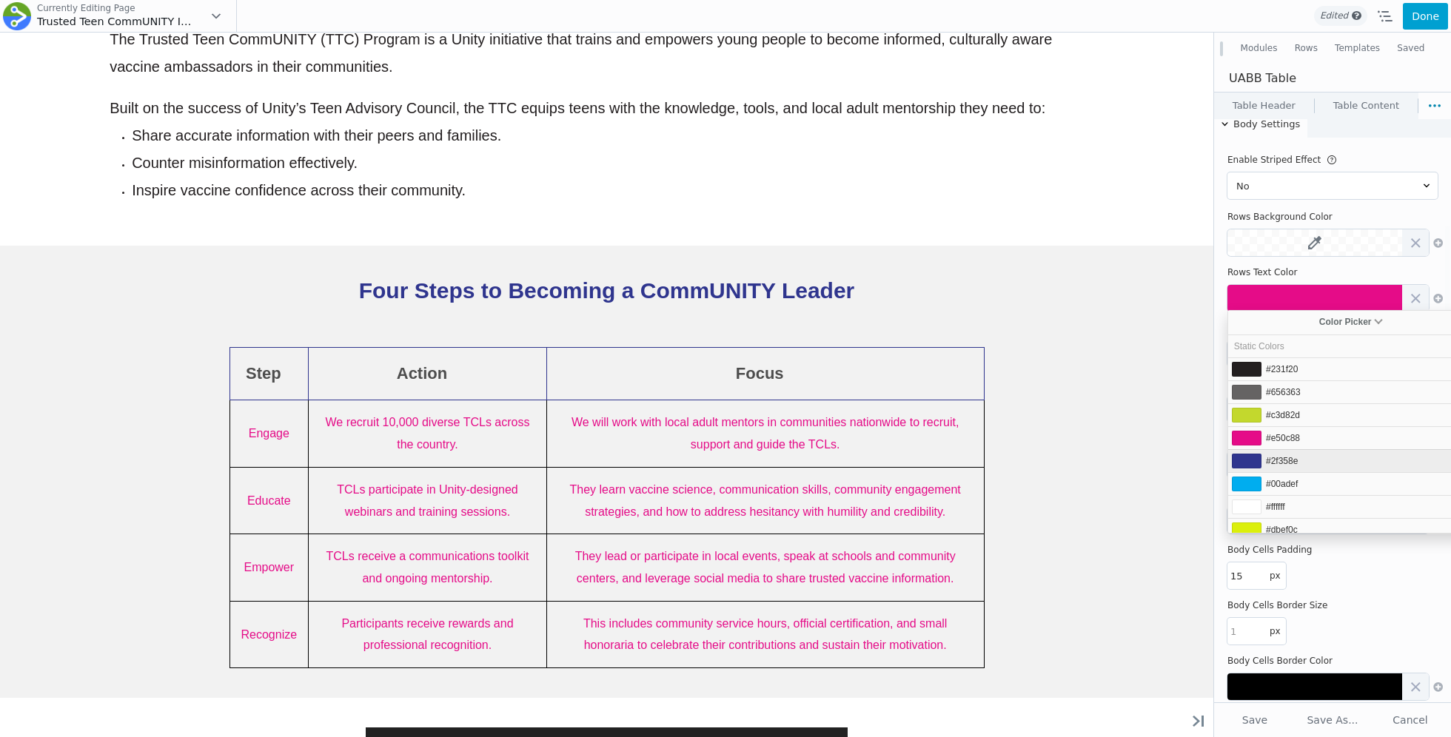
click at [1280, 462] on span "#2f358e" at bounding box center [1282, 461] width 32 height 10
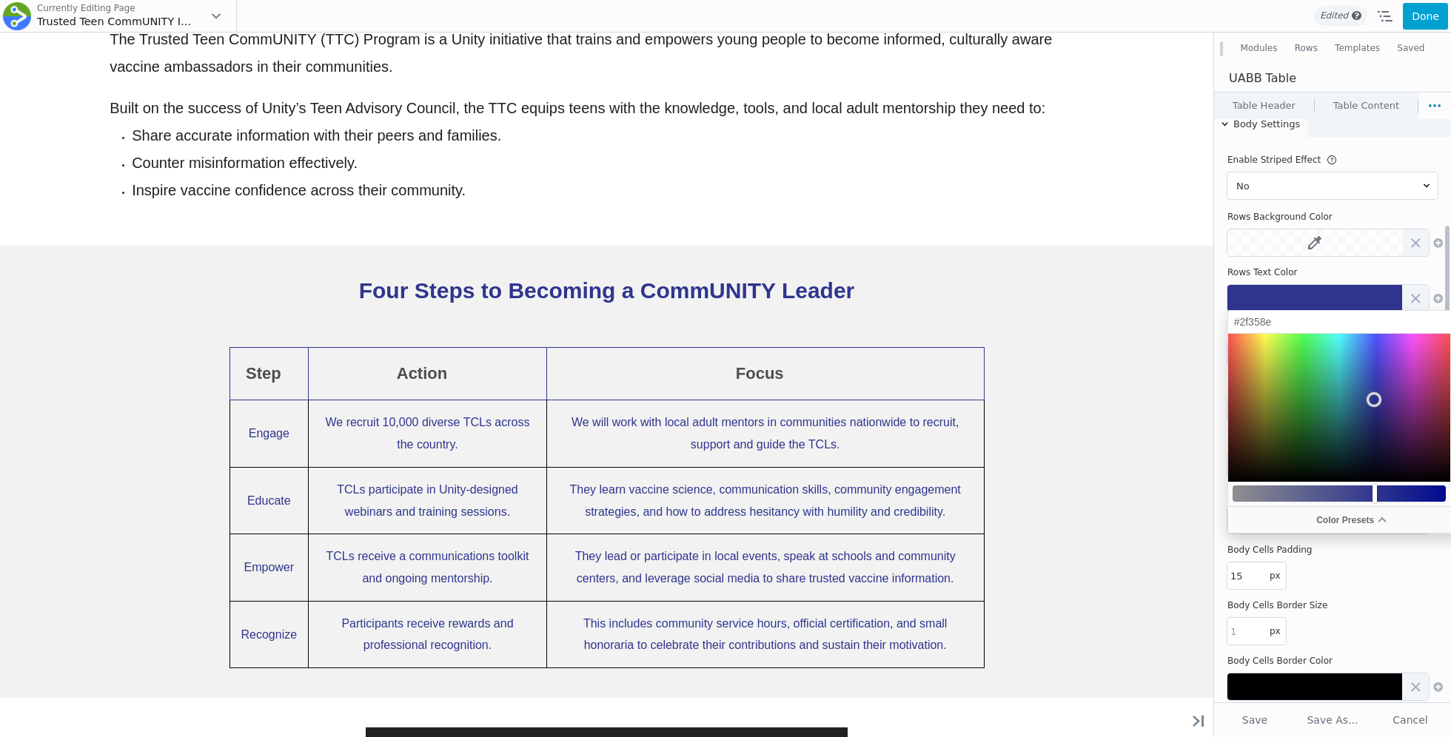
click at [1340, 590] on td "15 px" at bounding box center [1332, 577] width 210 height 36
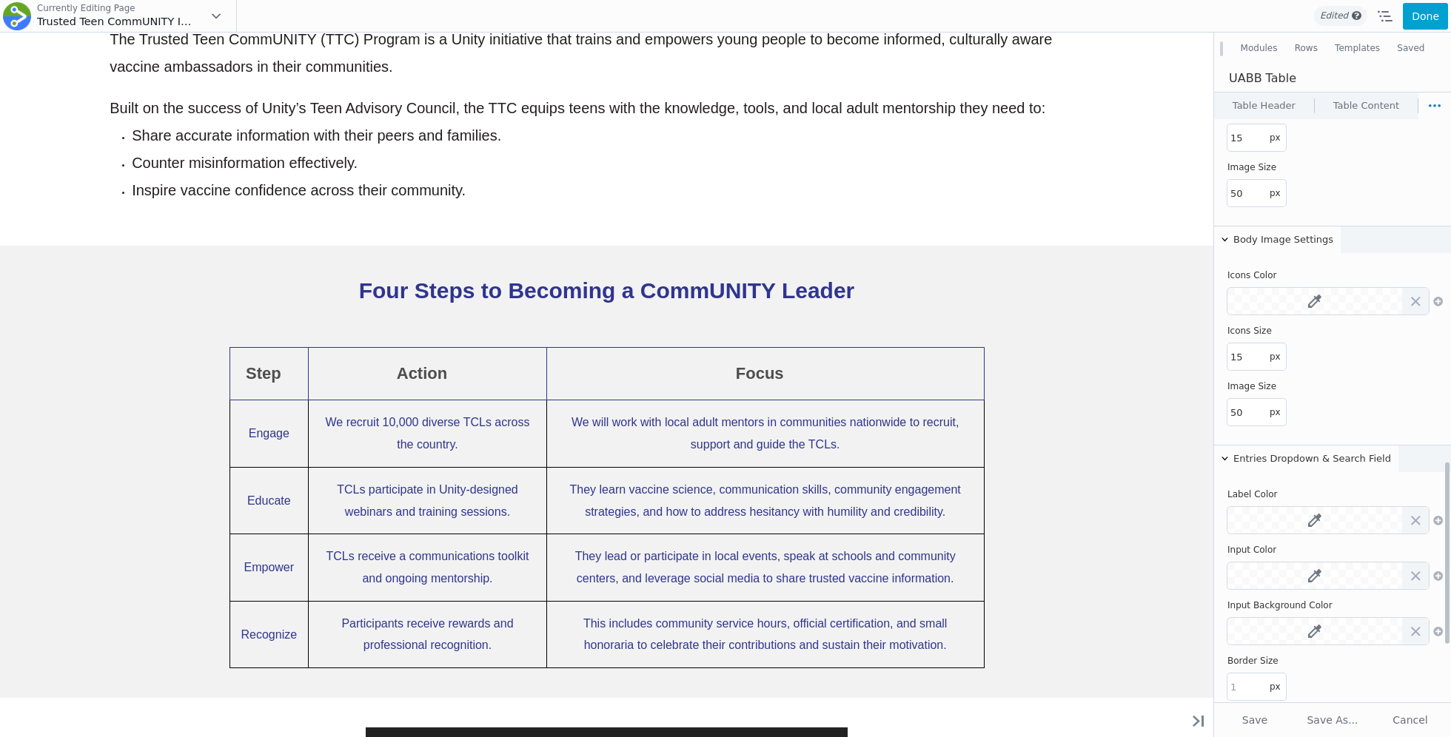
scroll to position [1289, 0]
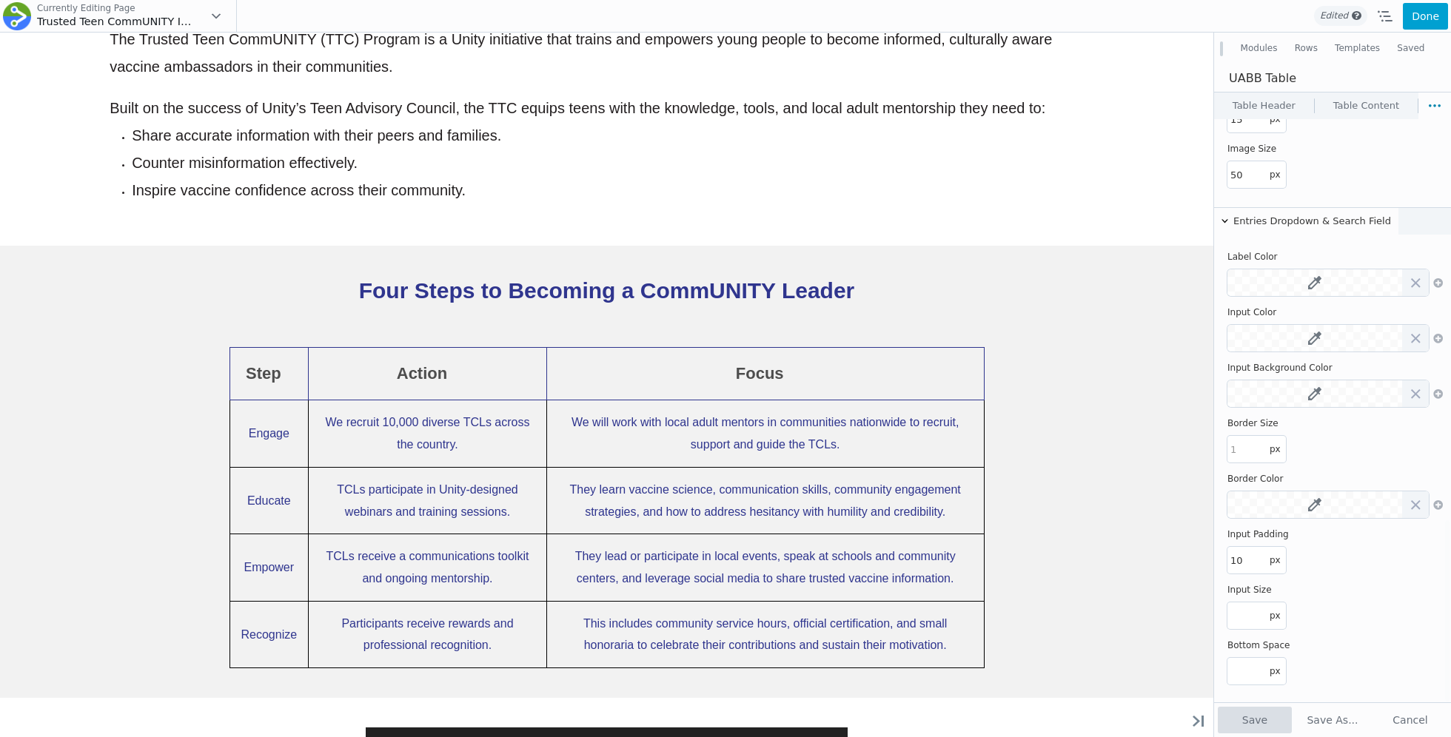
click at [1261, 719] on button "Save" at bounding box center [1254, 720] width 74 height 27
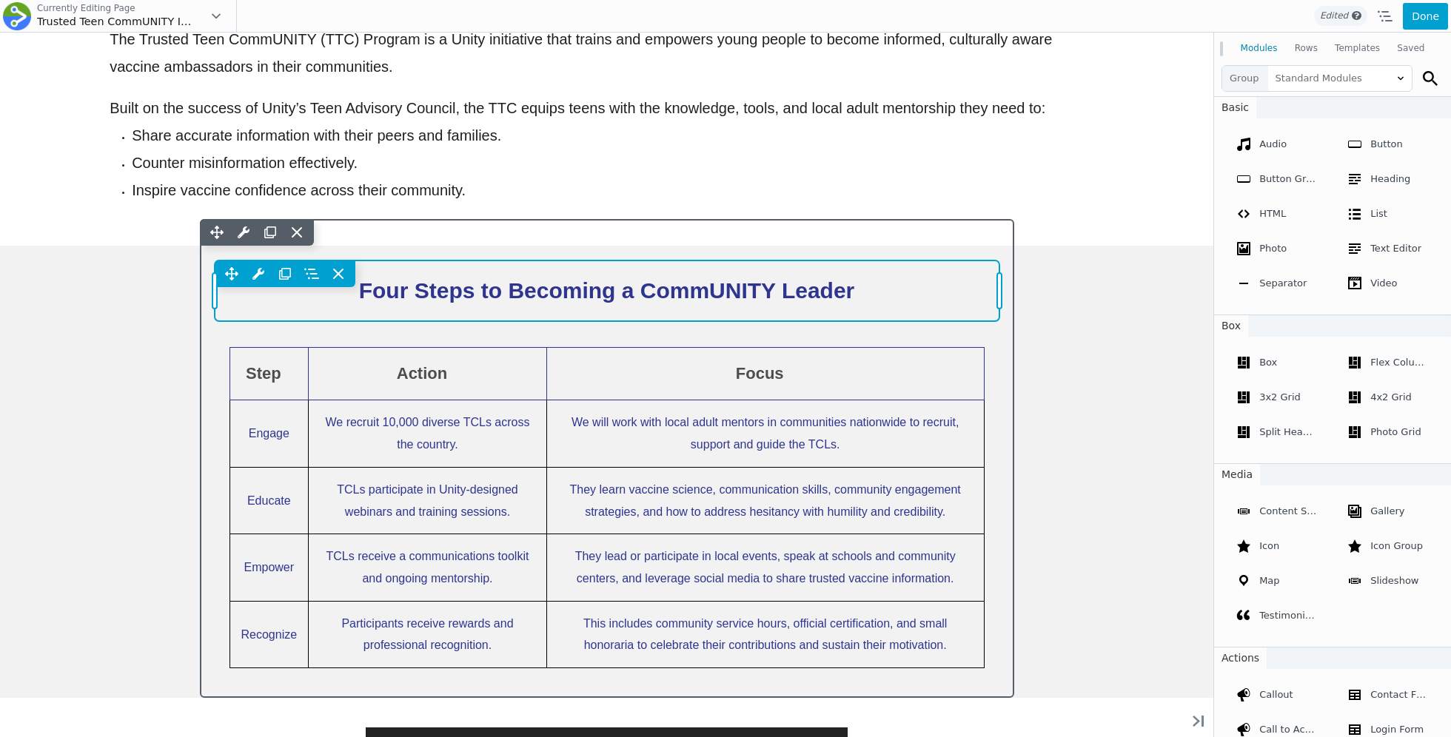
click at [857, 290] on div "Move Up Move Down Heading Settings Copy Heading Settings Paste Heading Settings…" at bounding box center [607, 291] width 785 height 61
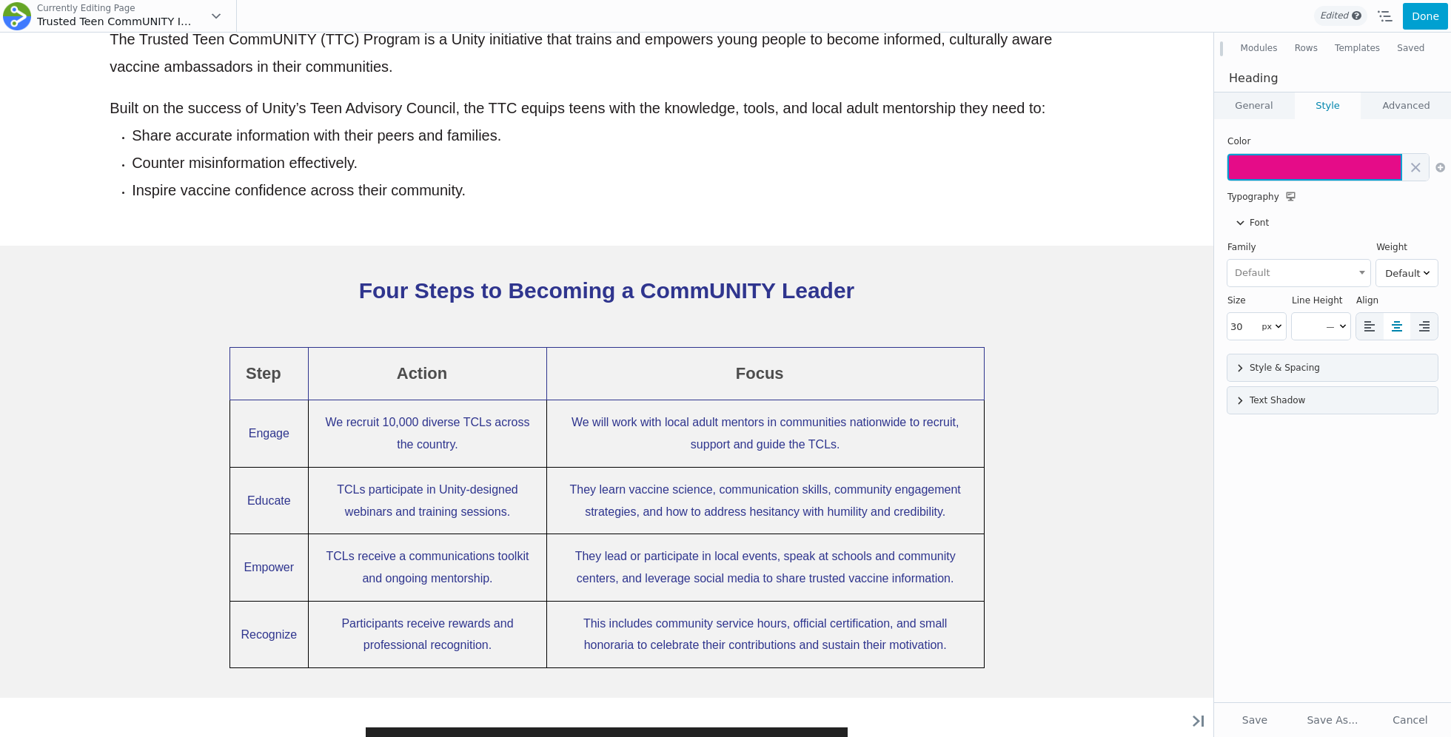
click at [1252, 171] on button at bounding box center [1314, 167] width 175 height 27
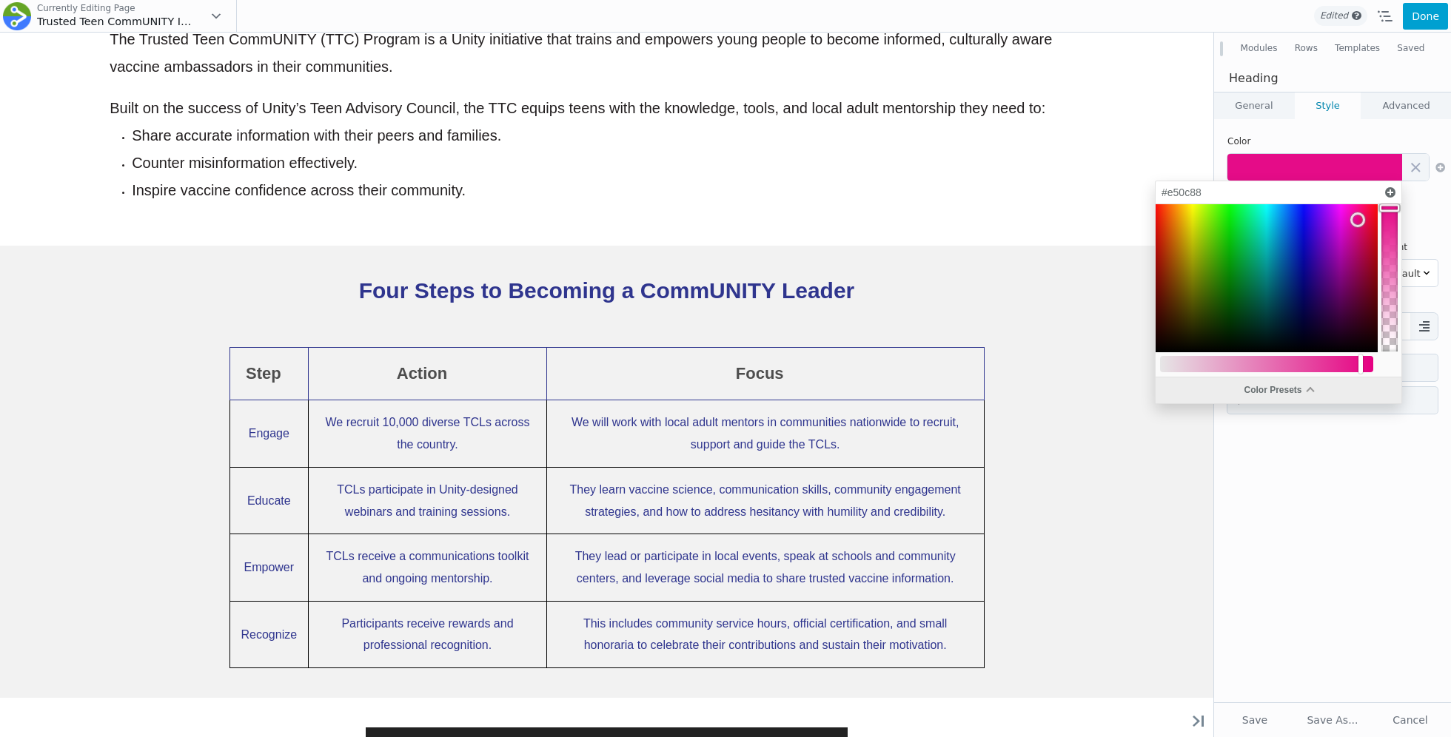
click at [1223, 384] on div "Color Presets" at bounding box center [1278, 390] width 246 height 26
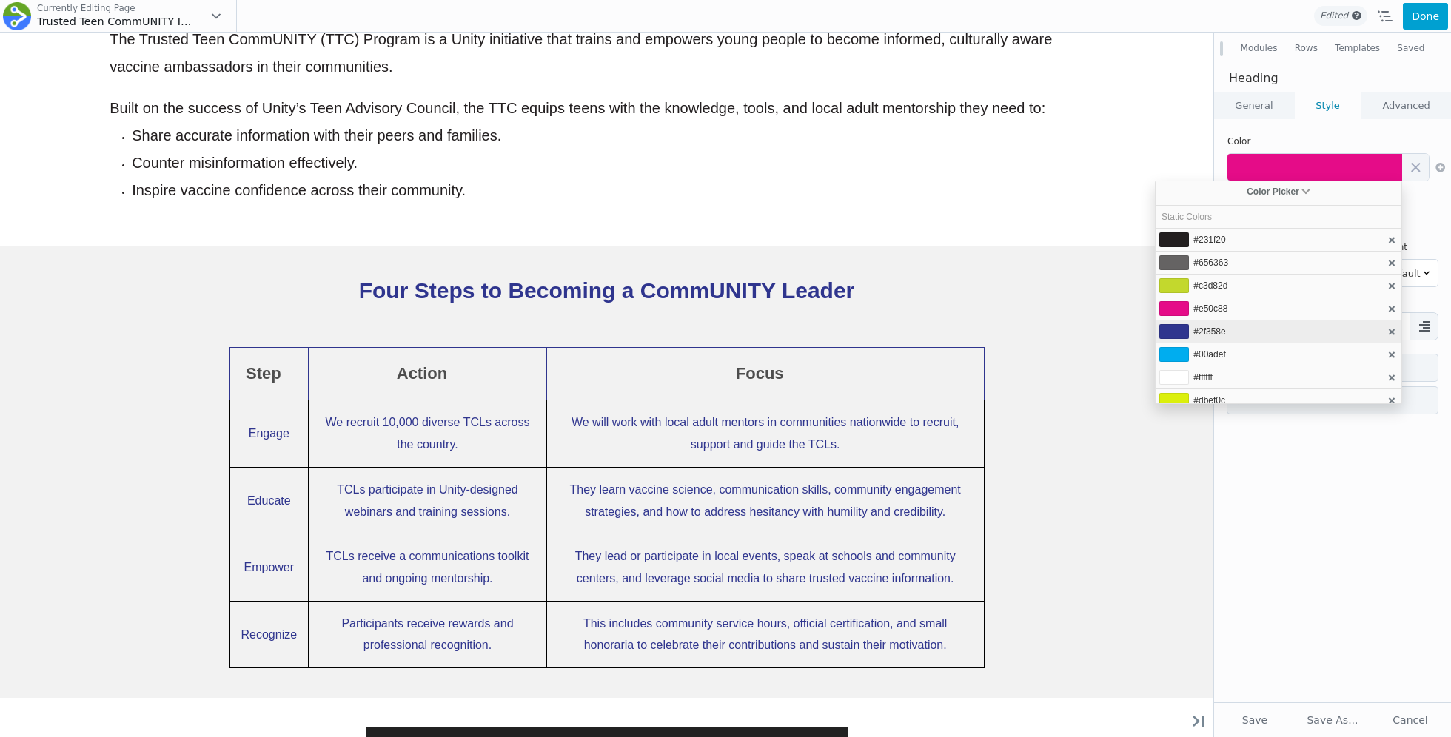
click at [1201, 327] on span "#2f358e" at bounding box center [1209, 331] width 32 height 10
type input "#2f358e"
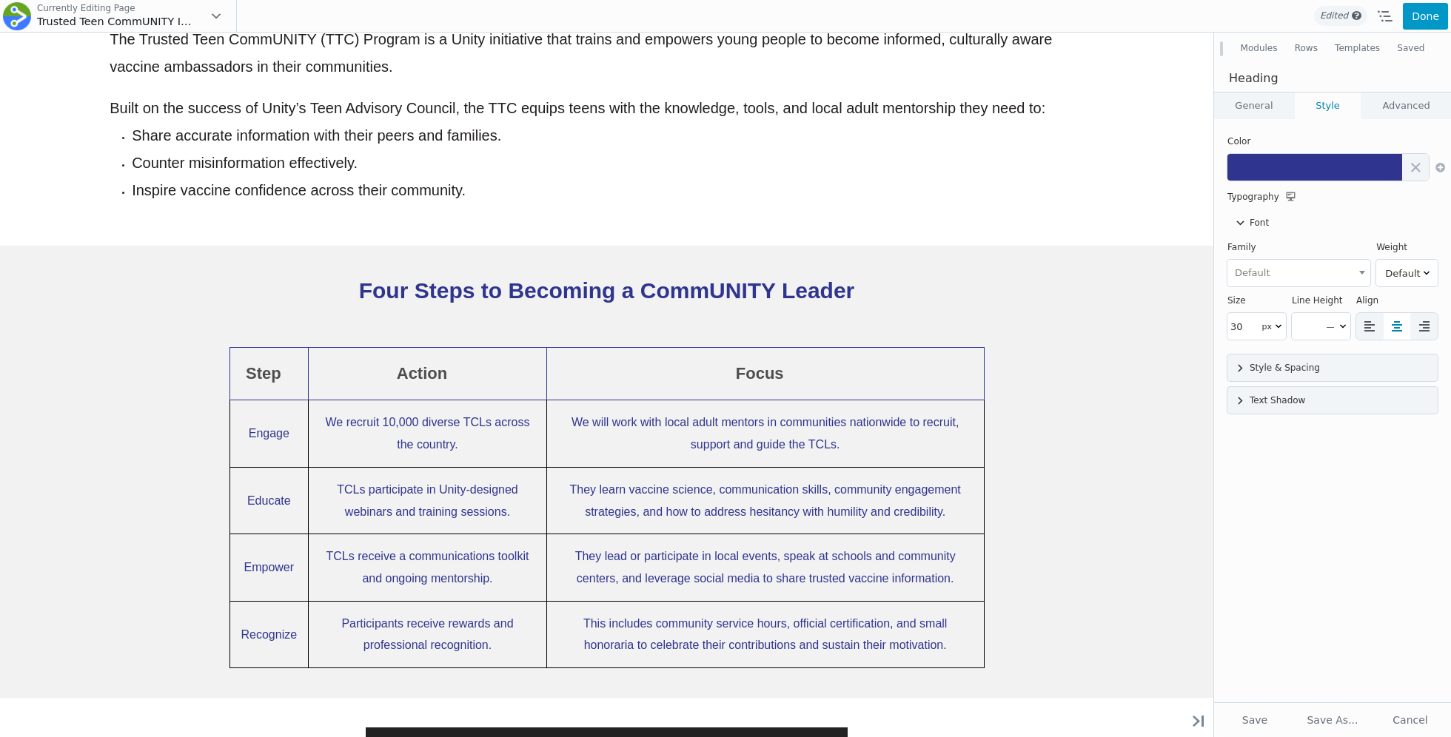
click at [1409, 17] on button "Done" at bounding box center [1425, 16] width 45 height 27
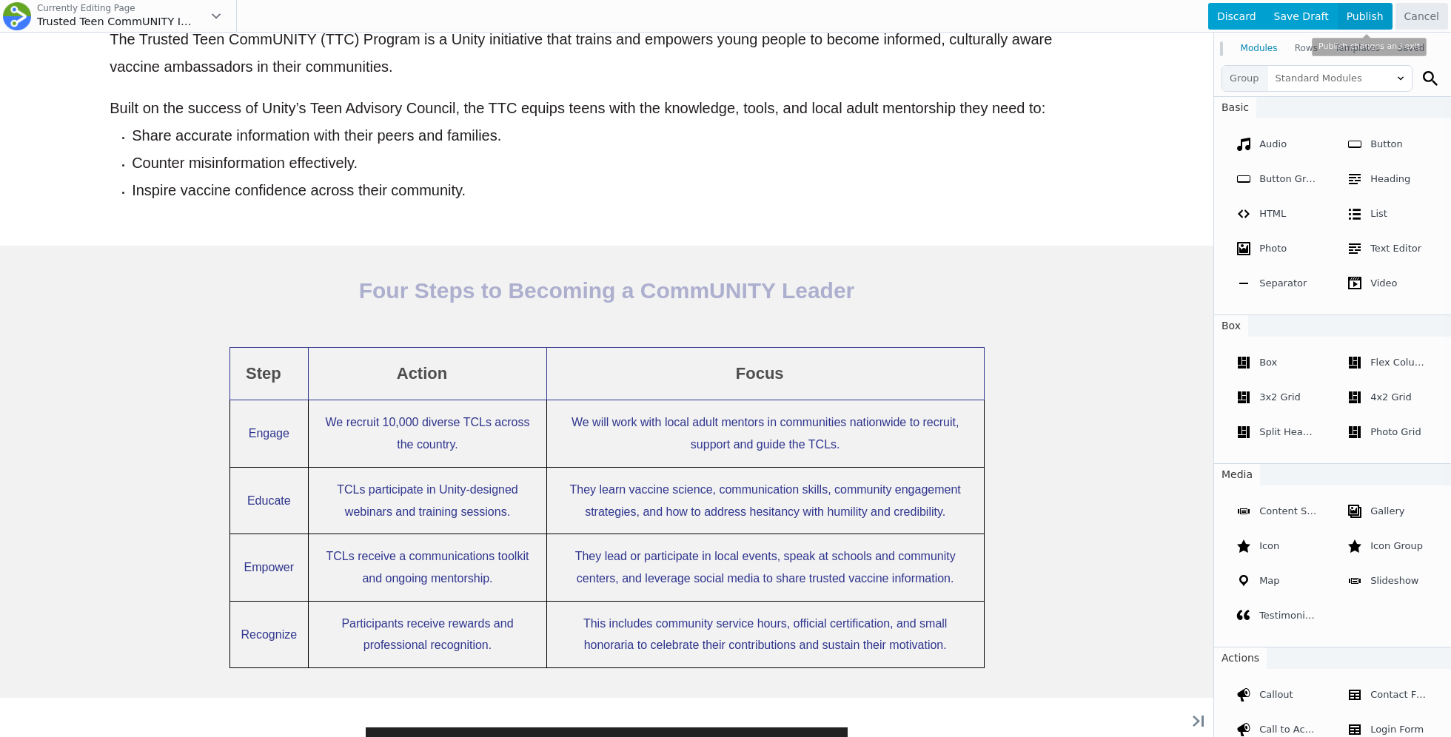
click at [1351, 12] on span "Publish" at bounding box center [1364, 16] width 55 height 27
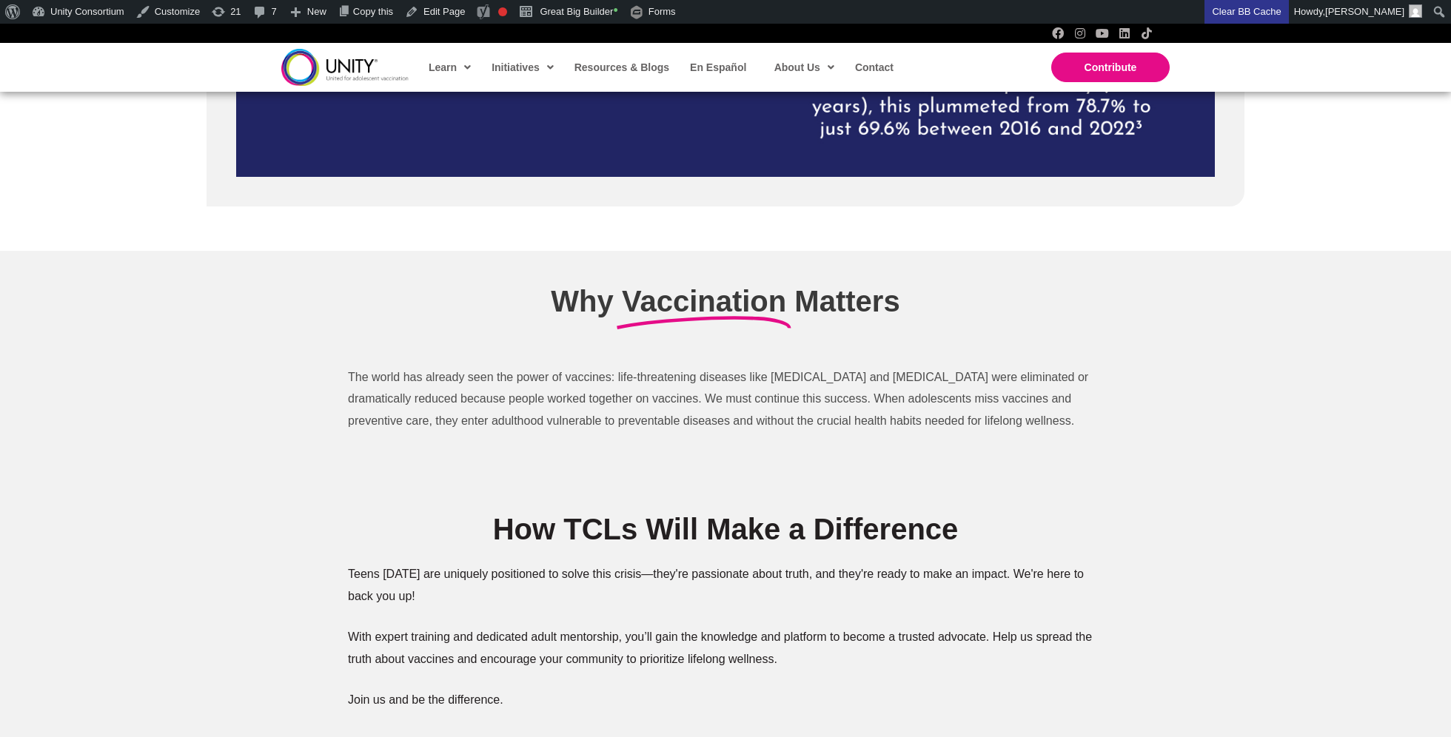
scroll to position [2935, 0]
